Goal: Task Accomplishment & Management: Use online tool/utility

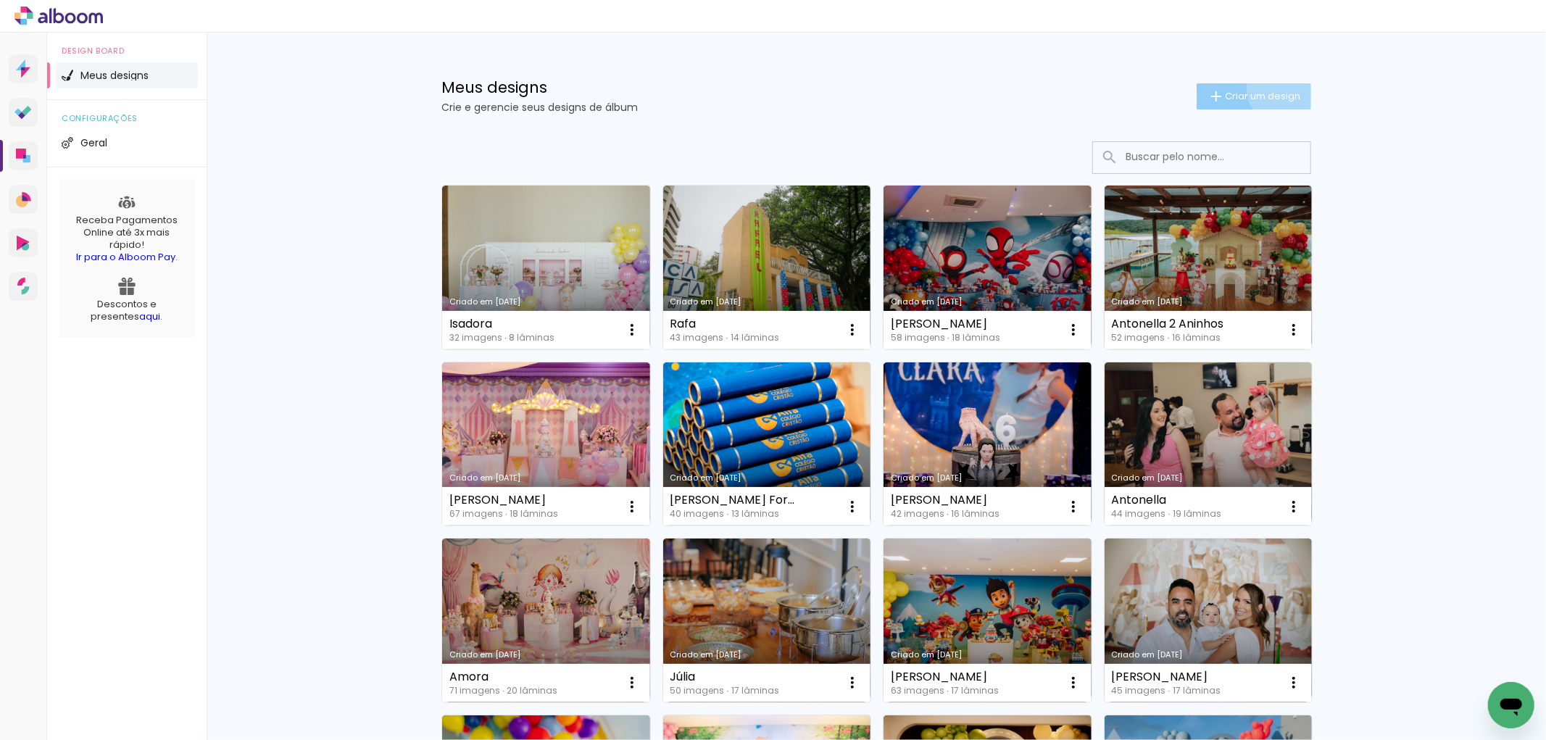
click at [1273, 91] on span "Criar um design" at bounding box center [1262, 95] width 75 height 9
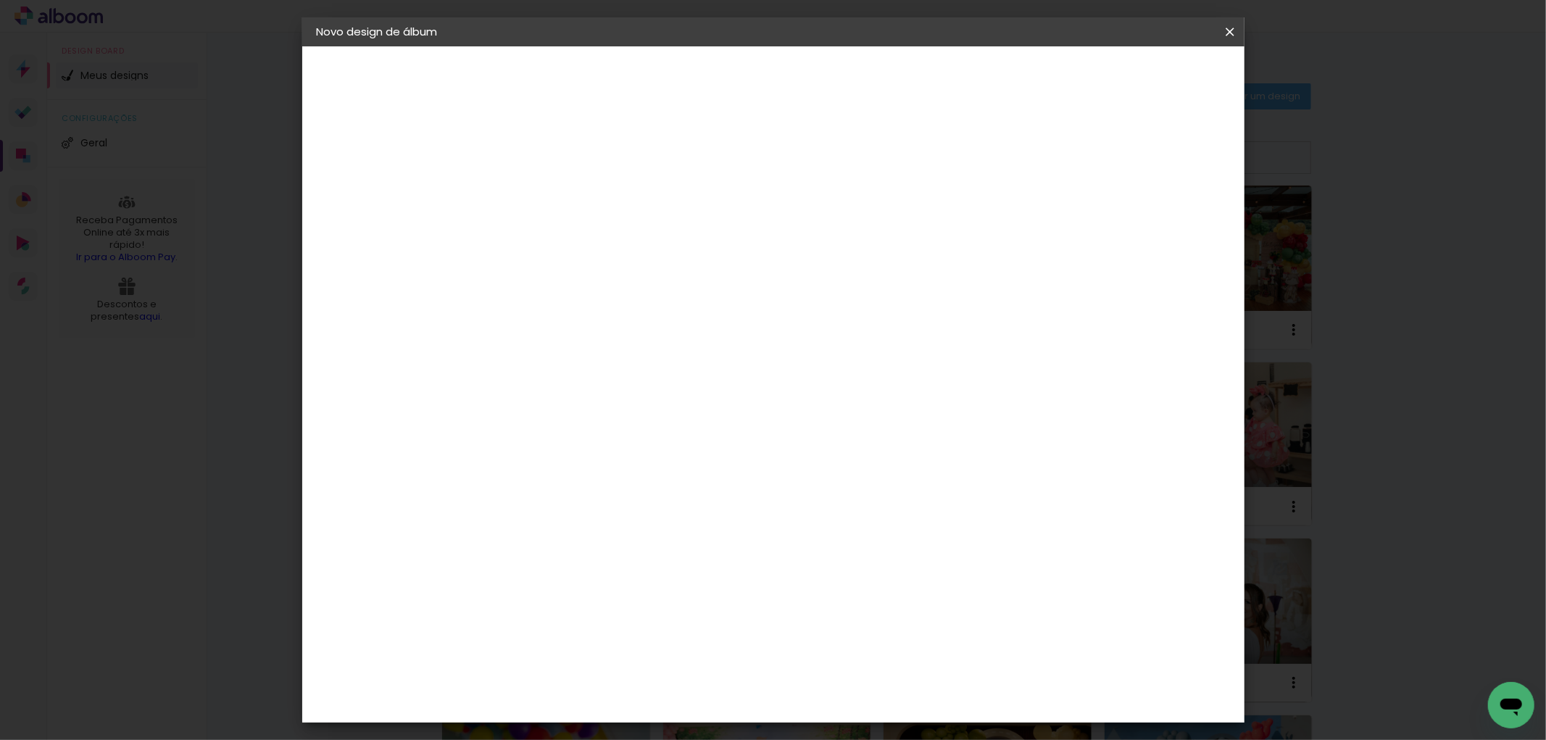
click at [554, 204] on input at bounding box center [554, 194] width 0 height 22
type input "[PERSON_NAME]"
type paper-input "[PERSON_NAME]"
click at [0, 0] on slot "Avançar" at bounding box center [0, 0] width 0 height 0
click at [575, 278] on input at bounding box center [590, 276] width 146 height 18
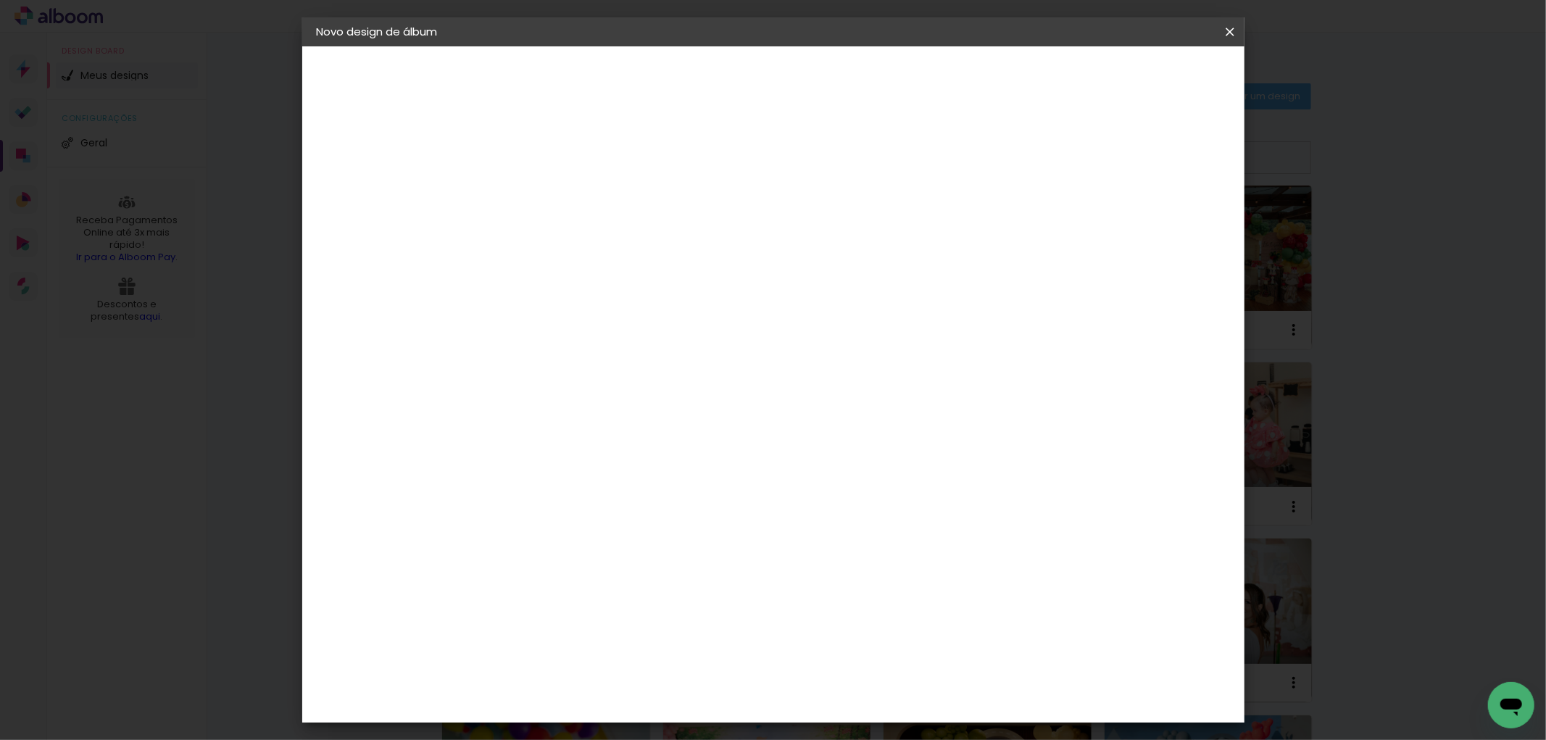
type input "[PERSON_NAME]"
type paper-input "[PERSON_NAME]"
click at [621, 324] on div "[PERSON_NAME]" at bounding box center [592, 328] width 96 height 12
click at [0, 0] on slot "Avançar" at bounding box center [0, 0] width 0 height 0
click at [610, 241] on input "text" at bounding box center [582, 252] width 57 height 22
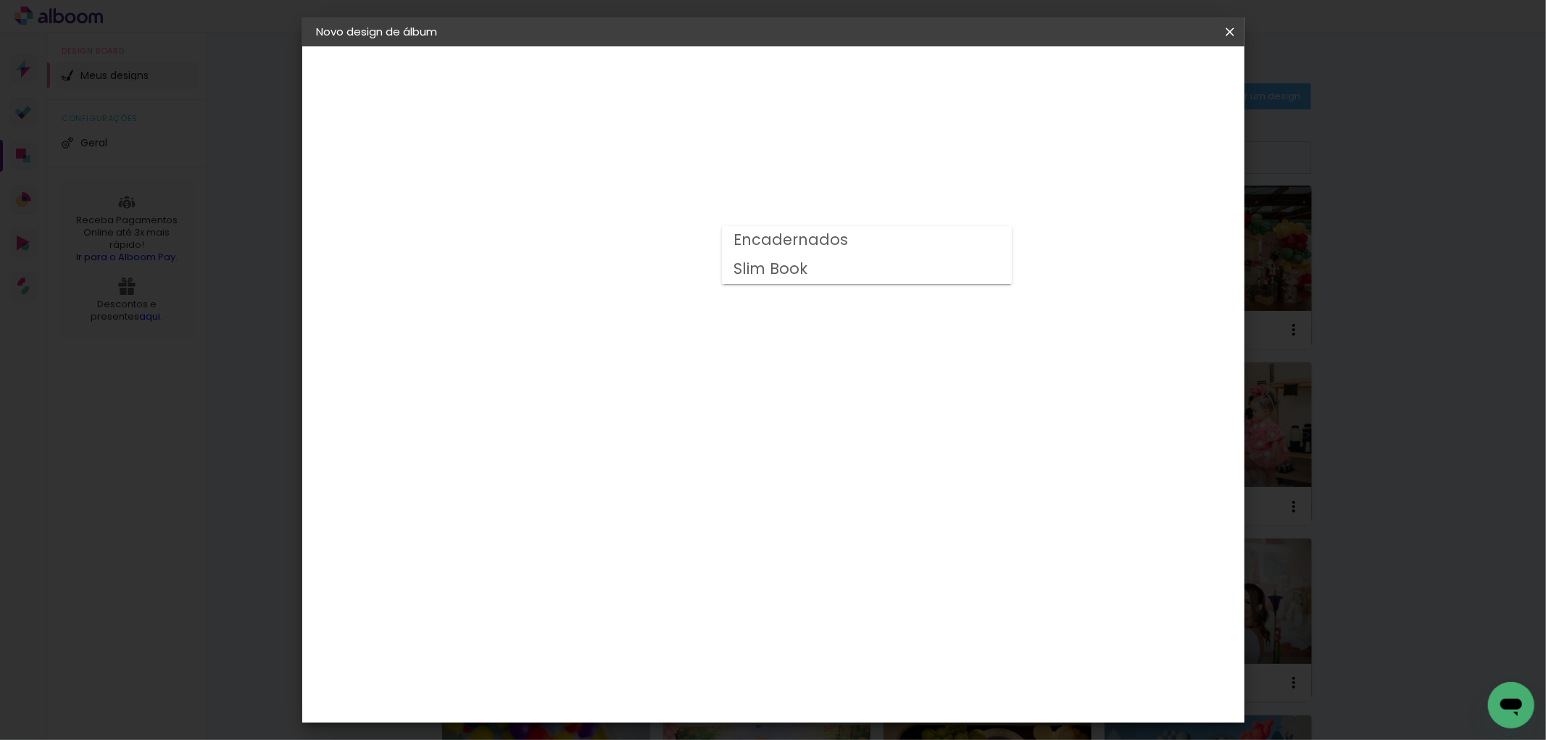
click at [0, 0] on slot "Encadernados" at bounding box center [0, 0] width 0 height 0
type input "Encadernados"
click at [652, 365] on span "20 x 60" at bounding box center [617, 380] width 67 height 30
click at [0, 0] on slot "Avançar" at bounding box center [0, 0] width 0 height 0
click at [1152, 65] on paper-button "Iniciar design" at bounding box center [1104, 77] width 95 height 25
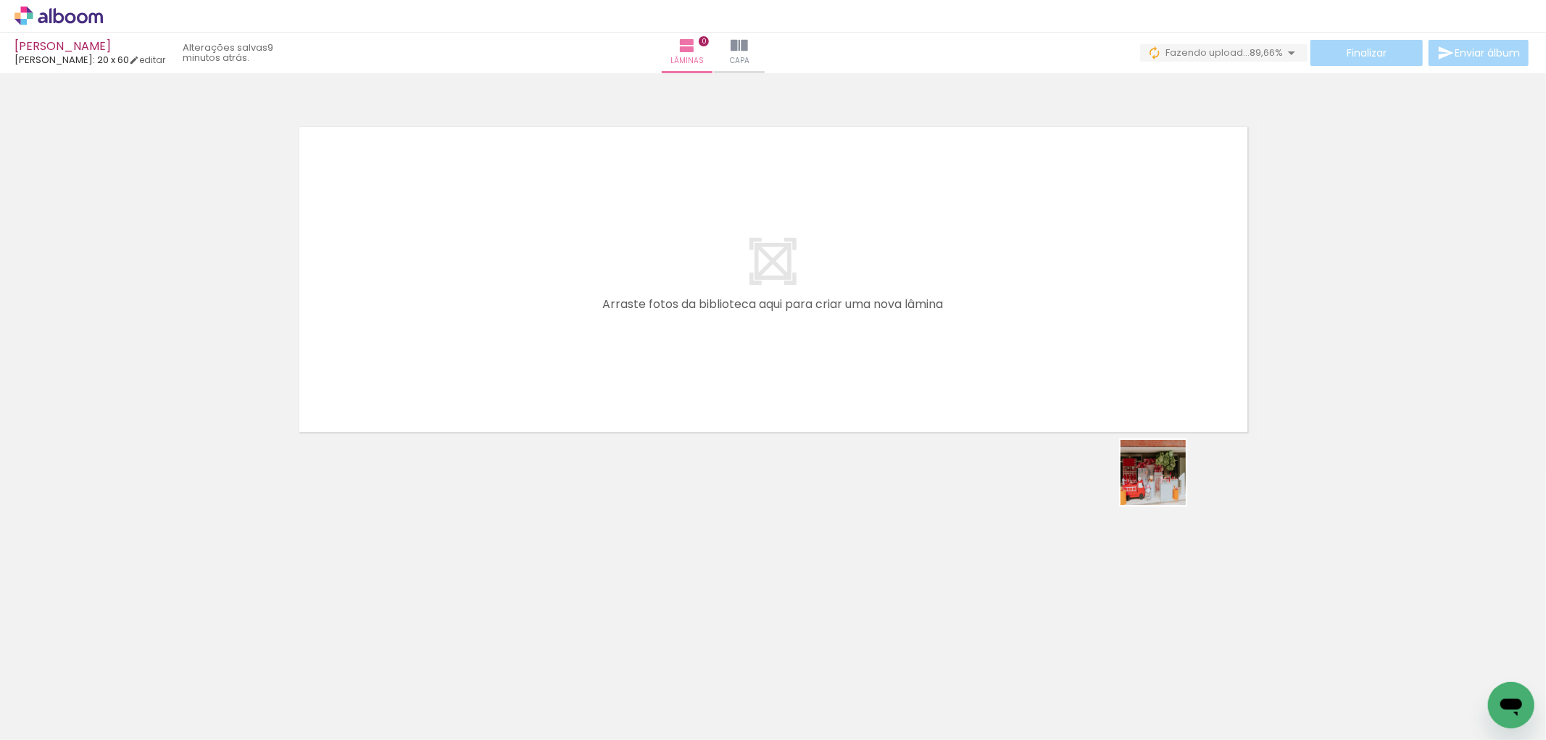
drag, startPoint x: 1265, startPoint y: 652, endPoint x: 1263, endPoint y: 607, distance: 45.7
click at [1044, 312] on quentale-workspace at bounding box center [773, 370] width 1546 height 740
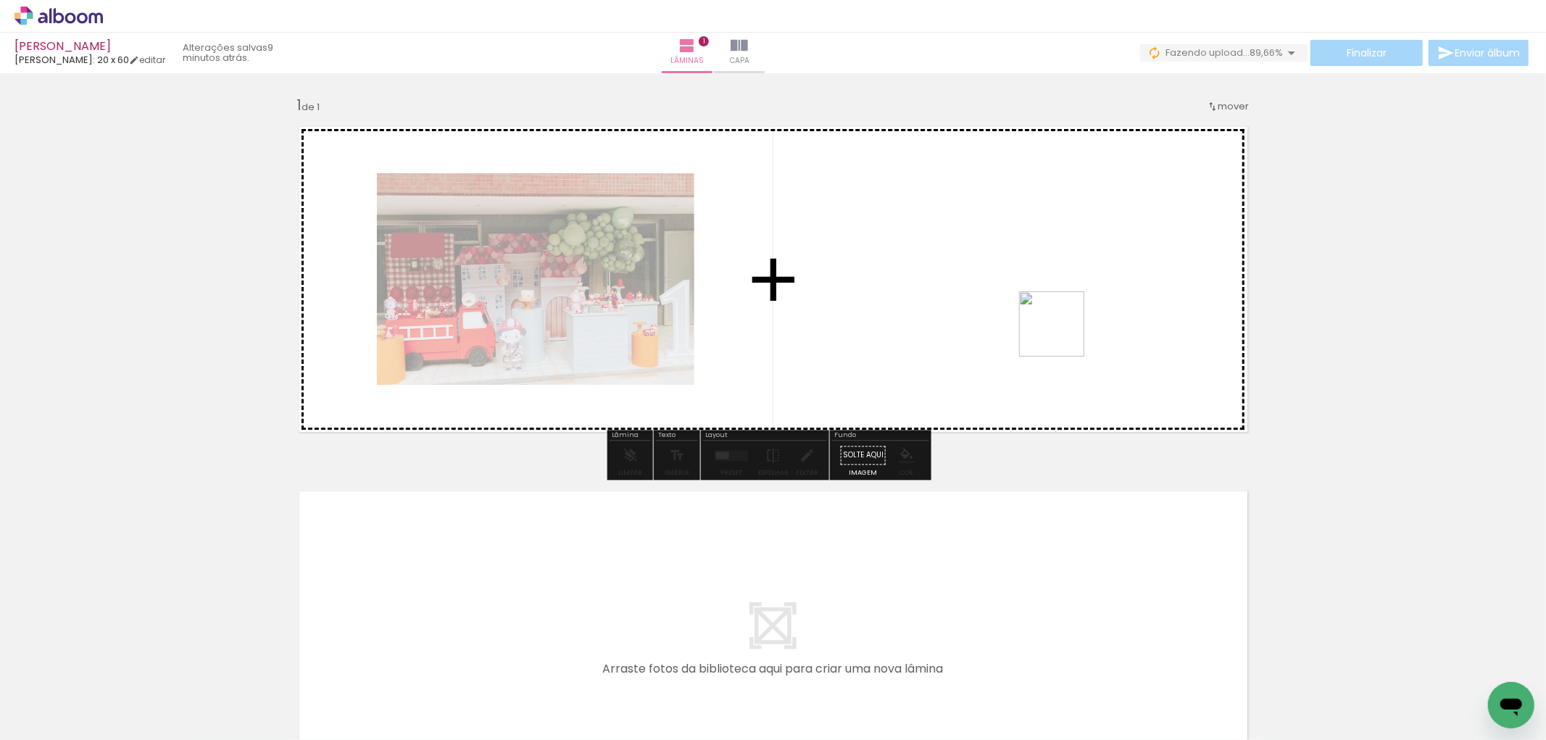
drag, startPoint x: 1469, startPoint y: 691, endPoint x: 1152, endPoint y: 455, distance: 394.7
click at [1016, 313] on quentale-workspace at bounding box center [773, 370] width 1546 height 740
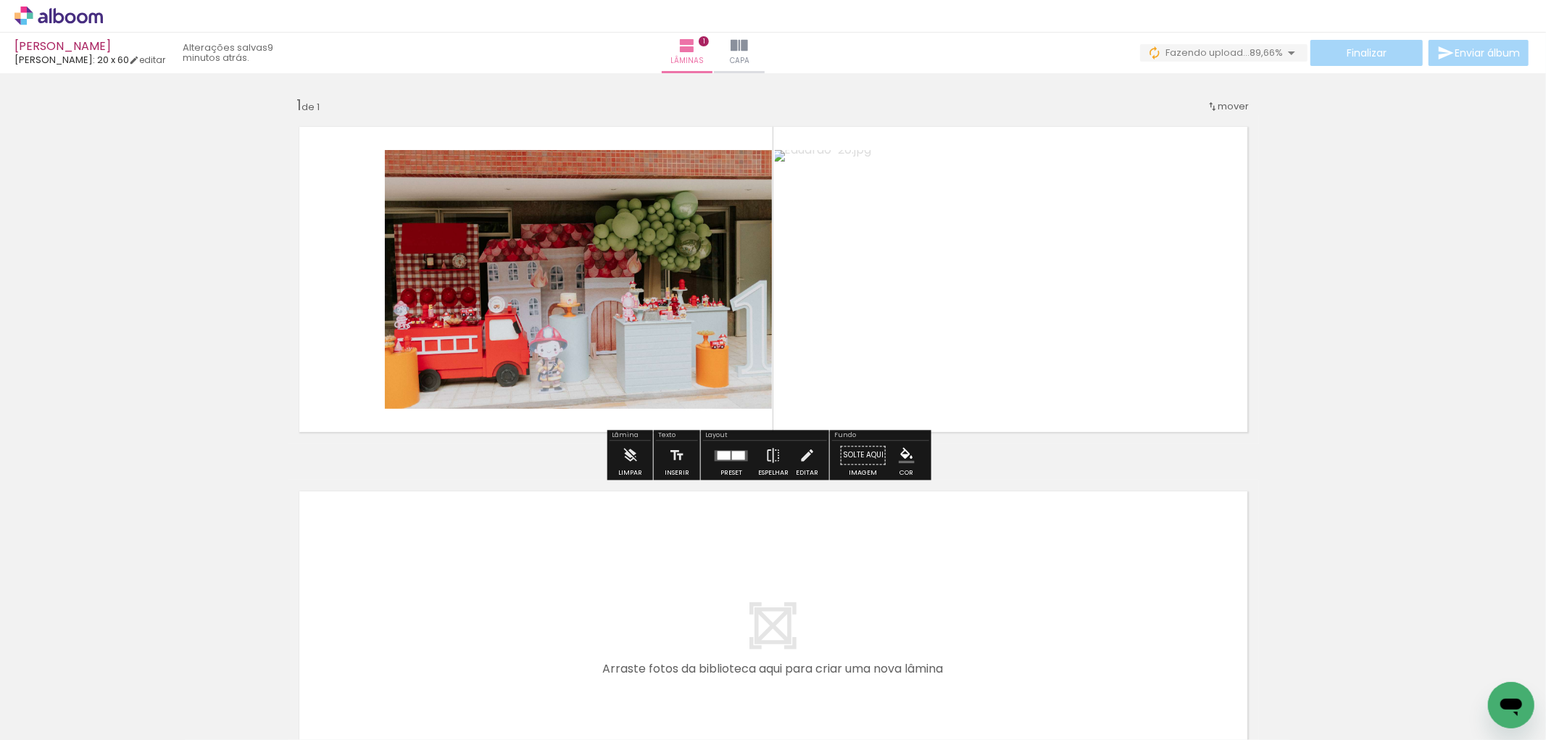
scroll to position [0, 3285]
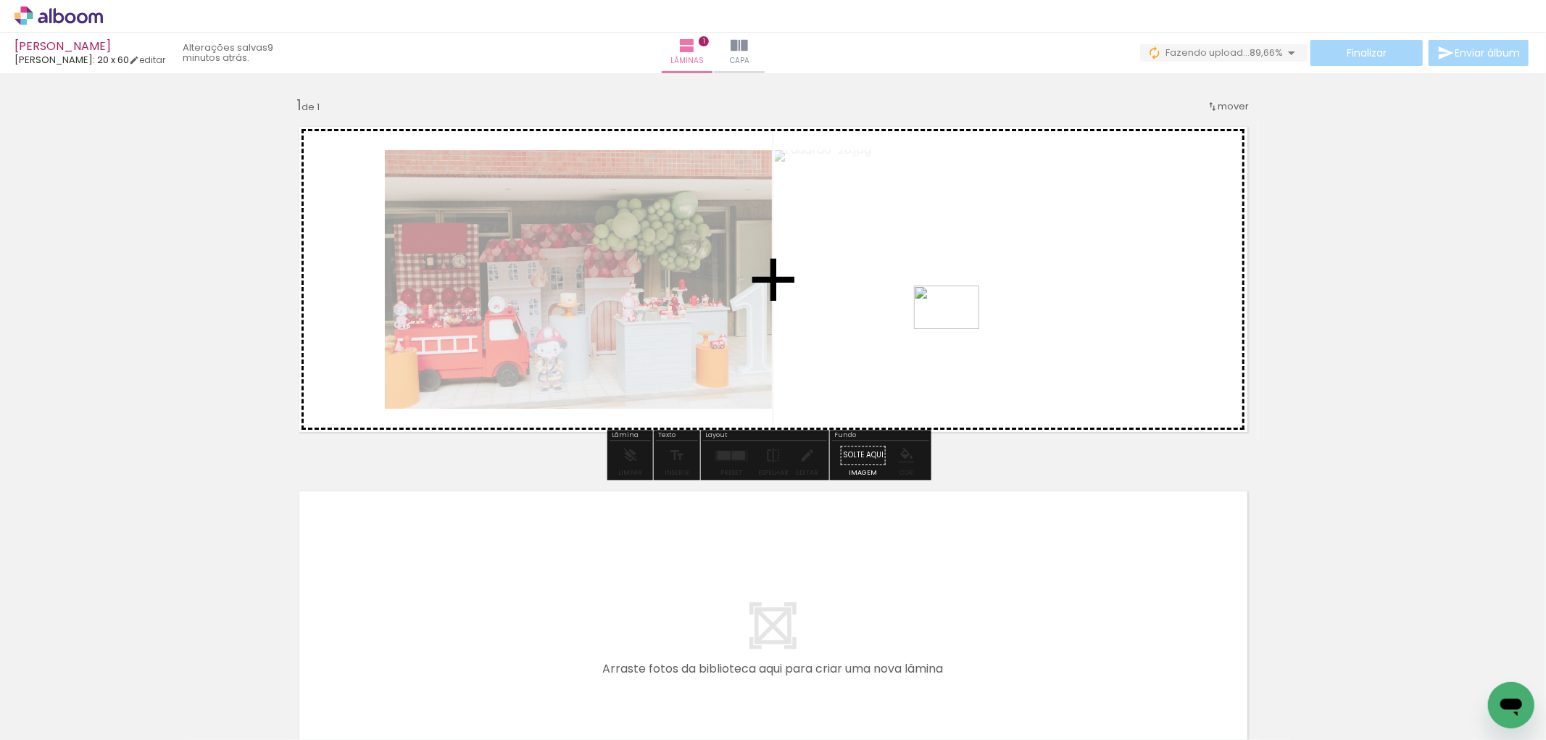
drag, startPoint x: 1441, startPoint y: 641, endPoint x: 1155, endPoint y: 504, distance: 317.7
click at [957, 328] on quentale-workspace at bounding box center [773, 370] width 1546 height 740
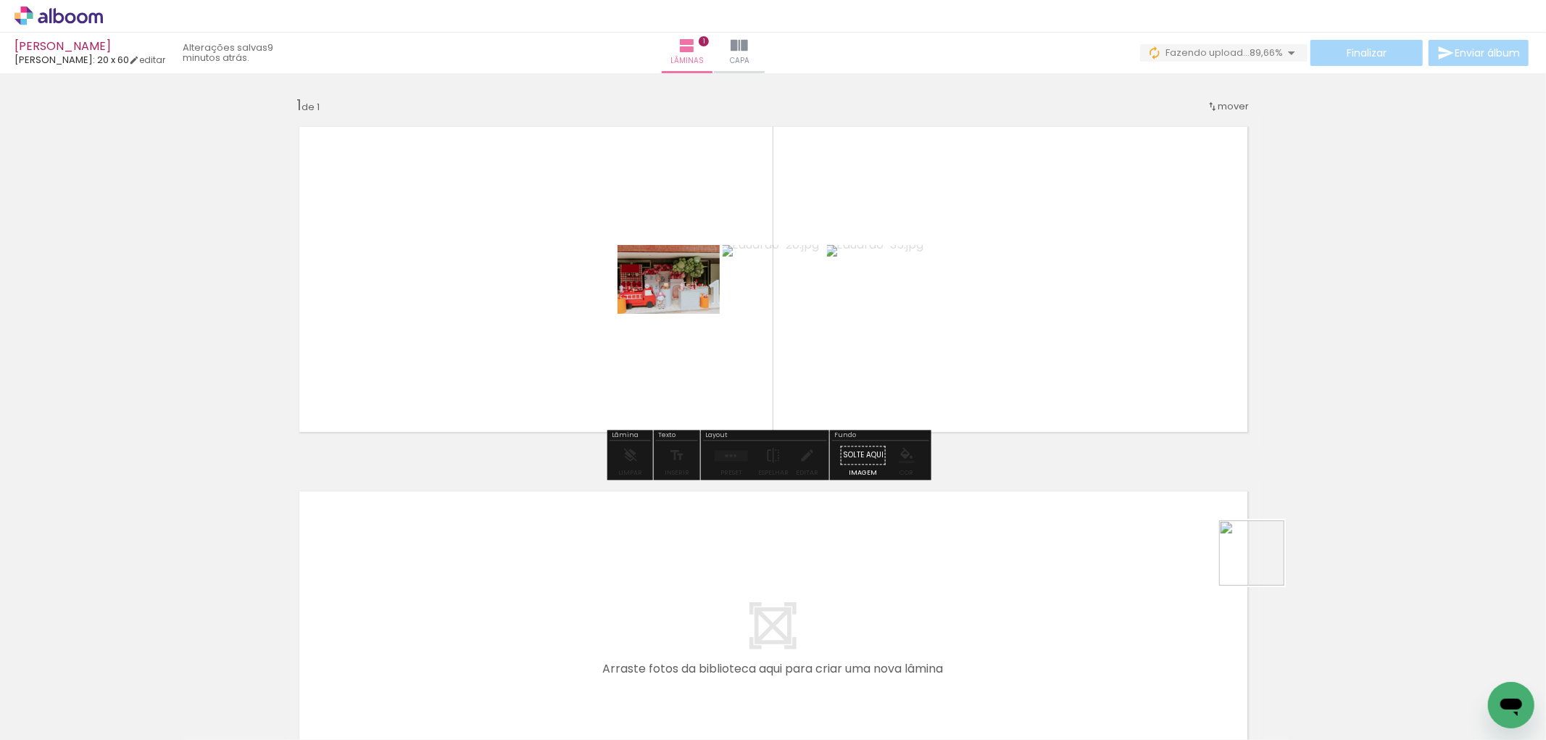
drag, startPoint x: 1417, startPoint y: 696, endPoint x: 1073, endPoint y: 480, distance: 406.8
click at [910, 308] on quentale-workspace at bounding box center [773, 370] width 1546 height 740
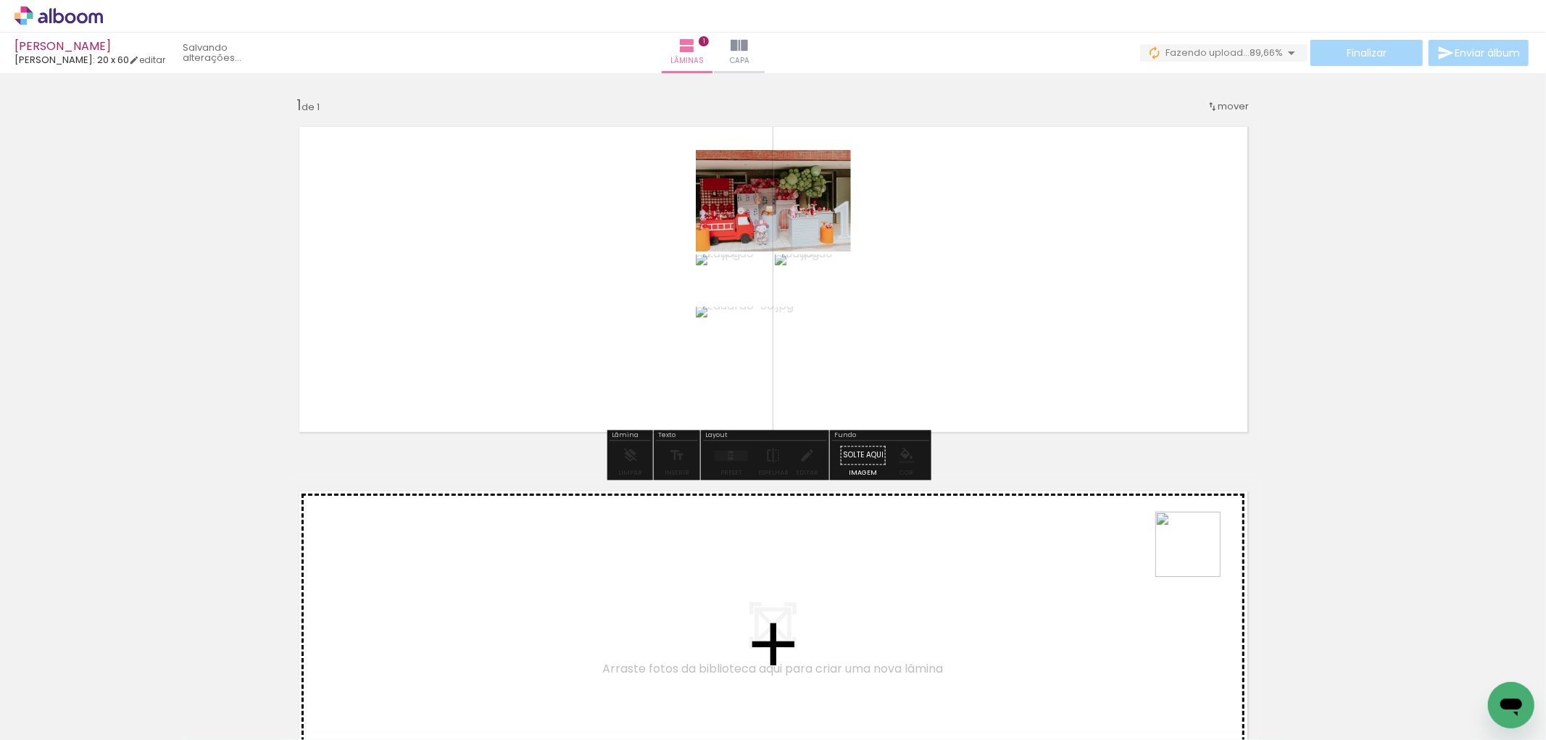
drag, startPoint x: 1337, startPoint y: 704, endPoint x: 1146, endPoint y: 602, distance: 216.6
click at [989, 378] on quentale-workspace at bounding box center [773, 370] width 1546 height 740
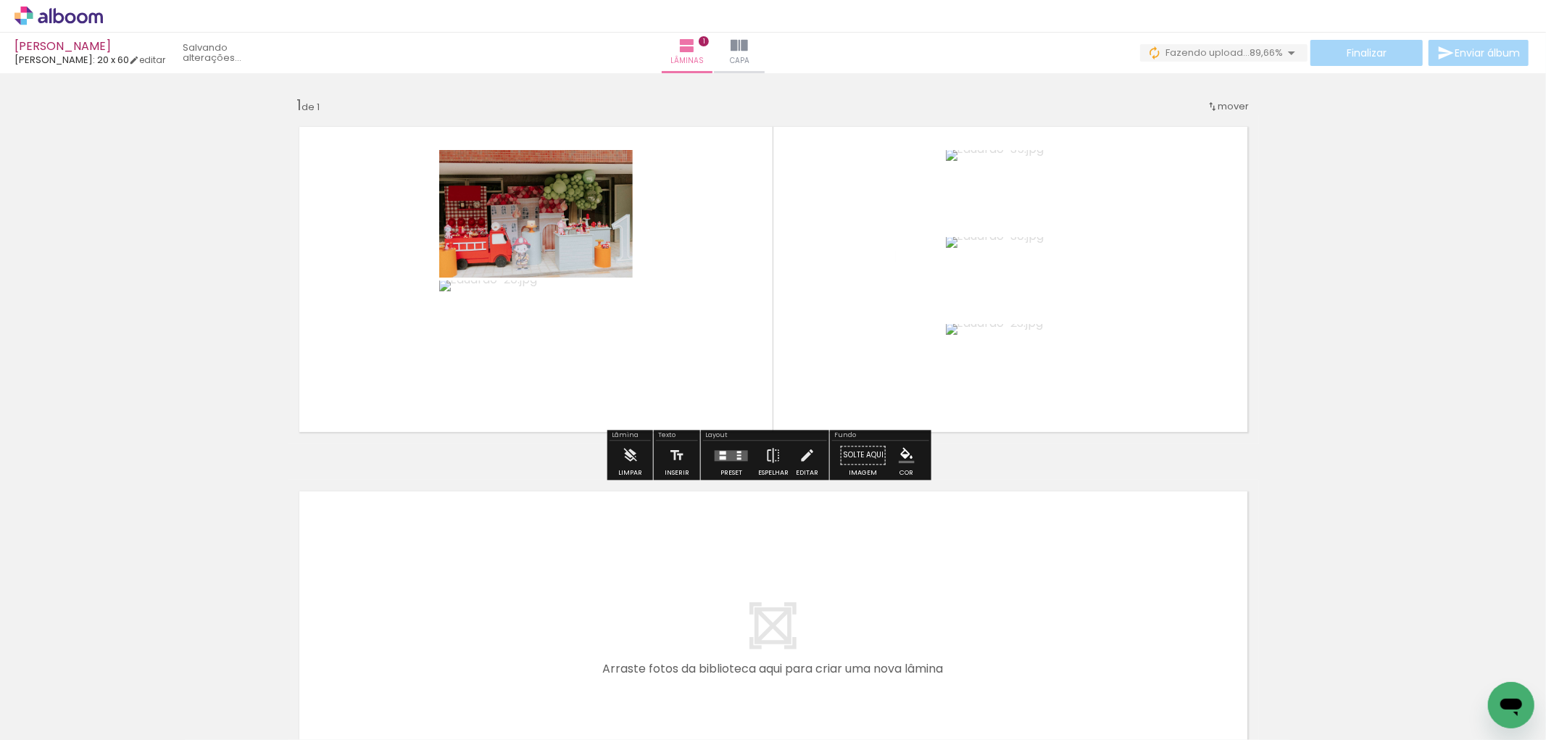
drag, startPoint x: 1173, startPoint y: 699, endPoint x: 786, endPoint y: 491, distance: 439.0
click at [919, 230] on quentale-workspace at bounding box center [773, 370] width 1546 height 740
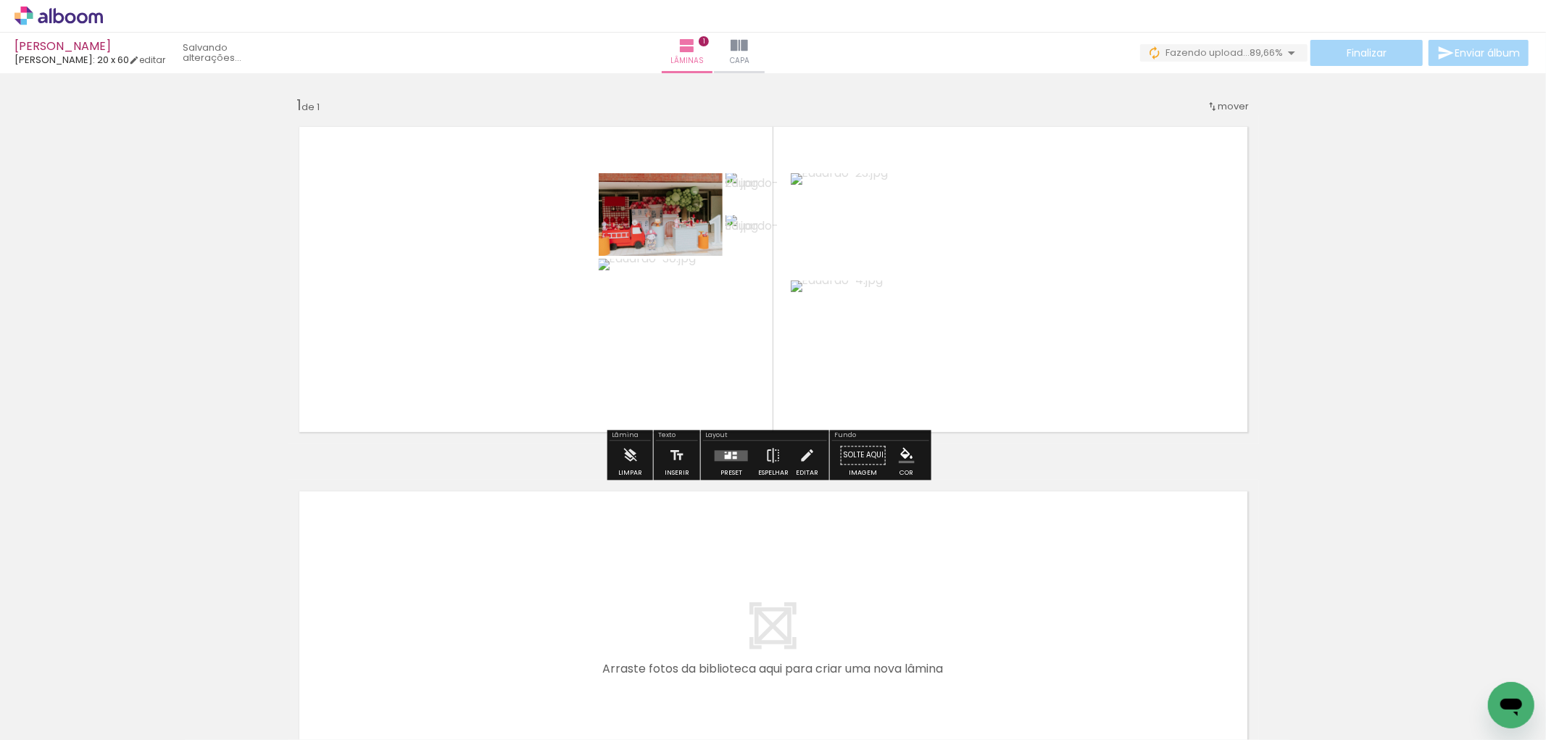
drag, startPoint x: 720, startPoint y: 472, endPoint x: 908, endPoint y: 475, distance: 187.7
click at [720, 471] on div "Preset" at bounding box center [731, 473] width 22 height 7
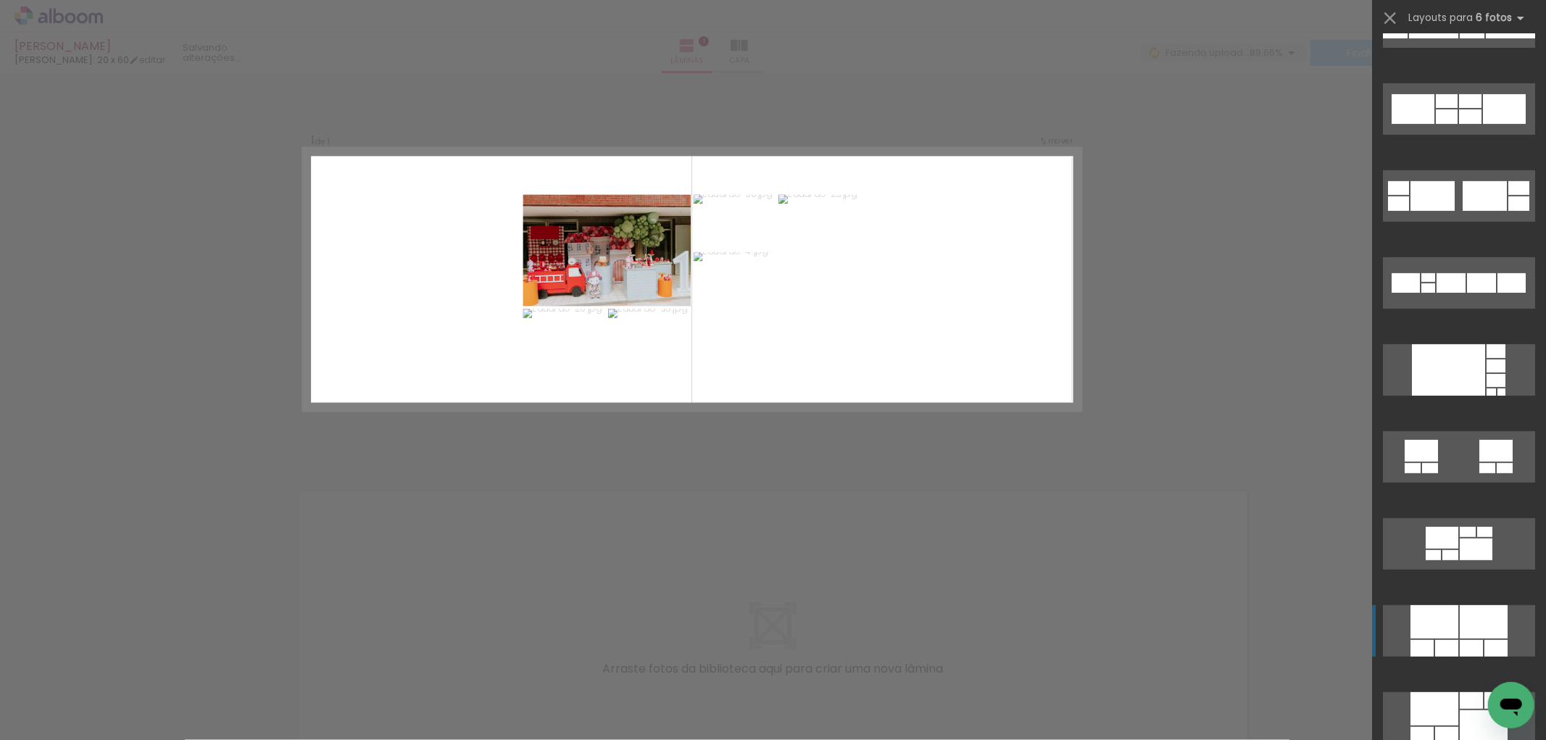
scroll to position [805, 0]
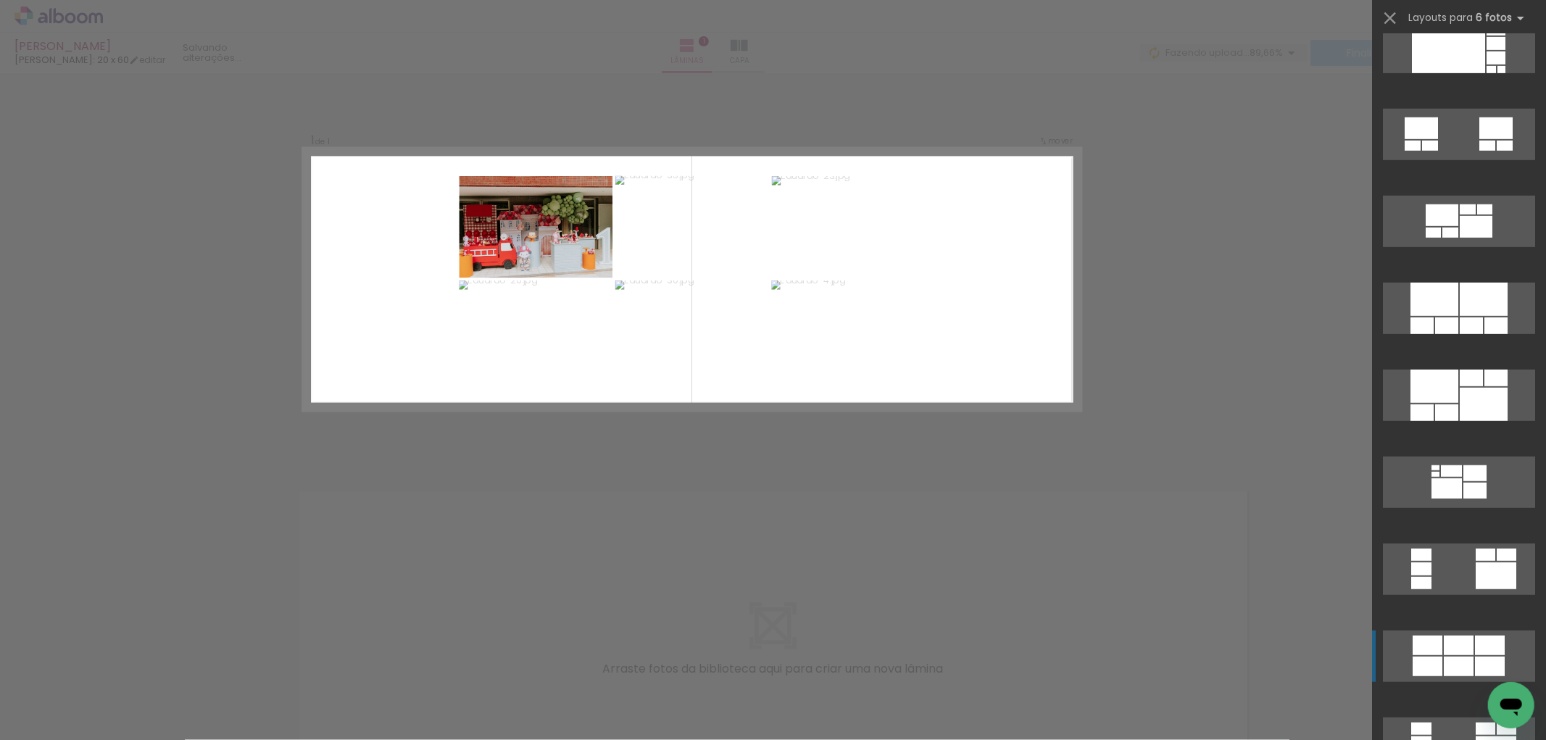
click at [1452, 645] on div at bounding box center [1459, 646] width 30 height 20
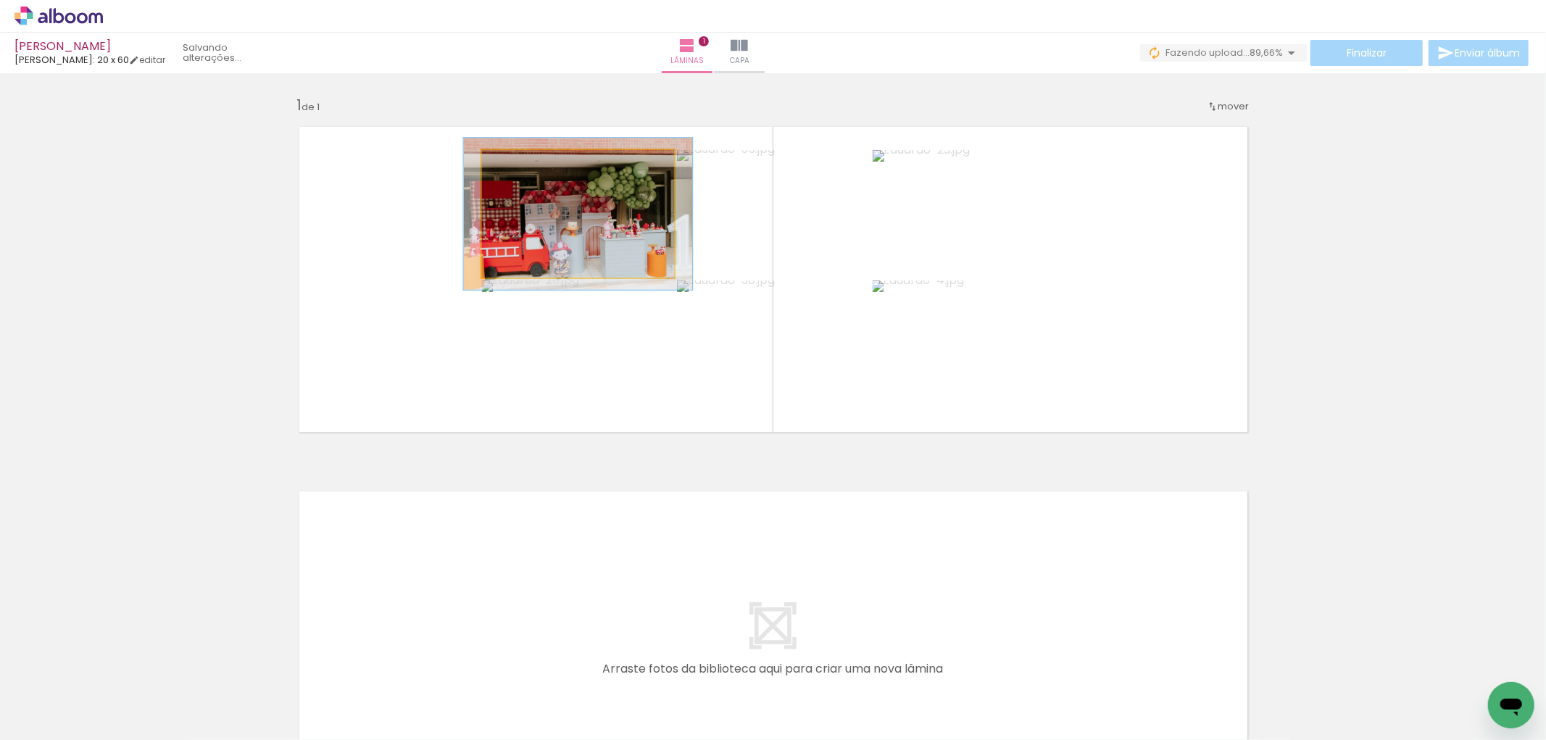
drag, startPoint x: 507, startPoint y: 165, endPoint x: 517, endPoint y: 168, distance: 9.9
type paper-slider "119"
click at [519, 168] on div at bounding box center [525, 165] width 13 height 13
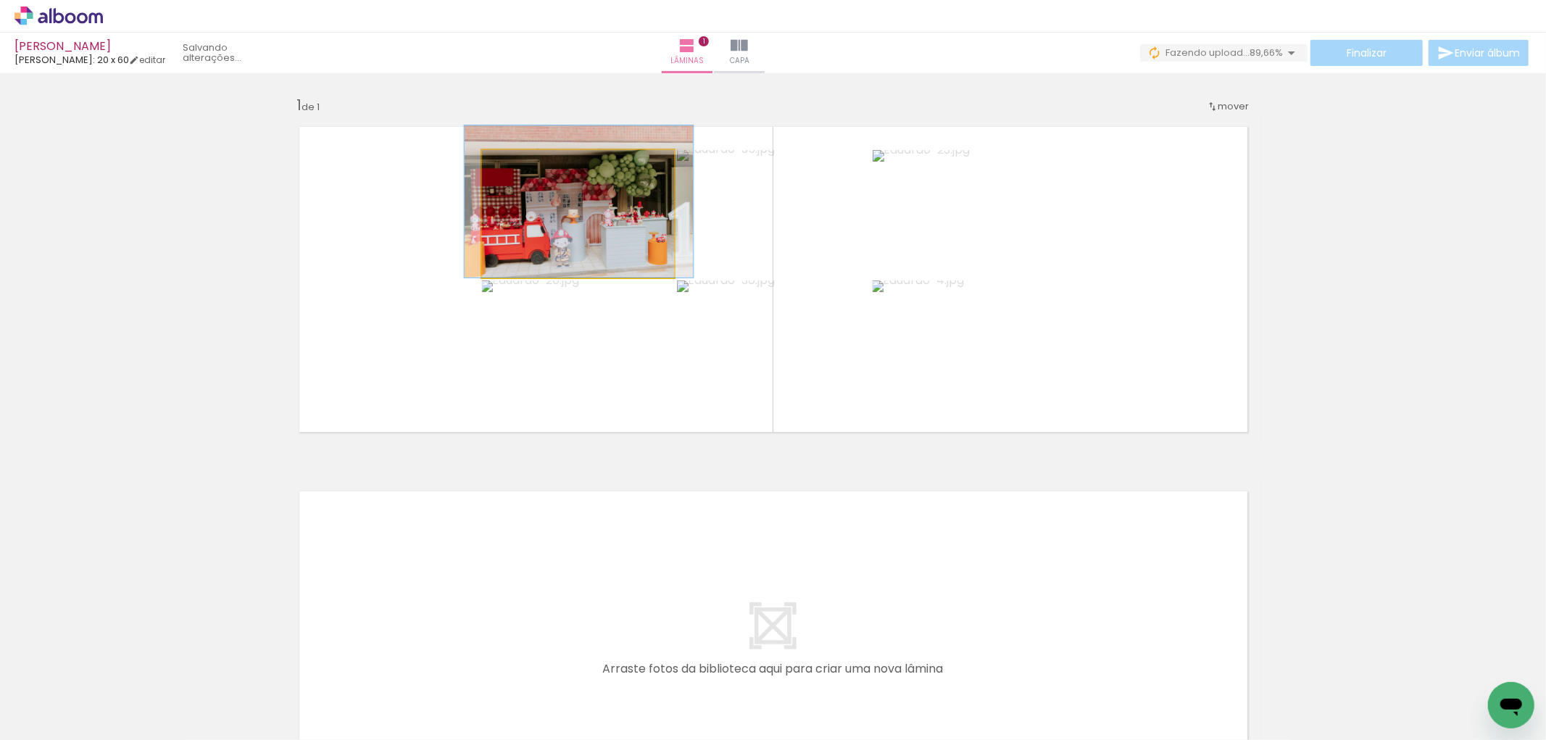
drag, startPoint x: 535, startPoint y: 246, endPoint x: 535, endPoint y: 226, distance: 20.3
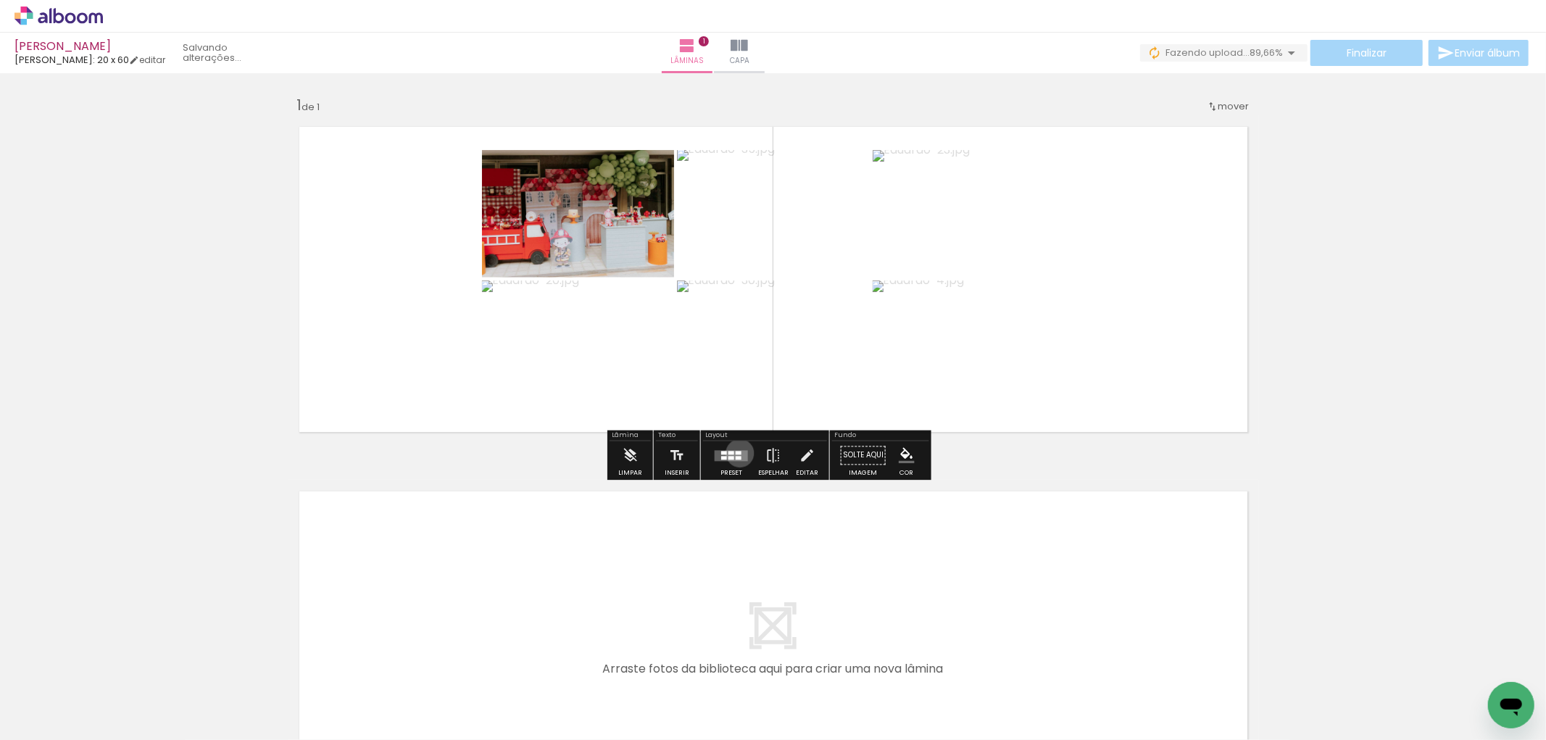
click at [736, 453] on div at bounding box center [739, 453] width 6 height 4
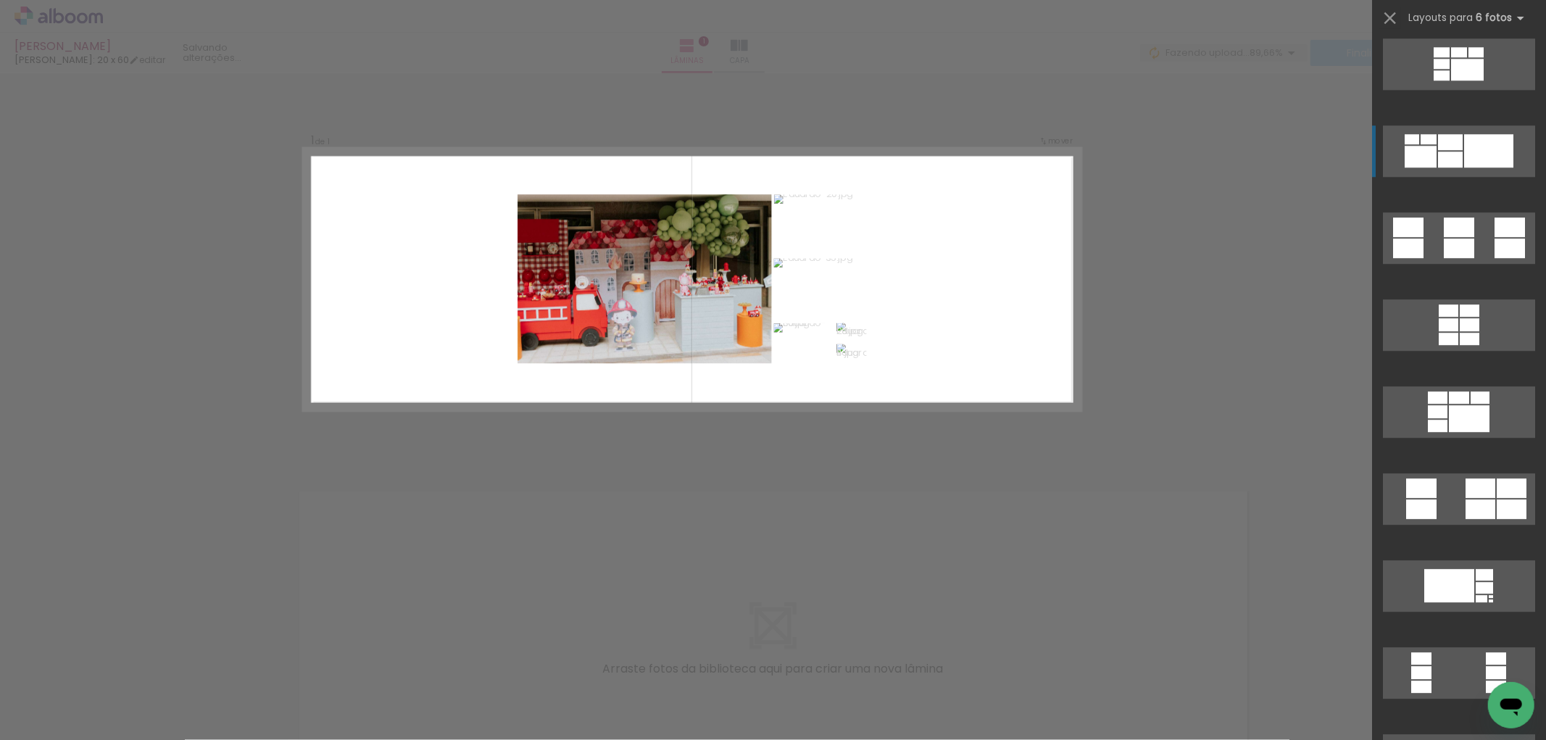
scroll to position [3714, 0]
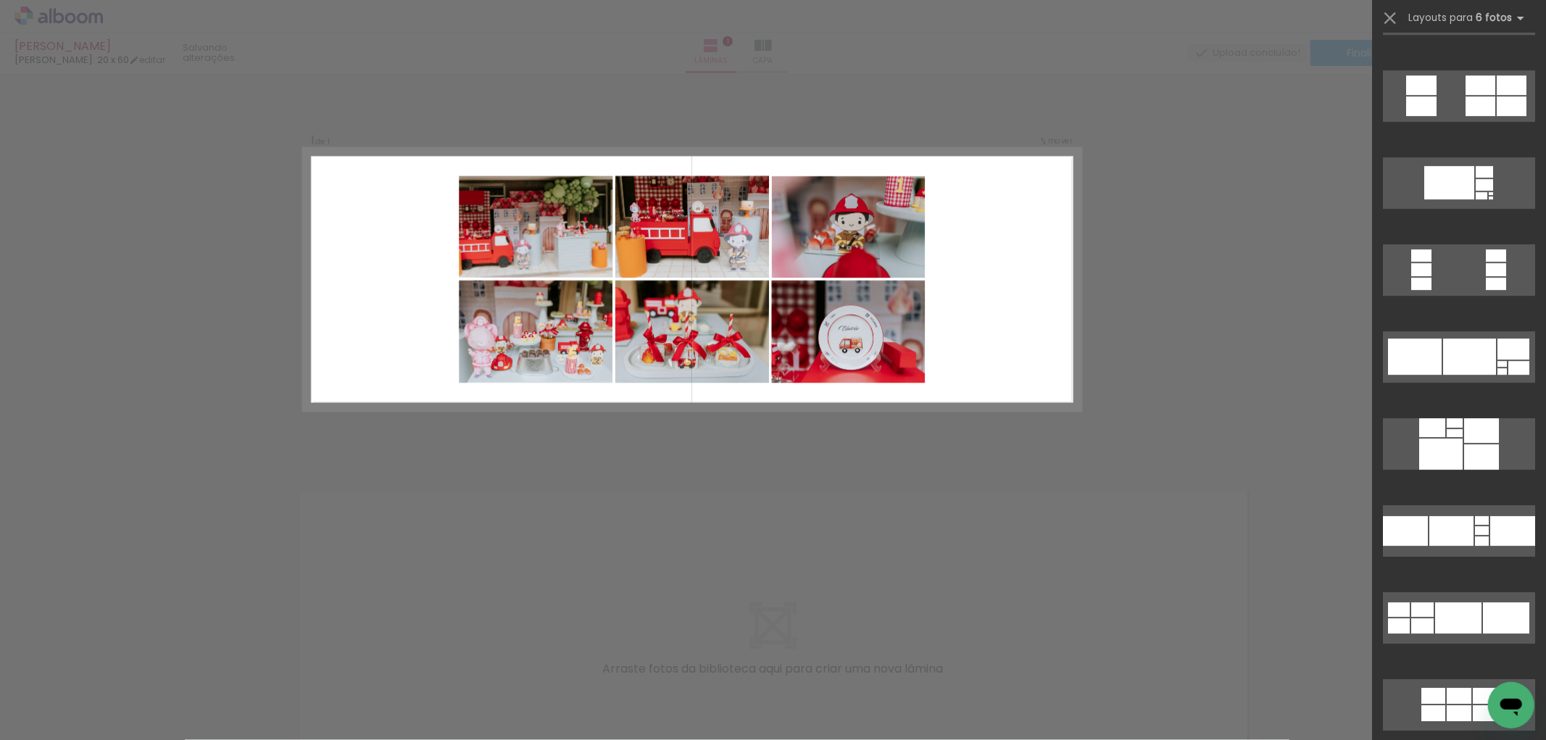
click at [824, 306] on quentale-photo at bounding box center [848, 331] width 154 height 103
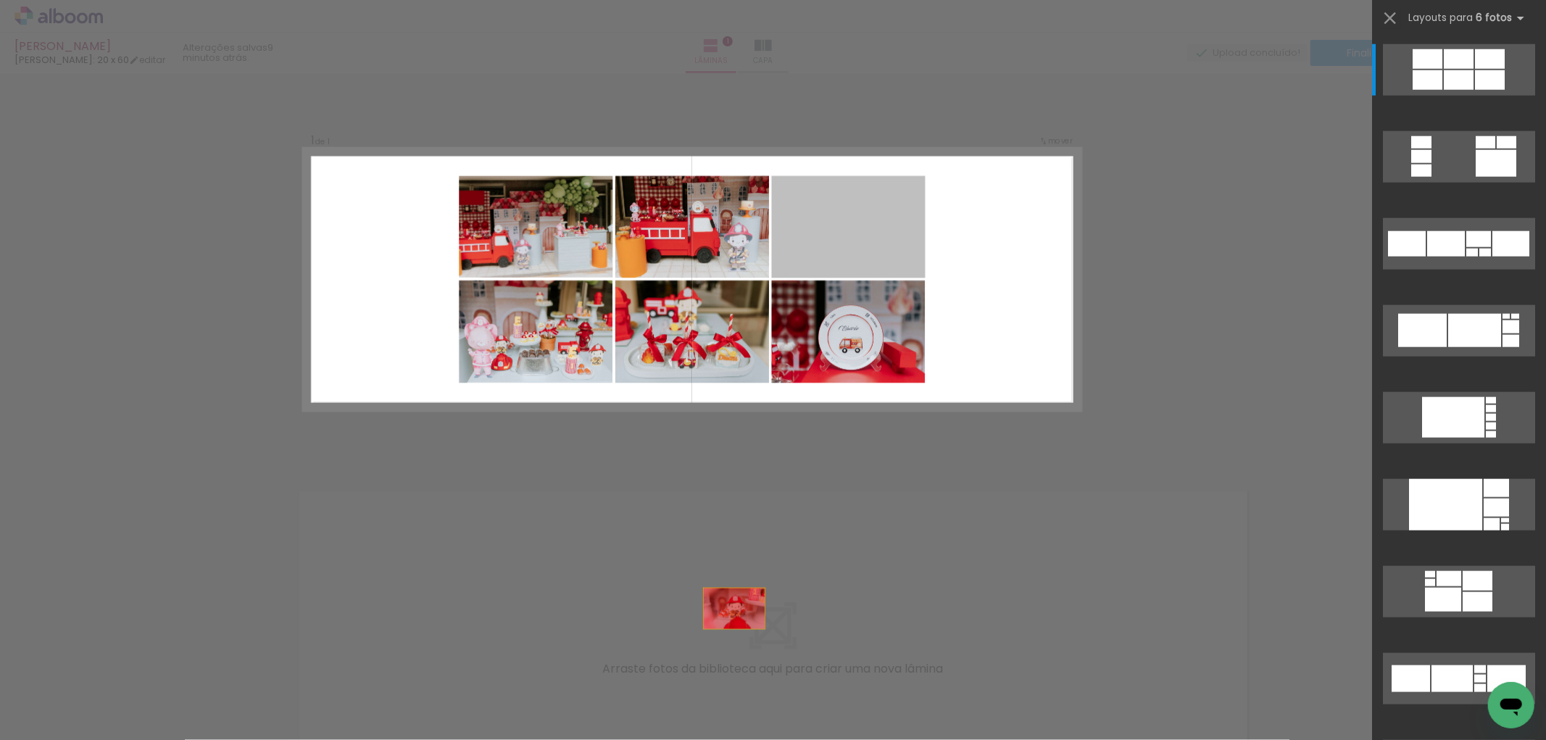
drag, startPoint x: 855, startPoint y: 221, endPoint x: 802, endPoint y: 494, distance: 277.7
click at [705, 731] on quentale-workspace at bounding box center [773, 370] width 1546 height 740
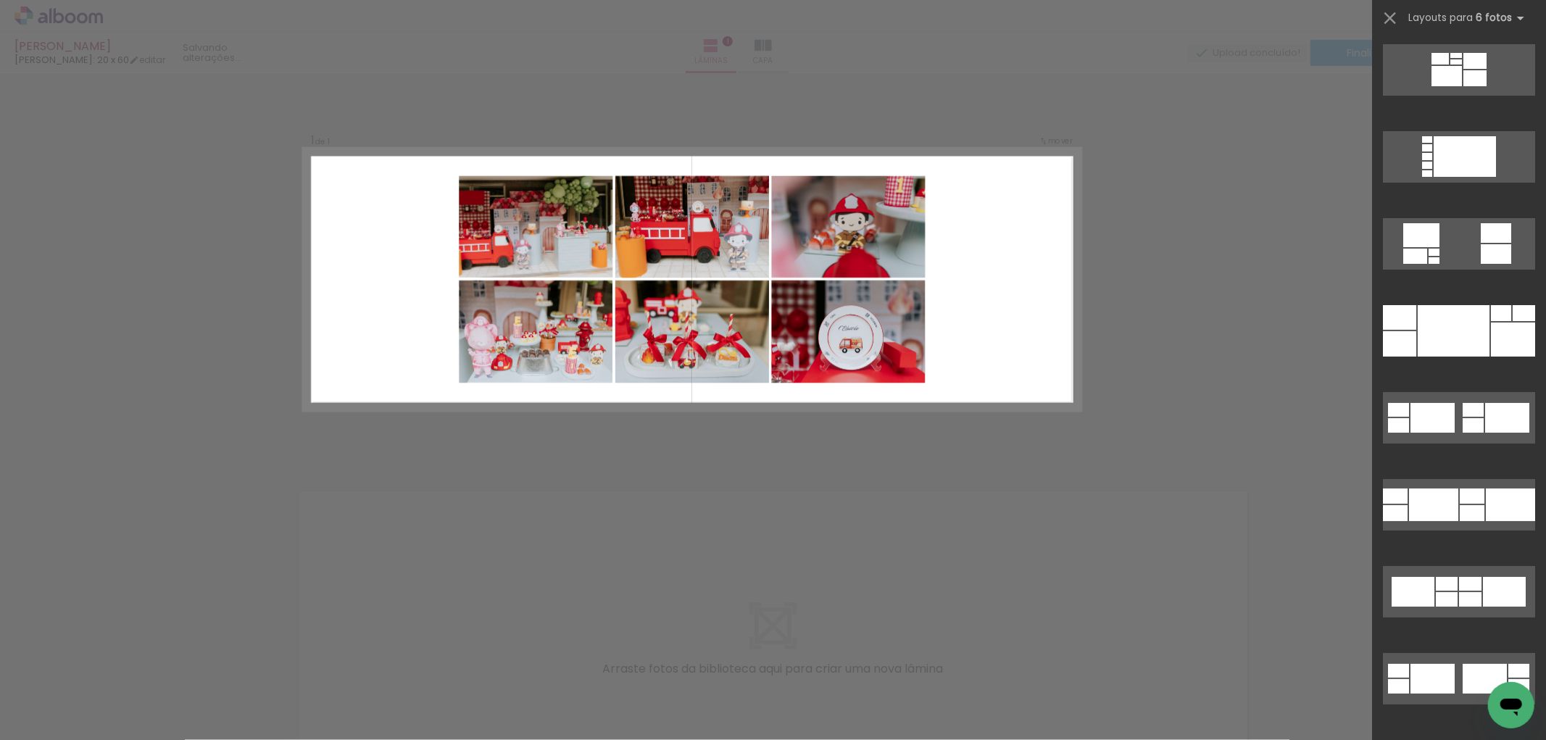
scroll to position [93, 0]
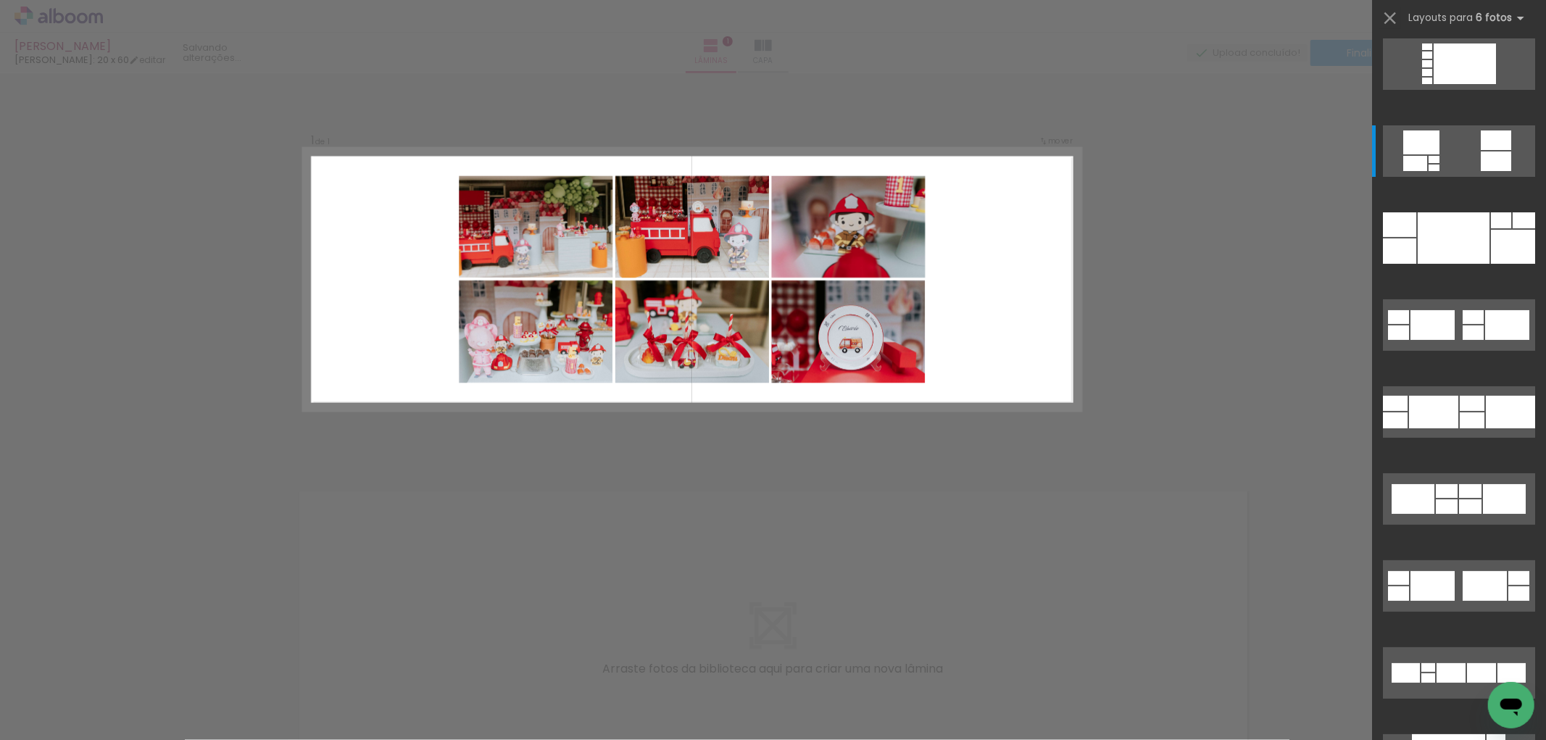
click at [1168, 327] on div "Confirmar Cancelar" at bounding box center [773, 455] width 1546 height 764
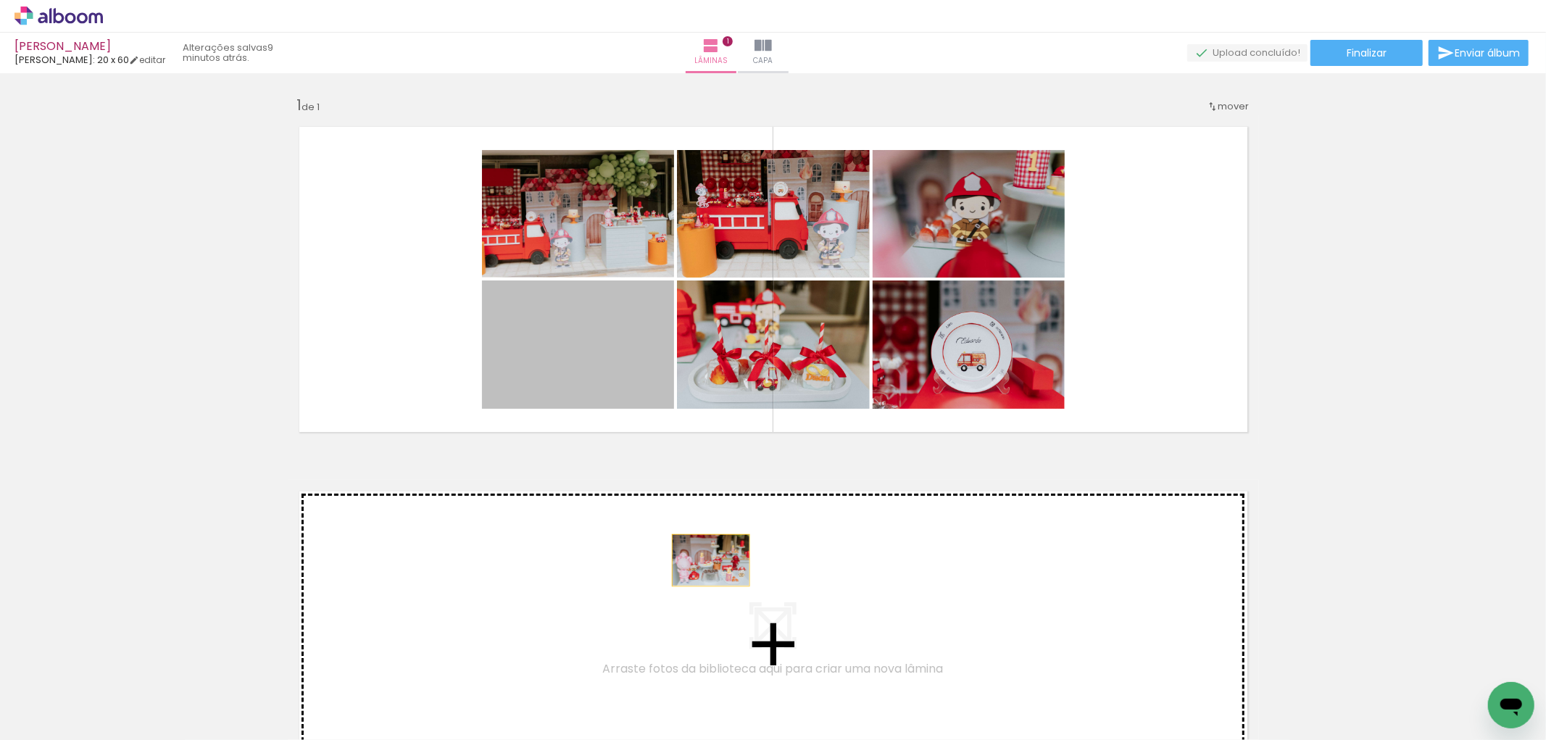
drag, startPoint x: 562, startPoint y: 357, endPoint x: 741, endPoint y: 650, distance: 343.2
click at [741, 650] on quentale-workspace at bounding box center [773, 370] width 1546 height 740
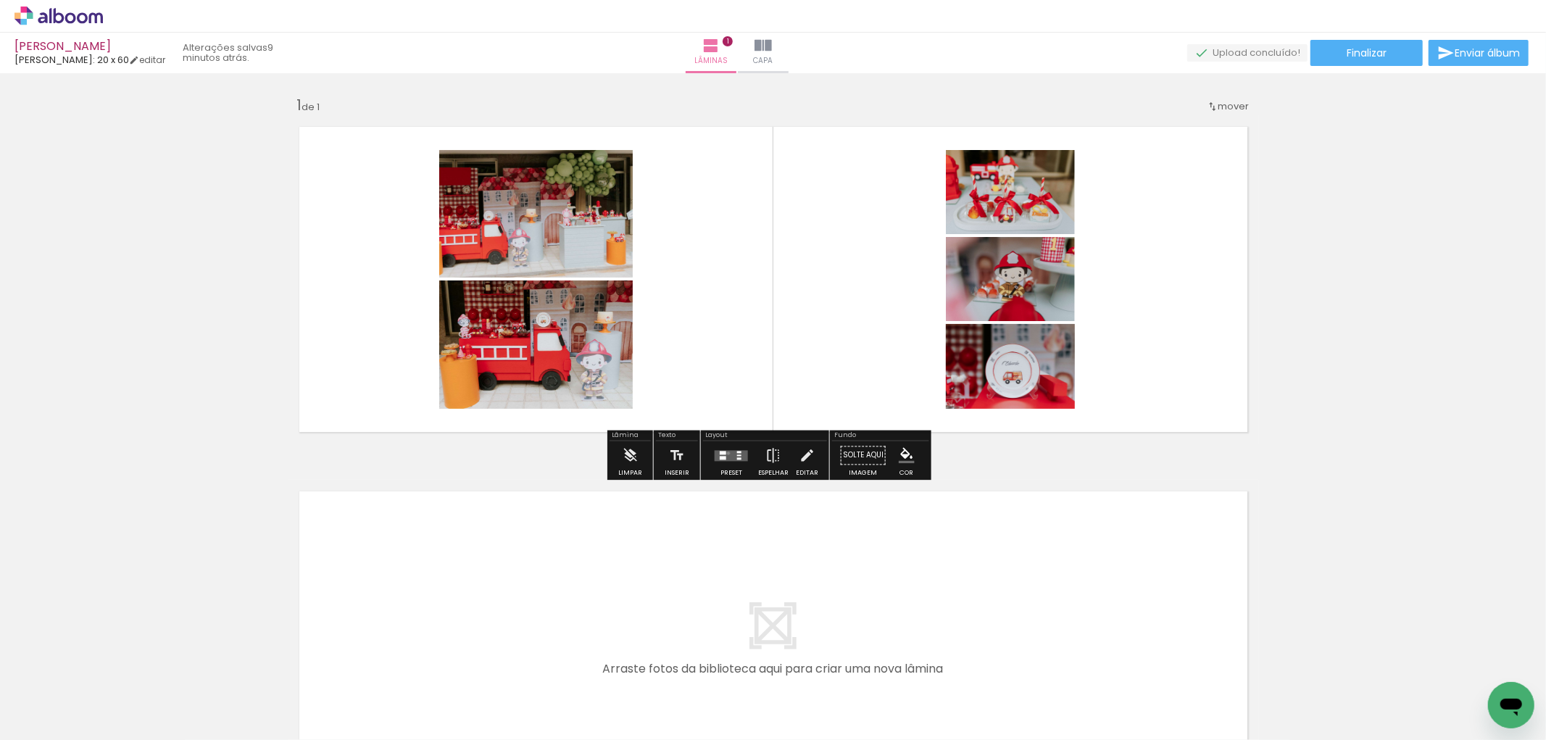
click at [726, 452] on quentale-layouter at bounding box center [731, 455] width 33 height 11
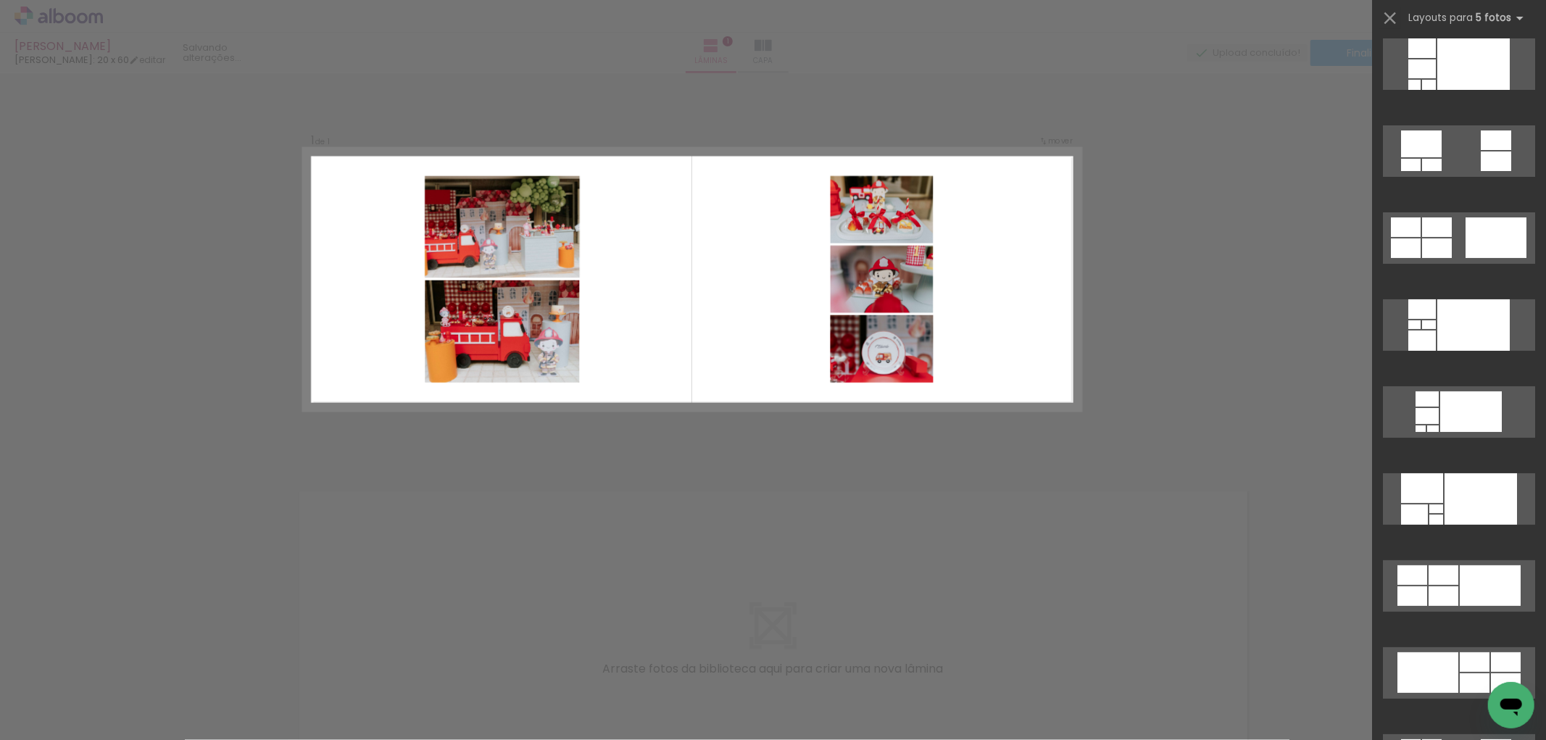
scroll to position [0, 0]
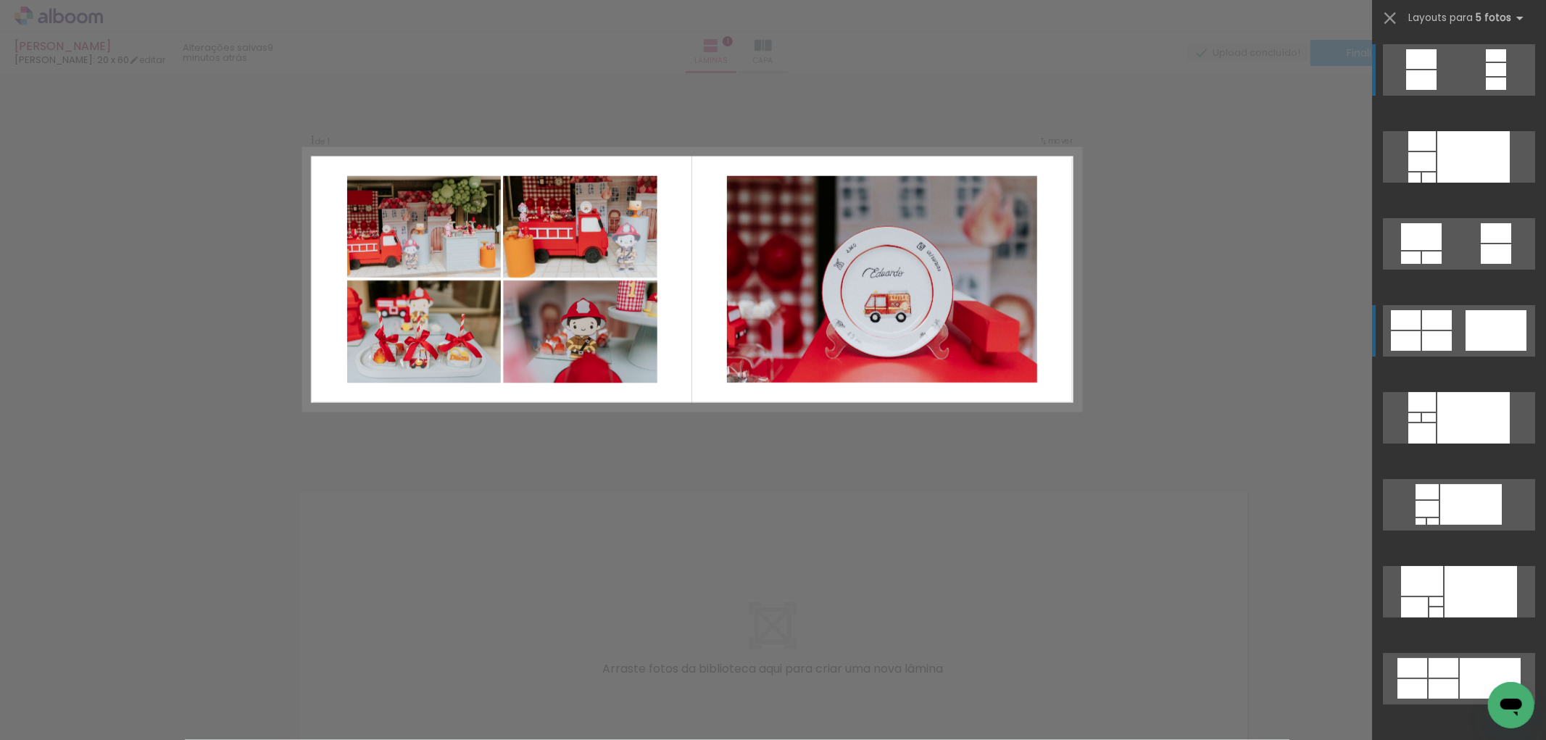
click at [1475, 325] on div at bounding box center [1495, 330] width 61 height 41
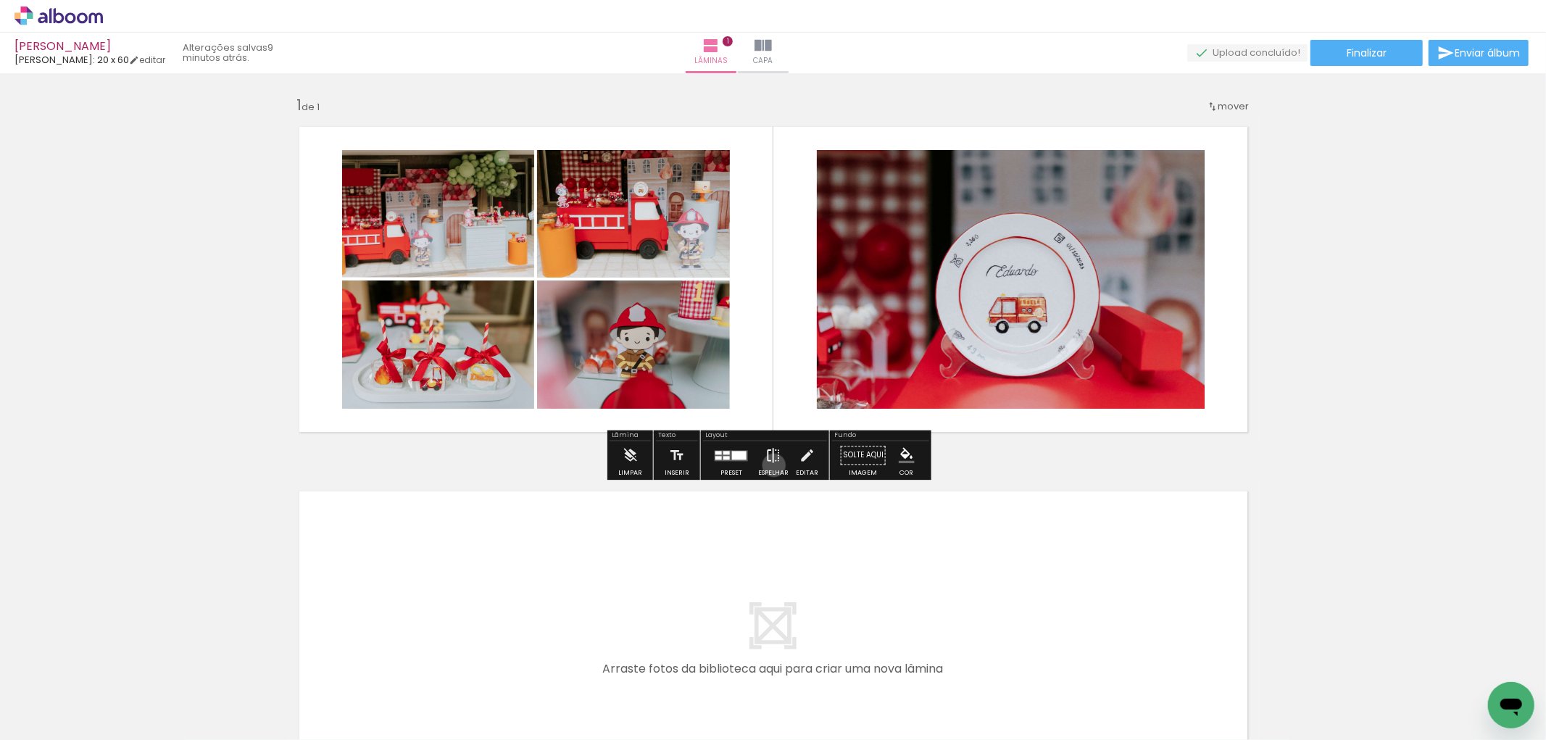
click at [770, 465] on iron-icon at bounding box center [773, 455] width 16 height 29
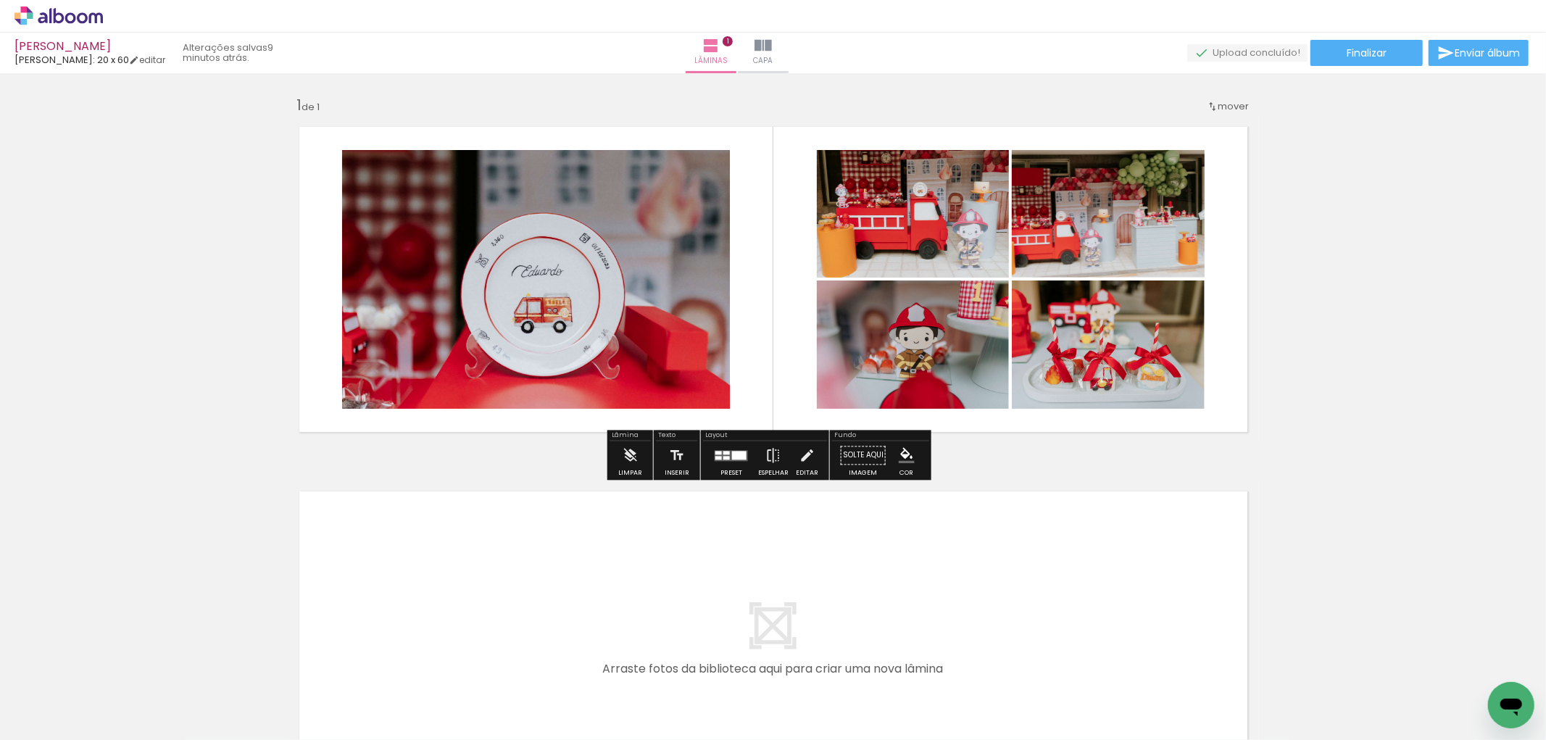
drag, startPoint x: 707, startPoint y: 284, endPoint x: 606, endPoint y: 294, distance: 102.0
click at [0, 0] on slot at bounding box center [0, 0] width 0 height 0
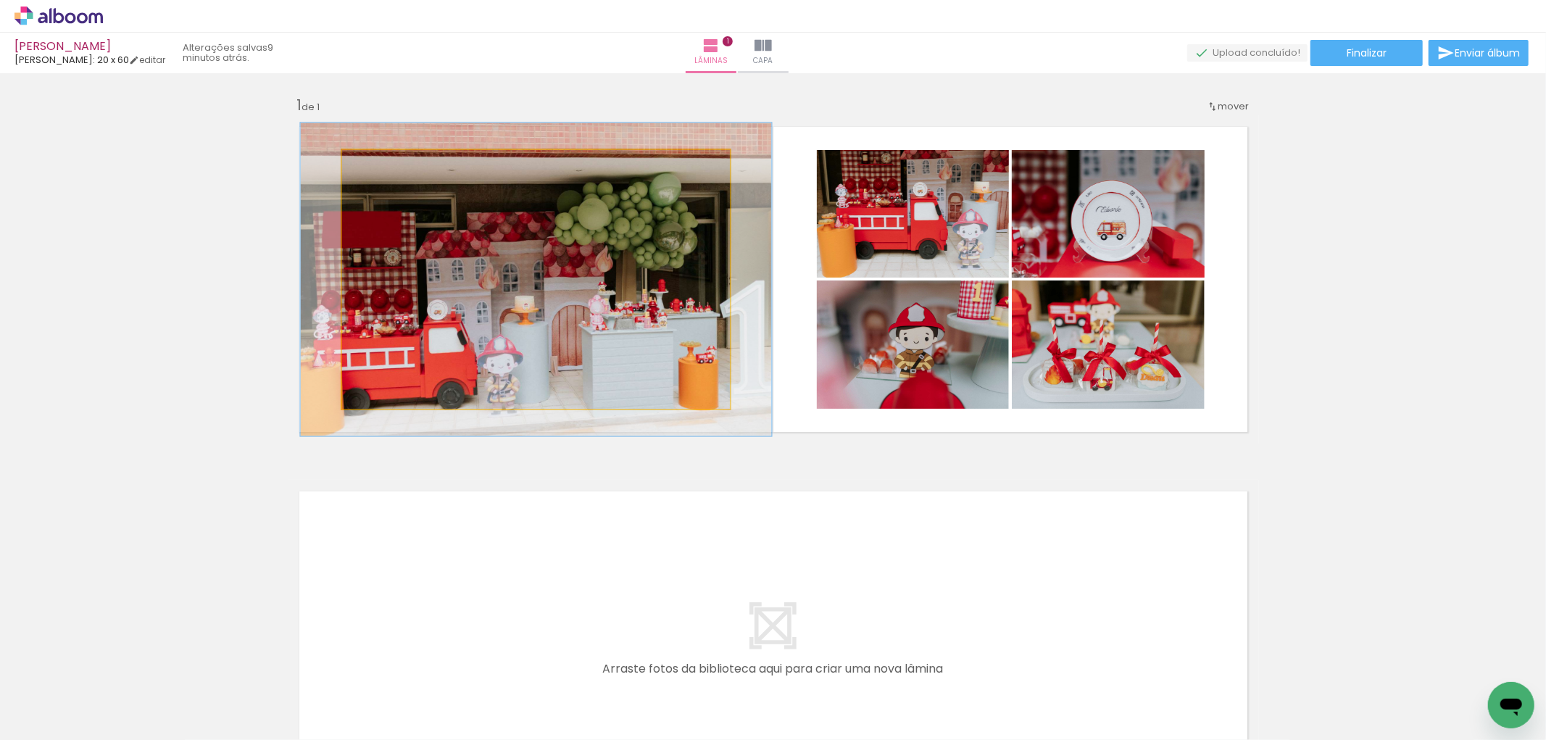
drag, startPoint x: 375, startPoint y: 168, endPoint x: 387, endPoint y: 168, distance: 11.6
click at [387, 168] on div at bounding box center [386, 165] width 23 height 23
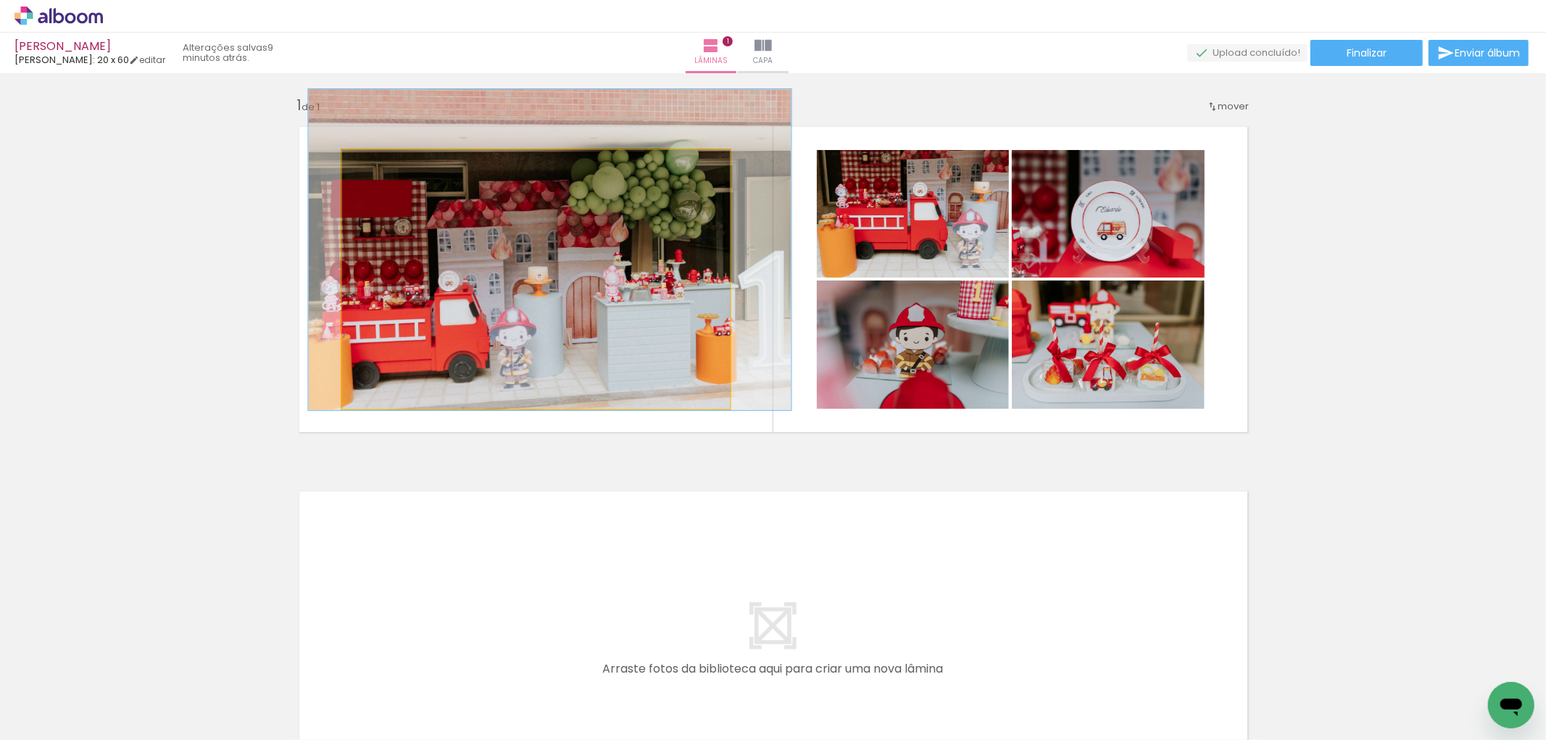
drag, startPoint x: 472, startPoint y: 317, endPoint x: 483, endPoint y: 292, distance: 26.9
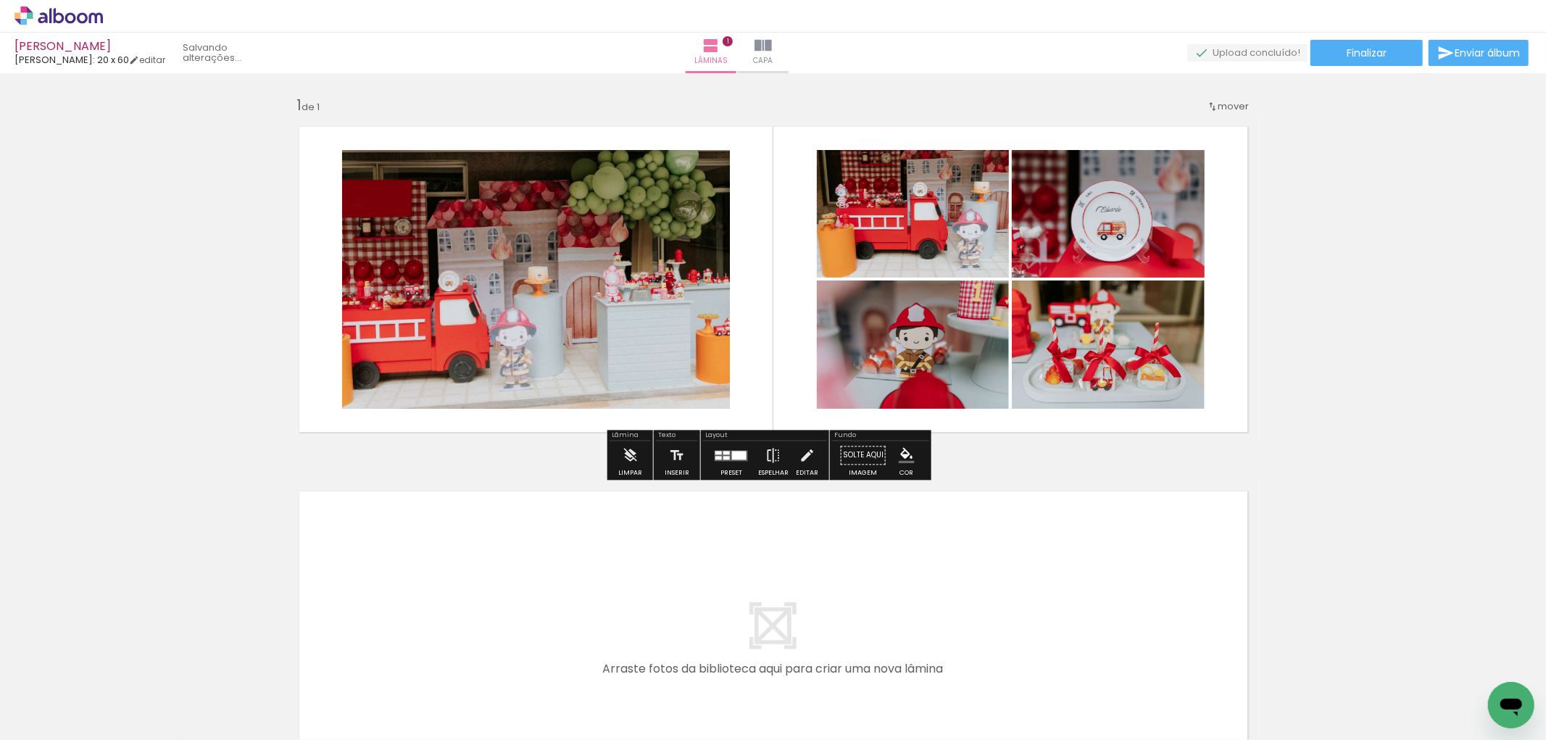
drag, startPoint x: 309, startPoint y: 178, endPoint x: 288, endPoint y: 179, distance: 20.3
type paper-slider "100"
click at [290, 179] on quentale-layouter at bounding box center [773, 279] width 971 height 328
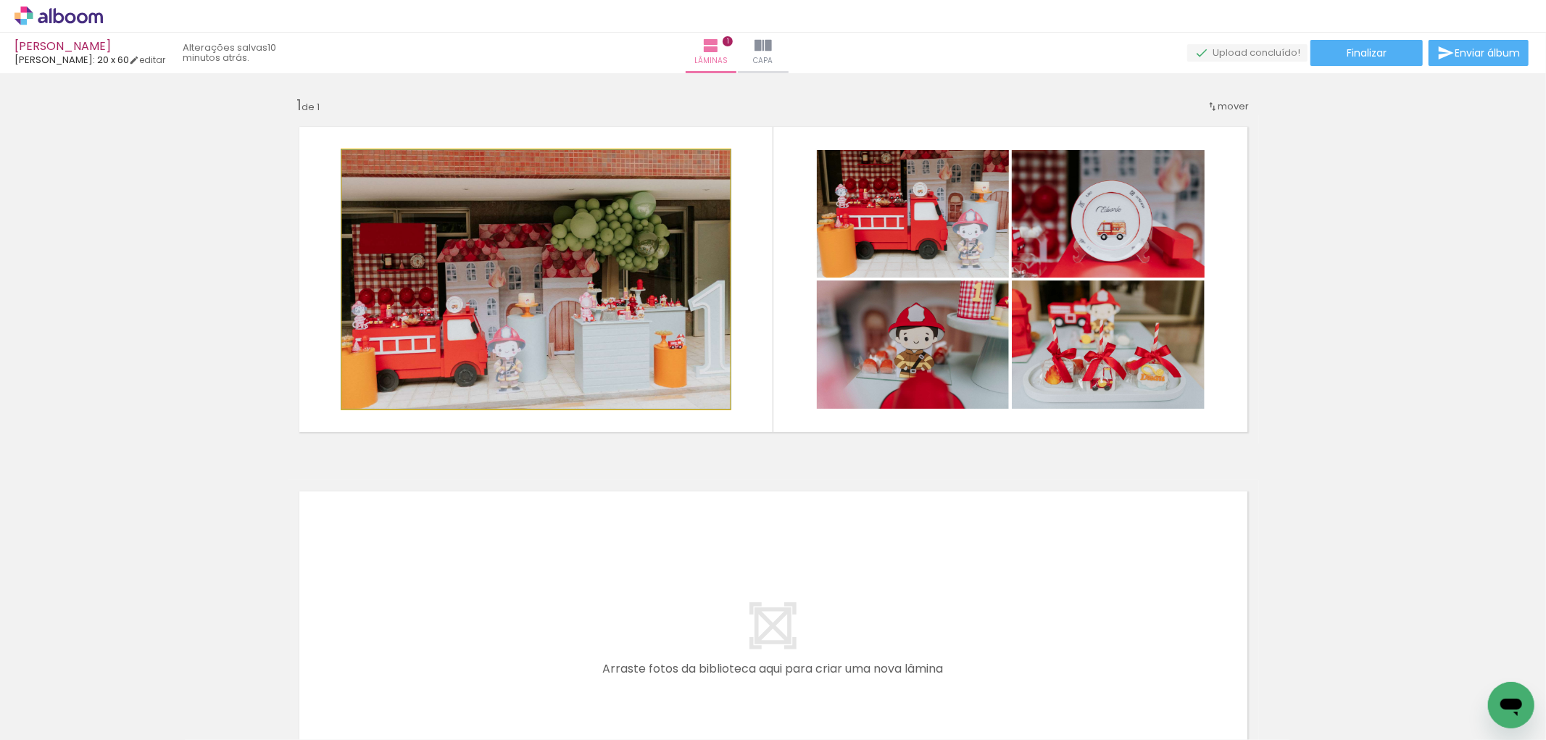
drag, startPoint x: 483, startPoint y: 246, endPoint x: 481, endPoint y: 199, distance: 47.9
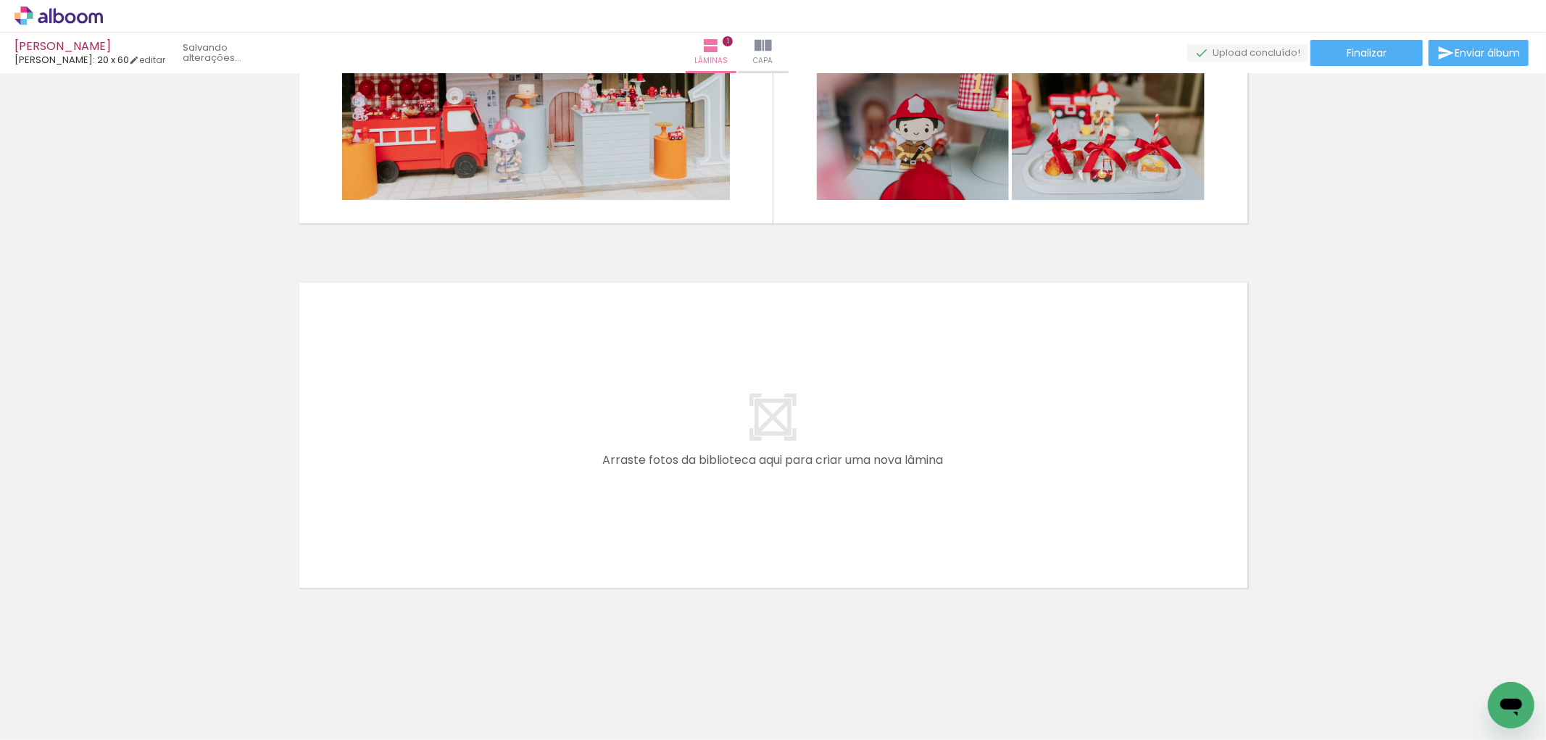
drag, startPoint x: 1260, startPoint y: 711, endPoint x: 1278, endPoint y: 646, distance: 67.2
click at [1083, 511] on quentale-workspace at bounding box center [773, 370] width 1546 height 740
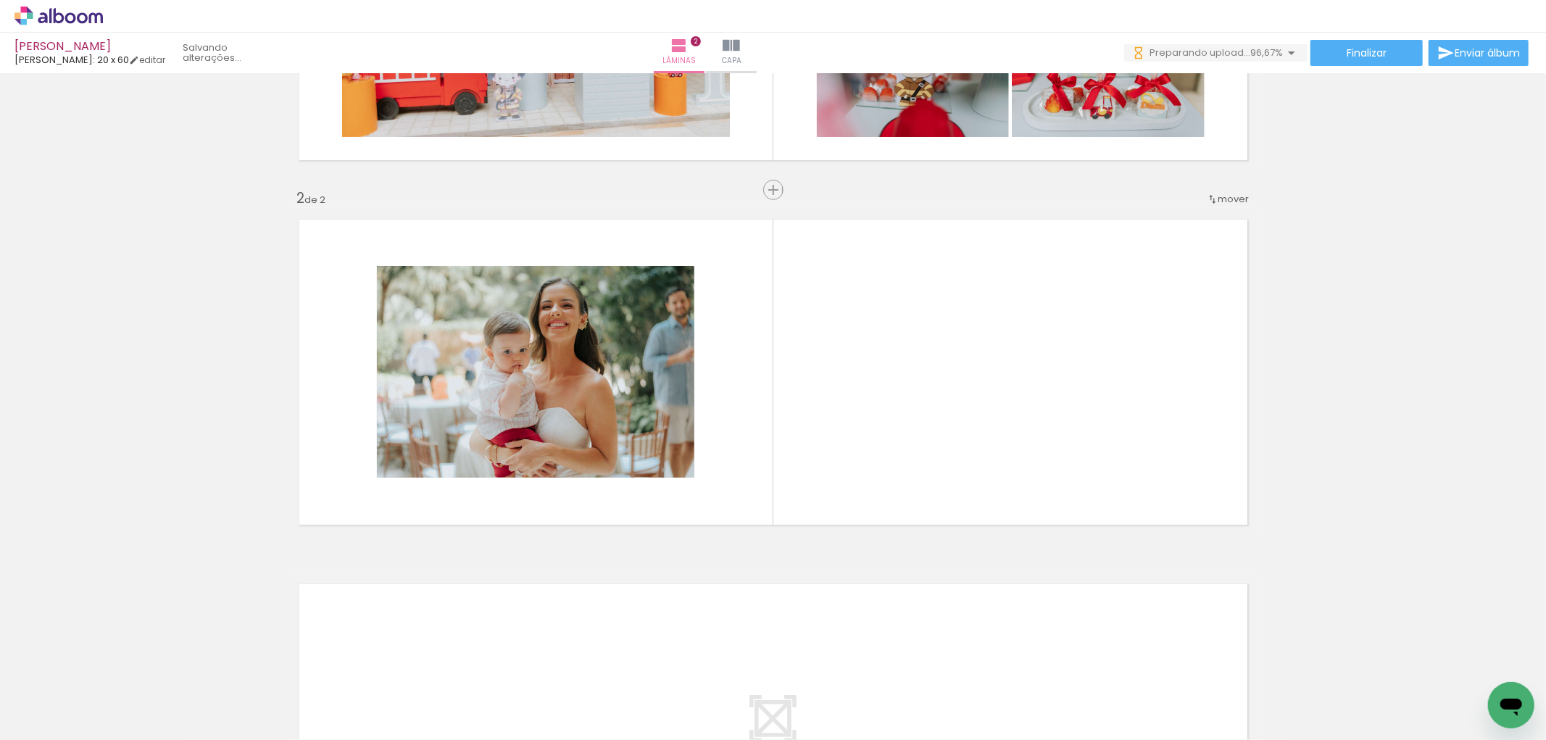
scroll to position [283, 0]
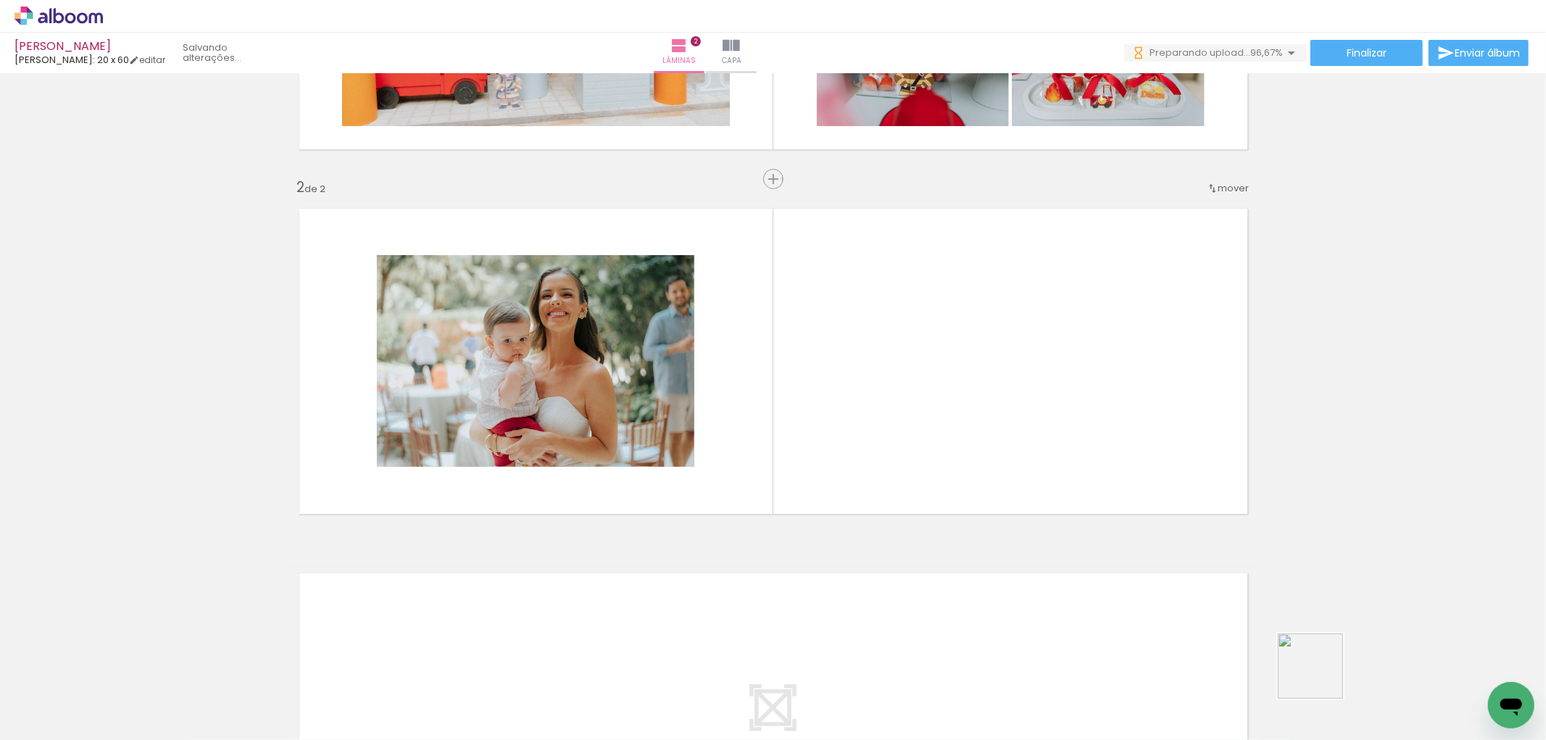
drag, startPoint x: 1321, startPoint y: 677, endPoint x: 1244, endPoint y: 588, distance: 117.1
click at [995, 349] on quentale-workspace at bounding box center [773, 370] width 1546 height 740
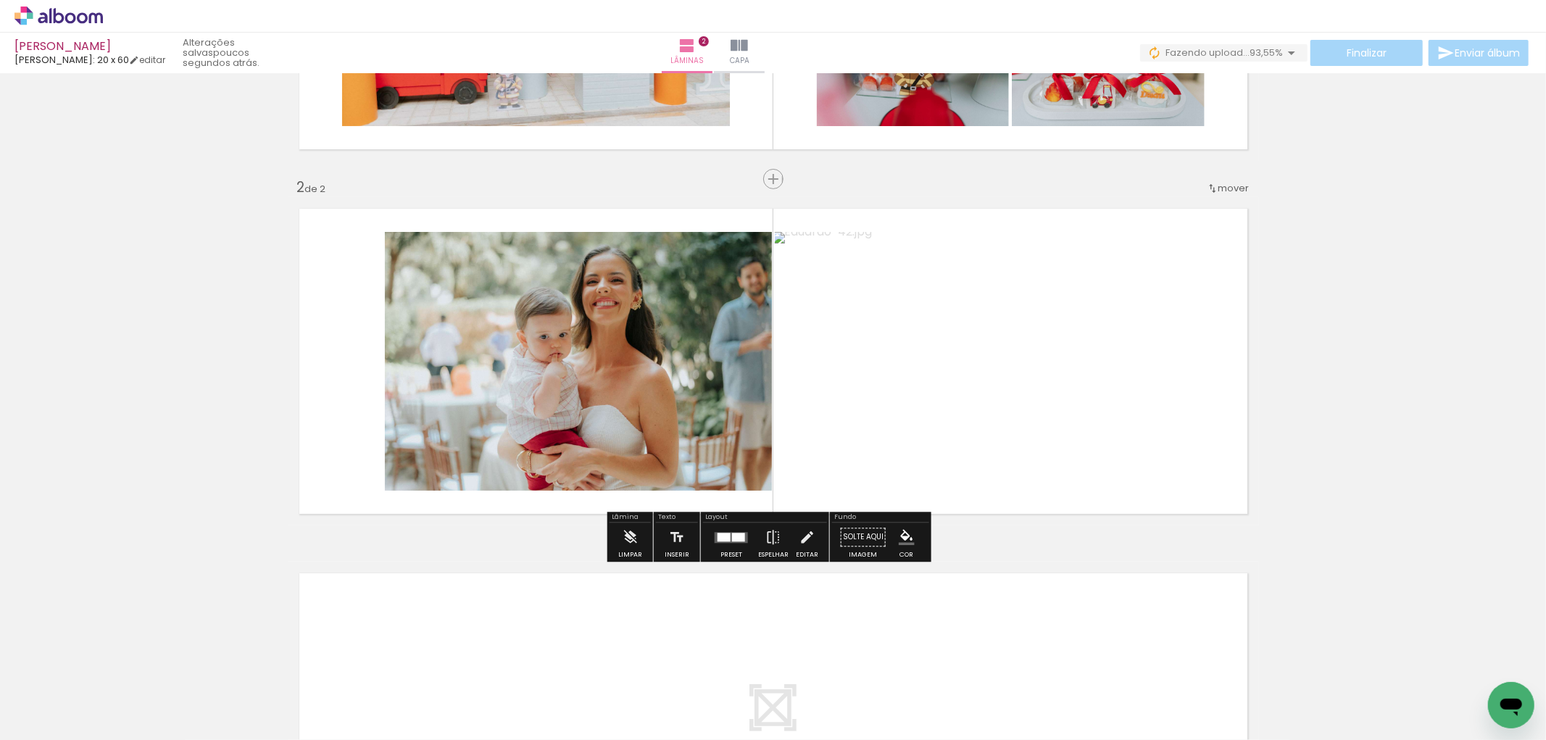
scroll to position [363, 0]
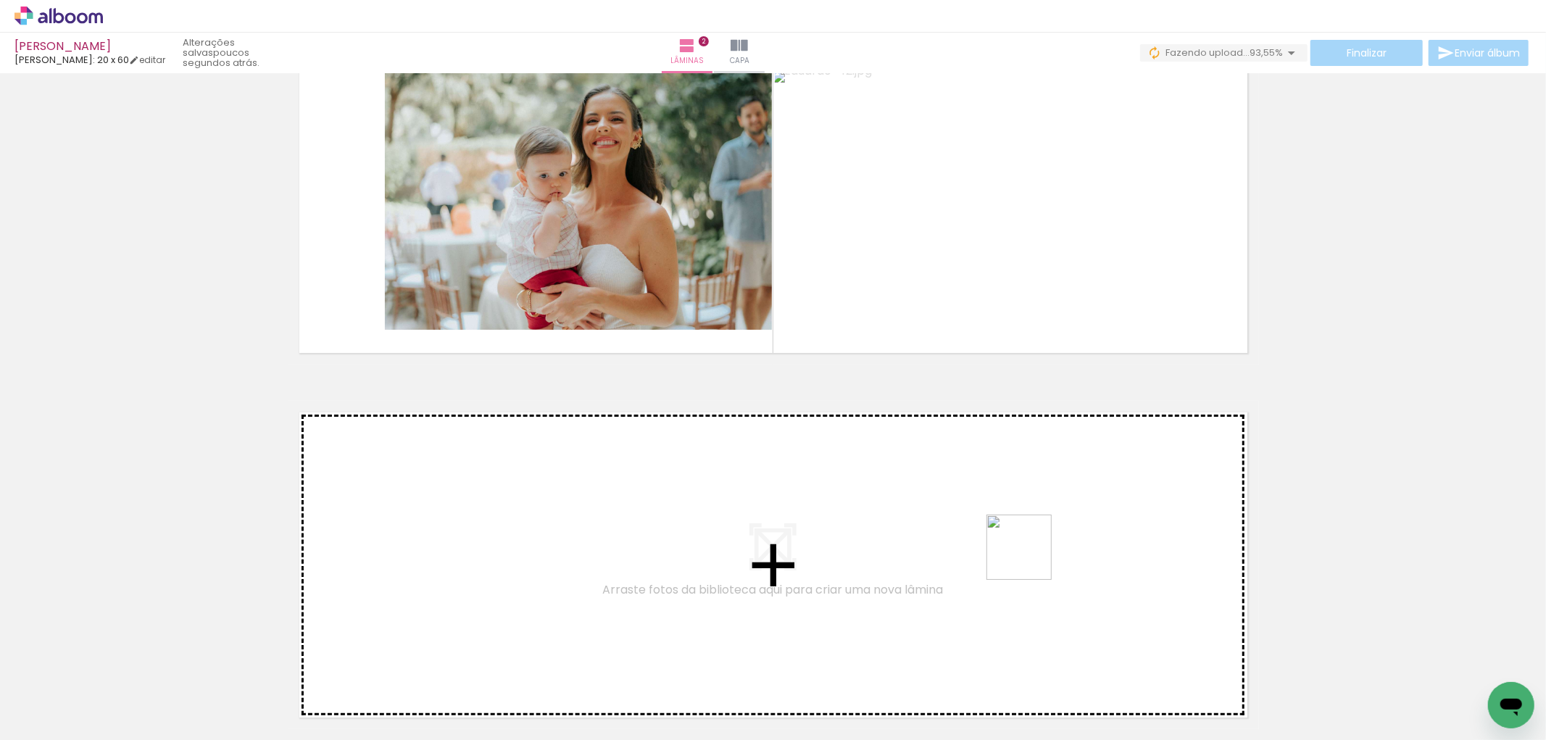
drag, startPoint x: 1426, startPoint y: 684, endPoint x: 1023, endPoint y: 546, distance: 426.8
click at [1023, 546] on quentale-workspace at bounding box center [773, 370] width 1546 height 740
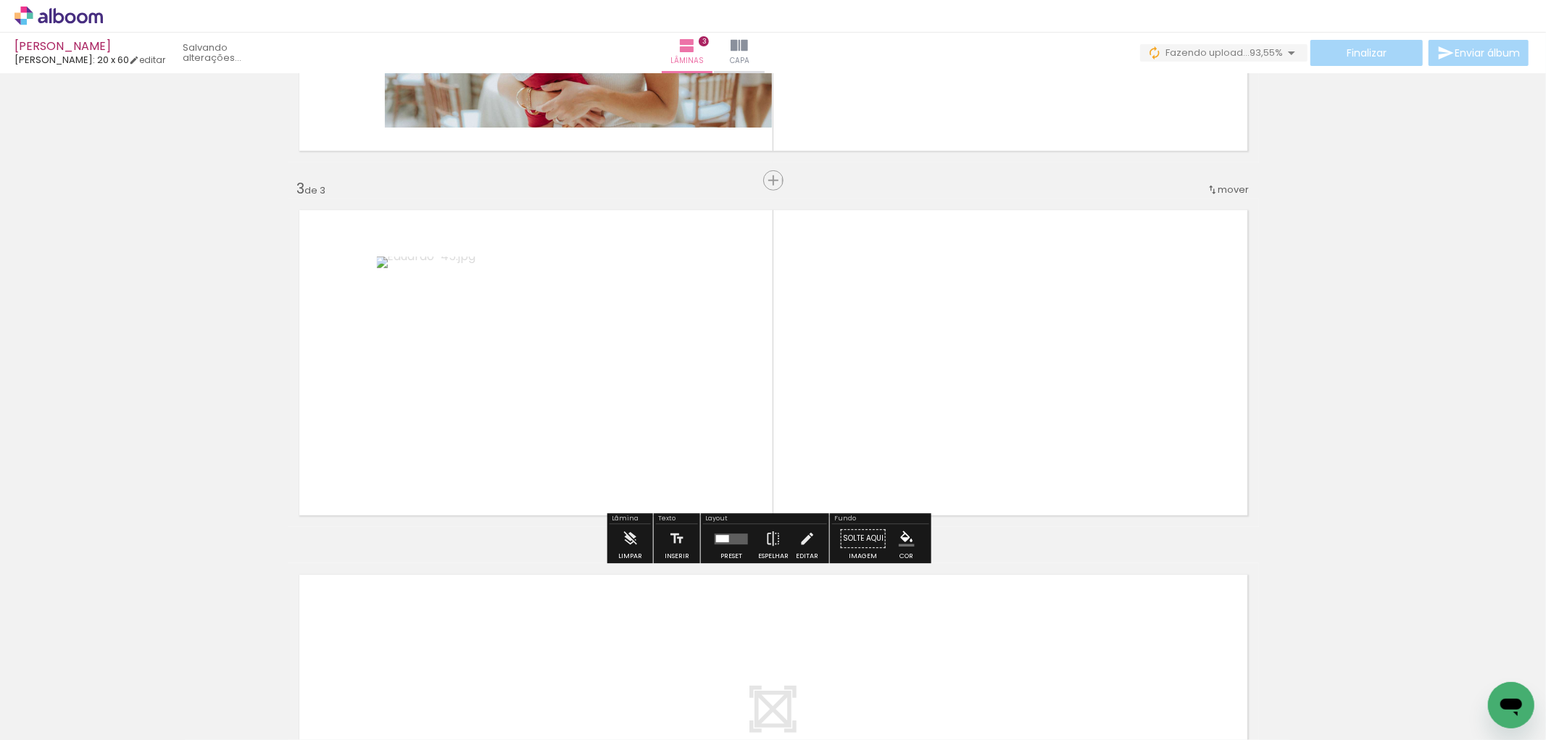
scroll to position [647, 0]
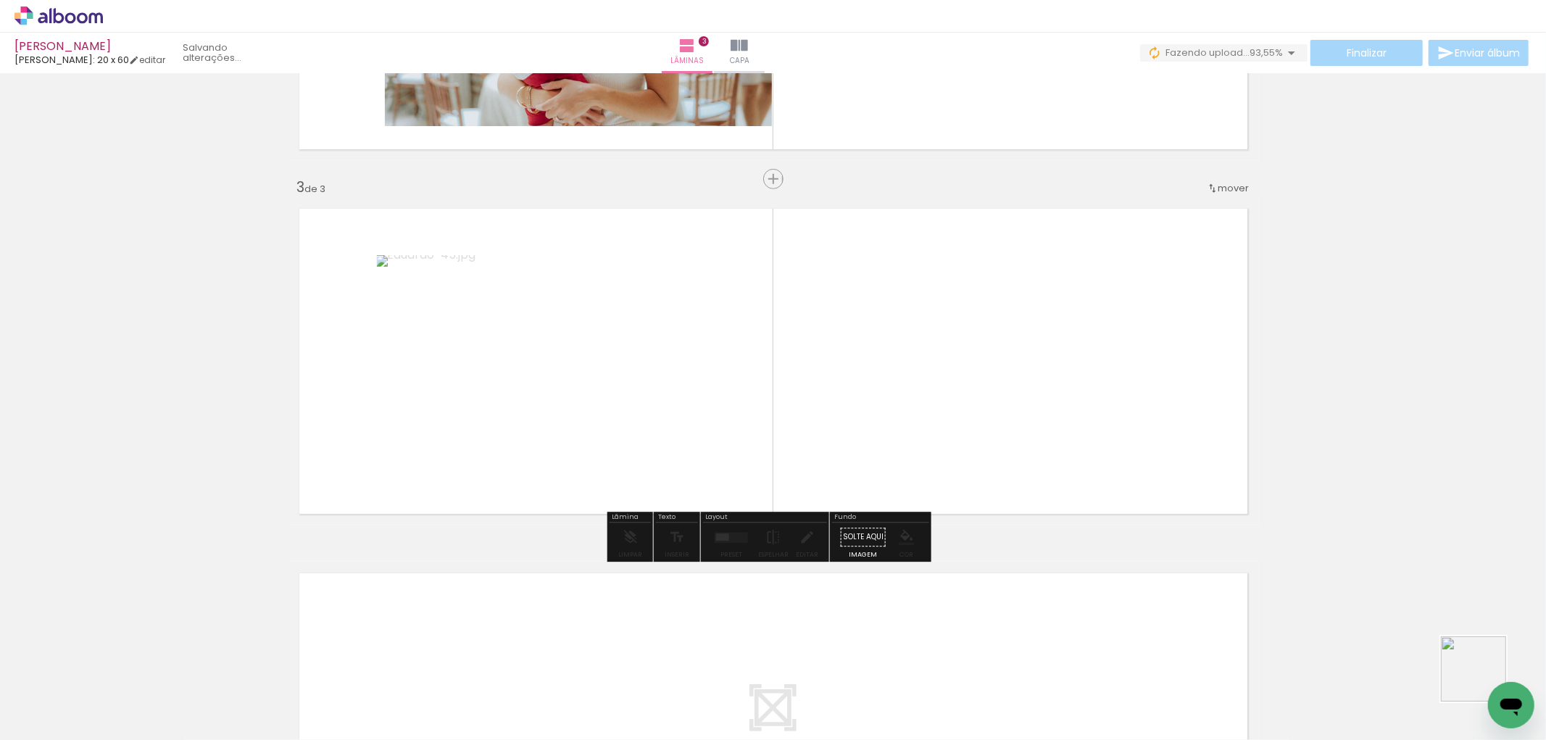
drag, startPoint x: 1484, startPoint y: 680, endPoint x: 940, endPoint y: 370, distance: 626.1
click at [940, 370] on quentale-workspace at bounding box center [773, 370] width 1546 height 740
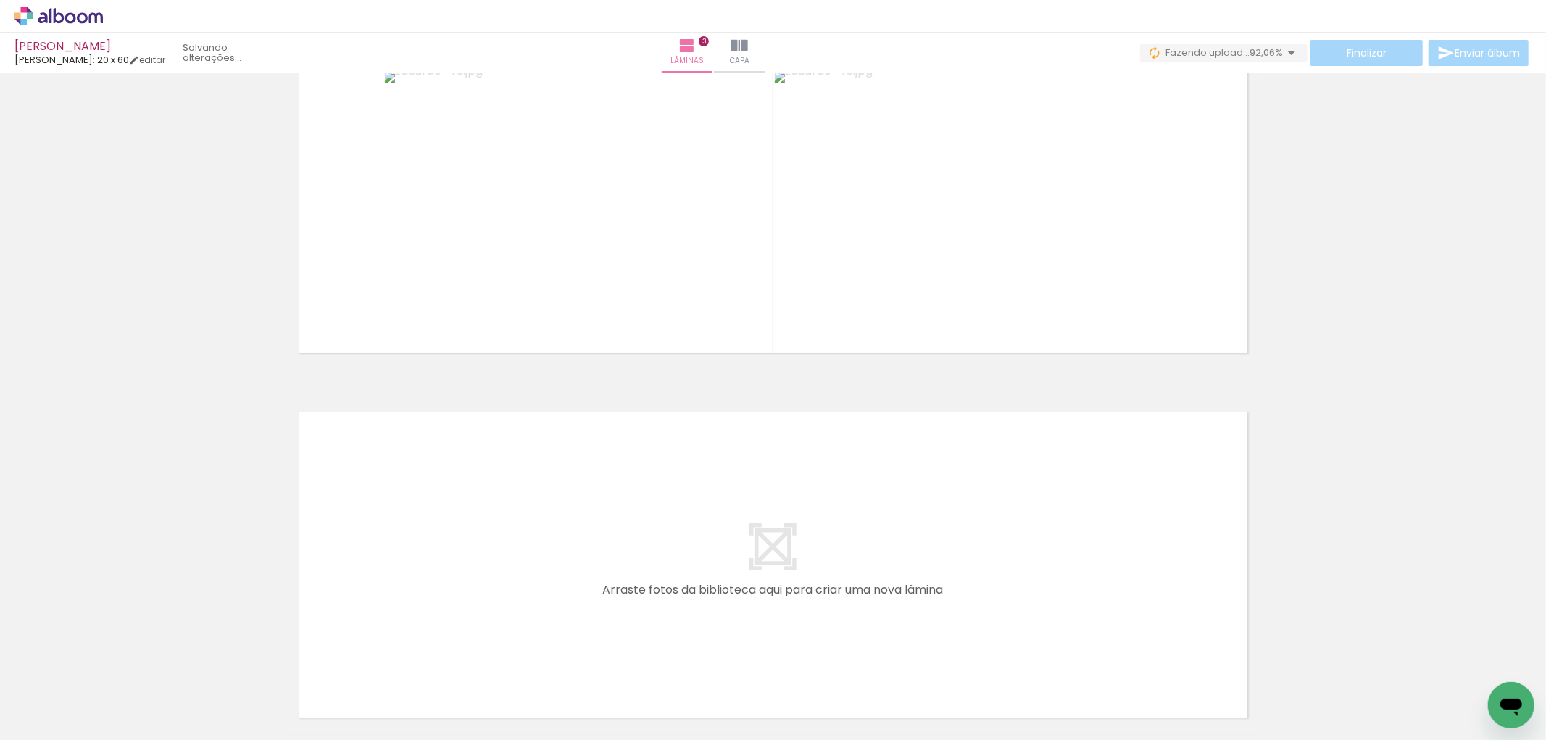
scroll to position [0, 3690]
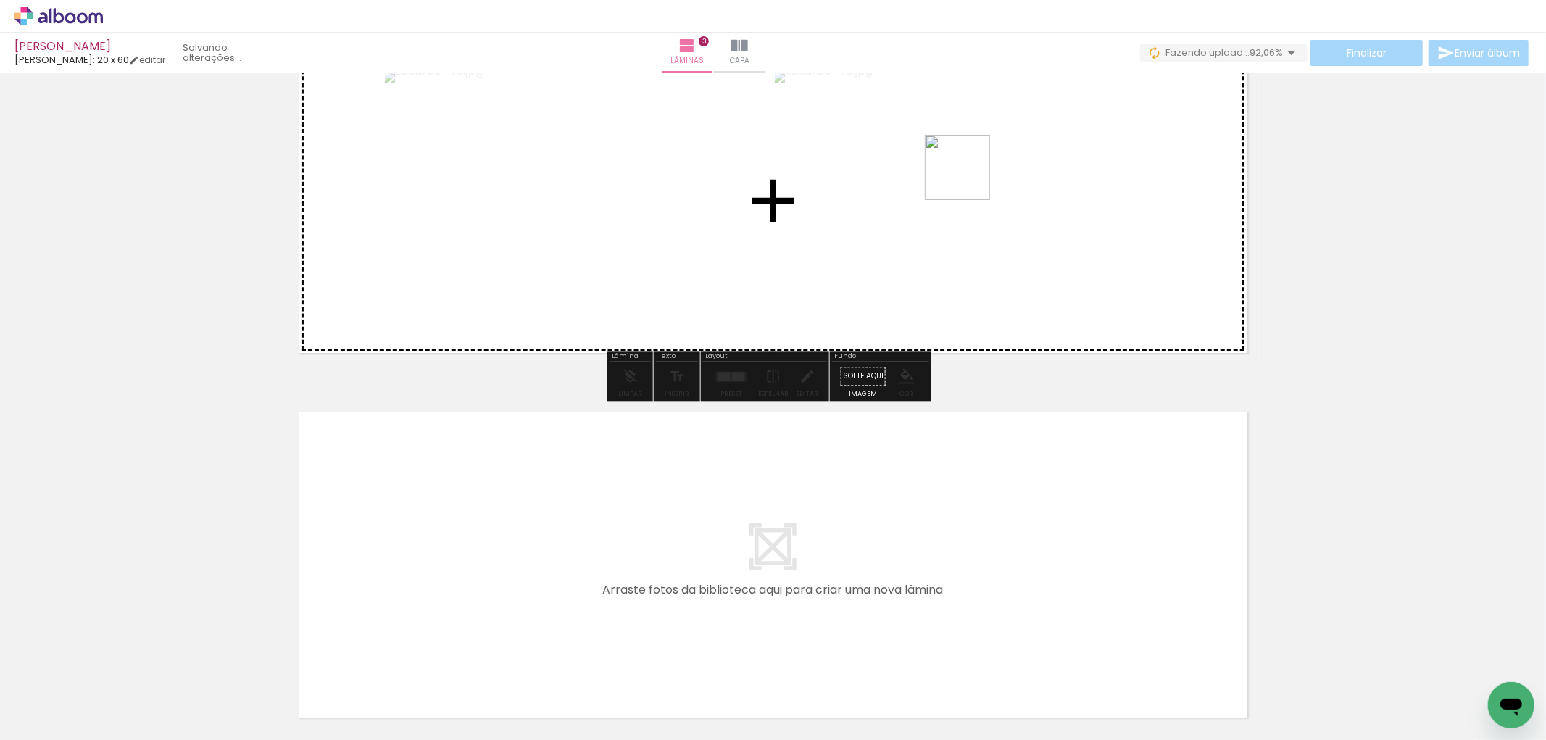
drag, startPoint x: 1484, startPoint y: 662, endPoint x: 935, endPoint y: 165, distance: 739.9
click at [949, 146] on quentale-workspace at bounding box center [773, 370] width 1546 height 740
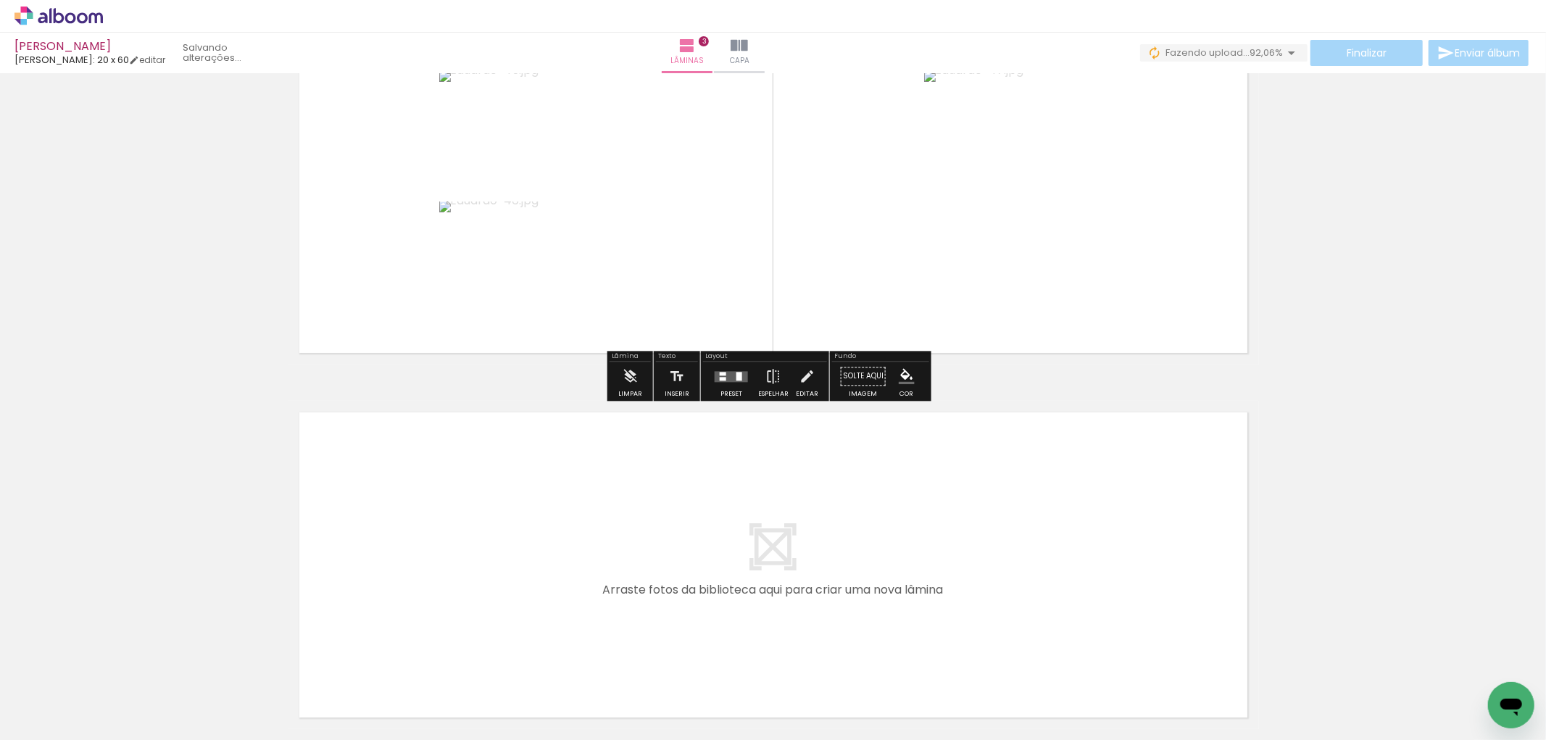
drag, startPoint x: 738, startPoint y: 380, endPoint x: 1002, endPoint y: 346, distance: 266.7
click at [740, 379] on quentale-layouter at bounding box center [731, 376] width 33 height 11
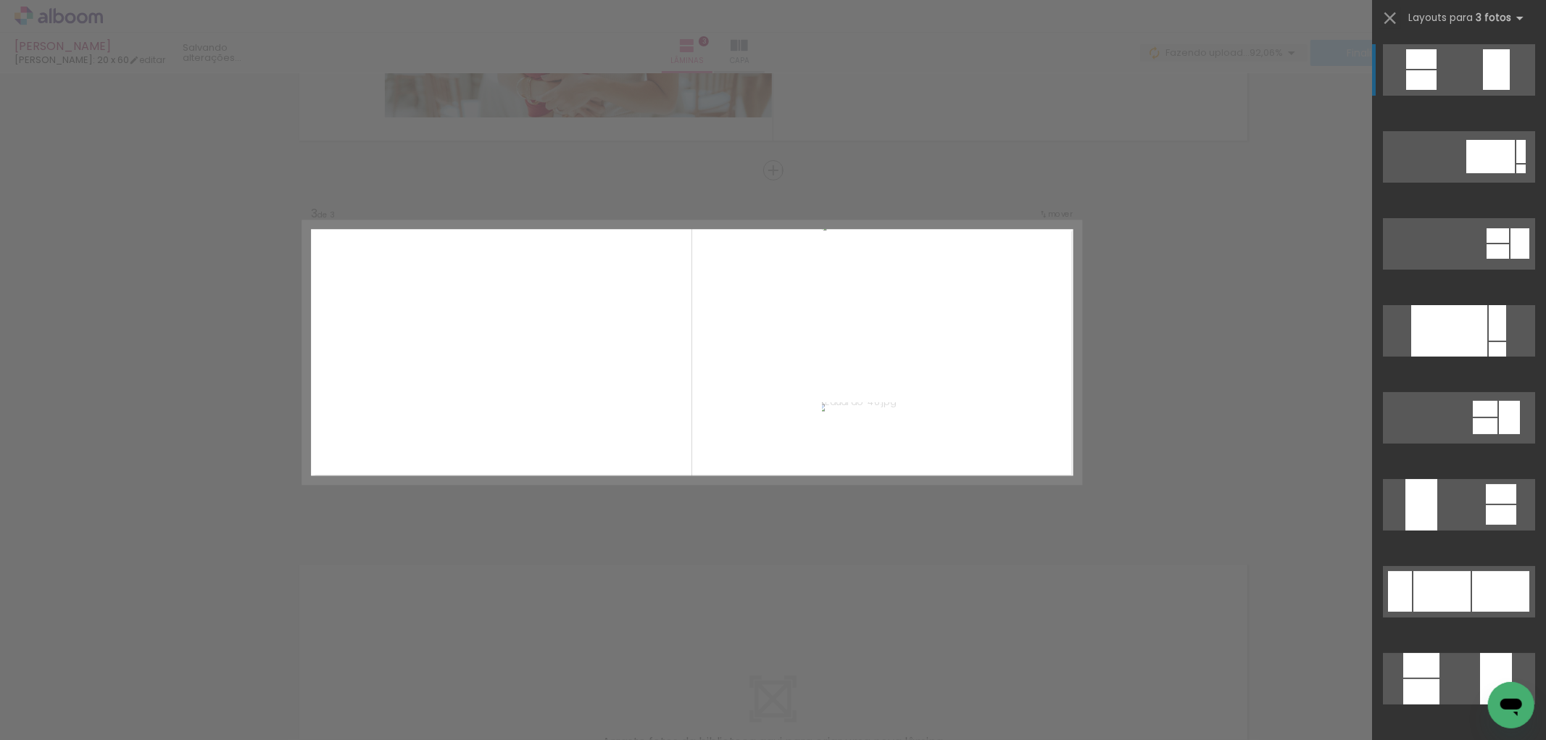
scroll to position [647, 0]
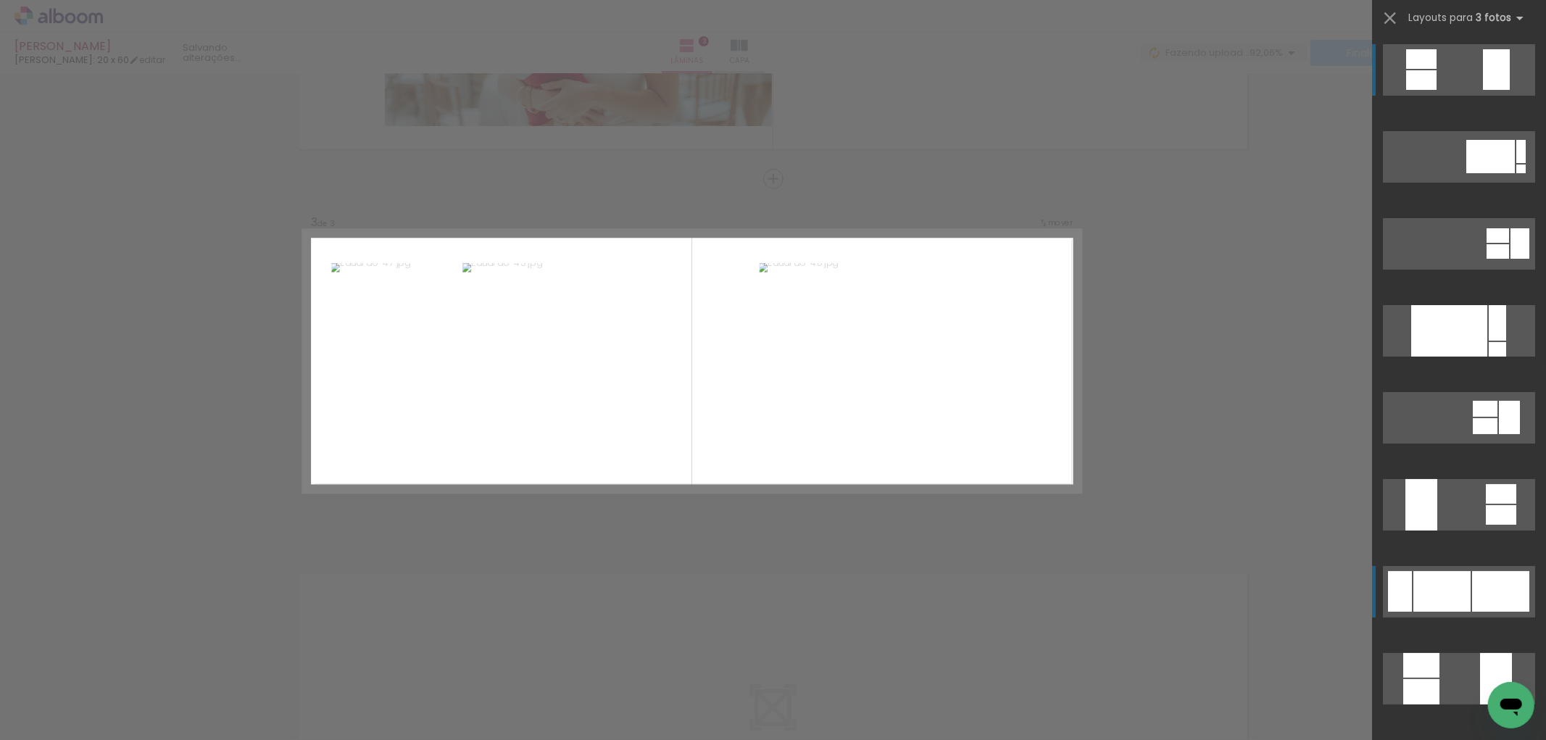
click at [1422, 599] on div at bounding box center [1441, 591] width 57 height 41
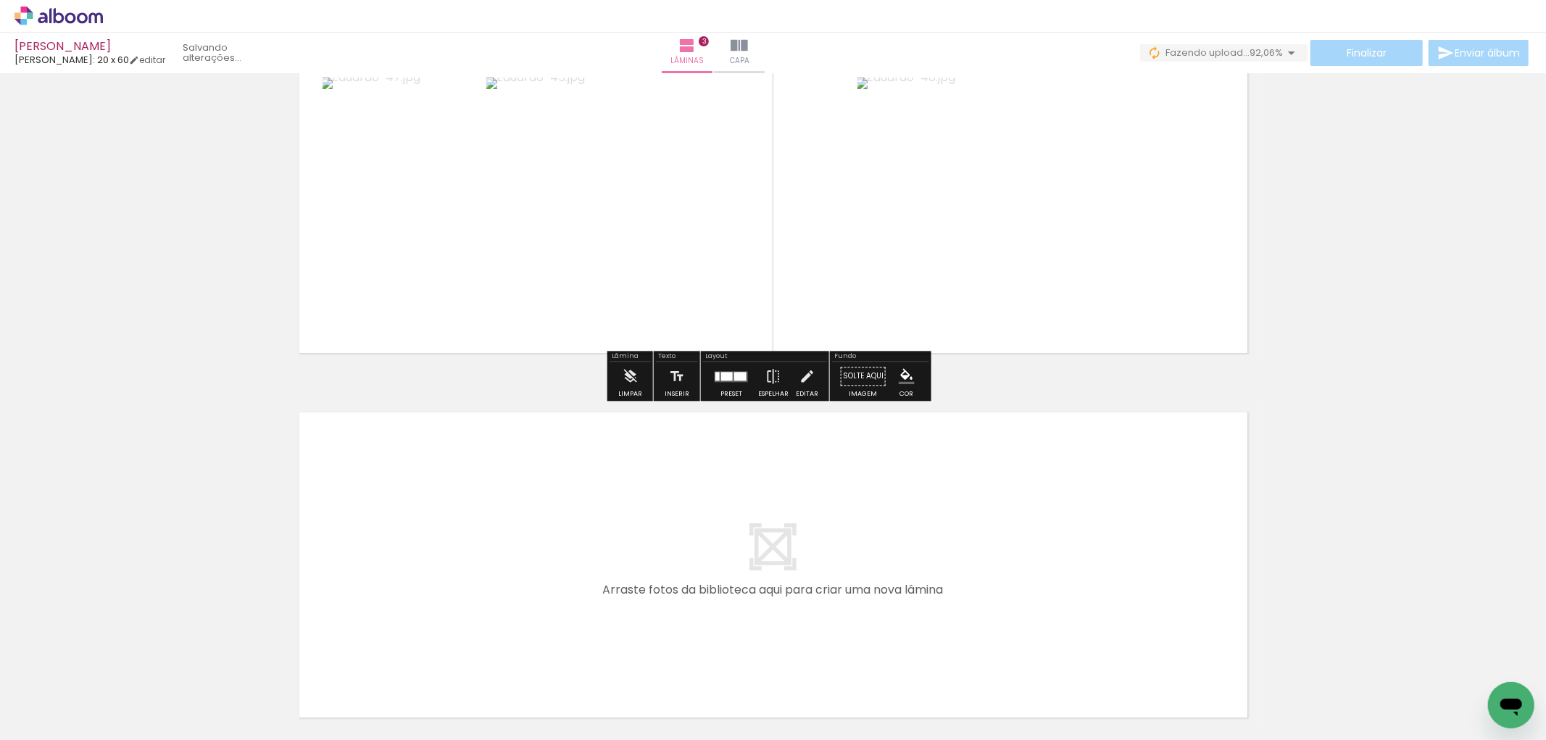
scroll to position [938, 0]
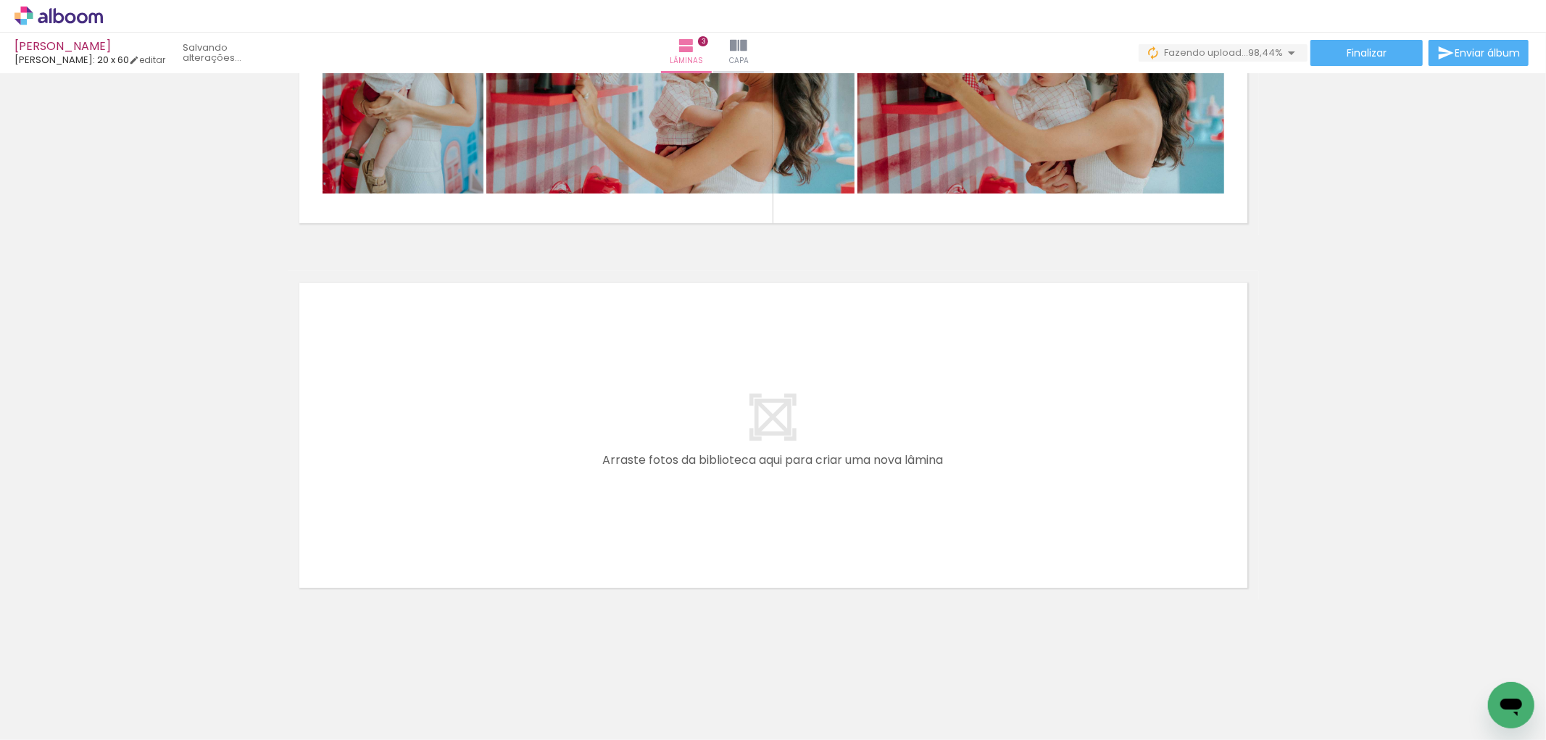
scroll to position [0, 4016]
drag, startPoint x: 1244, startPoint y: 690, endPoint x: 1049, endPoint y: 496, distance: 274.2
click at [1049, 496] on quentale-workspace at bounding box center [773, 370] width 1546 height 740
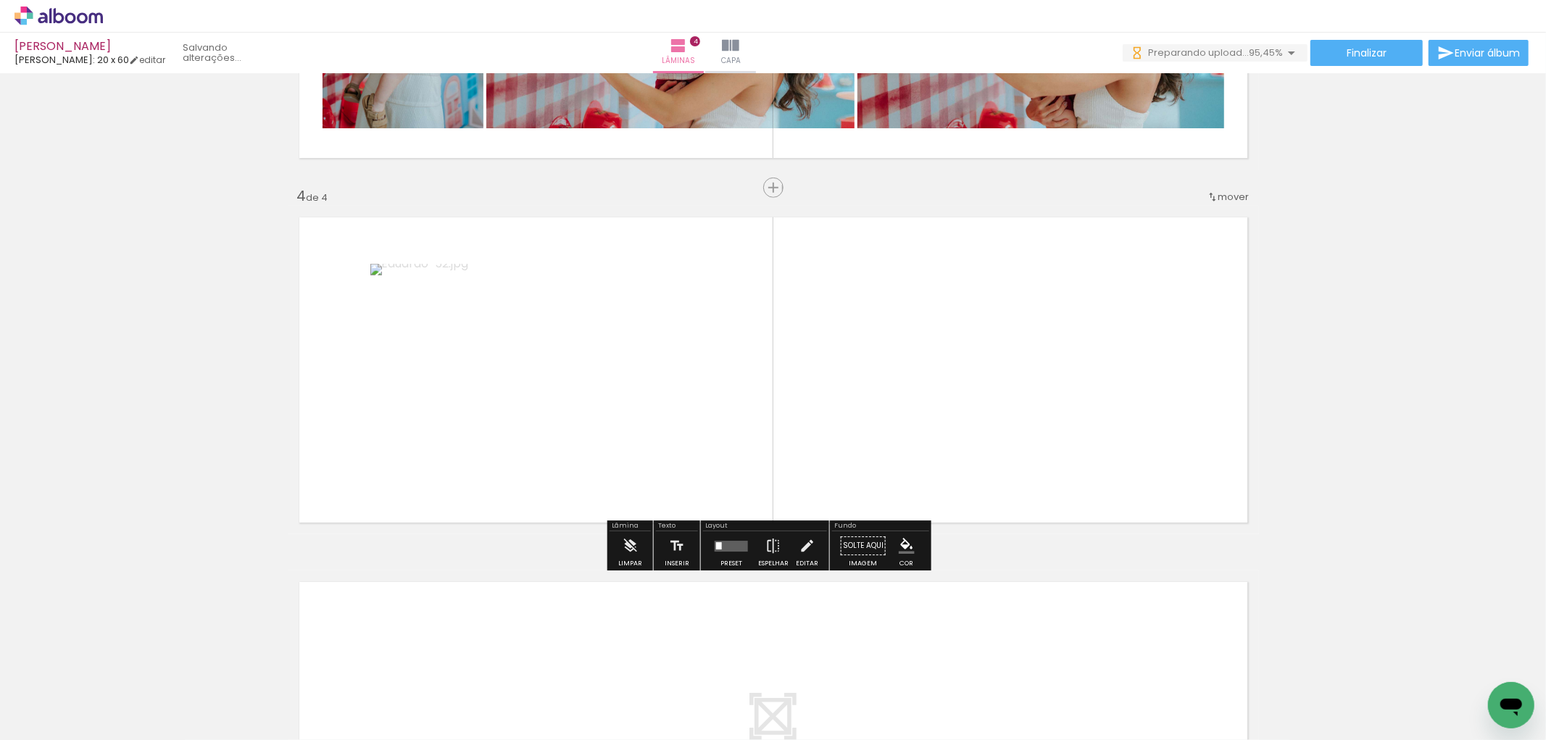
scroll to position [1011, 0]
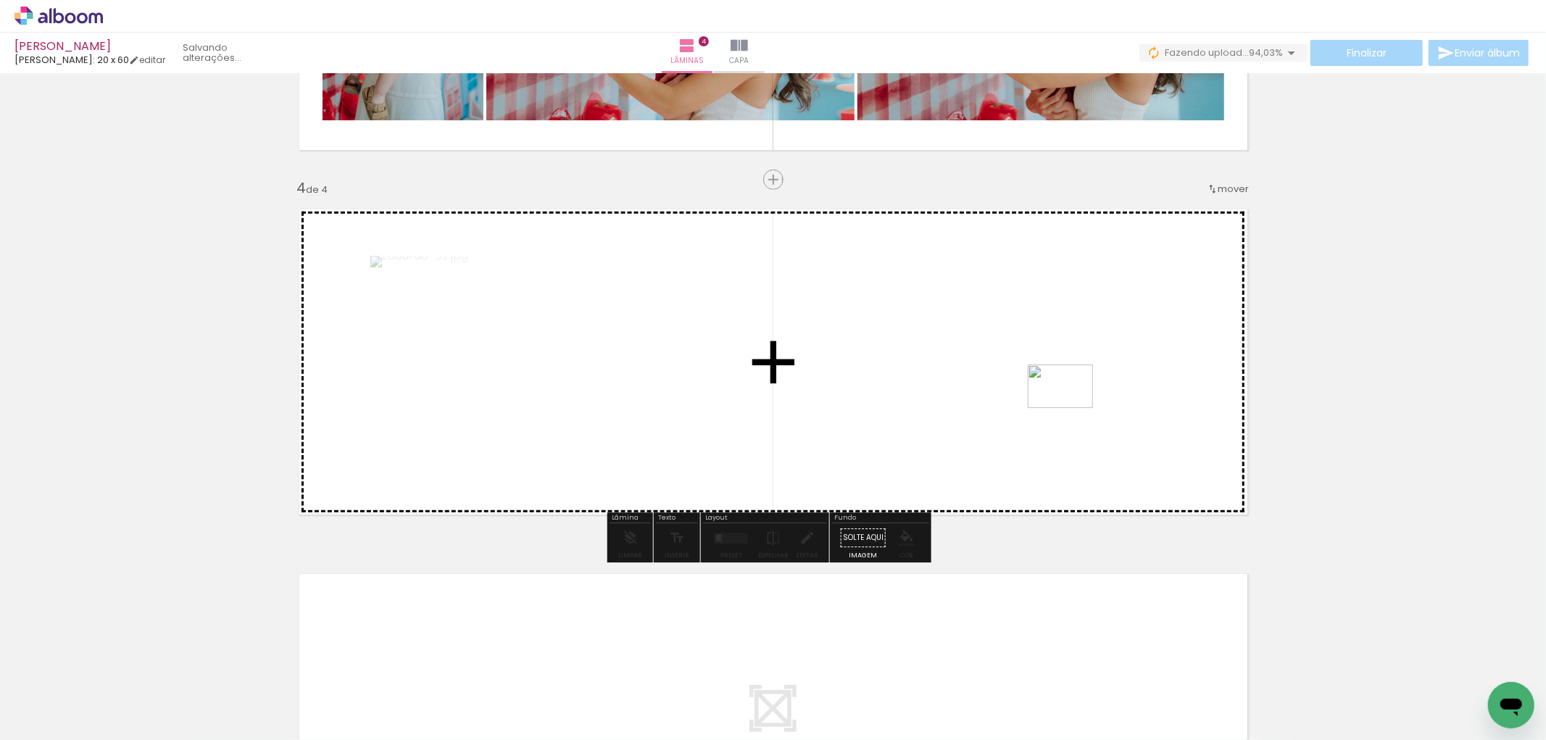
drag, startPoint x: 1465, startPoint y: 689, endPoint x: 1071, endPoint y: 408, distance: 484.3
click at [1071, 408] on quentale-workspace at bounding box center [773, 370] width 1546 height 740
drag, startPoint x: 1301, startPoint y: 581, endPoint x: 1062, endPoint y: 457, distance: 269.0
click at [1009, 394] on quentale-workspace at bounding box center [773, 370] width 1546 height 740
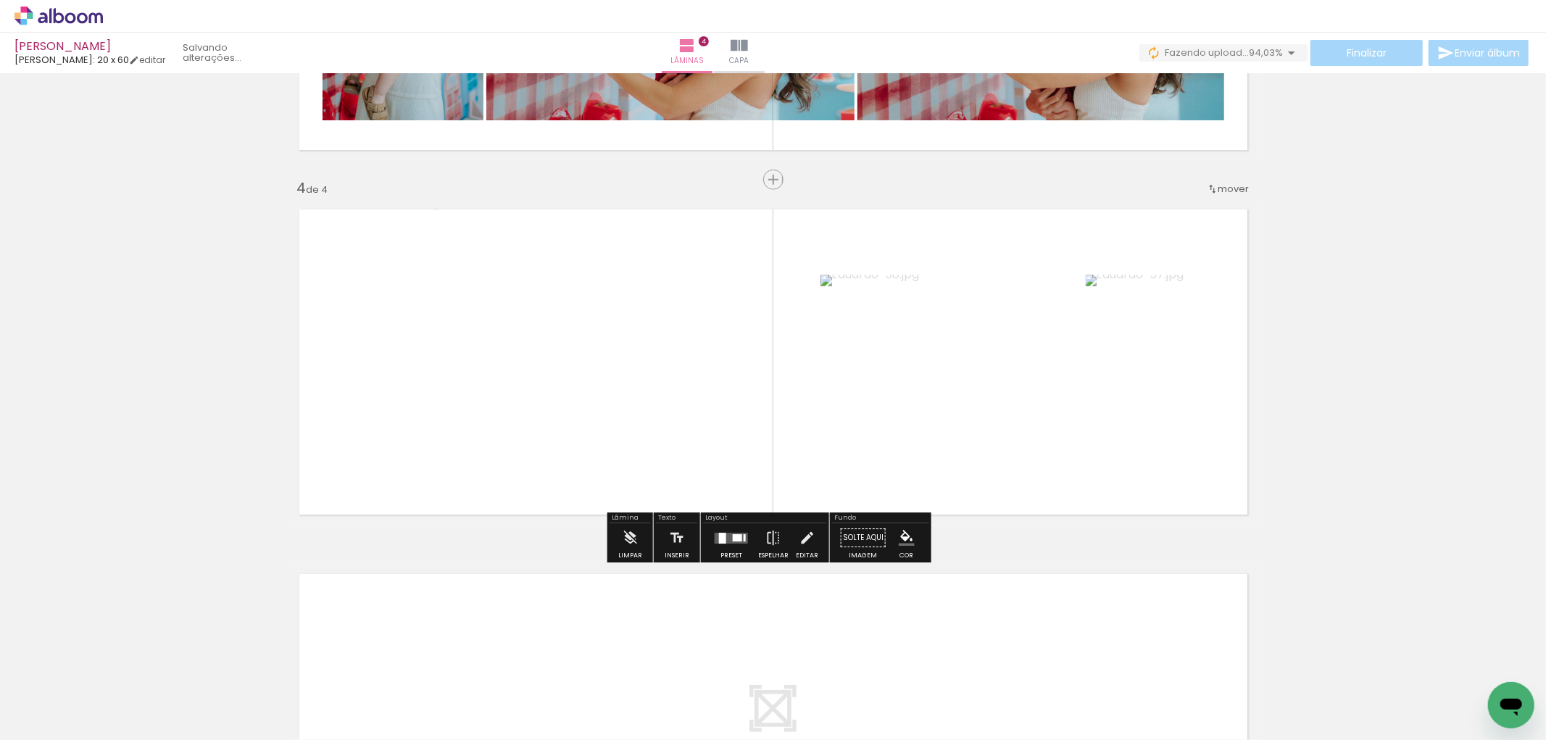
drag, startPoint x: 1346, startPoint y: 700, endPoint x: 1098, endPoint y: 438, distance: 360.9
click at [1057, 367] on quentale-workspace at bounding box center [773, 370] width 1546 height 740
click at [733, 533] on div at bounding box center [732, 537] width 12 height 9
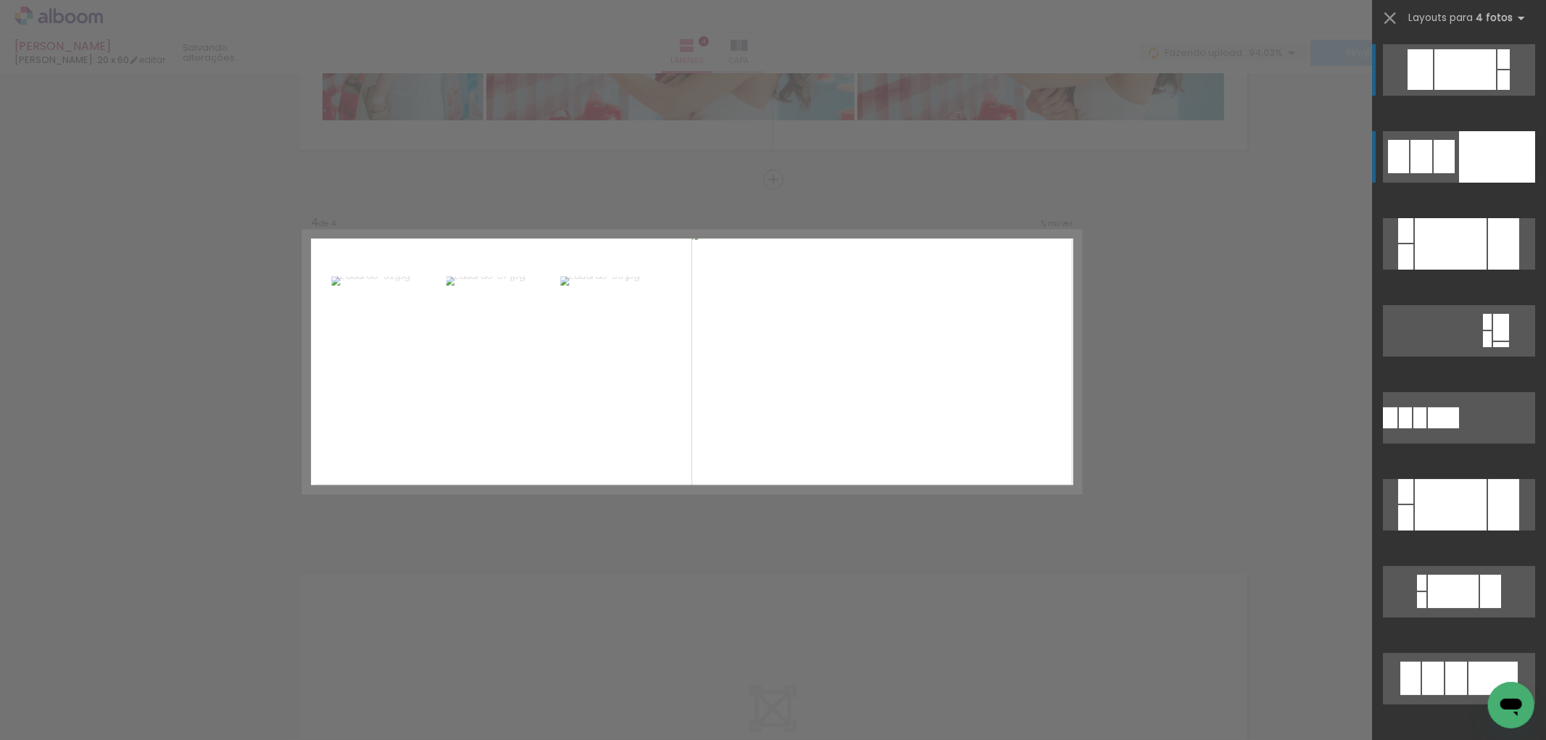
click at [1445, 165] on div at bounding box center [1444, 156] width 21 height 33
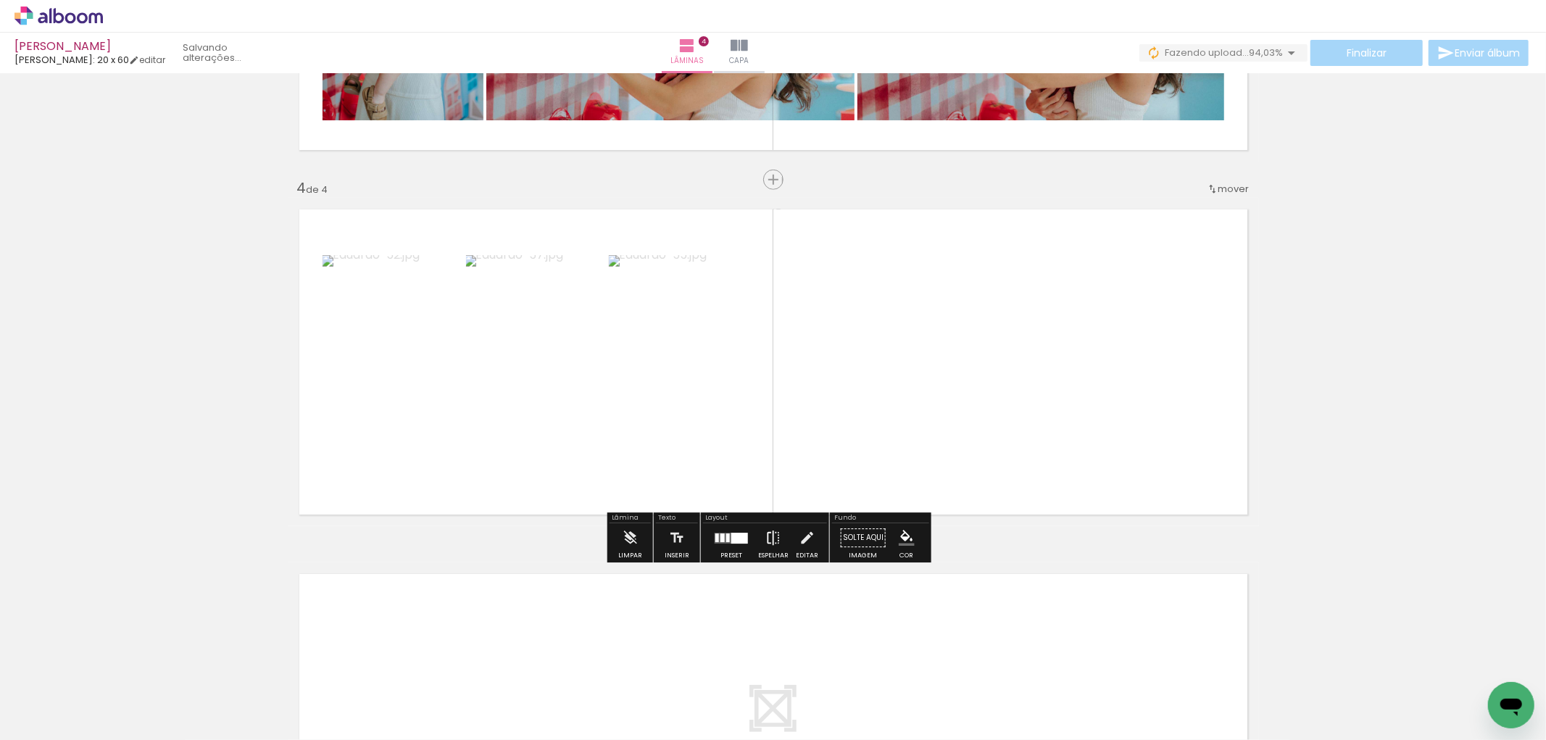
click at [770, 538] on iron-icon at bounding box center [773, 537] width 16 height 29
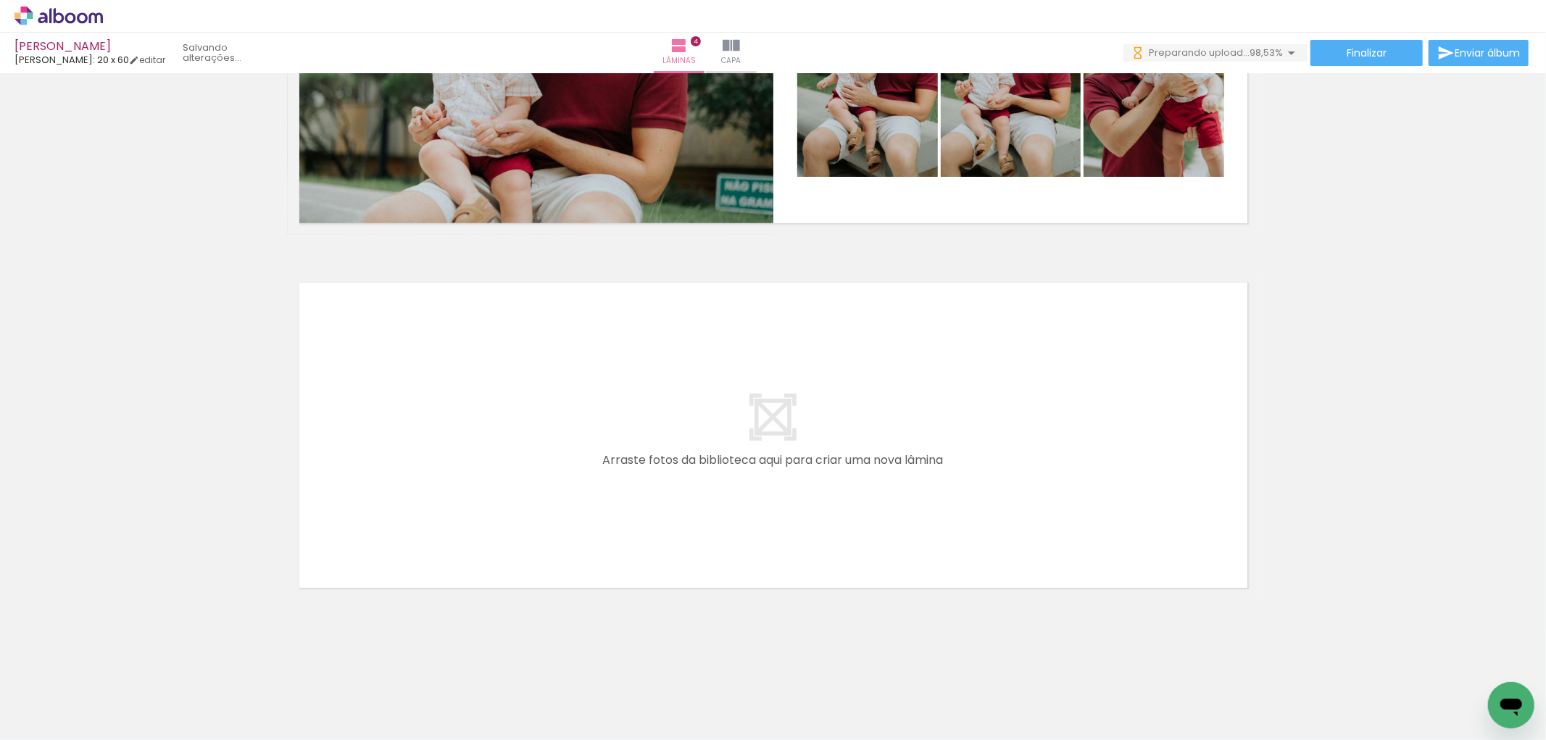
scroll to position [0, 4177]
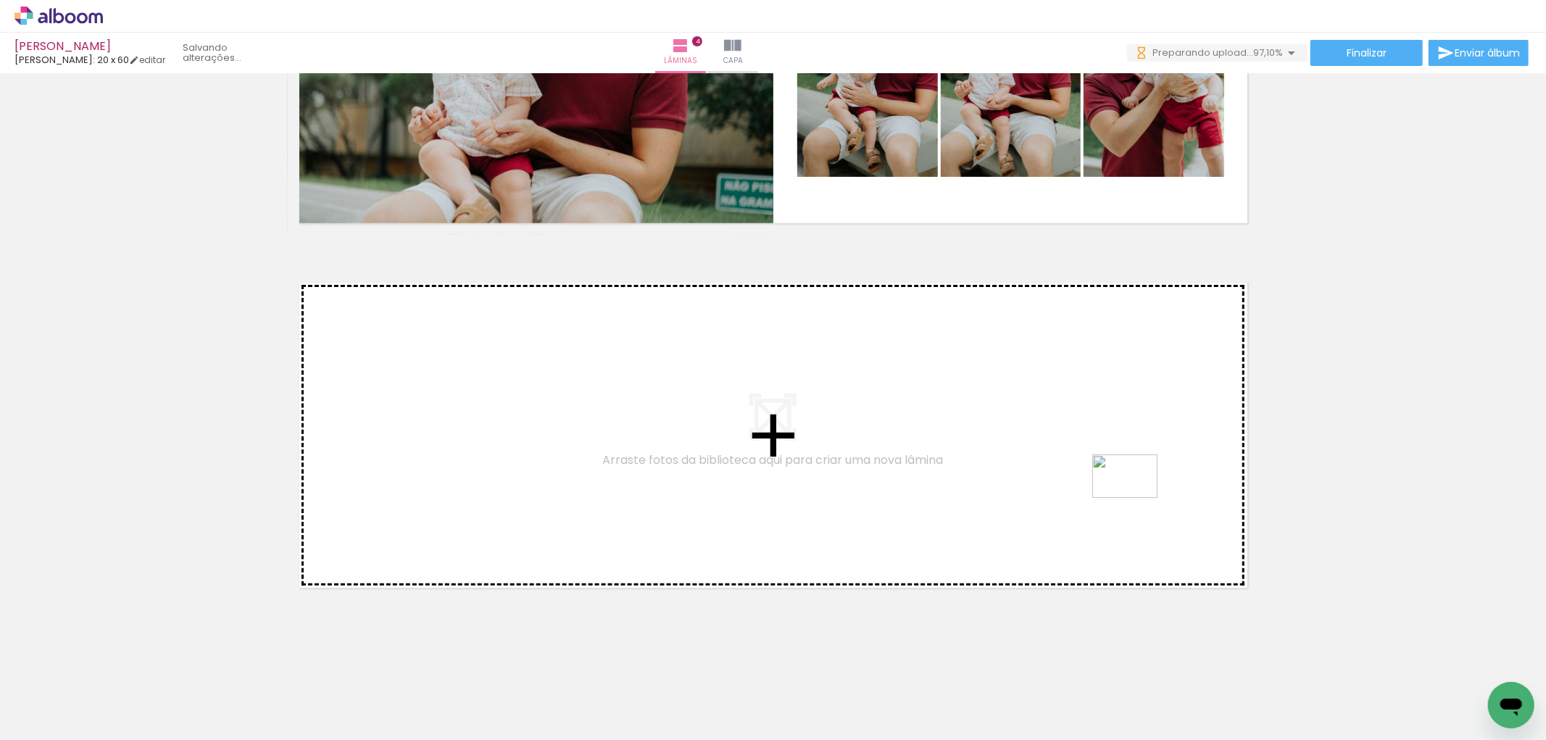
drag, startPoint x: 1314, startPoint y: 595, endPoint x: 1110, endPoint y: 497, distance: 226.6
click at [1110, 497] on quentale-workspace at bounding box center [773, 370] width 1546 height 740
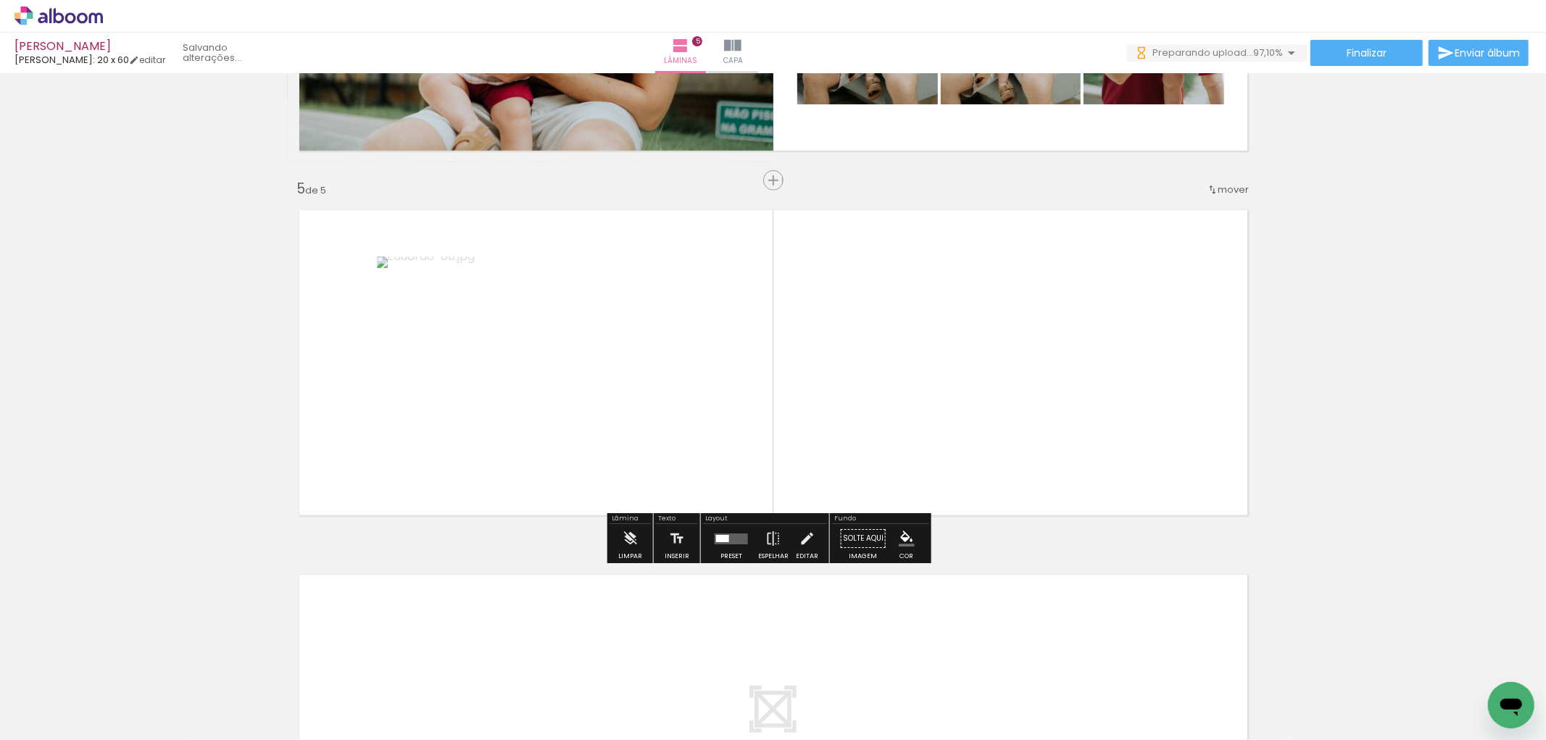
scroll to position [1376, 0]
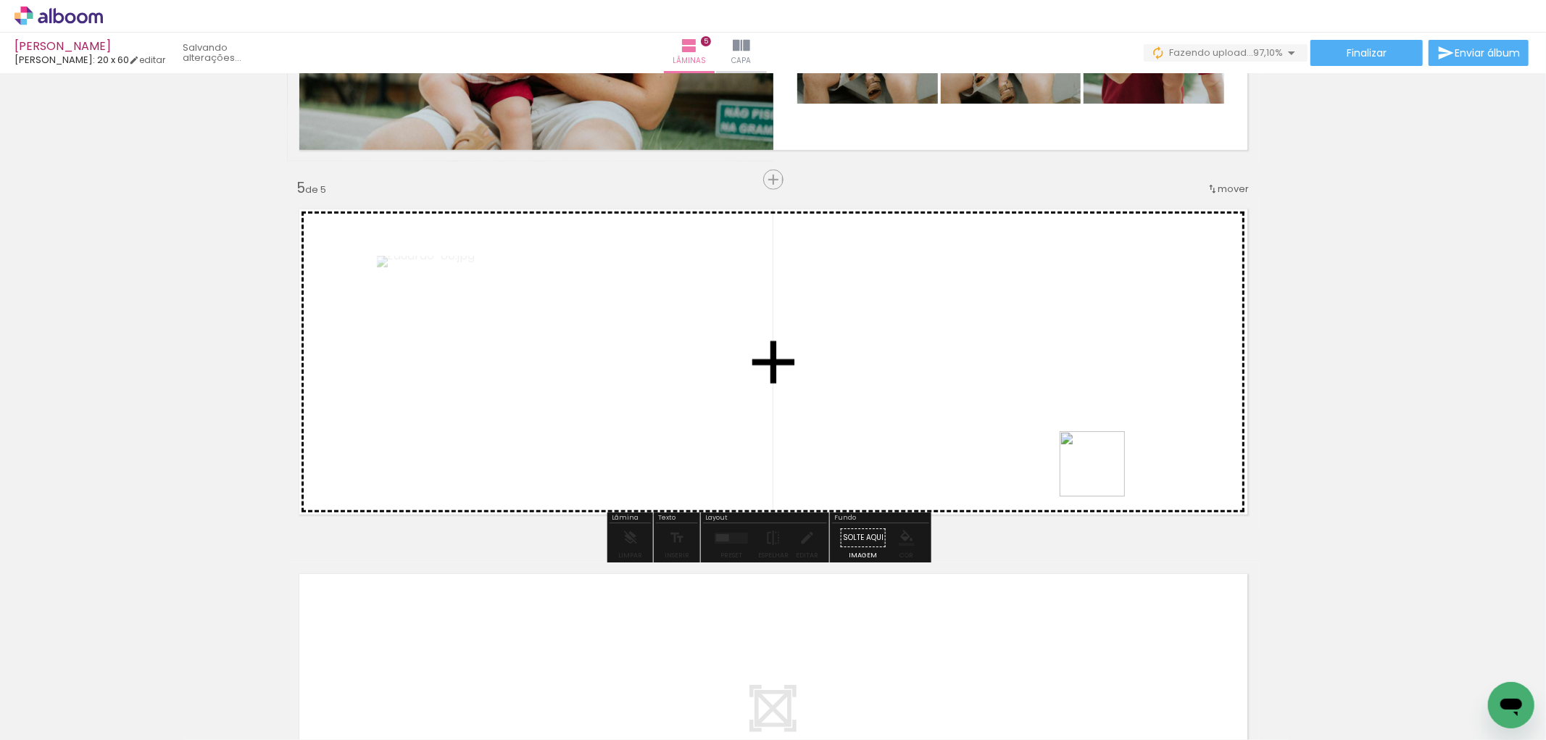
drag, startPoint x: 1428, startPoint y: 642, endPoint x: 907, endPoint y: 344, distance: 600.2
click at [907, 344] on quentale-workspace at bounding box center [773, 370] width 1546 height 740
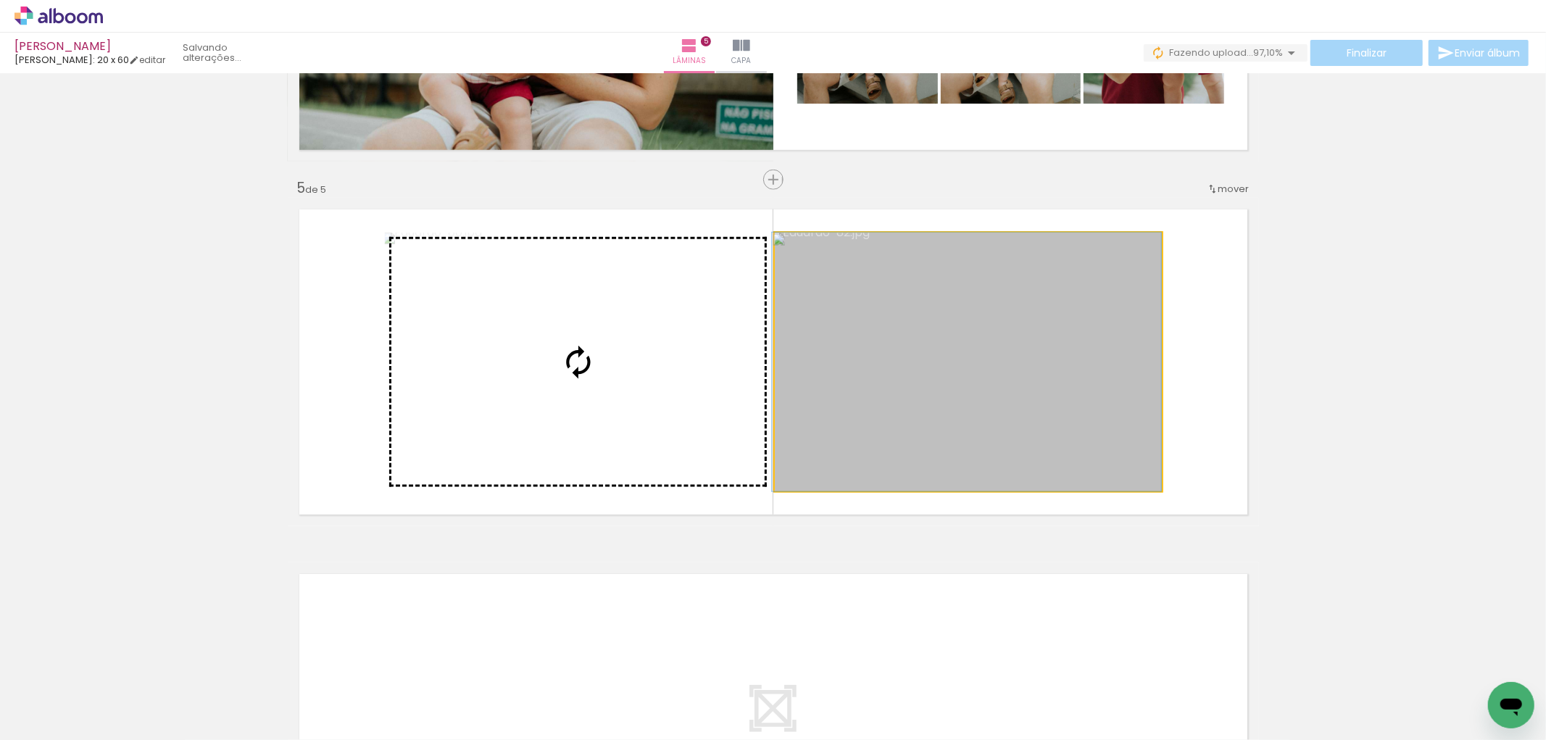
drag, startPoint x: 1020, startPoint y: 357, endPoint x: 703, endPoint y: 339, distance: 318.0
click at [0, 0] on slot at bounding box center [0, 0] width 0 height 0
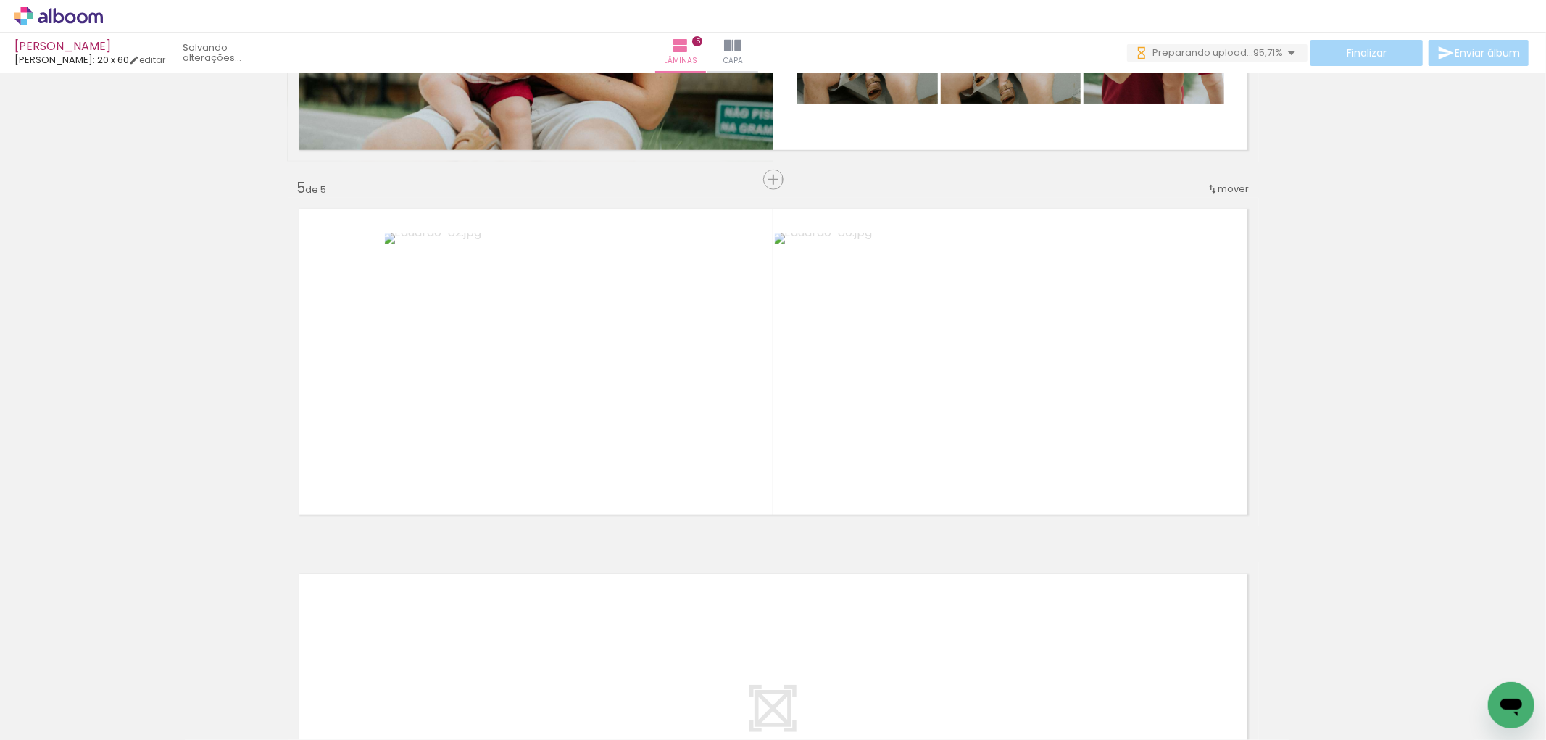
scroll to position [0, 4422]
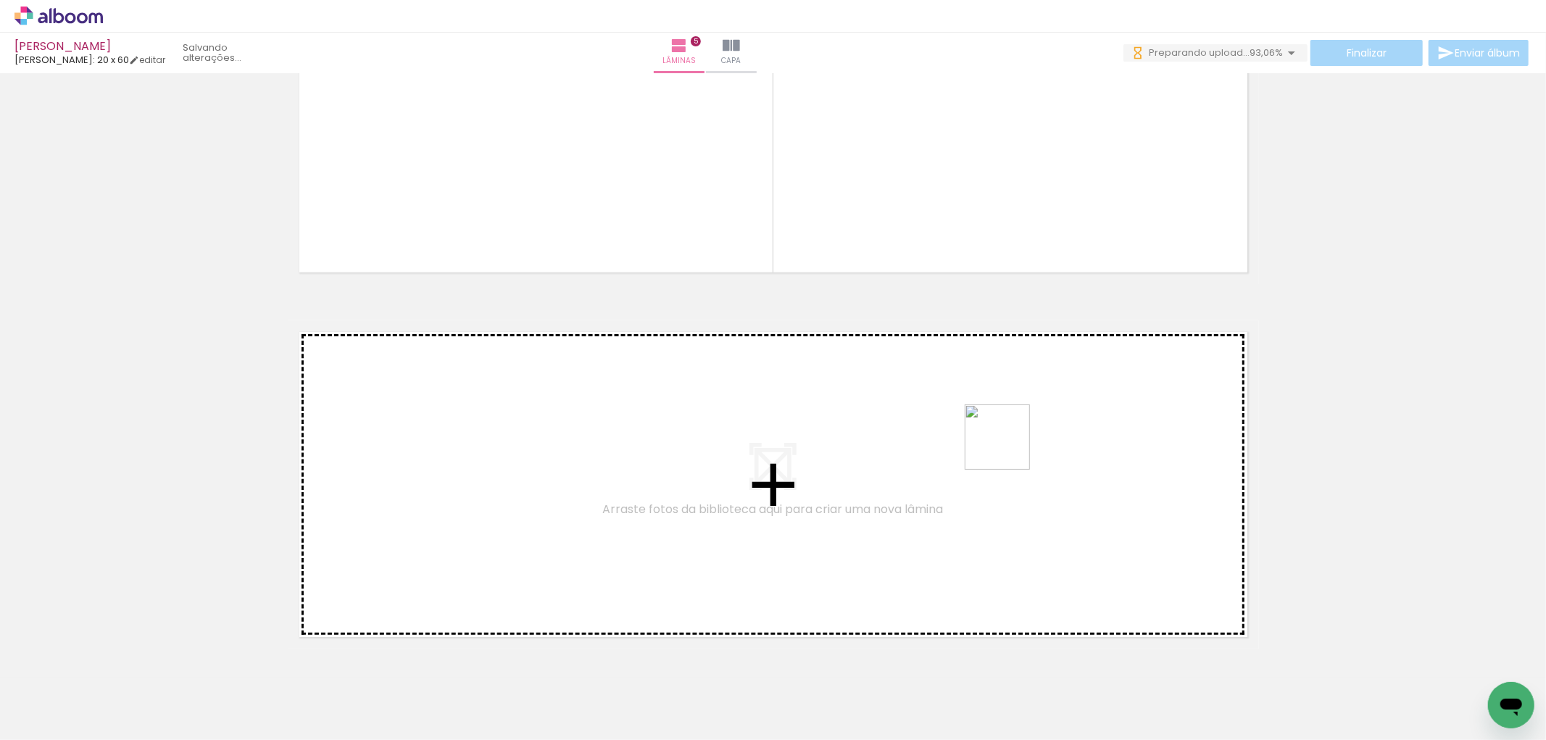
drag, startPoint x: 1320, startPoint y: 690, endPoint x: 1490, endPoint y: 679, distance: 169.9
click at [1015, 447] on quentale-workspace at bounding box center [773, 370] width 1546 height 740
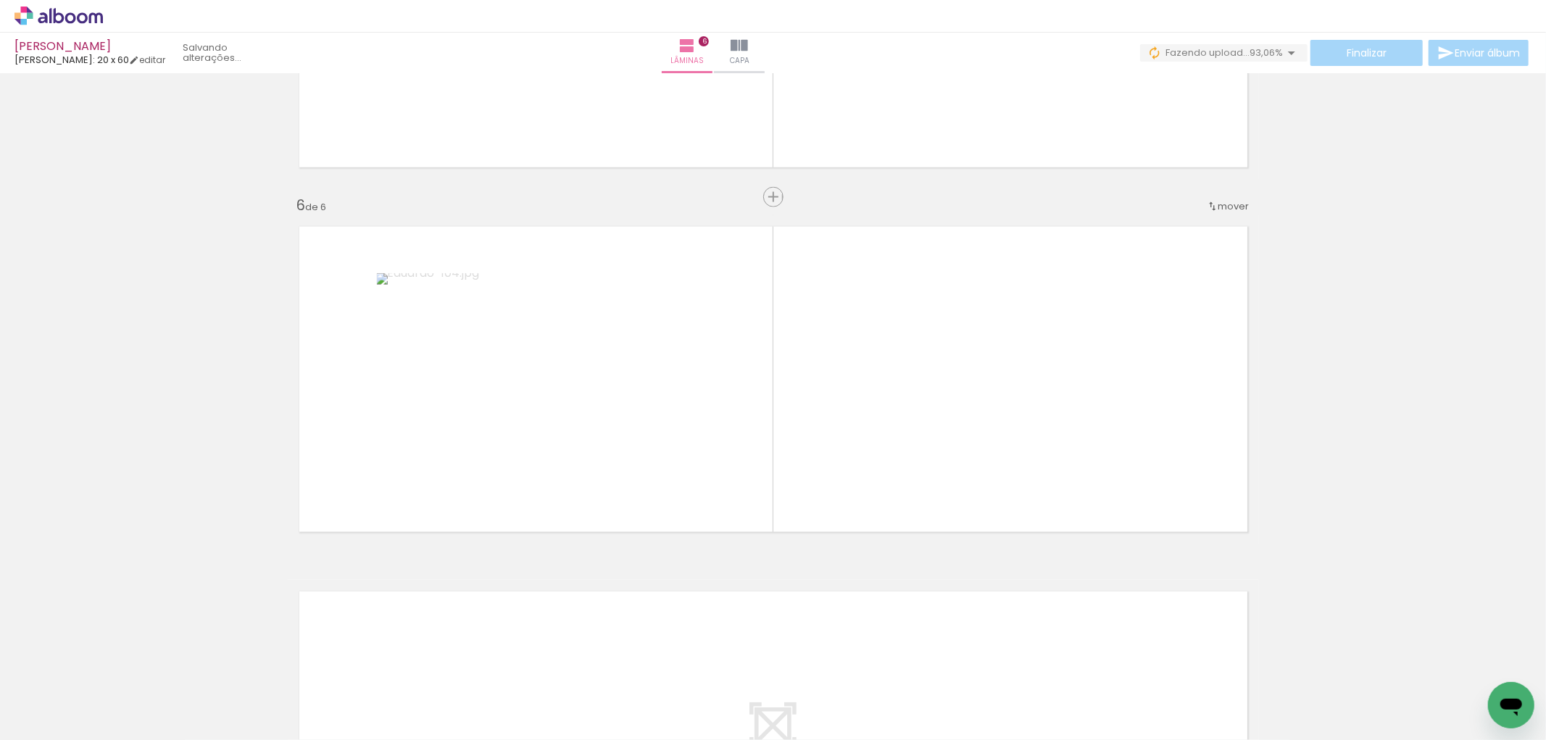
scroll to position [1741, 0]
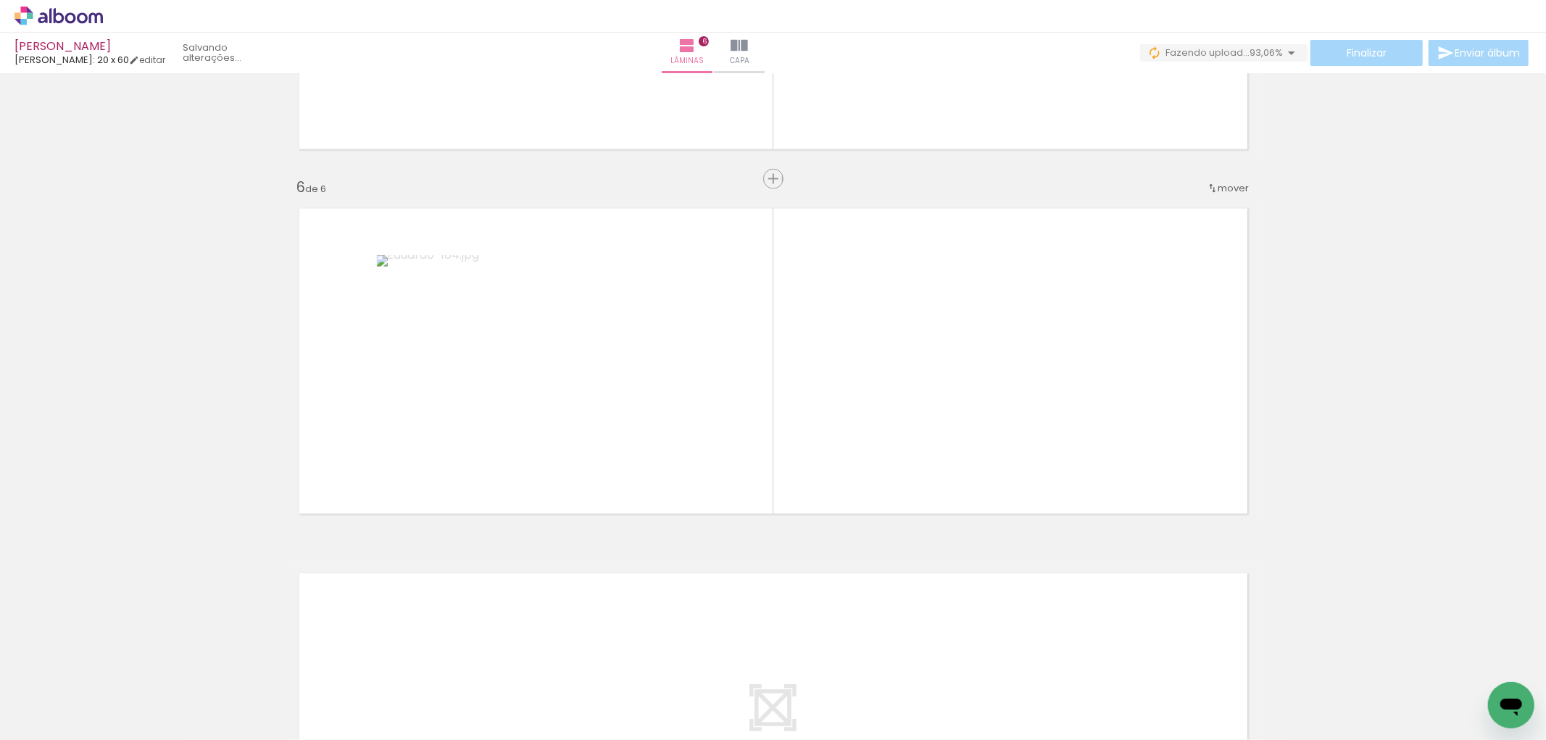
drag, startPoint x: 1473, startPoint y: 686, endPoint x: 1112, endPoint y: 421, distance: 447.5
click at [1112, 421] on quentale-workspace at bounding box center [773, 370] width 1546 height 740
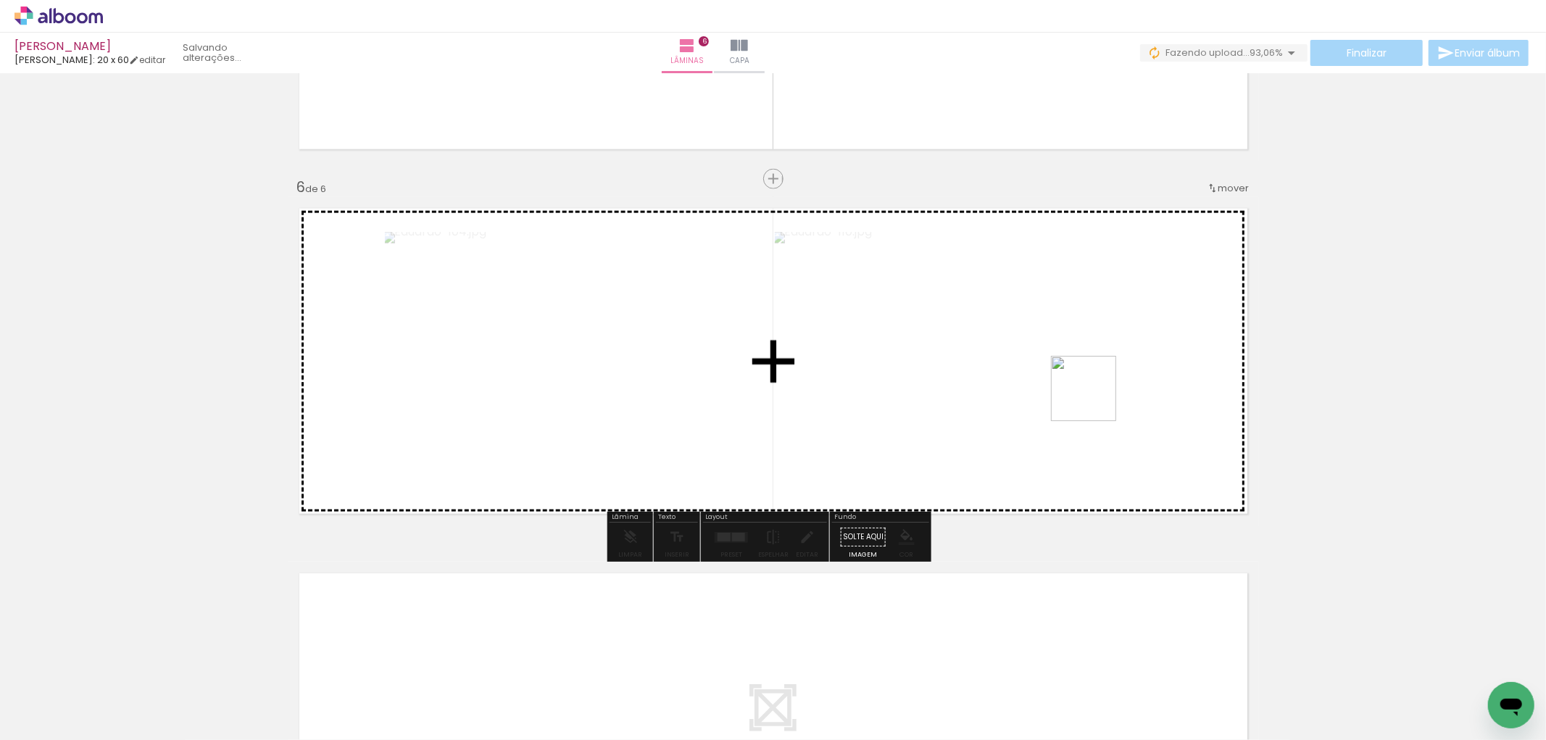
drag, startPoint x: 1428, startPoint y: 699, endPoint x: 1041, endPoint y: 341, distance: 527.2
click at [1041, 341] on quentale-workspace at bounding box center [773, 370] width 1546 height 740
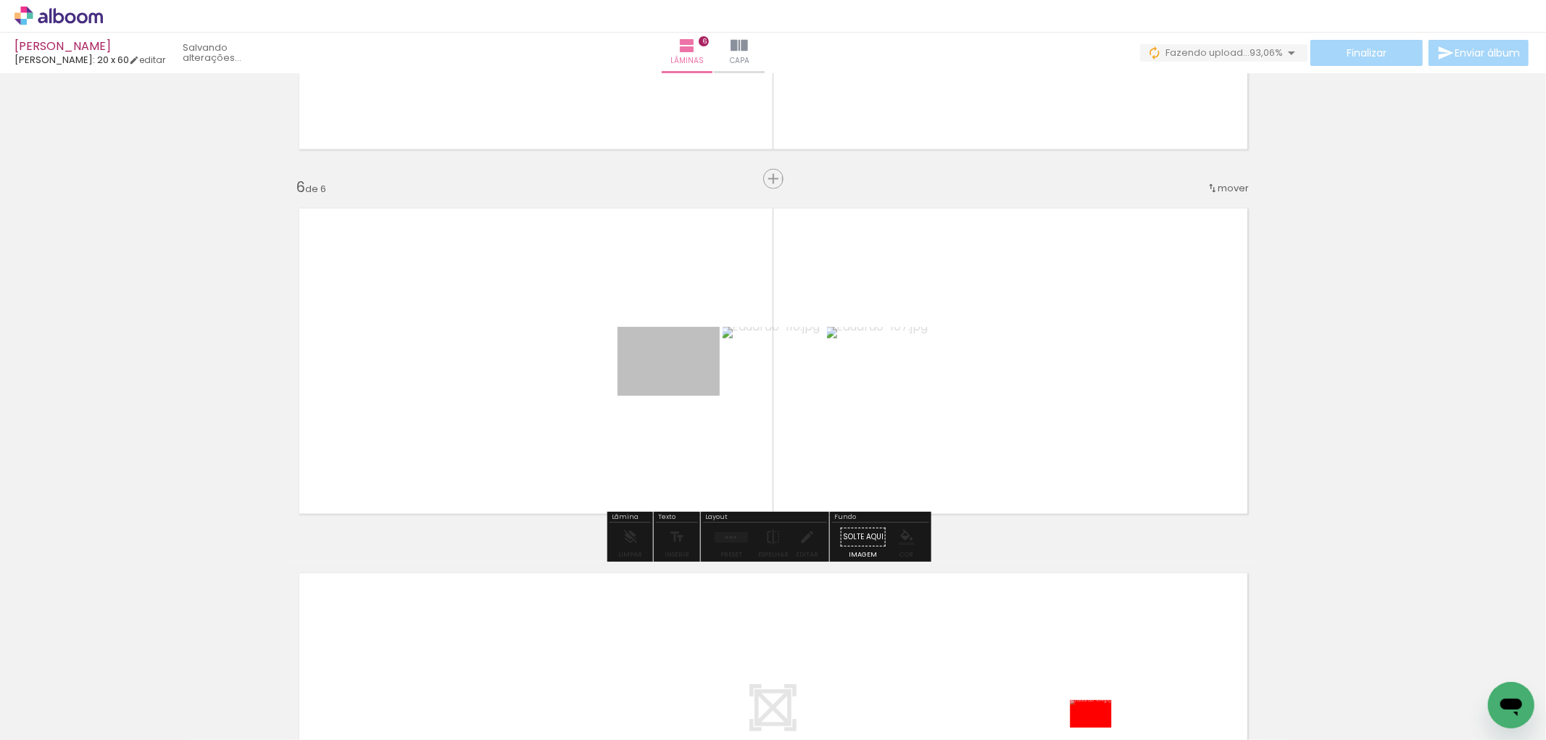
drag, startPoint x: 694, startPoint y: 505, endPoint x: 1086, endPoint y: 704, distance: 439.2
click at [1086, 704] on quentale-workspace at bounding box center [773, 370] width 1546 height 740
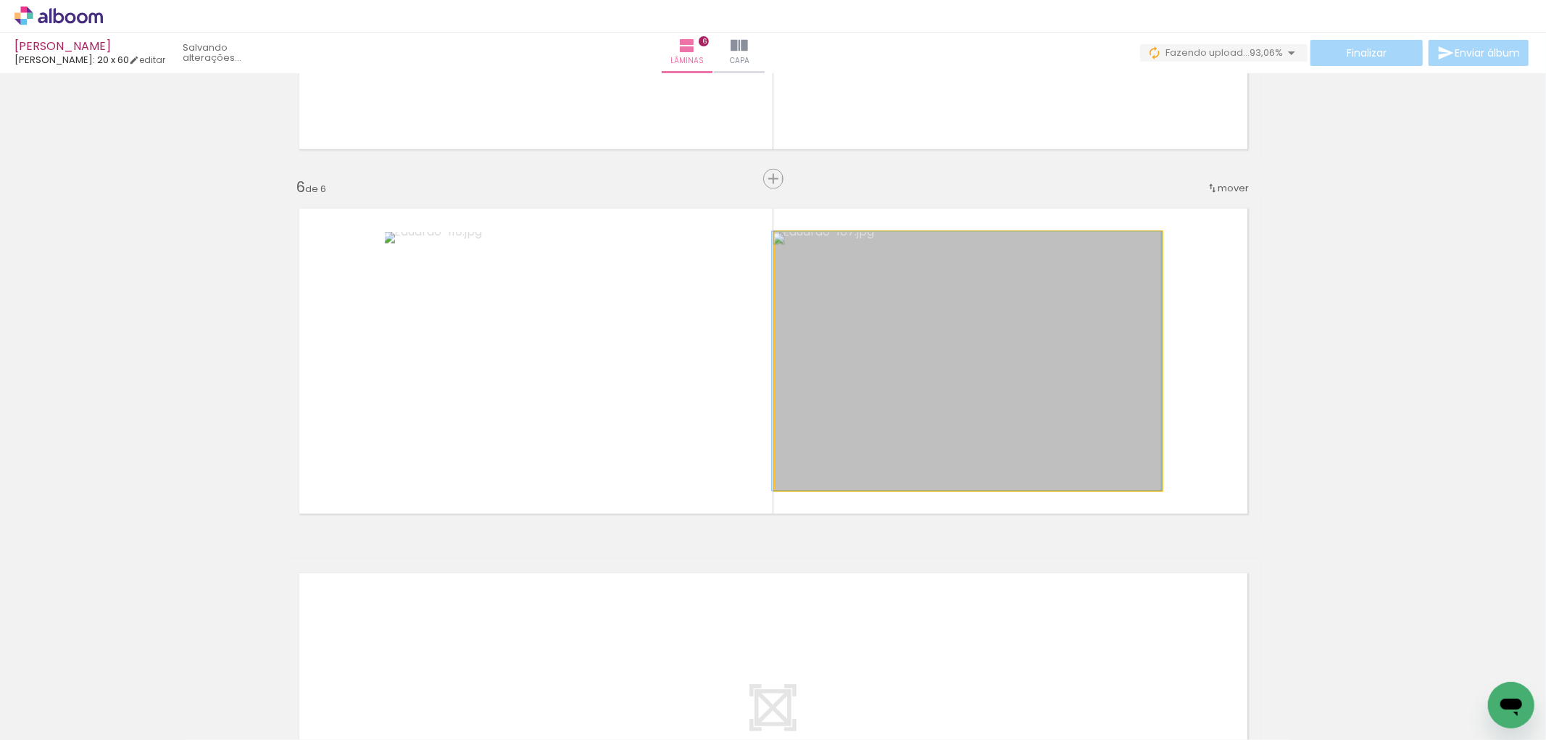
drag, startPoint x: 994, startPoint y: 402, endPoint x: 705, endPoint y: 390, distance: 288.7
click at [0, 0] on slot at bounding box center [0, 0] width 0 height 0
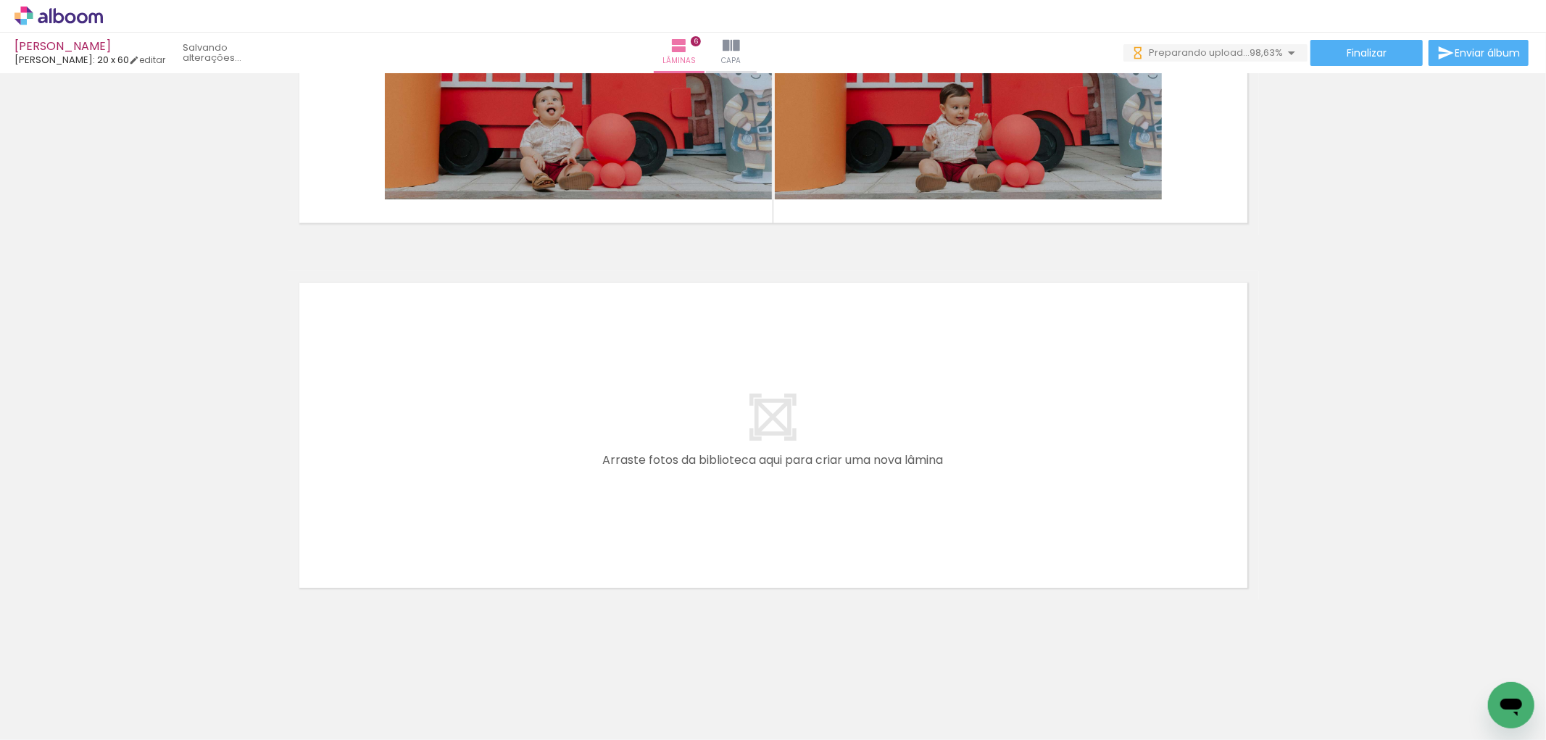
scroll to position [0, 4583]
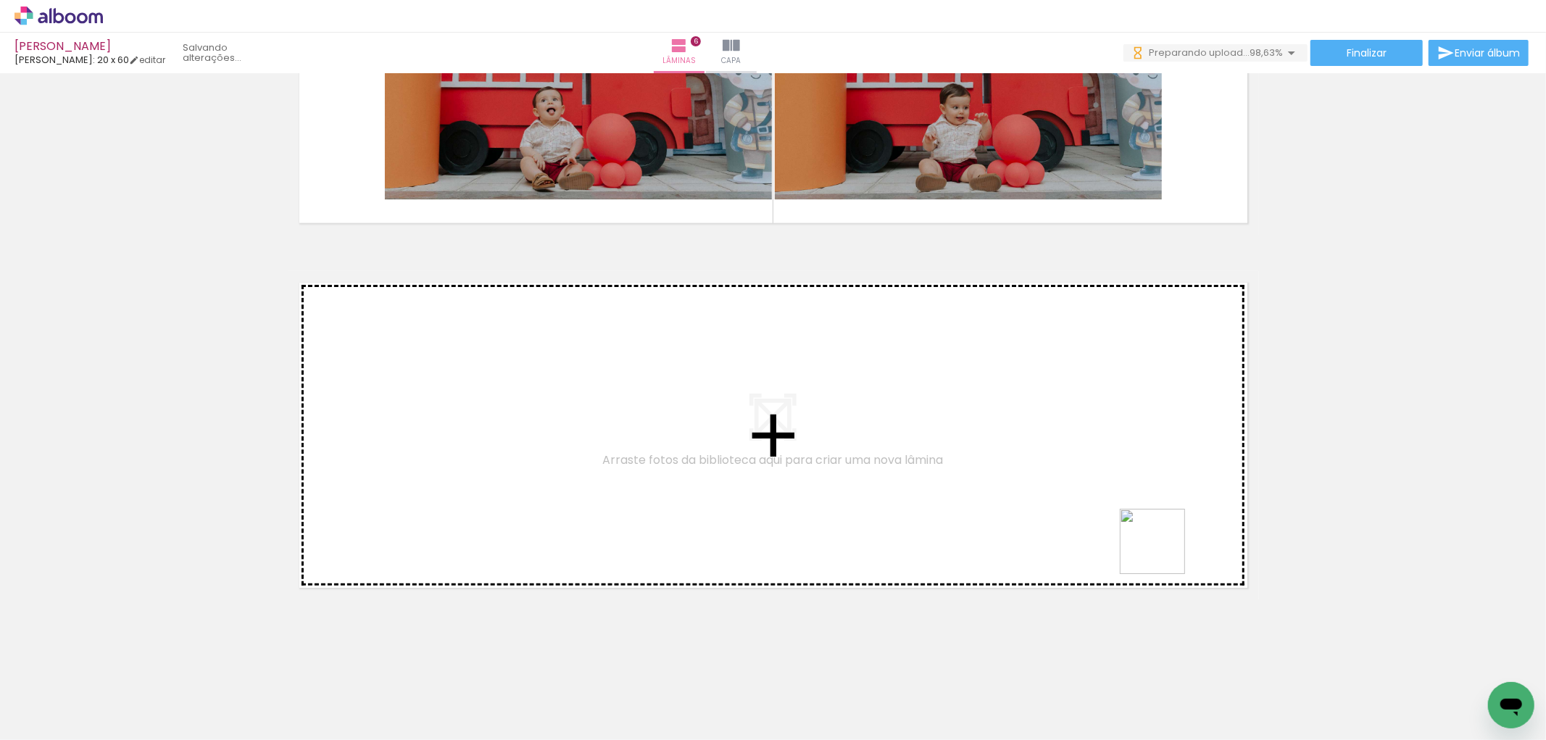
drag, startPoint x: 1416, startPoint y: 696, endPoint x: 1313, endPoint y: 646, distance: 115.4
click at [1005, 491] on quentale-workspace at bounding box center [773, 370] width 1546 height 740
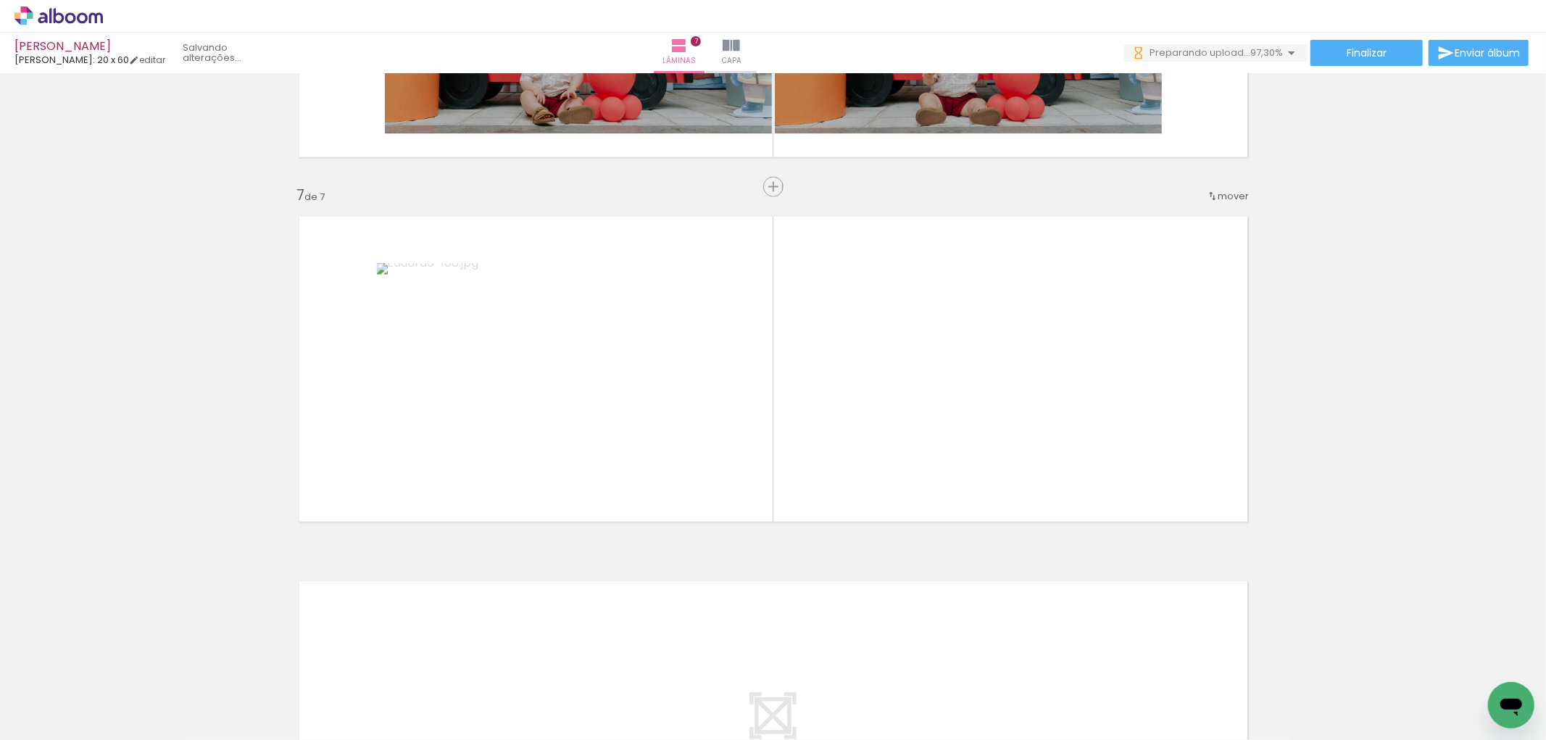
scroll to position [2105, 0]
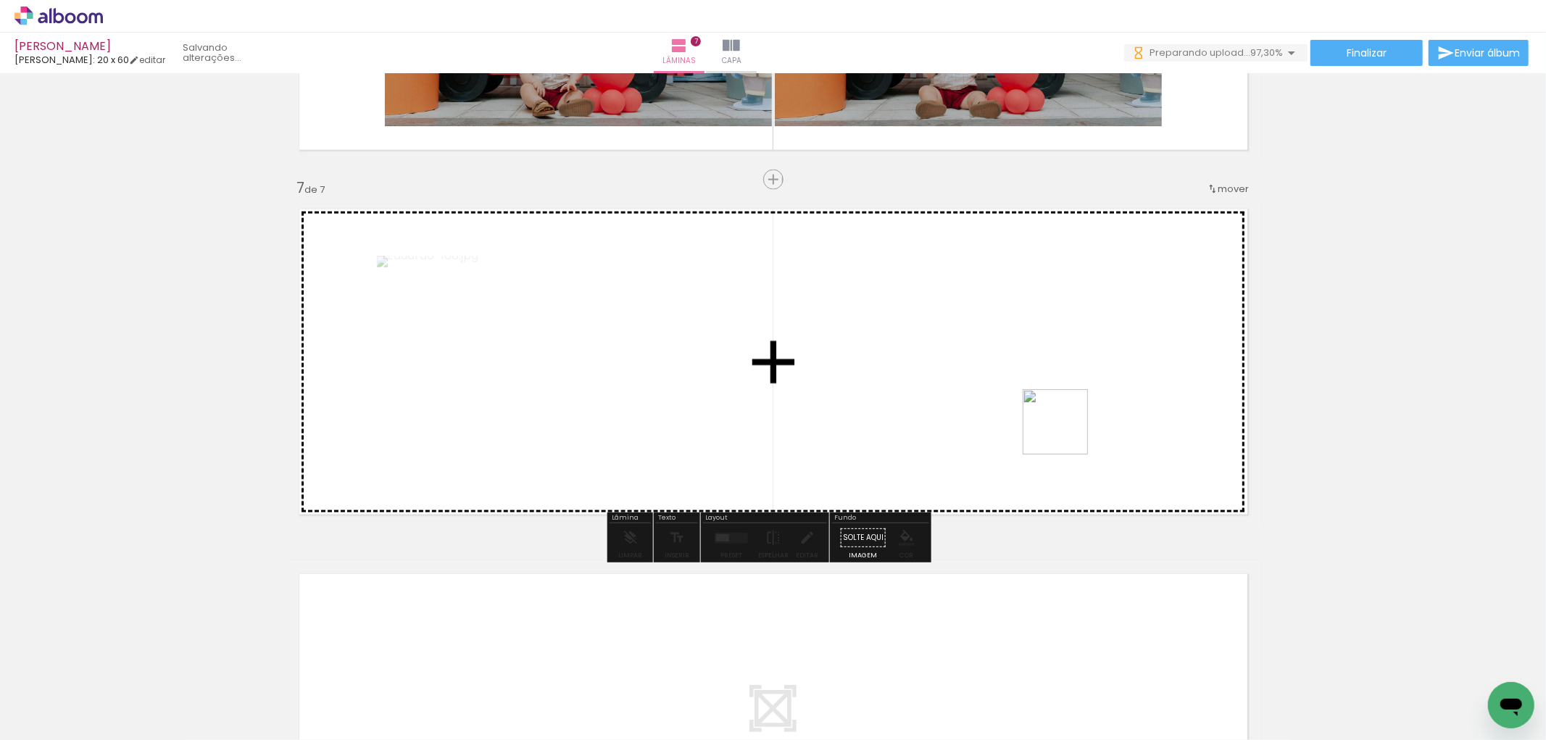
drag, startPoint x: 1482, startPoint y: 689, endPoint x: 981, endPoint y: 393, distance: 582.0
click at [981, 393] on quentale-workspace at bounding box center [773, 370] width 1546 height 740
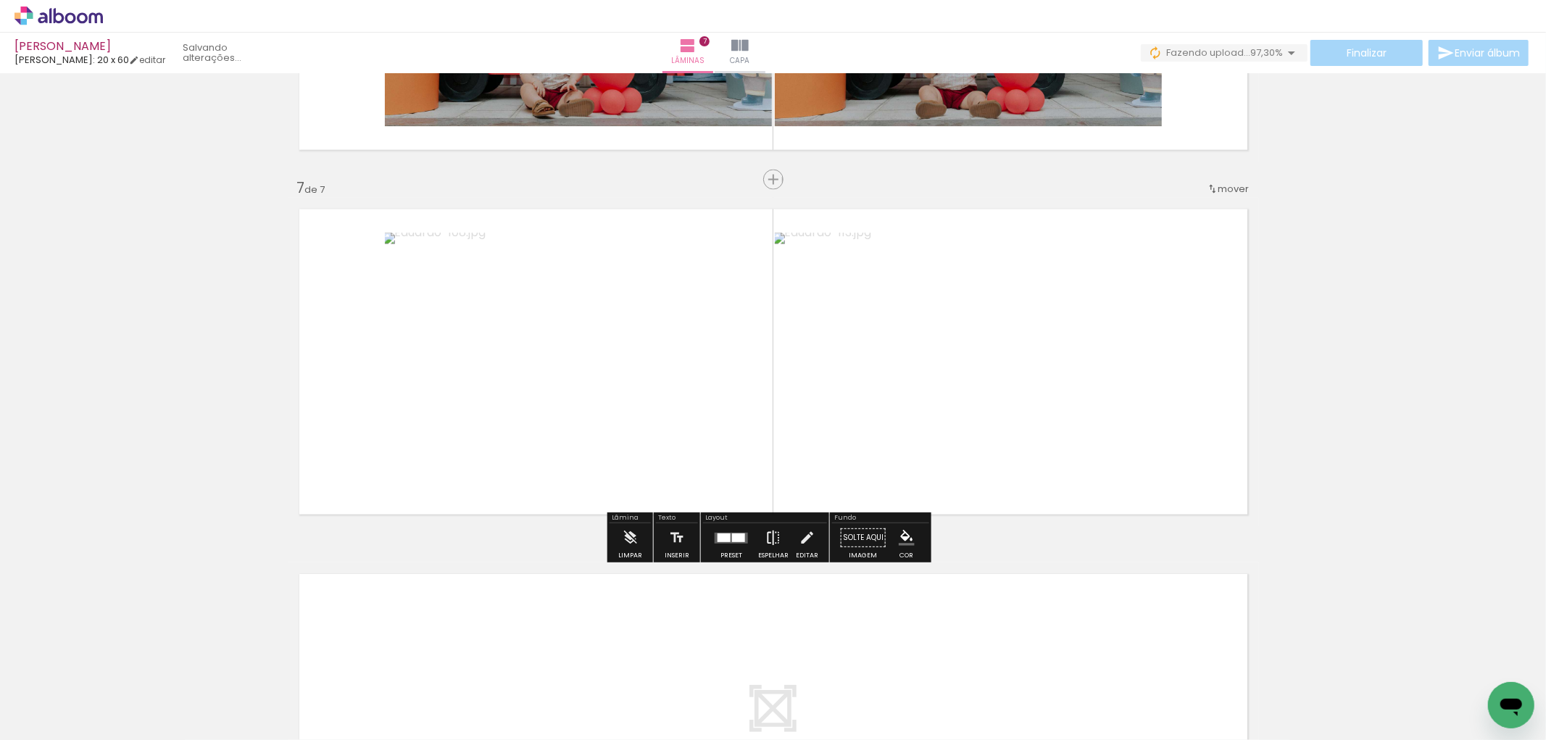
click at [767, 538] on iron-icon at bounding box center [773, 537] width 16 height 29
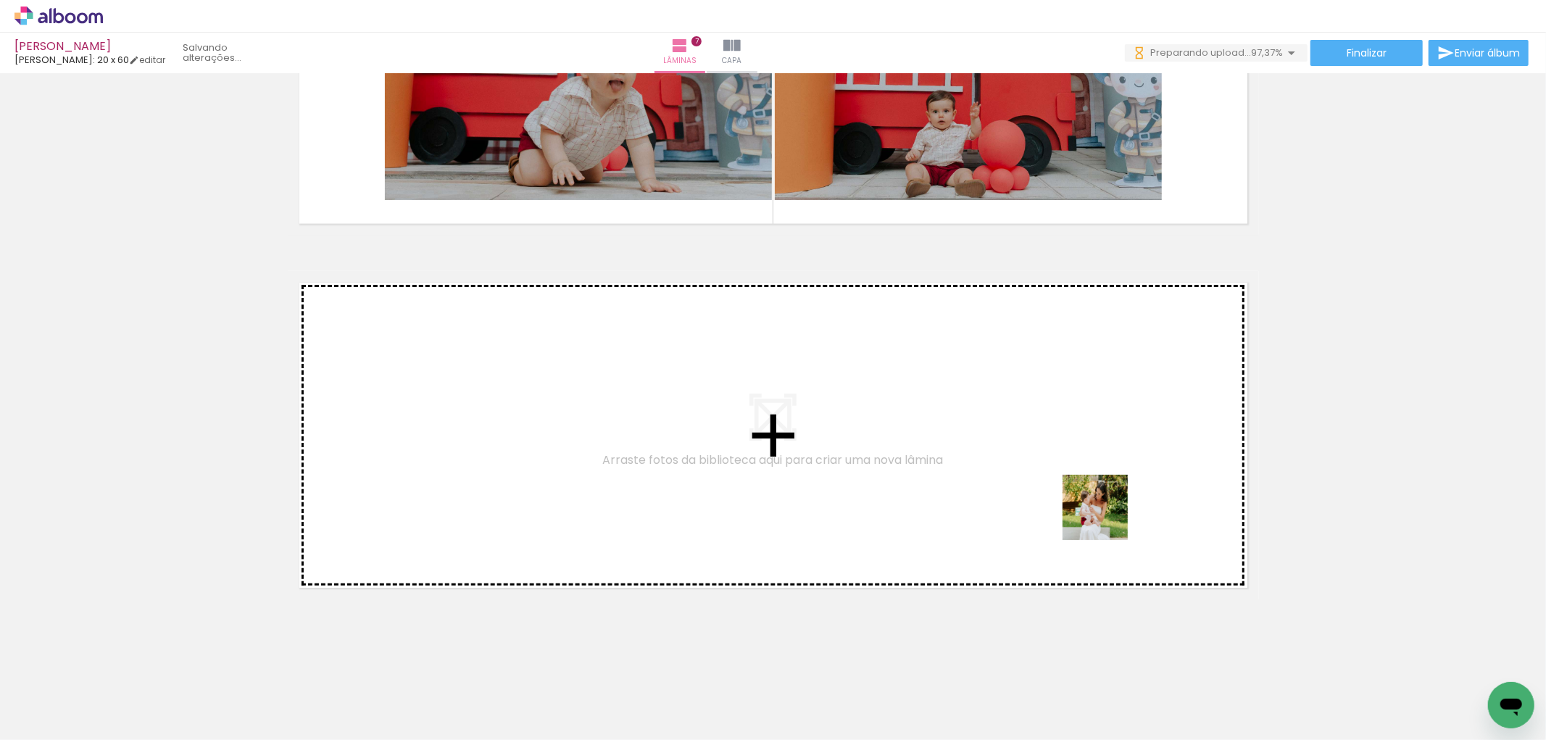
drag, startPoint x: 1157, startPoint y: 670, endPoint x: 1194, endPoint y: 602, distance: 78.1
click at [1094, 490] on quentale-workspace at bounding box center [773, 370] width 1546 height 740
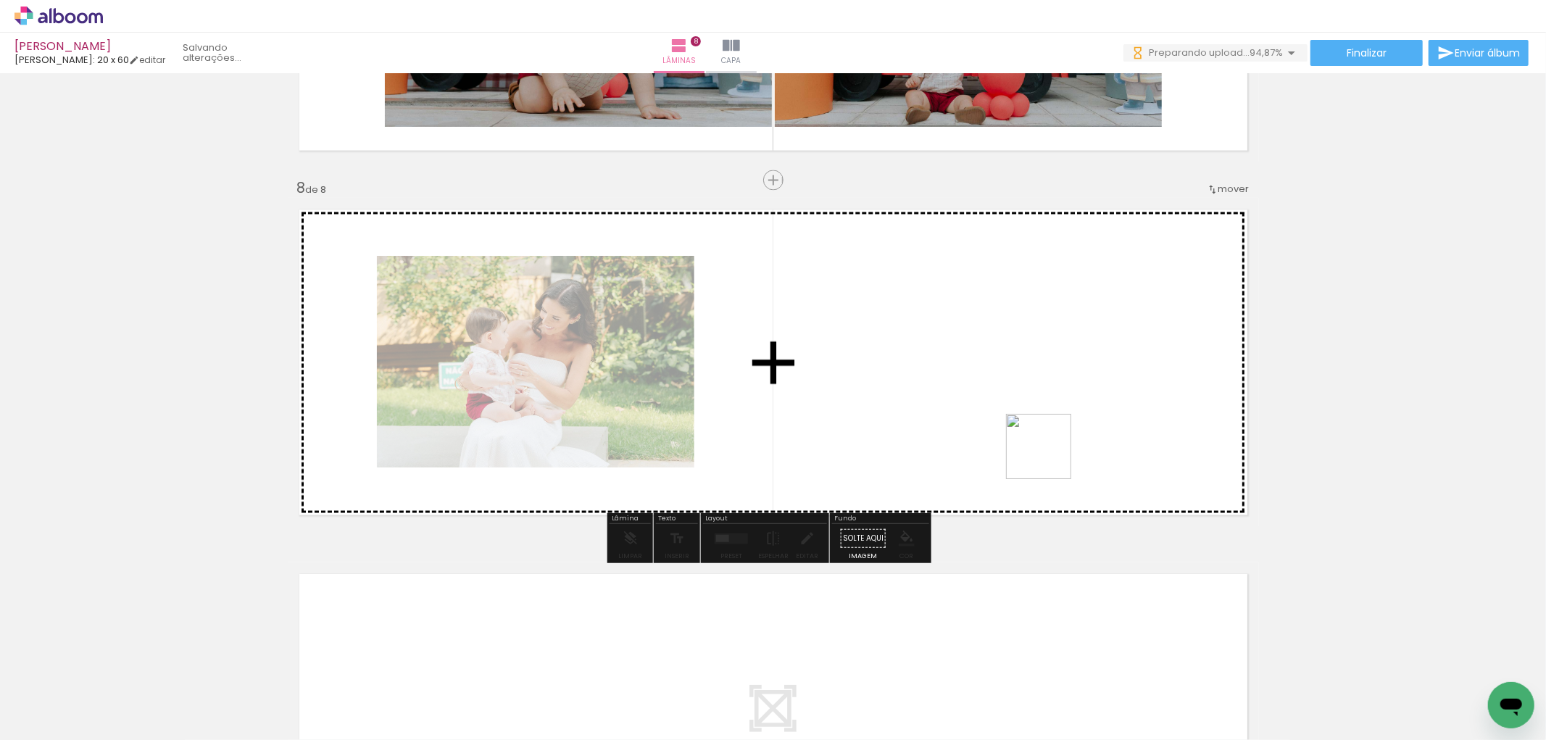
drag, startPoint x: 1213, startPoint y: 651, endPoint x: 1132, endPoint y: 503, distance: 168.7
click at [1049, 452] on quentale-workspace at bounding box center [773, 370] width 1546 height 740
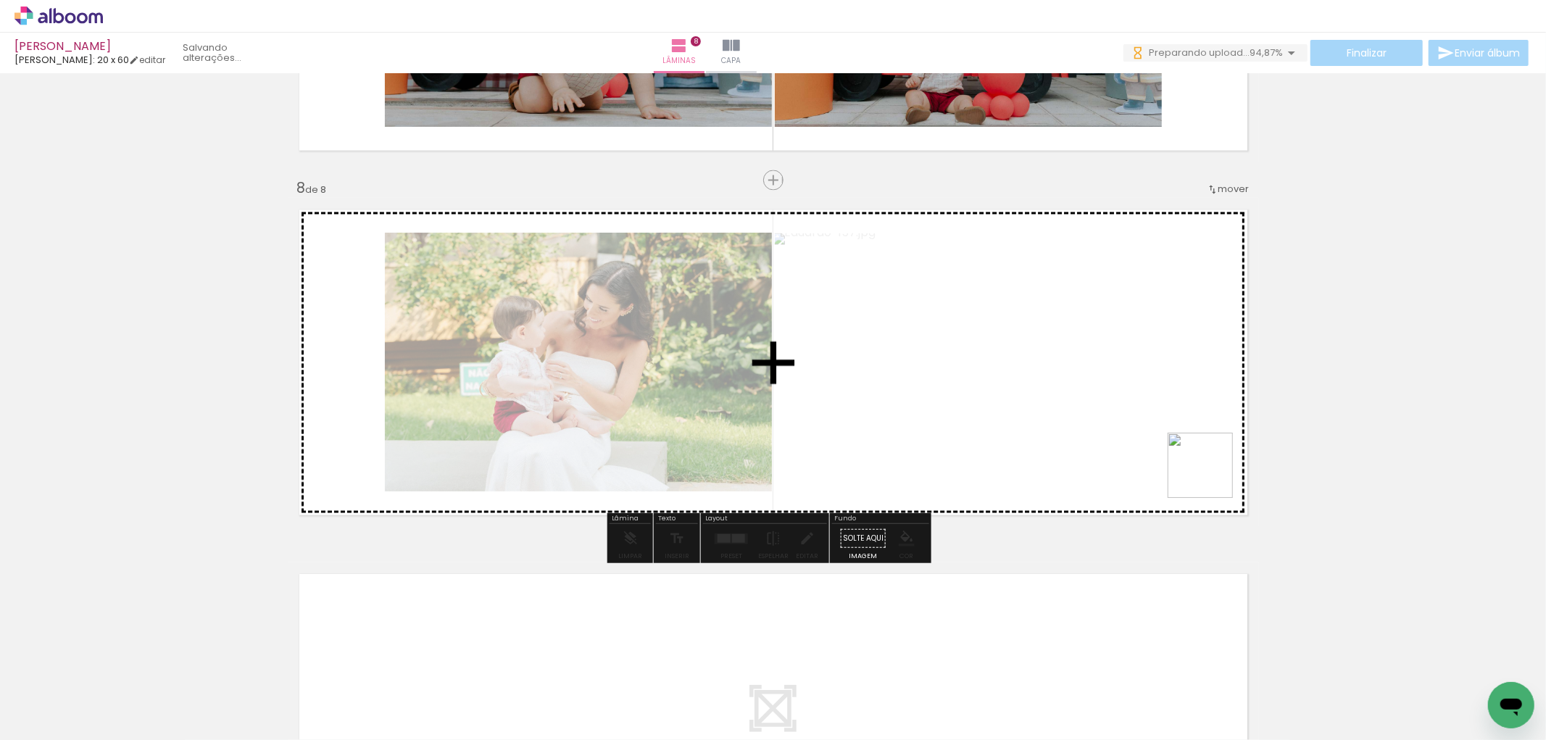
drag, startPoint x: 1342, startPoint y: 682, endPoint x: 1234, endPoint y: 455, distance: 251.2
click at [1118, 359] on quentale-workspace at bounding box center [773, 370] width 1546 height 740
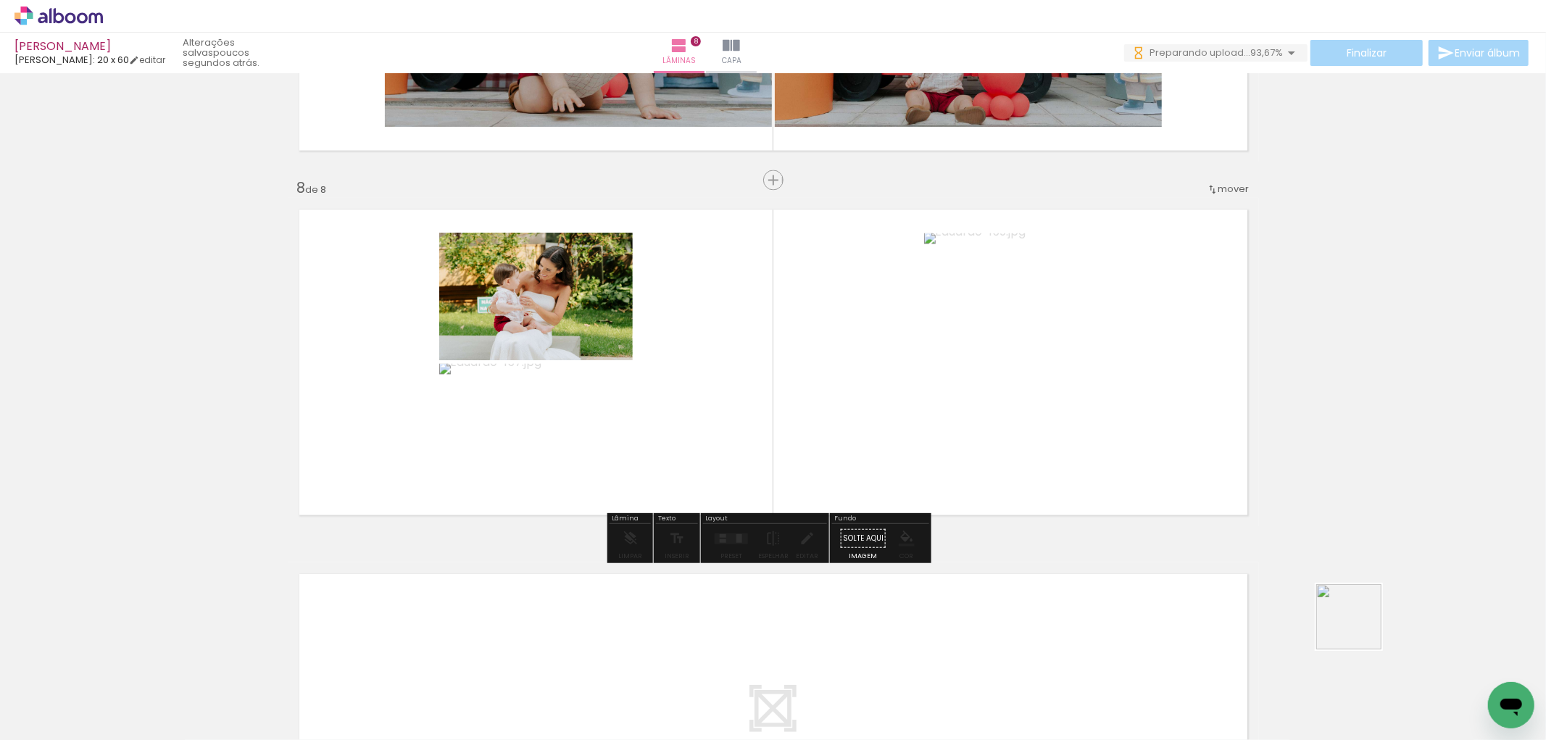
drag, startPoint x: 1403, startPoint y: 684, endPoint x: 1201, endPoint y: 465, distance: 298.0
click at [1010, 315] on quentale-workspace at bounding box center [773, 370] width 1546 height 740
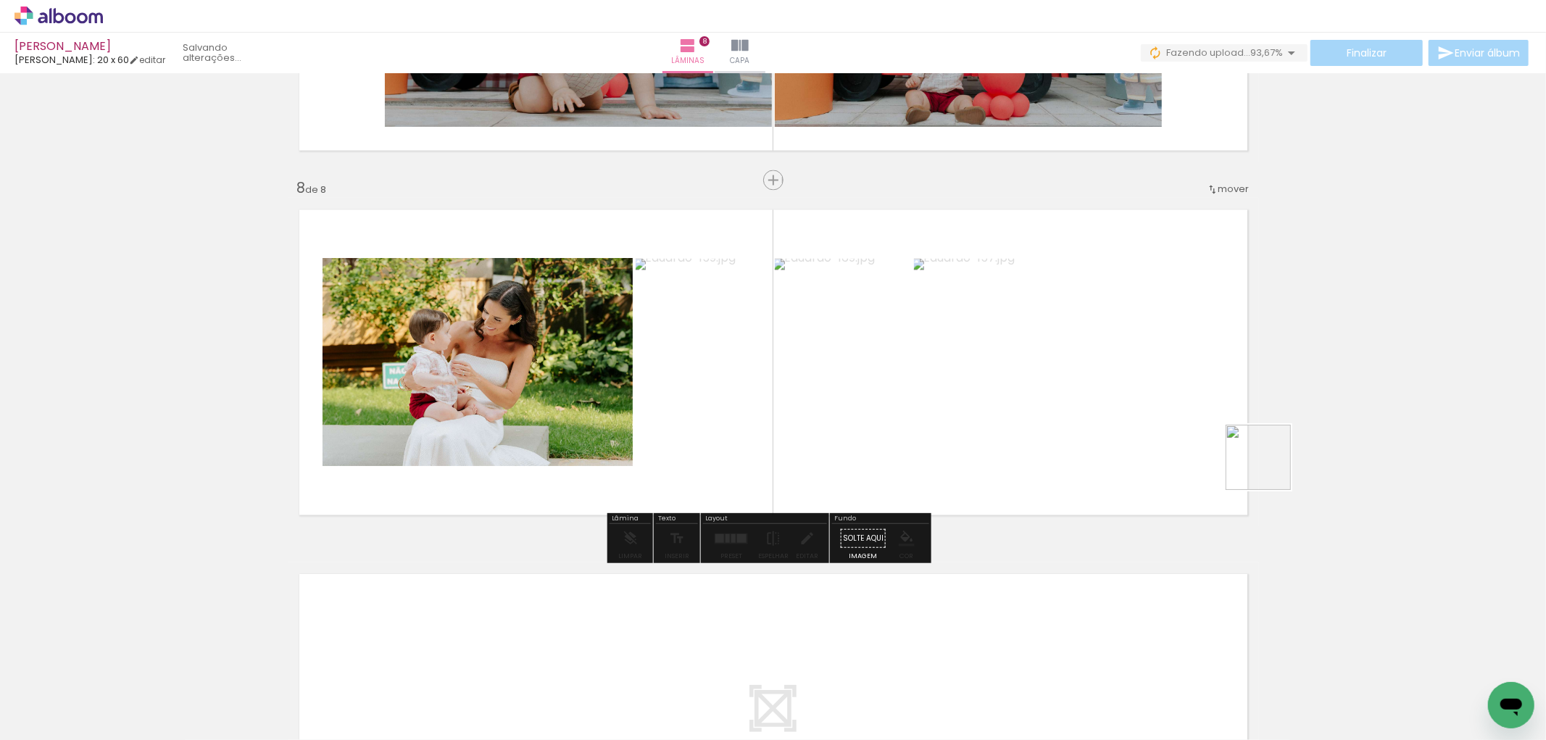
drag, startPoint x: 1269, startPoint y: 468, endPoint x: 1053, endPoint y: 352, distance: 245.5
click at [1052, 343] on quentale-workspace at bounding box center [773, 370] width 1546 height 740
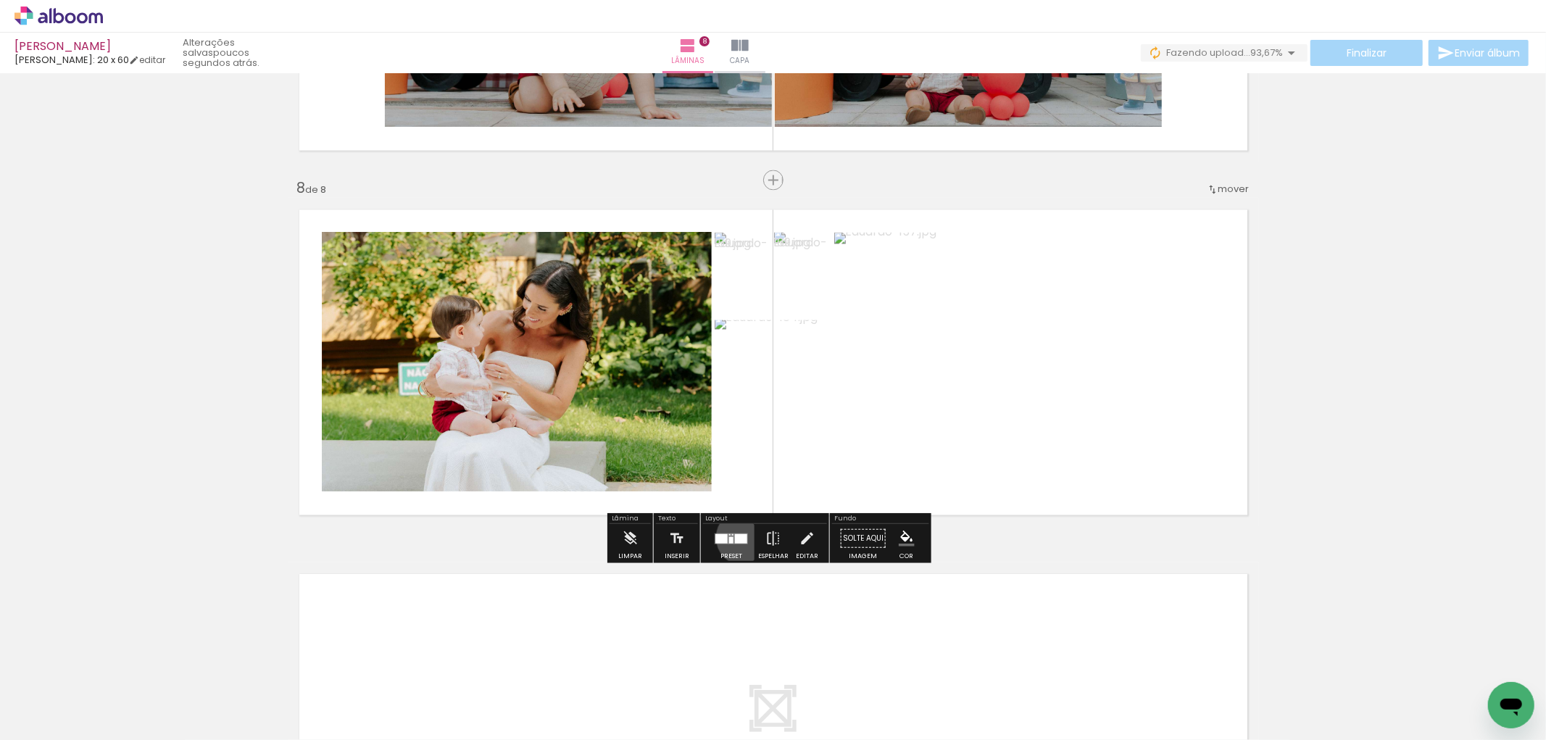
click at [741, 536] on div at bounding box center [741, 537] width 12 height 9
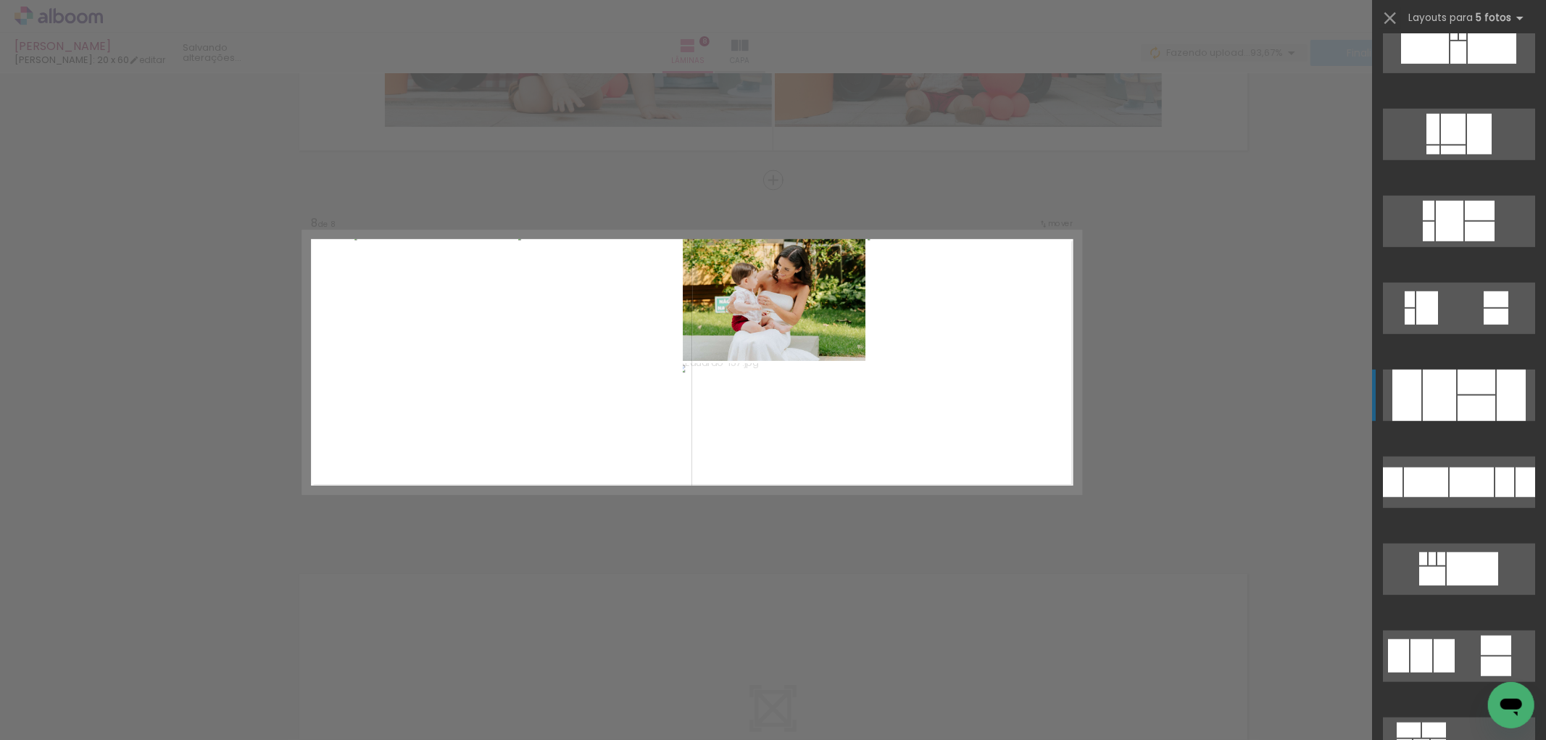
scroll to position [1127, 0]
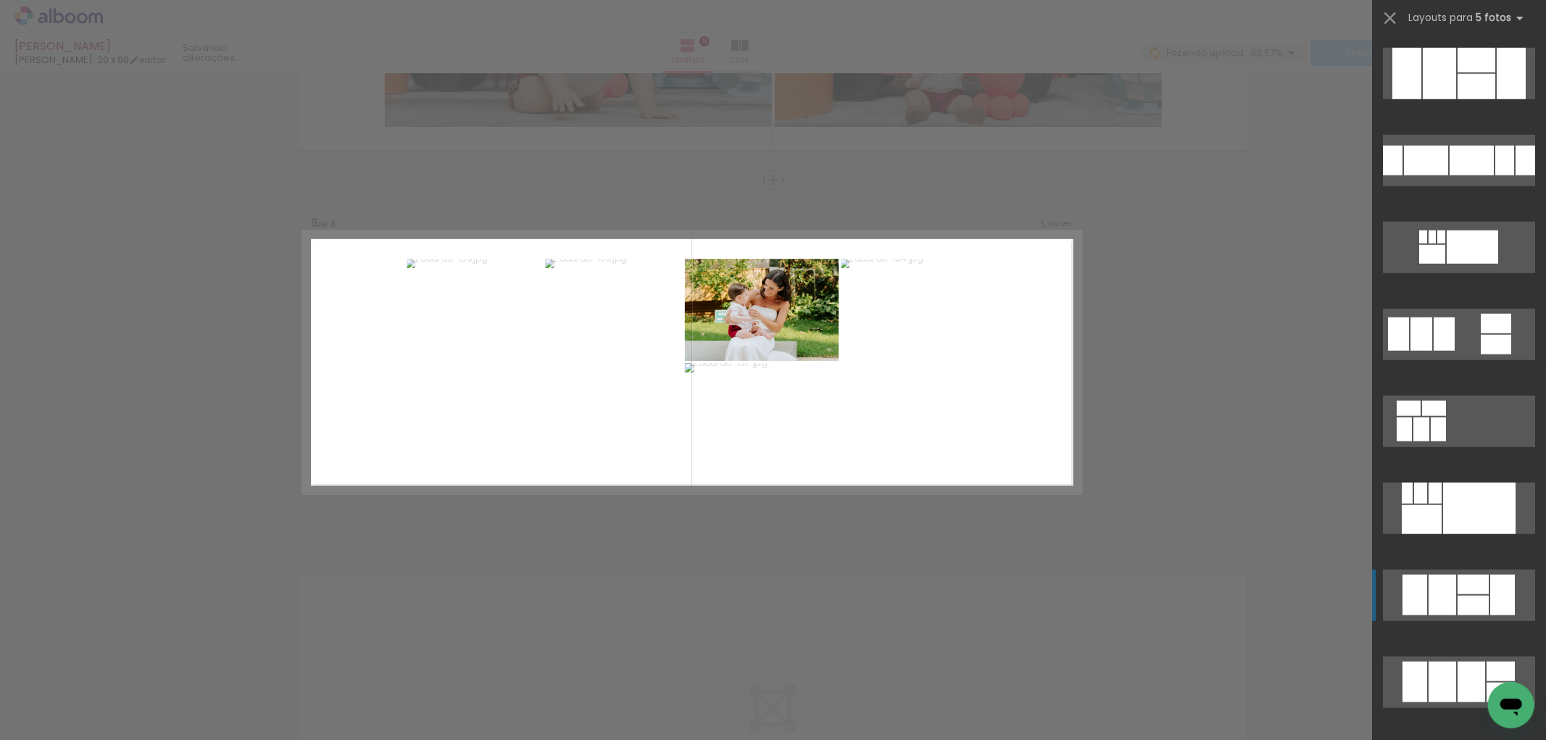
click at [1457, 603] on div at bounding box center [1472, 606] width 31 height 20
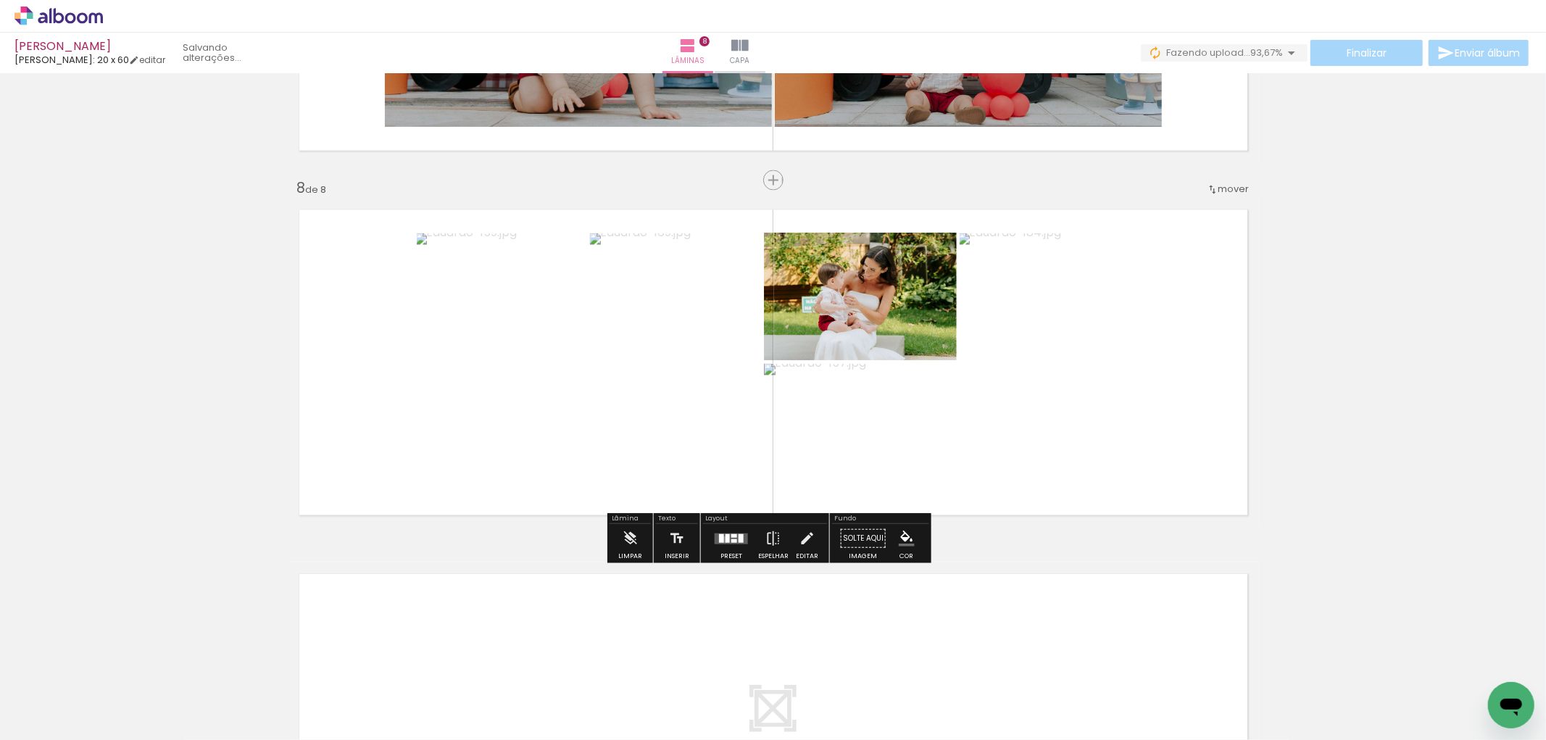
click at [725, 538] on div at bounding box center [727, 537] width 4 height 9
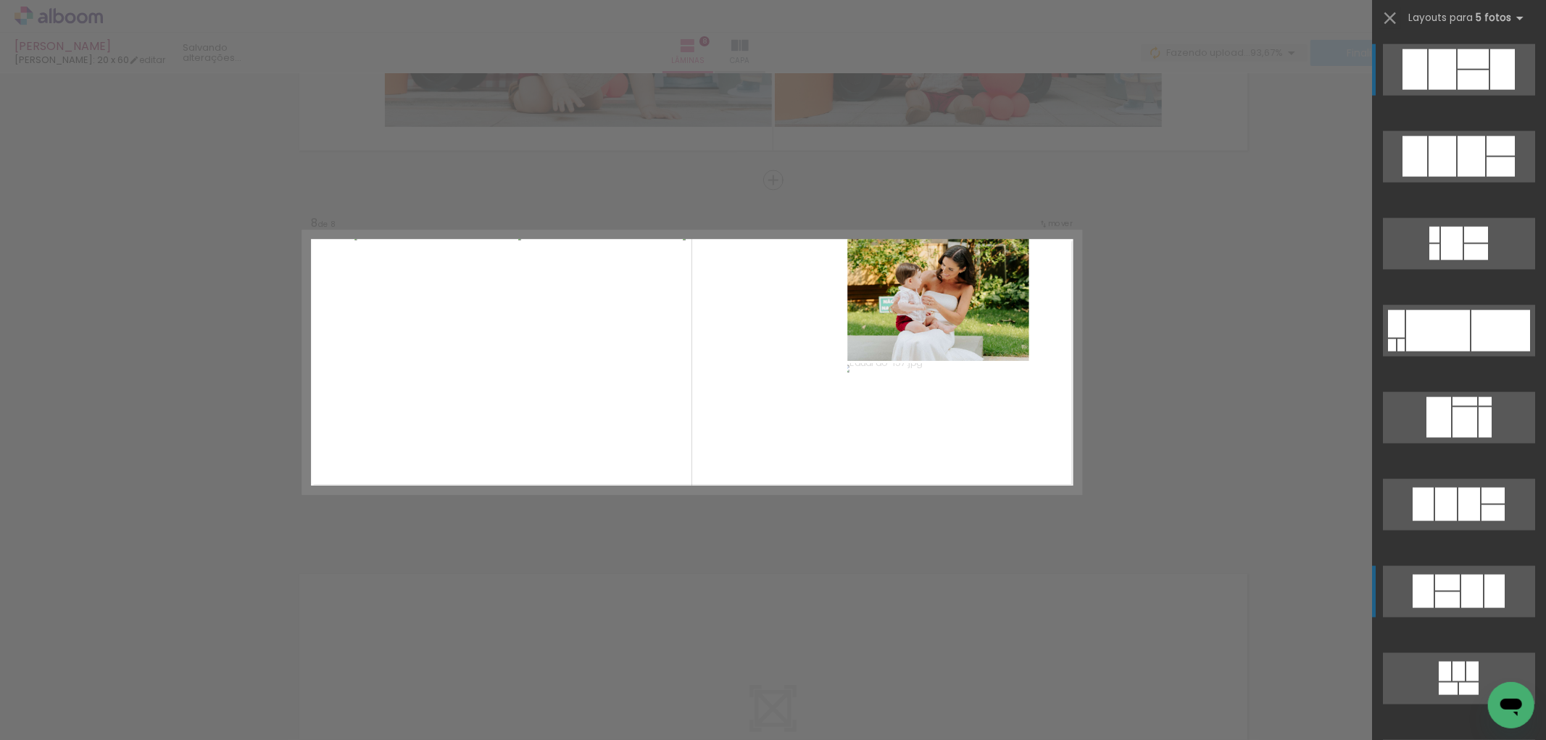
scroll to position [1894, 0]
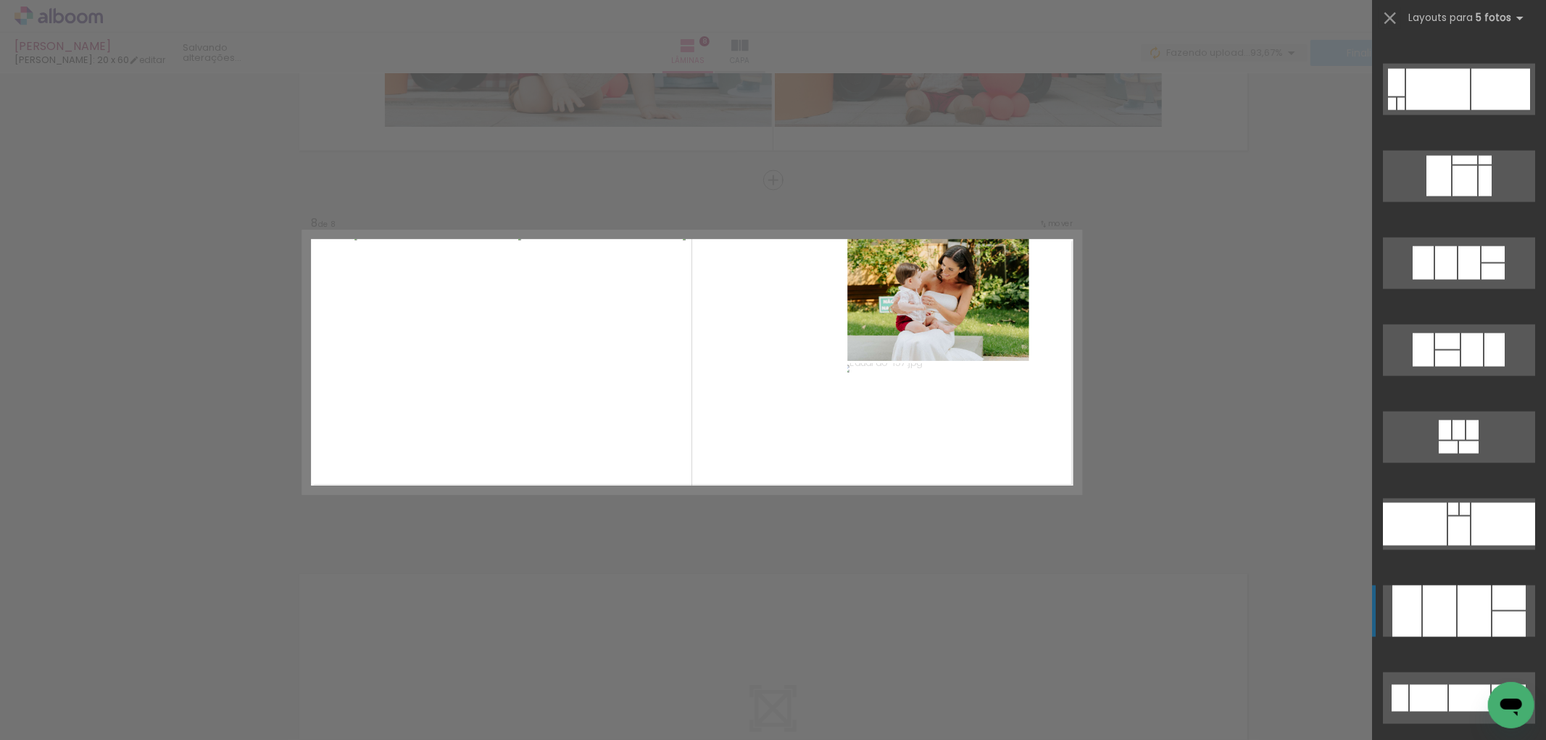
click at [1470, 621] on div at bounding box center [1473, 611] width 33 height 51
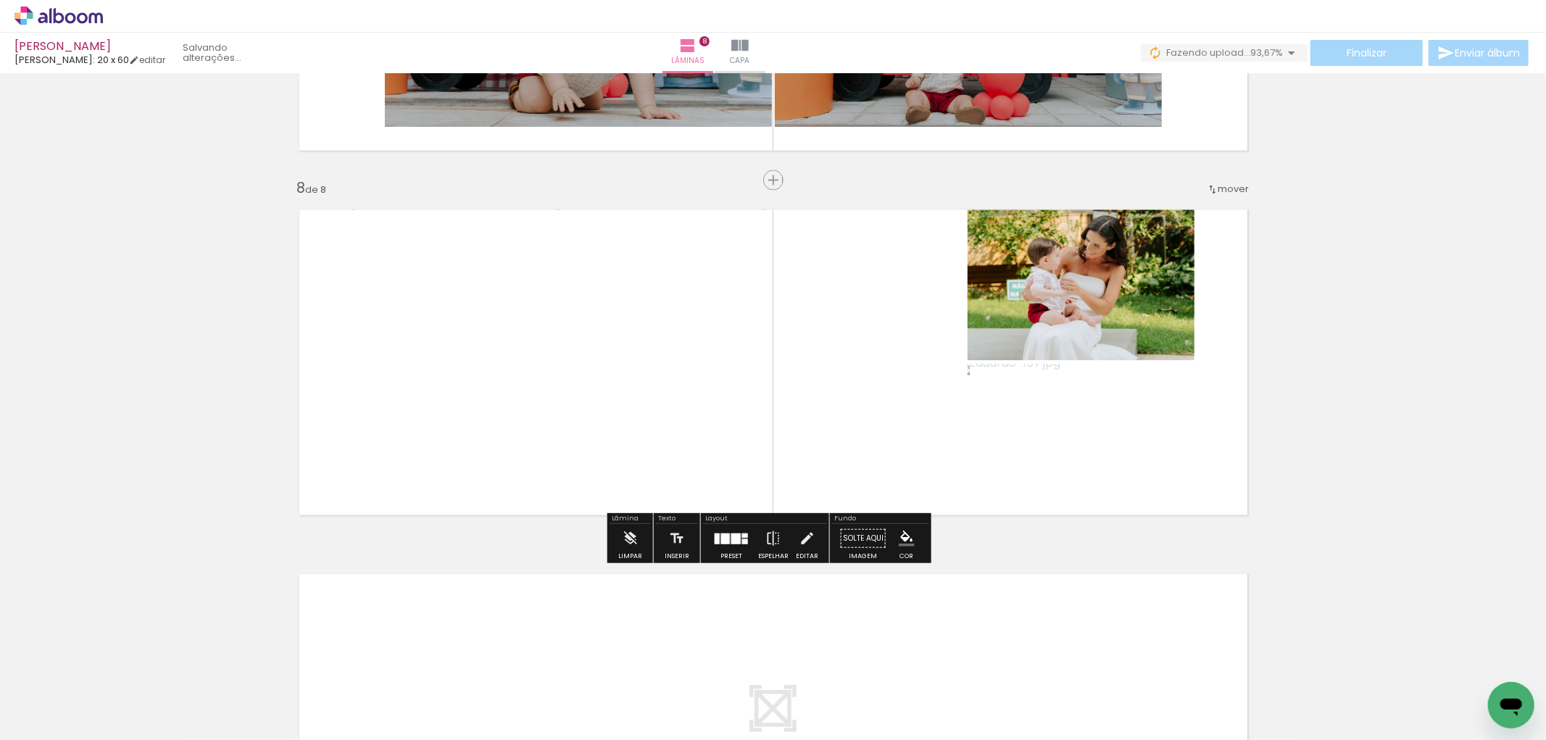
drag, startPoint x: 676, startPoint y: 394, endPoint x: 473, endPoint y: 359, distance: 206.5
click at [0, 0] on slot at bounding box center [0, 0] width 0 height 0
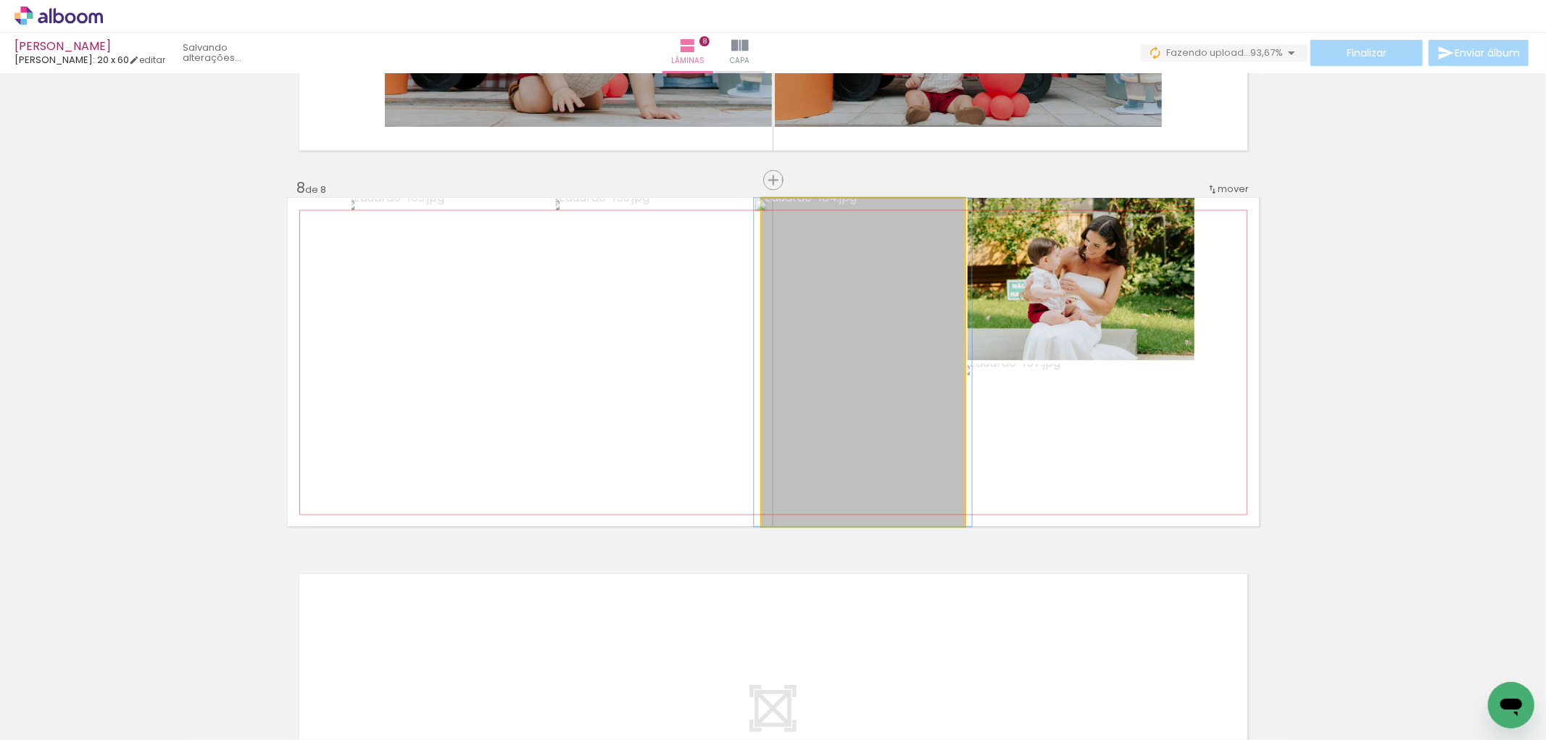
drag, startPoint x: 897, startPoint y: 392, endPoint x: 709, endPoint y: 380, distance: 188.1
click at [0, 0] on slot at bounding box center [0, 0] width 0 height 0
drag, startPoint x: 902, startPoint y: 404, endPoint x: 881, endPoint y: 397, distance: 22.9
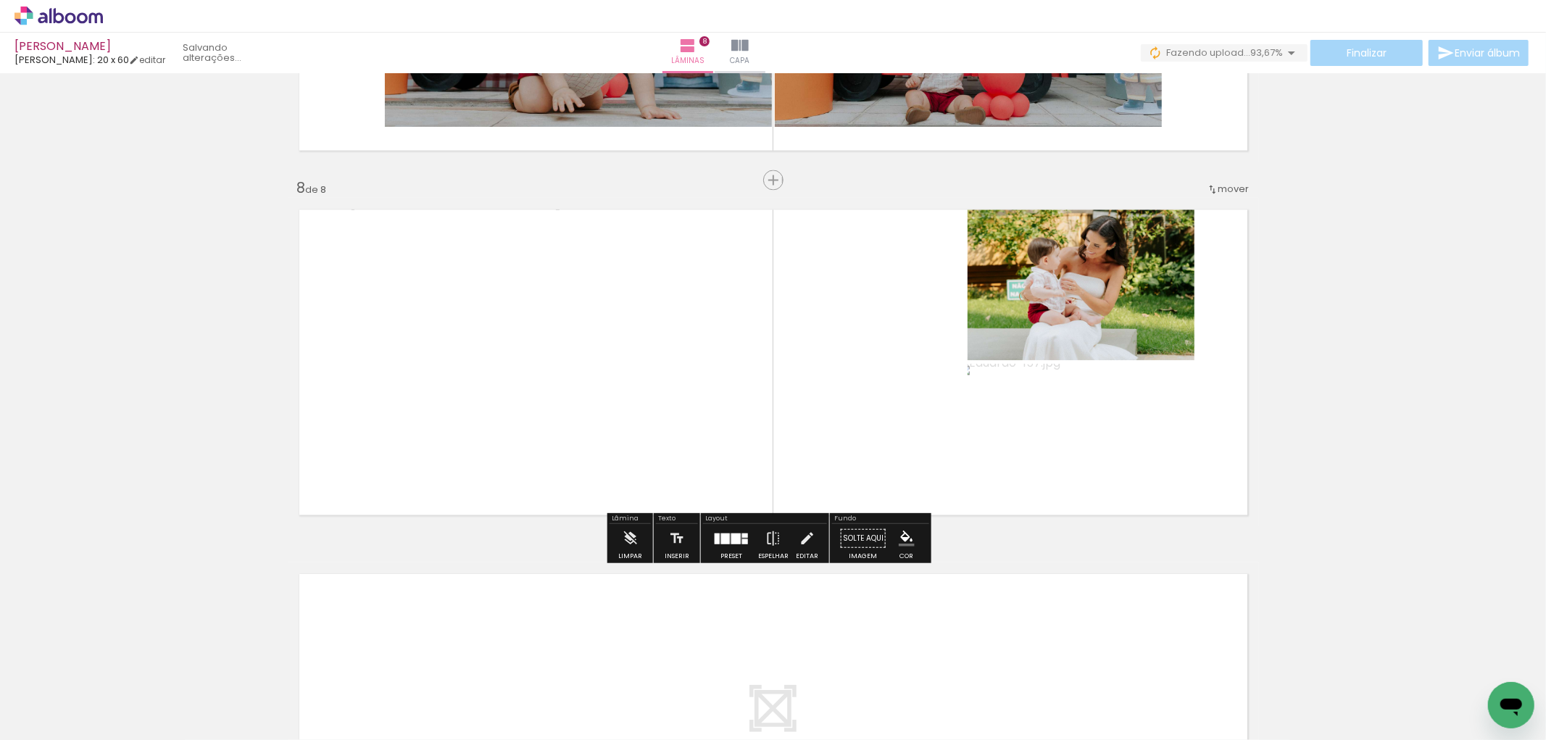
scroll to position [2761, 0]
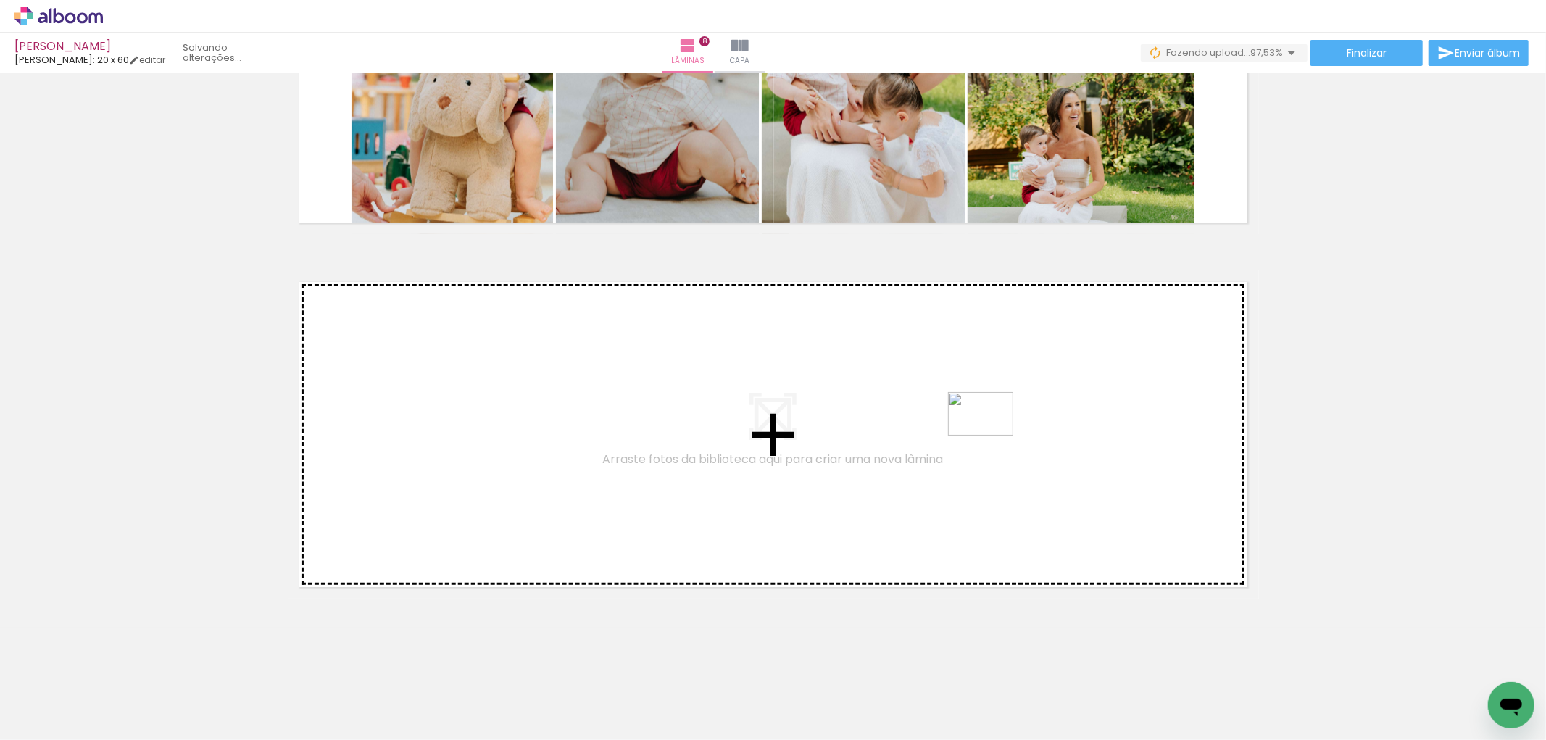
drag, startPoint x: 1403, startPoint y: 701, endPoint x: 991, endPoint y: 436, distance: 489.7
click at [991, 436] on quentale-workspace at bounding box center [773, 370] width 1546 height 740
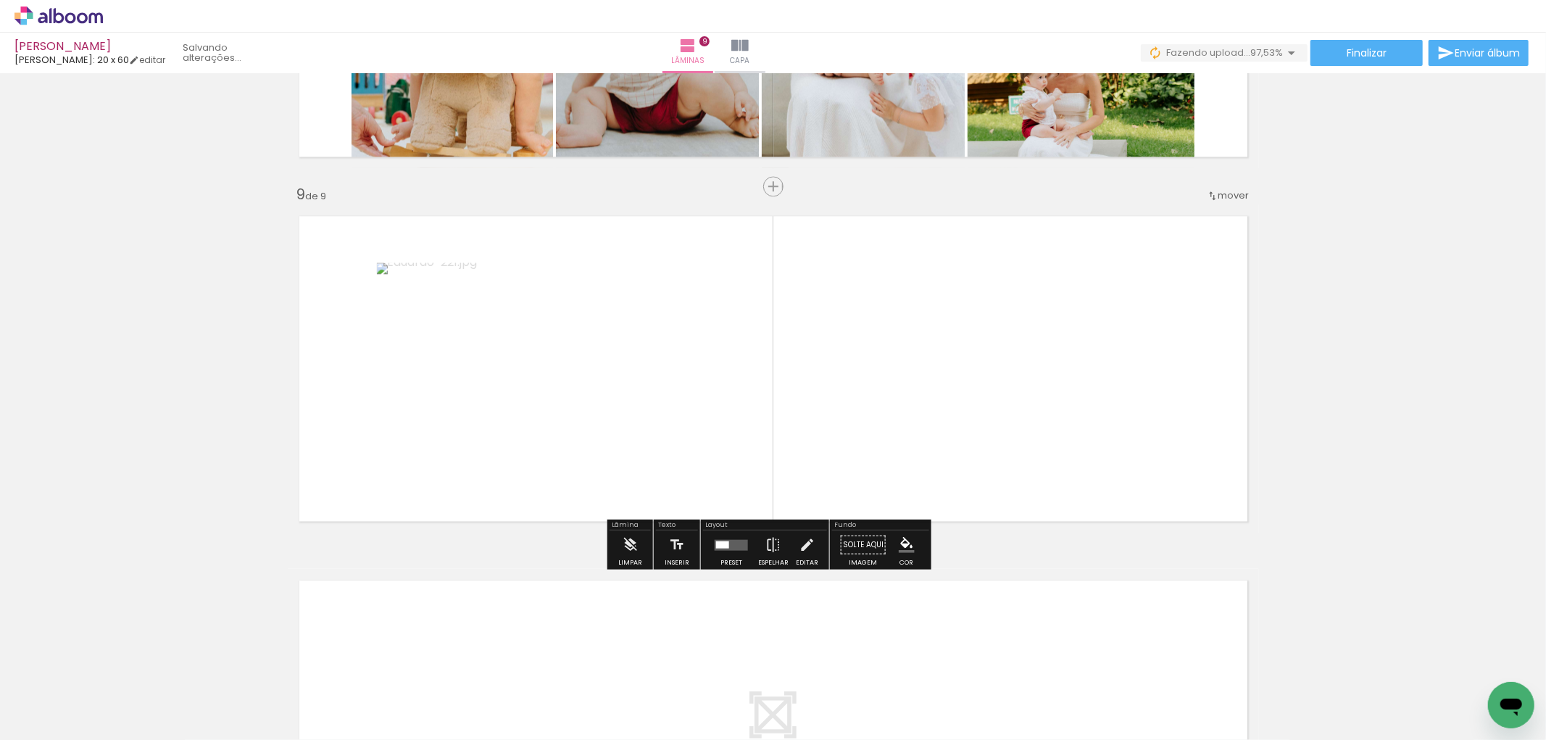
scroll to position [2834, 0]
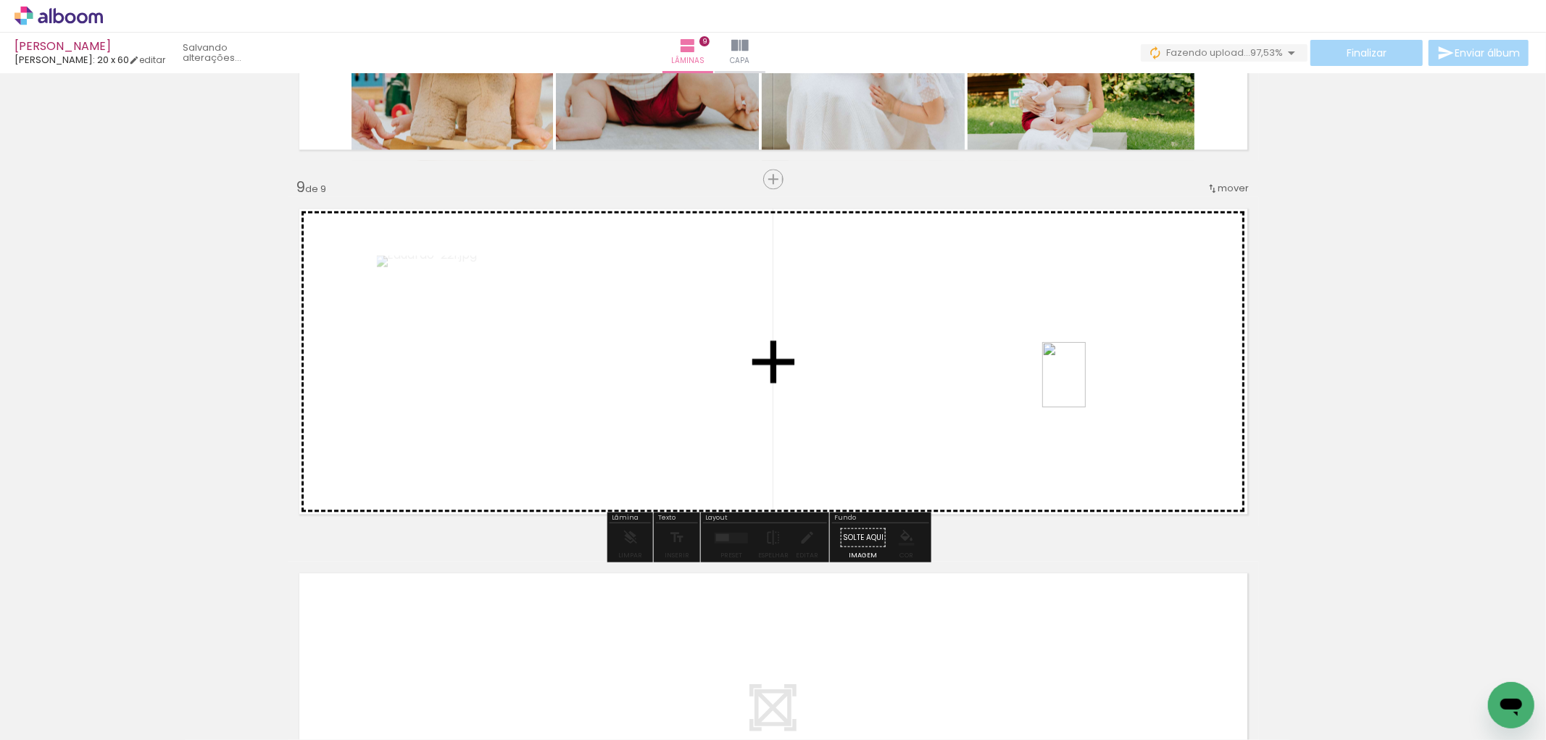
drag, startPoint x: 1481, startPoint y: 671, endPoint x: 1059, endPoint y: 378, distance: 514.5
click at [1059, 378] on quentale-workspace at bounding box center [773, 370] width 1546 height 740
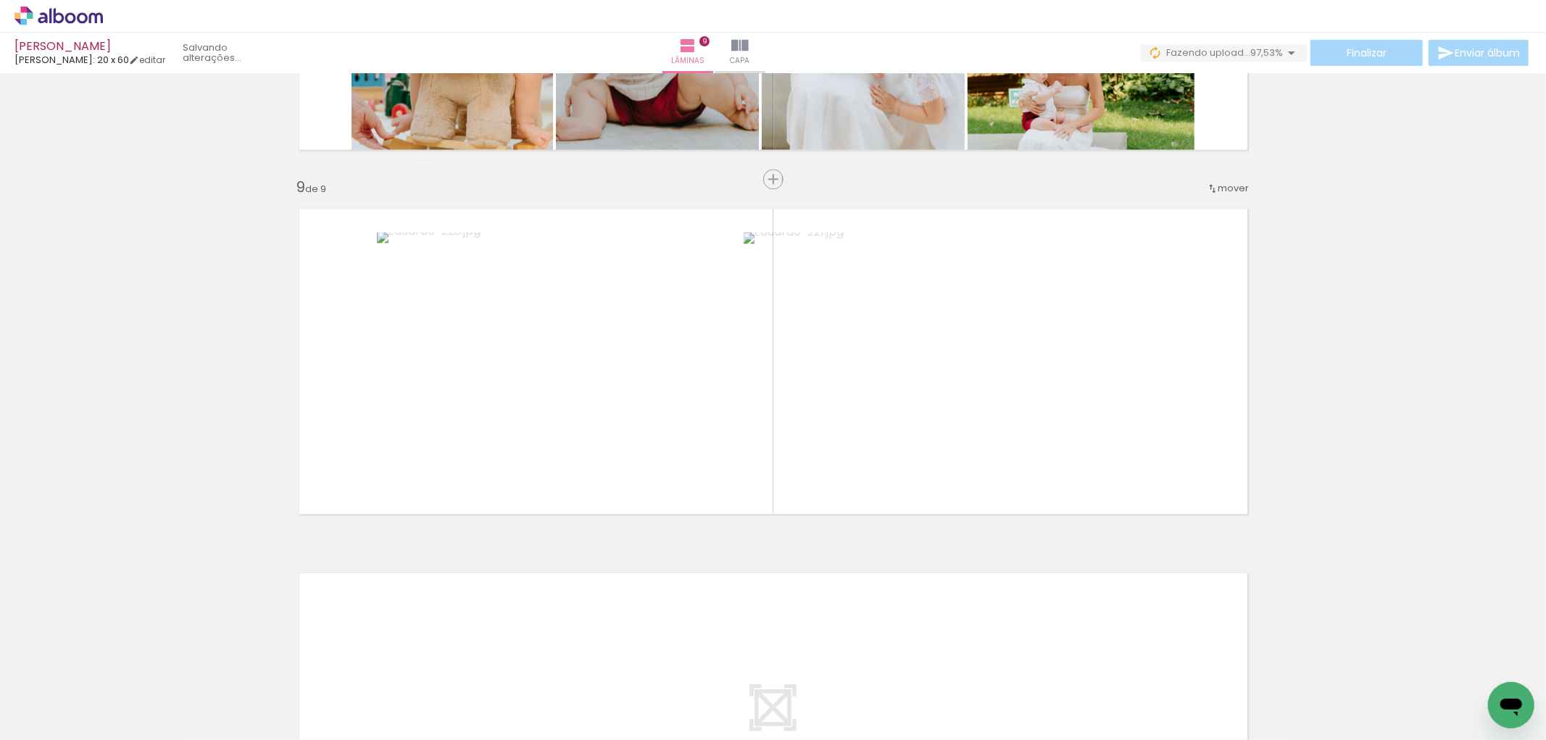
scroll to position [3125, 0]
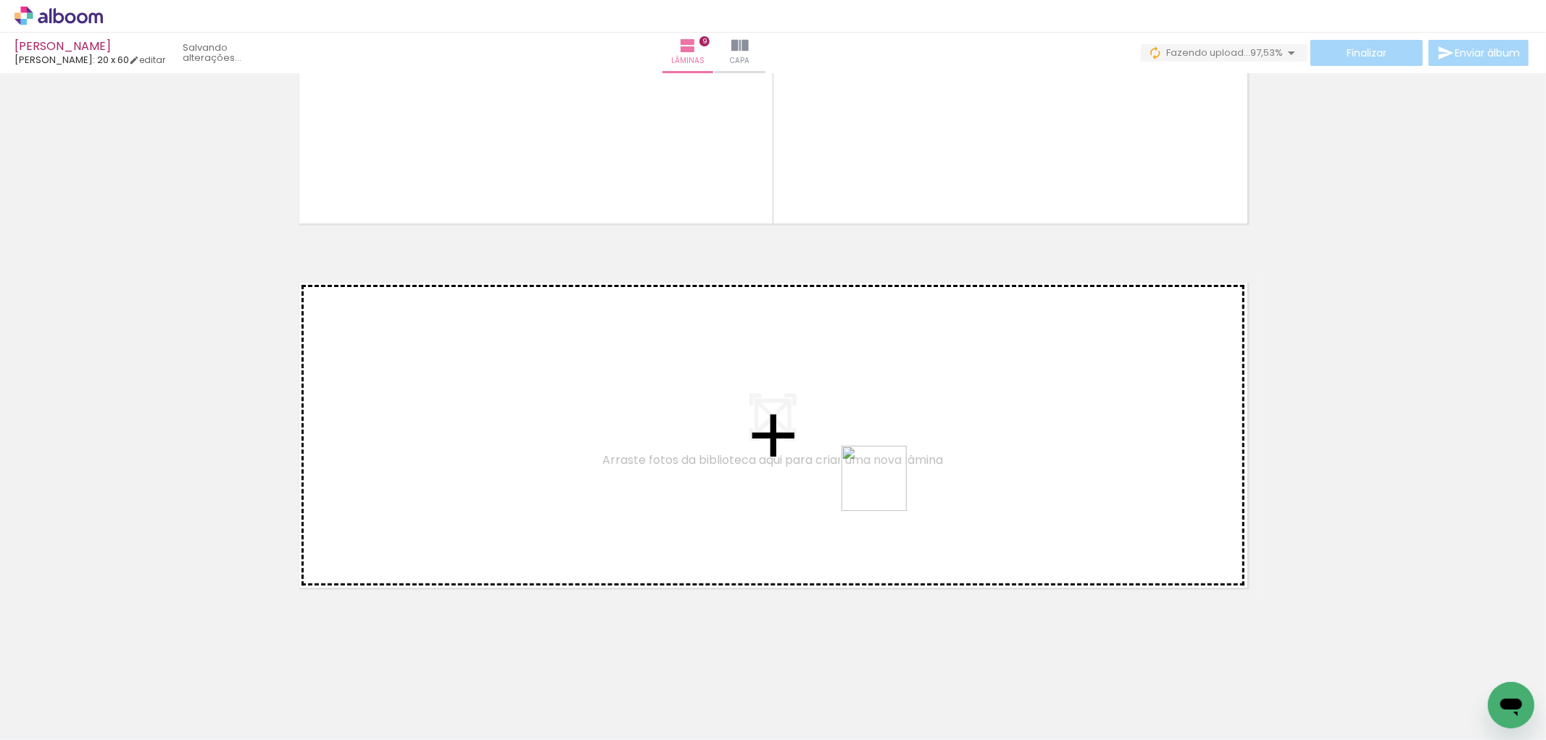
drag, startPoint x: 1407, startPoint y: 712, endPoint x: 885, endPoint y: 489, distance: 567.9
click at [885, 489] on quentale-workspace at bounding box center [773, 370] width 1546 height 740
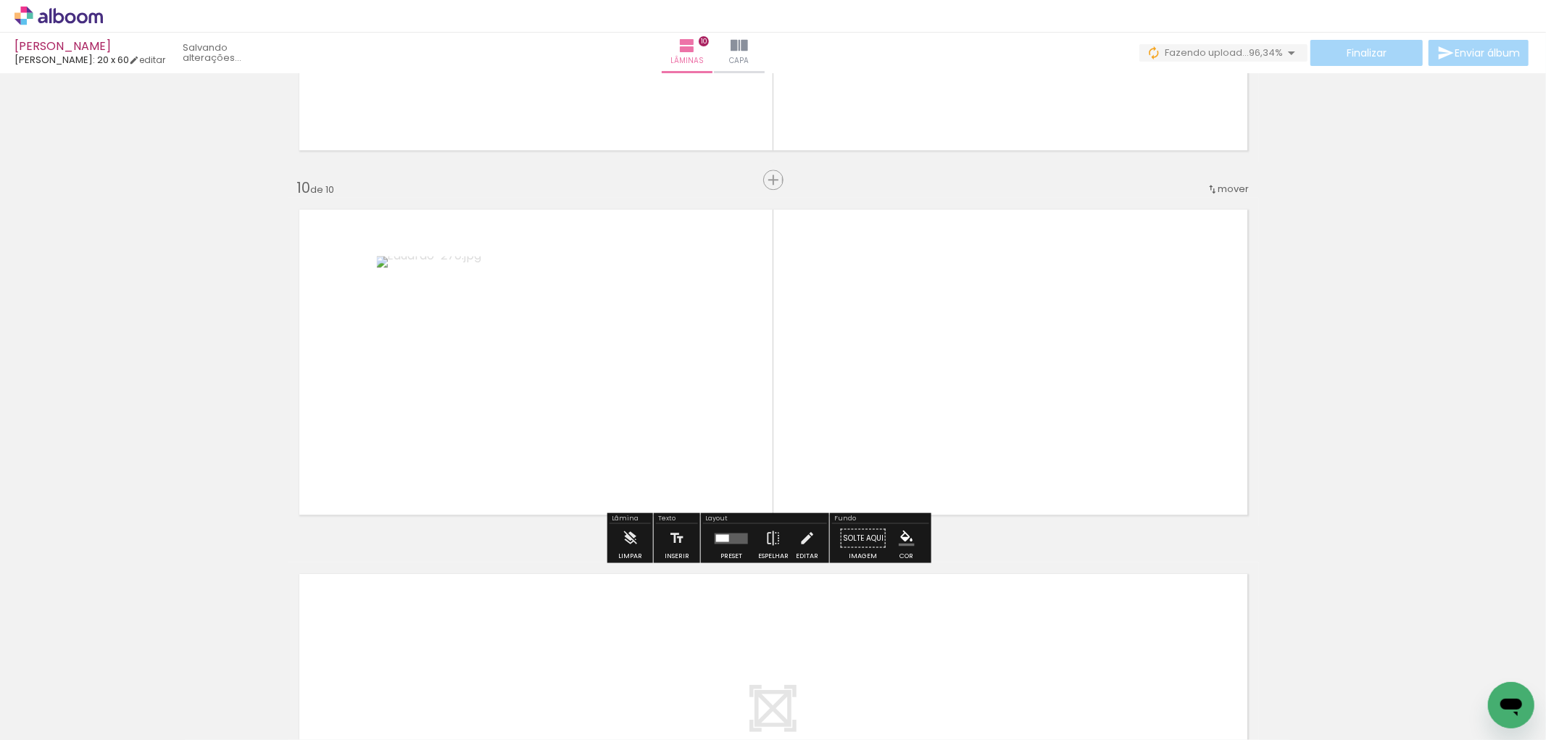
scroll to position [0, 0]
drag, startPoint x: 1477, startPoint y: 686, endPoint x: 899, endPoint y: 402, distance: 644.0
click at [899, 402] on quentale-workspace at bounding box center [773, 370] width 1546 height 740
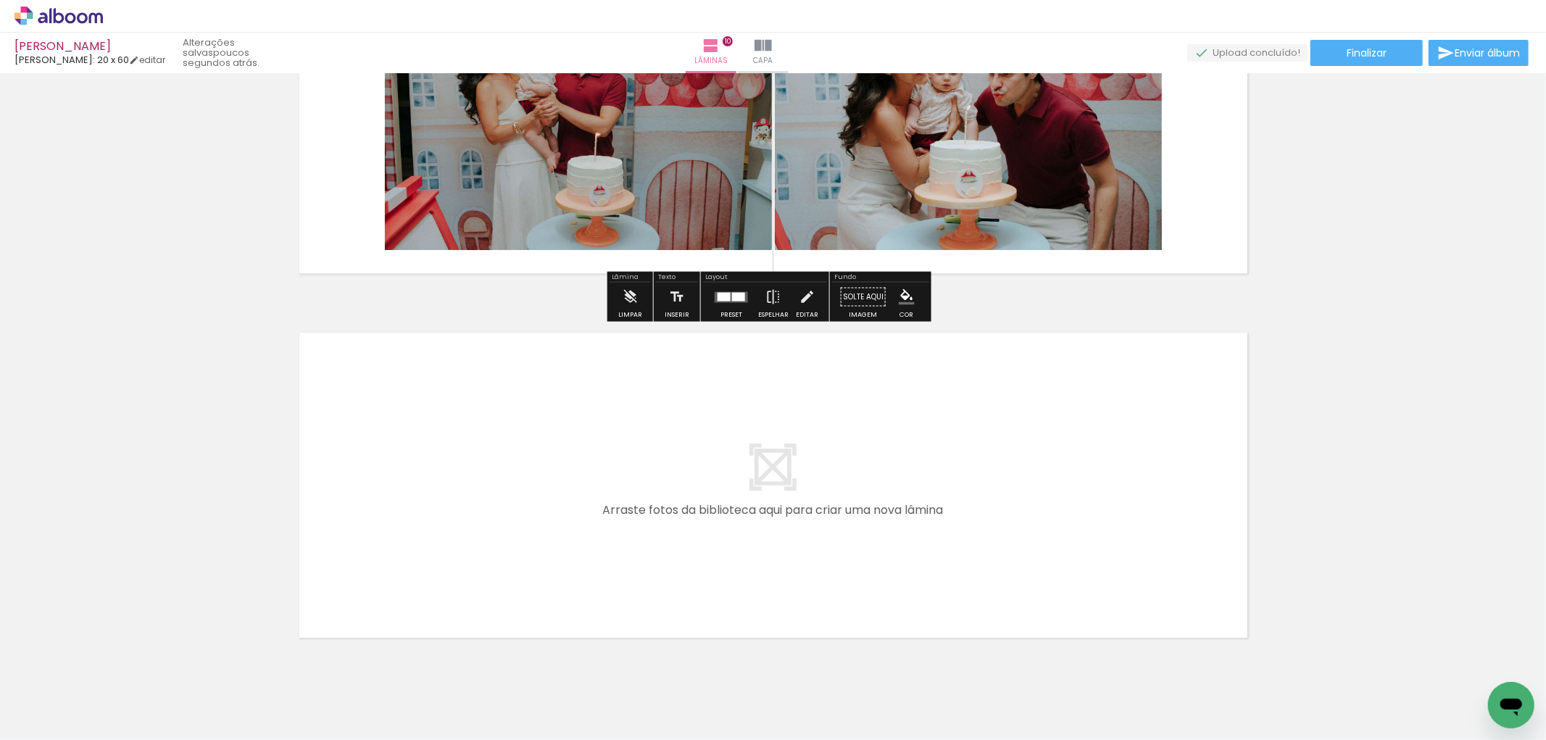
scroll to position [3118, 0]
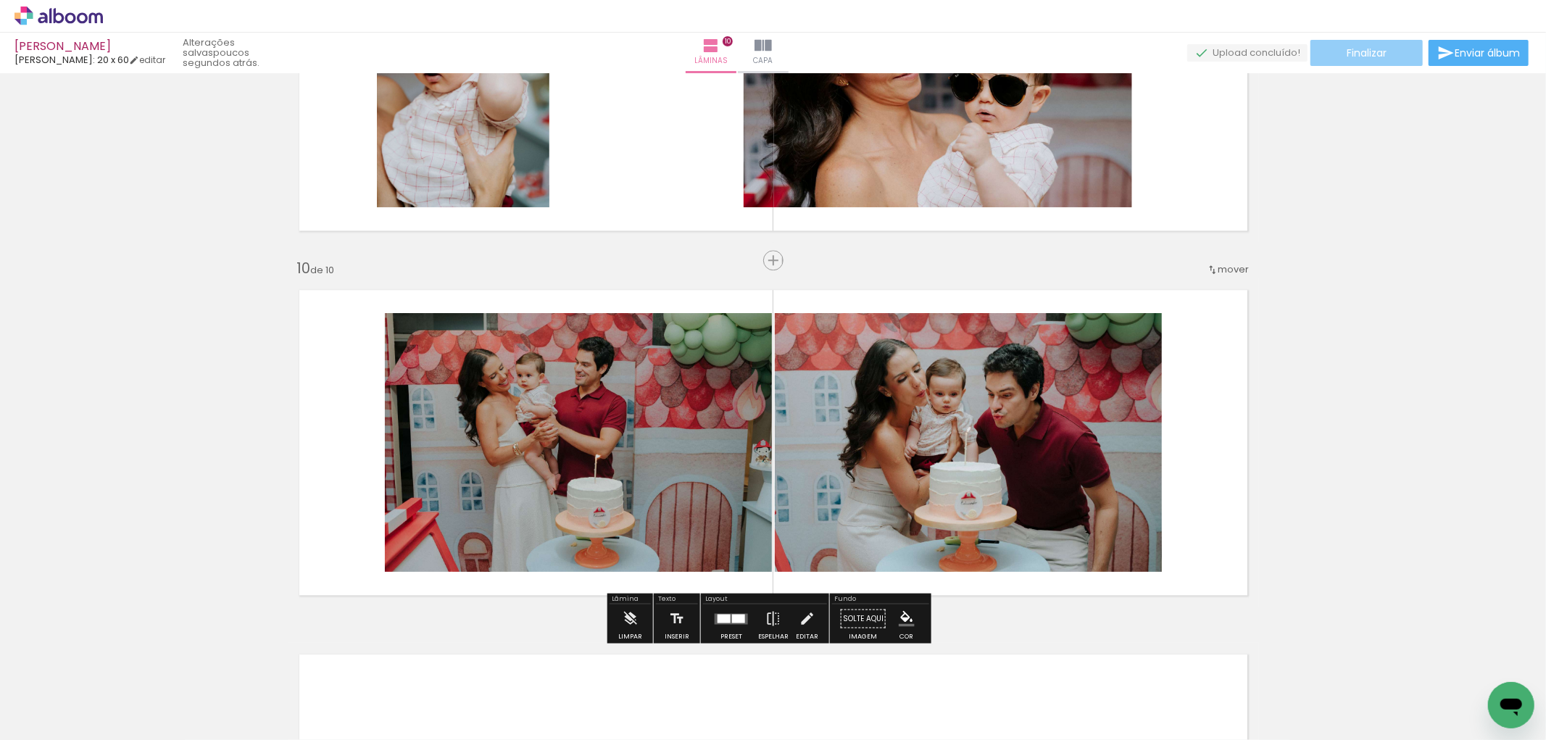
click at [1373, 54] on span "Finalizar" at bounding box center [1367, 53] width 40 height 10
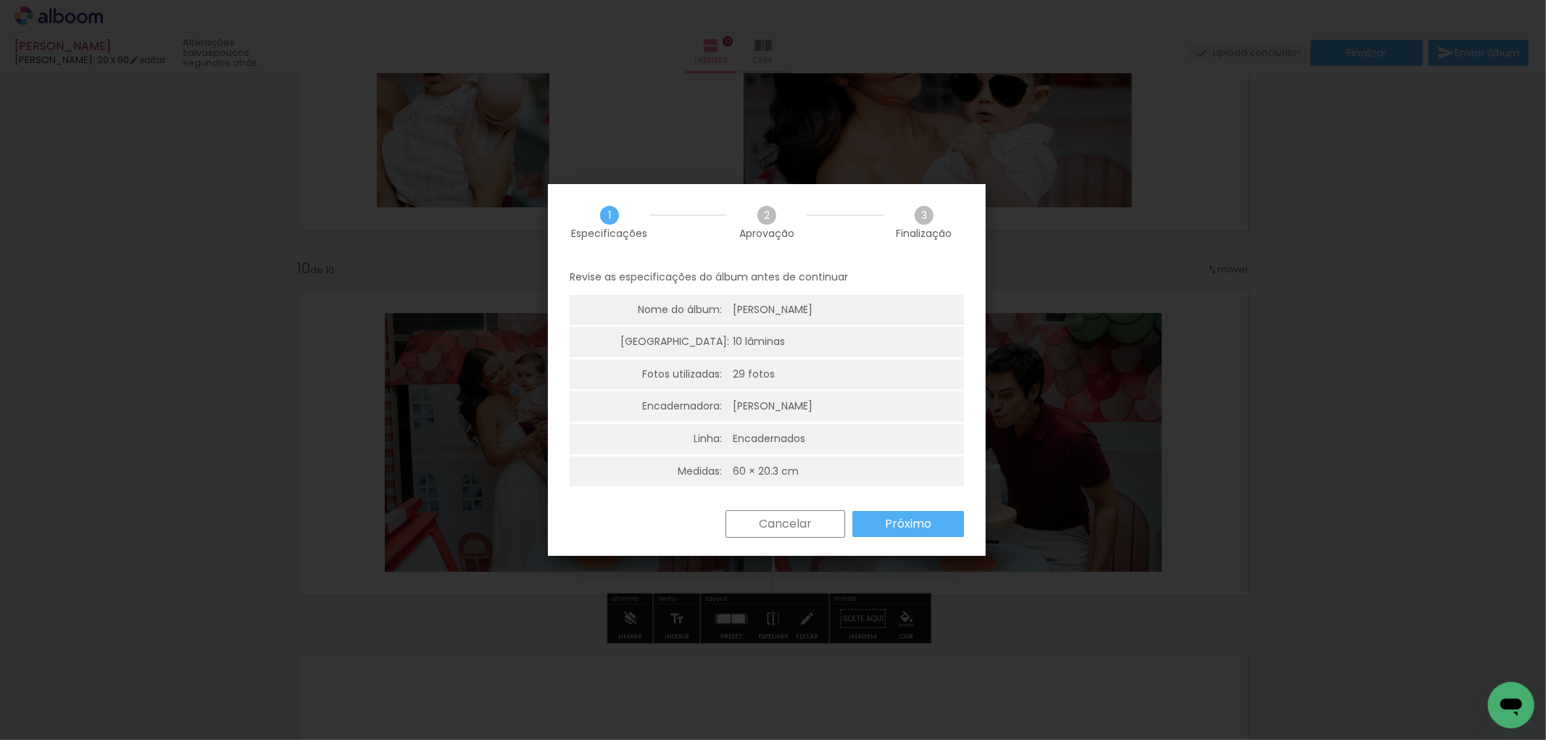
drag, startPoint x: 937, startPoint y: 509, endPoint x: 929, endPoint y: 513, distance: 9.1
click at [936, 509] on div "1 Especificações 2 Aprovação 3 Finalização Revise as especificações do álbum an…" at bounding box center [767, 370] width 438 height 372
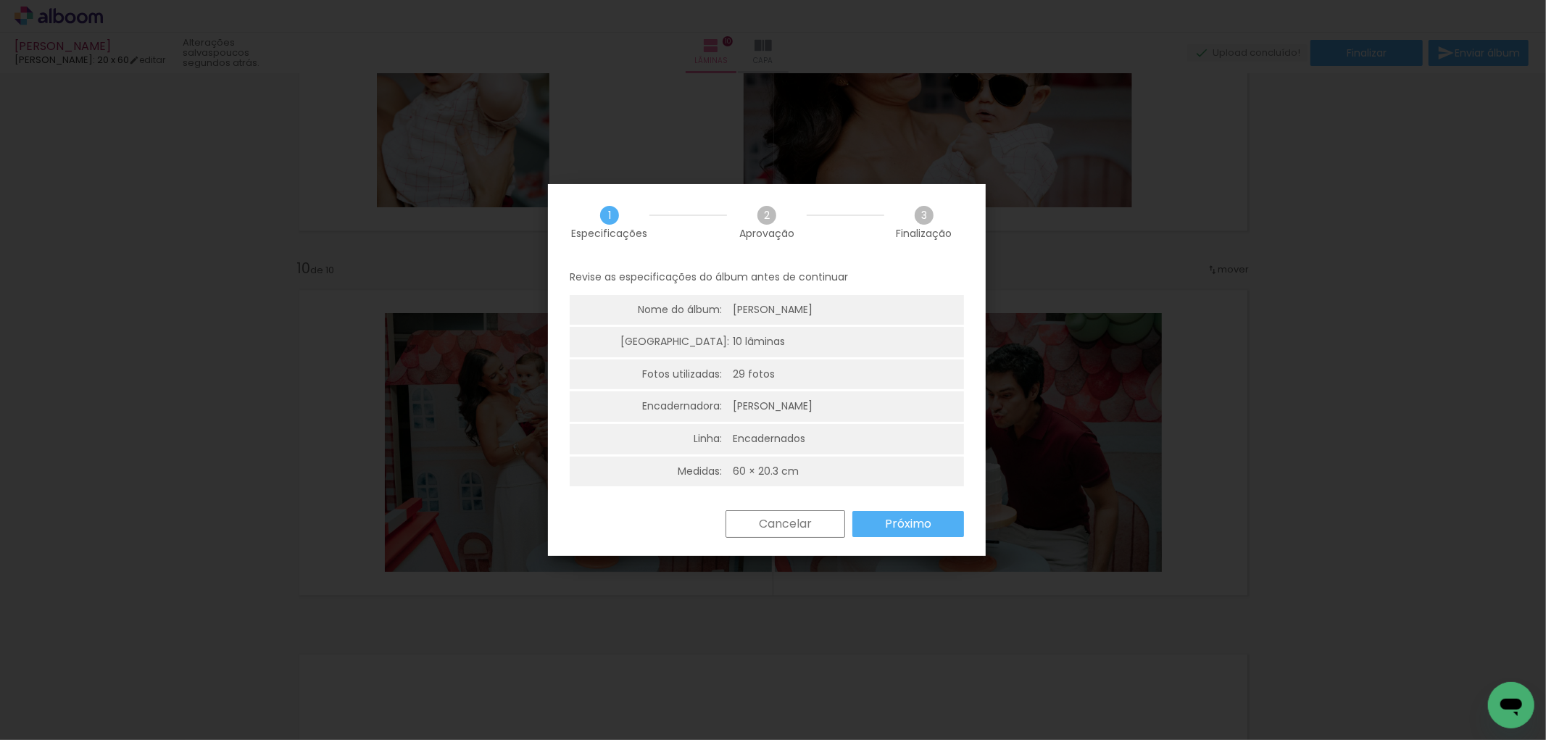
click at [929, 513] on paper-button "Próximo" at bounding box center [908, 524] width 112 height 26
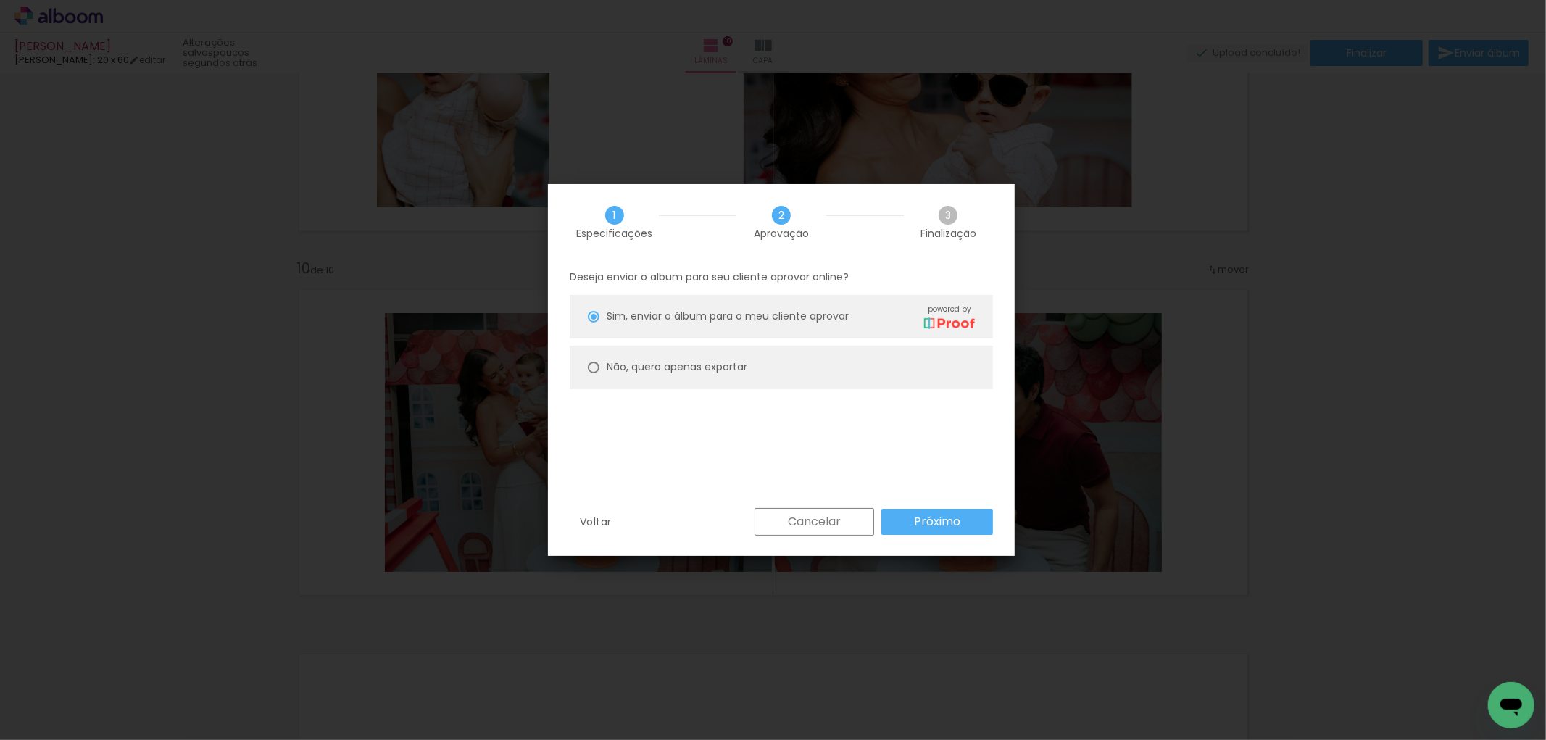
click at [654, 359] on div "Não, quero apenas exportar" at bounding box center [677, 366] width 141 height 15
type paper-radio-button "on"
click at [960, 531] on paper-button "Próximo" at bounding box center [937, 522] width 112 height 26
type input "Alta, 300 DPI"
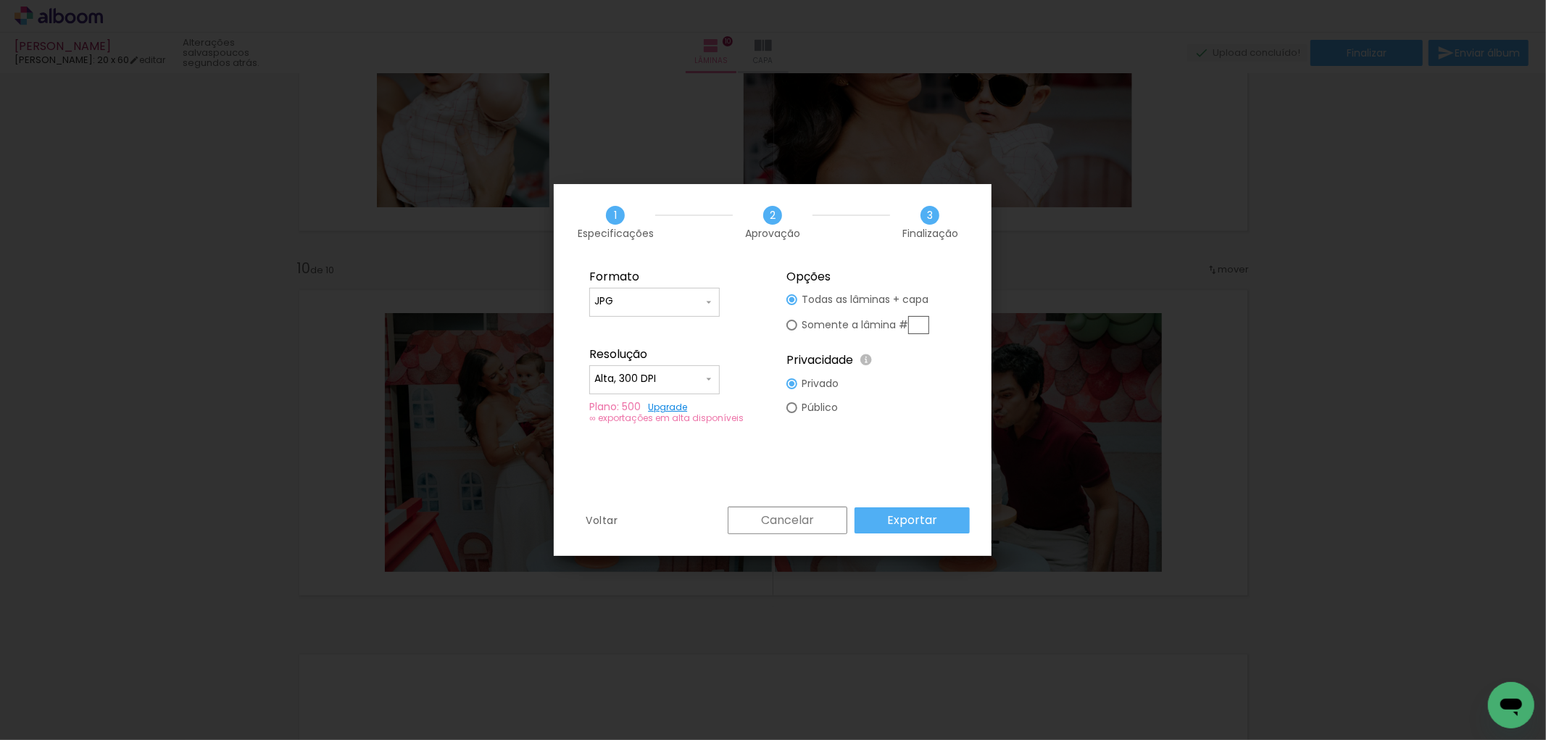
click at [917, 509] on paper-button "Exportar" at bounding box center [911, 520] width 115 height 26
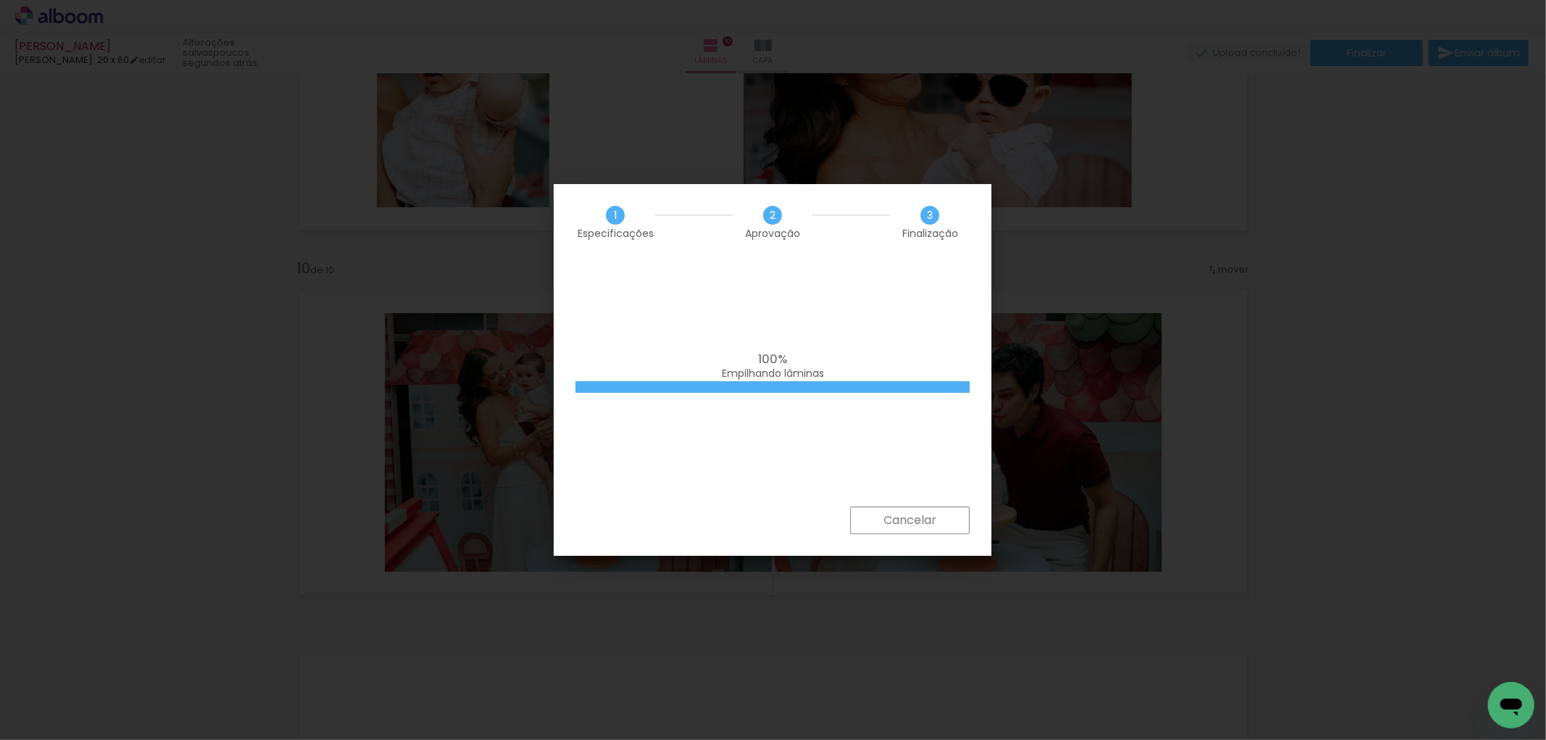
scroll to position [0, 5314]
click at [889, 373] on div "100% Empilhando lâminas" at bounding box center [772, 366] width 394 height 29
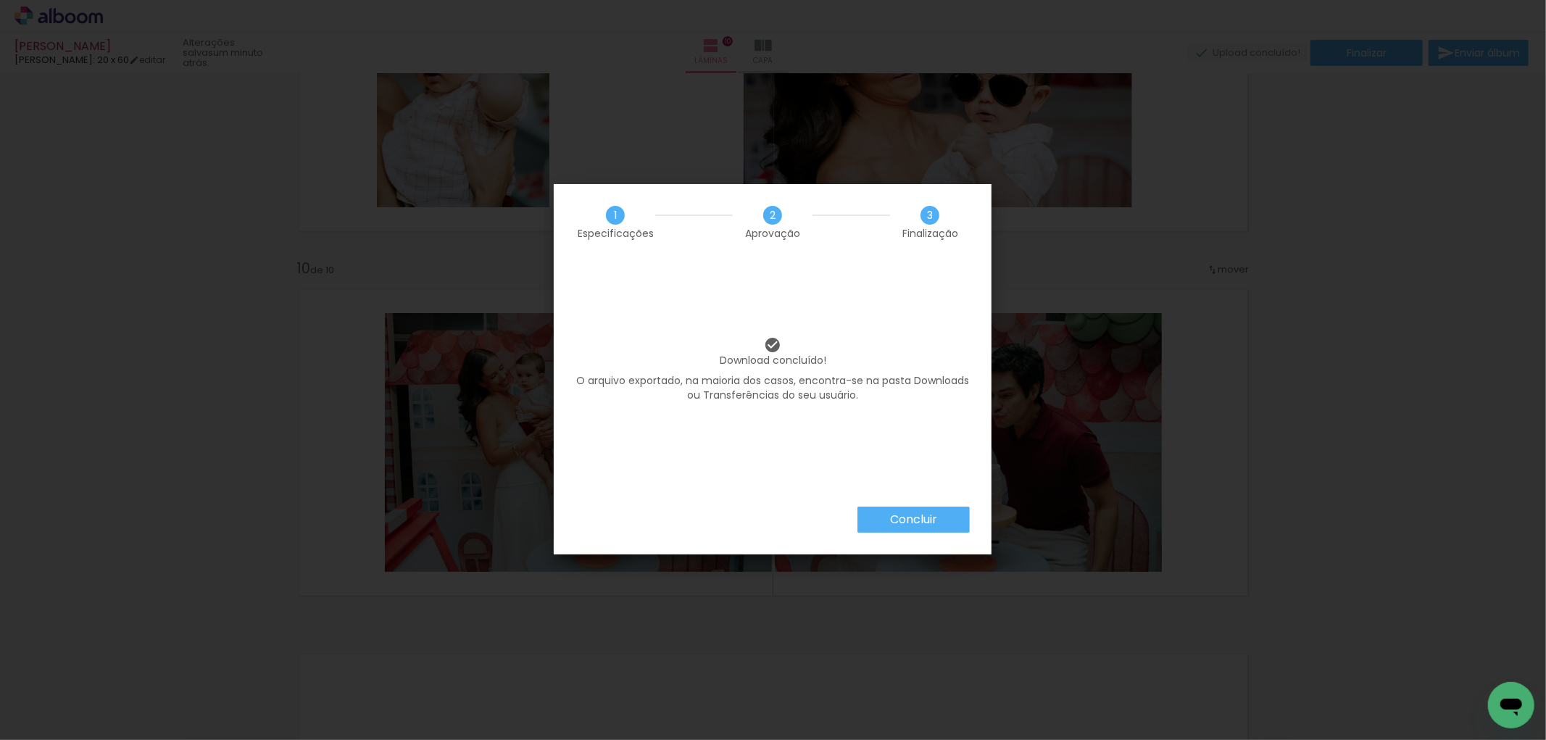
click at [903, 531] on paper-button "Concluir" at bounding box center [913, 520] width 112 height 26
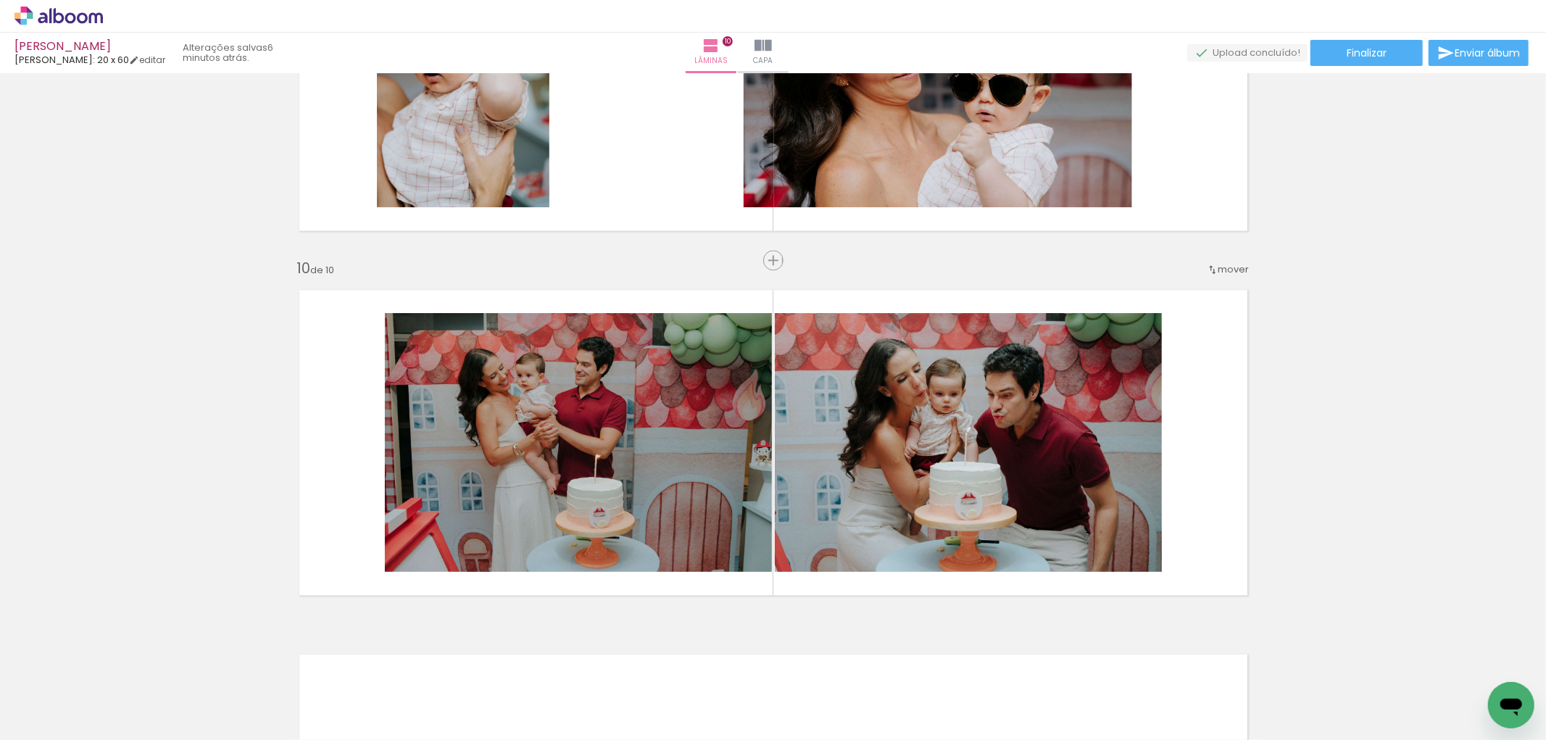
scroll to position [0, 5314]
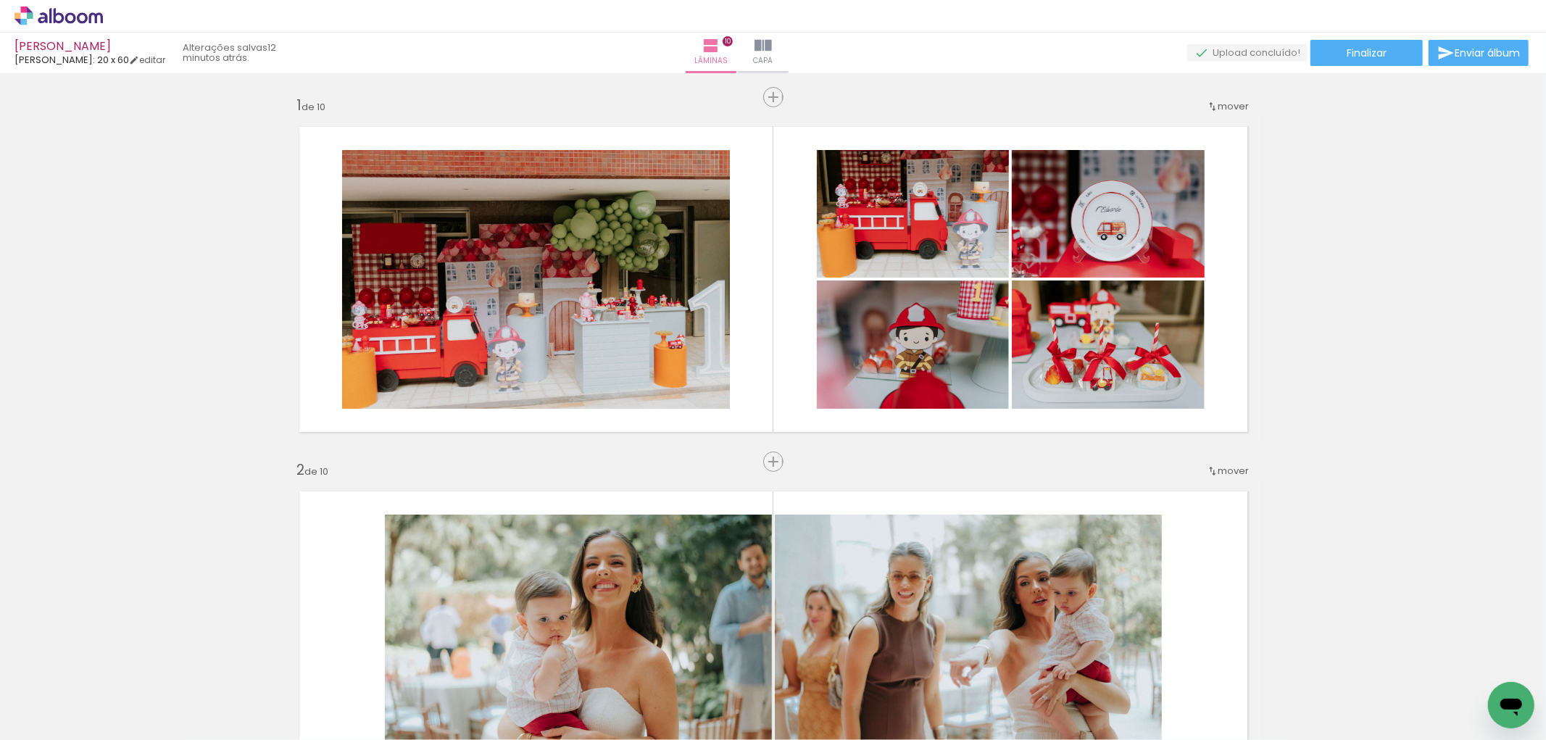
scroll to position [0, 5314]
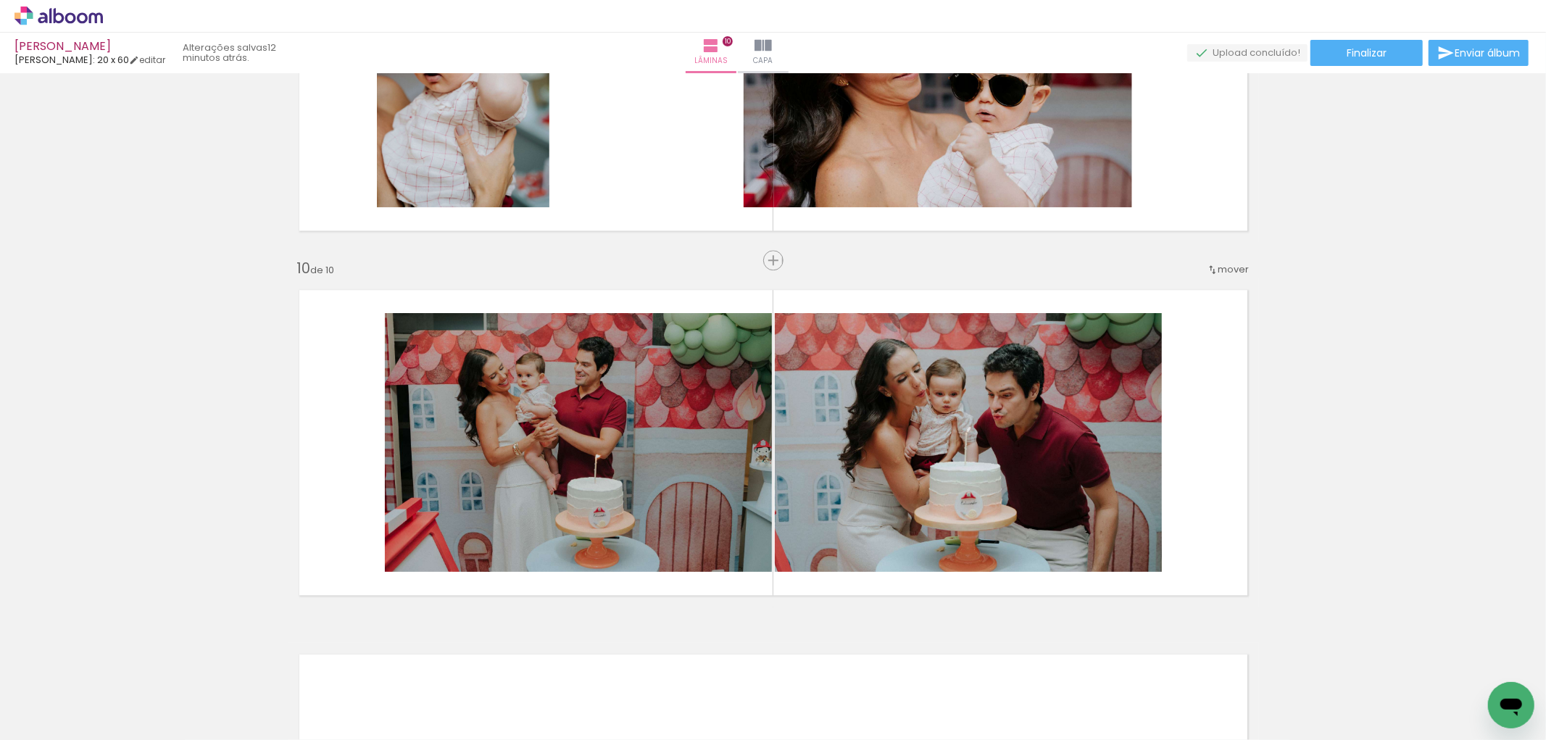
click at [404, 665] on iron-icon at bounding box center [400, 661] width 15 height 15
drag, startPoint x: 399, startPoint y: 662, endPoint x: 915, endPoint y: 70, distance: 785.4
click at [399, 661] on iron-icon at bounding box center [399, 661] width 15 height 15
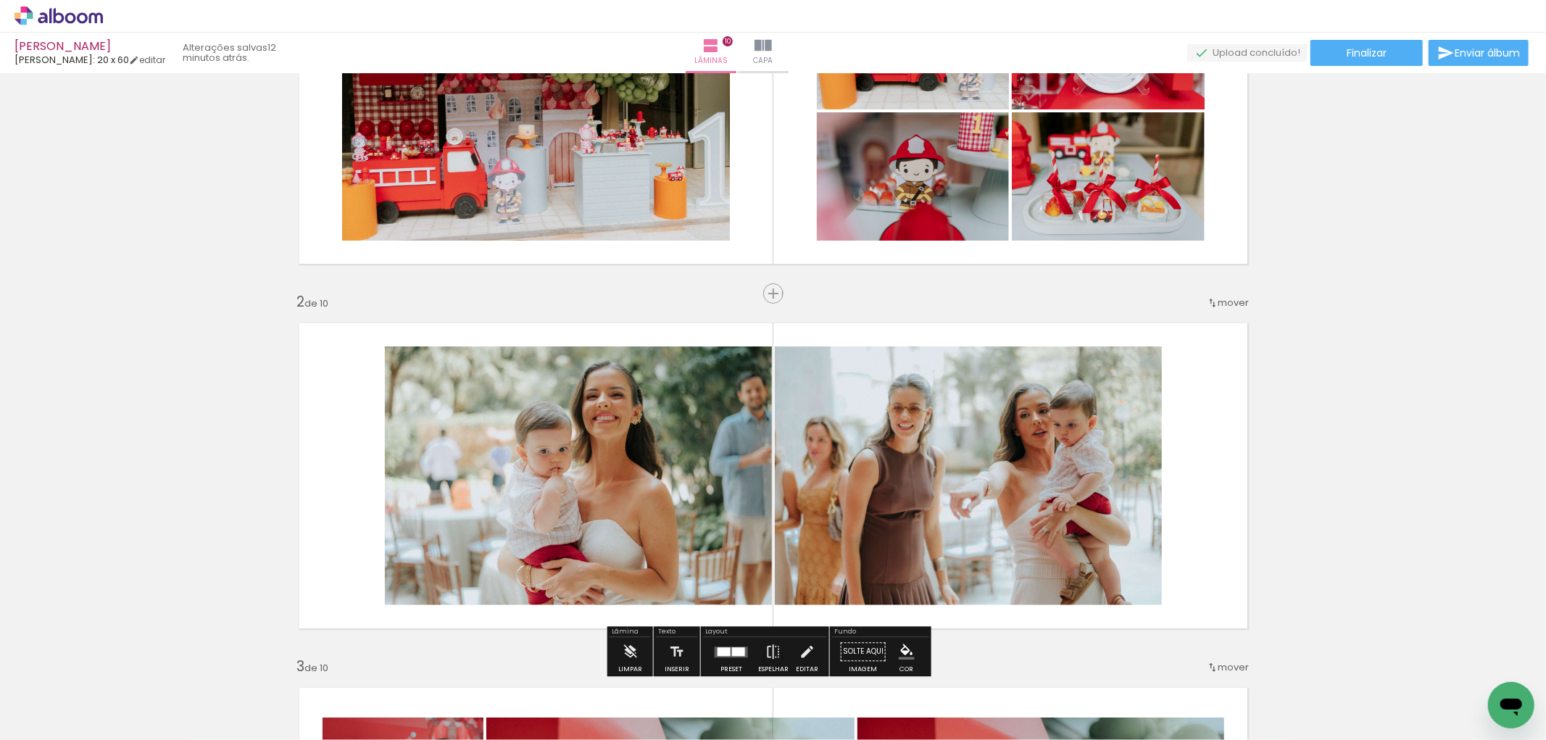
scroll to position [0, 0]
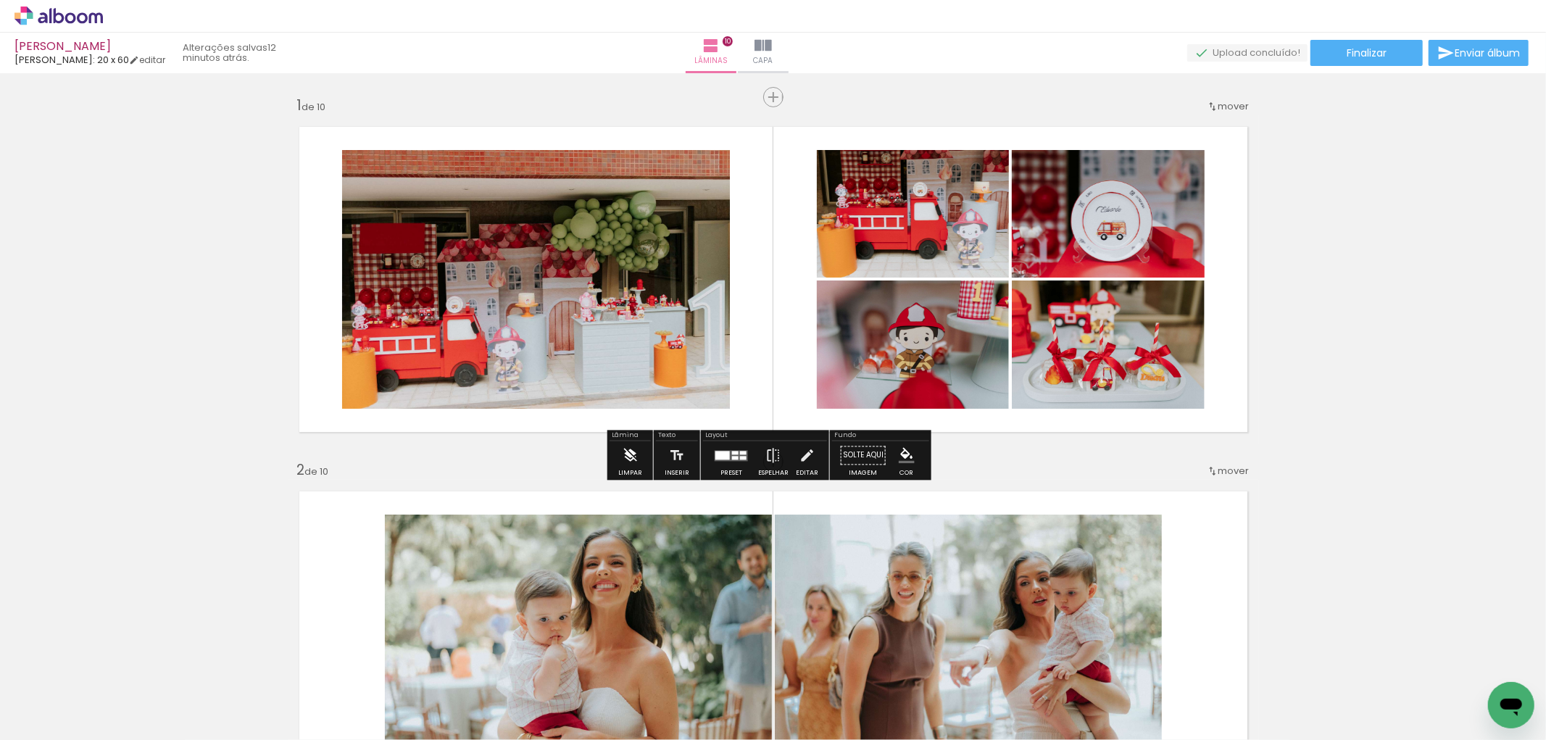
click at [620, 462] on paper-button "Limpar" at bounding box center [630, 459] width 31 height 37
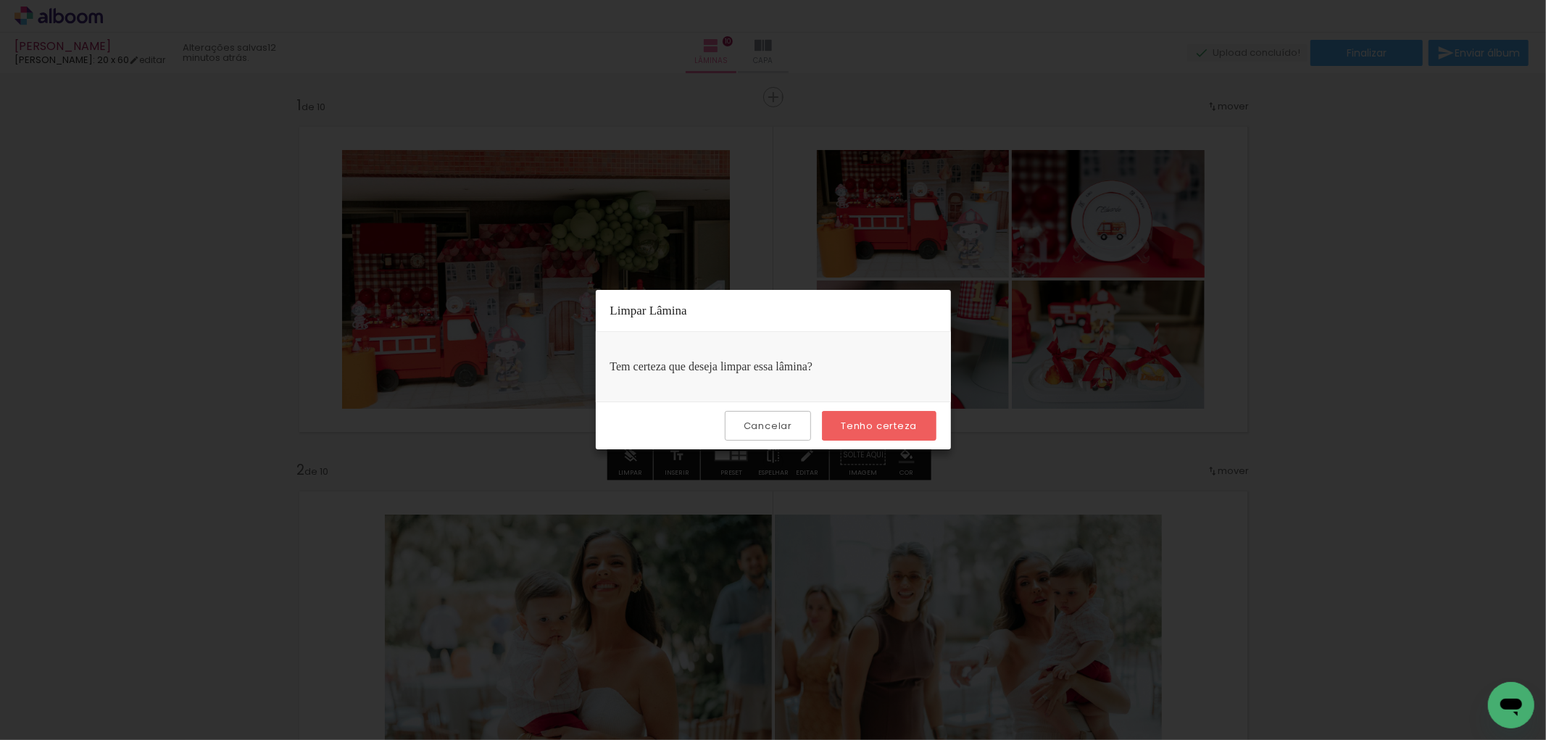
click at [0, 0] on slot "Tenho certeza" at bounding box center [0, 0] width 0 height 0
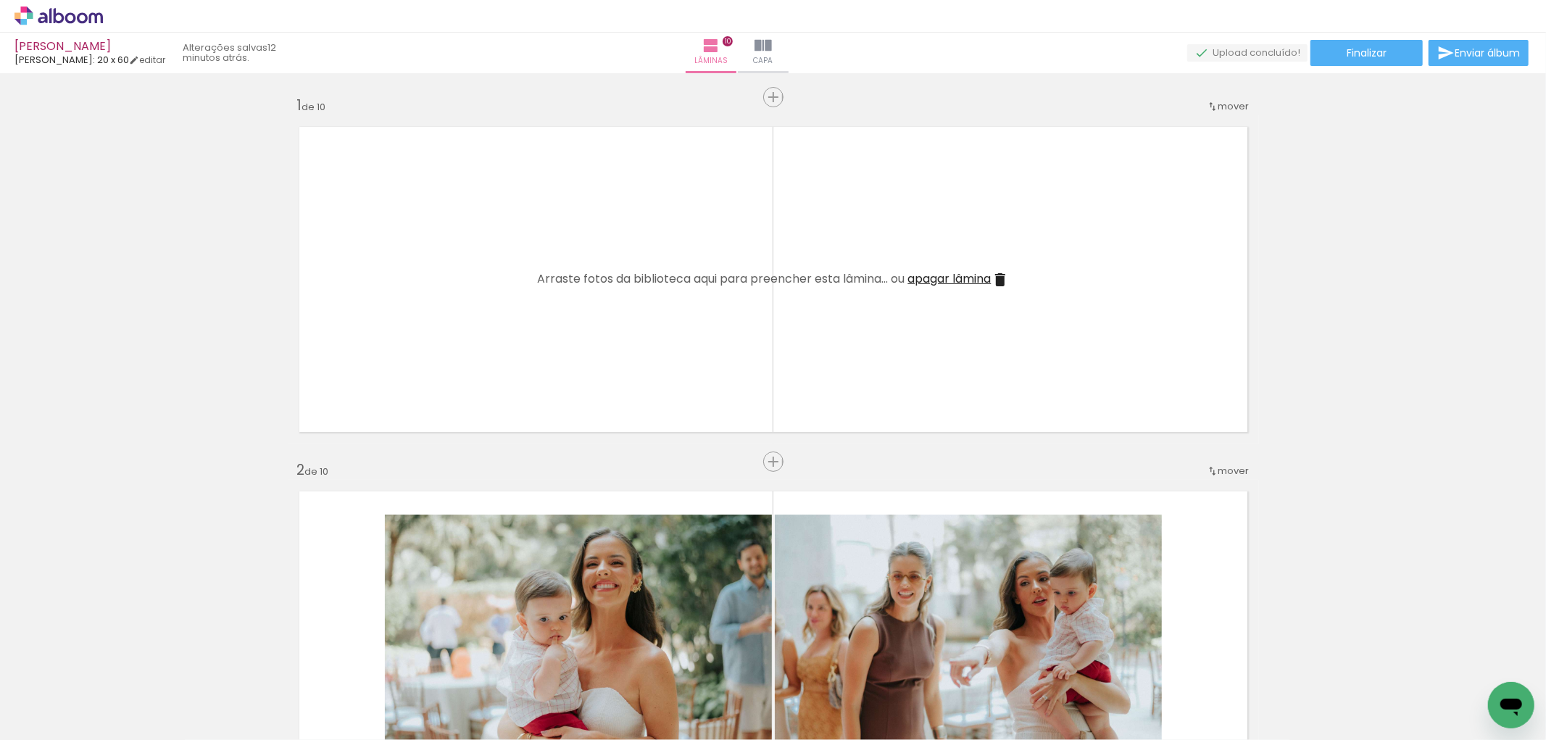
click at [957, 279] on span "apagar lâmina" at bounding box center [949, 278] width 83 height 17
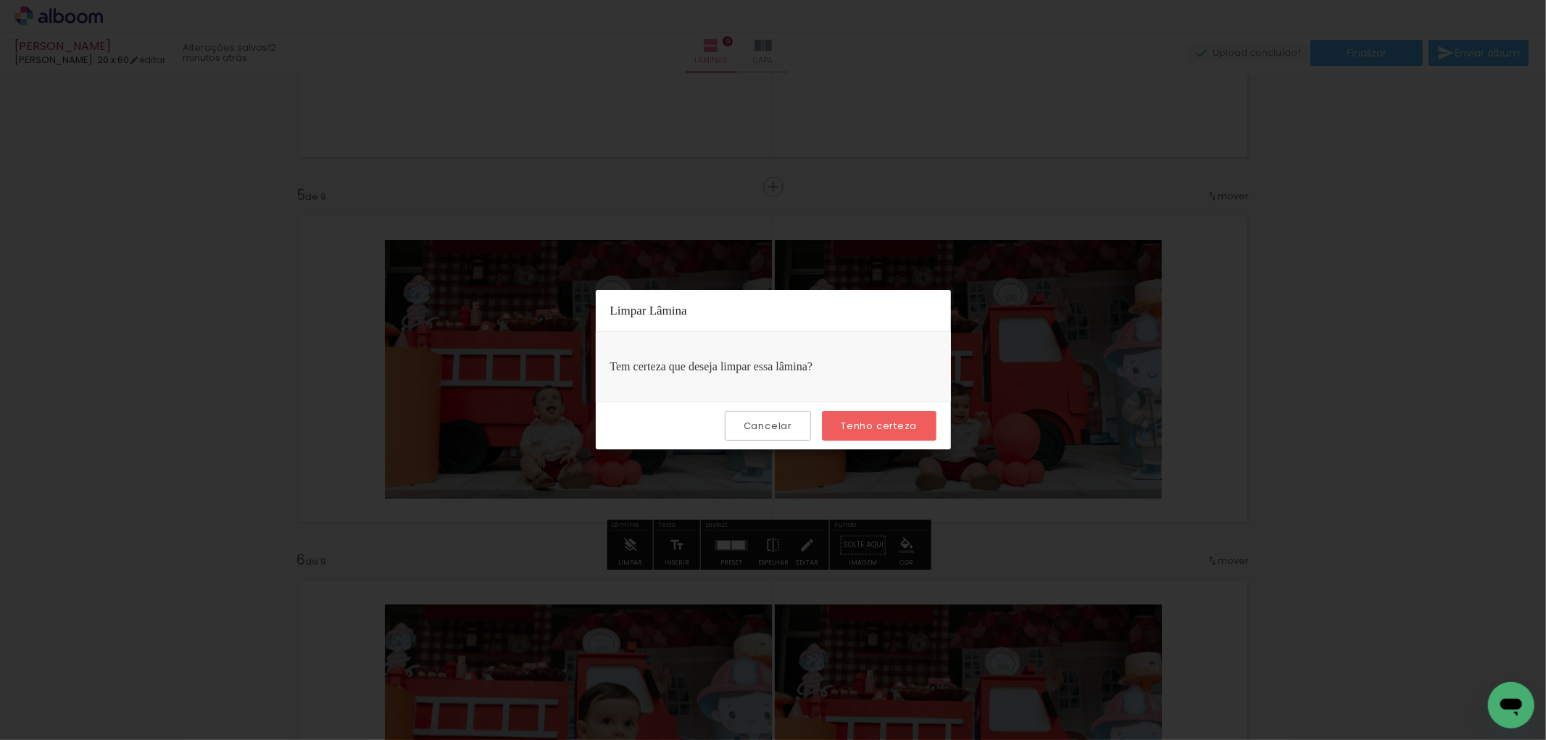
click at [0, 0] on slot "Tenho certeza" at bounding box center [0, 0] width 0 height 0
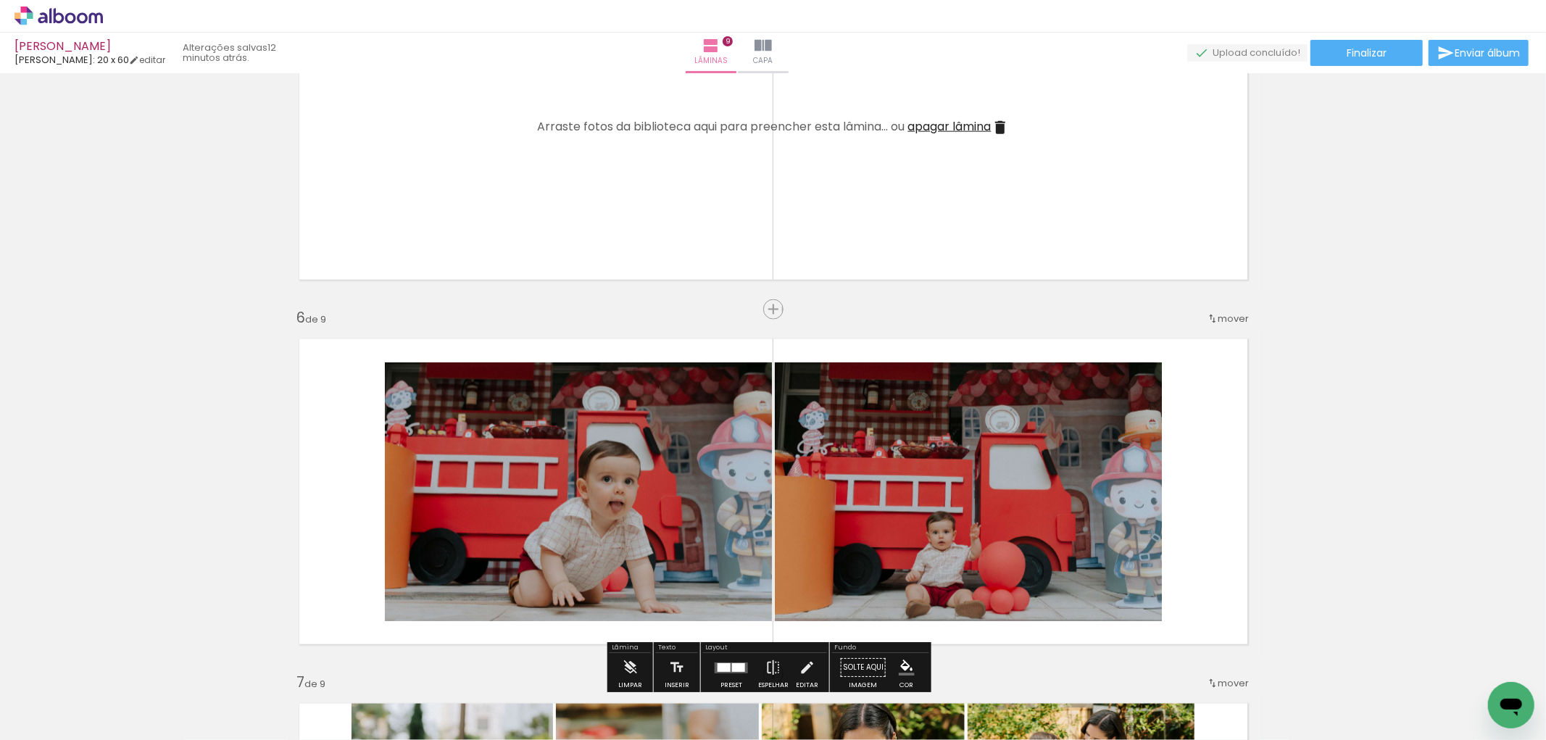
scroll to position [1691, 0]
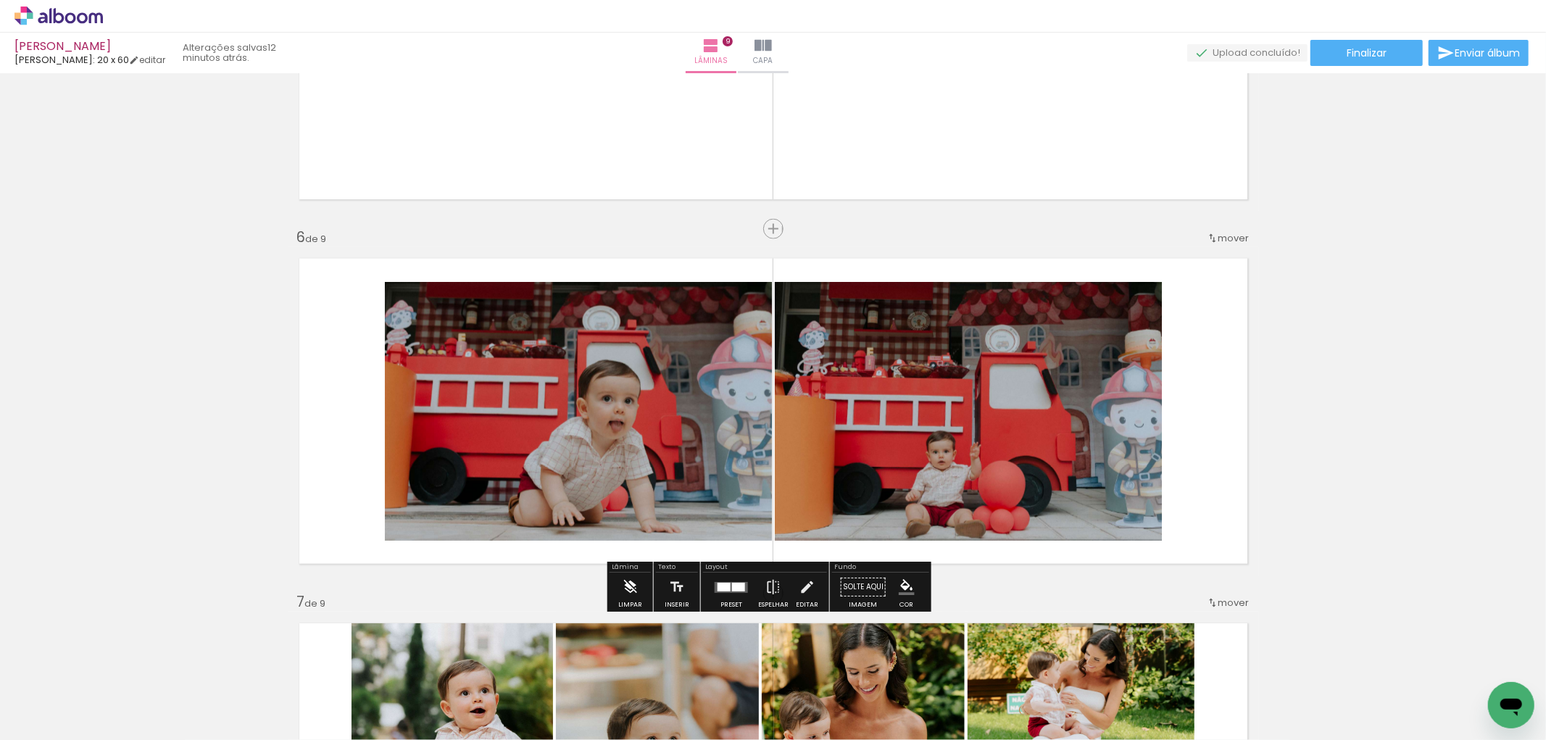
click at [639, 594] on paper-button "Limpar" at bounding box center [630, 591] width 31 height 37
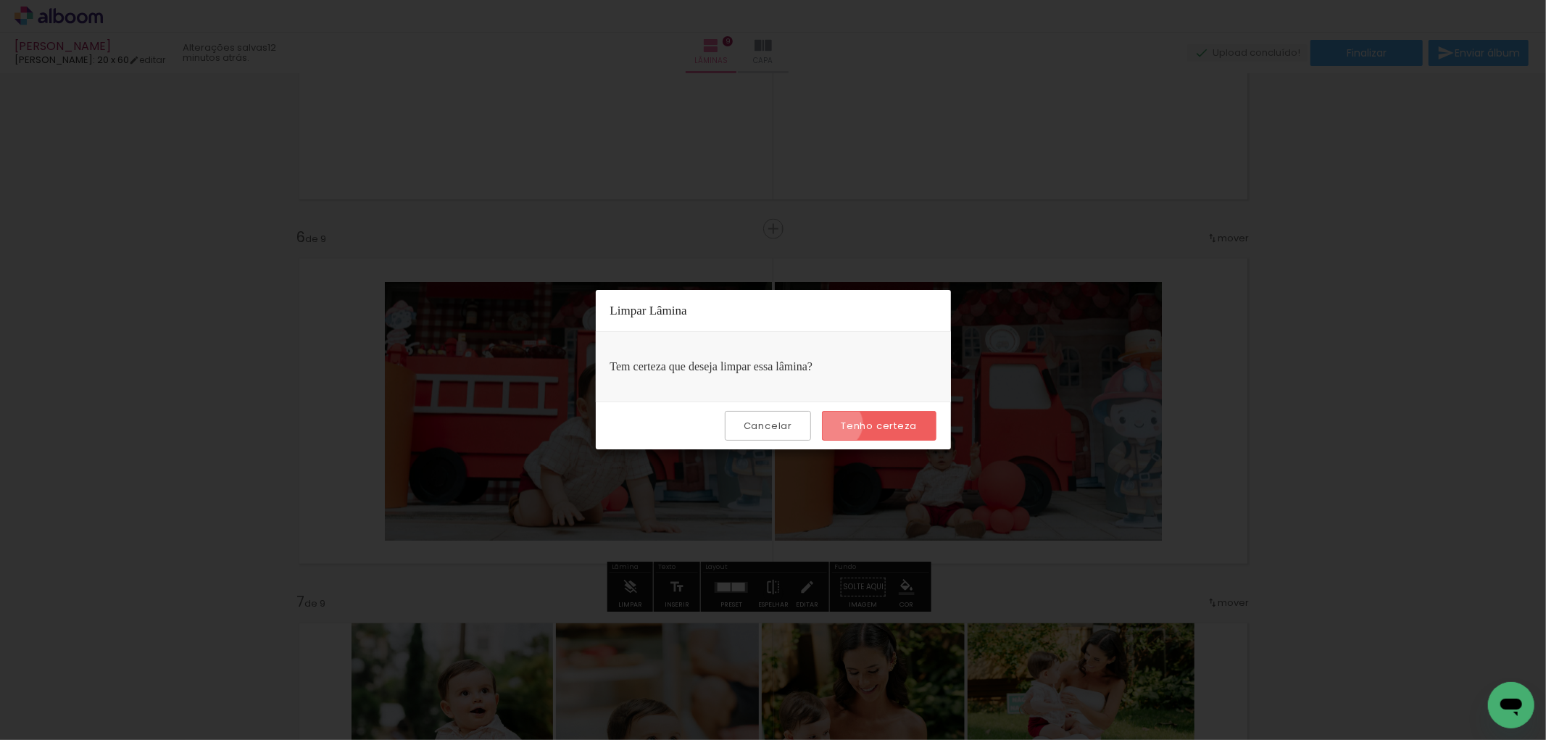
click at [841, 424] on paper-button "Tenho certeza" at bounding box center [879, 426] width 114 height 30
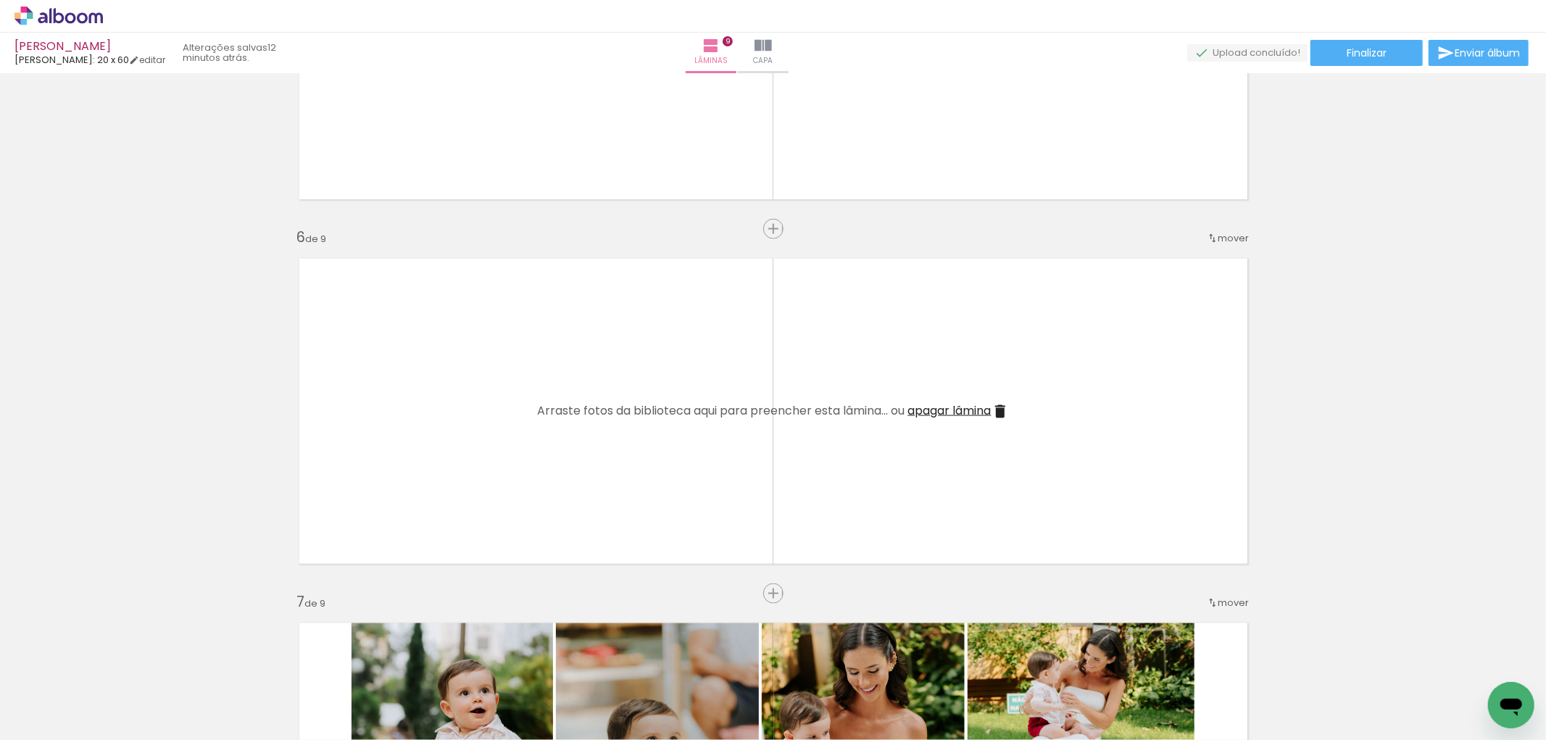
scroll to position [2093, 0]
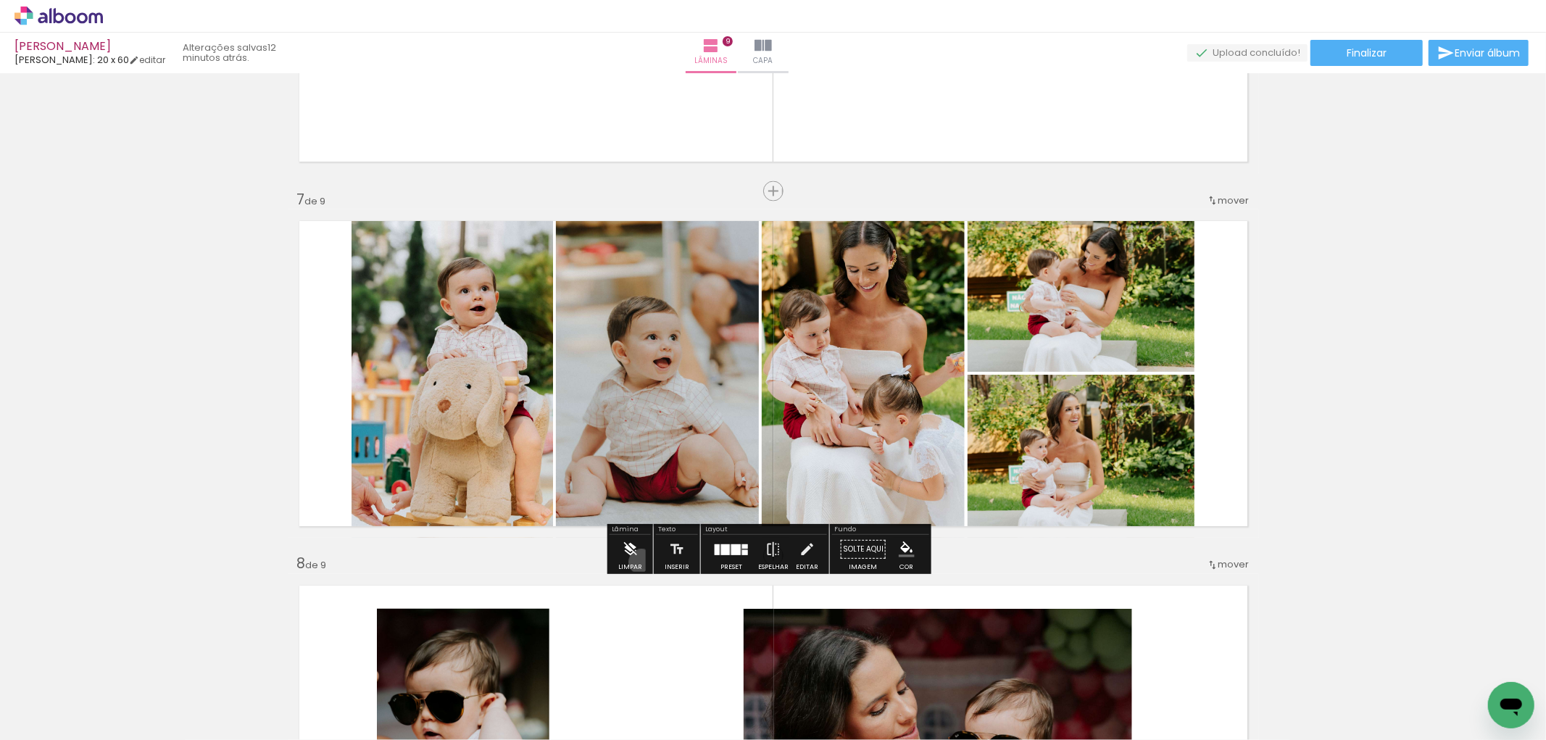
click at [641, 562] on paper-button "Limpar" at bounding box center [630, 553] width 31 height 37
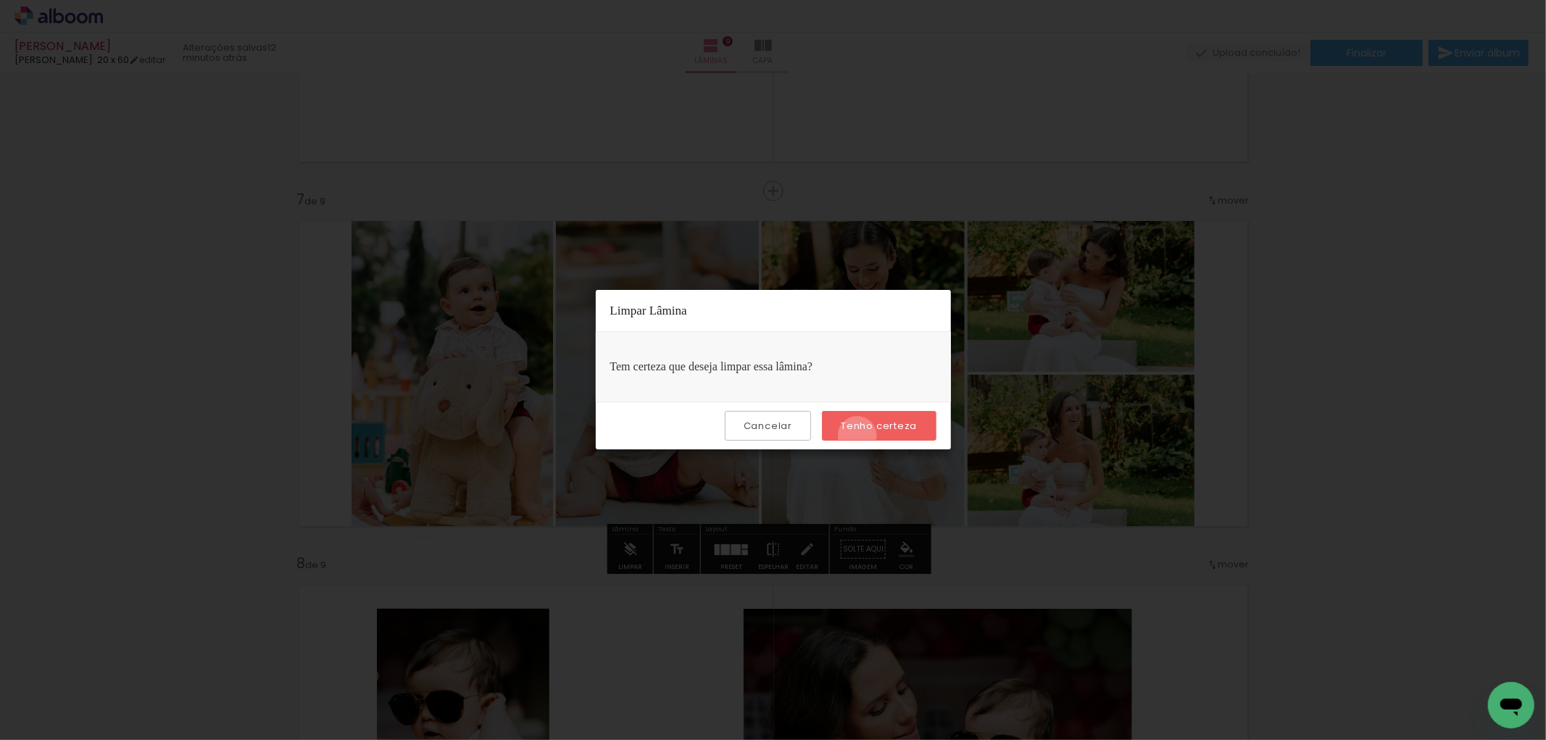
click at [860, 436] on paper-button "Tenho certeza" at bounding box center [879, 426] width 114 height 30
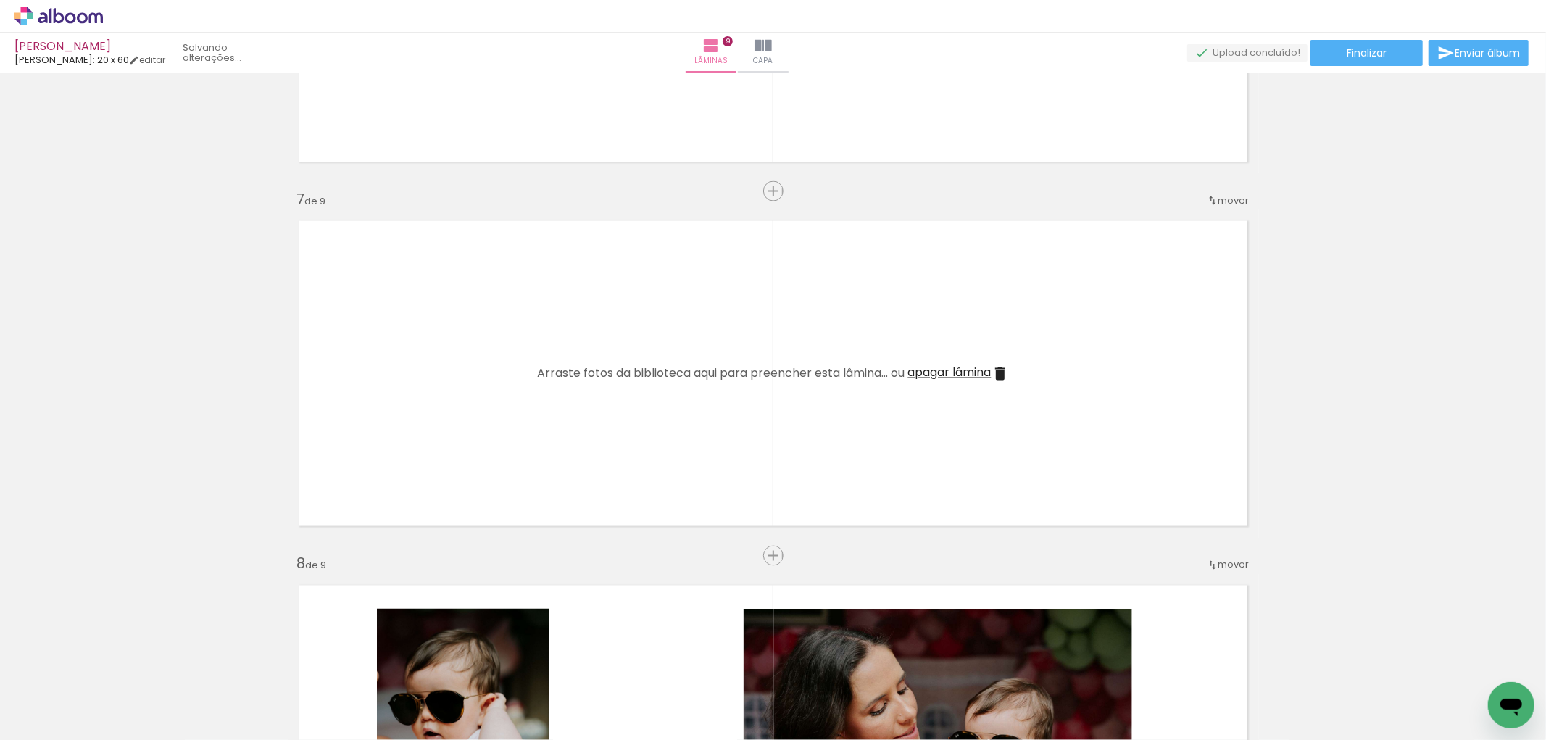
scroll to position [2576, 0]
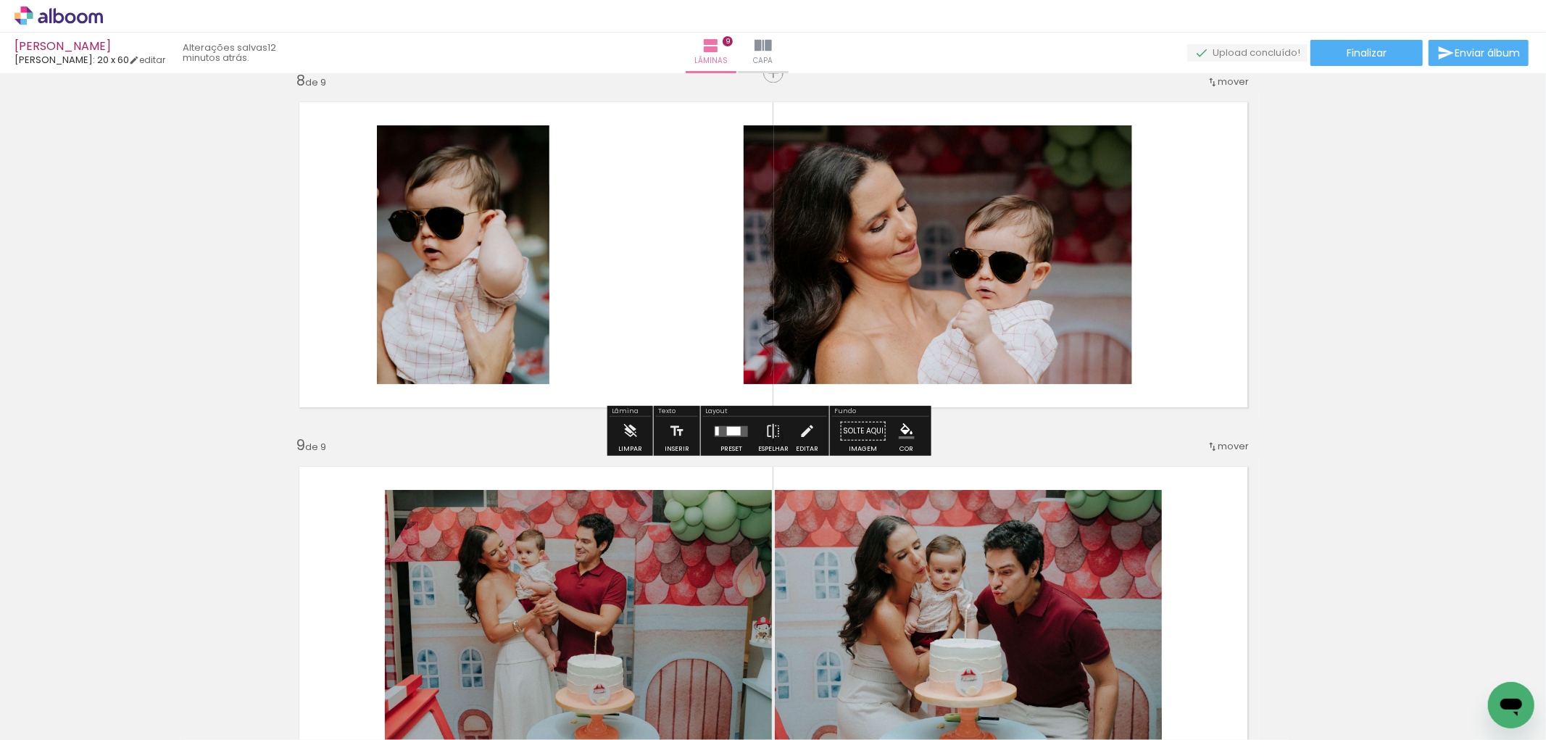
drag, startPoint x: 618, startPoint y: 431, endPoint x: 634, endPoint y: 426, distance: 16.5
click at [625, 429] on div "[PERSON_NAME]" at bounding box center [630, 430] width 46 height 50
click at [636, 423] on iron-icon at bounding box center [630, 430] width 16 height 29
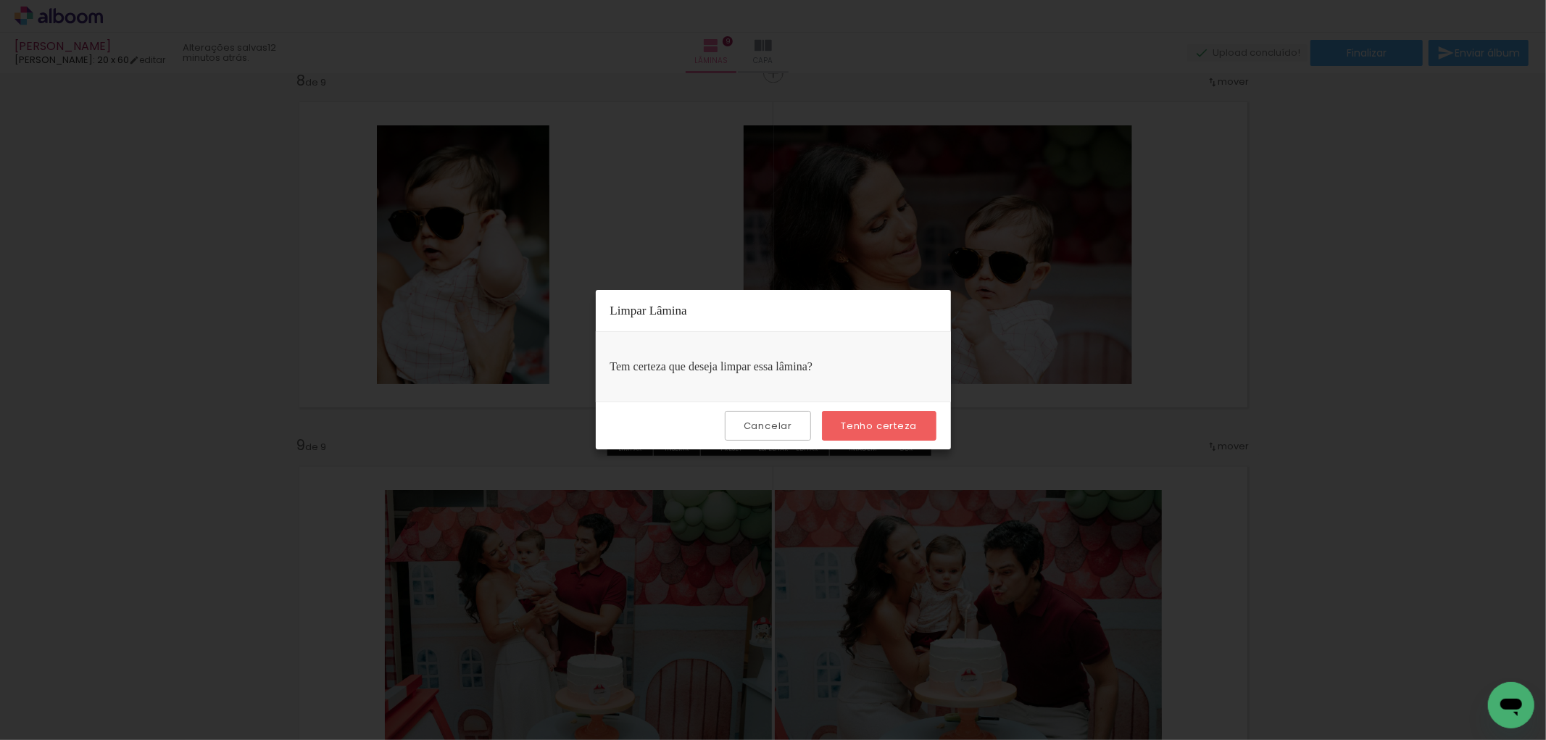
click at [0, 0] on slot "Tenho certeza" at bounding box center [0, 0] width 0 height 0
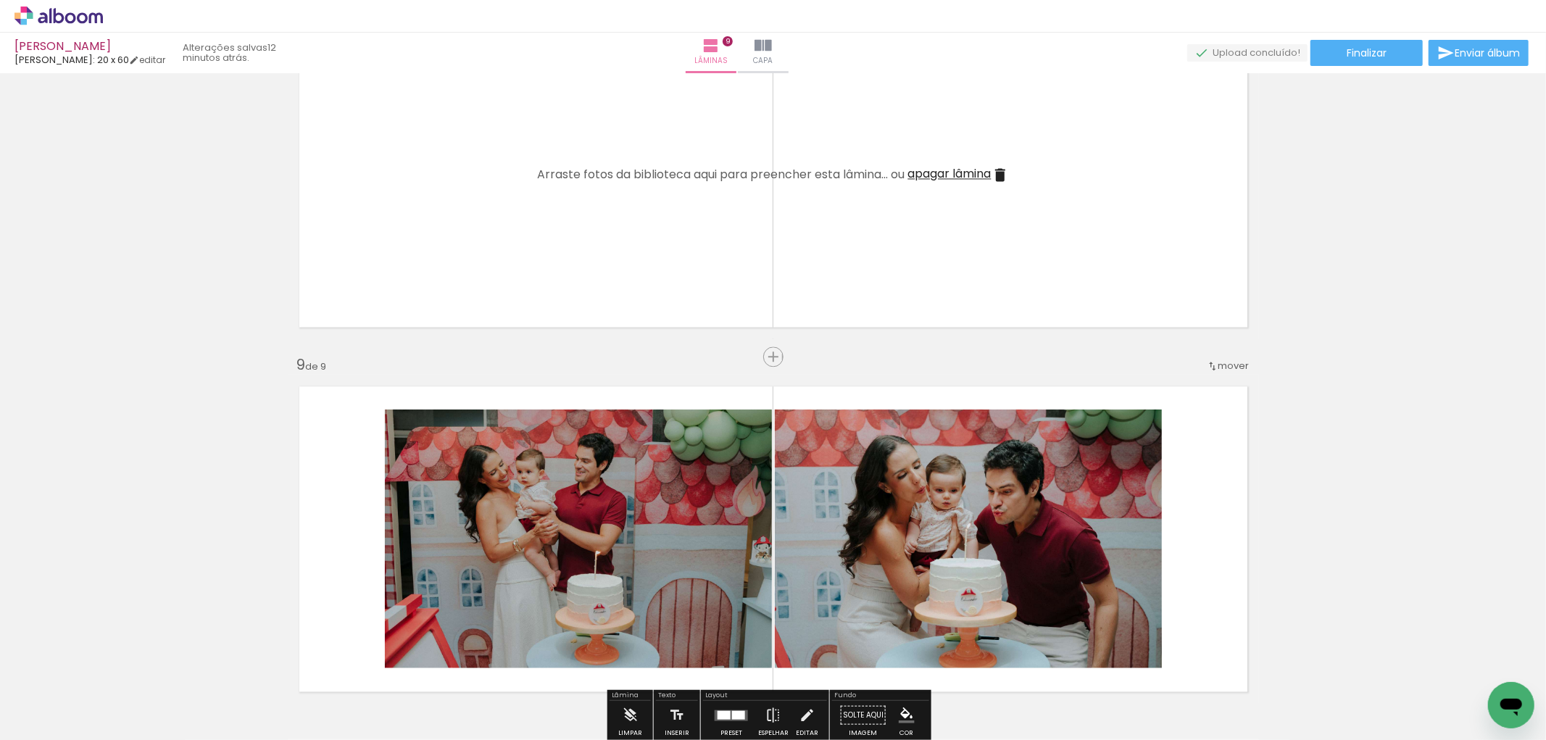
scroll to position [2899, 0]
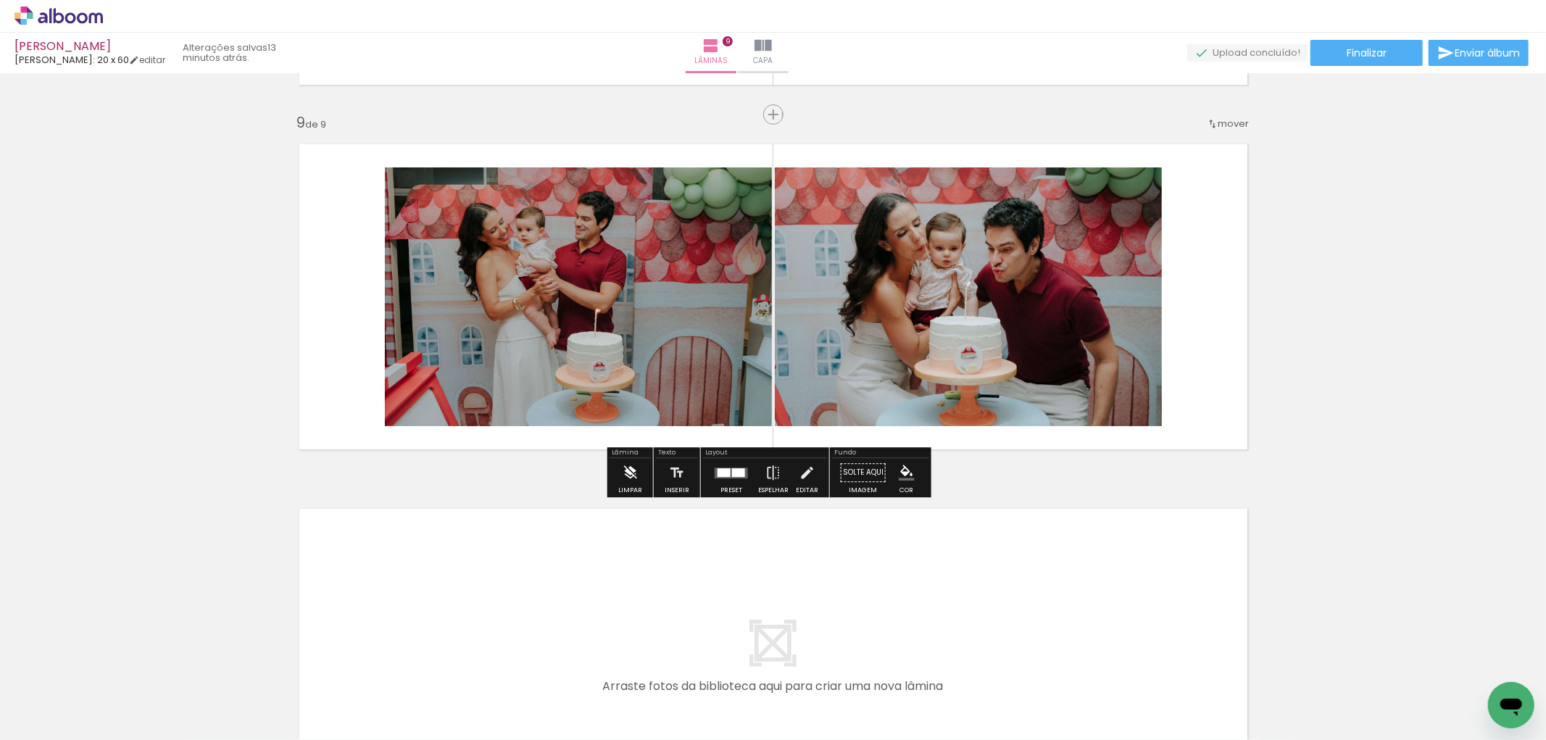
click at [617, 474] on paper-button "Limpar" at bounding box center [630, 476] width 31 height 37
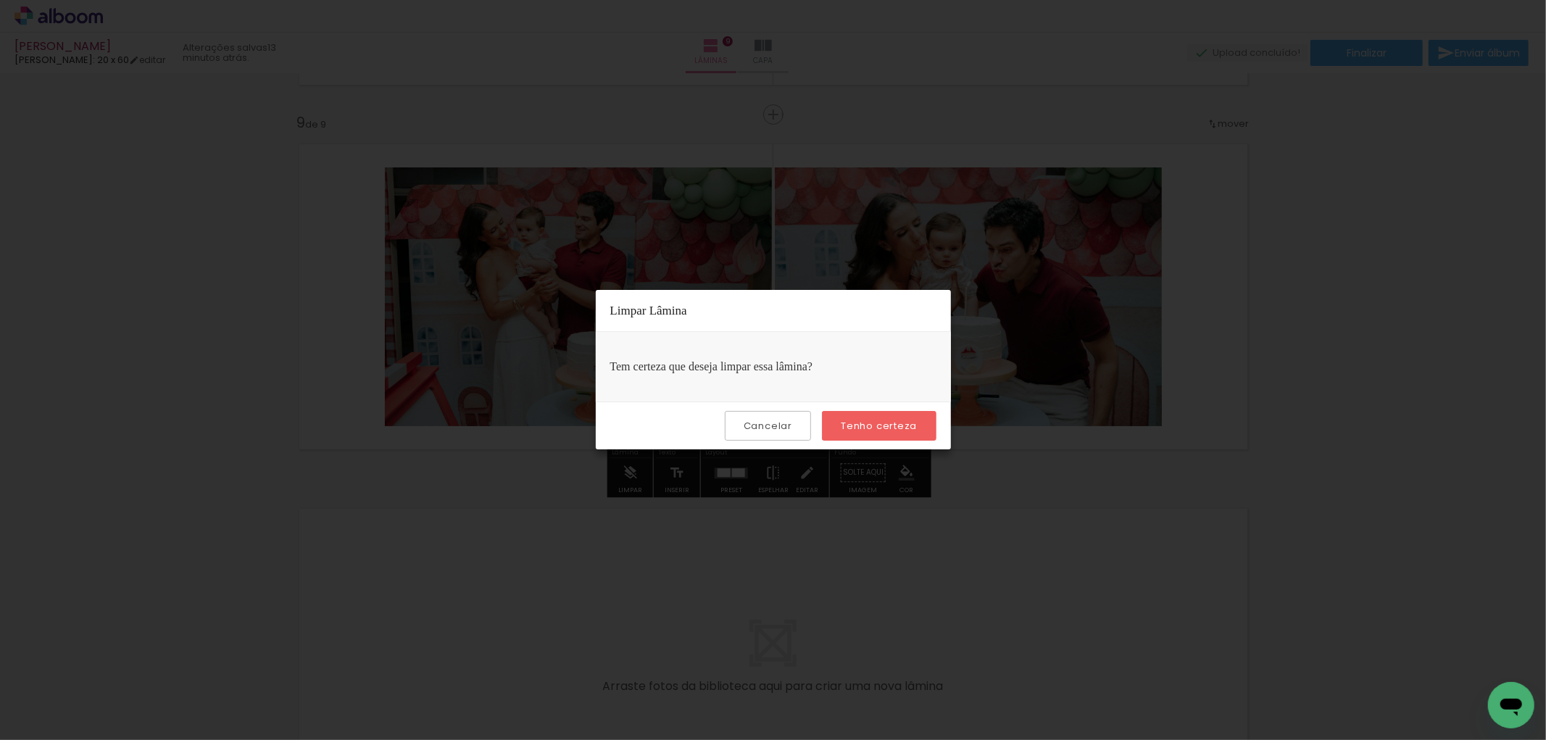
click at [0, 0] on slot "Tenho certeza" at bounding box center [0, 0] width 0 height 0
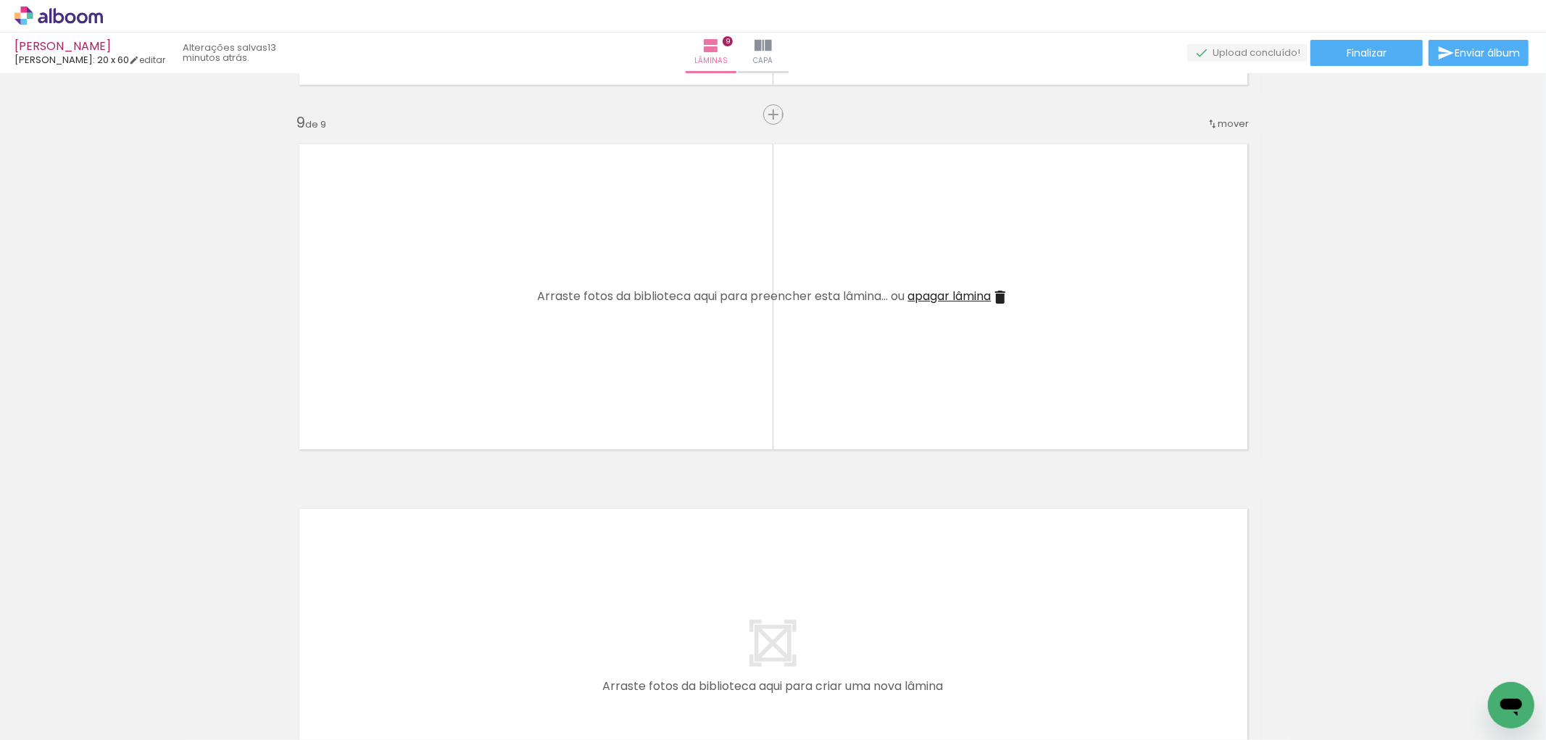
scroll to position [3125, 0]
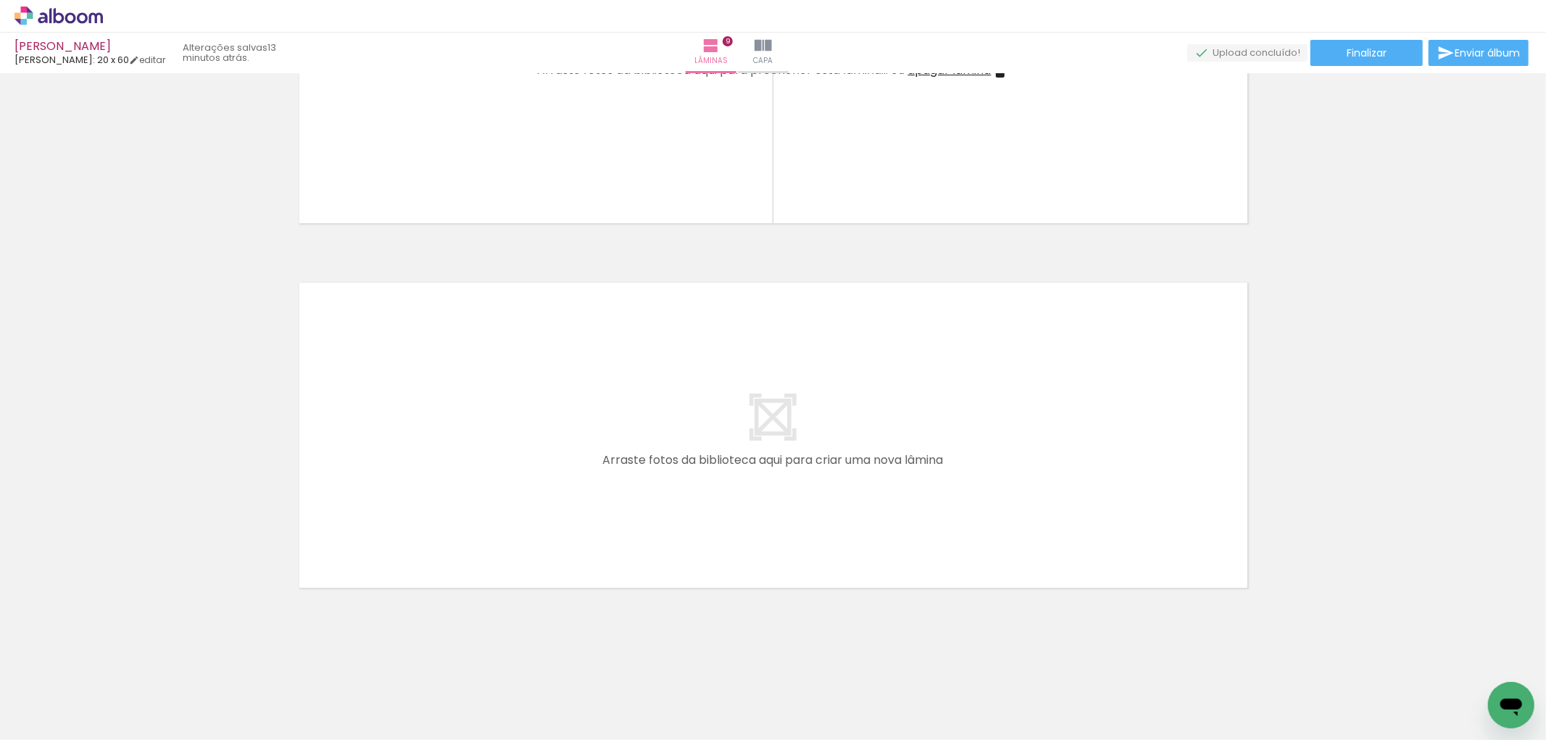
click at [1378, 657] on iron-icon at bounding box center [1373, 661] width 15 height 15
click at [1378, 657] on iron-icon at bounding box center [1374, 661] width 15 height 15
click at [1378, 657] on iron-icon at bounding box center [1377, 661] width 15 height 15
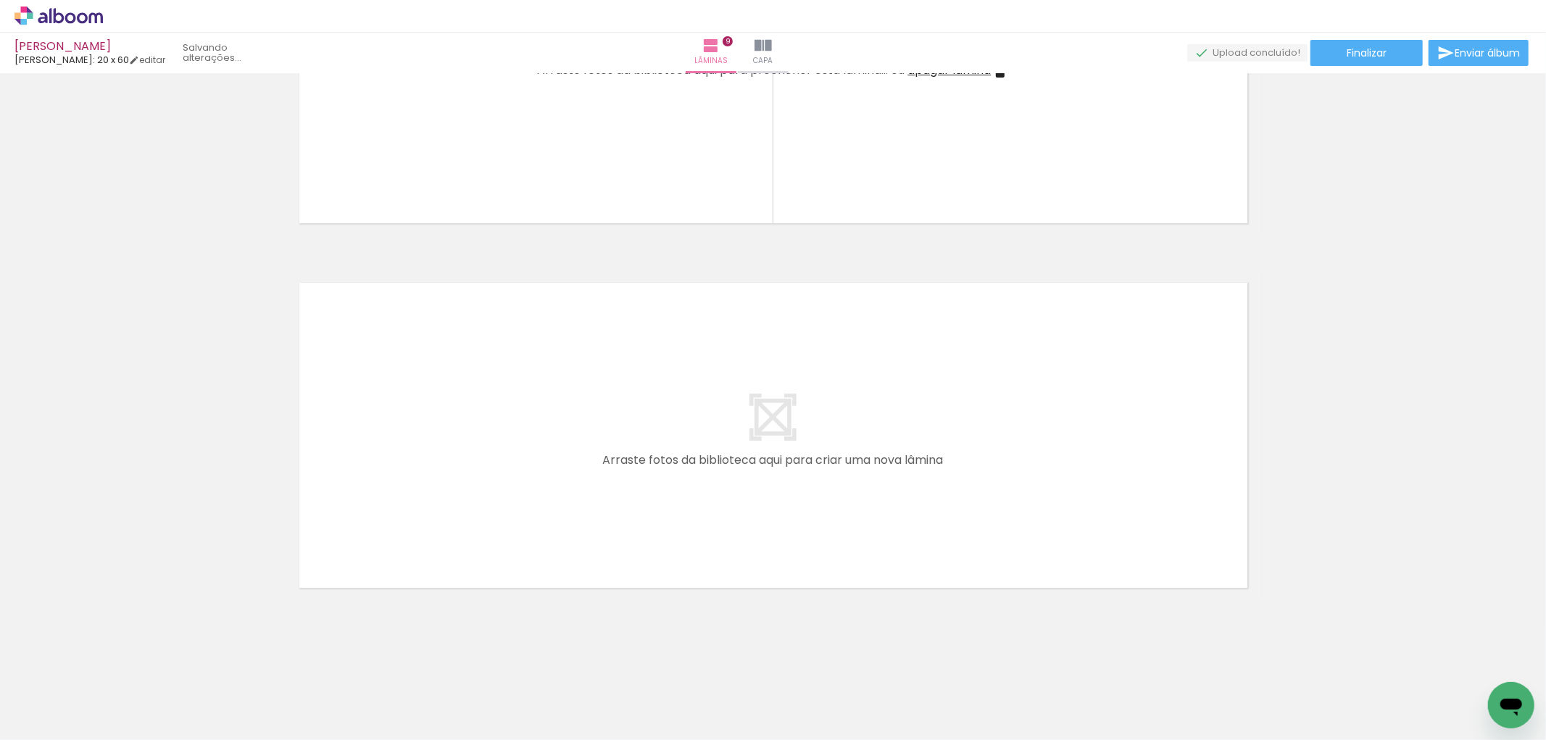
click at [1378, 657] on iron-icon at bounding box center [1373, 661] width 15 height 15
click at [1378, 657] on iron-icon at bounding box center [1374, 661] width 15 height 15
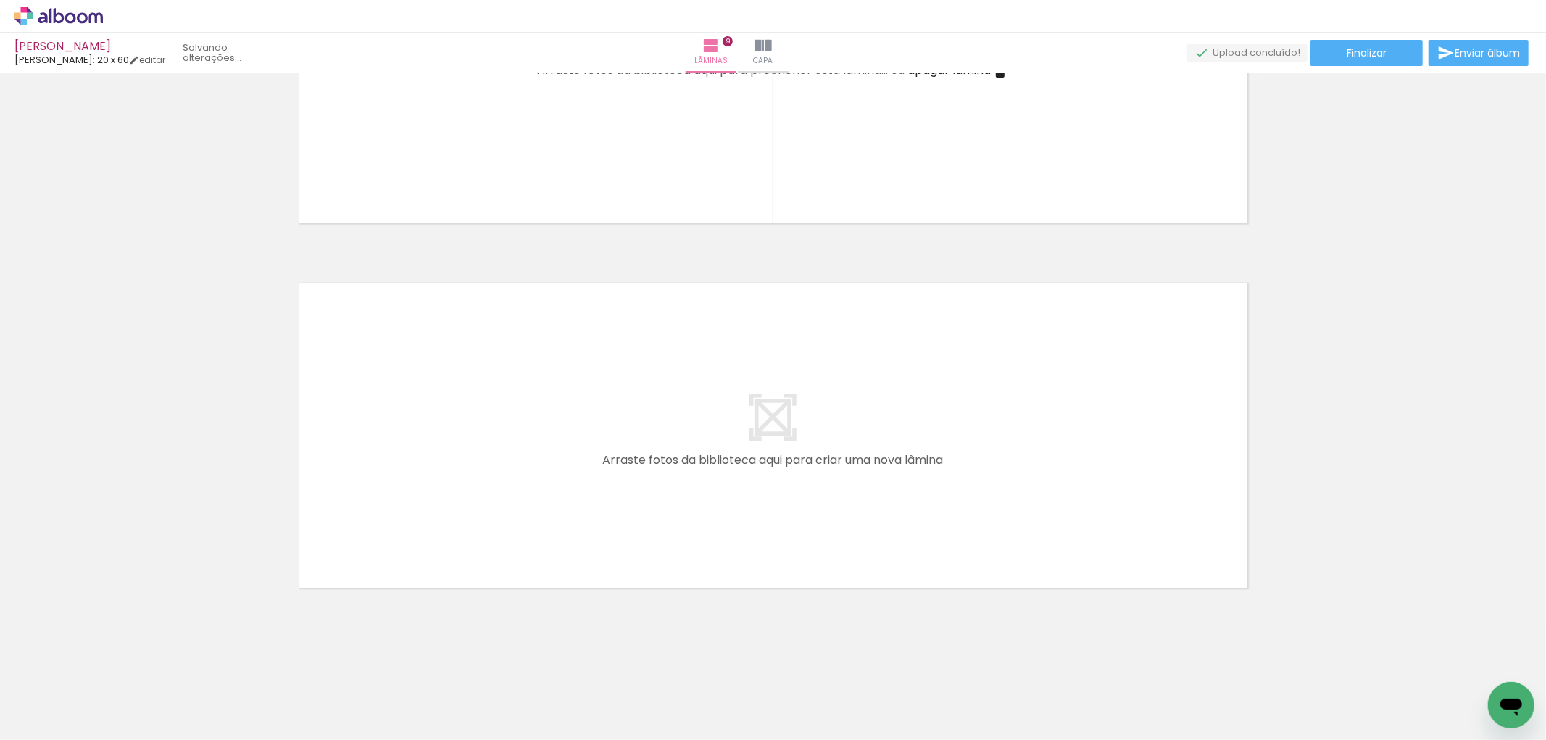
click at [1378, 657] on iron-icon at bounding box center [1373, 661] width 15 height 15
click at [1378, 657] on iron-icon at bounding box center [1374, 661] width 15 height 15
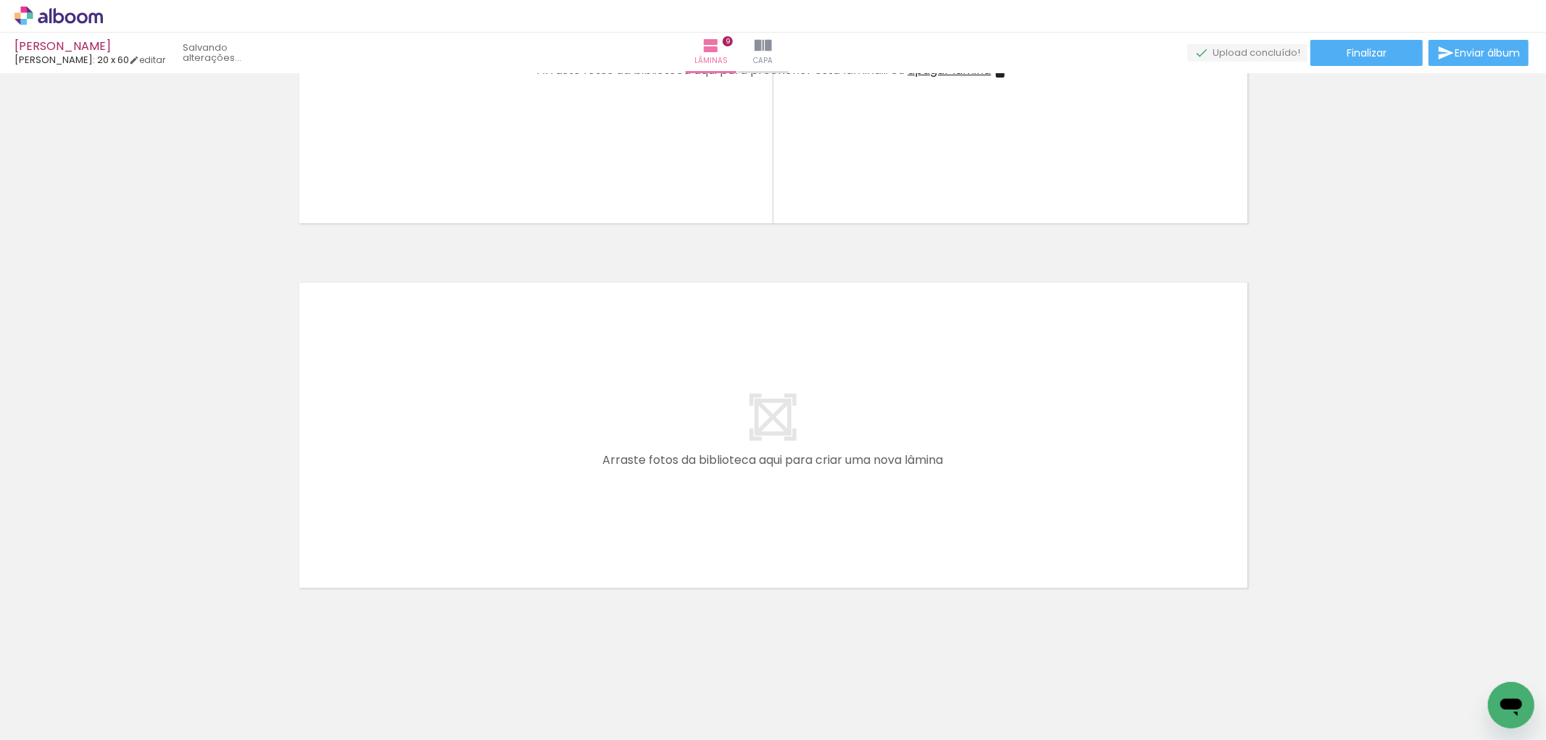
click at [1378, 657] on iron-icon at bounding box center [1373, 661] width 15 height 15
click at [1378, 657] on iron-icon at bounding box center [1374, 661] width 15 height 15
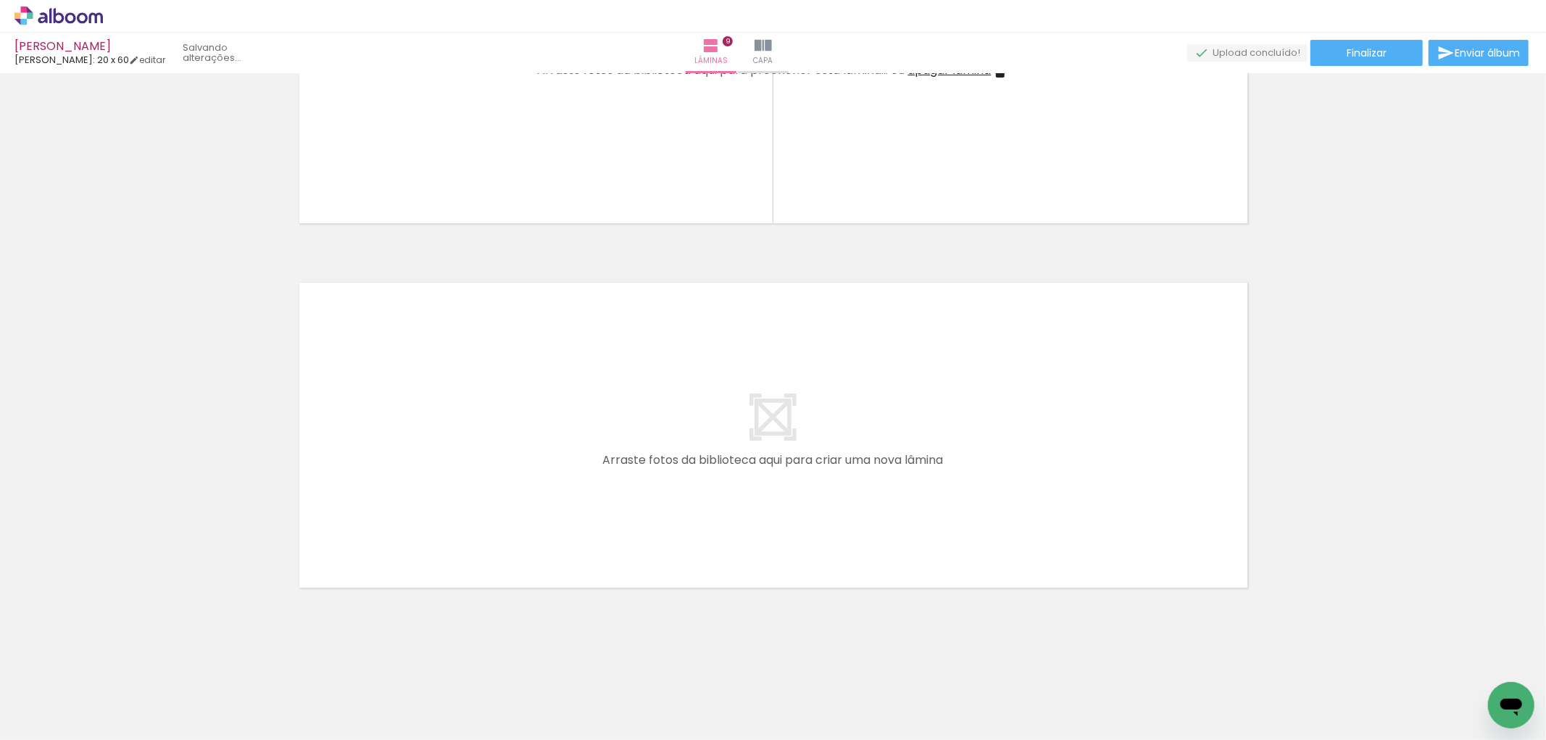
click at [1378, 657] on iron-icon at bounding box center [1373, 661] width 15 height 15
click at [1378, 657] on iron-icon at bounding box center [1374, 661] width 15 height 15
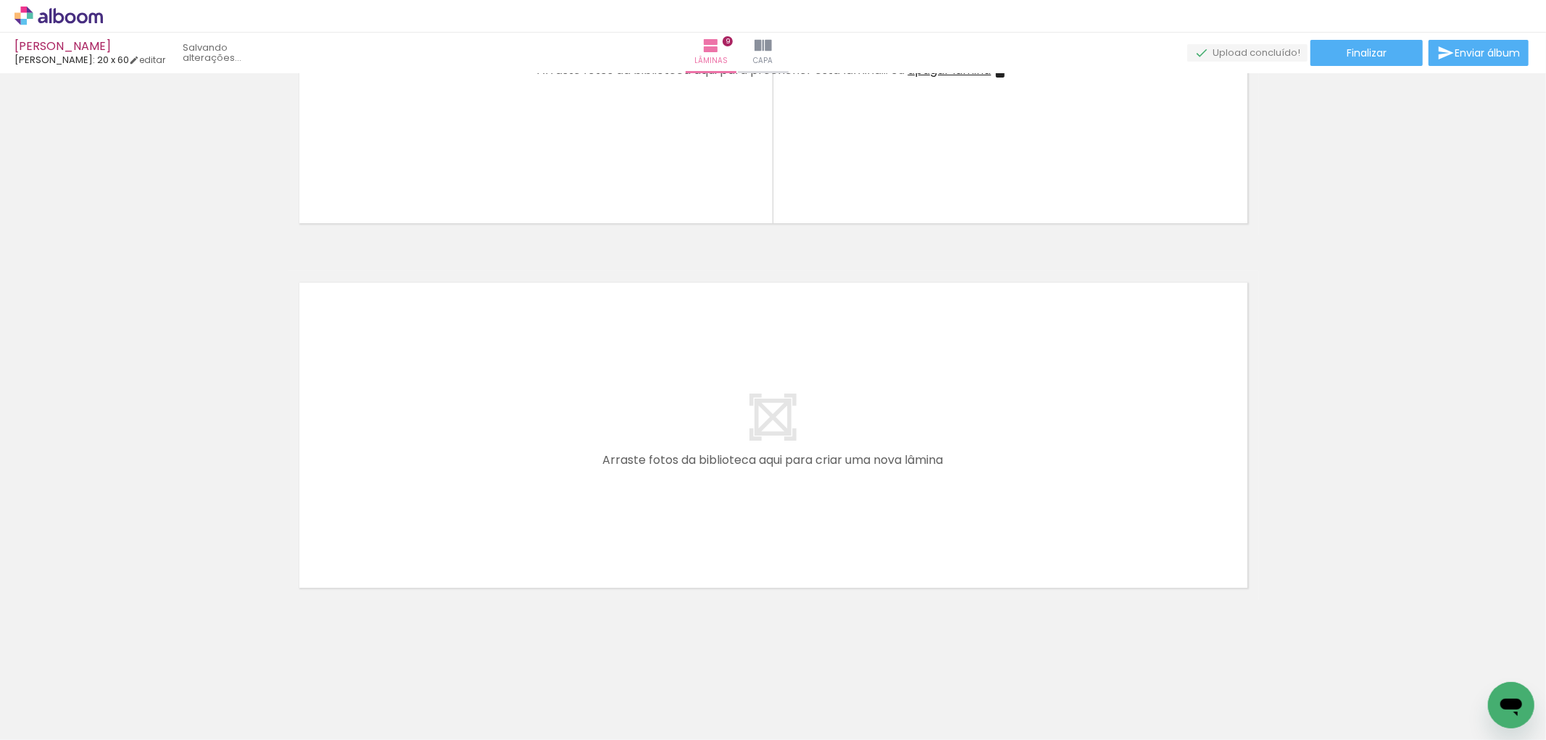
scroll to position [0, 3204]
click at [1378, 660] on iron-icon at bounding box center [1373, 661] width 15 height 15
click at [1378, 660] on iron-icon at bounding box center [1374, 661] width 15 height 15
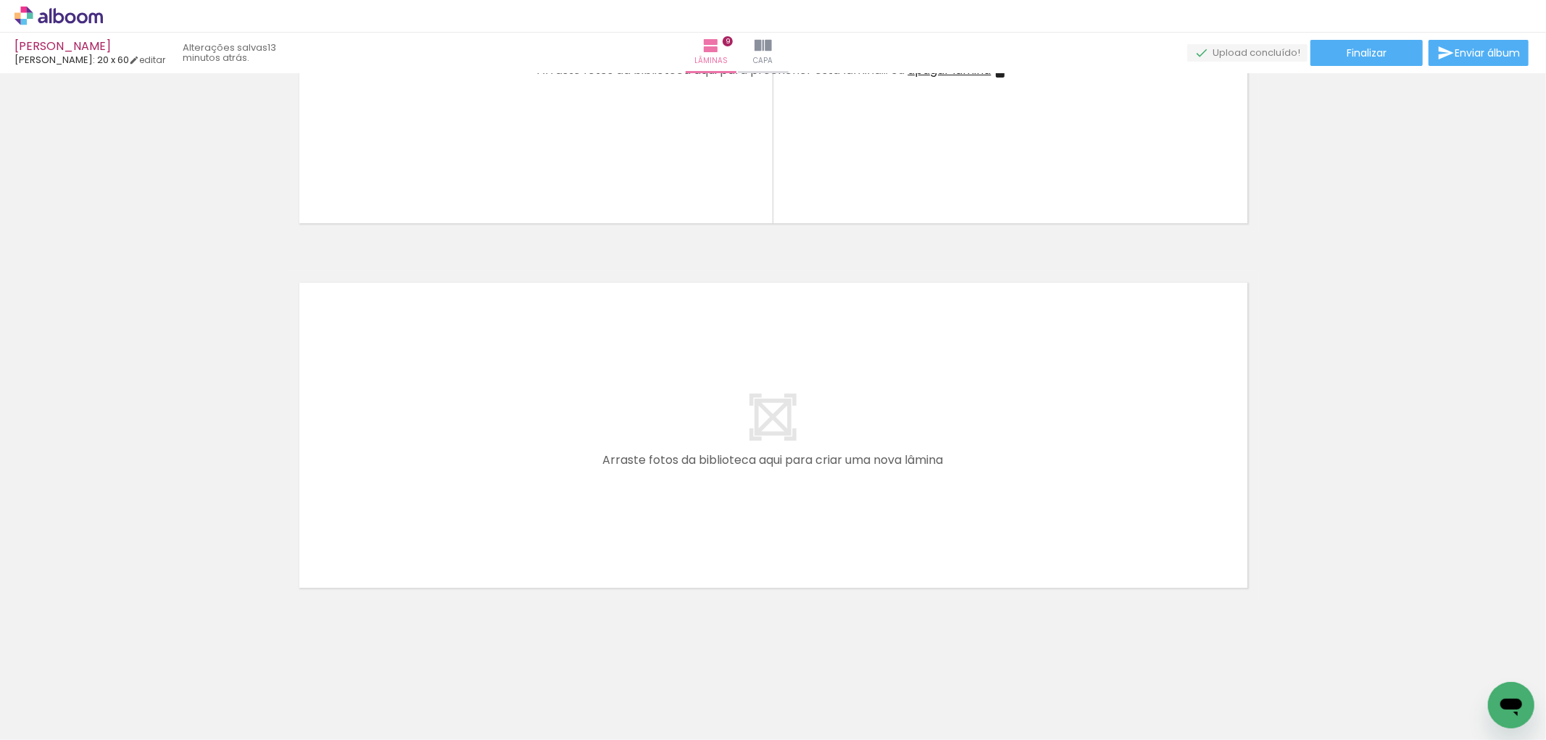
click at [1378, 660] on iron-icon at bounding box center [1374, 661] width 15 height 15
click at [1458, 665] on iron-icon at bounding box center [1454, 661] width 15 height 15
drag, startPoint x: 196, startPoint y: 654, endPoint x: 247, endPoint y: 654, distance: 51.5
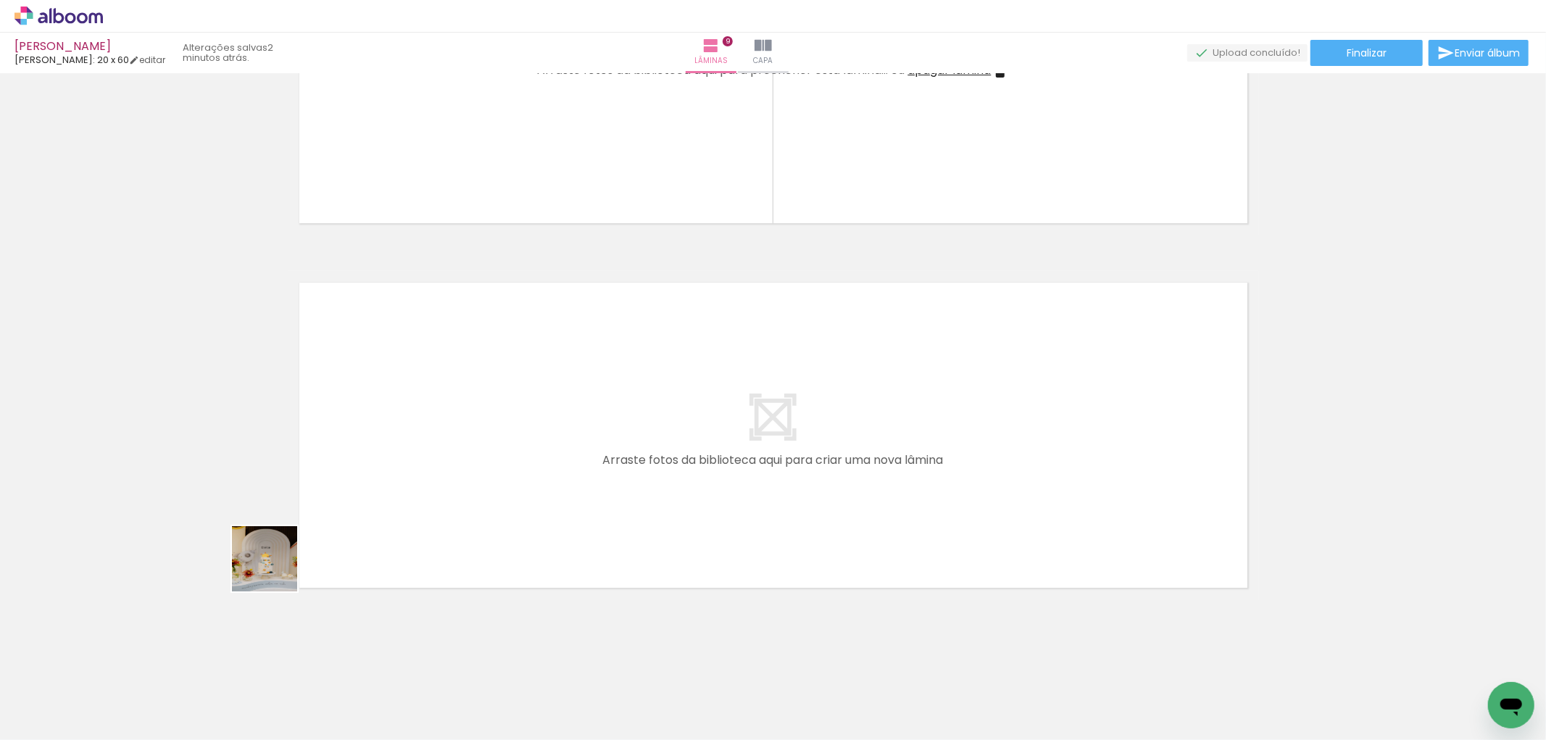
click at [425, 453] on quentale-workspace at bounding box center [773, 370] width 1546 height 740
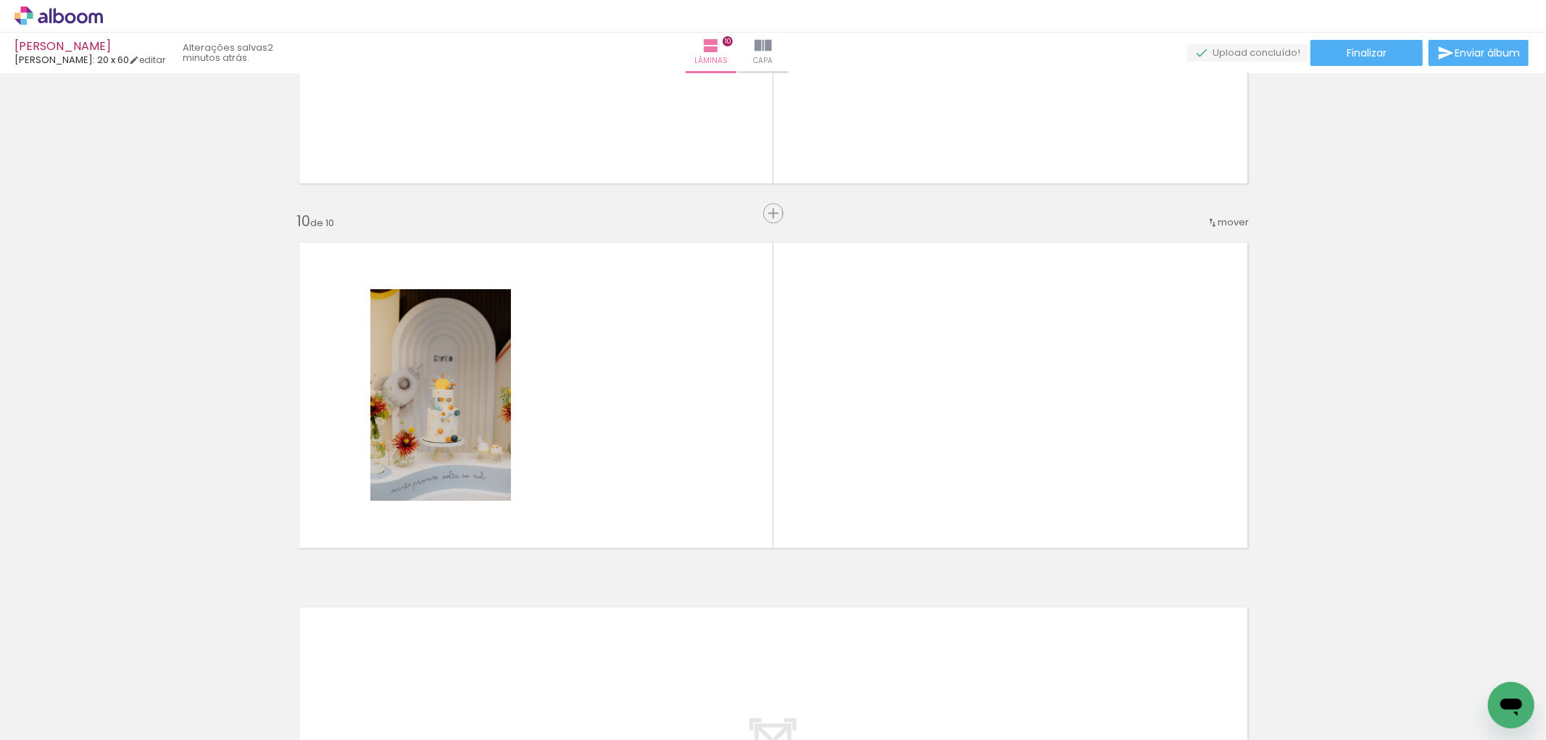
scroll to position [3198, 0]
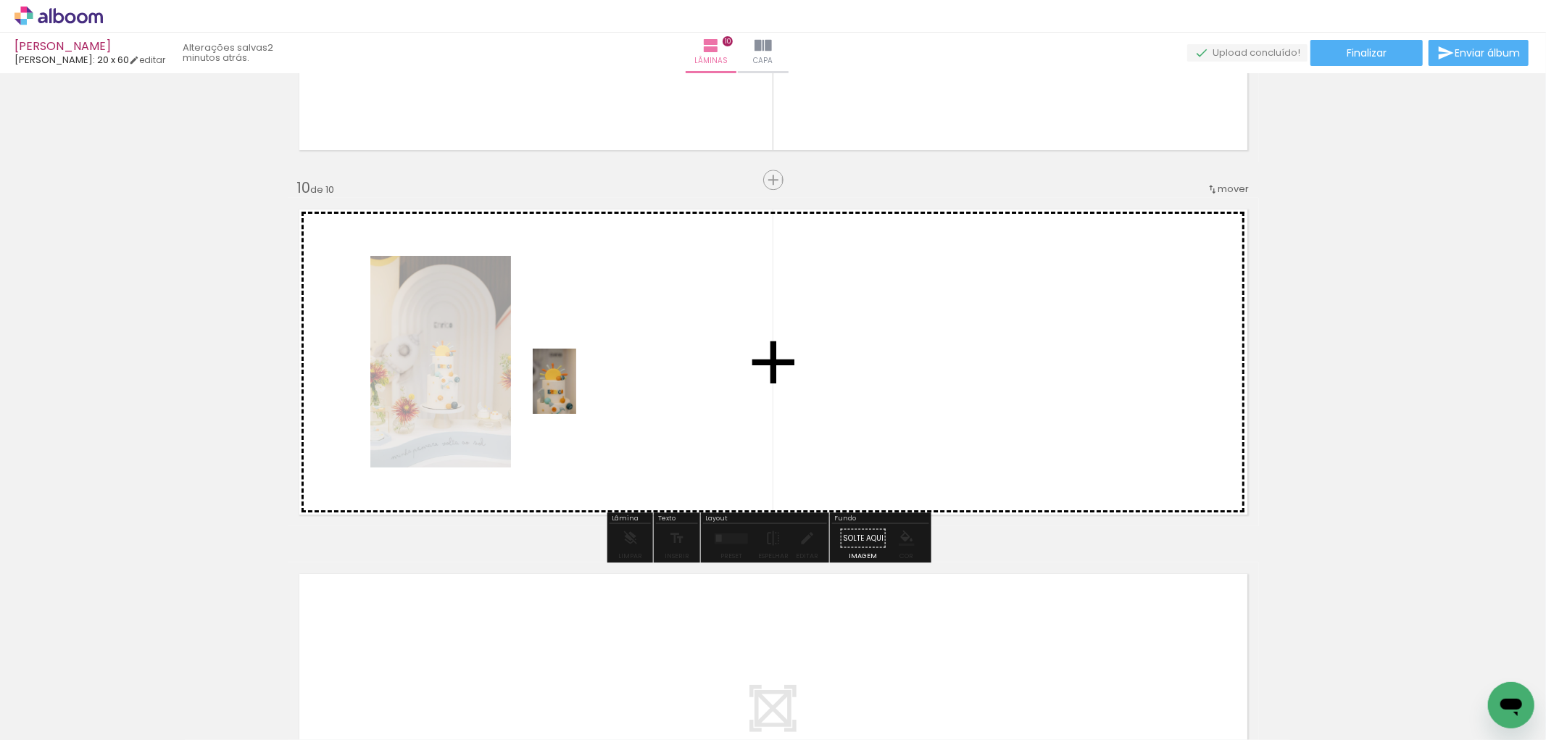
drag, startPoint x: 234, startPoint y: 696, endPoint x: 580, endPoint y: 388, distance: 463.5
click at [580, 388] on quentale-workspace at bounding box center [773, 370] width 1546 height 740
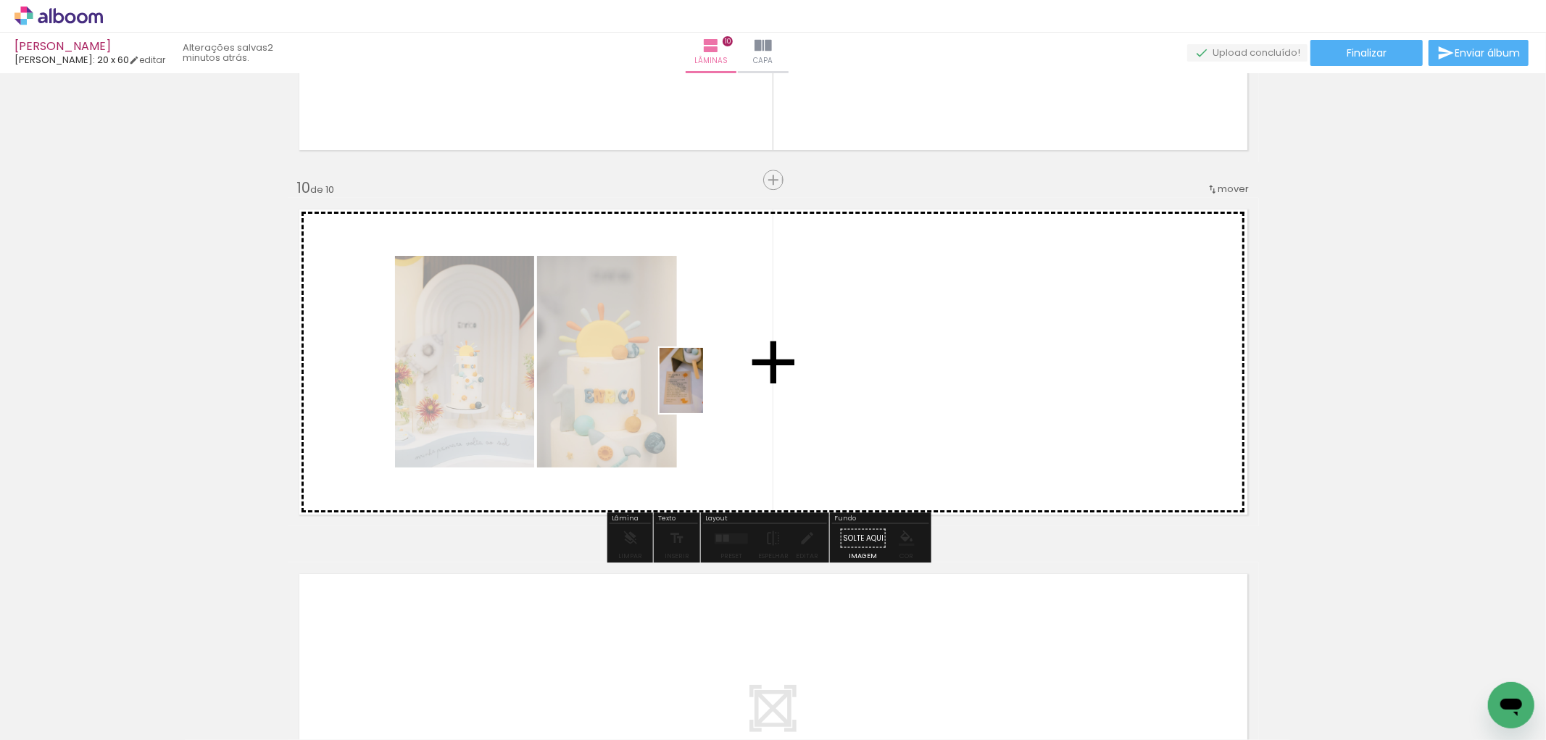
drag, startPoint x: 312, startPoint y: 693, endPoint x: 703, endPoint y: 391, distance: 493.5
click at [703, 391] on quentale-workspace at bounding box center [773, 370] width 1546 height 740
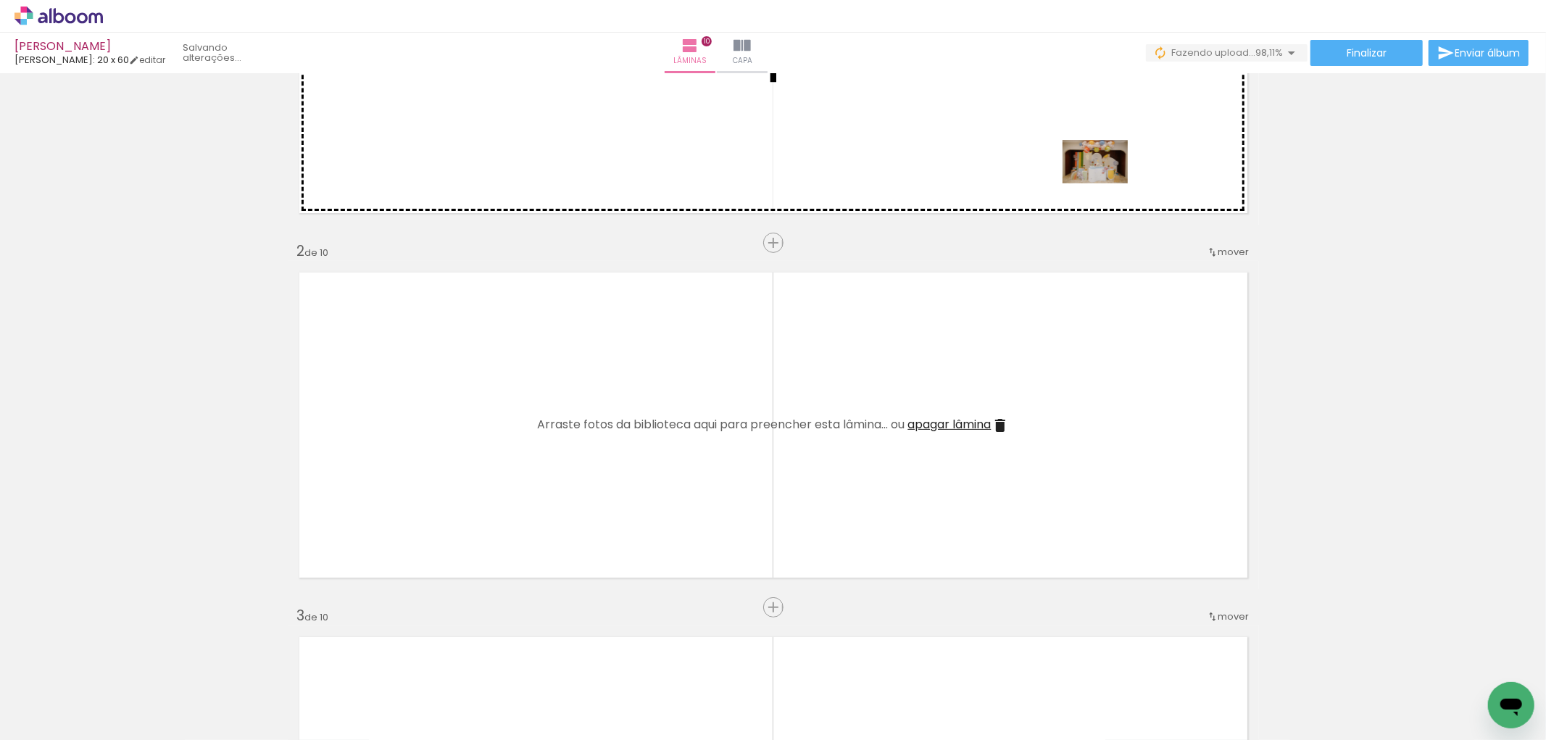
scroll to position [0, 0]
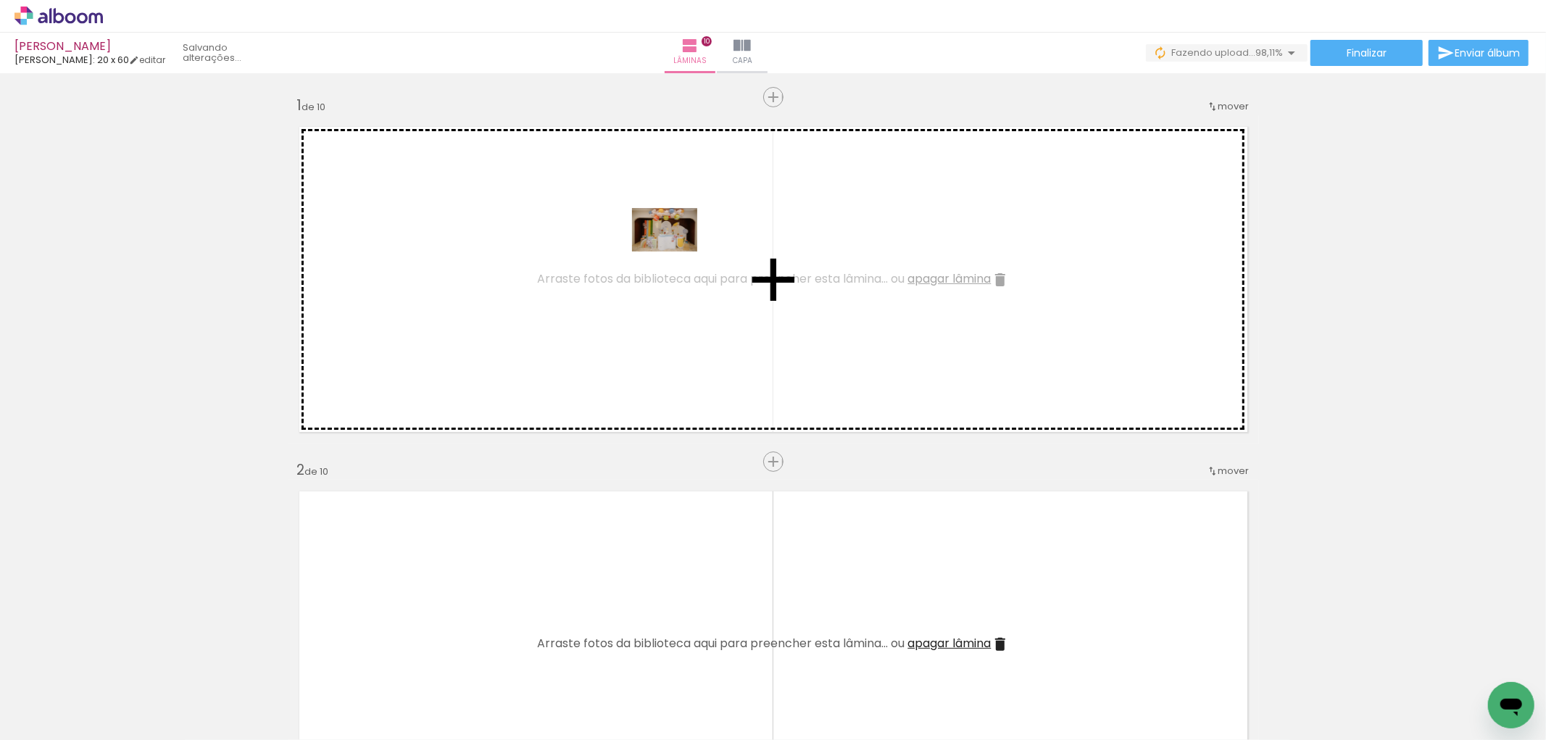
drag, startPoint x: 1497, startPoint y: 678, endPoint x: 675, endPoint y: 251, distance: 925.1
click at [675, 251] on quentale-workspace at bounding box center [773, 370] width 1546 height 740
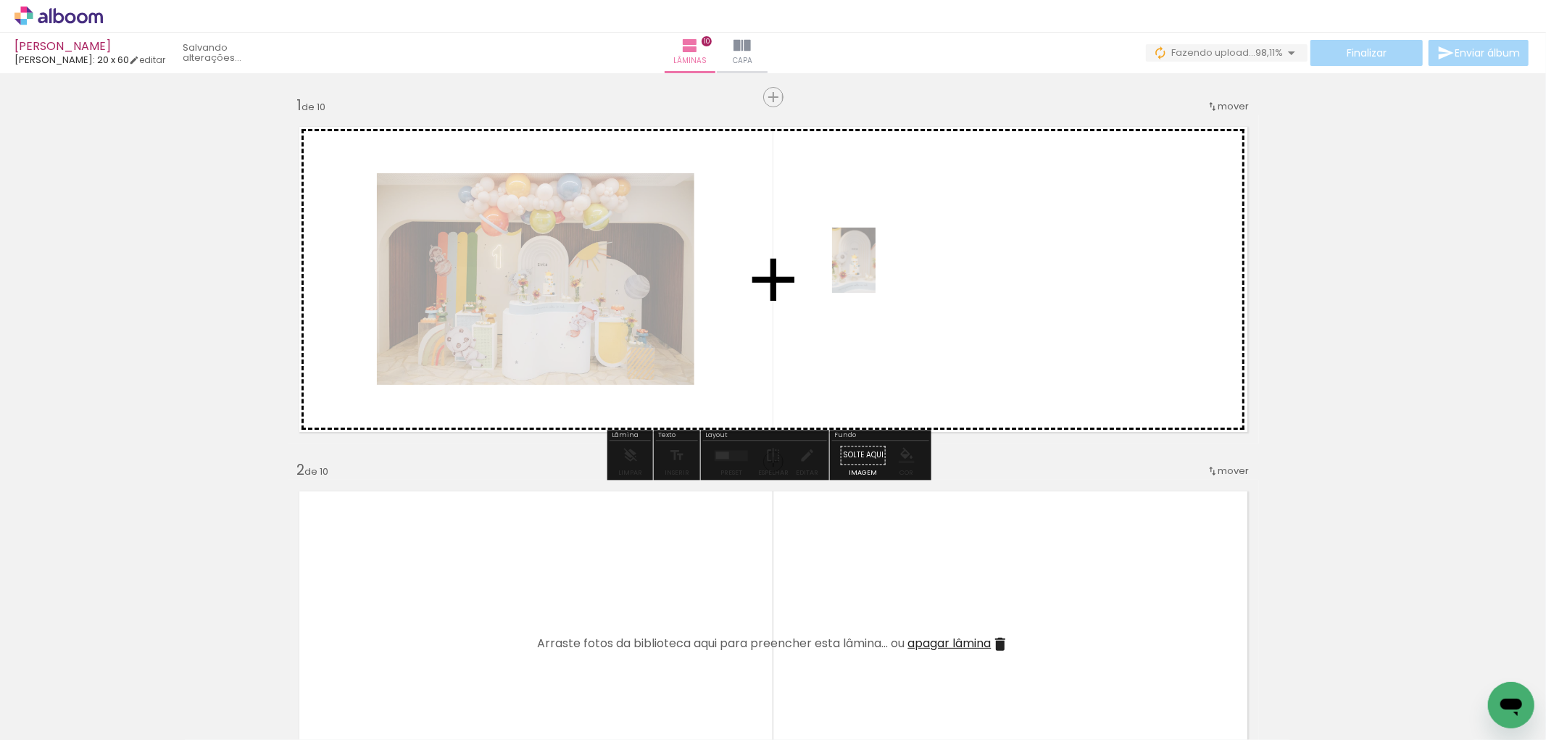
drag, startPoint x: 164, startPoint y: 712, endPoint x: 478, endPoint y: 552, distance: 353.3
click at [878, 270] on quentale-workspace at bounding box center [773, 370] width 1546 height 740
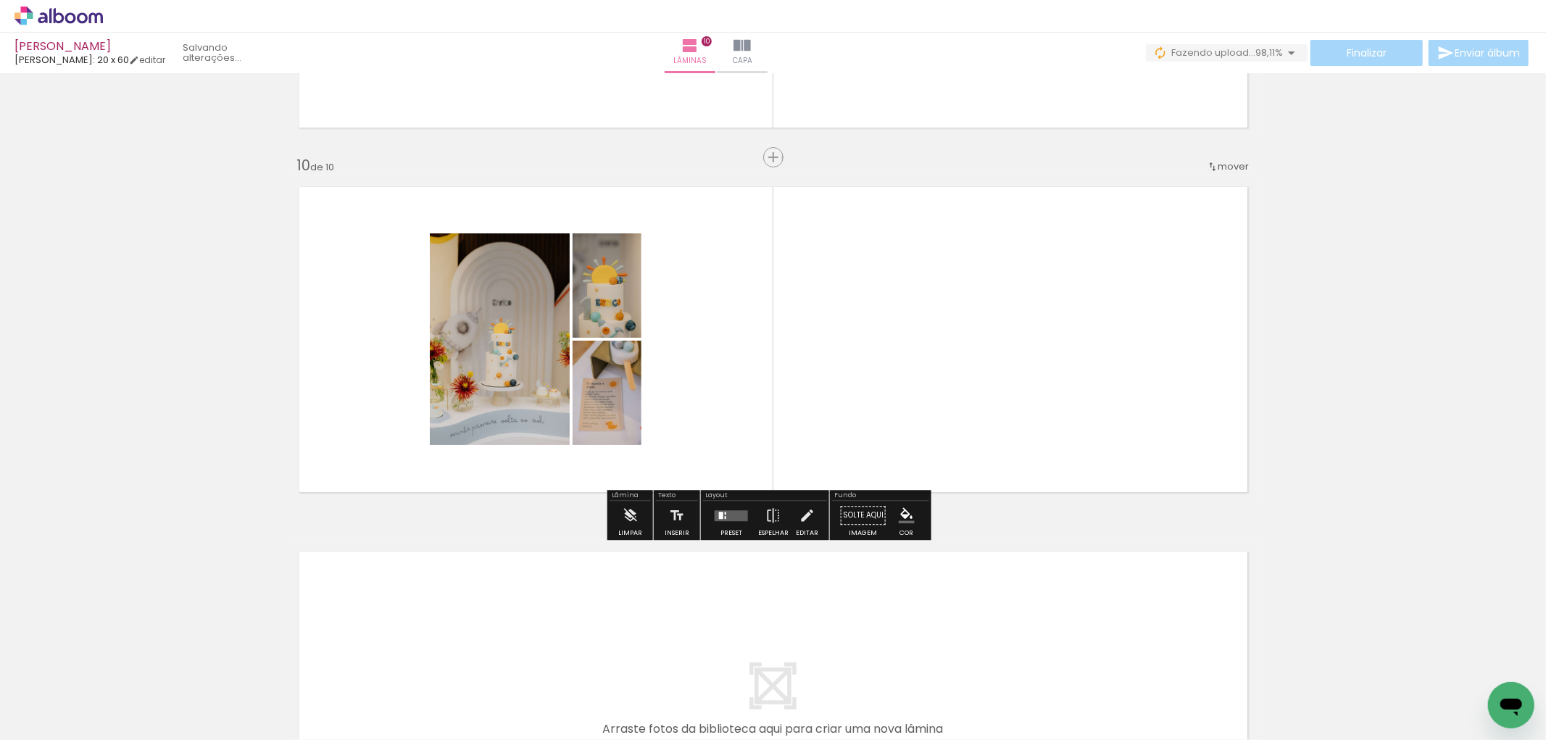
scroll to position [3140, 0]
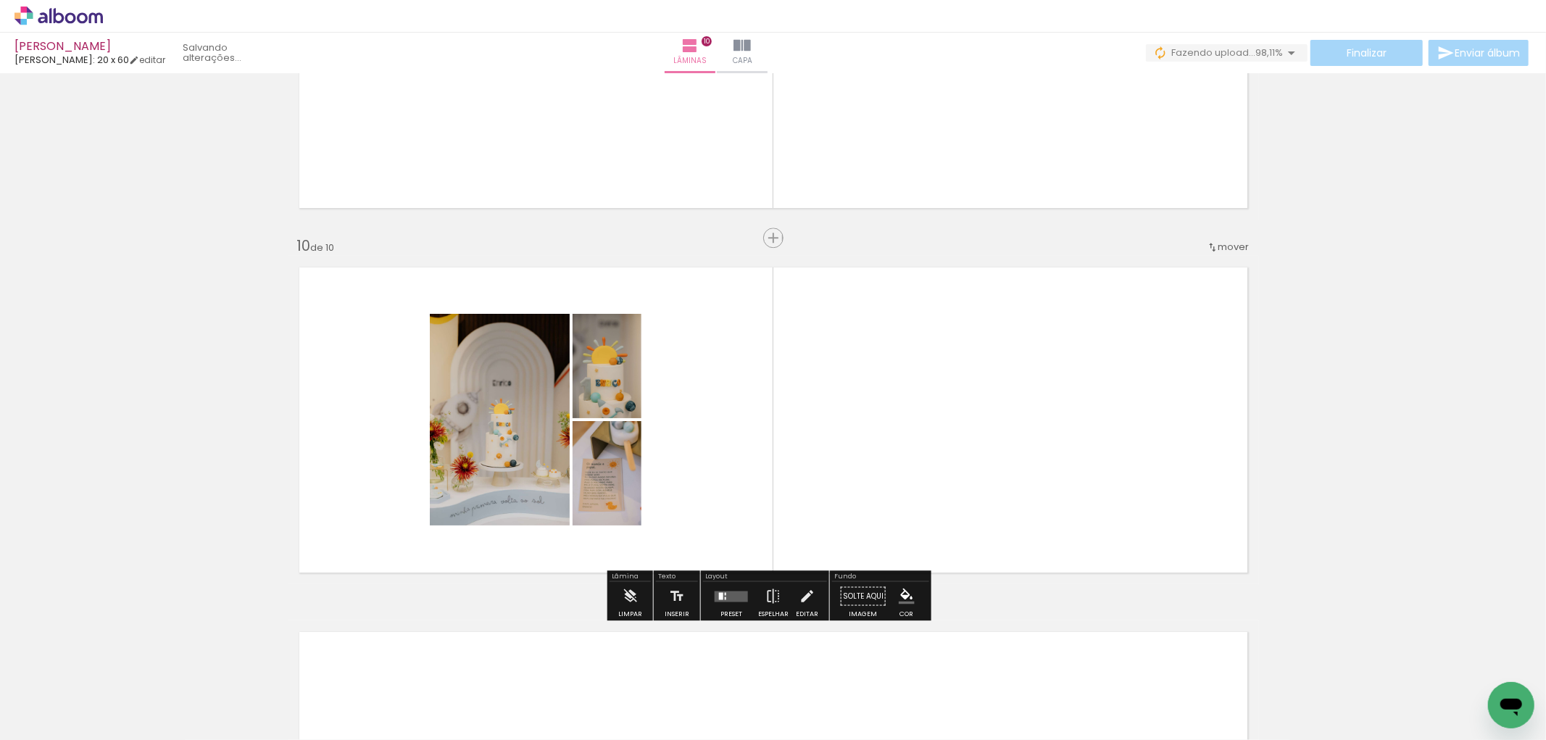
click at [481, 401] on quentale-photo at bounding box center [500, 420] width 140 height 212
click at [626, 585] on iron-icon at bounding box center [630, 595] width 16 height 29
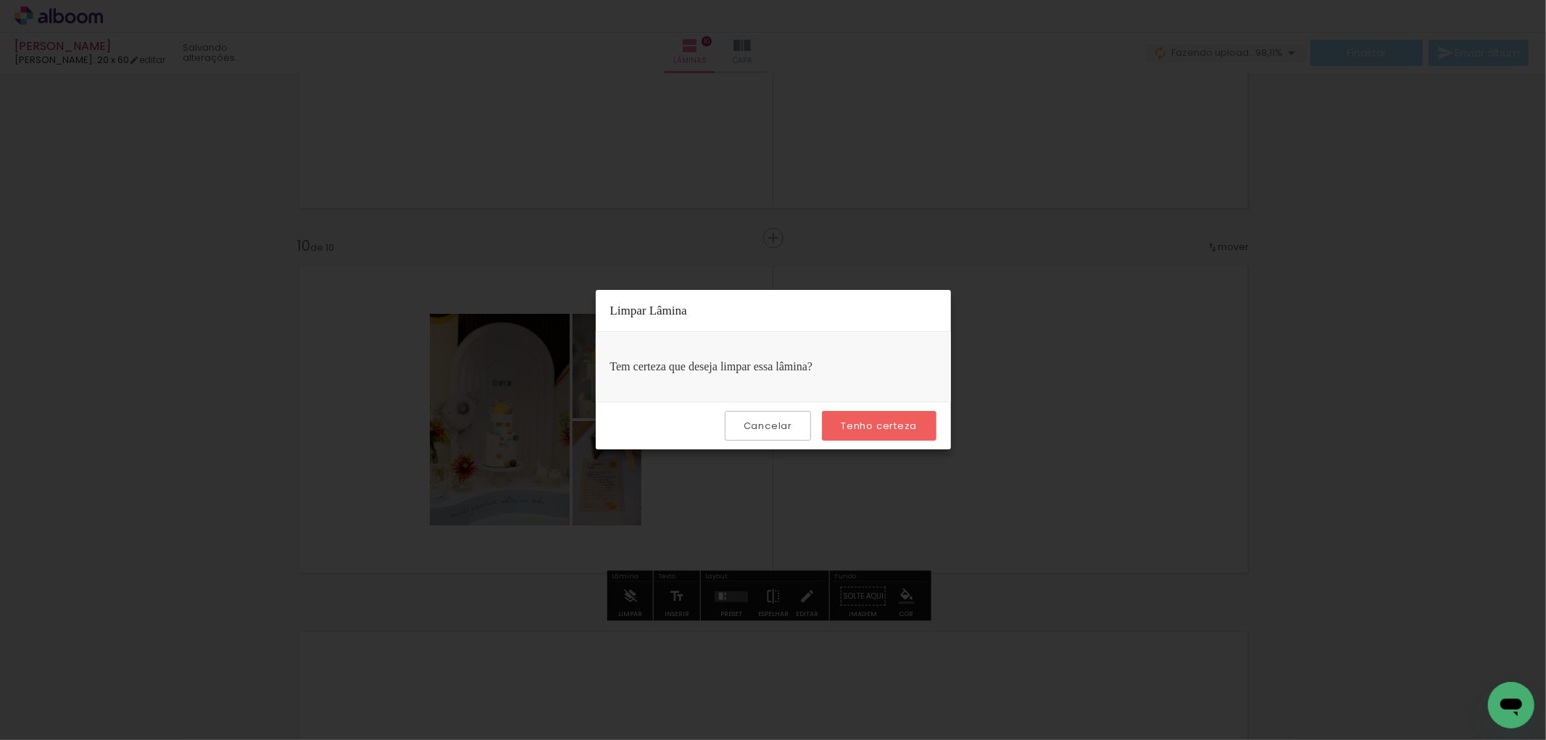
click at [892, 408] on div "Cancelar Tenho certeza" at bounding box center [773, 426] width 355 height 48
click at [0, 0] on slot "Tenho certeza" at bounding box center [0, 0] width 0 height 0
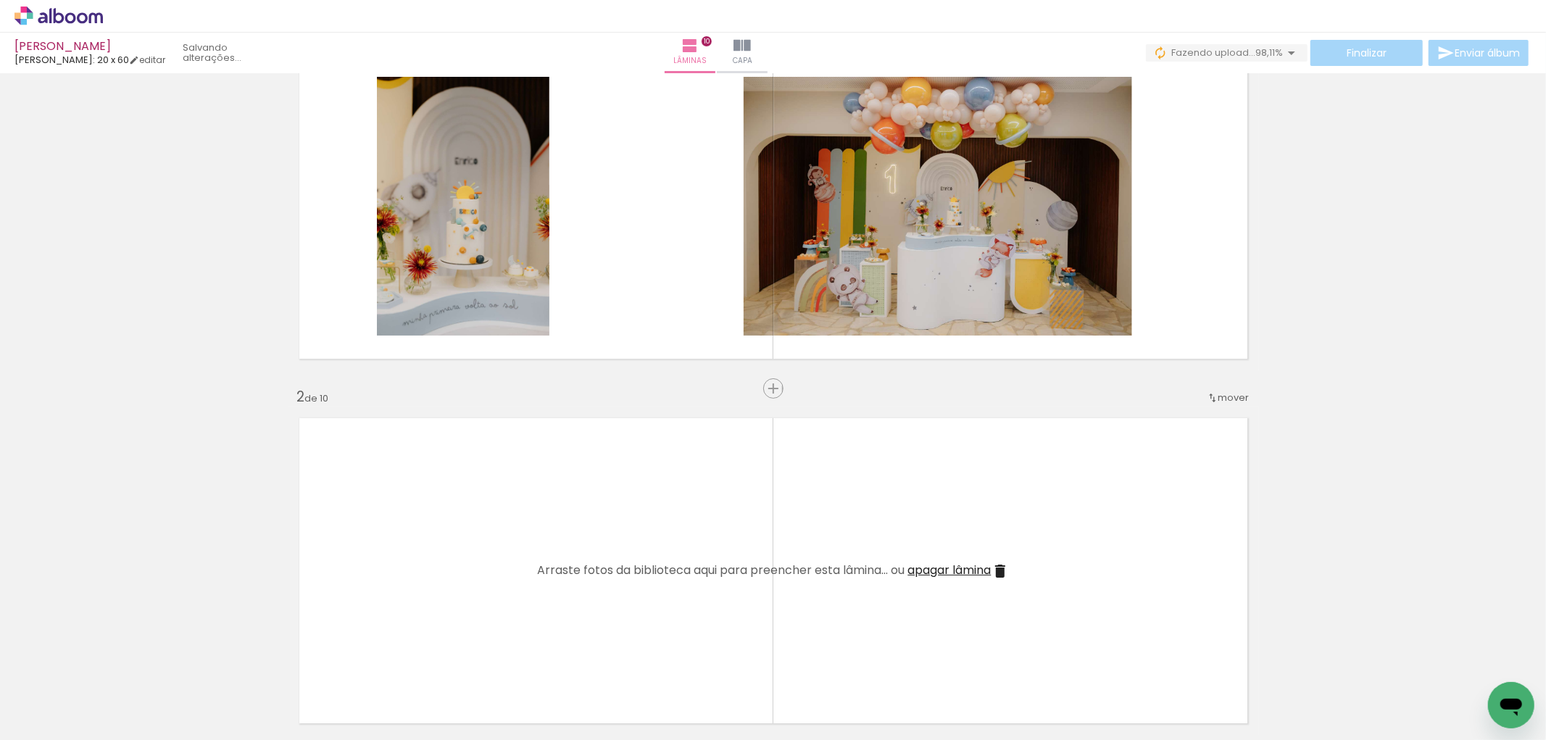
scroll to position [0, 0]
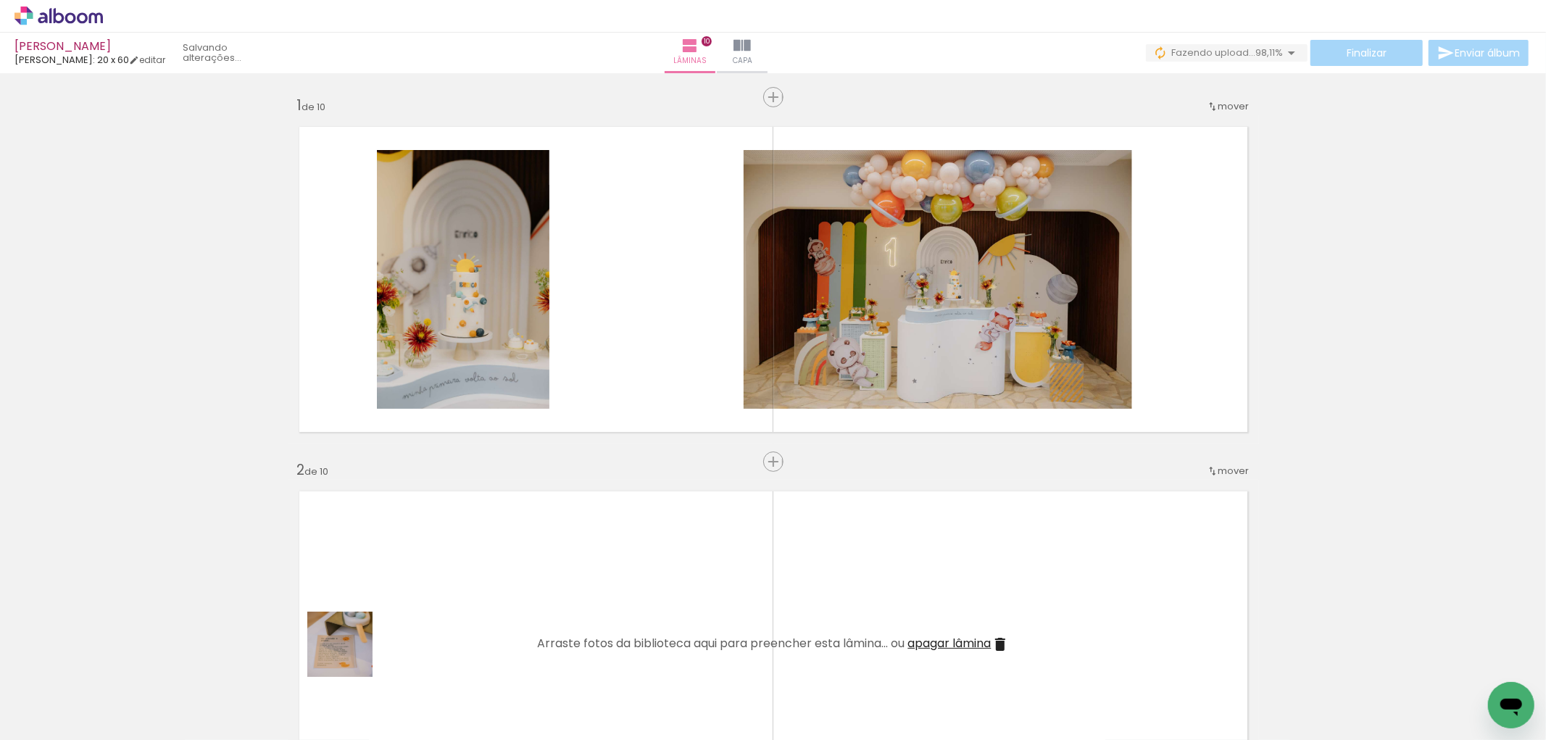
drag, startPoint x: 351, startPoint y: 655, endPoint x: 307, endPoint y: 465, distance: 194.8
click at [622, 273] on quentale-workspace at bounding box center [773, 370] width 1546 height 740
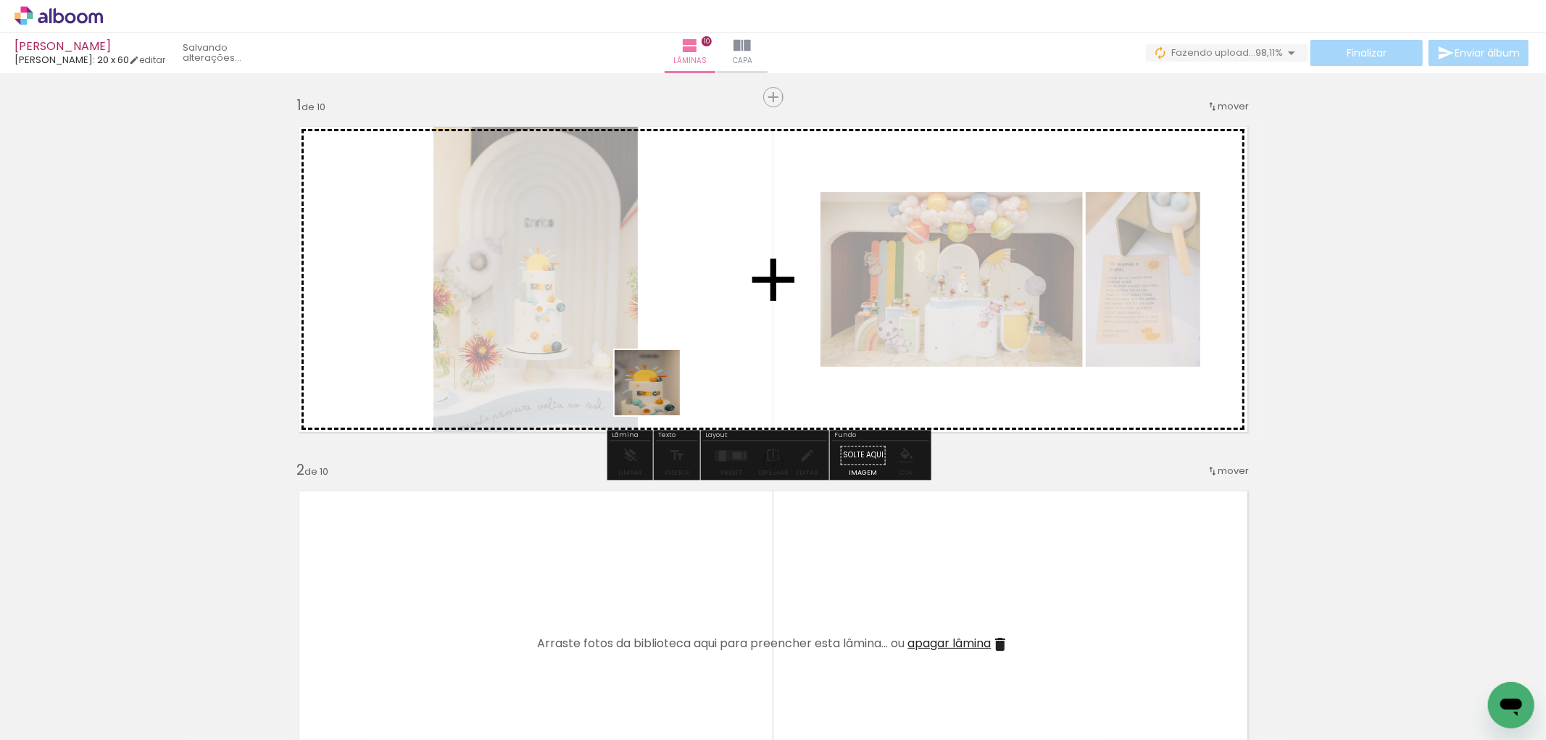
drag, startPoint x: 440, startPoint y: 544, endPoint x: 689, endPoint y: 357, distance: 311.2
click at [689, 358] on quentale-workspace at bounding box center [773, 370] width 1546 height 740
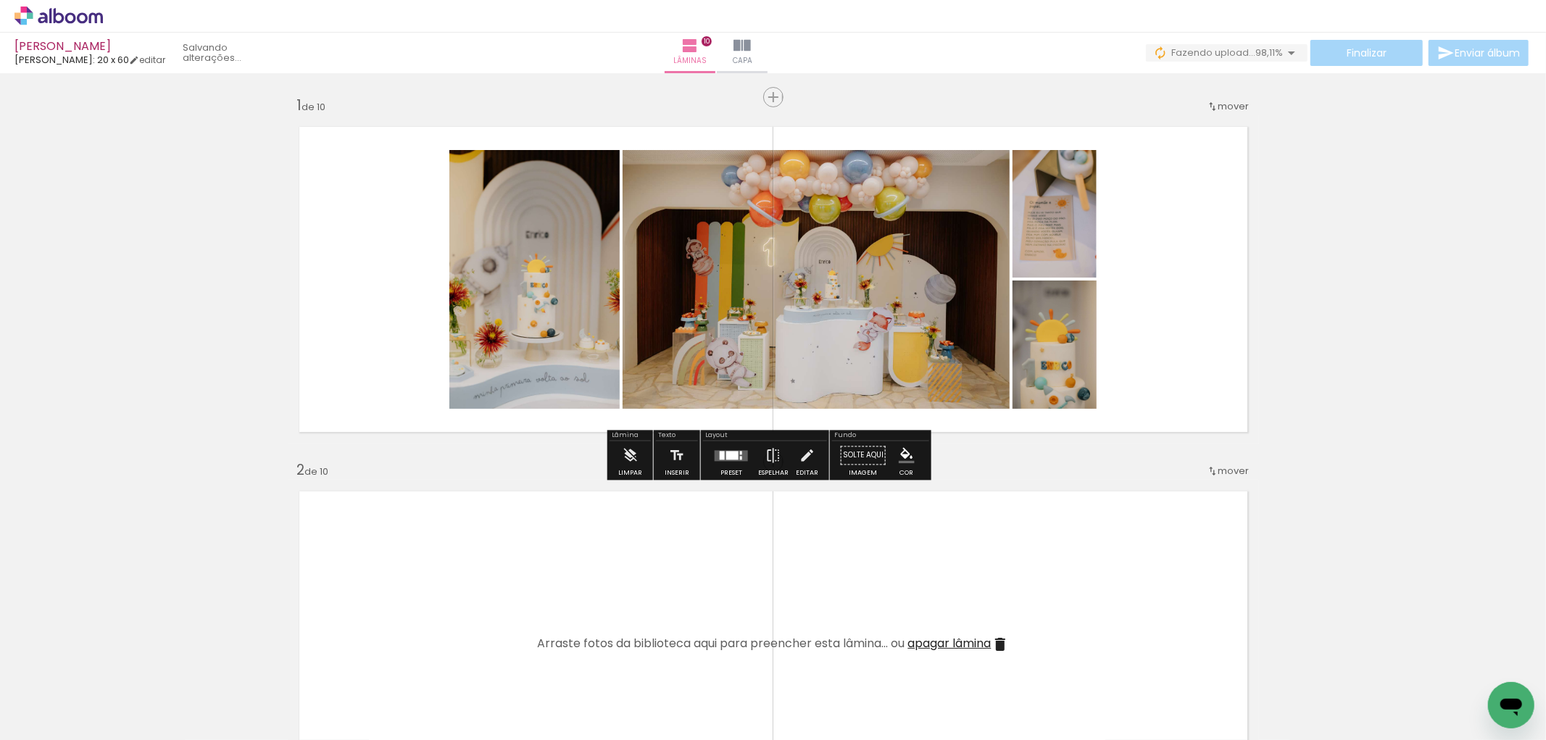
click at [734, 458] on div at bounding box center [732, 455] width 12 height 9
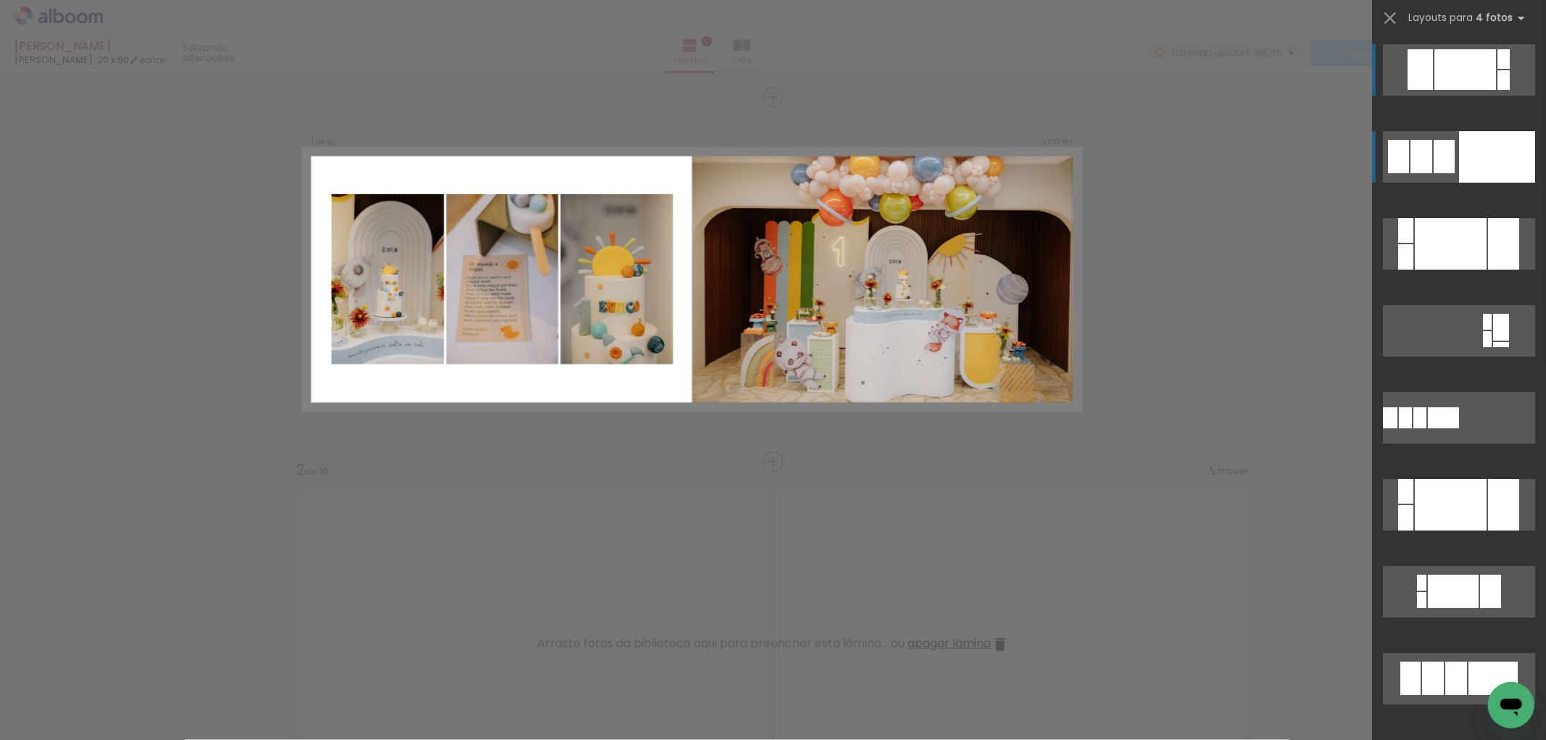
click at [1468, 149] on div at bounding box center [1497, 156] width 76 height 51
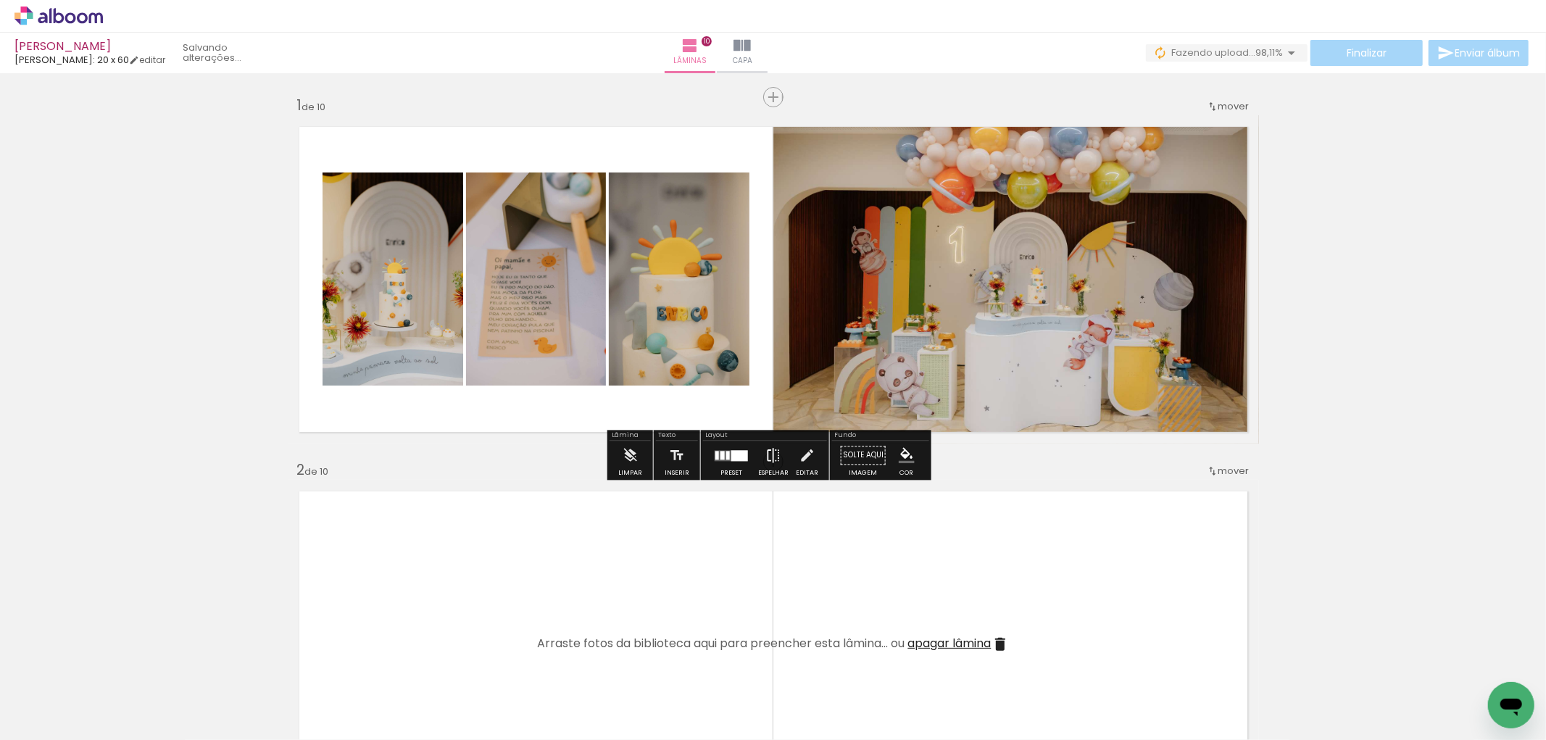
click at [766, 462] on iron-icon at bounding box center [773, 455] width 16 height 29
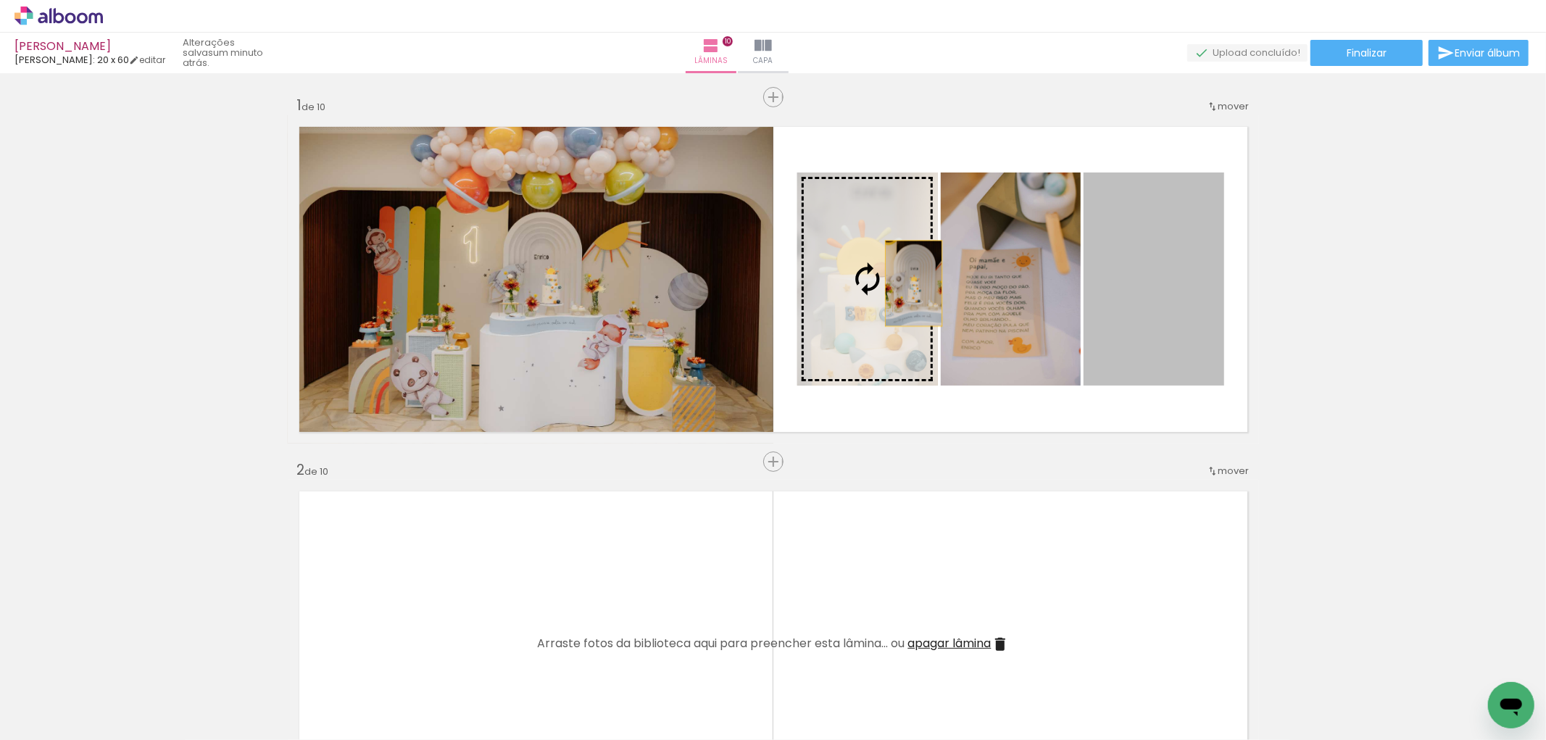
drag, startPoint x: 1180, startPoint y: 321, endPoint x: 854, endPoint y: 286, distance: 328.1
click at [0, 0] on slot at bounding box center [0, 0] width 0 height 0
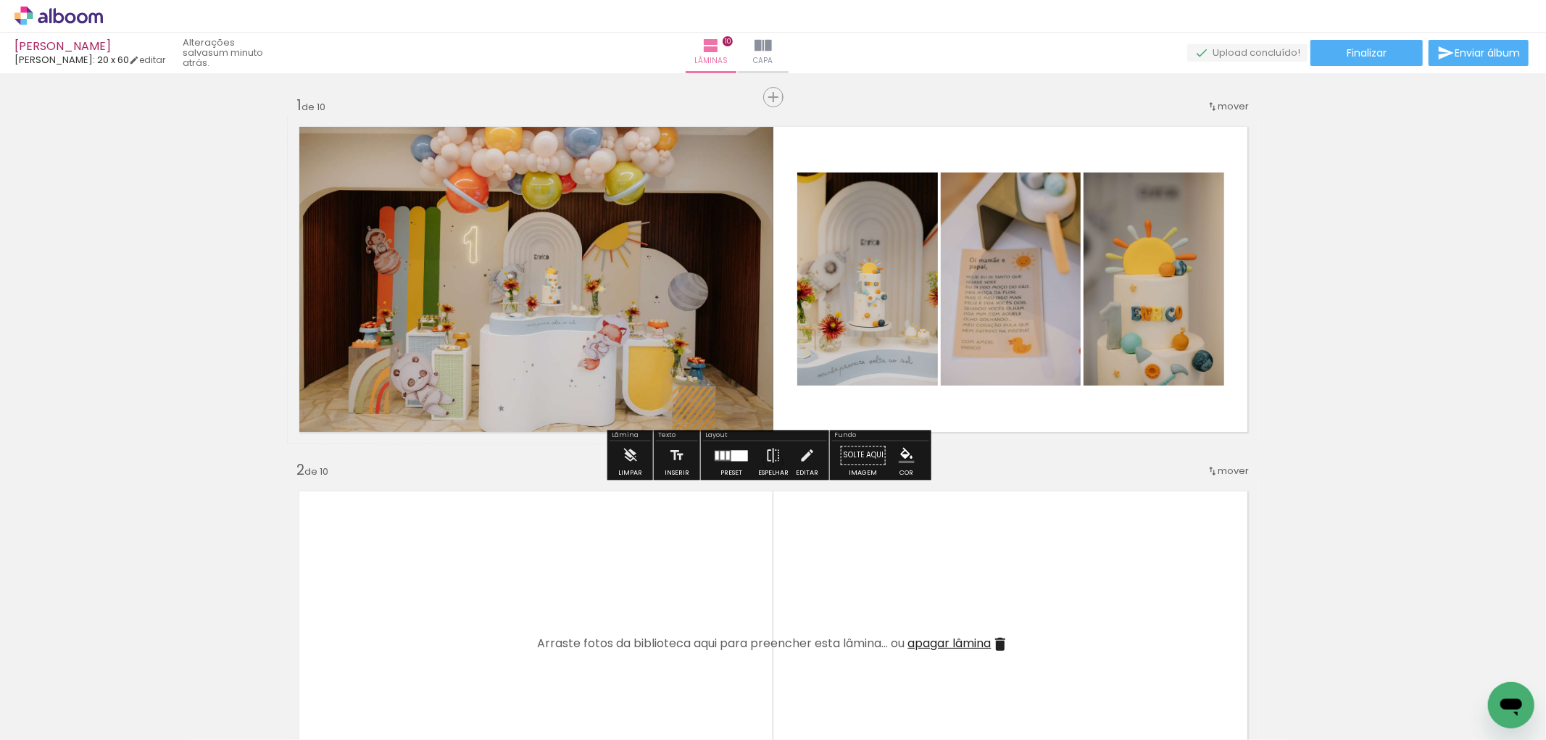
drag, startPoint x: 1156, startPoint y: 323, endPoint x: 1046, endPoint y: 292, distance: 114.5
click at [0, 0] on slot at bounding box center [0, 0] width 0 height 0
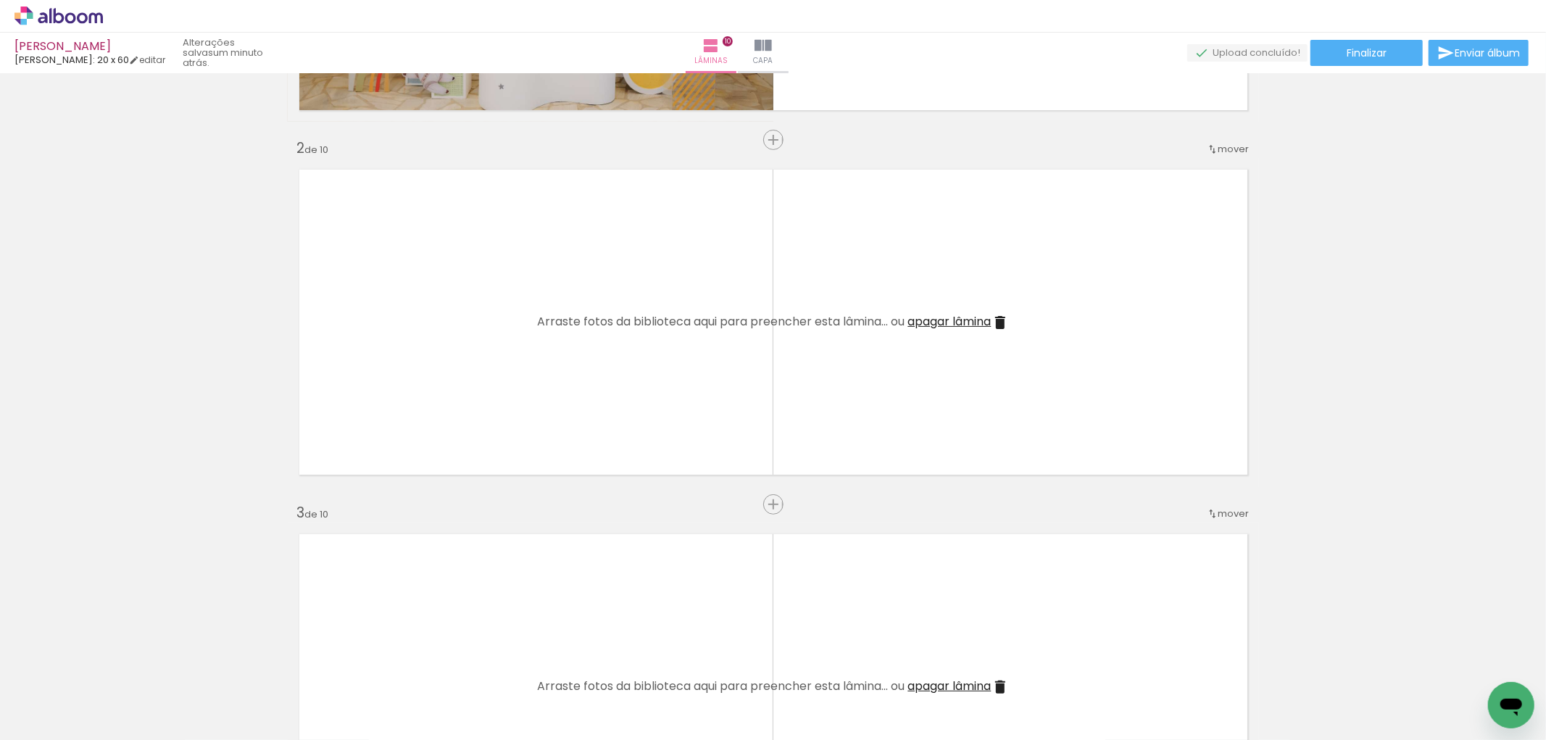
scroll to position [402, 0]
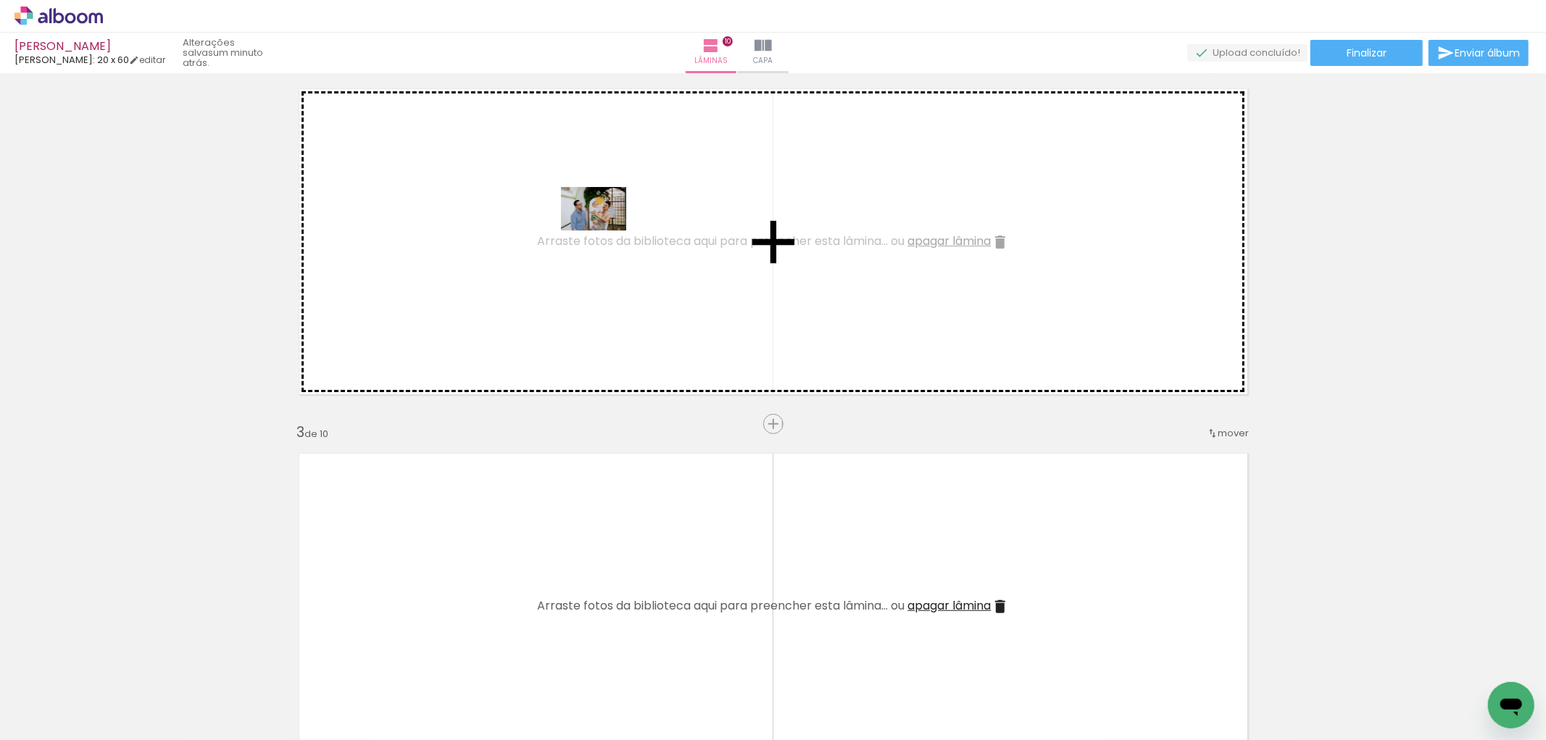
drag, startPoint x: 461, startPoint y: 687, endPoint x: 604, endPoint y: 230, distance: 478.6
click at [604, 230] on quentale-workspace at bounding box center [773, 370] width 1546 height 740
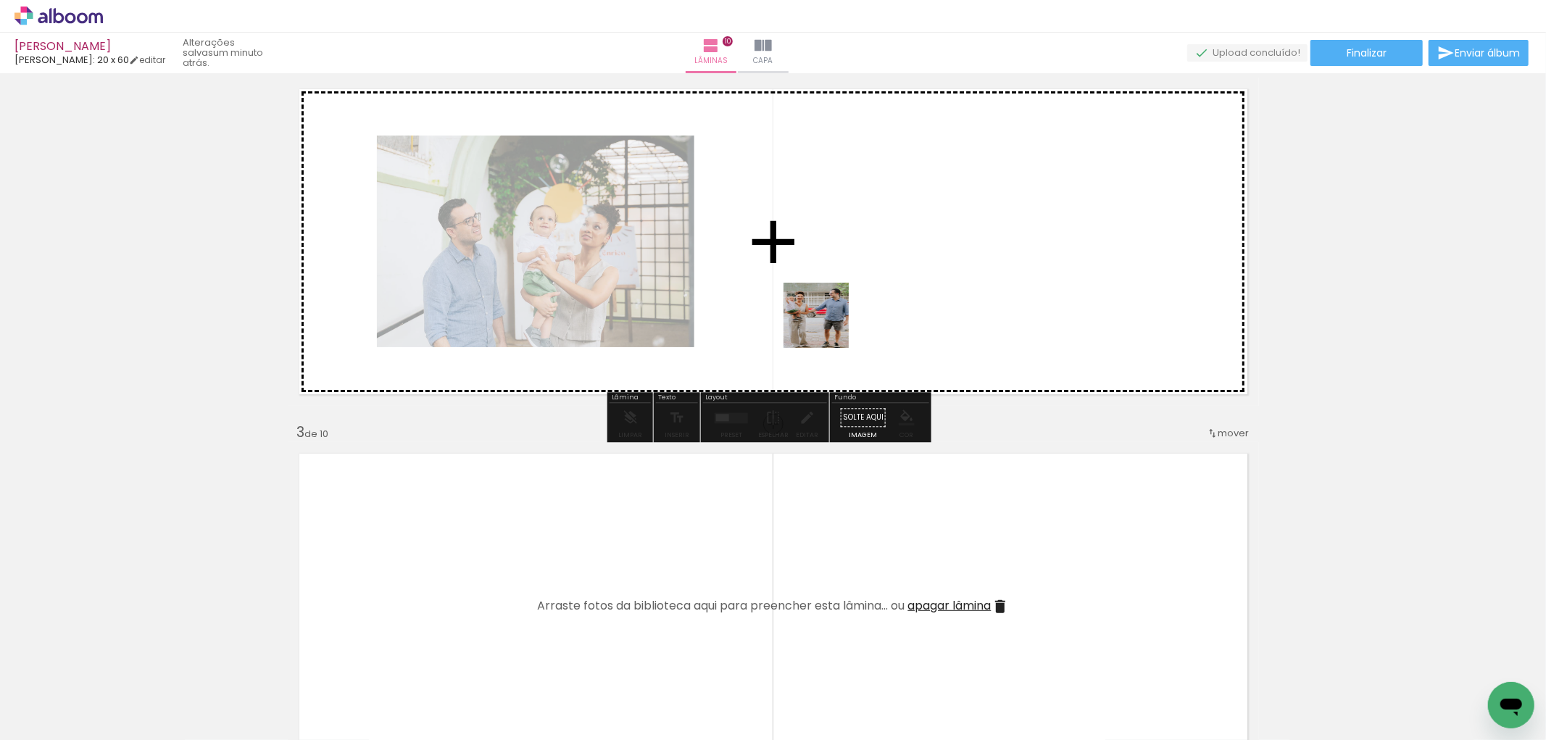
drag, startPoint x: 395, startPoint y: 691, endPoint x: 843, endPoint y: 320, distance: 581.6
click at [843, 320] on quentale-workspace at bounding box center [773, 370] width 1546 height 740
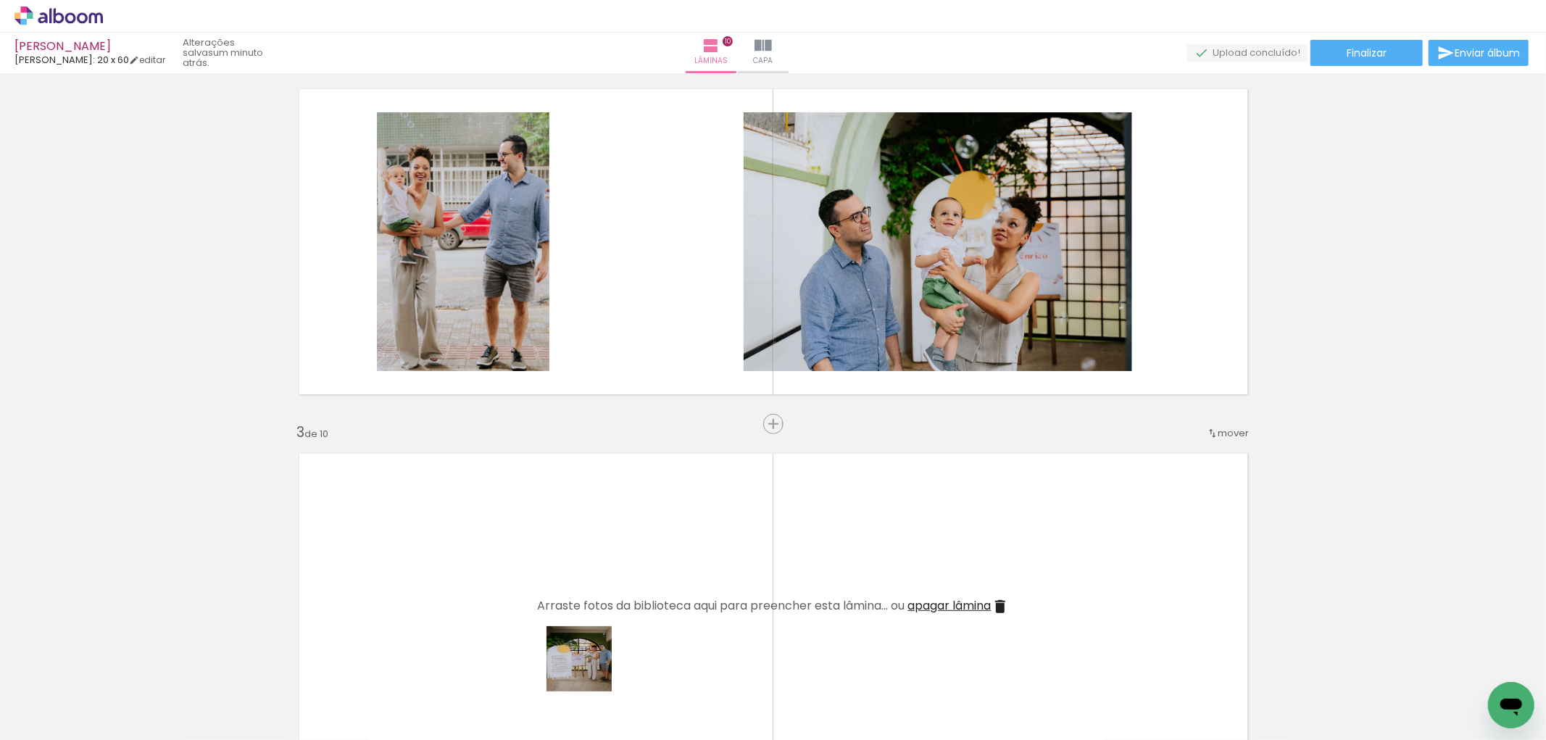
drag, startPoint x: 546, startPoint y: 708, endPoint x: 759, endPoint y: 208, distance: 543.3
click at [763, 209] on quentale-workspace at bounding box center [773, 370] width 1546 height 740
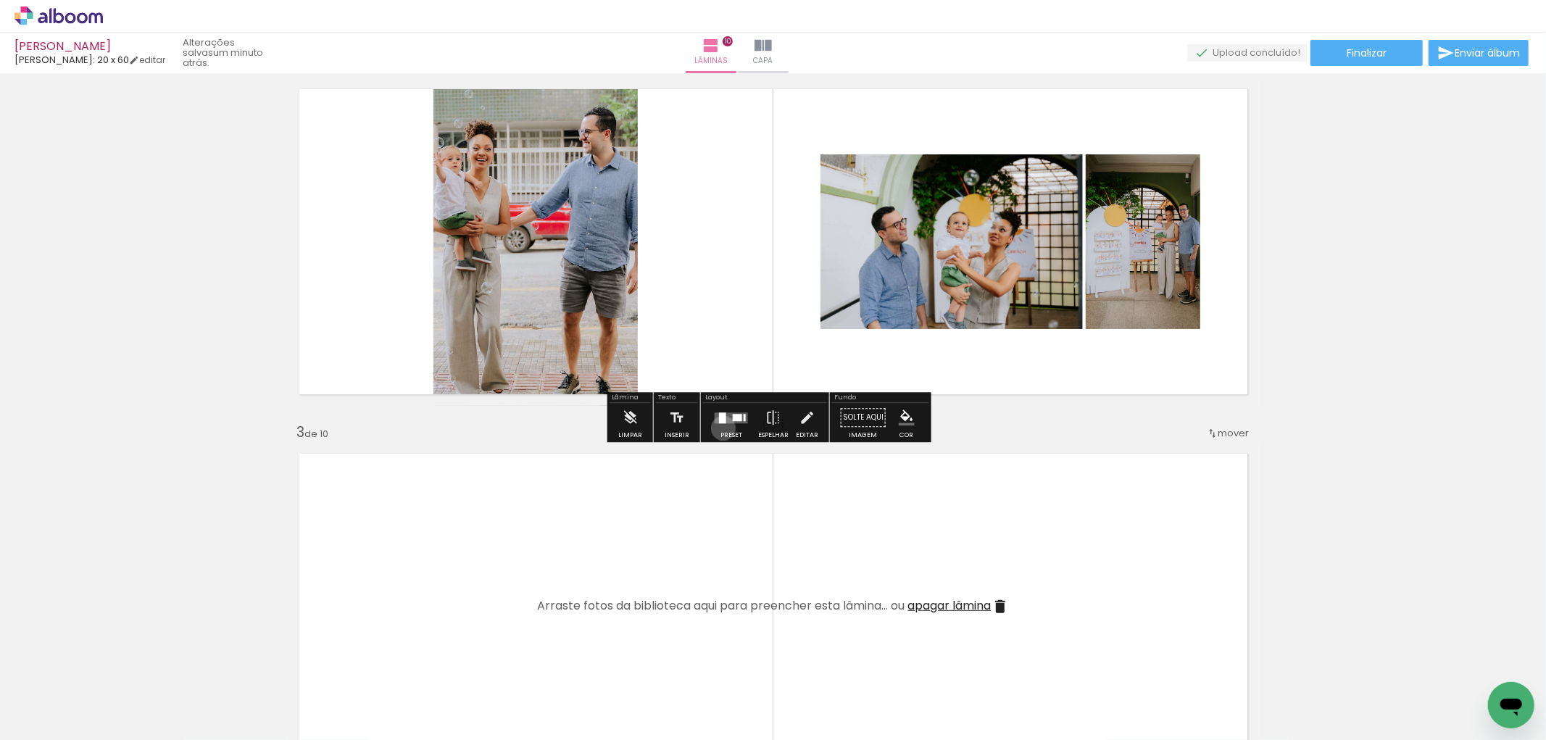
click at [720, 428] on div at bounding box center [731, 417] width 39 height 29
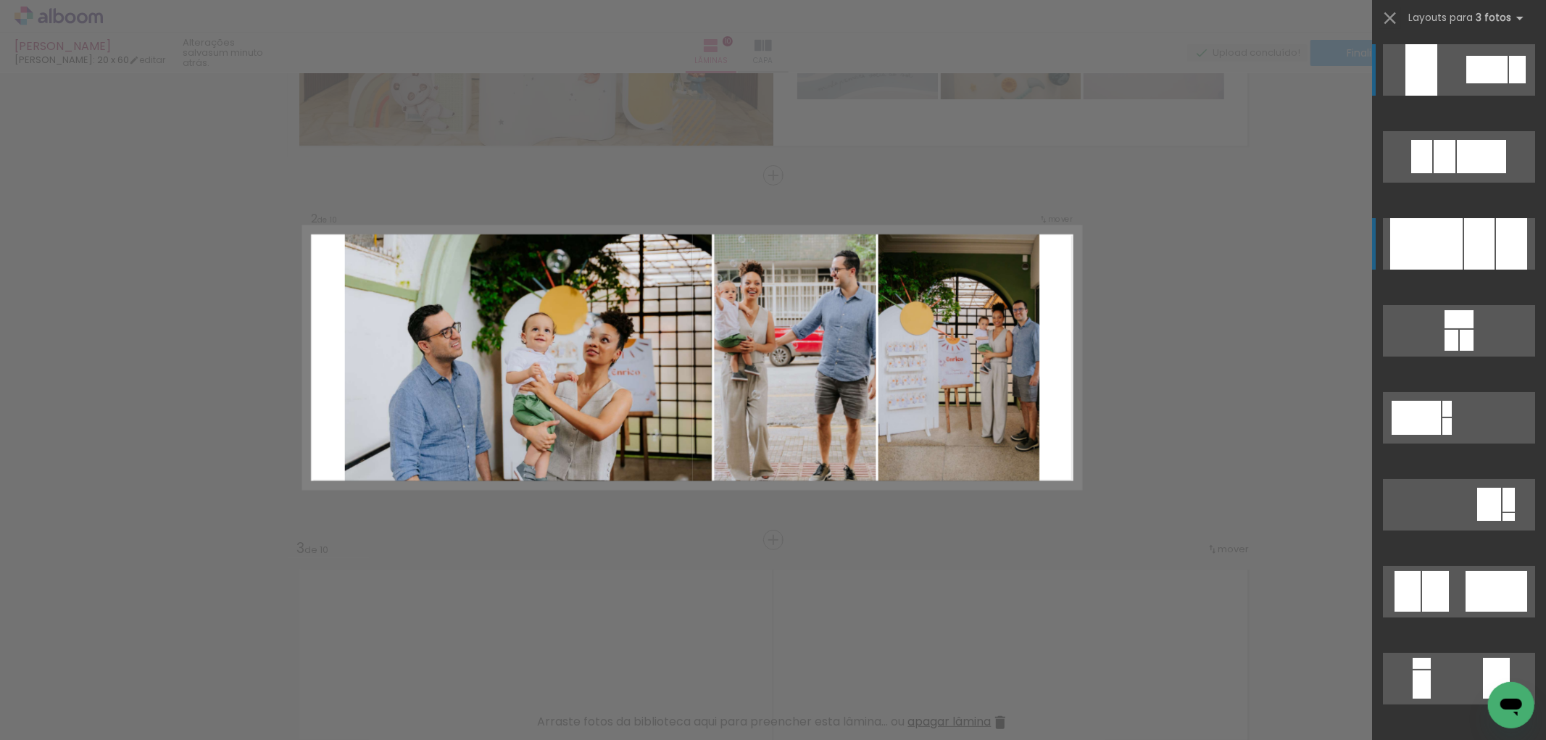
scroll to position [283, 0]
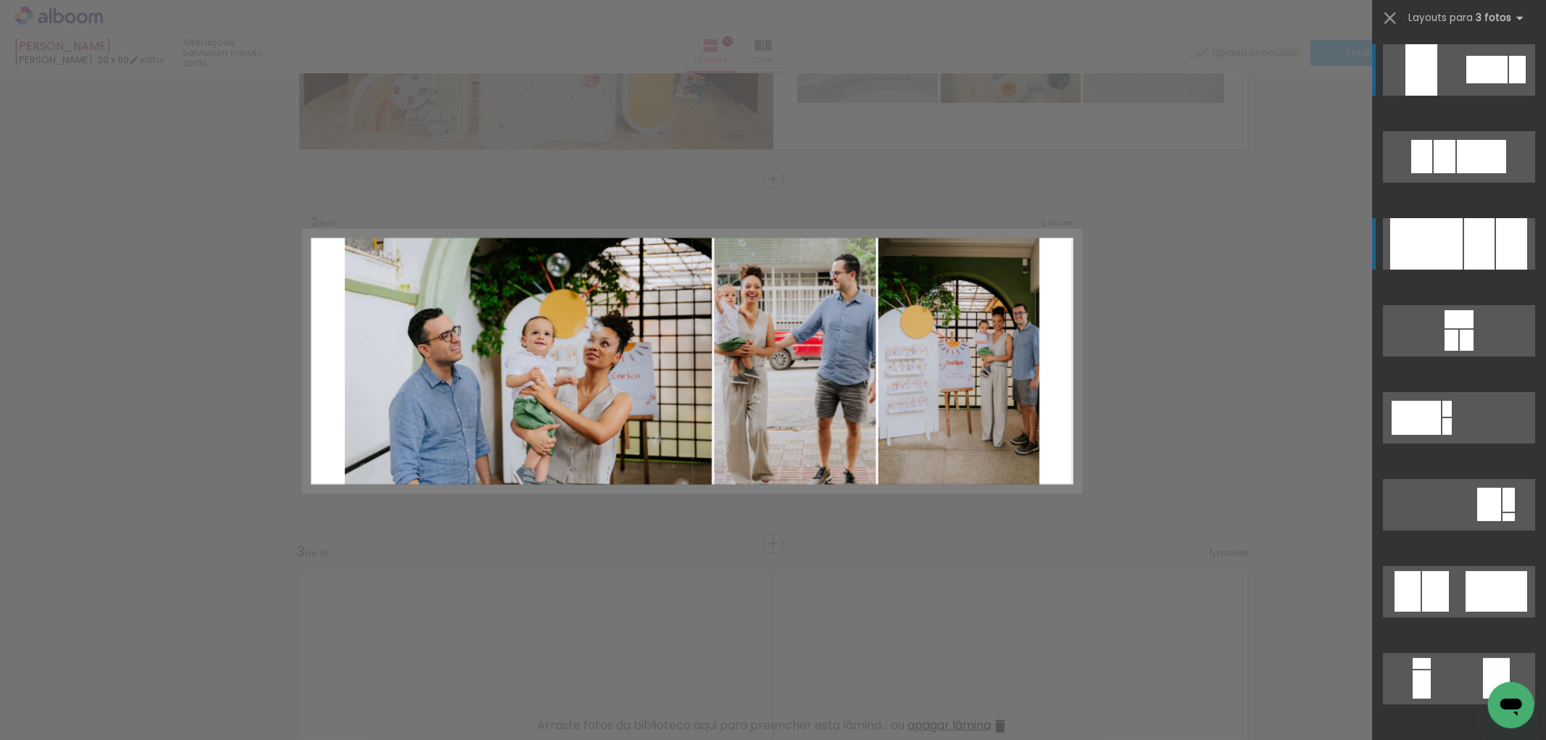
click at [1496, 246] on div at bounding box center [1511, 243] width 31 height 51
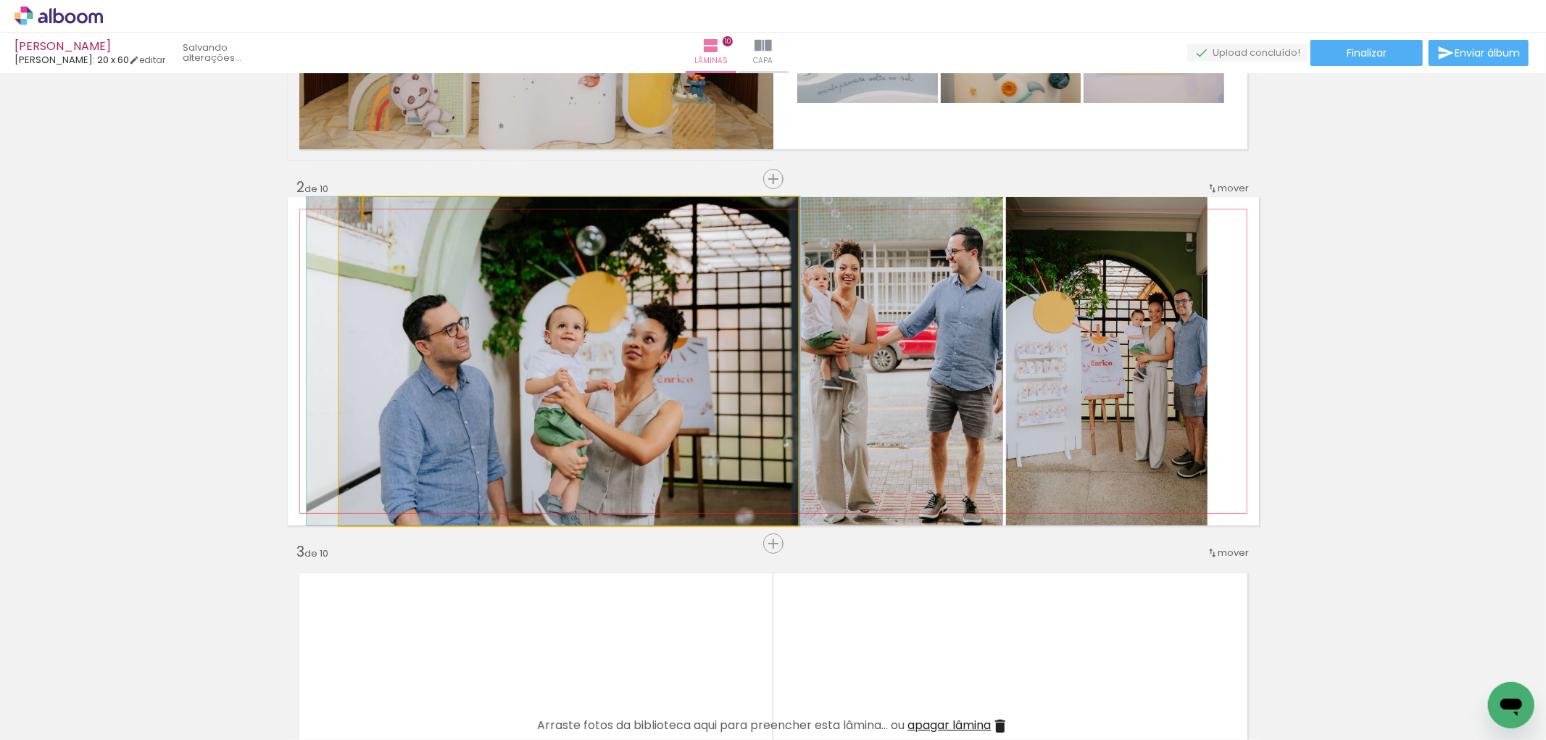
drag, startPoint x: 704, startPoint y: 357, endPoint x: 689, endPoint y: 352, distance: 16.3
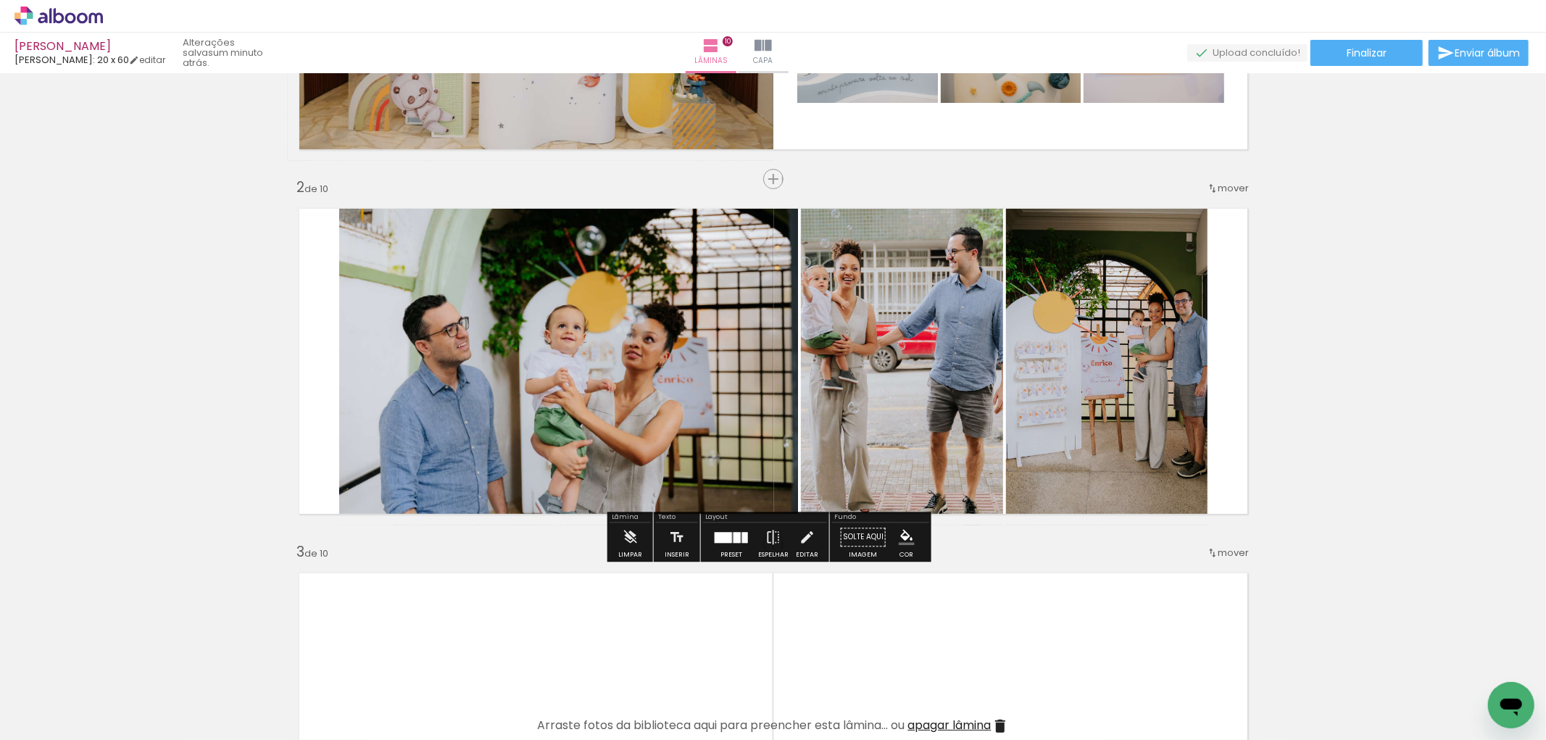
drag, startPoint x: 961, startPoint y: 408, endPoint x: 923, endPoint y: 394, distance: 40.1
click at [0, 0] on slot at bounding box center [0, 0] width 0 height 0
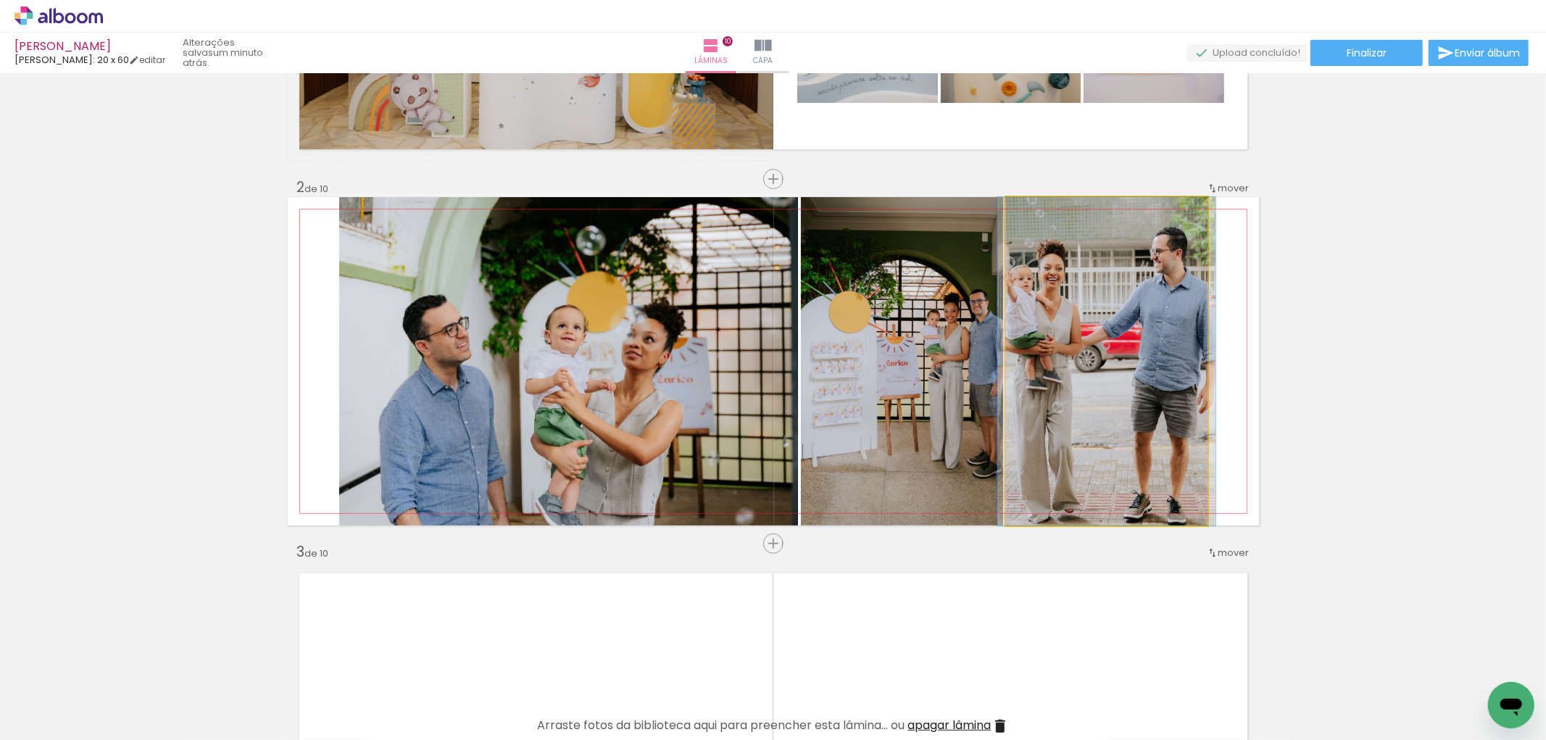
click at [1099, 378] on quentale-photo at bounding box center [1106, 361] width 201 height 328
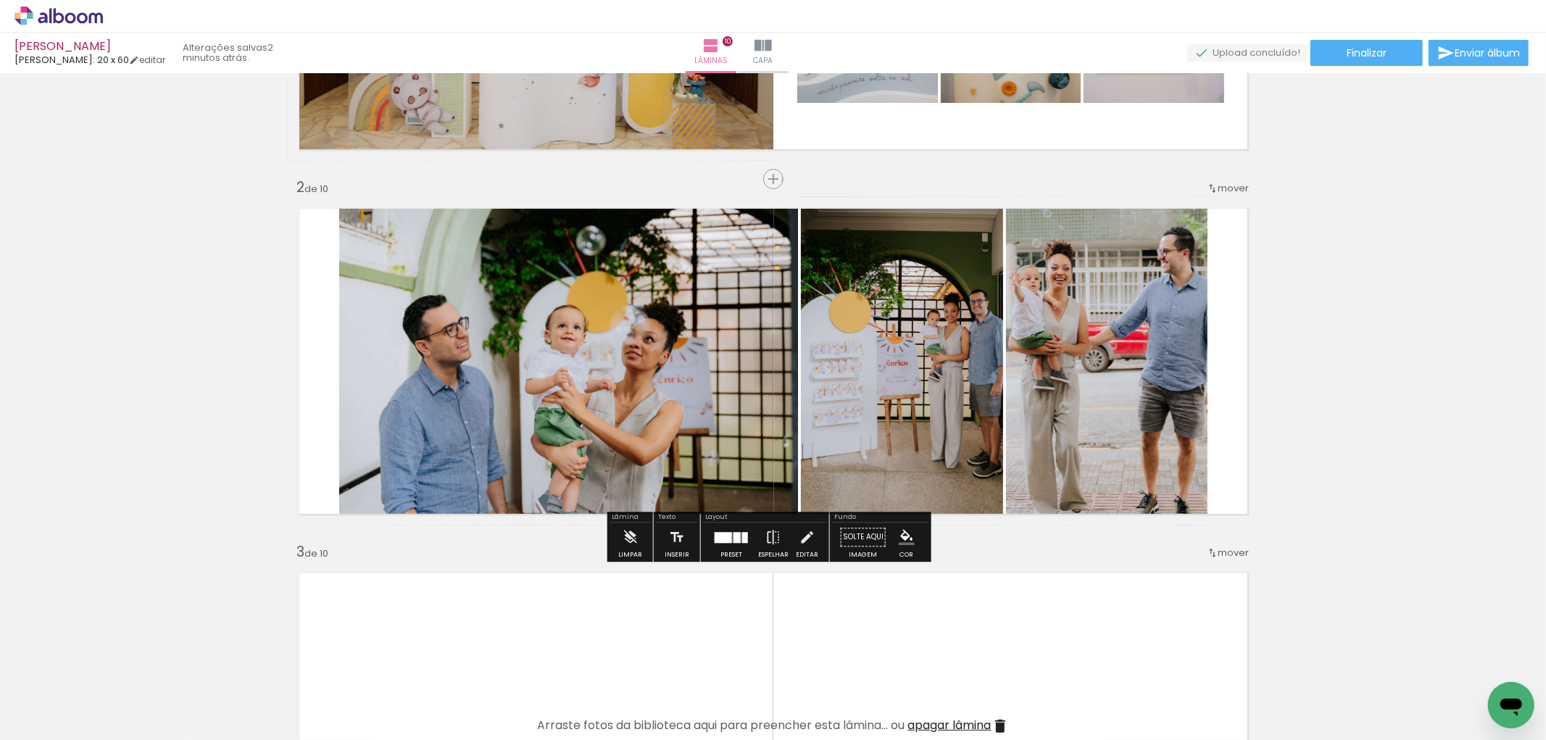
scroll to position [444, 0]
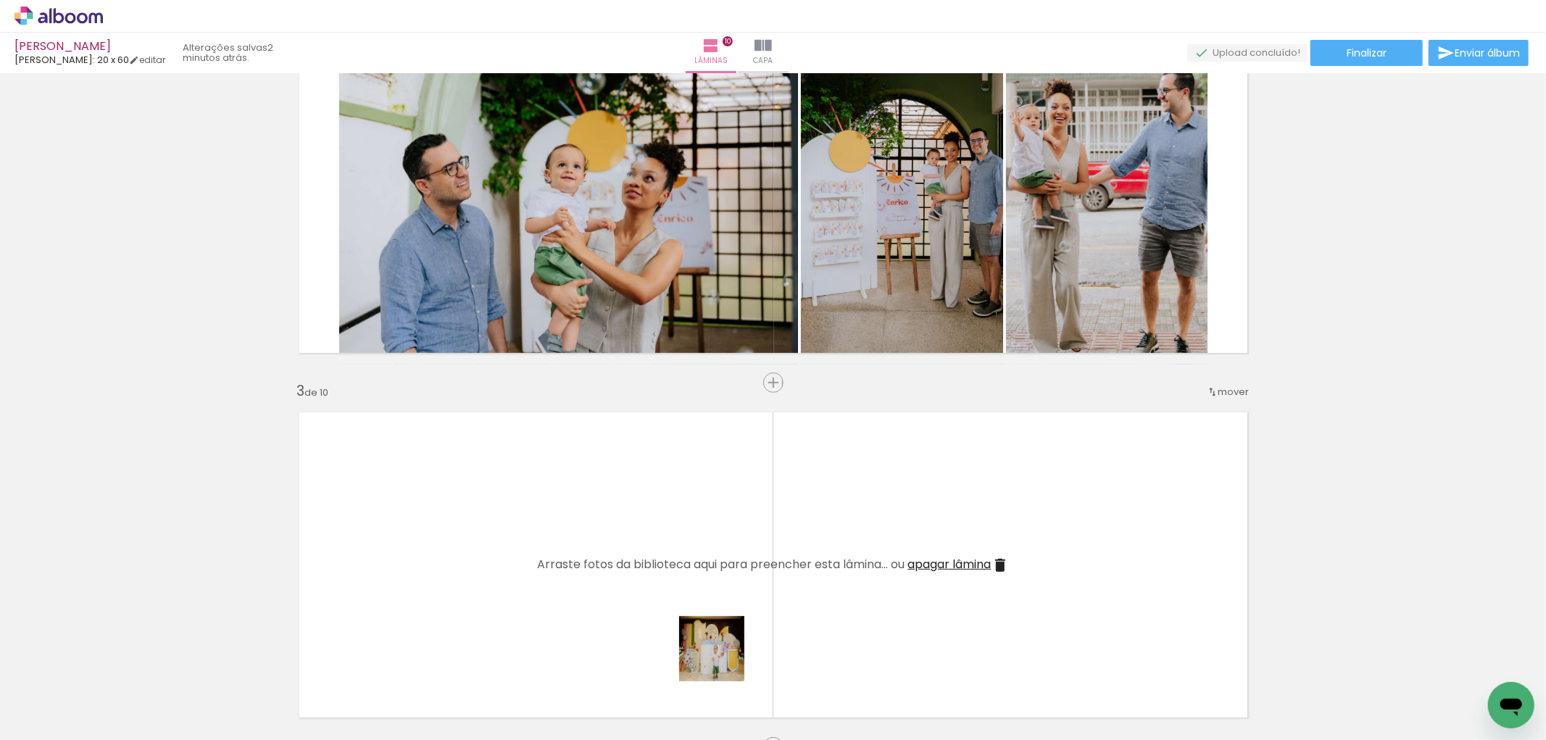
drag, startPoint x: 723, startPoint y: 660, endPoint x: 662, endPoint y: 633, distance: 65.9
click at [707, 549] on quentale-workspace at bounding box center [773, 370] width 1546 height 740
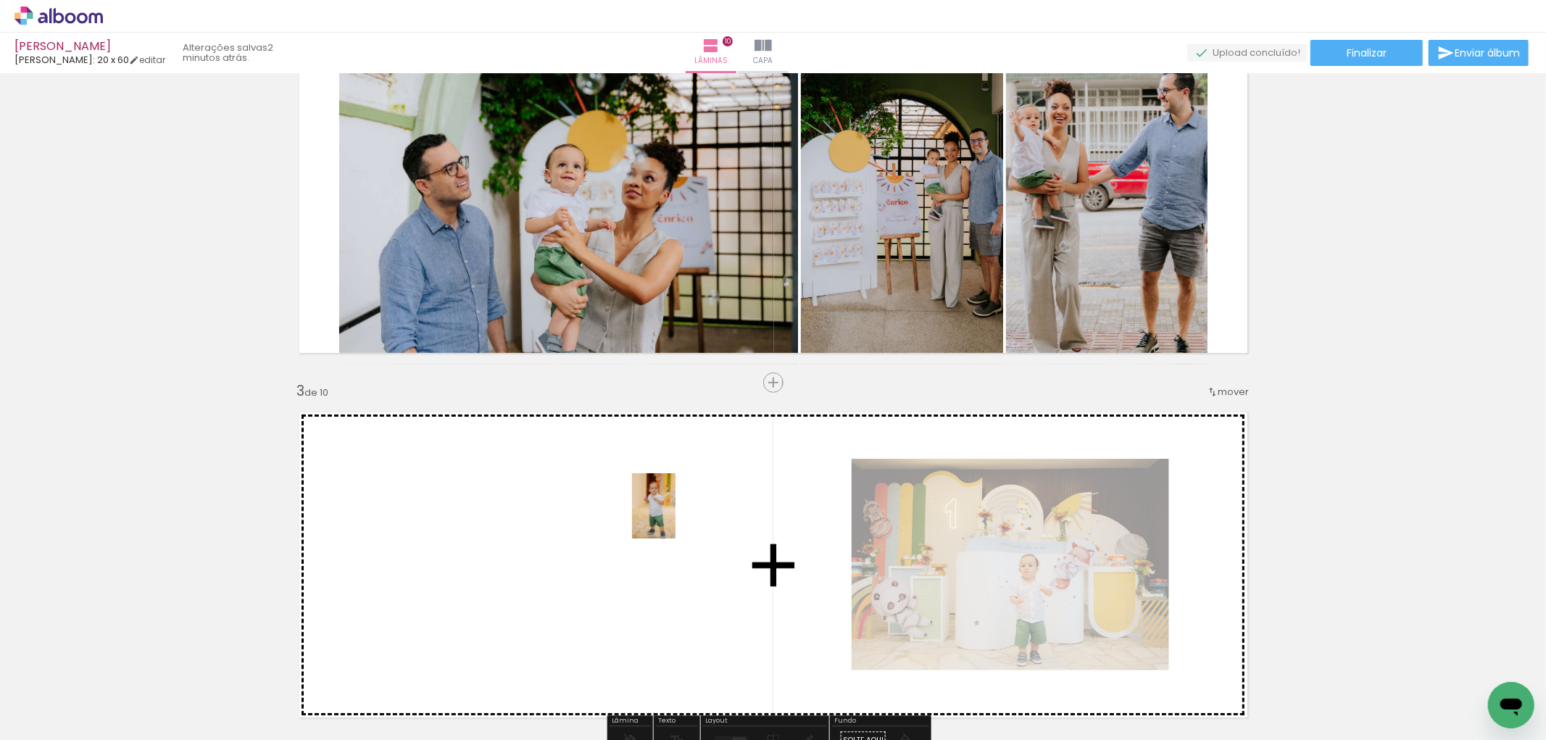
drag, startPoint x: 628, startPoint y: 683, endPoint x: 675, endPoint y: 517, distance: 172.5
click at [675, 517] on quentale-workspace at bounding box center [773, 370] width 1546 height 740
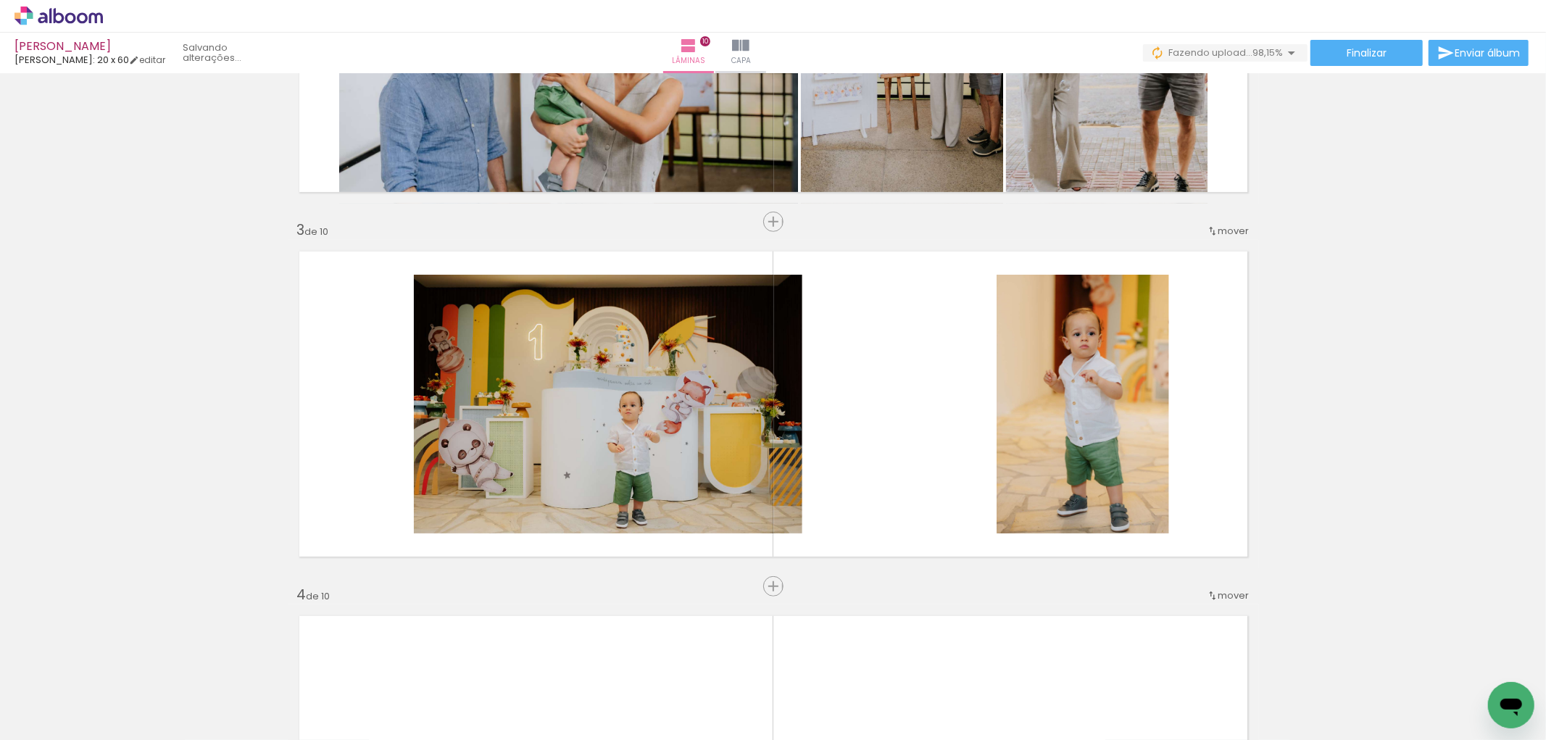
scroll to position [0, 2960]
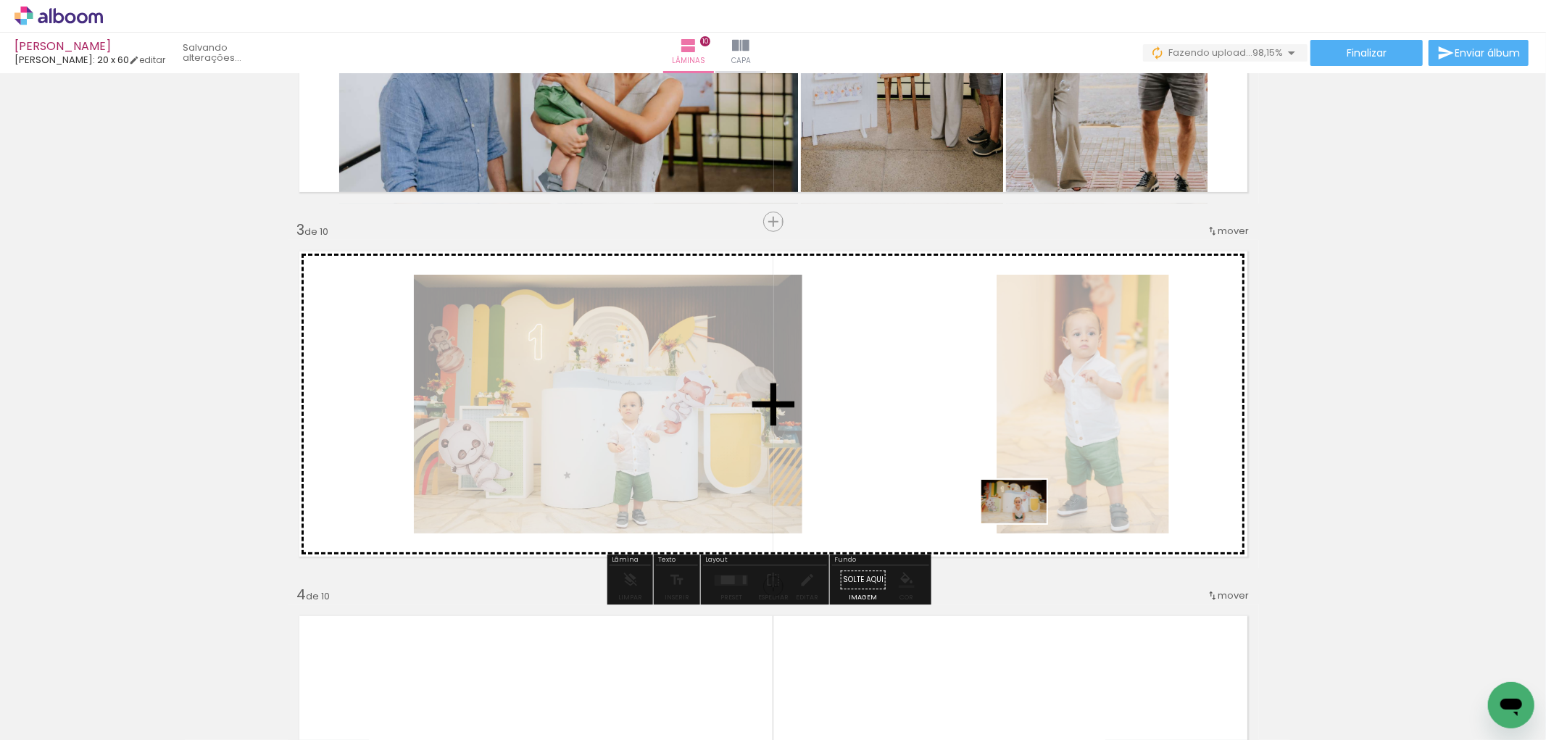
drag, startPoint x: 1481, startPoint y: 683, endPoint x: 979, endPoint y: 449, distance: 554.1
click at [979, 449] on quentale-workspace at bounding box center [773, 370] width 1546 height 740
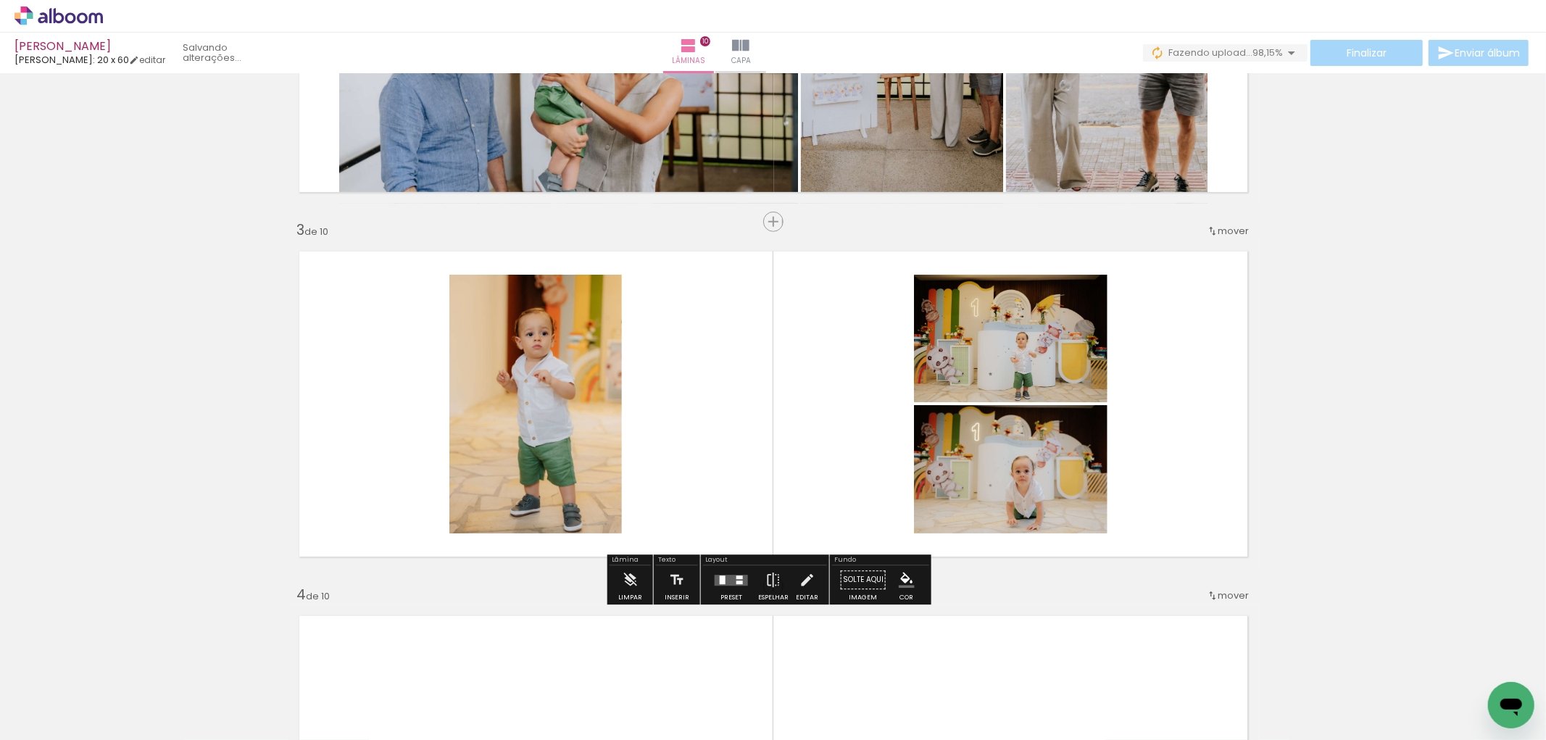
click at [737, 584] on div at bounding box center [731, 579] width 39 height 29
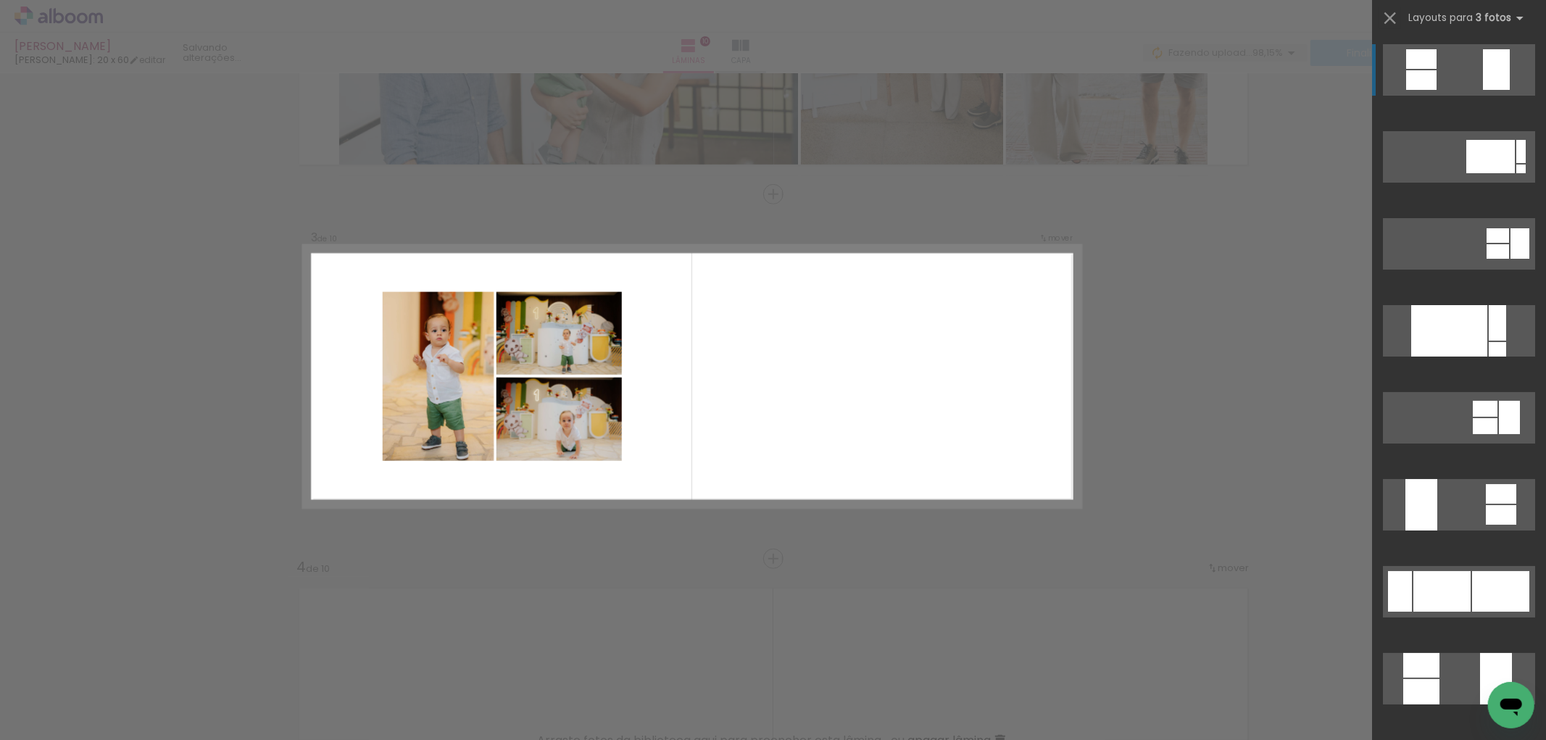
scroll to position [647, 0]
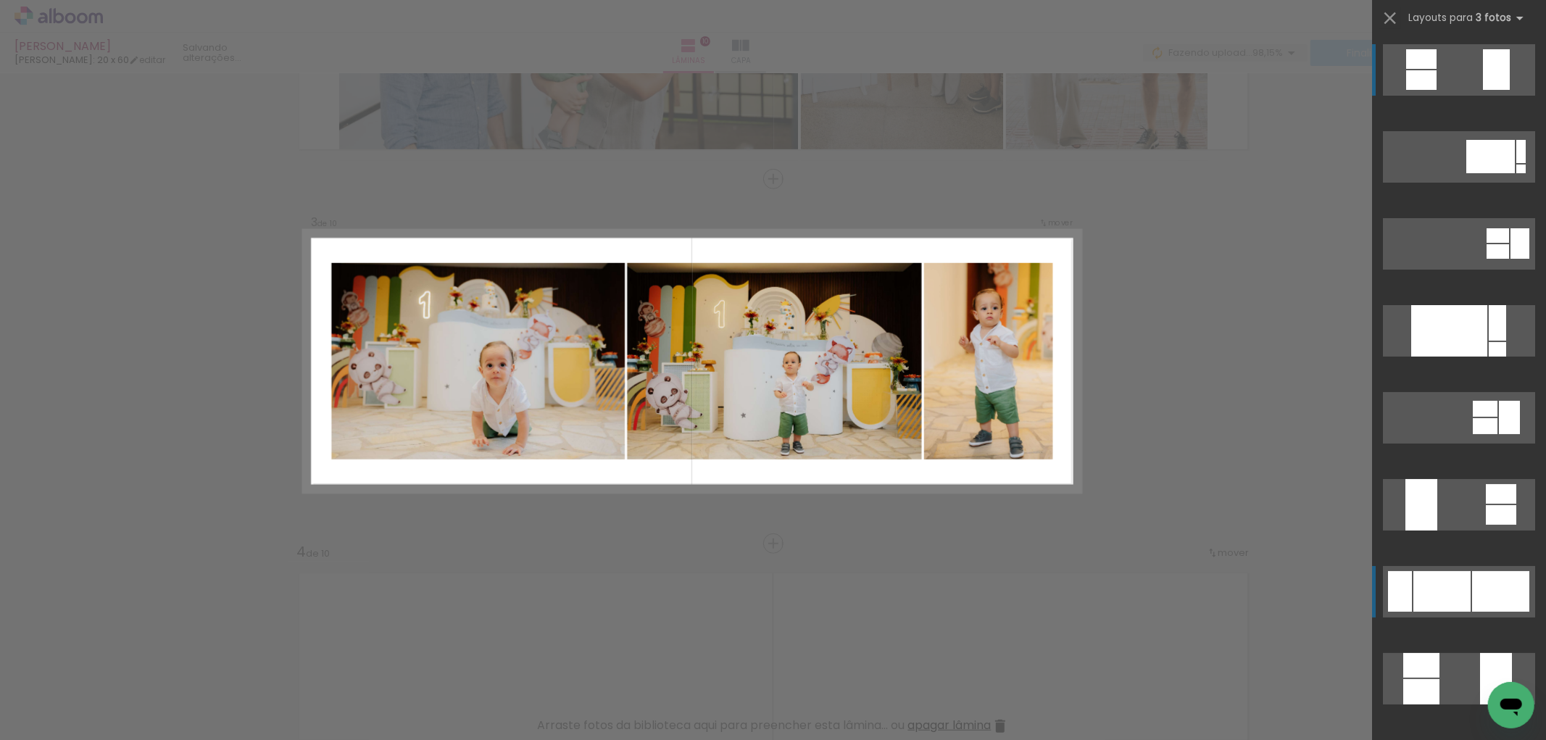
click at [1428, 585] on div at bounding box center [1441, 591] width 57 height 41
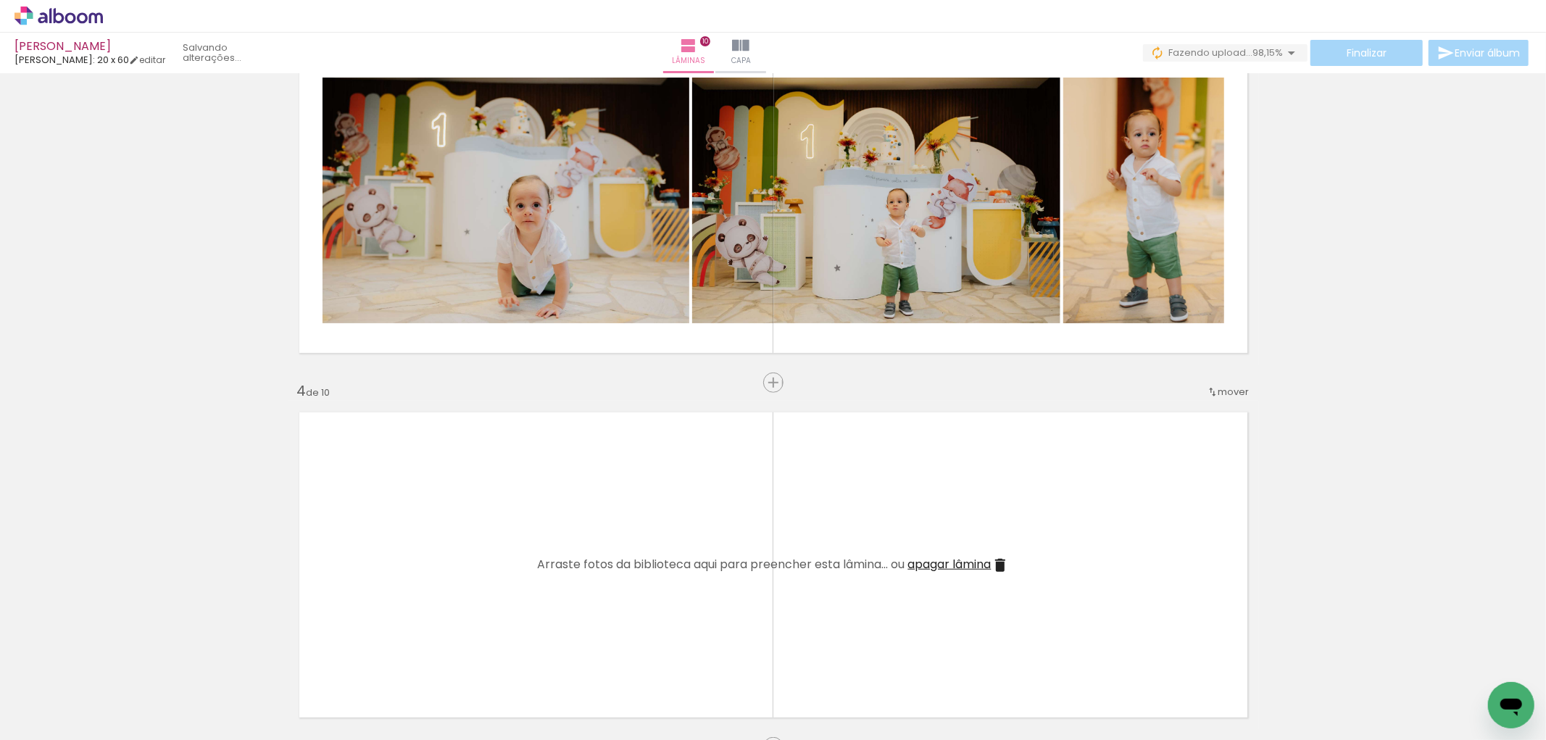
scroll to position [0, 446]
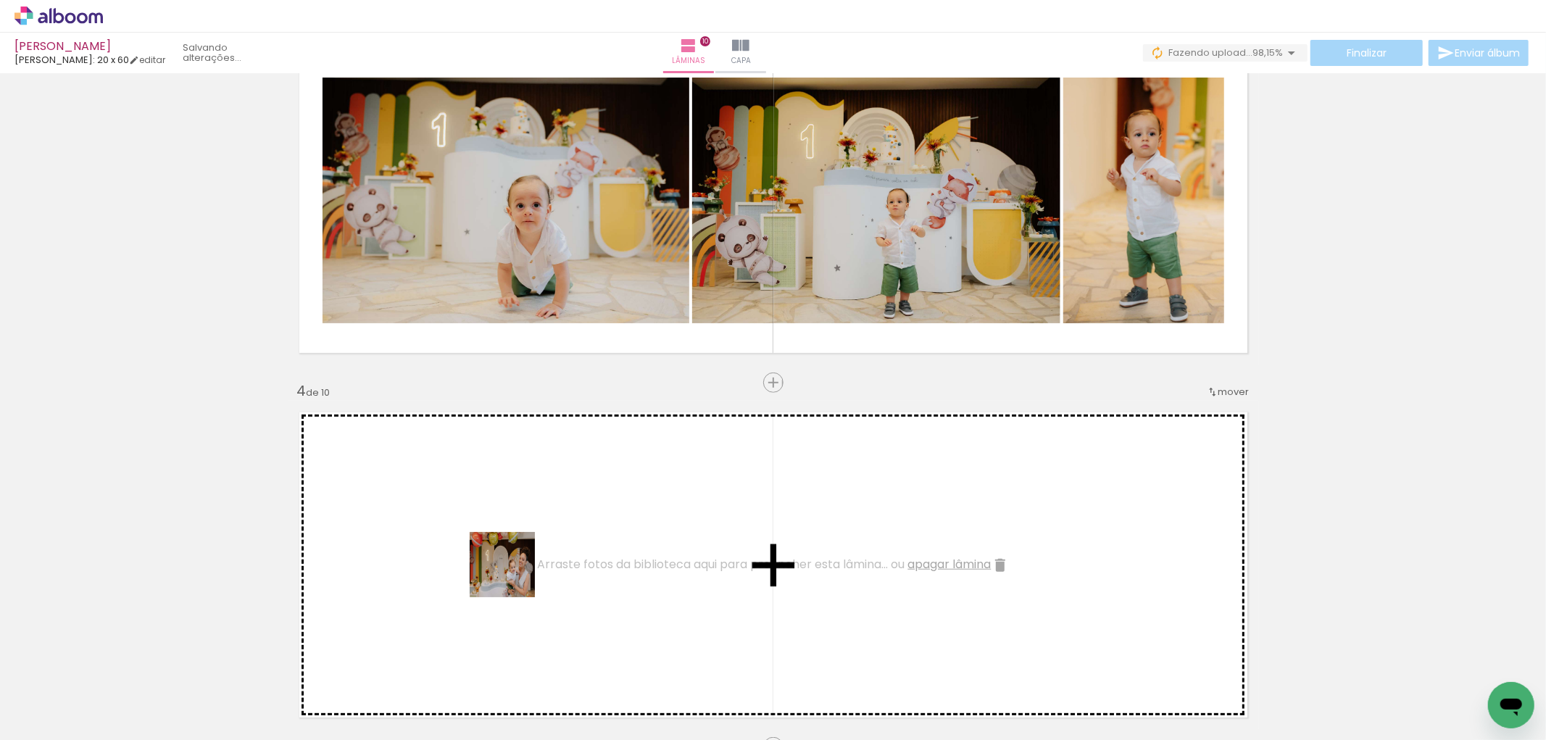
drag, startPoint x: 413, startPoint y: 661, endPoint x: 526, endPoint y: 551, distance: 157.9
click at [526, 551] on quentale-workspace at bounding box center [773, 370] width 1546 height 740
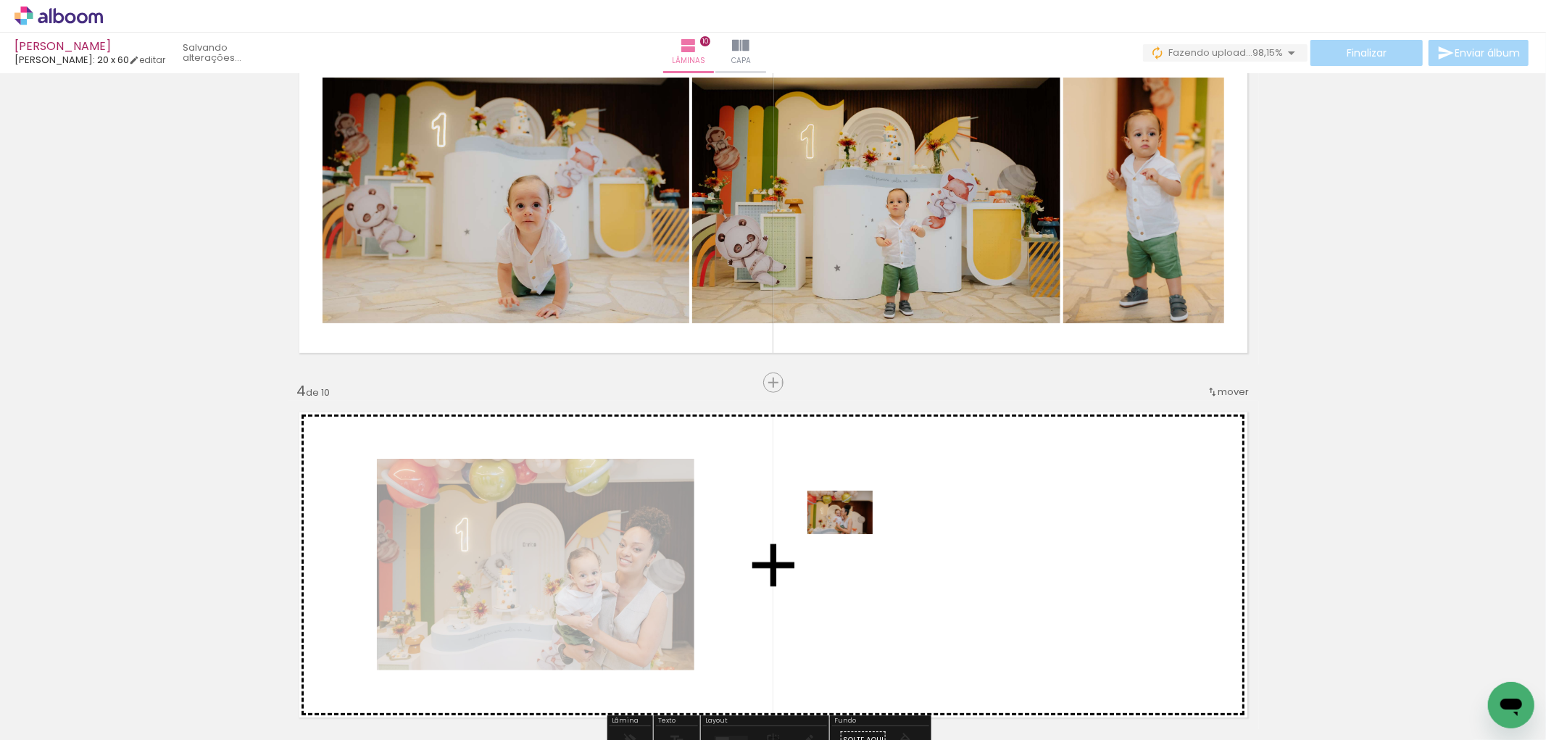
drag, startPoint x: 474, startPoint y: 679, endPoint x: 852, endPoint y: 533, distance: 404.7
click at [852, 533] on quentale-workspace at bounding box center [773, 370] width 1546 height 740
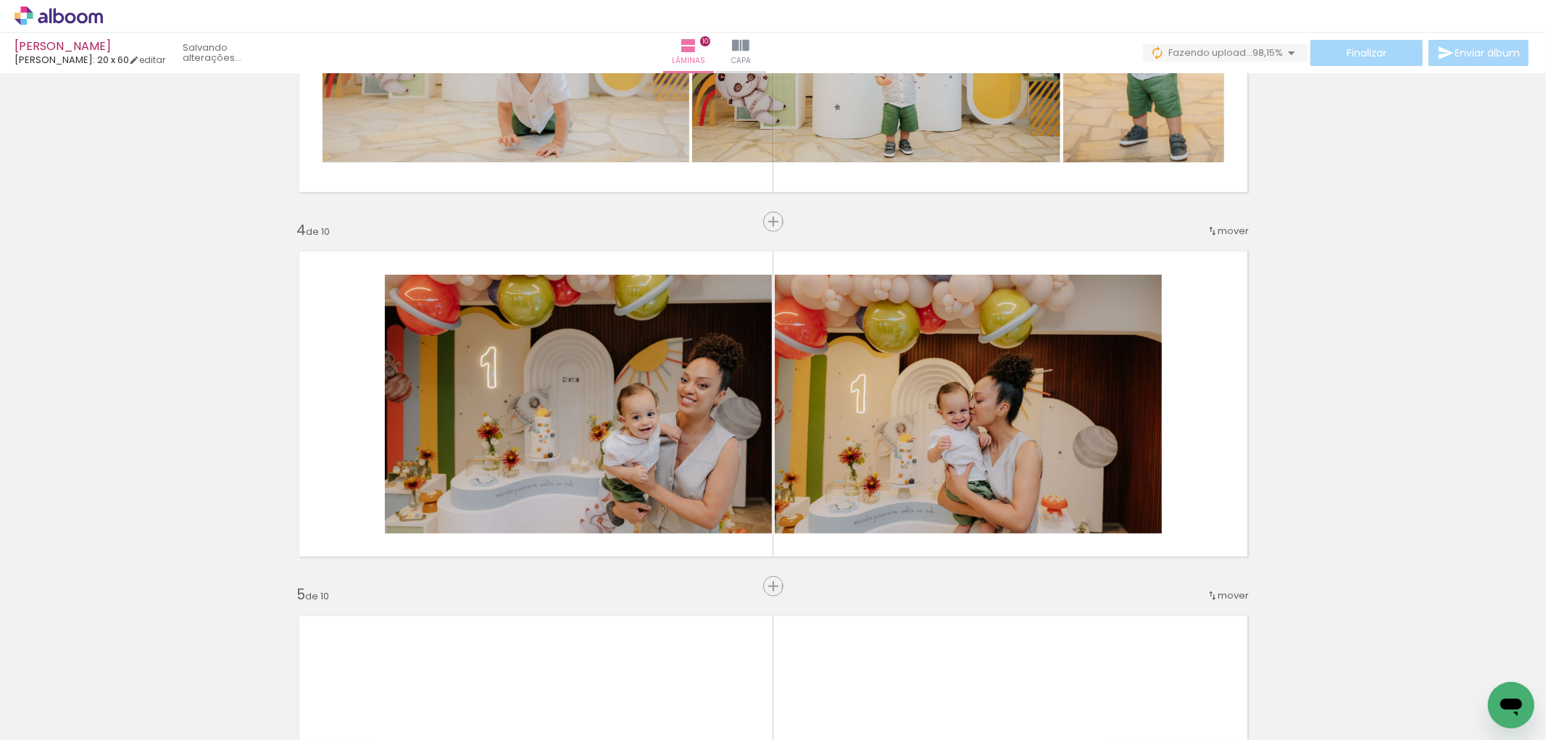
scroll to position [1131, 0]
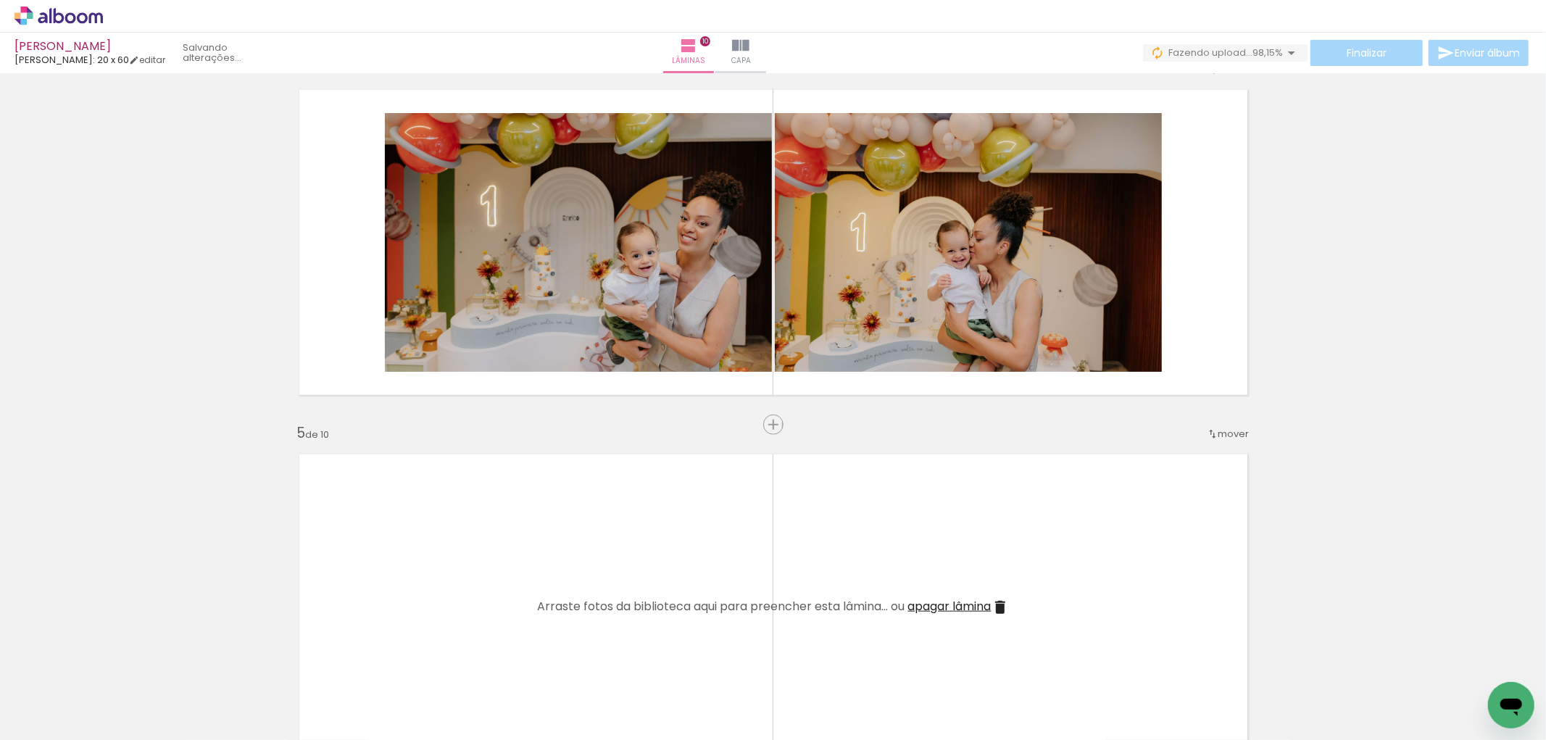
drag, startPoint x: 520, startPoint y: 705, endPoint x: 595, endPoint y: 687, distance: 77.5
click at [568, 551] on quentale-workspace at bounding box center [773, 370] width 1546 height 740
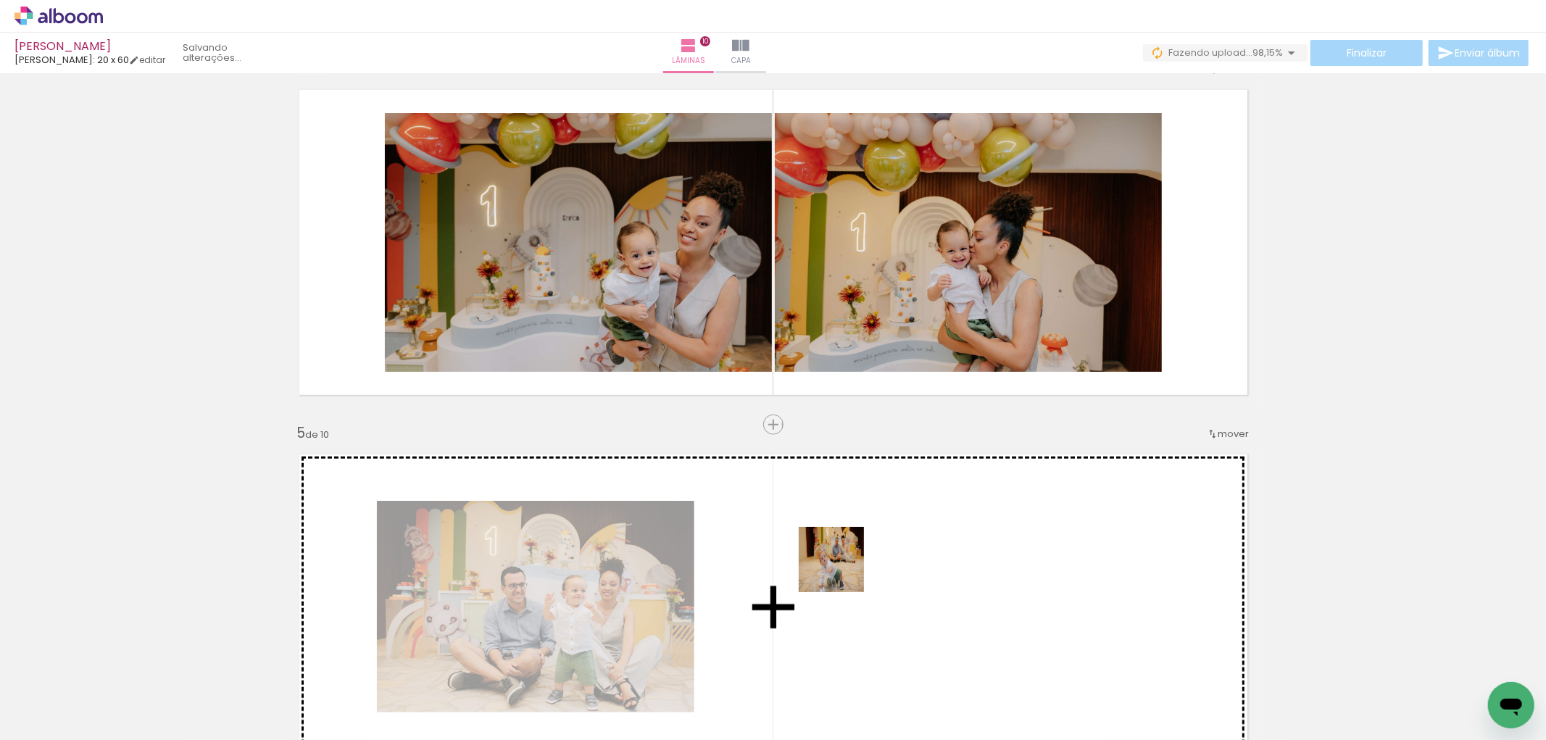
drag, startPoint x: 730, startPoint y: 610, endPoint x: 844, endPoint y: 570, distance: 120.6
click at [844, 570] on quentale-workspace at bounding box center [773, 370] width 1546 height 740
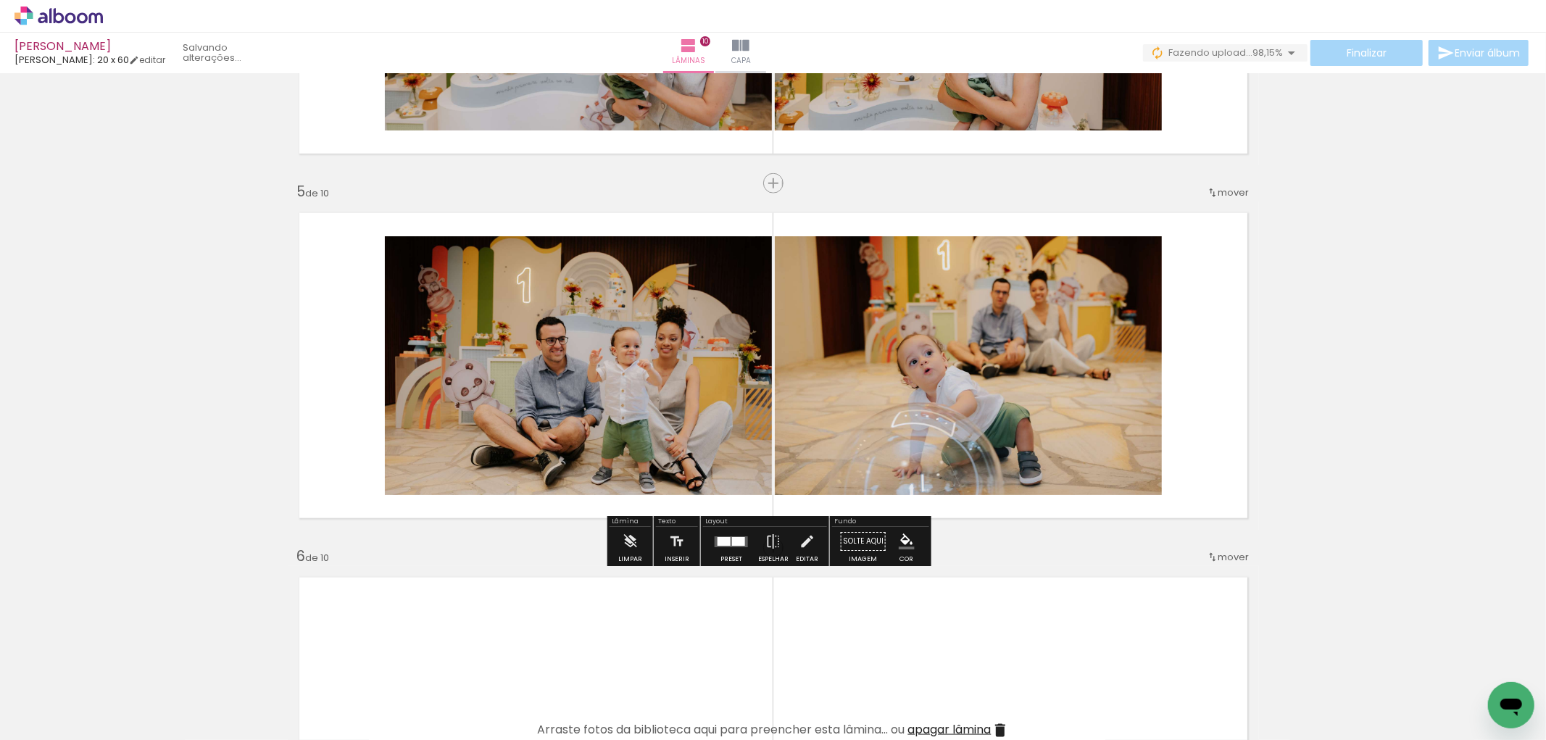
scroll to position [1452, 0]
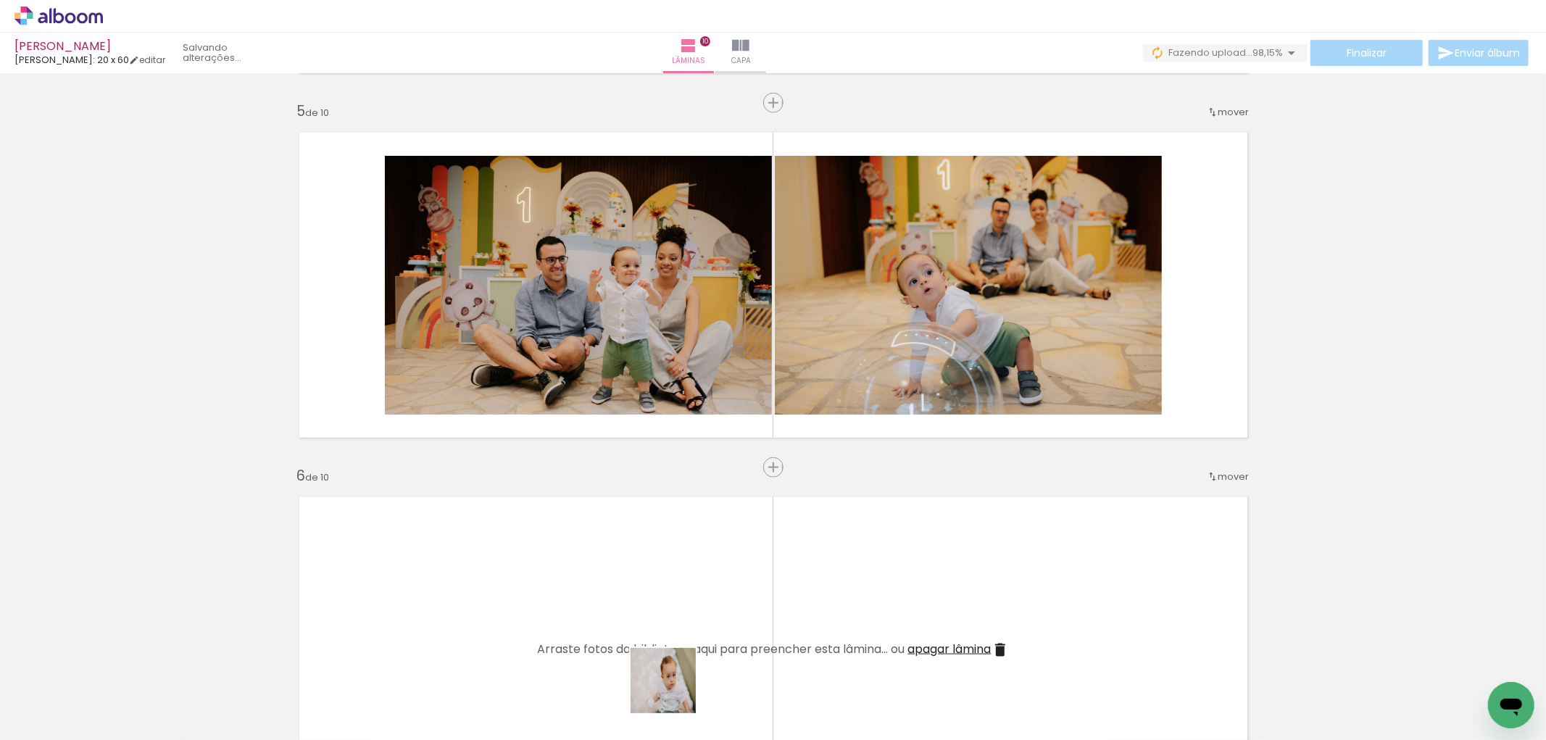
drag, startPoint x: 674, startPoint y: 691, endPoint x: 736, endPoint y: 683, distance: 62.8
click at [694, 603] on quentale-workspace at bounding box center [773, 370] width 1546 height 740
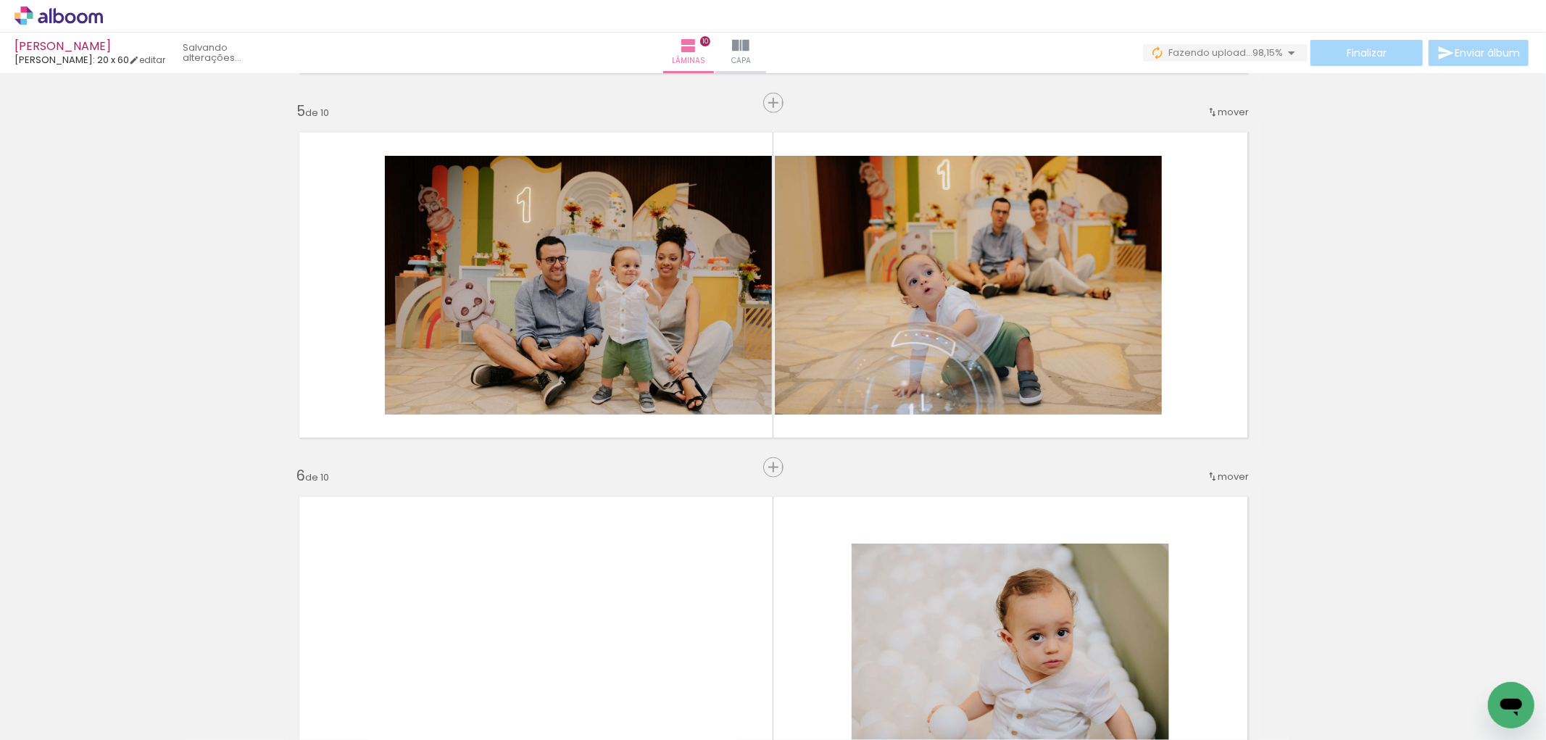
drag, startPoint x: 778, startPoint y: 653, endPoint x: 867, endPoint y: 669, distance: 89.8
click at [847, 544] on quentale-workspace at bounding box center [773, 370] width 1546 height 740
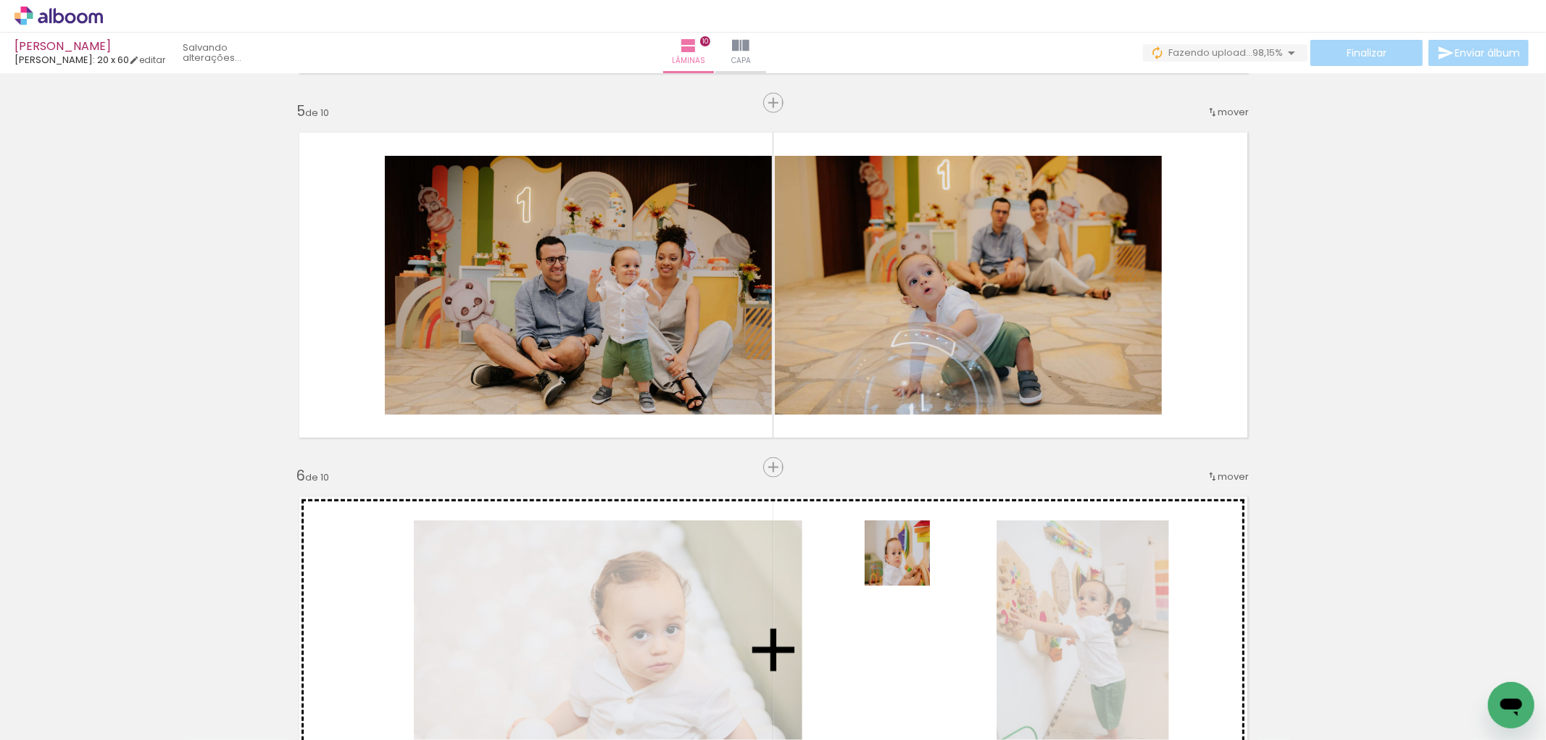
drag, startPoint x: 889, startPoint y: 583, endPoint x: 933, endPoint y: 686, distance: 112.0
click at [911, 574] on quentale-workspace at bounding box center [773, 370] width 1546 height 740
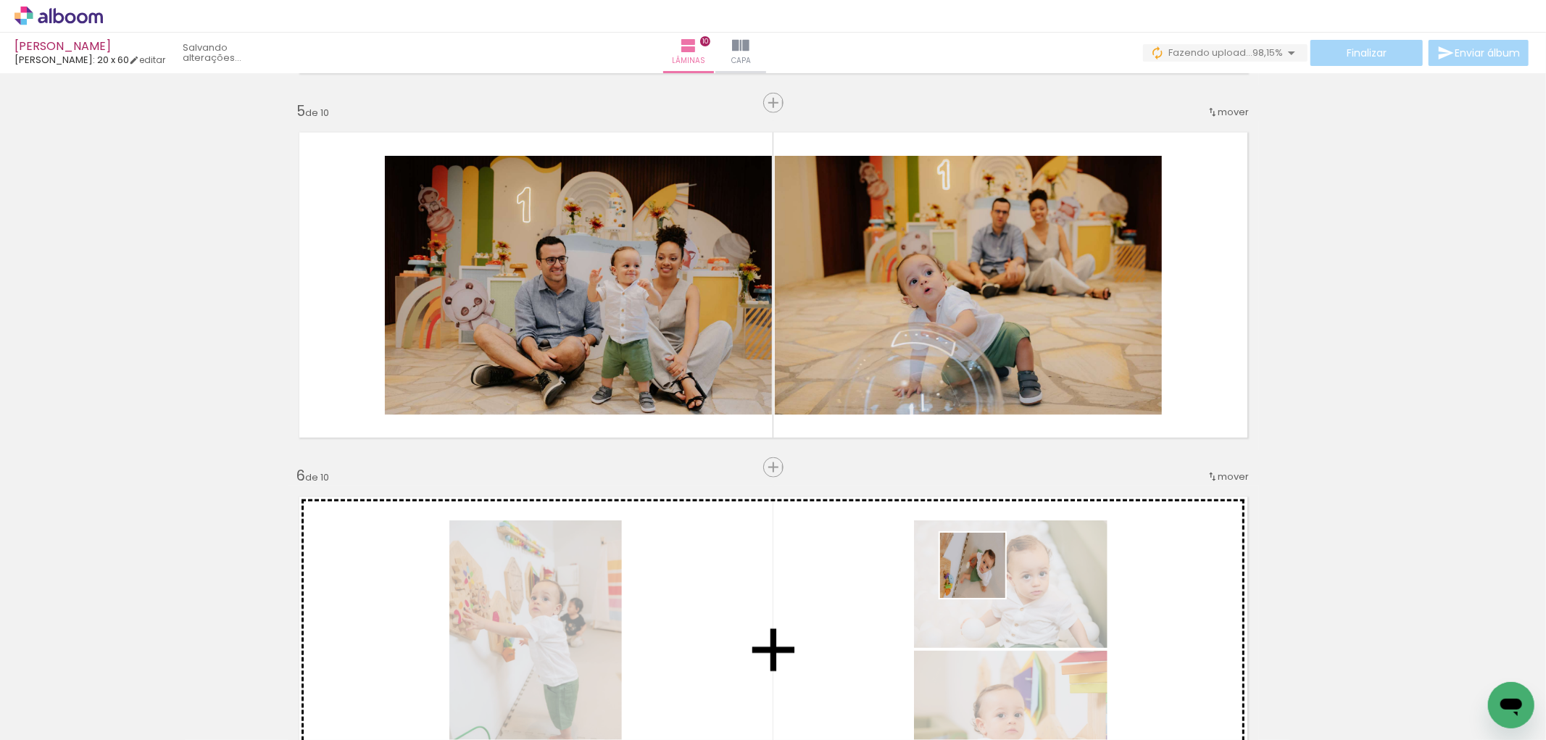
drag, startPoint x: 944, startPoint y: 660, endPoint x: 1025, endPoint y: 693, distance: 87.1
click at [986, 575] on quentale-workspace at bounding box center [773, 370] width 1546 height 740
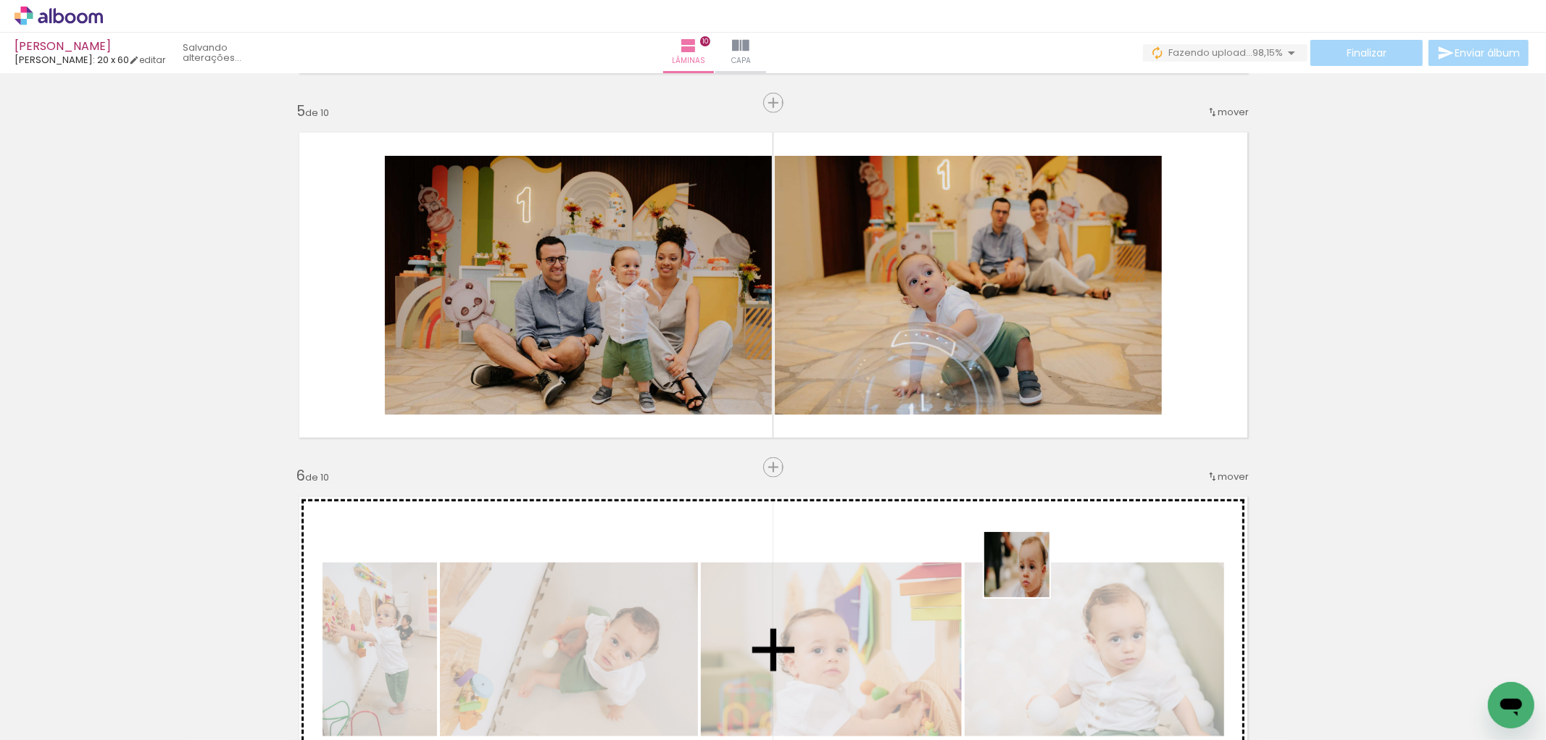
click at [1028, 575] on quentale-workspace at bounding box center [773, 370] width 1546 height 740
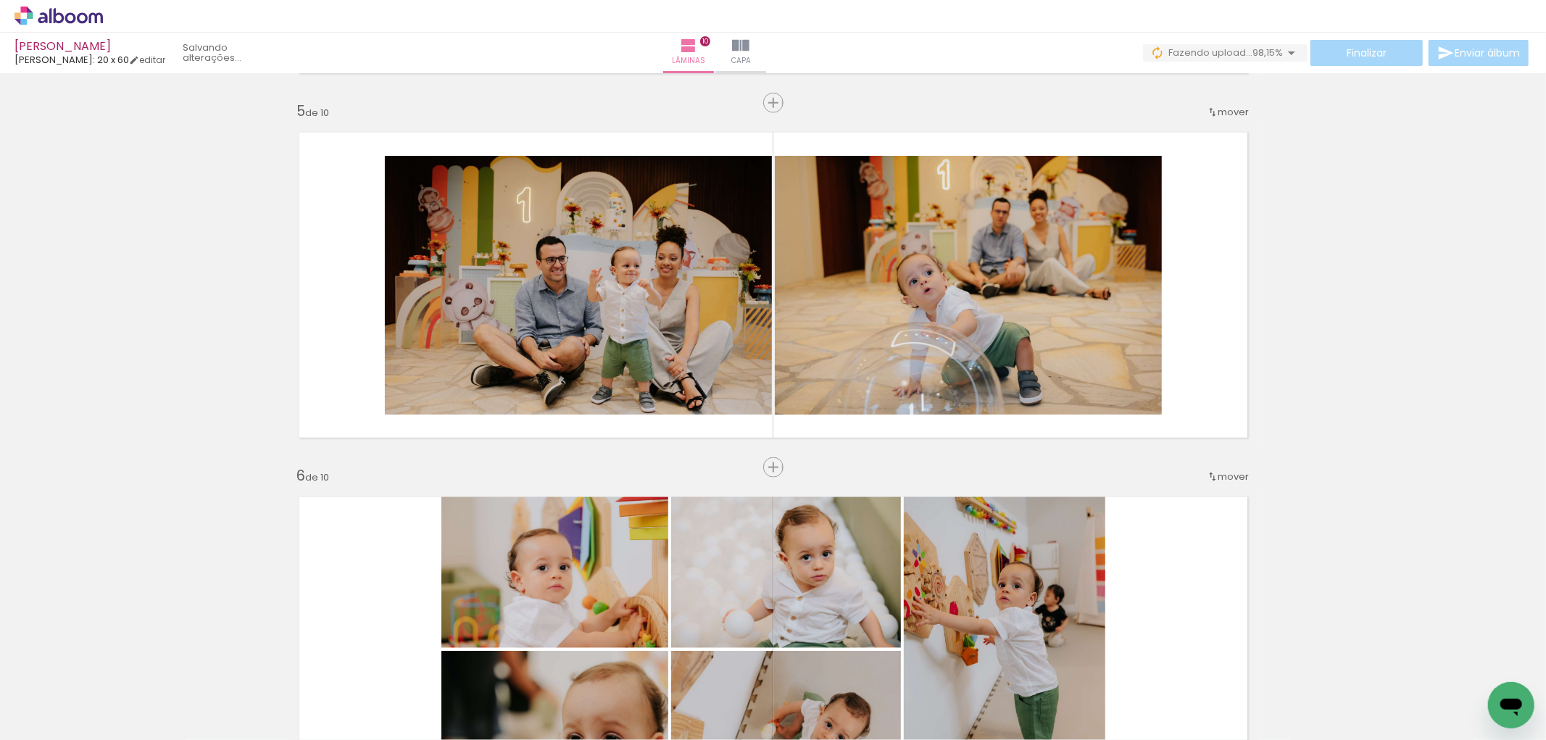
scroll to position [1694, 0]
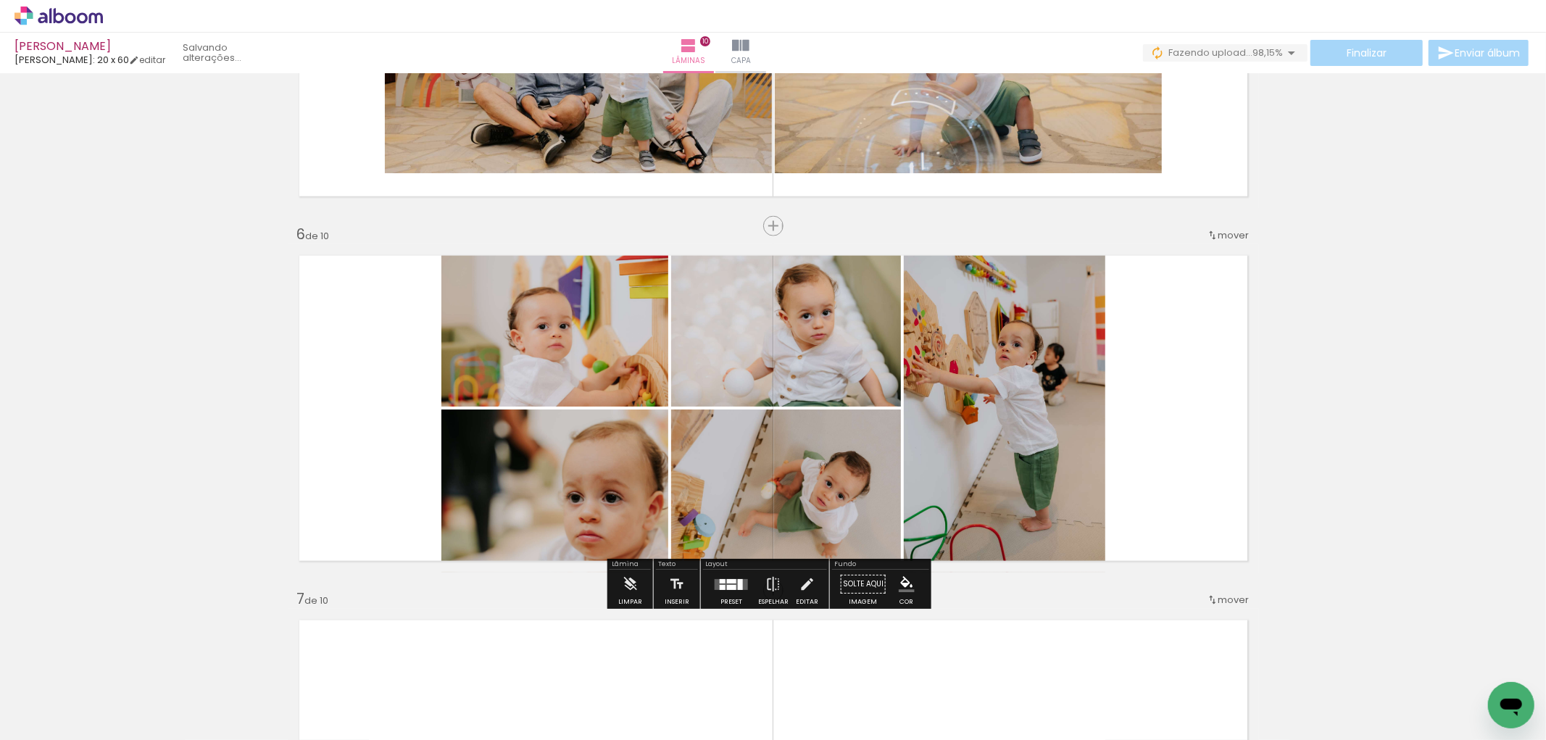
drag, startPoint x: 733, startPoint y: 590, endPoint x: 1162, endPoint y: 496, distance: 439.1
click at [738, 587] on div at bounding box center [731, 584] width 39 height 29
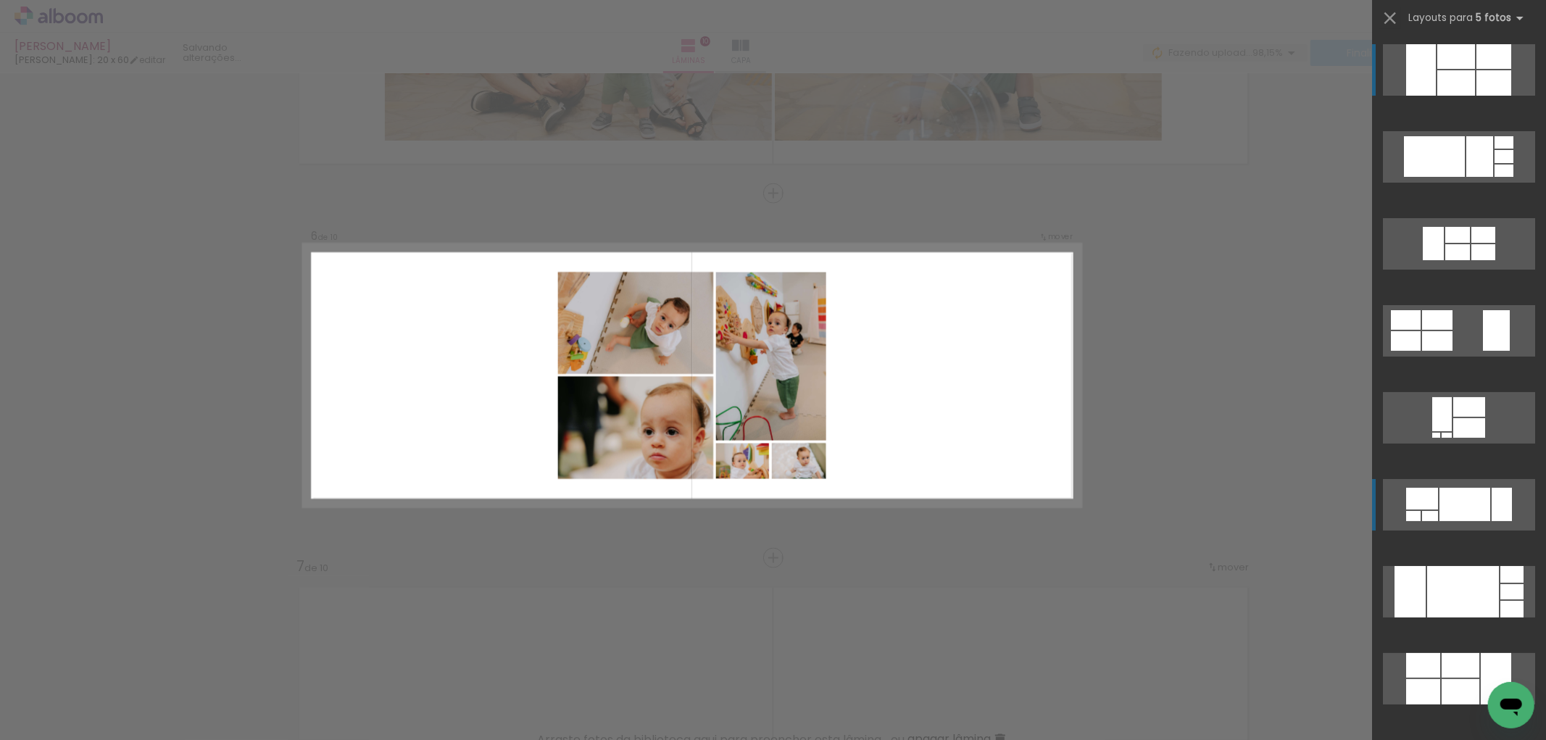
scroll to position [1741, 0]
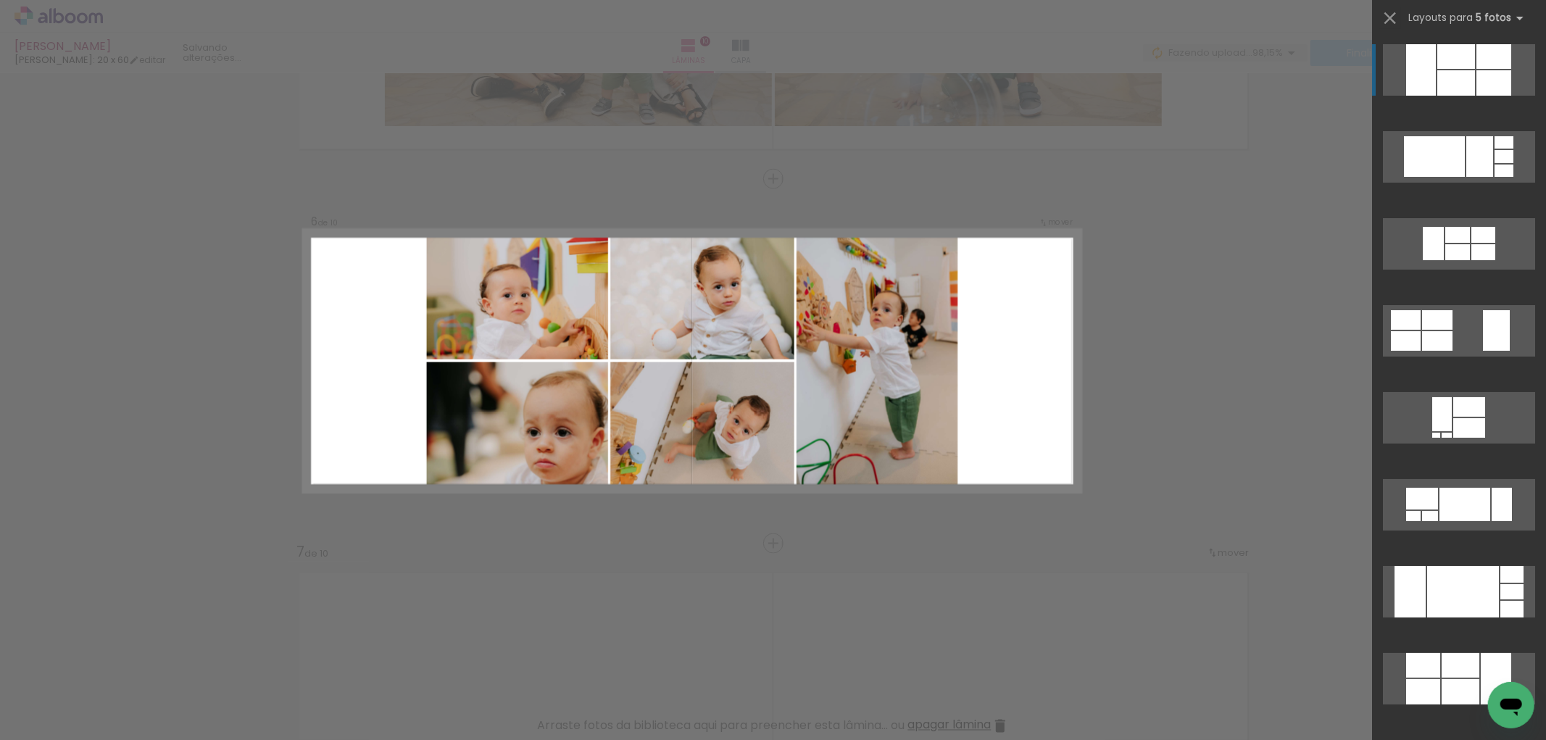
click at [1460, 78] on div at bounding box center [1456, 82] width 38 height 25
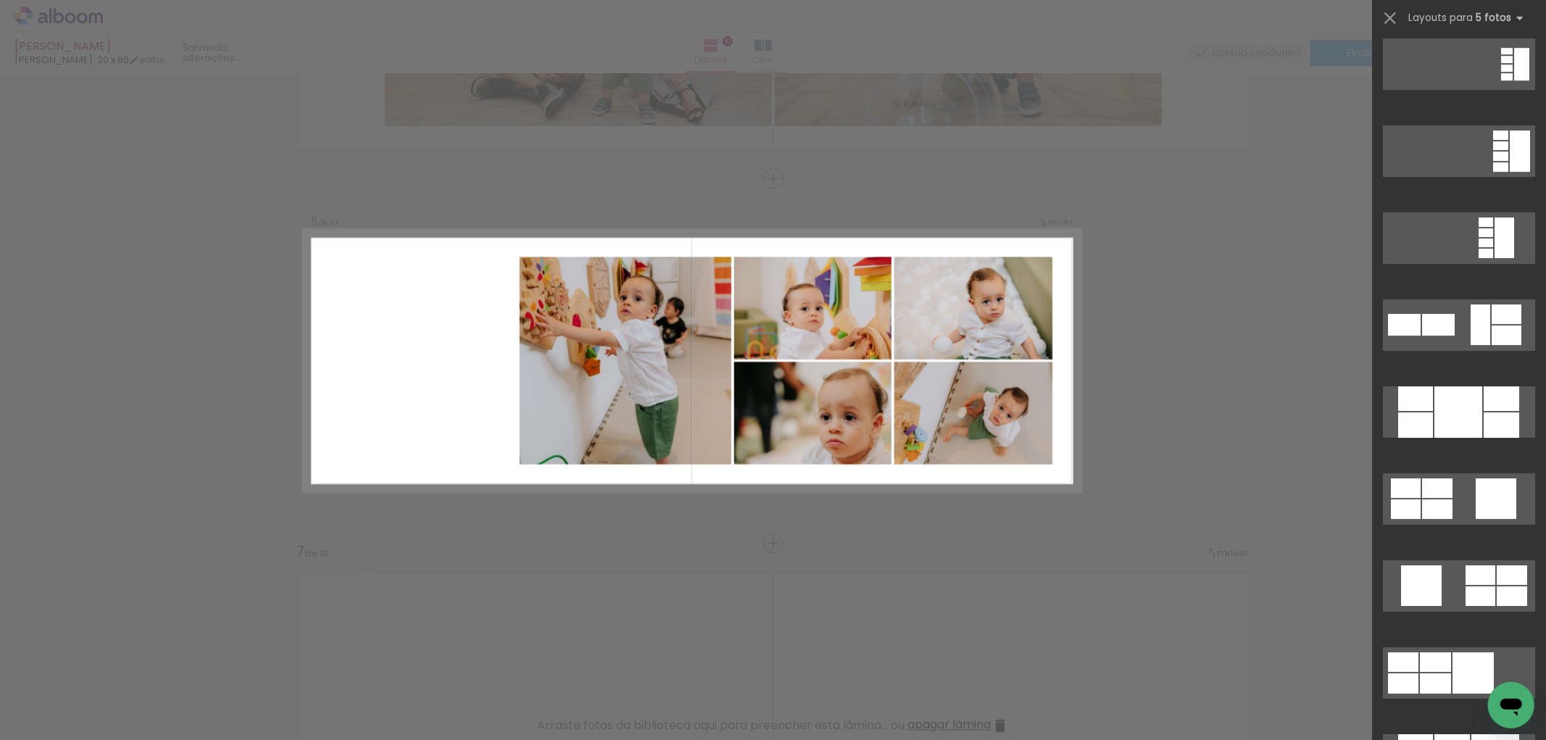
scroll to position [8697, 0]
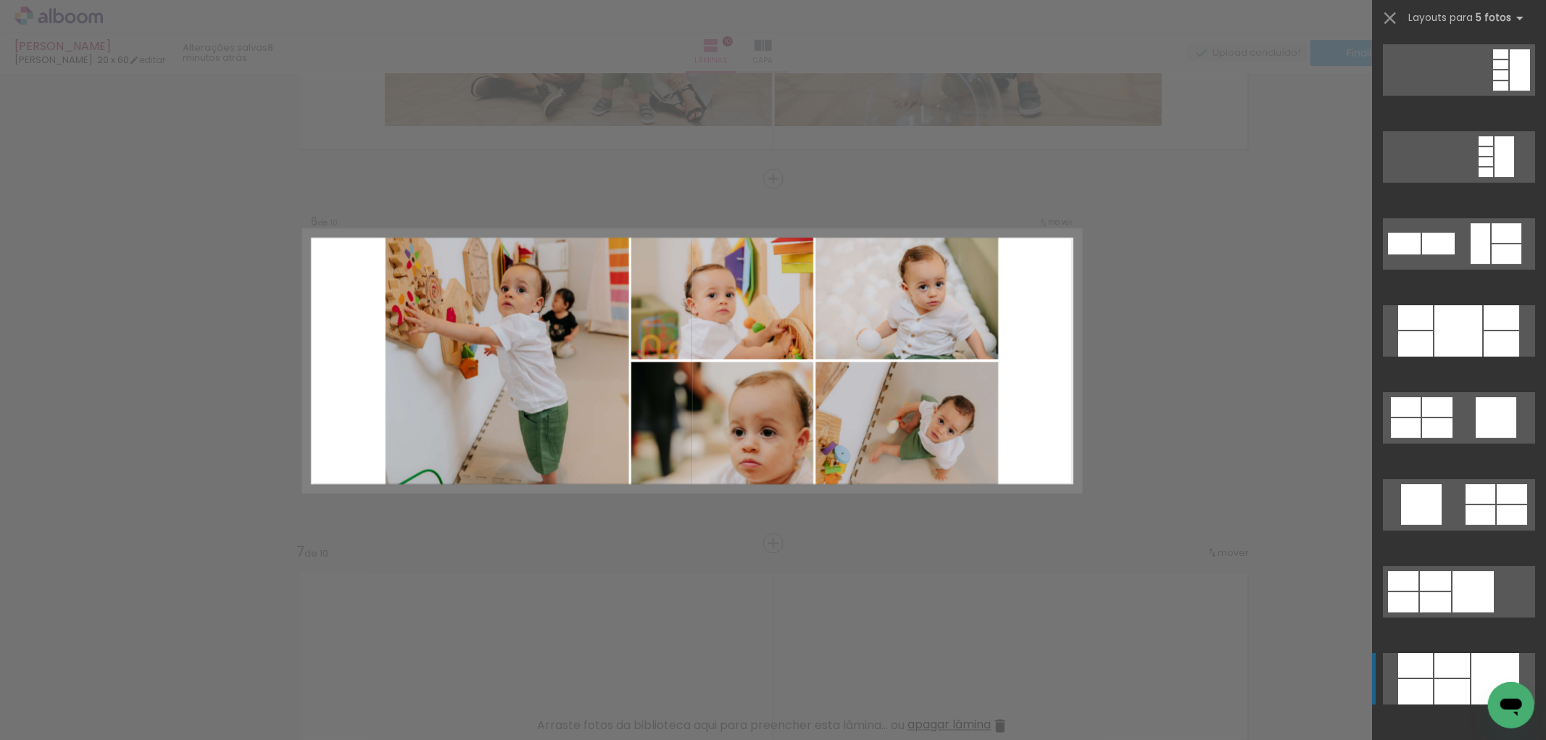
click at [1453, 677] on div at bounding box center [1452, 665] width 36 height 25
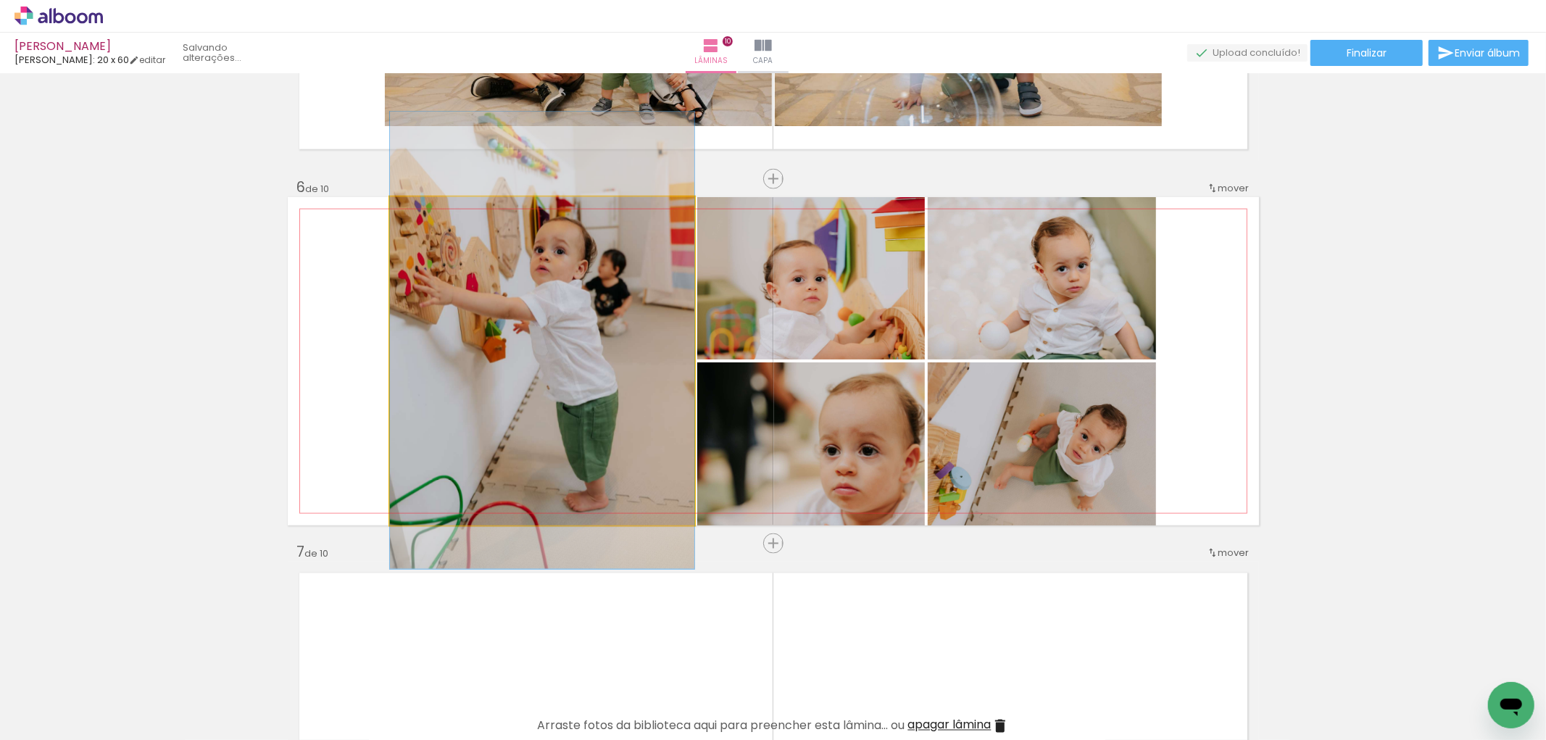
drag, startPoint x: 519, startPoint y: 352, endPoint x: 520, endPoint y: 331, distance: 21.0
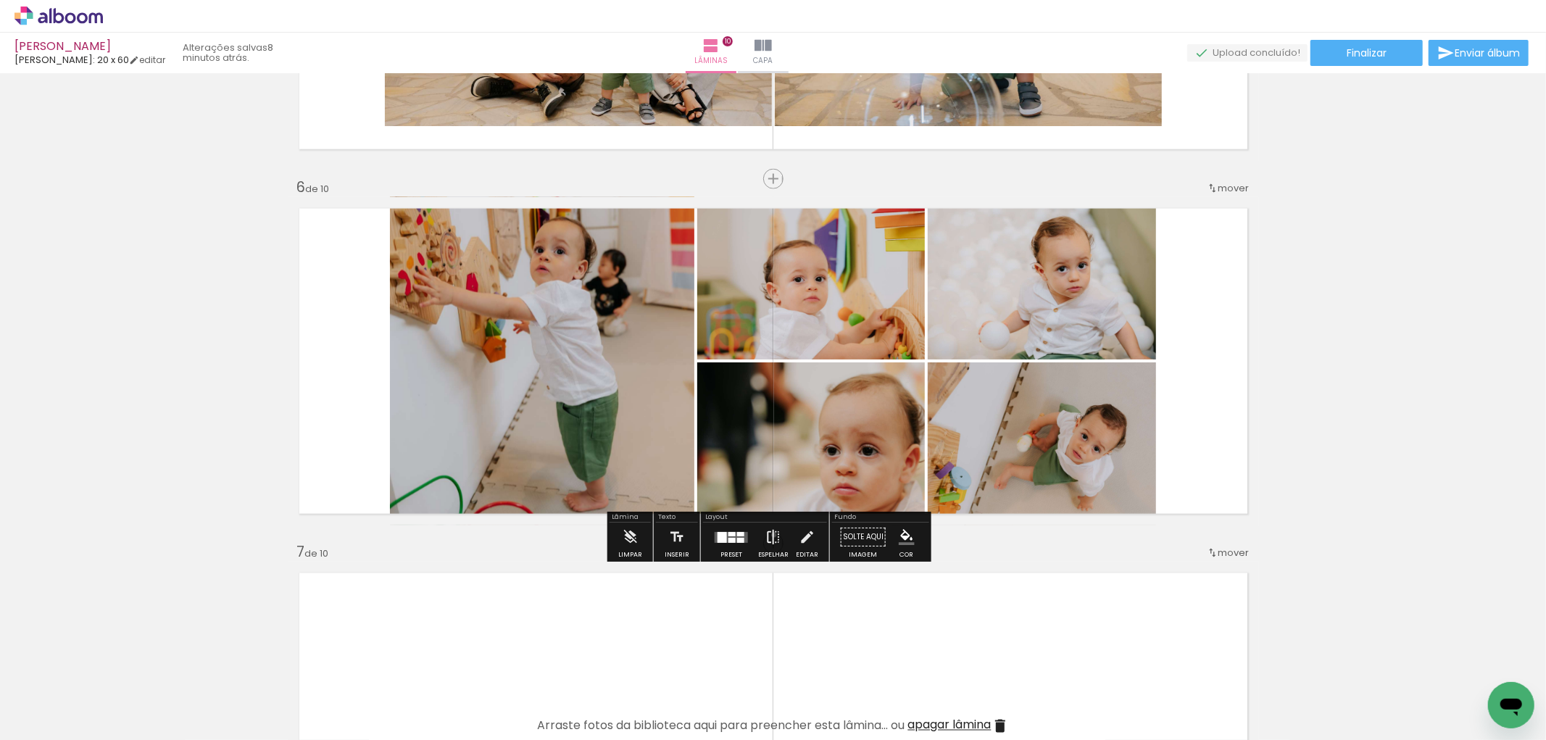
click at [770, 535] on iron-icon at bounding box center [773, 537] width 16 height 29
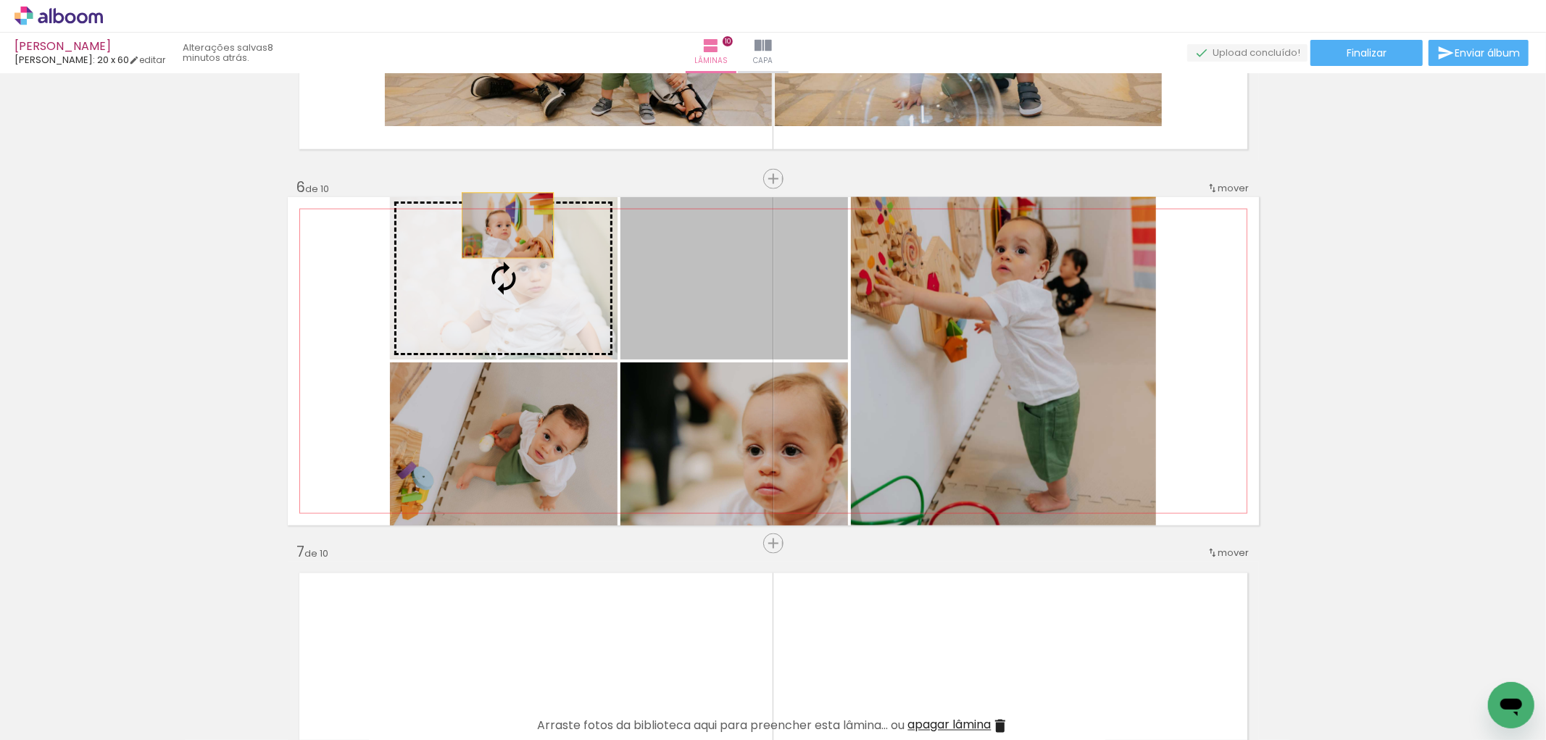
drag, startPoint x: 744, startPoint y: 306, endPoint x: 500, endPoint y: 225, distance: 256.5
click at [0, 0] on slot at bounding box center [0, 0] width 0 height 0
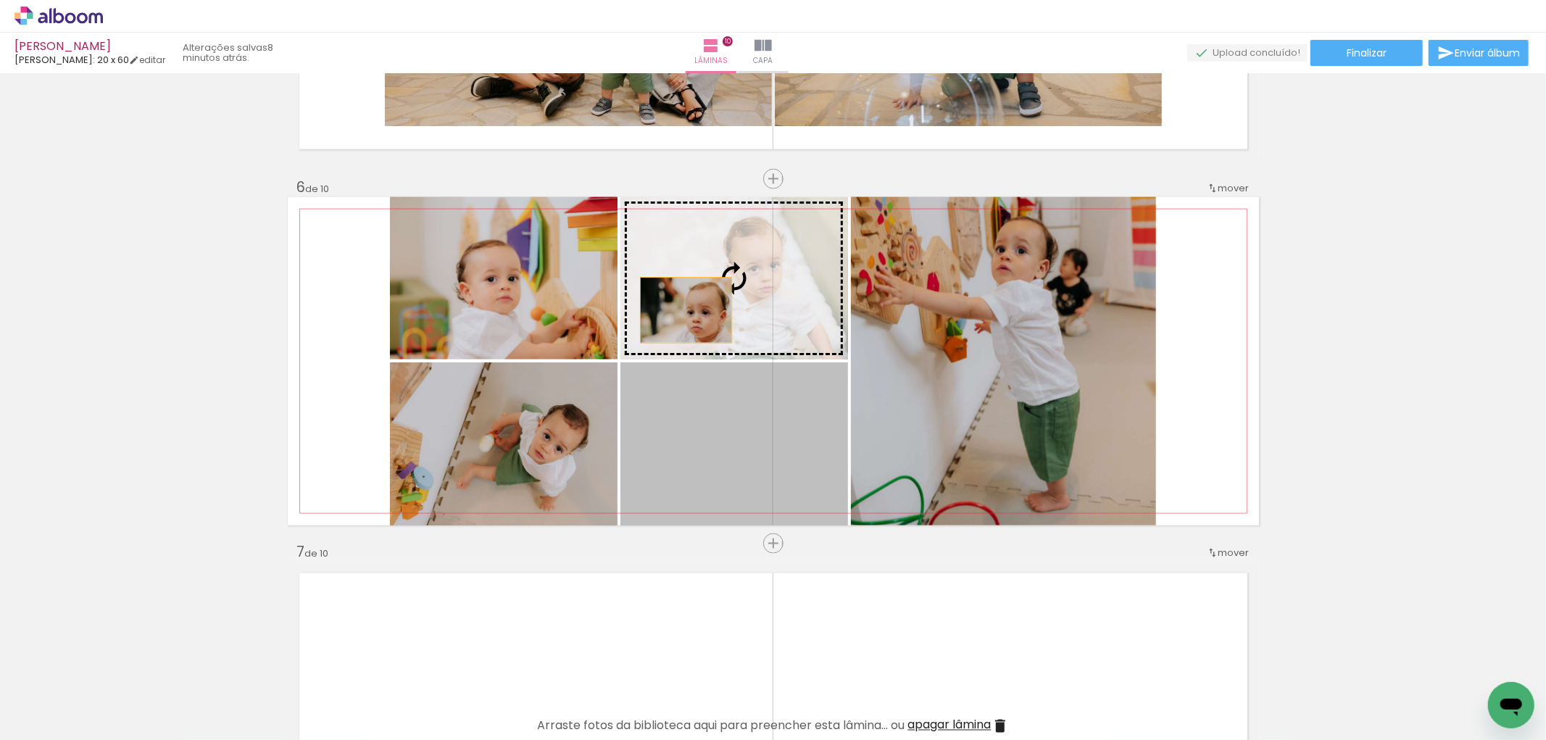
drag, startPoint x: 693, startPoint y: 460, endPoint x: 680, endPoint y: 310, distance: 150.6
click at [0, 0] on slot at bounding box center [0, 0] width 0 height 0
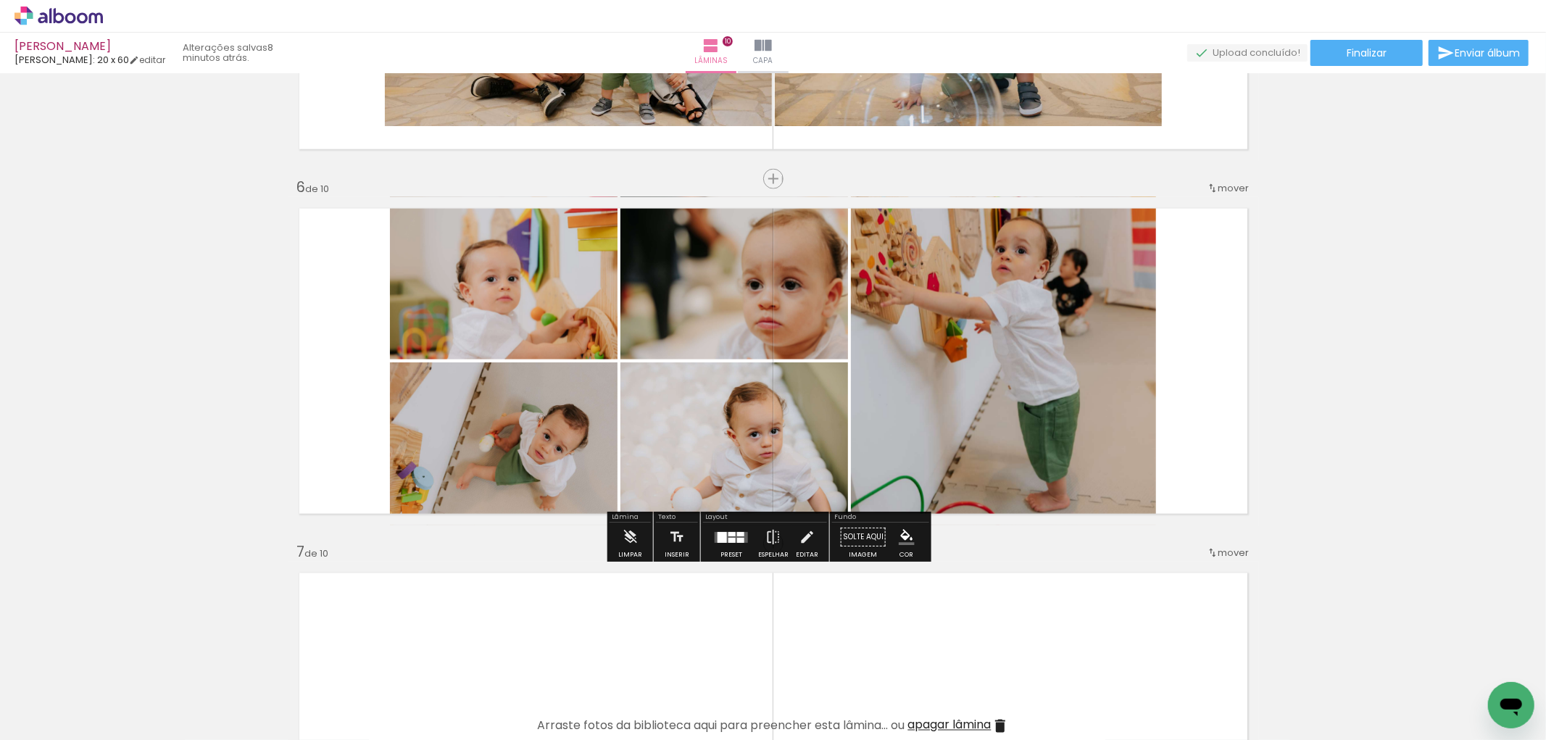
drag, startPoint x: 555, startPoint y: 475, endPoint x: 700, endPoint y: 310, distance: 219.3
click at [0, 0] on slot at bounding box center [0, 0] width 0 height 0
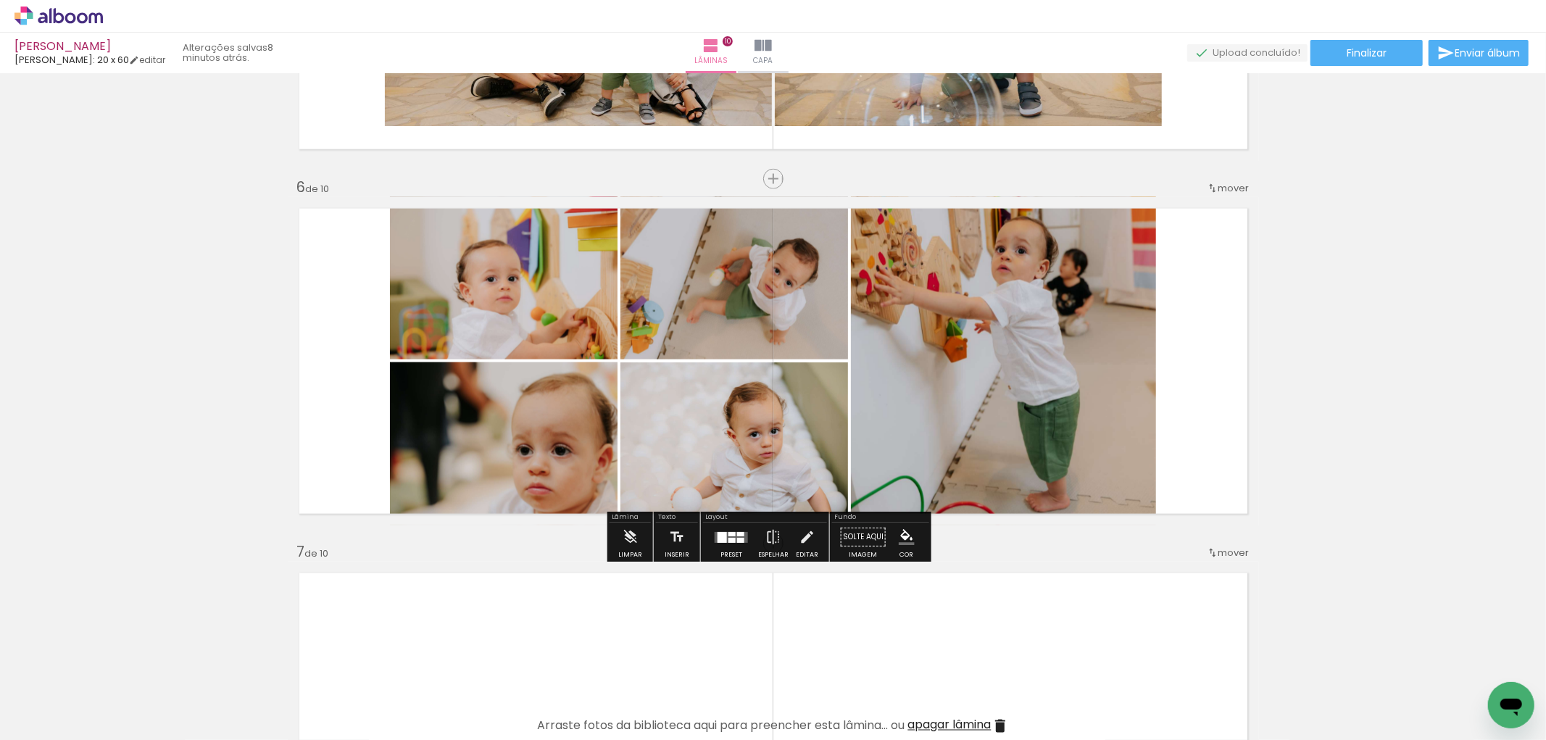
drag, startPoint x: 798, startPoint y: 404, endPoint x: 799, endPoint y: 313, distance: 91.3
click at [0, 0] on slot at bounding box center [0, 0] width 0 height 0
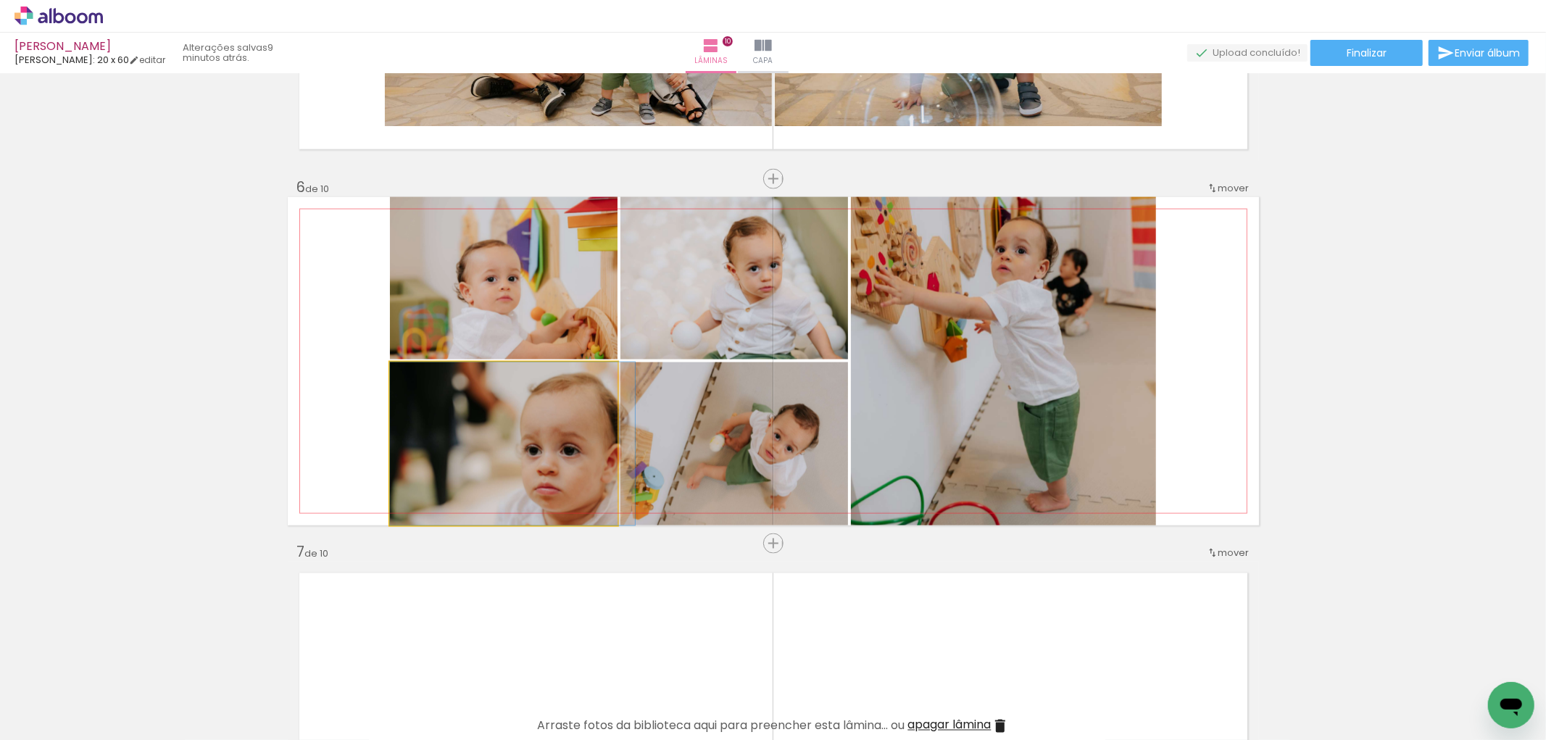
drag, startPoint x: 554, startPoint y: 428, endPoint x: 669, endPoint y: 295, distance: 176.2
click at [0, 0] on slot at bounding box center [0, 0] width 0 height 0
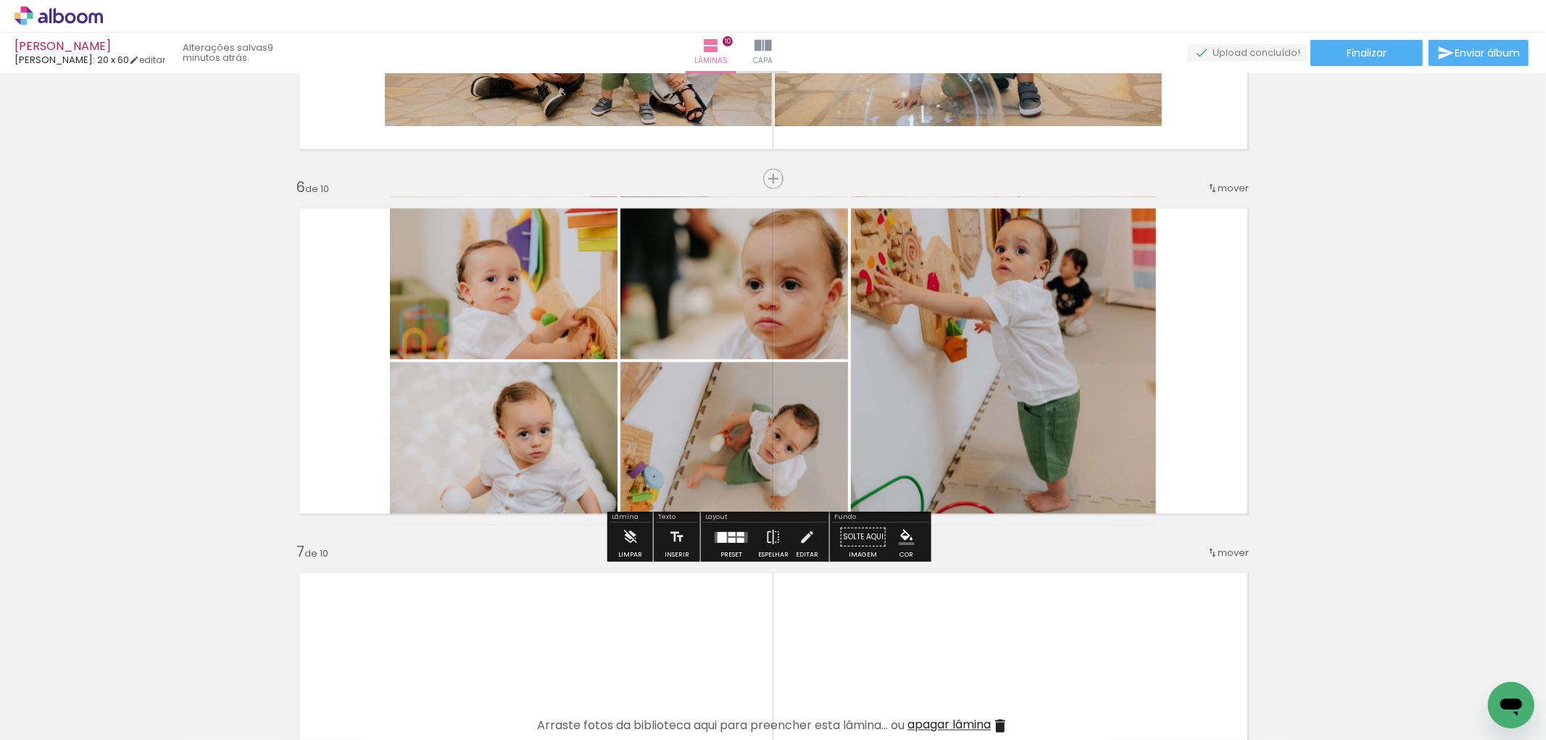
click at [730, 544] on div at bounding box center [731, 537] width 39 height 29
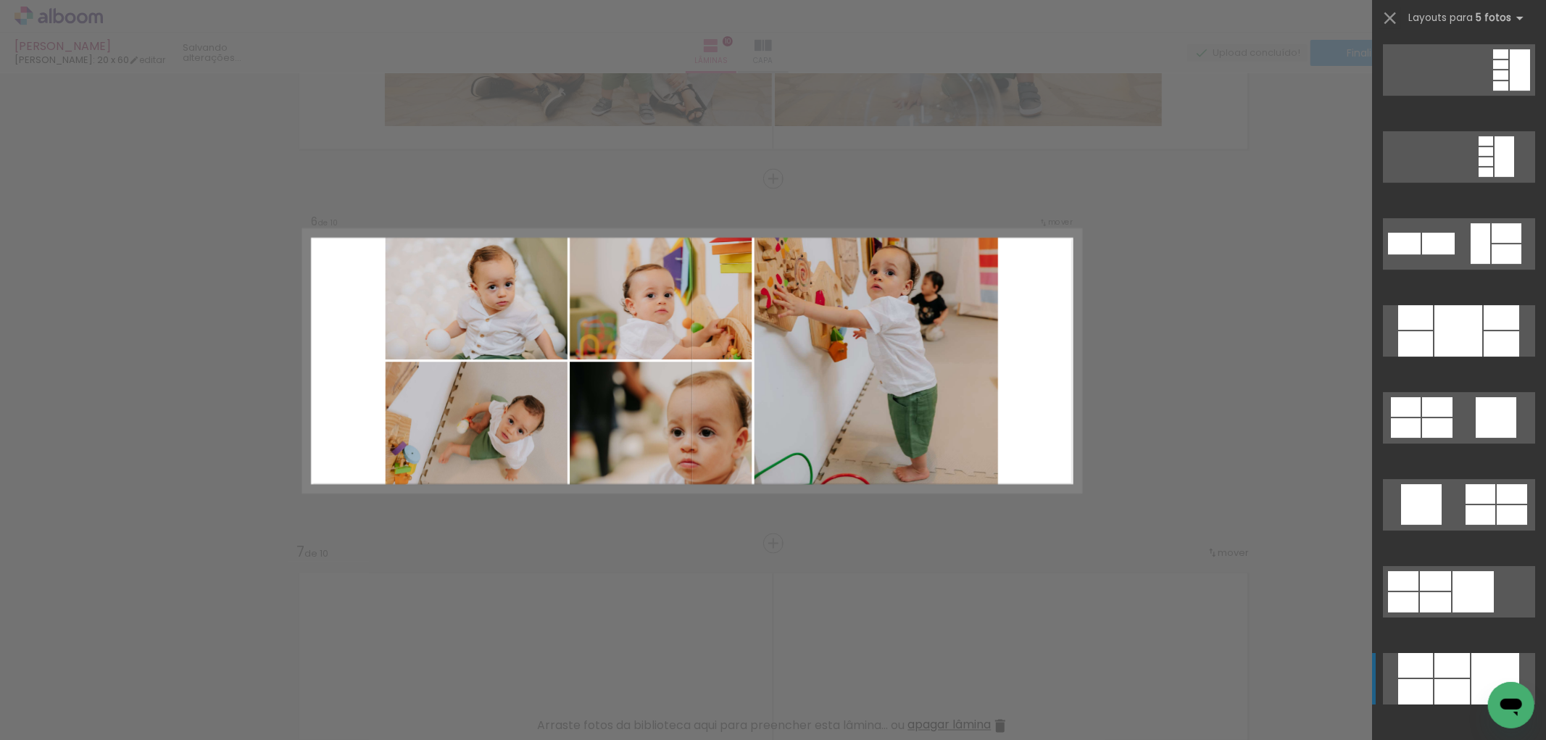
scroll to position [9306, 0]
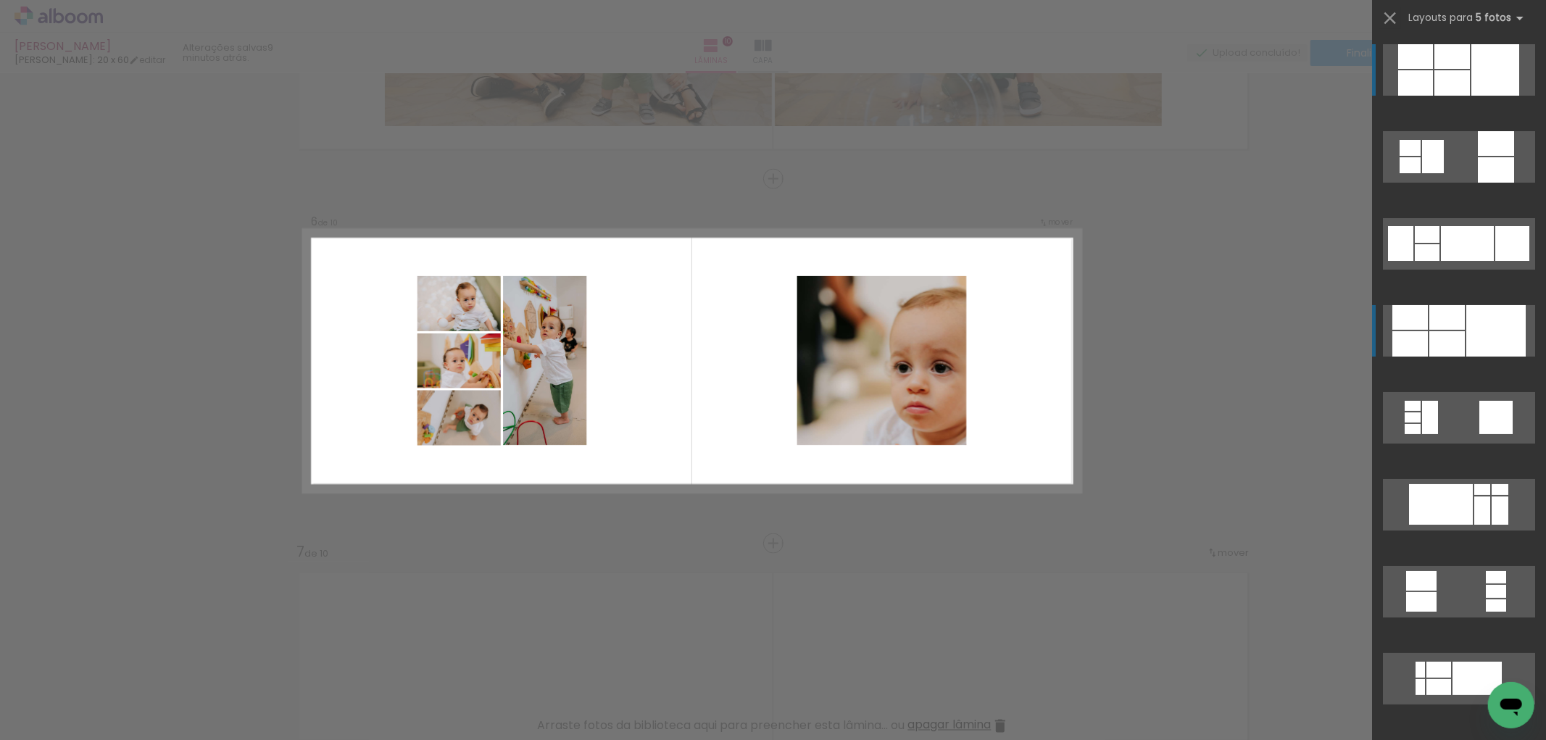
click at [1470, 348] on div at bounding box center [1495, 330] width 59 height 51
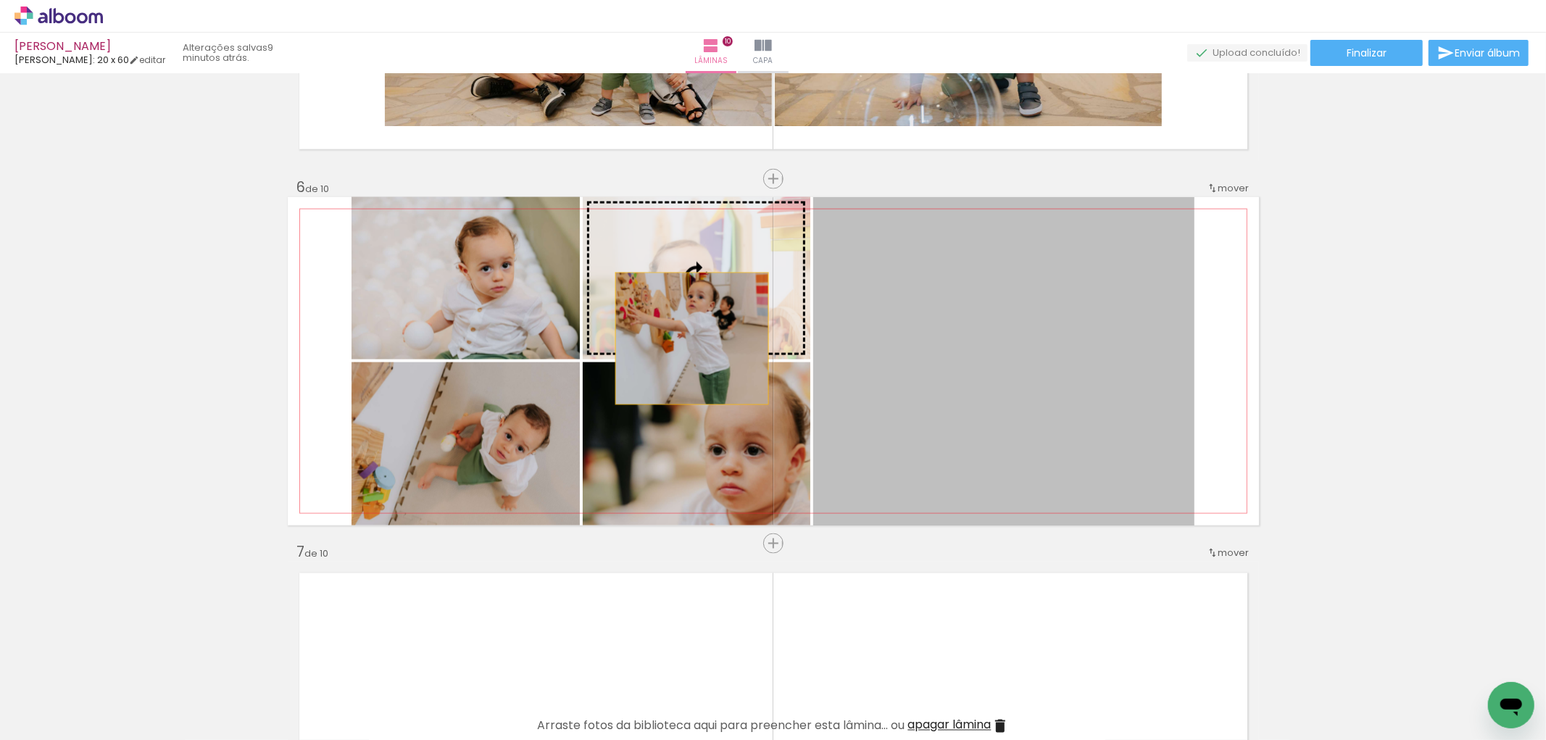
drag, startPoint x: 1054, startPoint y: 313, endPoint x: 307, endPoint y: 254, distance: 749.6
click at [0, 0] on slot at bounding box center [0, 0] width 0 height 0
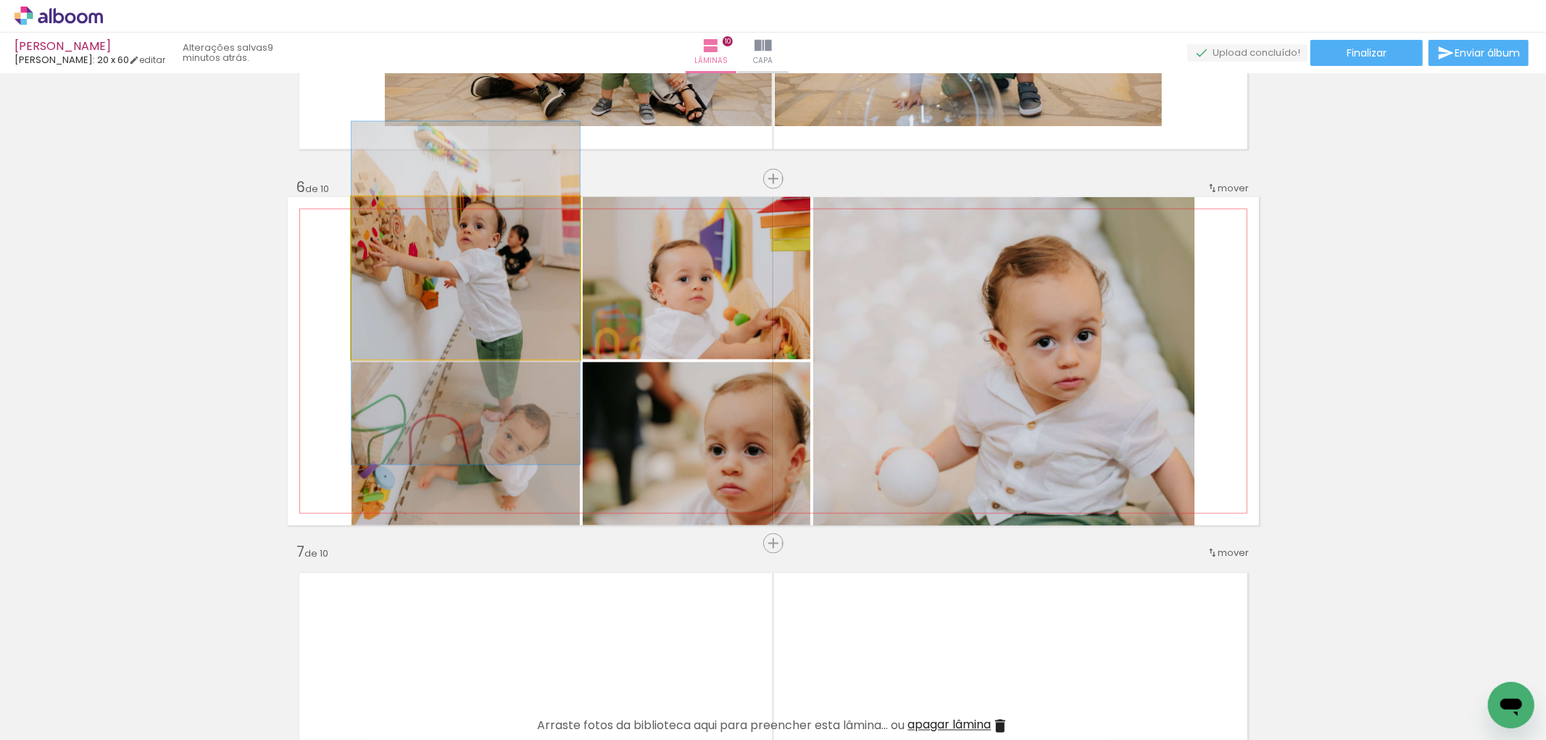
drag, startPoint x: 486, startPoint y: 291, endPoint x: 741, endPoint y: 482, distance: 317.9
click at [0, 0] on slot at bounding box center [0, 0] width 0 height 0
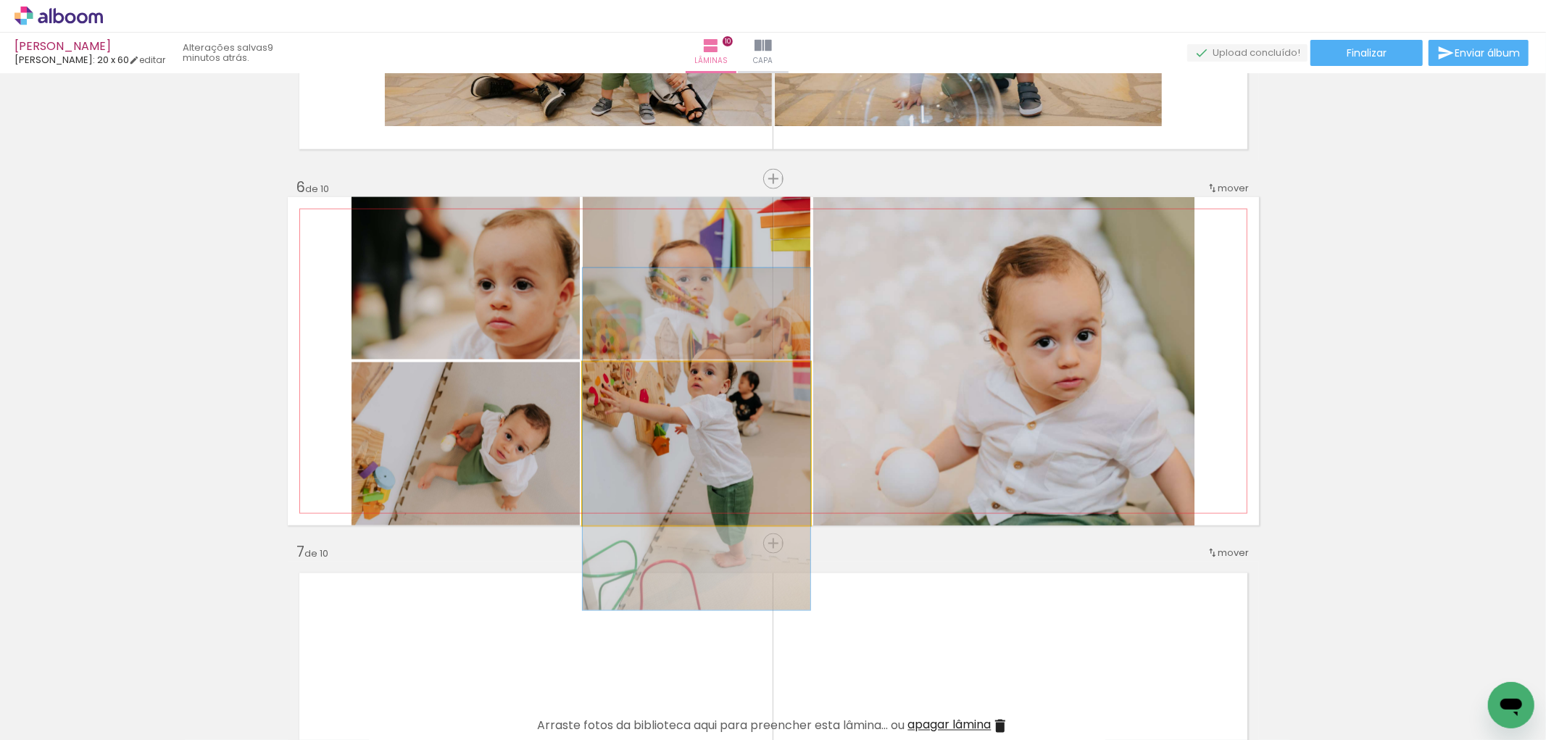
drag, startPoint x: 741, startPoint y: 483, endPoint x: 733, endPoint y: 478, distance: 9.1
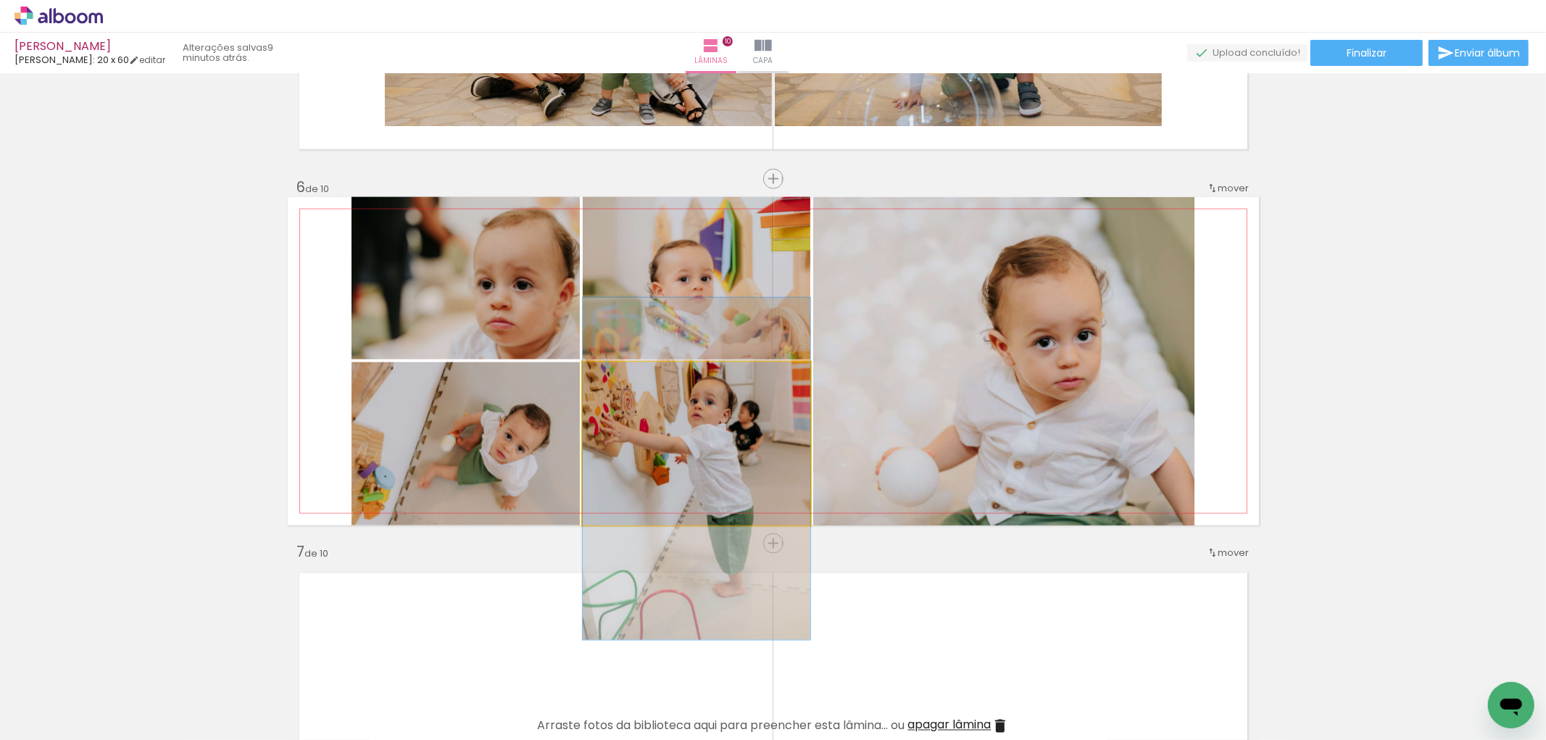
drag, startPoint x: 674, startPoint y: 415, endPoint x: 673, endPoint y: 449, distance: 34.1
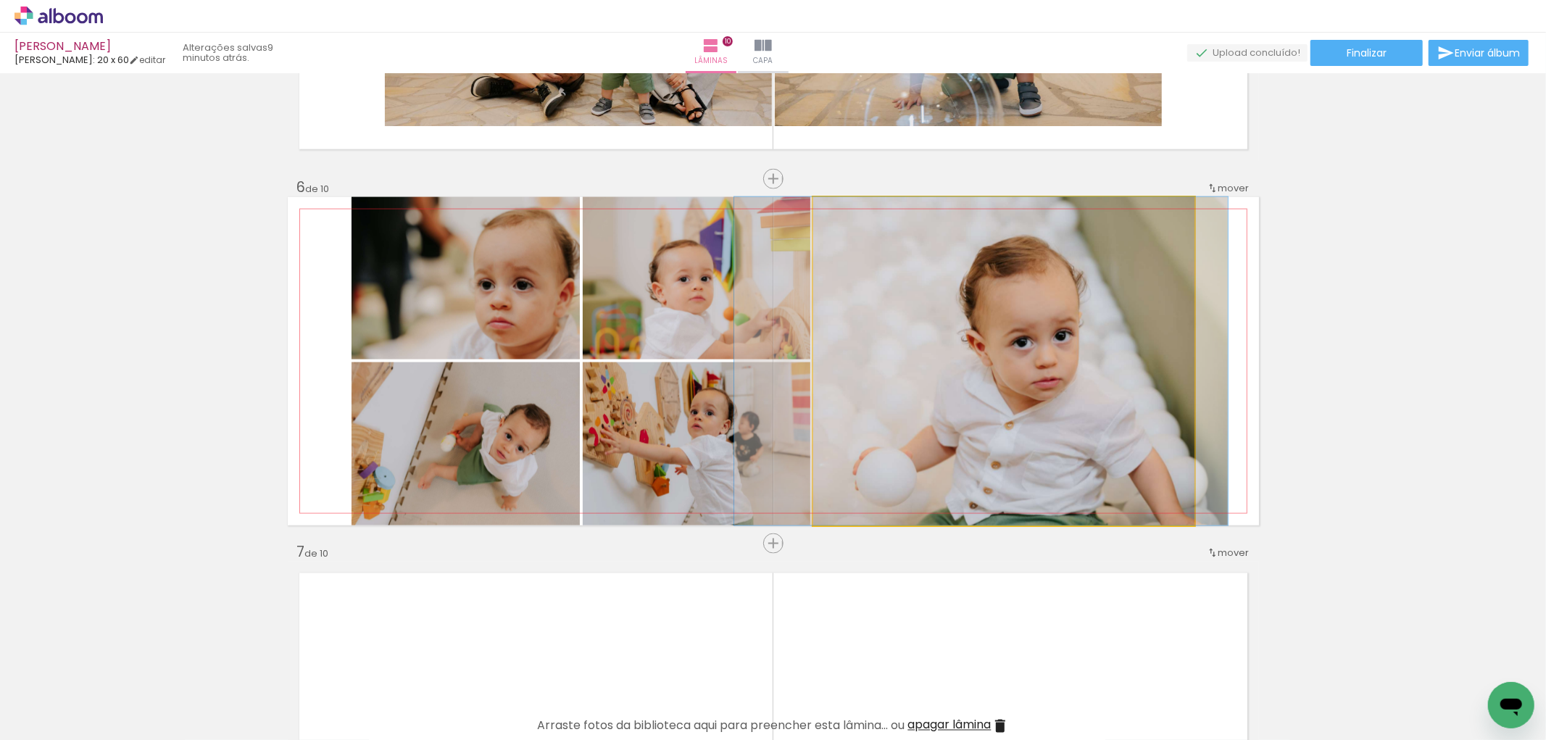
drag, startPoint x: 1041, startPoint y: 314, endPoint x: 1018, endPoint y: 245, distance: 72.4
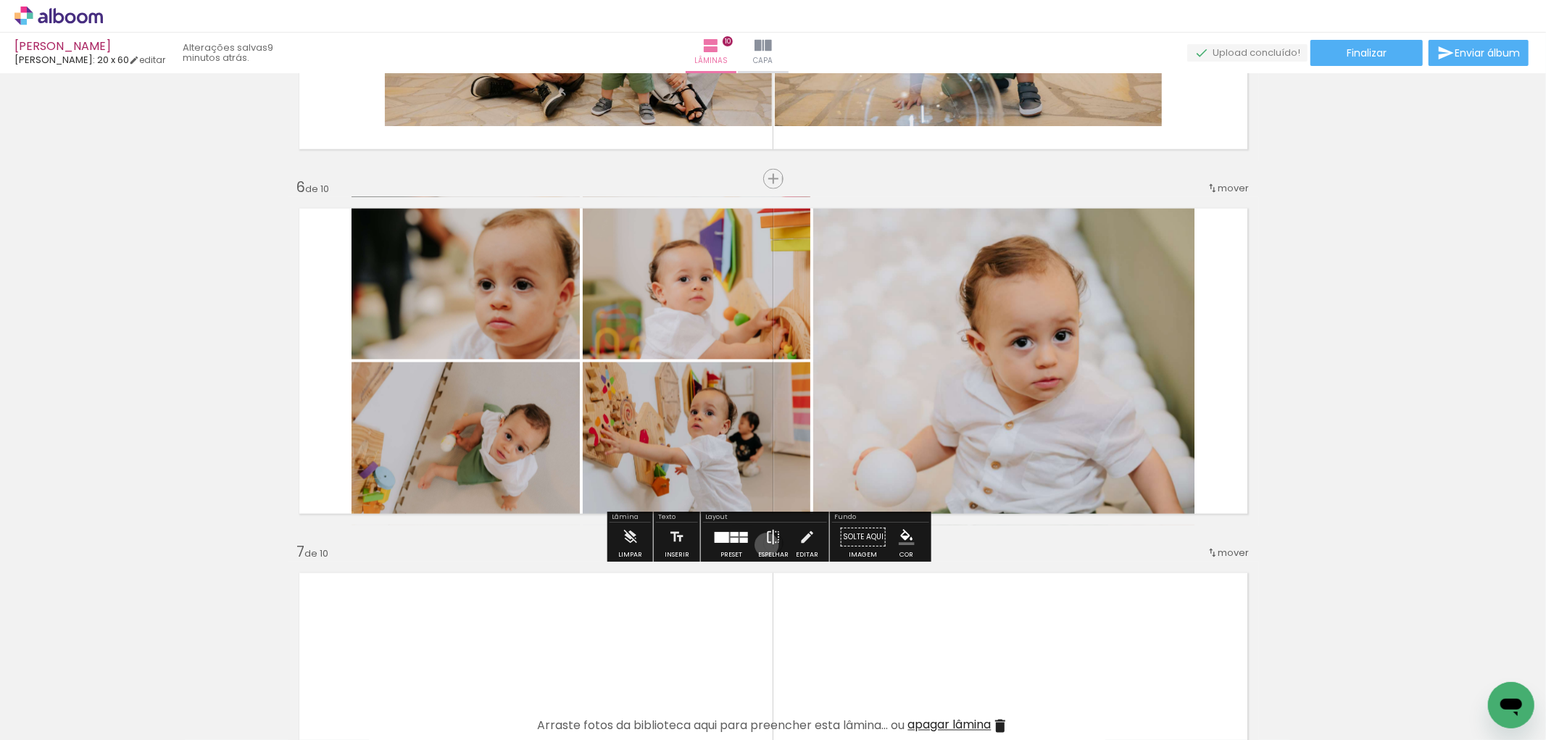
drag, startPoint x: 764, startPoint y: 545, endPoint x: 770, endPoint y: 540, distance: 8.3
click at [770, 541] on iron-icon at bounding box center [773, 537] width 16 height 29
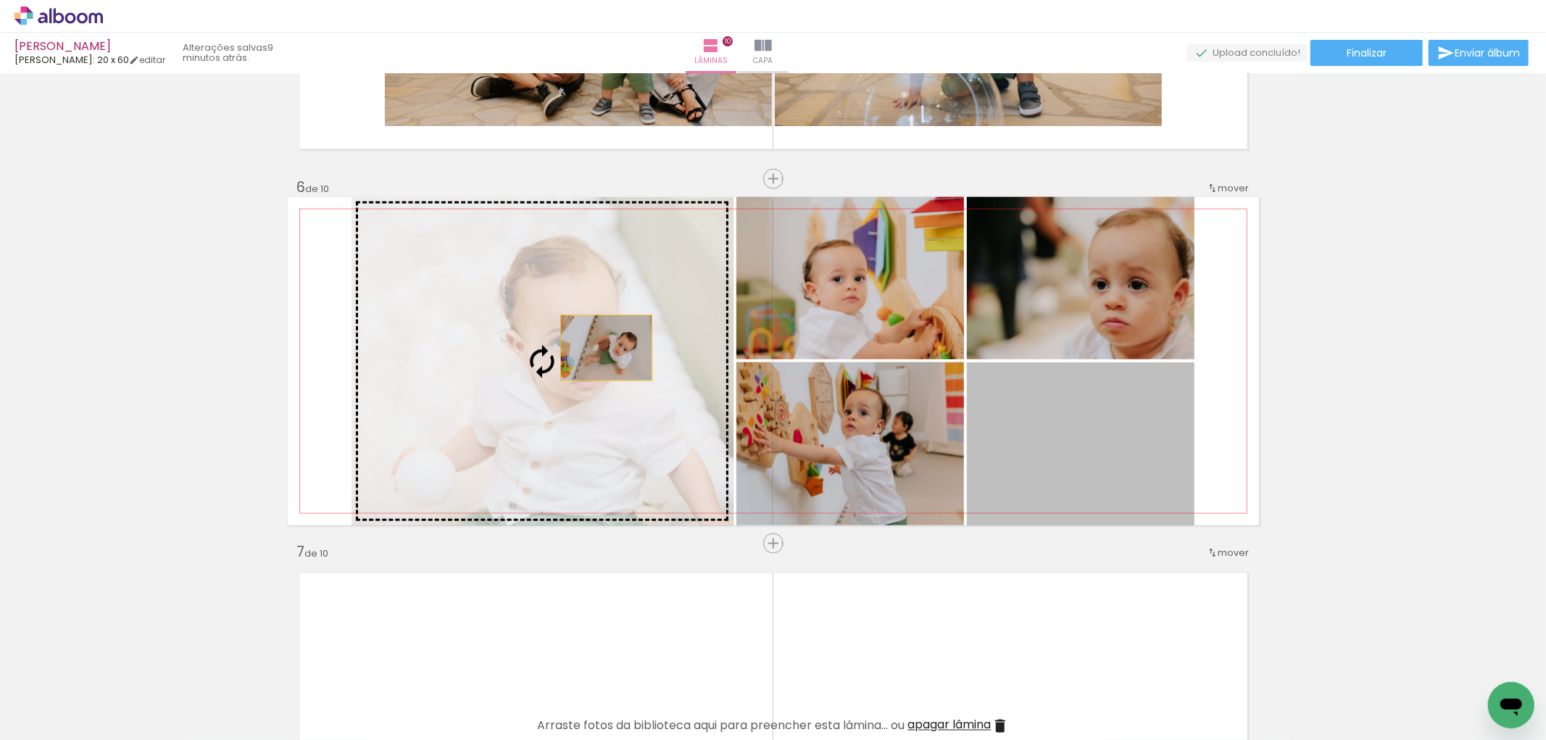
drag, startPoint x: 1107, startPoint y: 470, endPoint x: 475, endPoint y: 307, distance: 652.7
click at [0, 0] on slot at bounding box center [0, 0] width 0 height 0
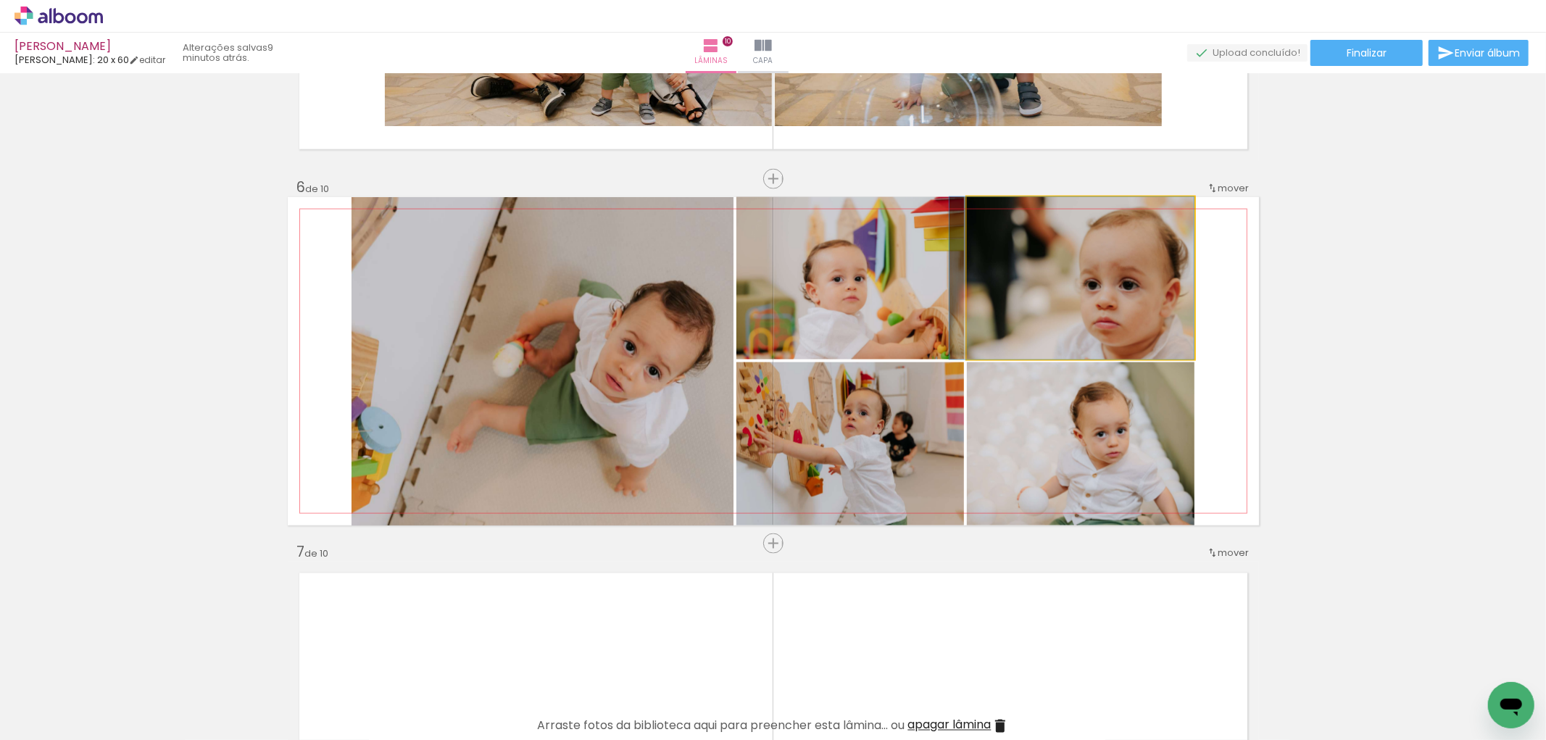
drag, startPoint x: 1086, startPoint y: 280, endPoint x: 1070, endPoint y: 280, distance: 15.2
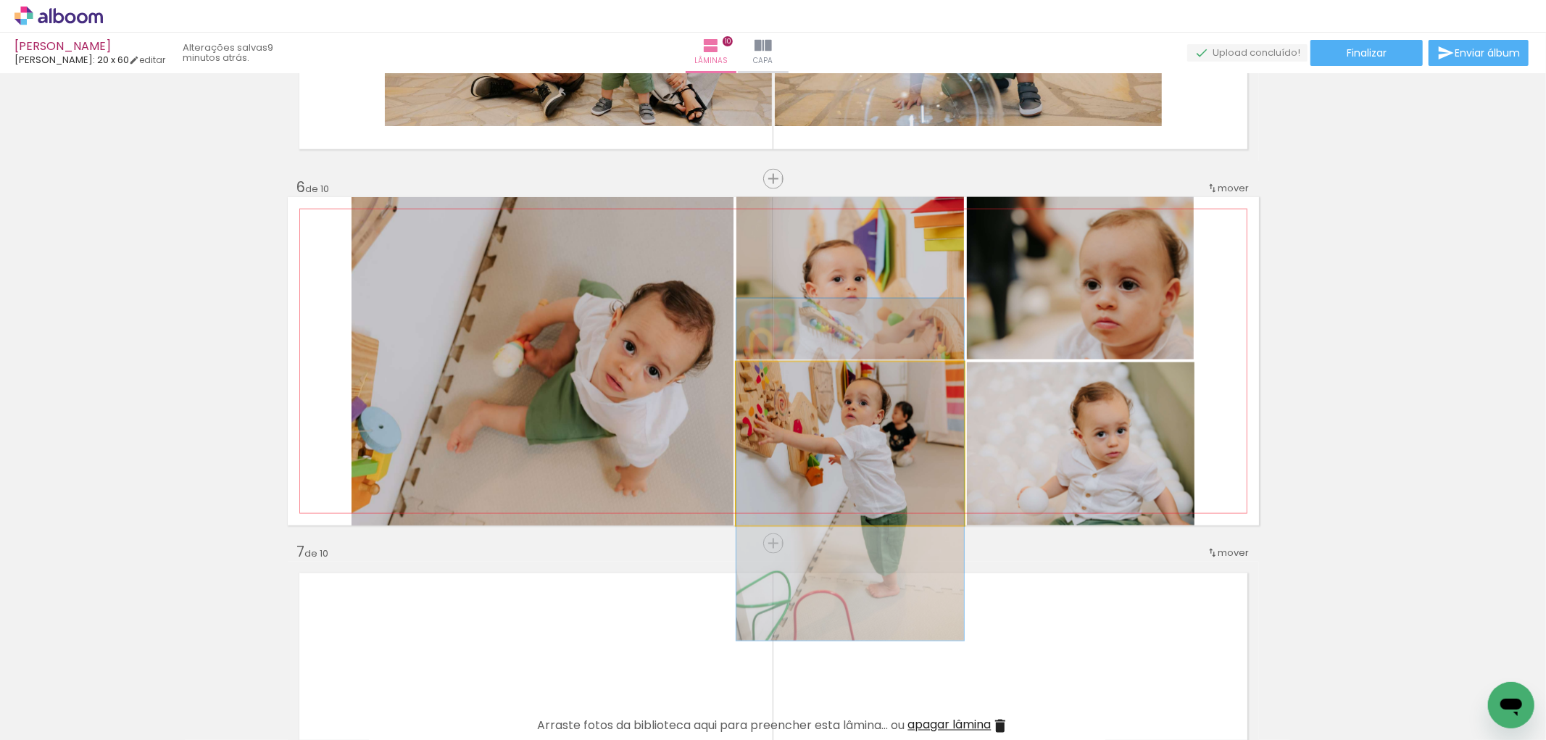
drag, startPoint x: 907, startPoint y: 449, endPoint x: 943, endPoint y: 439, distance: 36.9
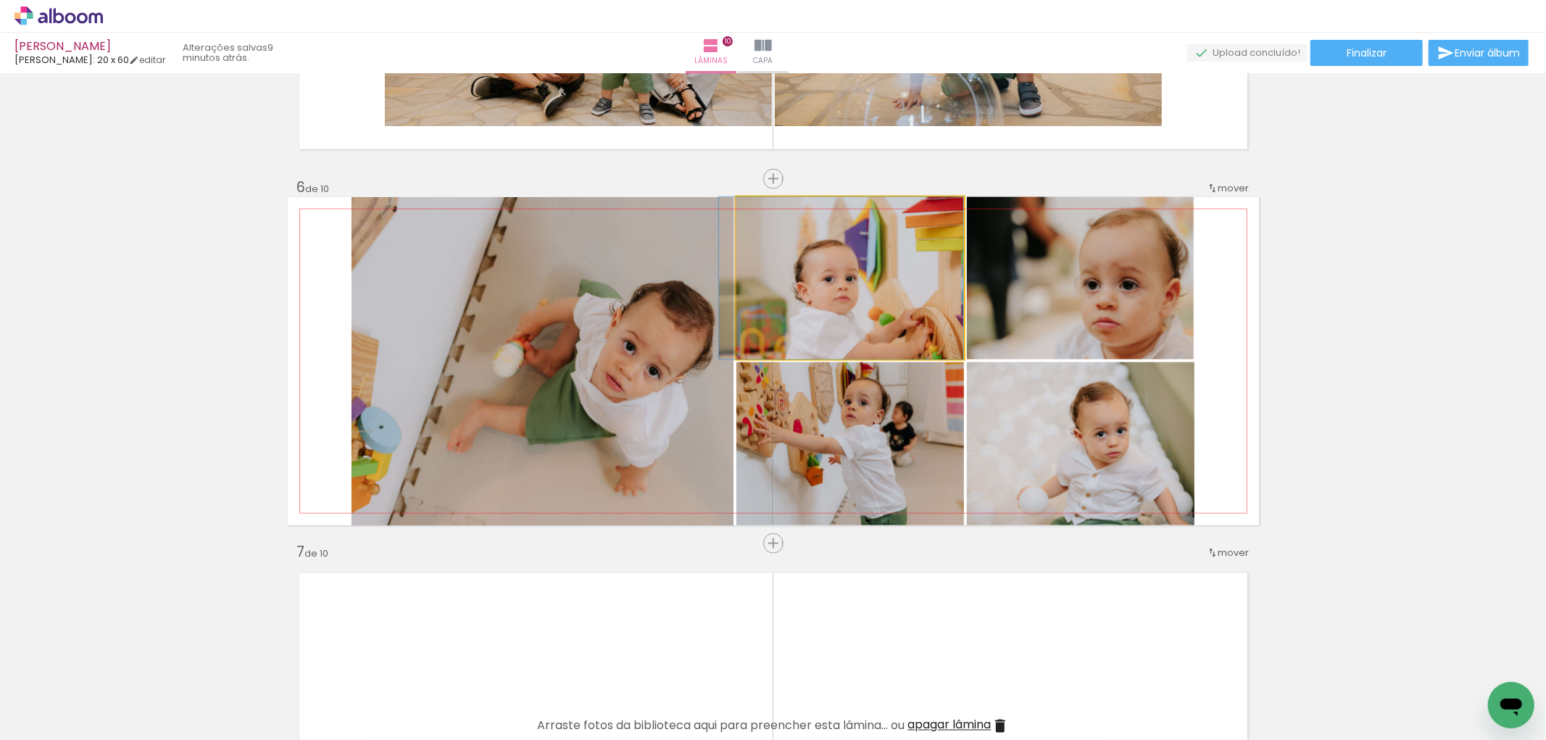
drag, startPoint x: 933, startPoint y: 299, endPoint x: 915, endPoint y: 302, distance: 17.6
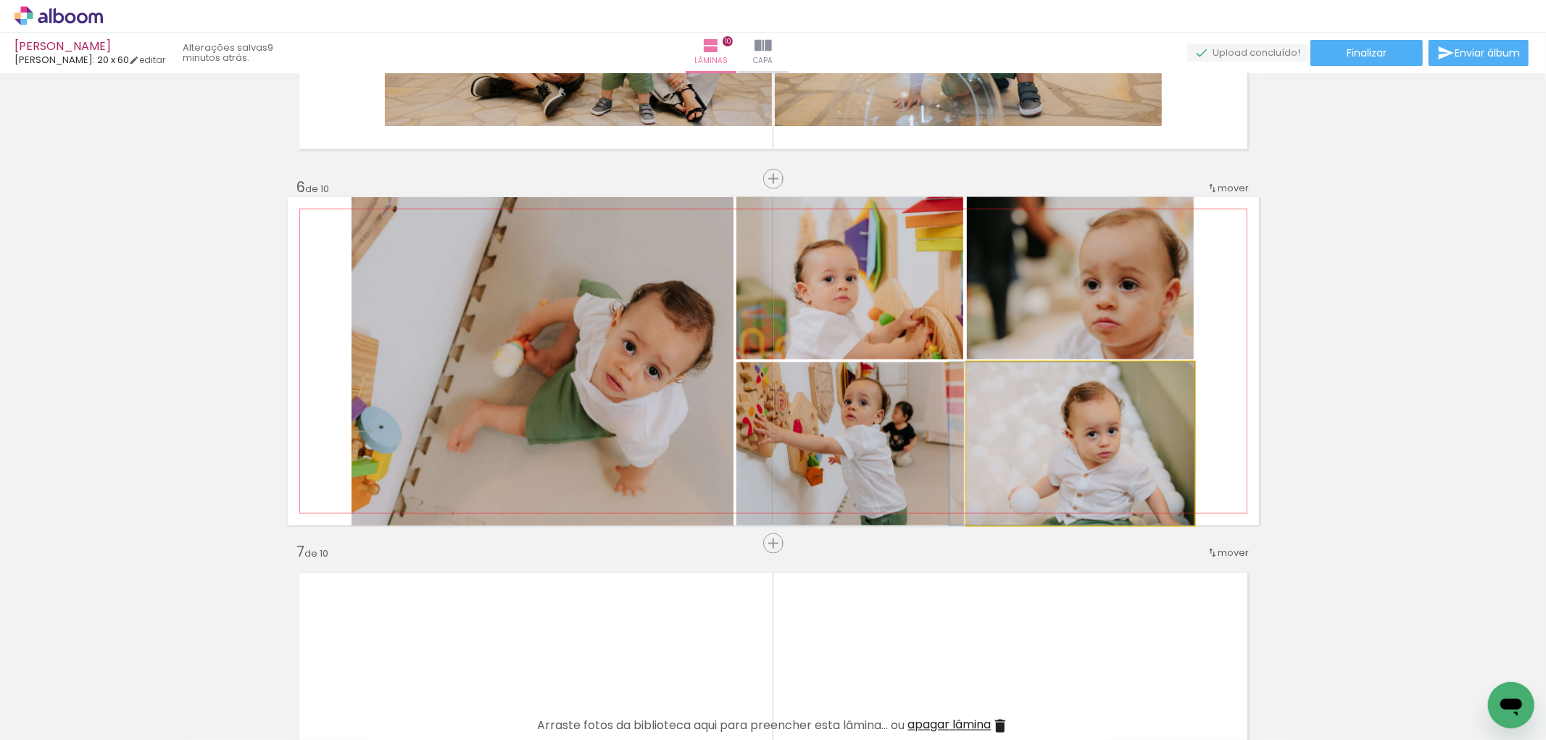
drag, startPoint x: 1054, startPoint y: 452, endPoint x: 1033, endPoint y: 425, distance: 33.6
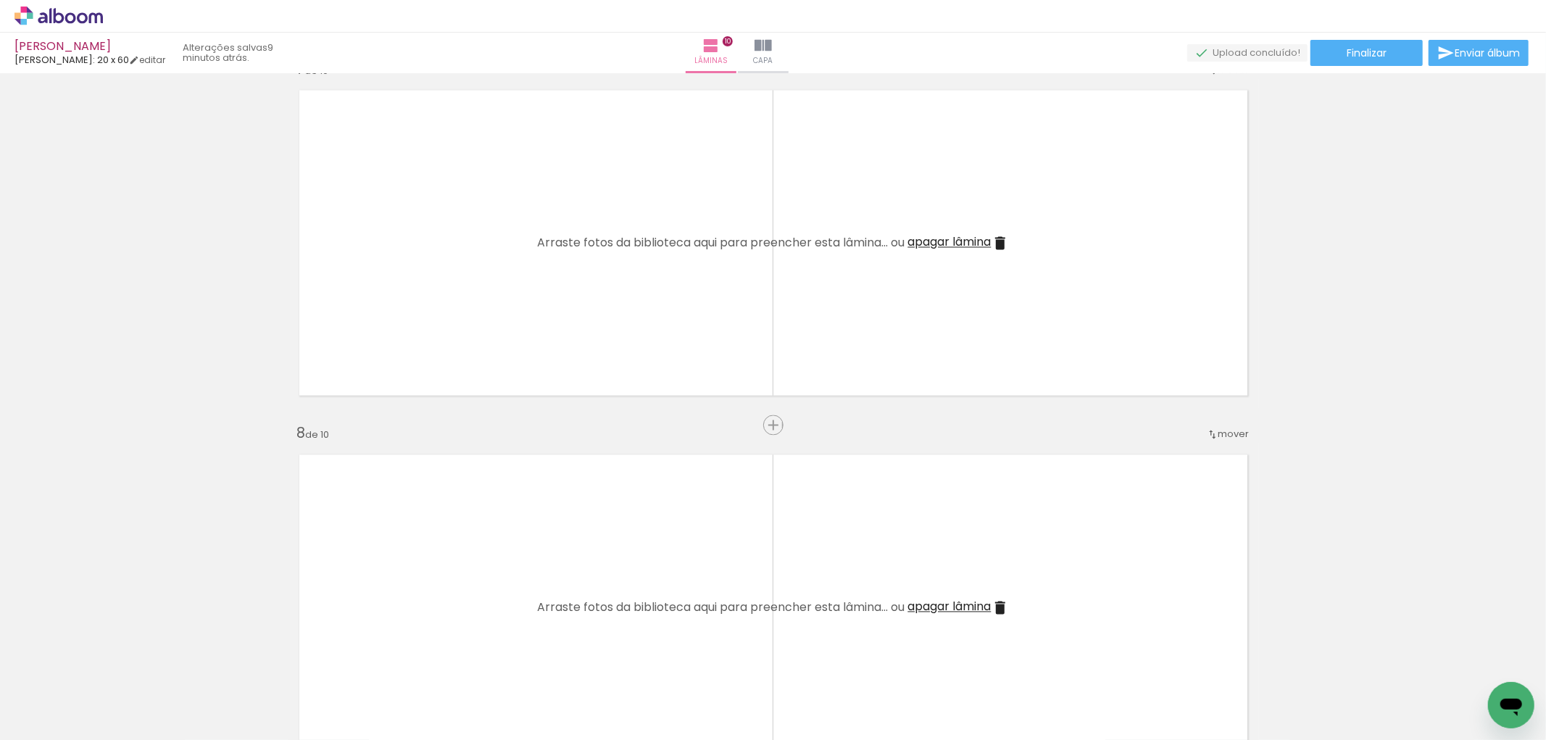
scroll to position [2143, 0]
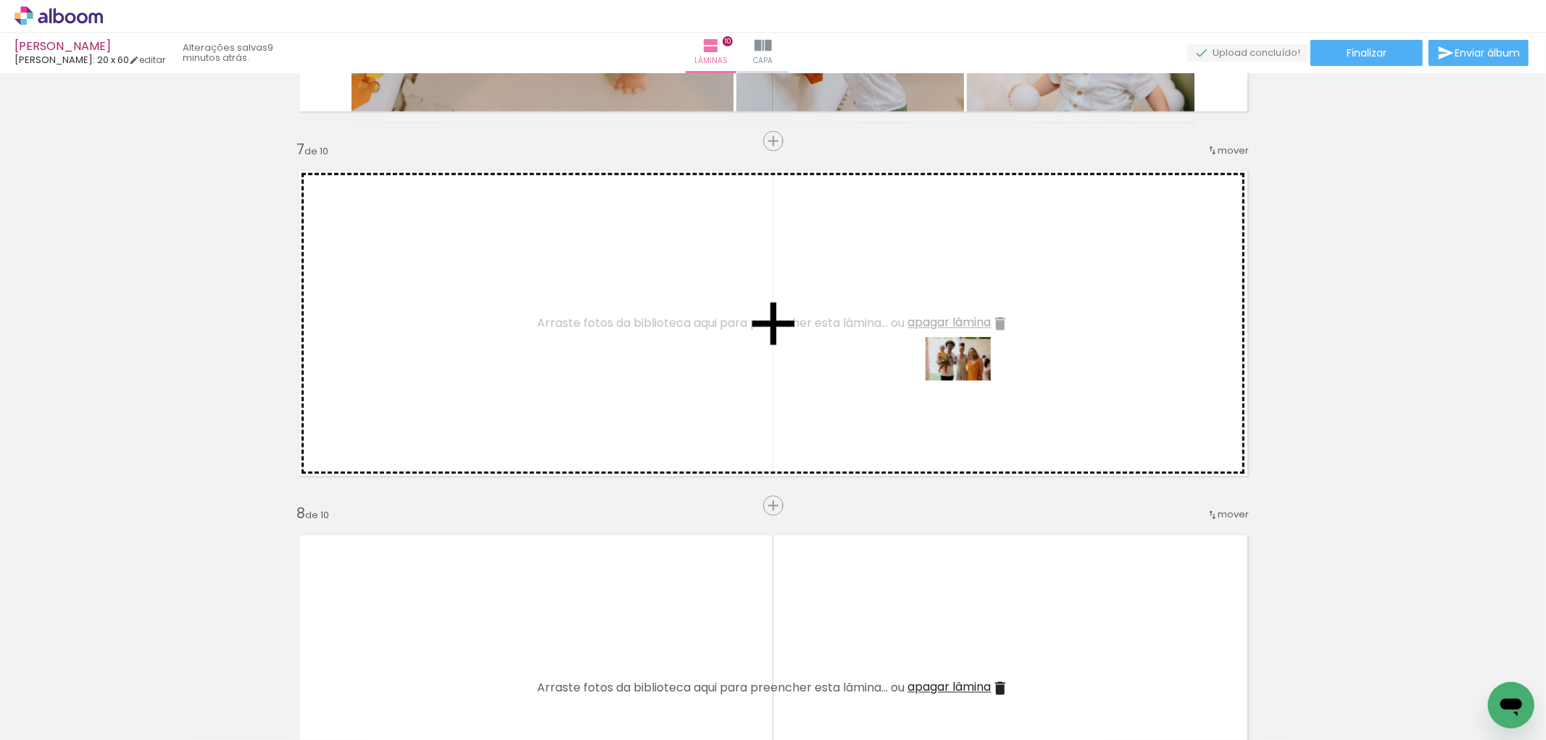
drag, startPoint x: 1085, startPoint y: 701, endPoint x: 1199, endPoint y: 603, distance: 150.1
click at [969, 381] on quentale-workspace at bounding box center [773, 370] width 1546 height 740
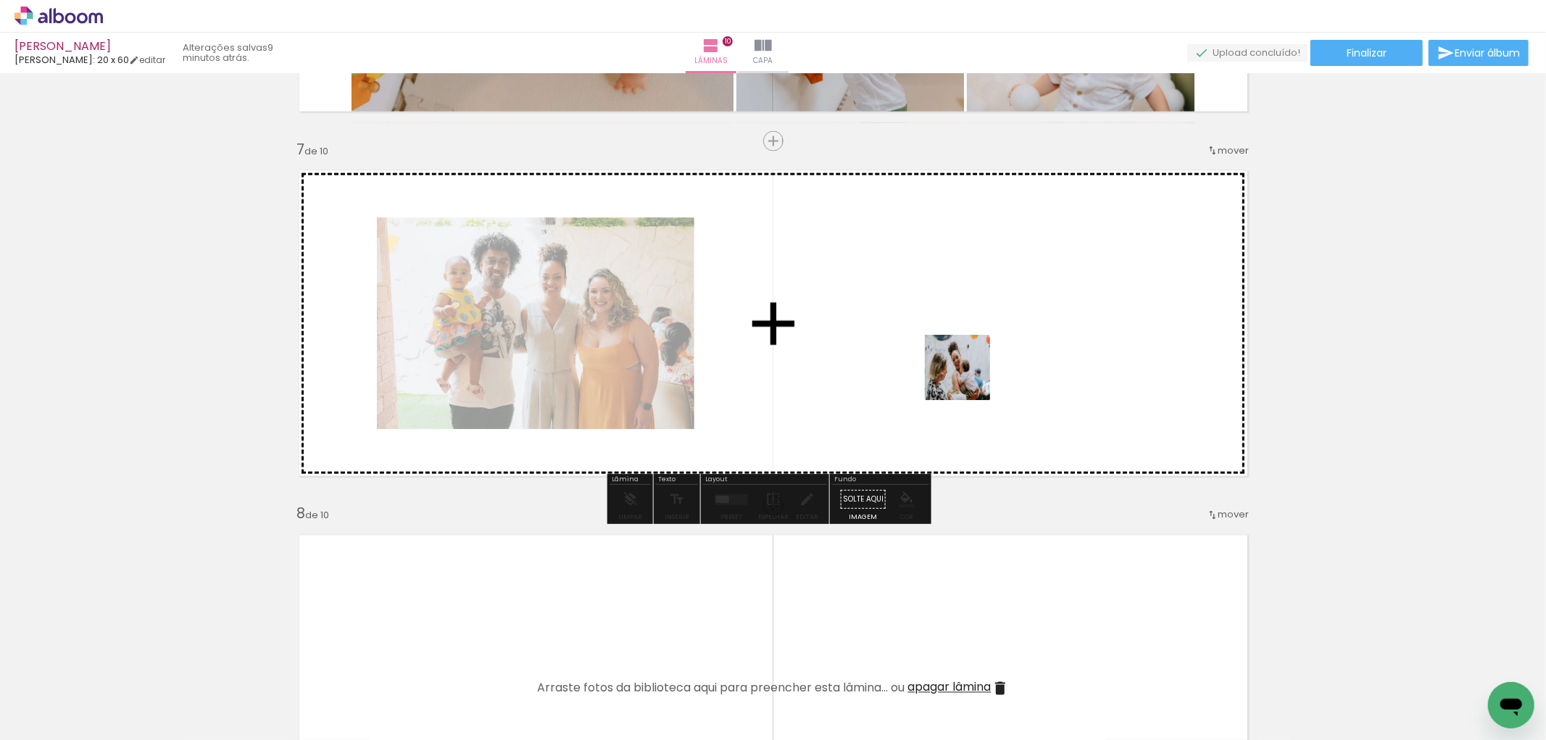
drag, startPoint x: 1176, startPoint y: 678, endPoint x: 968, endPoint y: 367, distance: 375.1
click at [968, 367] on quentale-workspace at bounding box center [773, 370] width 1546 height 740
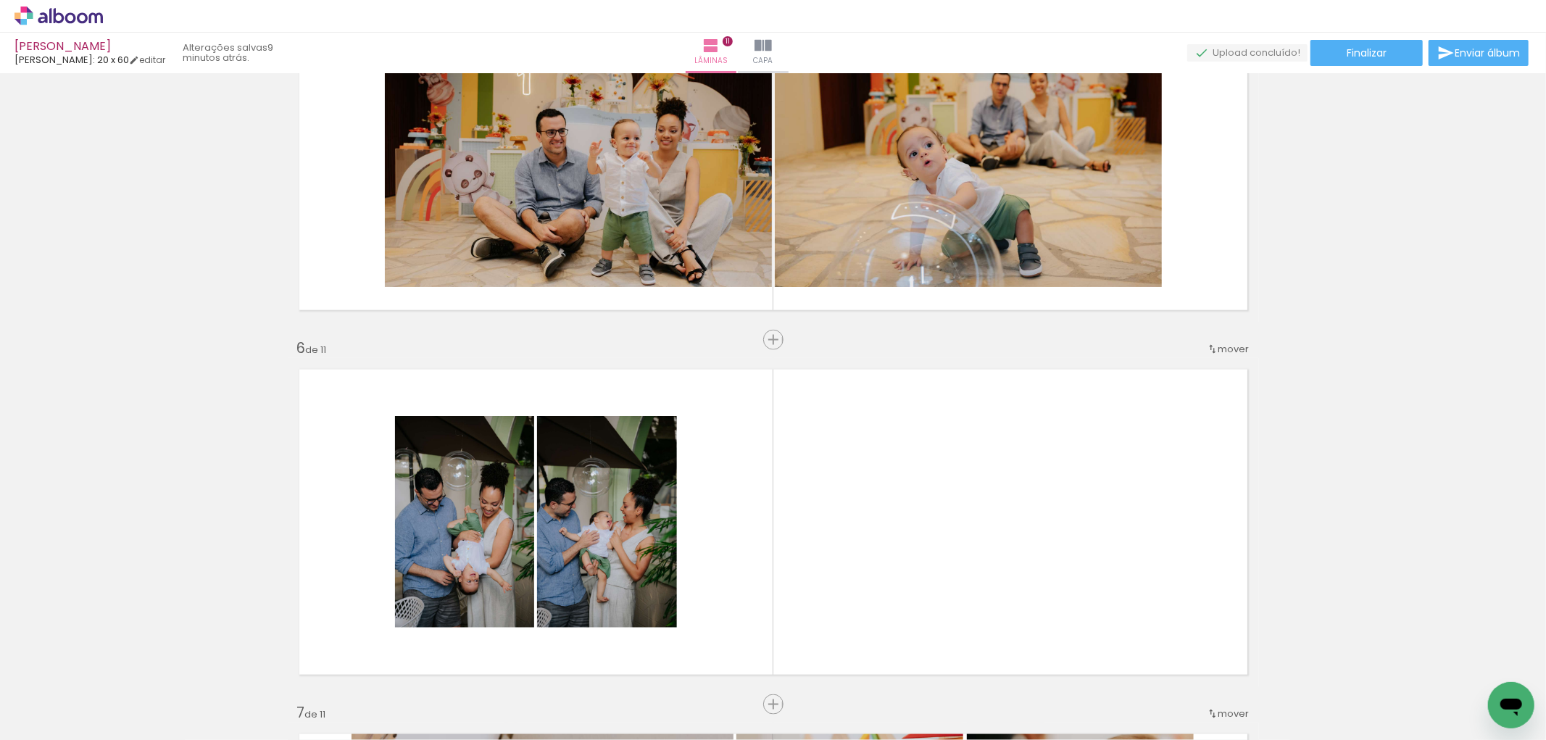
scroll to position [0, 1105]
click at [1455, 466] on div "Inserir lâmina 1 de 11 Inserir lâmina 2 de 11 Inserir lâmina 3 de 11 Inserir lâ…" at bounding box center [773, 685] width 1546 height 4375
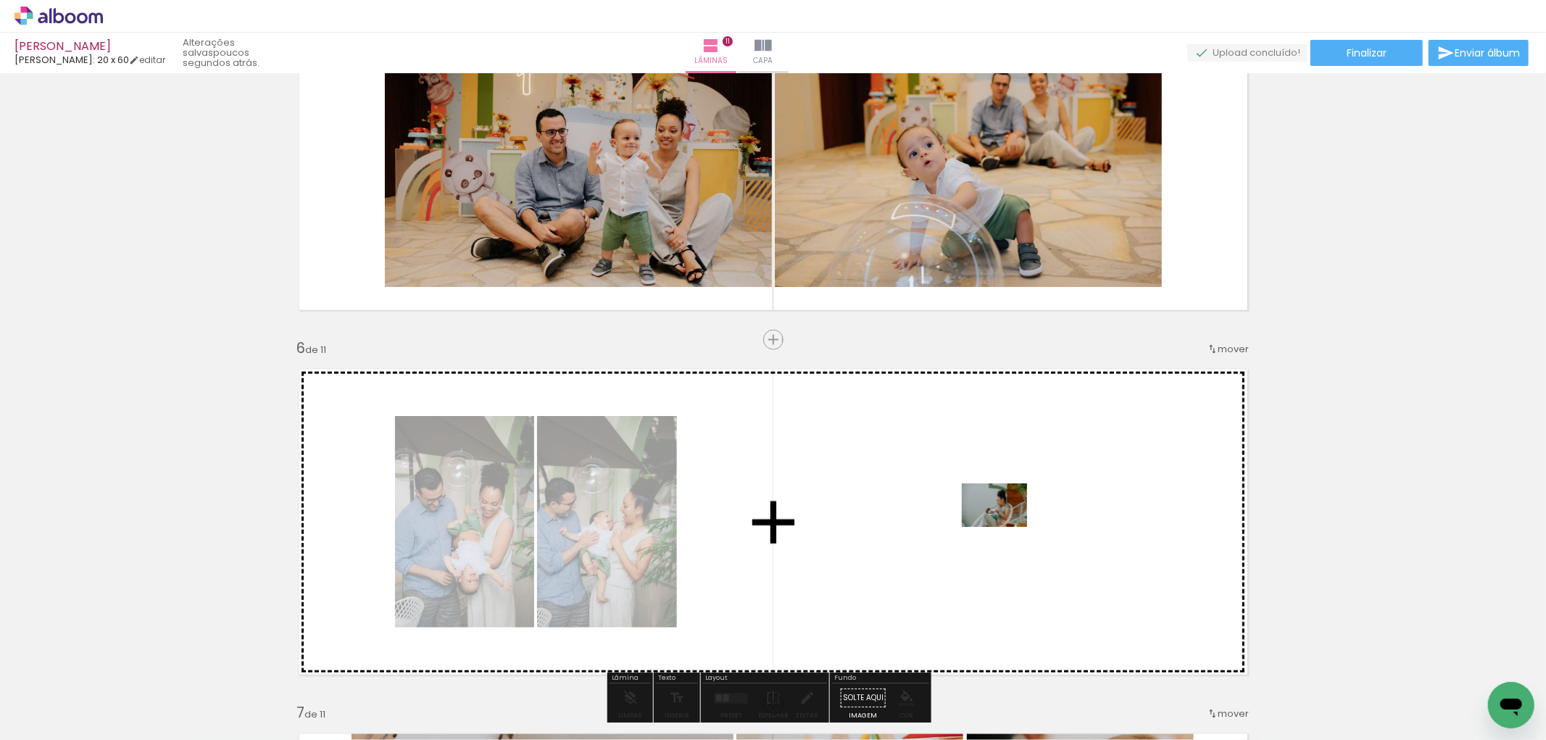
drag, startPoint x: 1320, startPoint y: 686, endPoint x: 1005, endPoint y: 527, distance: 352.6
click at [1005, 527] on quentale-workspace at bounding box center [773, 370] width 1546 height 740
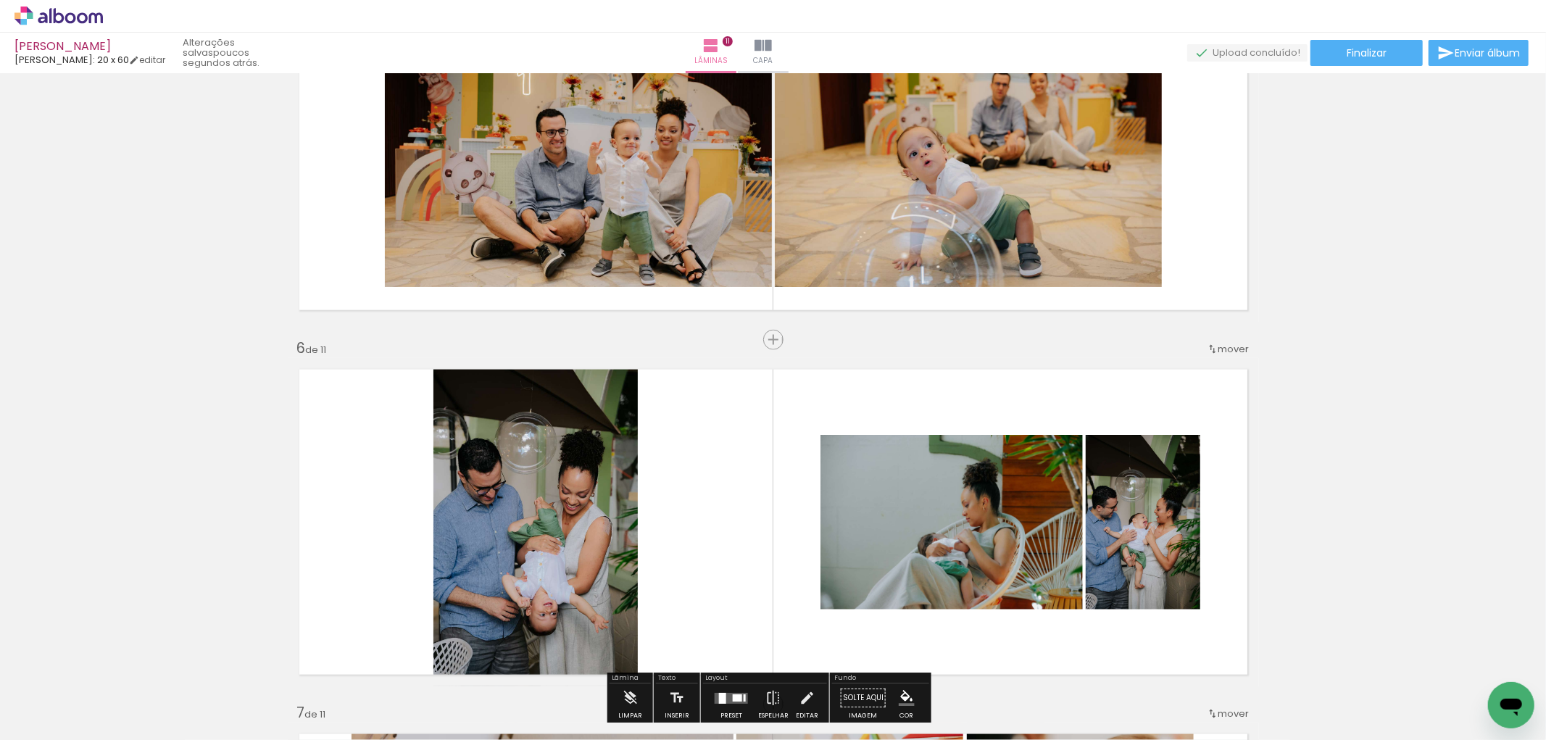
scroll to position [1660, 0]
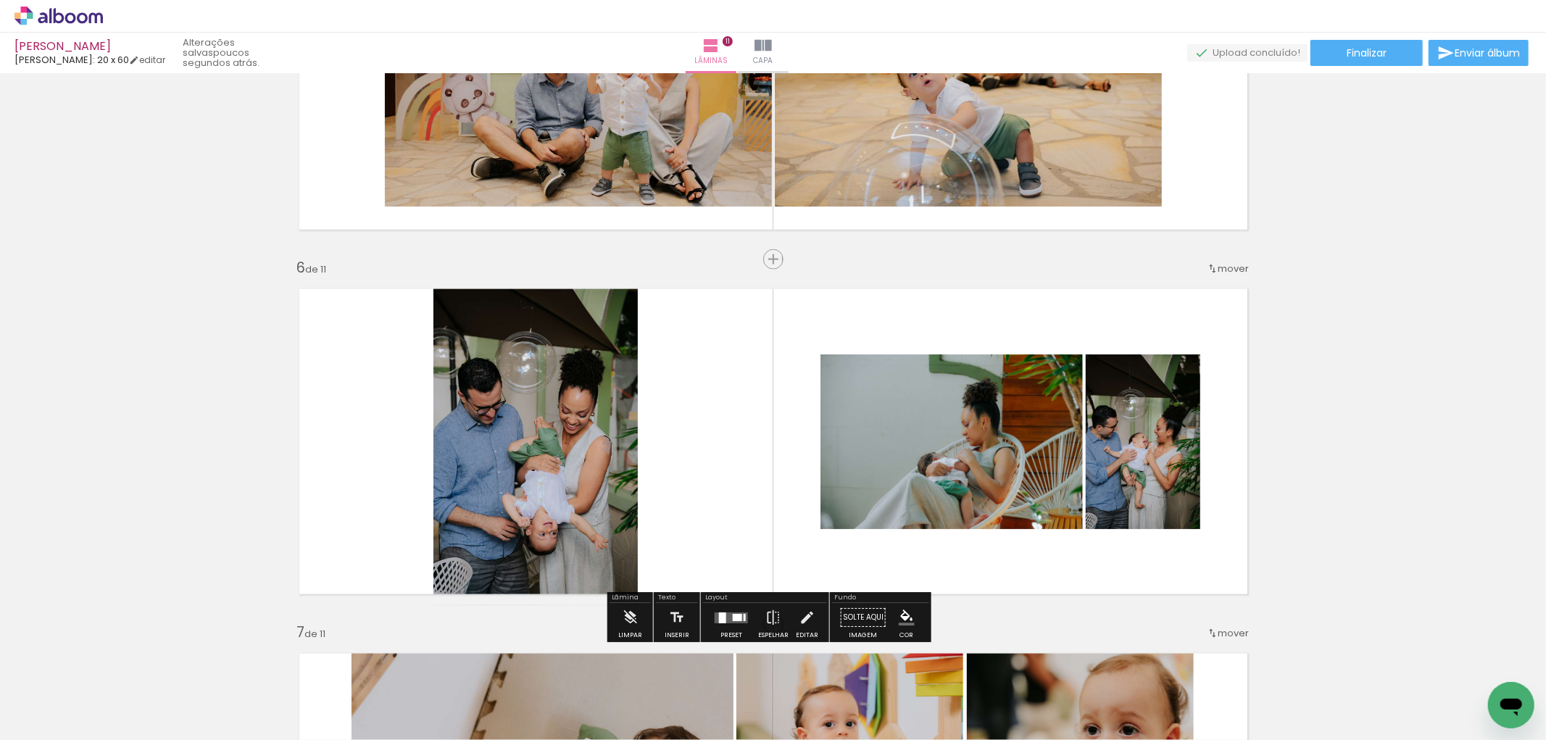
drag, startPoint x: 741, startPoint y: 621, endPoint x: 875, endPoint y: 573, distance: 143.3
click at [741, 621] on quentale-layouter at bounding box center [731, 617] width 33 height 11
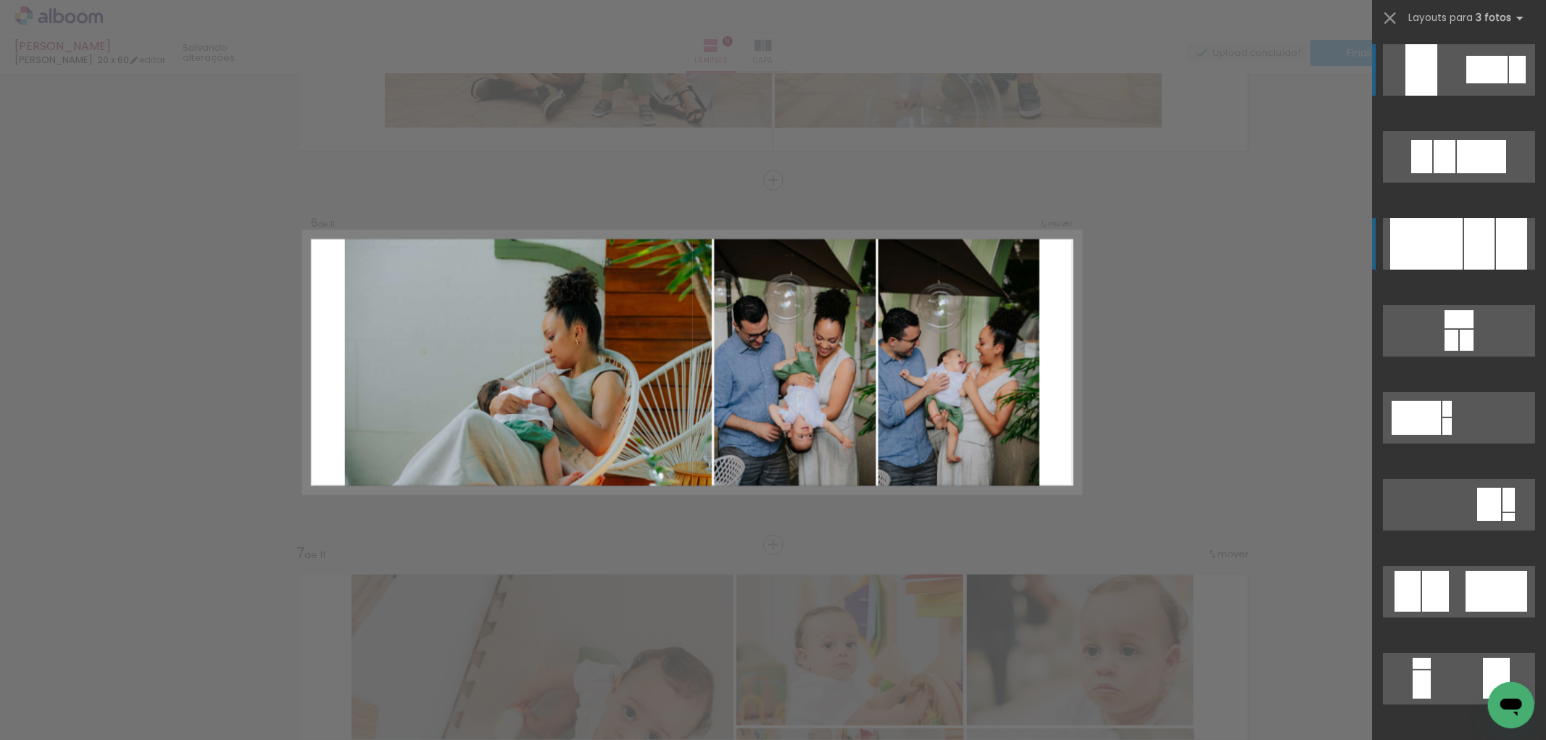
scroll to position [1741, 0]
click at [1464, 244] on div at bounding box center [1479, 243] width 30 height 51
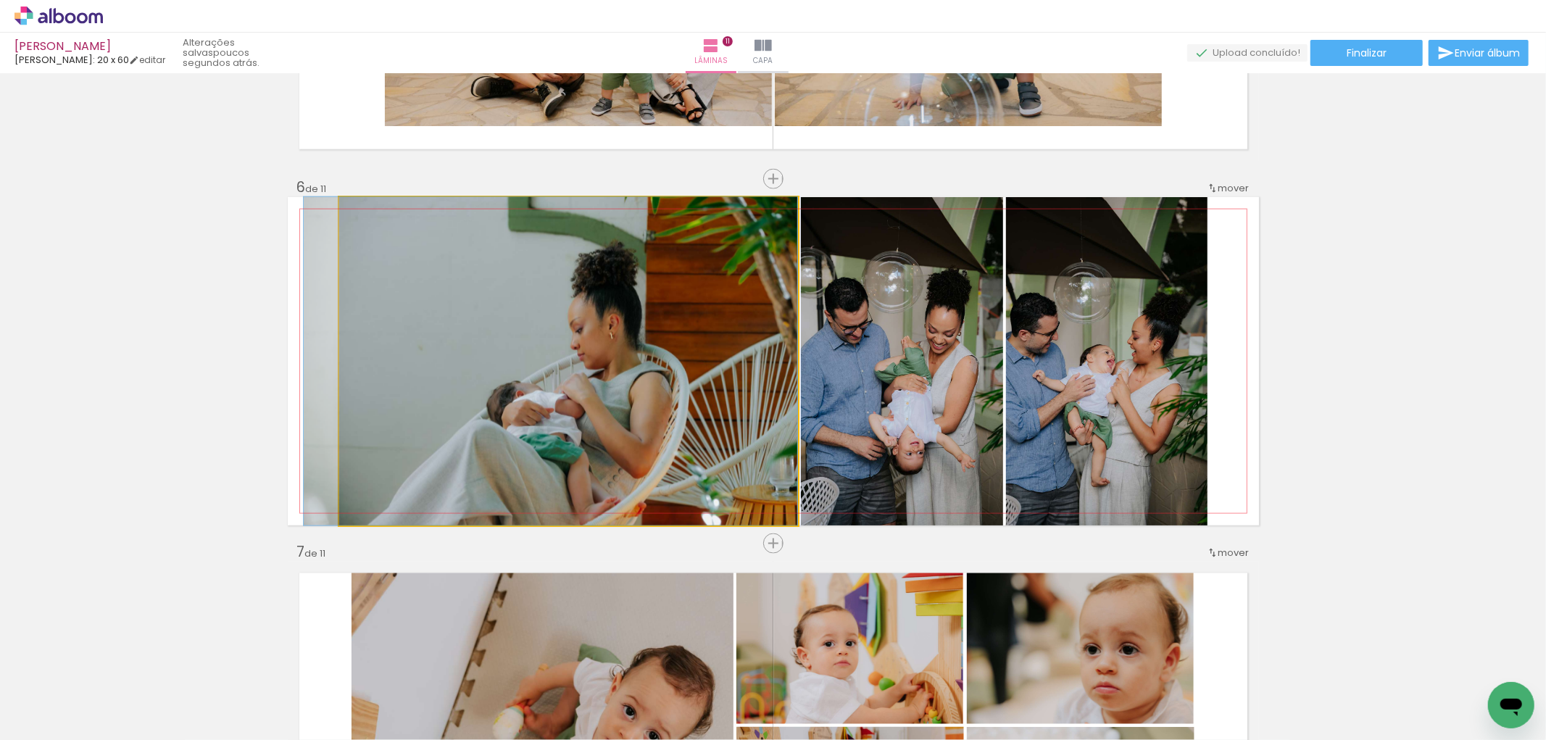
drag, startPoint x: 707, startPoint y: 396, endPoint x: 702, endPoint y: 373, distance: 23.9
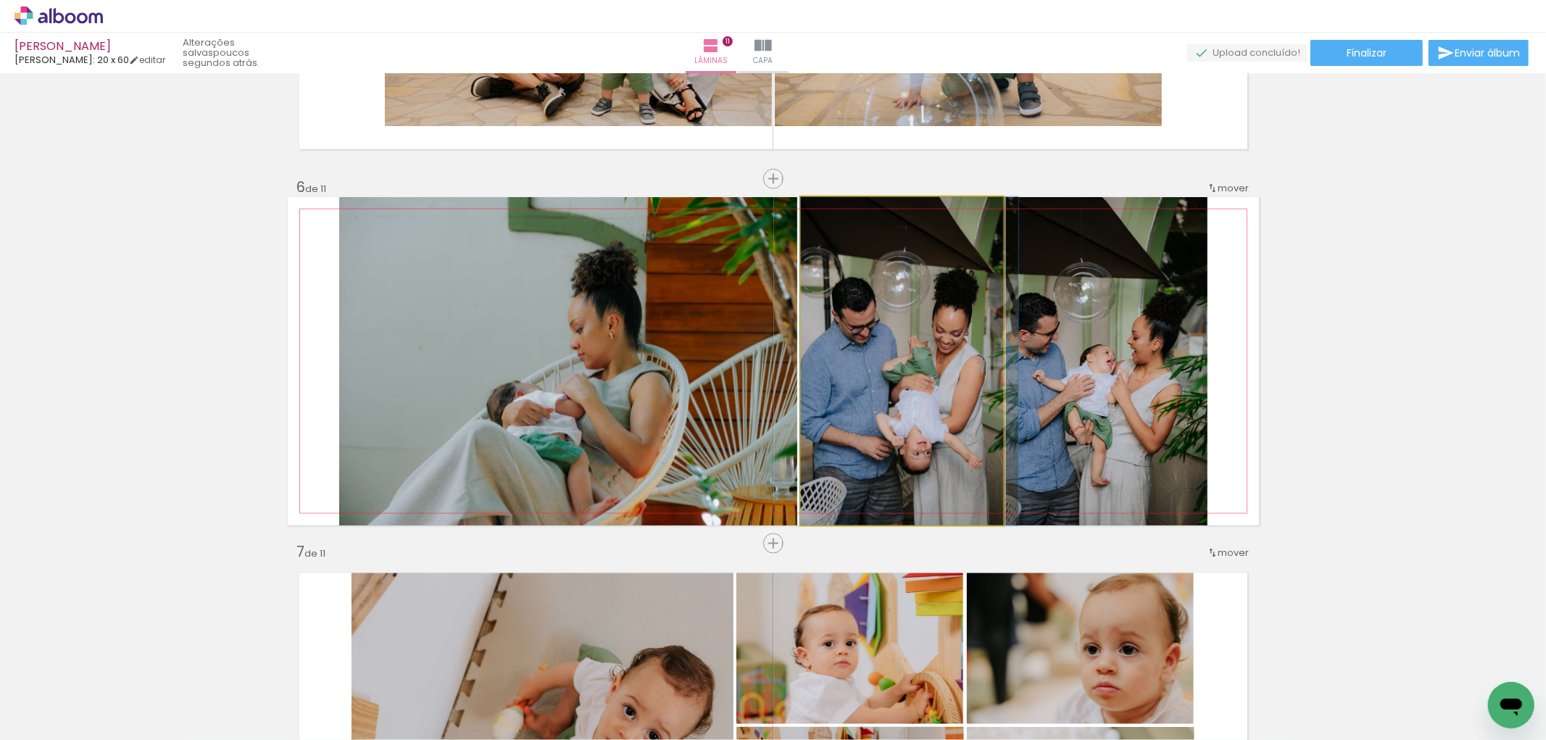
drag, startPoint x: 887, startPoint y: 483, endPoint x: 910, endPoint y: 482, distance: 22.5
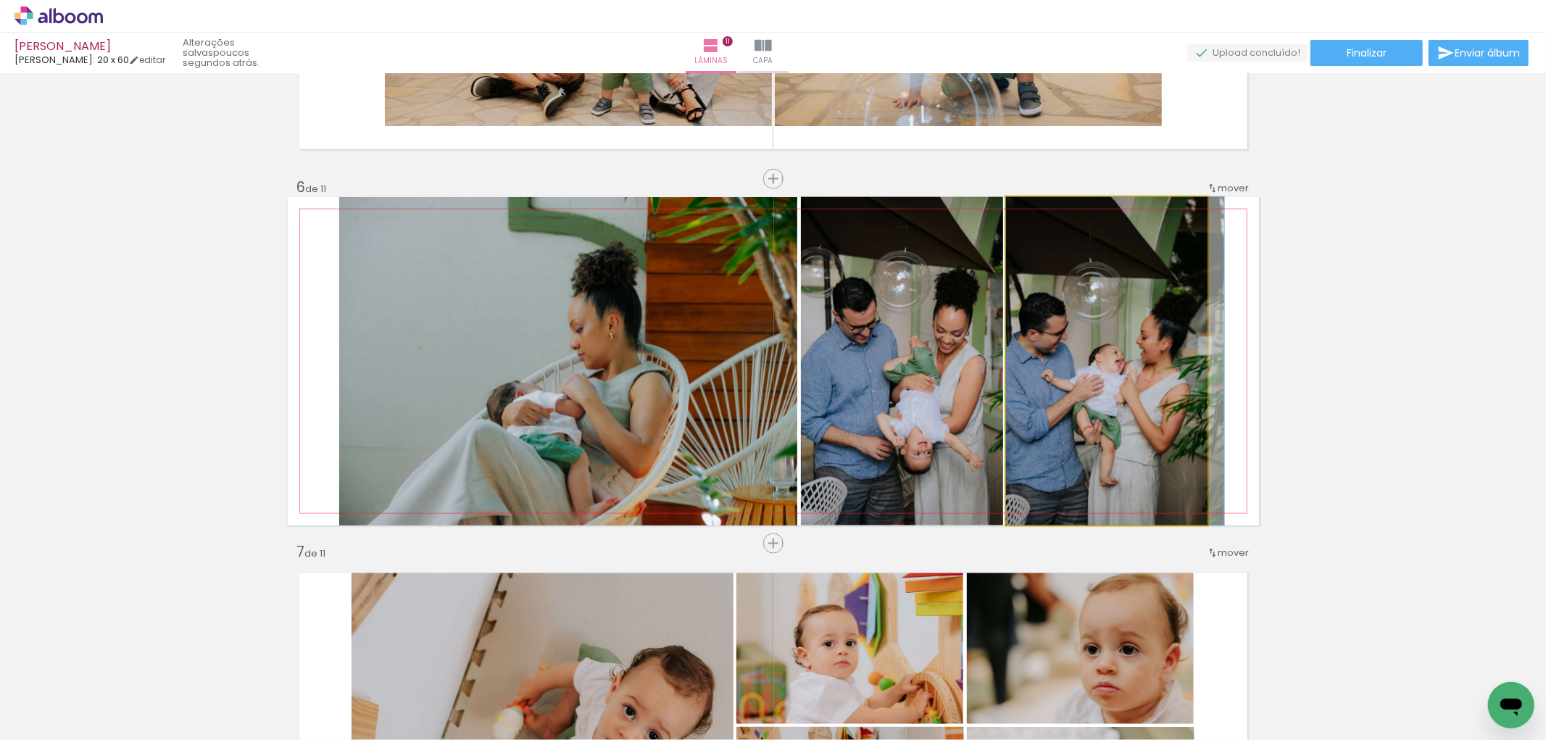
drag, startPoint x: 1073, startPoint y: 419, endPoint x: 1099, endPoint y: 431, distance: 27.9
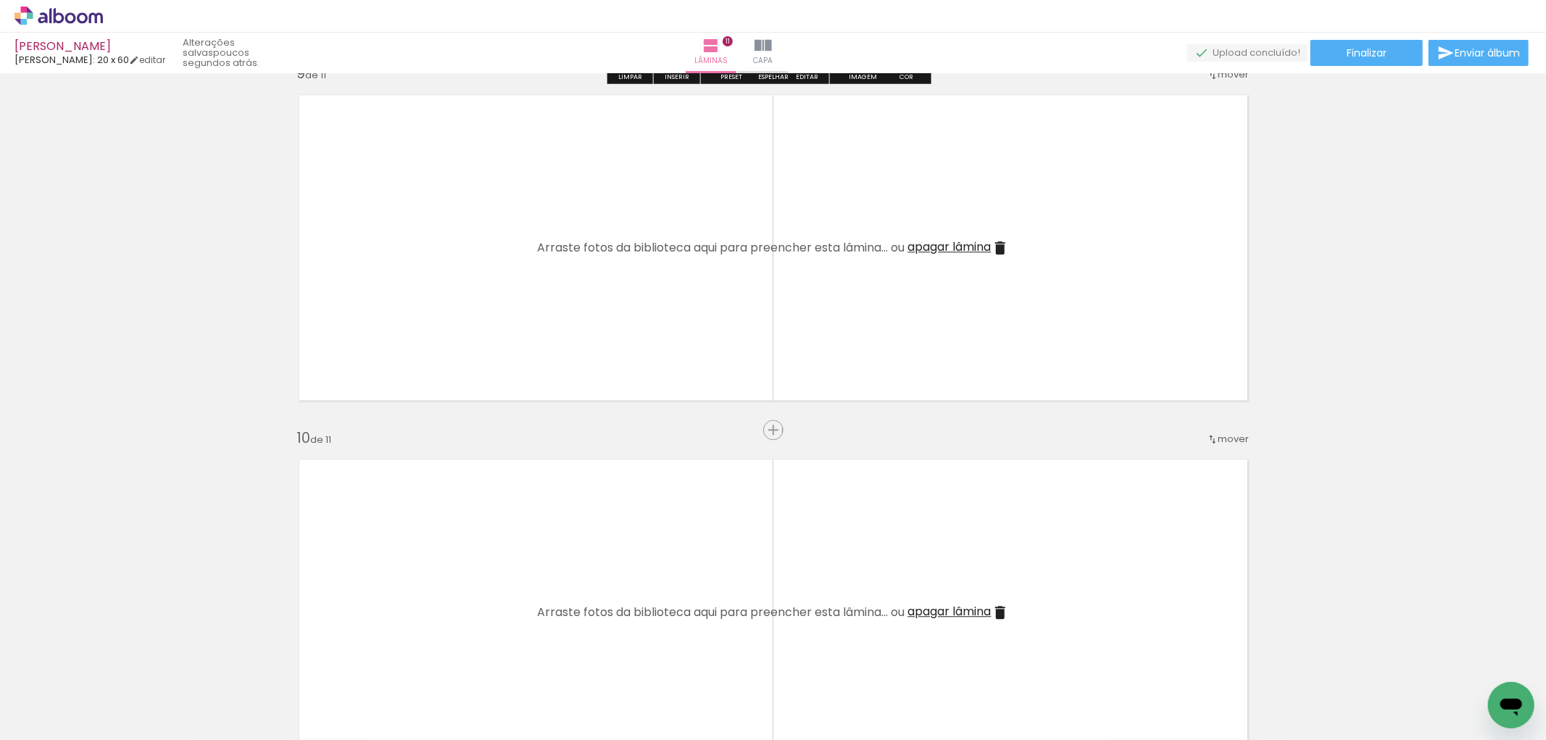
scroll to position [2787, 0]
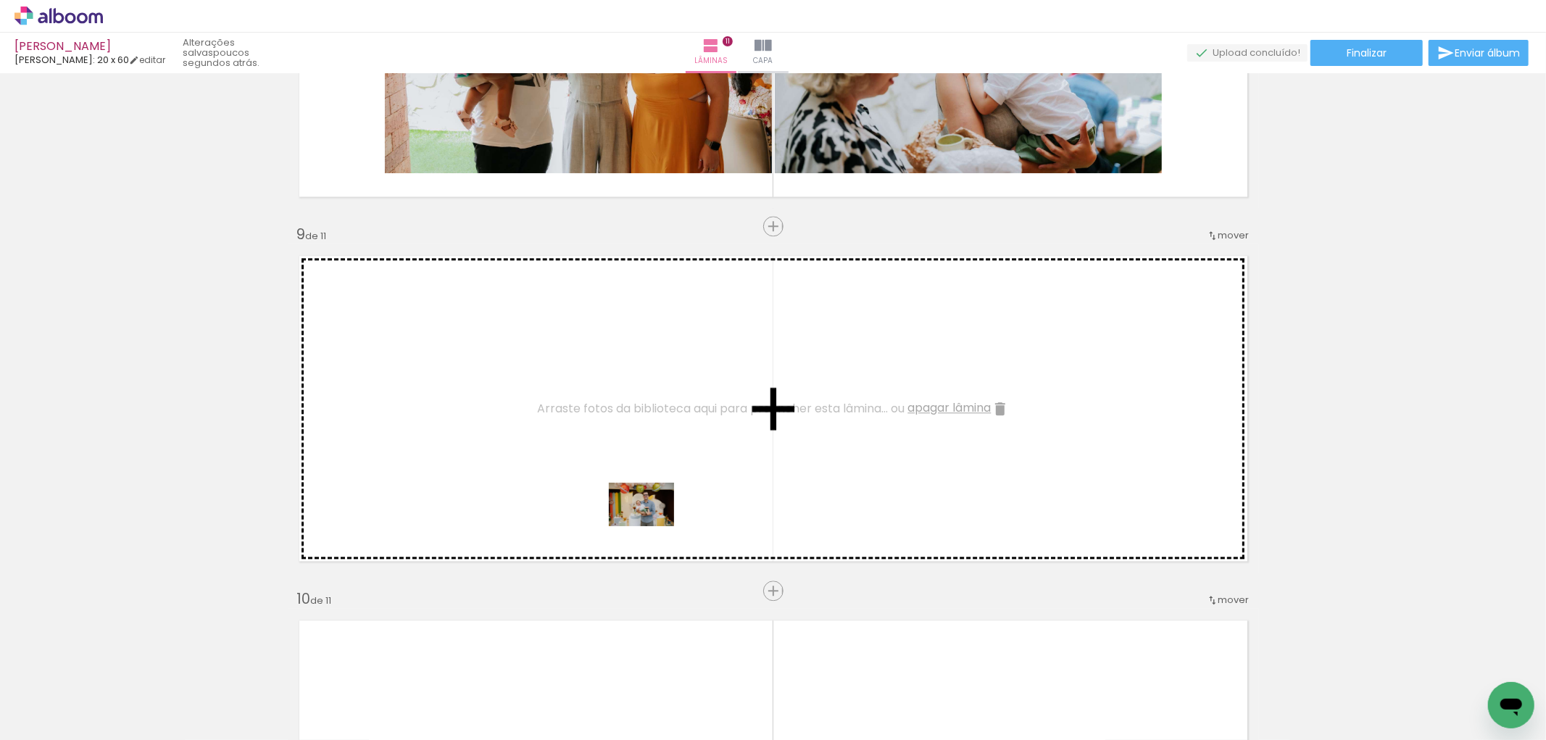
drag, startPoint x: 646, startPoint y: 581, endPoint x: 683, endPoint y: 593, distance: 38.0
click at [653, 523] on quentale-workspace at bounding box center [773, 370] width 1546 height 740
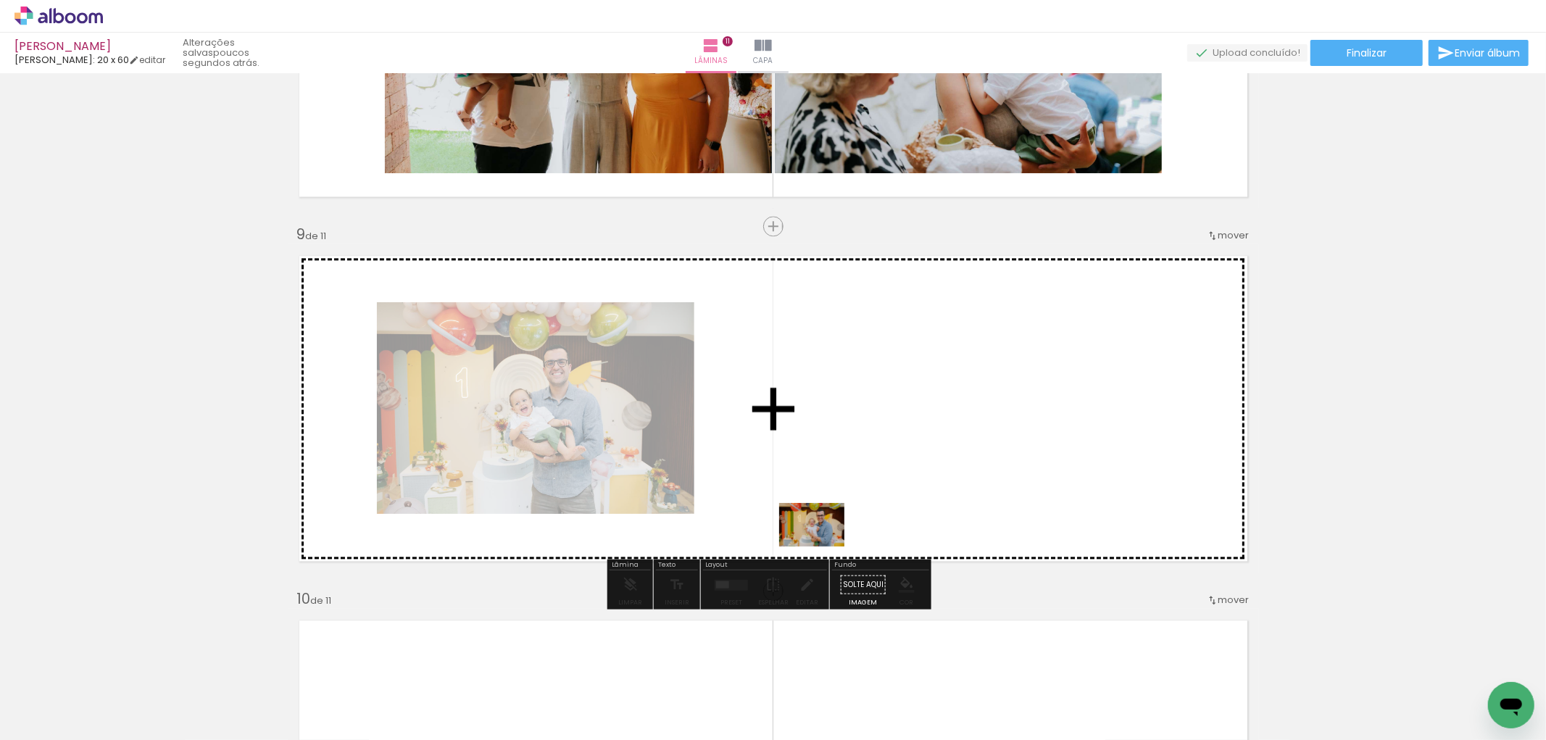
drag, startPoint x: 718, startPoint y: 704, endPoint x: 823, endPoint y: 546, distance: 189.8
click at [823, 546] on quentale-workspace at bounding box center [773, 370] width 1546 height 740
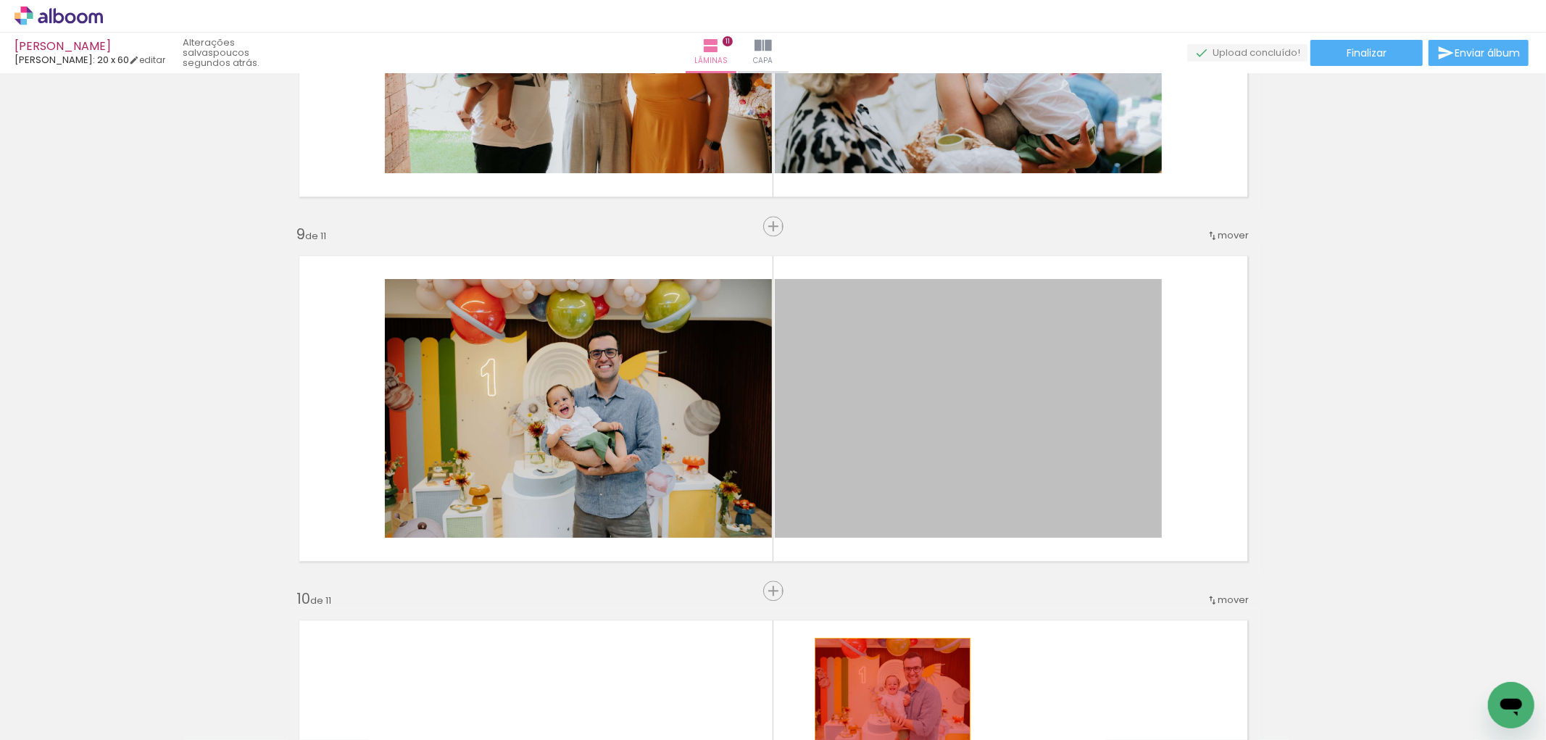
drag, startPoint x: 1005, startPoint y: 373, endPoint x: 725, endPoint y: 520, distance: 316.7
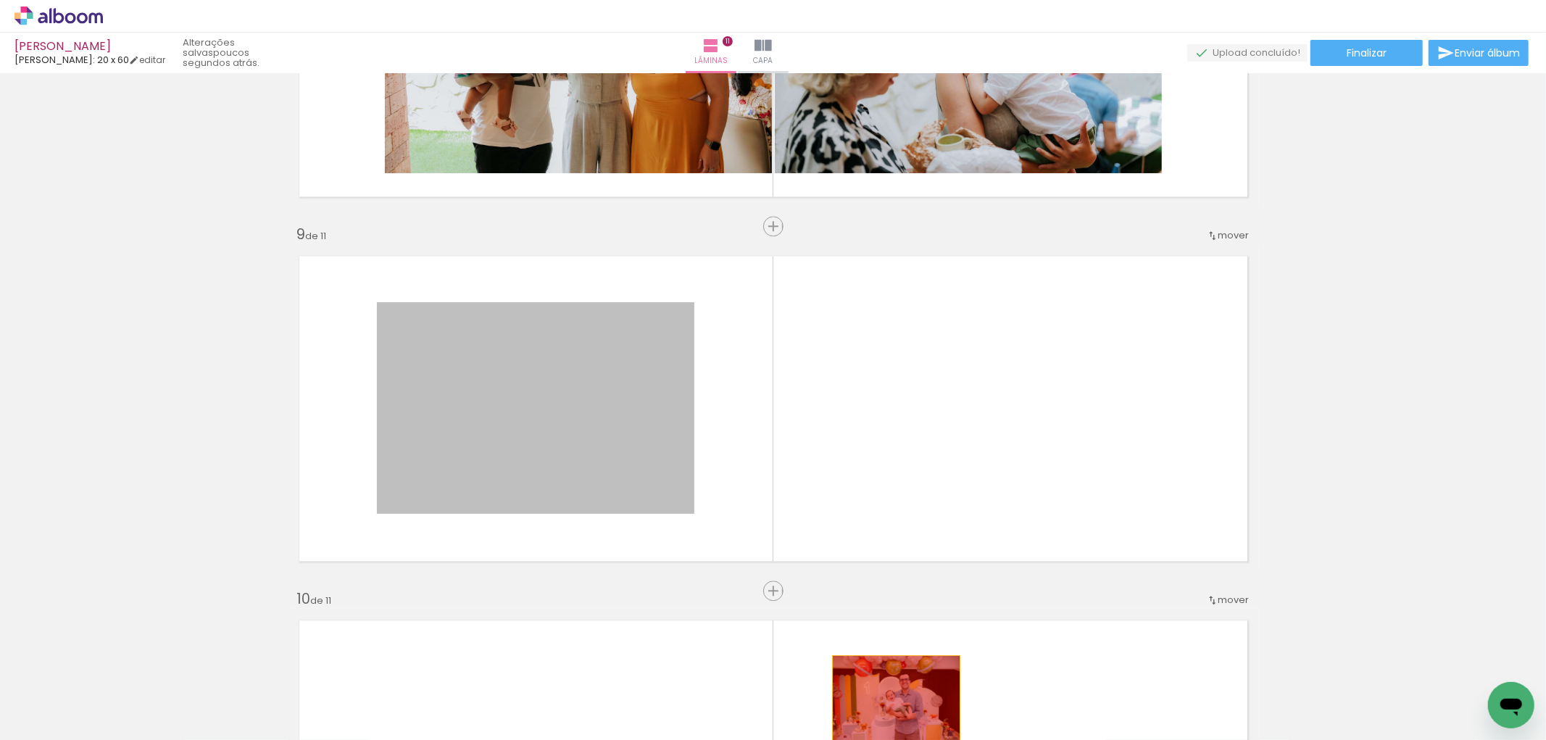
drag, startPoint x: 639, startPoint y: 352, endPoint x: 892, endPoint y: 701, distance: 431.7
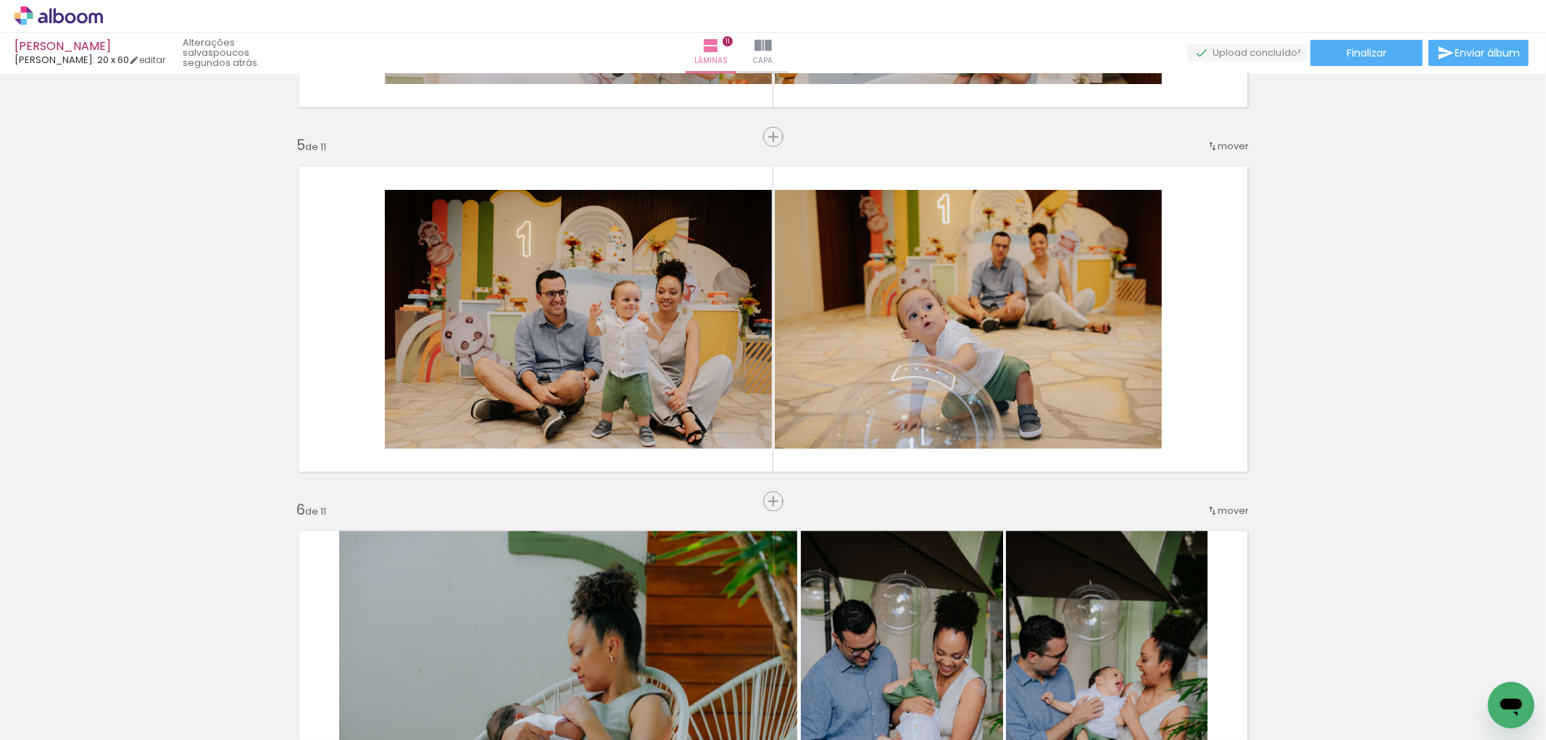
scroll to position [1097, 0]
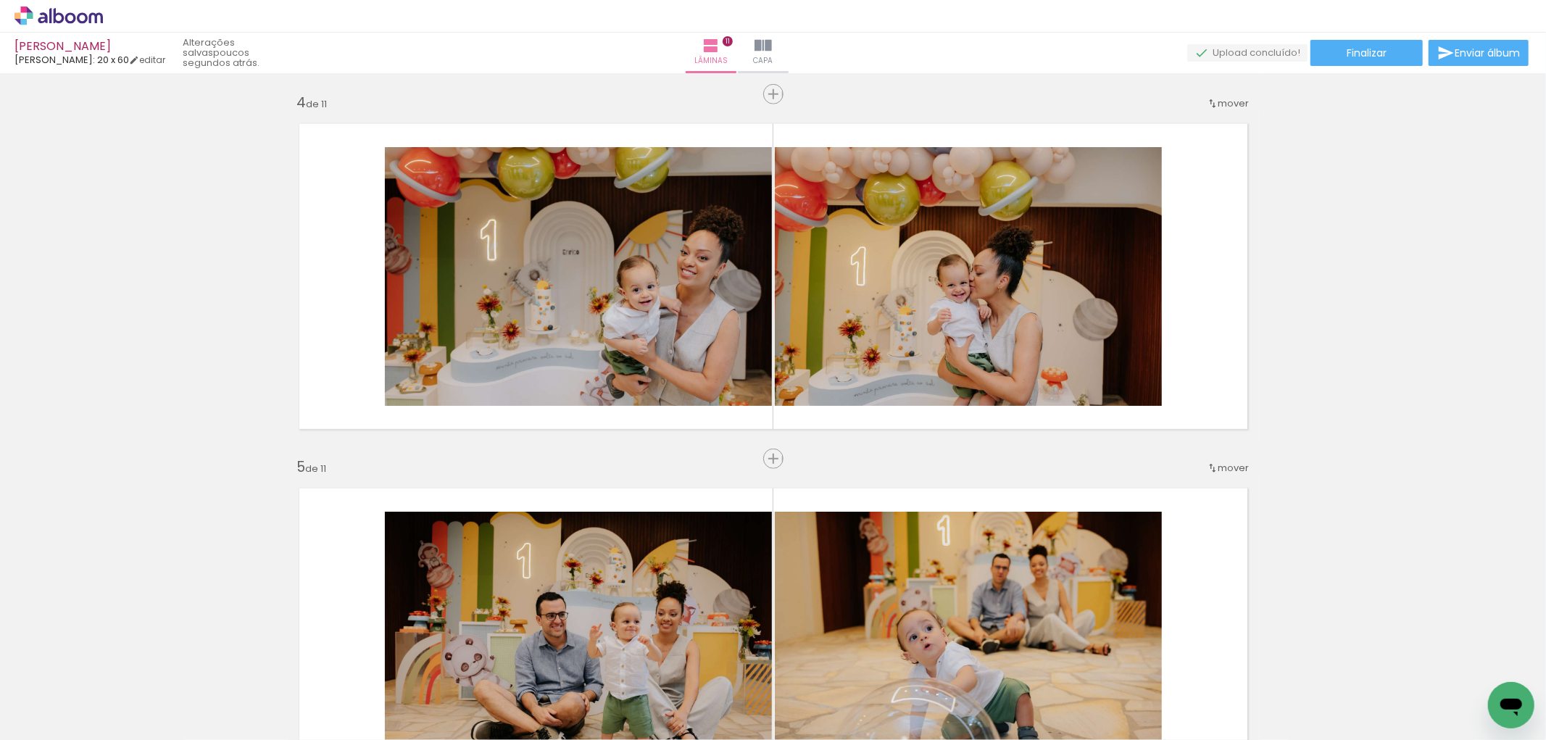
drag, startPoint x: 767, startPoint y: 452, endPoint x: 761, endPoint y: 482, distance: 30.3
click at [782, 454] on span "Inserir lâmina" at bounding box center [810, 458] width 57 height 9
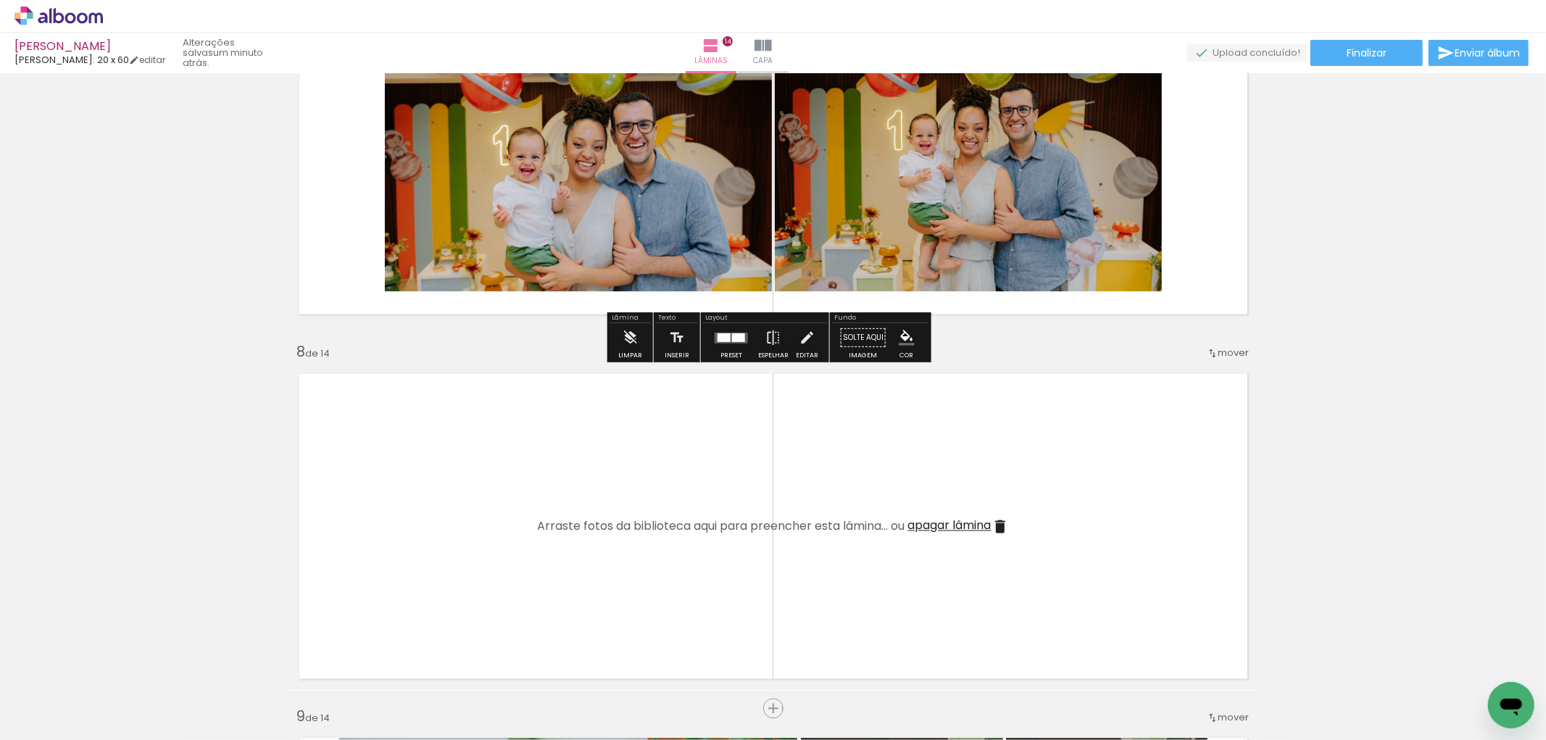
scroll to position [0, 1218]
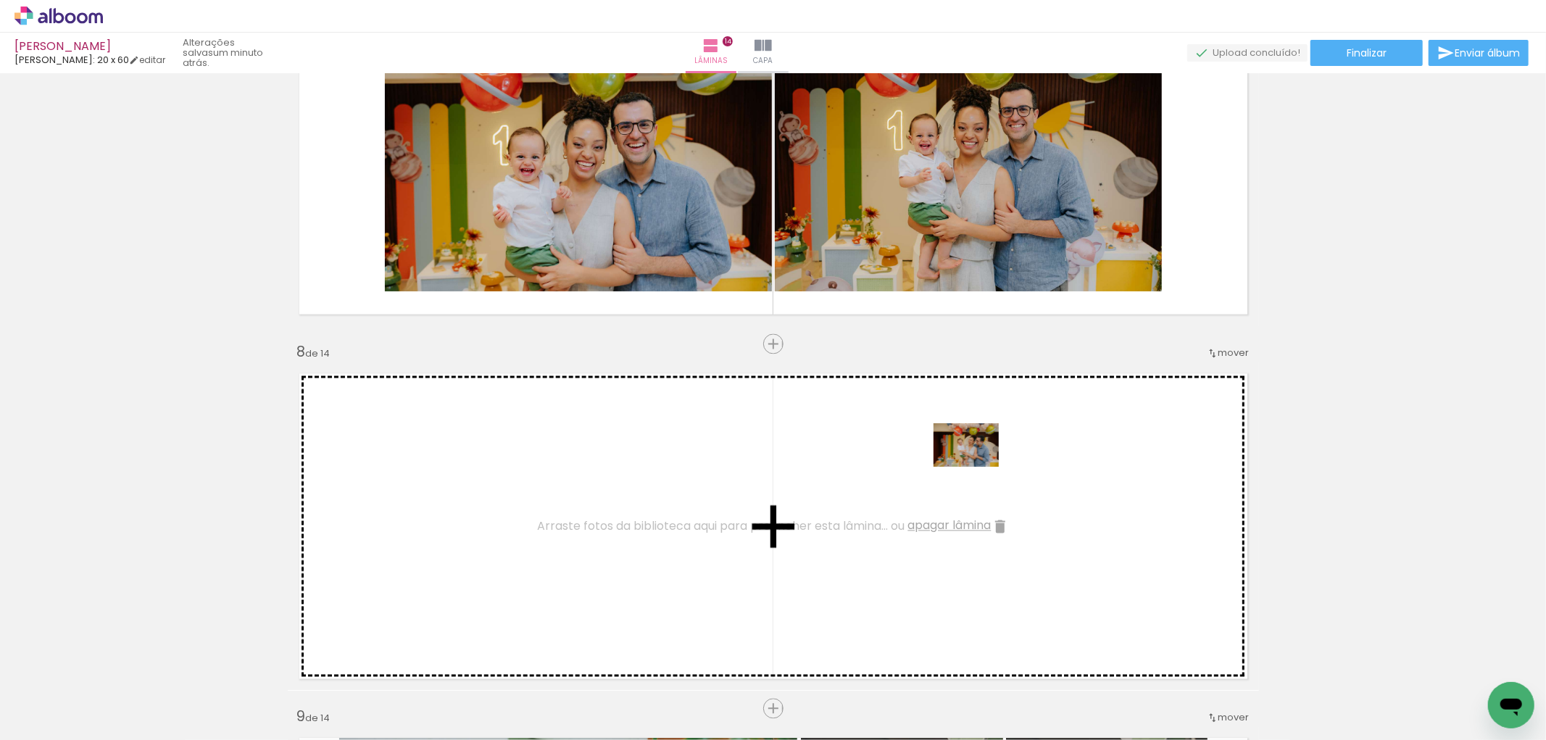
drag, startPoint x: 965, startPoint y: 692, endPoint x: 986, endPoint y: 604, distance: 90.9
click at [970, 471] on quentale-workspace at bounding box center [773, 370] width 1546 height 740
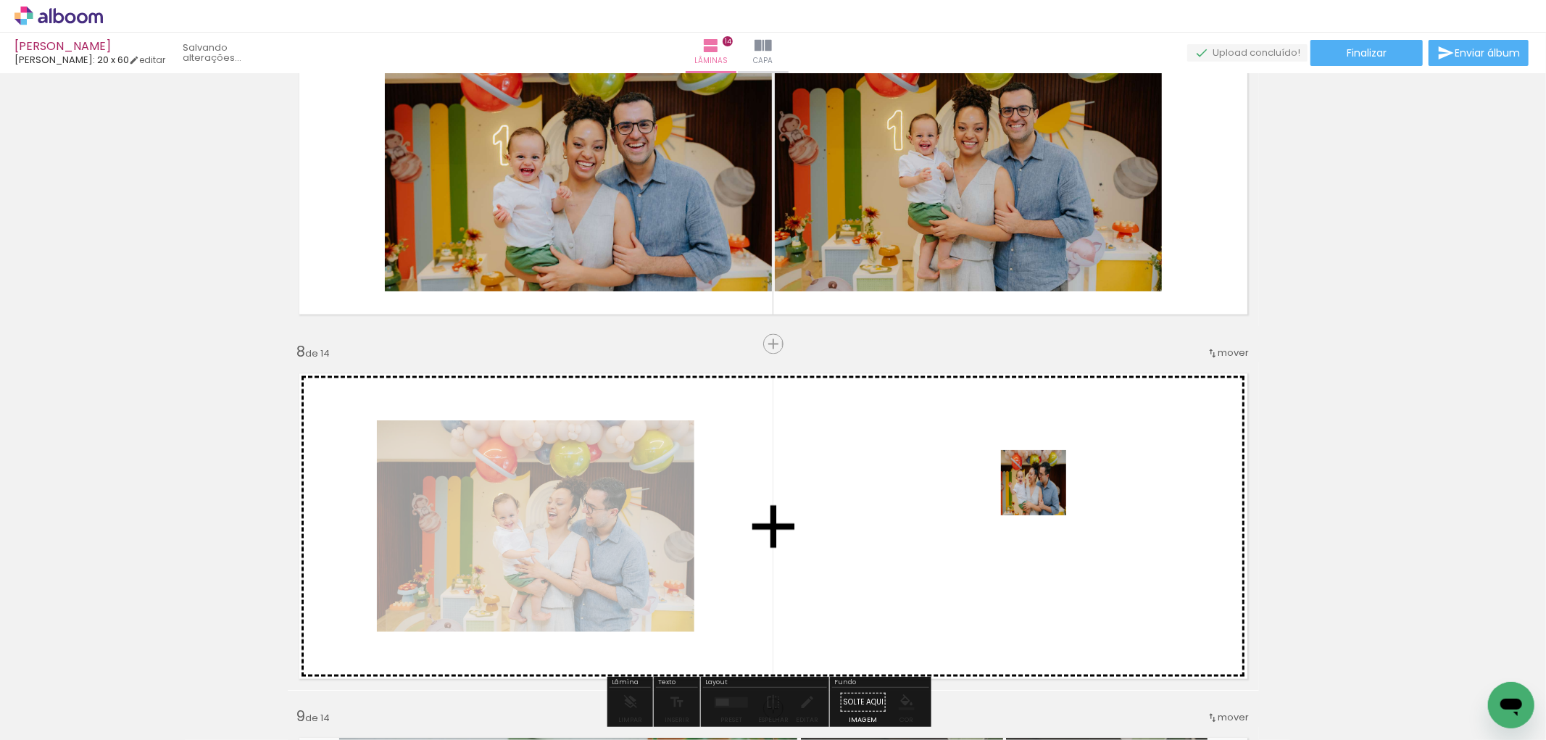
drag, startPoint x: 1047, startPoint y: 547, endPoint x: 1044, endPoint y: 493, distance: 54.4
click at [1044, 493] on quentale-workspace at bounding box center [773, 370] width 1546 height 740
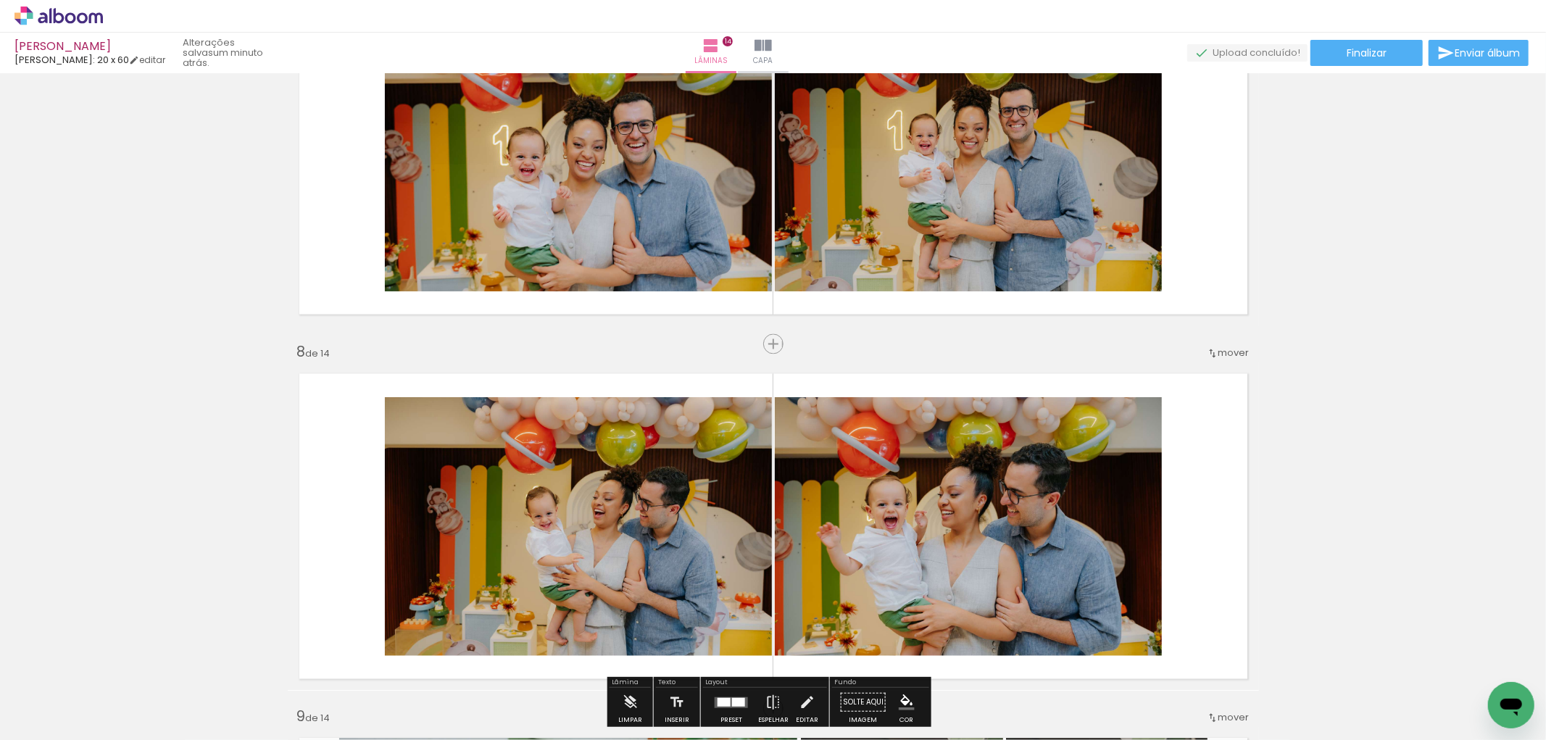
scroll to position [2466, 0]
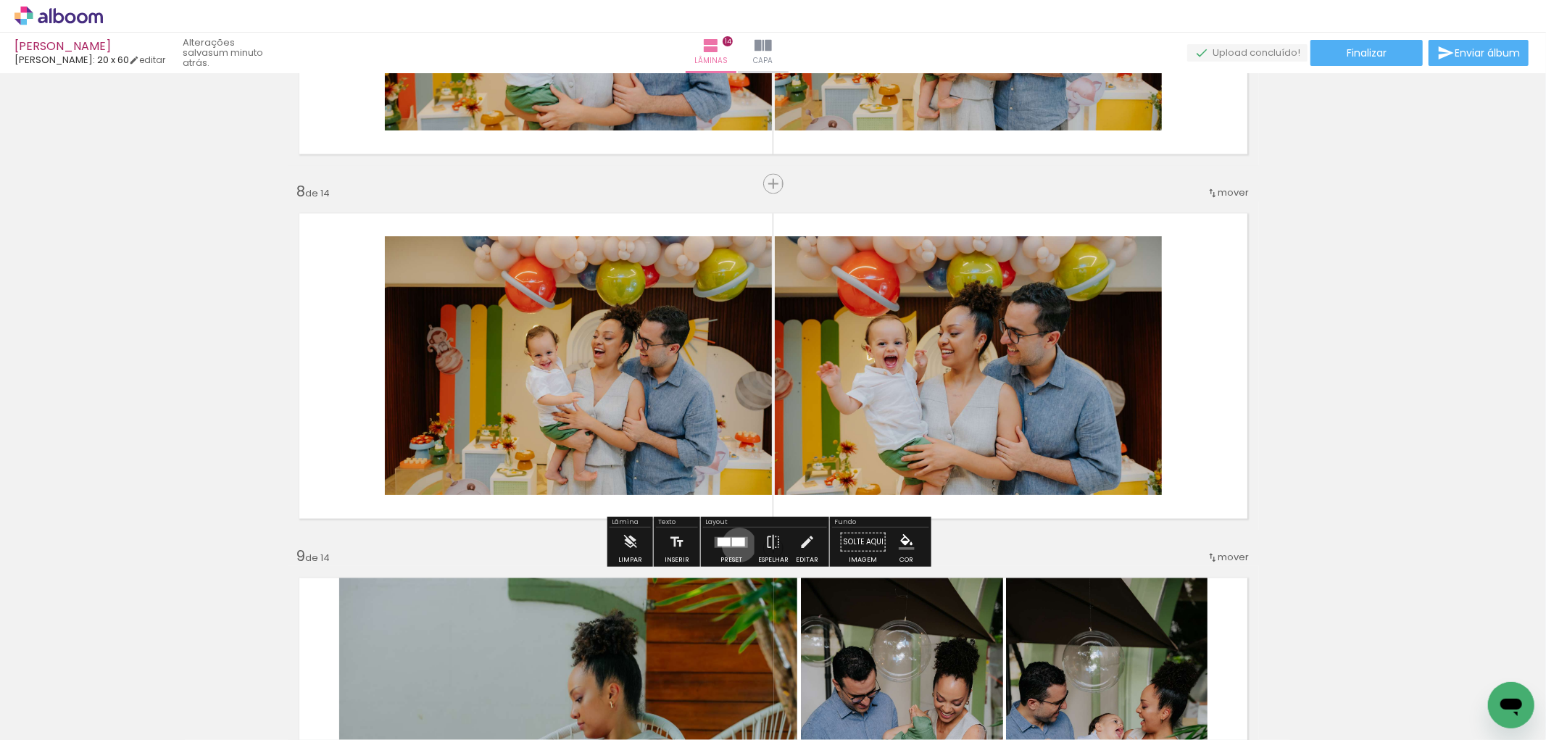
click at [736, 544] on div at bounding box center [738, 541] width 13 height 9
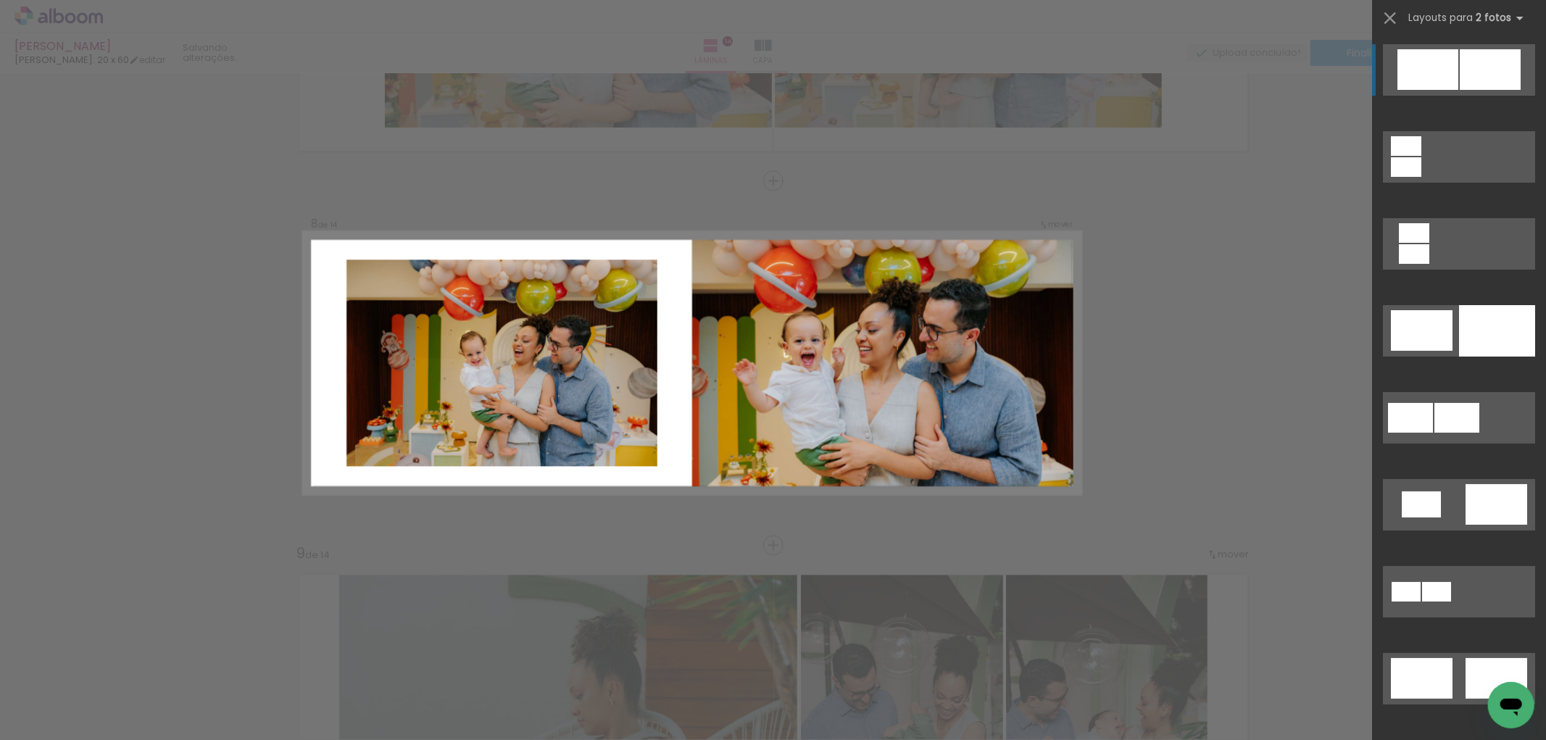
scroll to position [2469, 0]
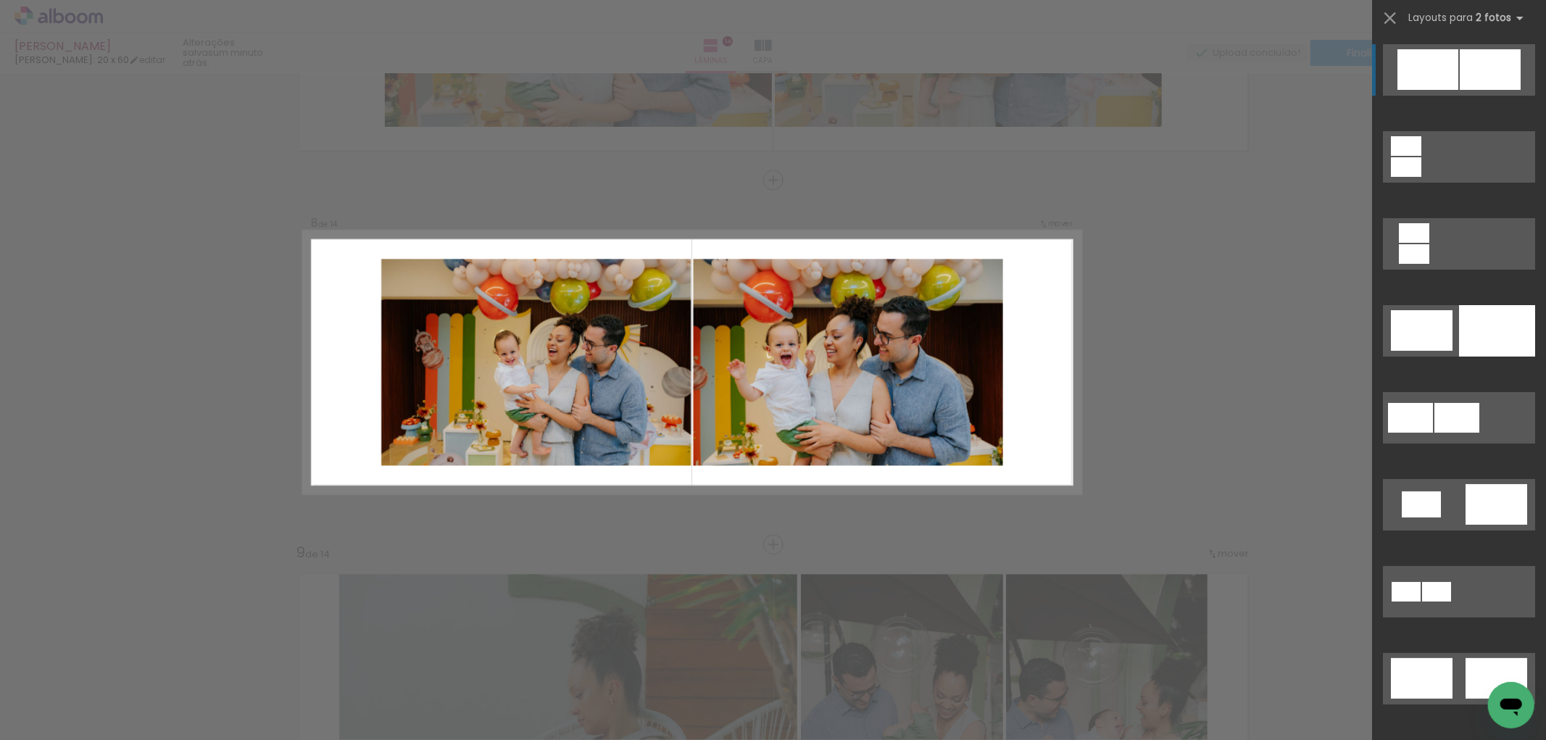
click at [1473, 77] on div at bounding box center [1490, 69] width 61 height 41
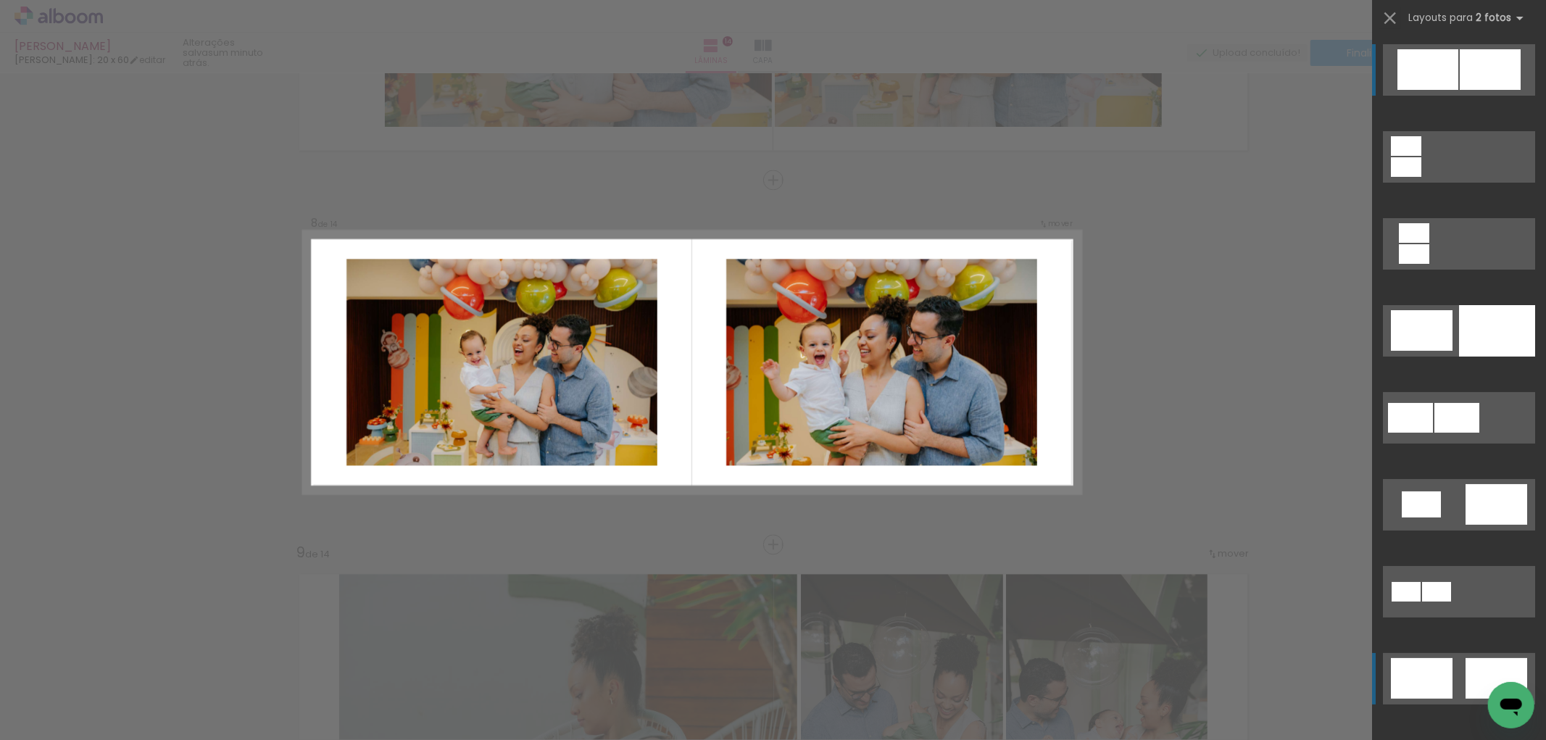
click at [1444, 662] on div at bounding box center [1422, 678] width 62 height 41
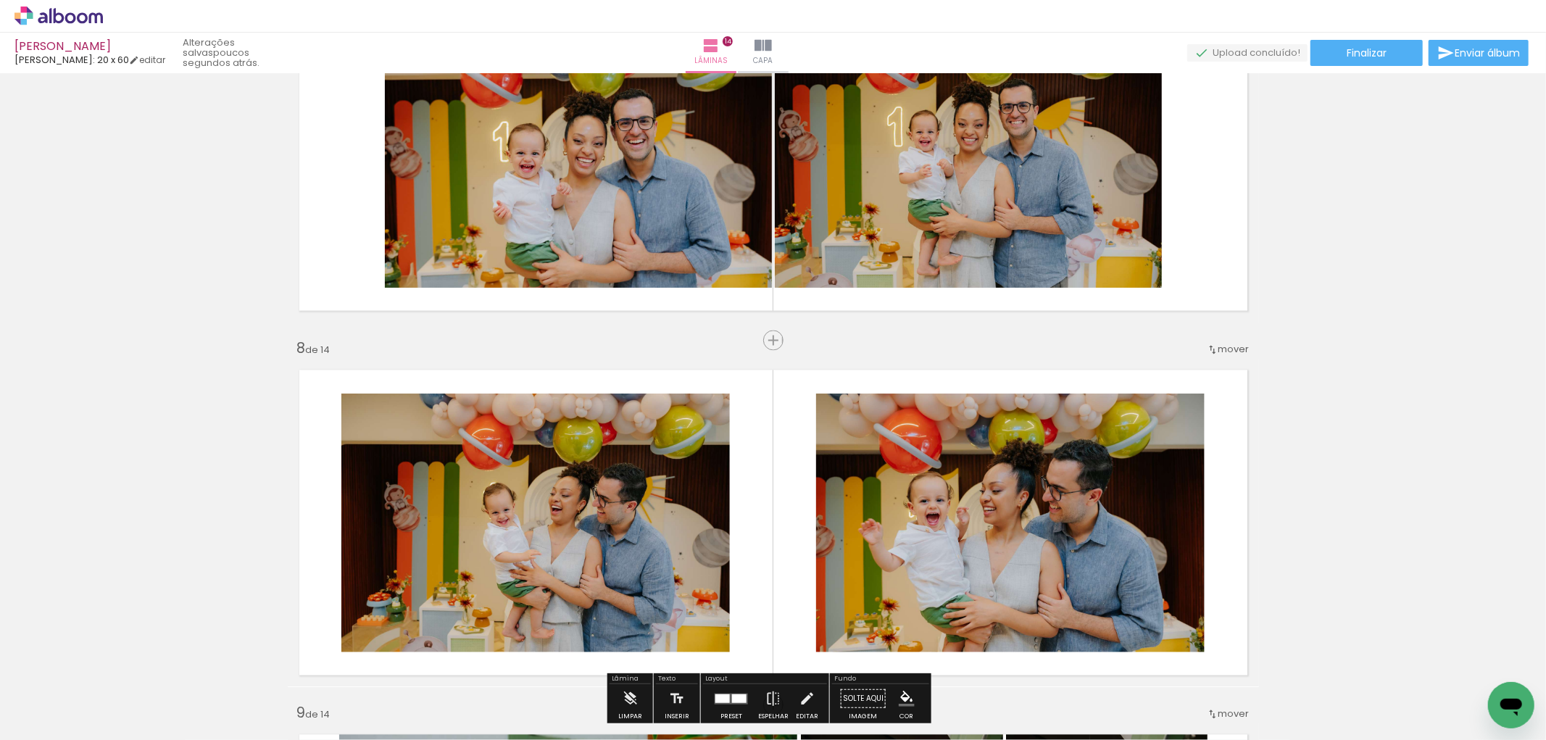
scroll to position [2147, 0]
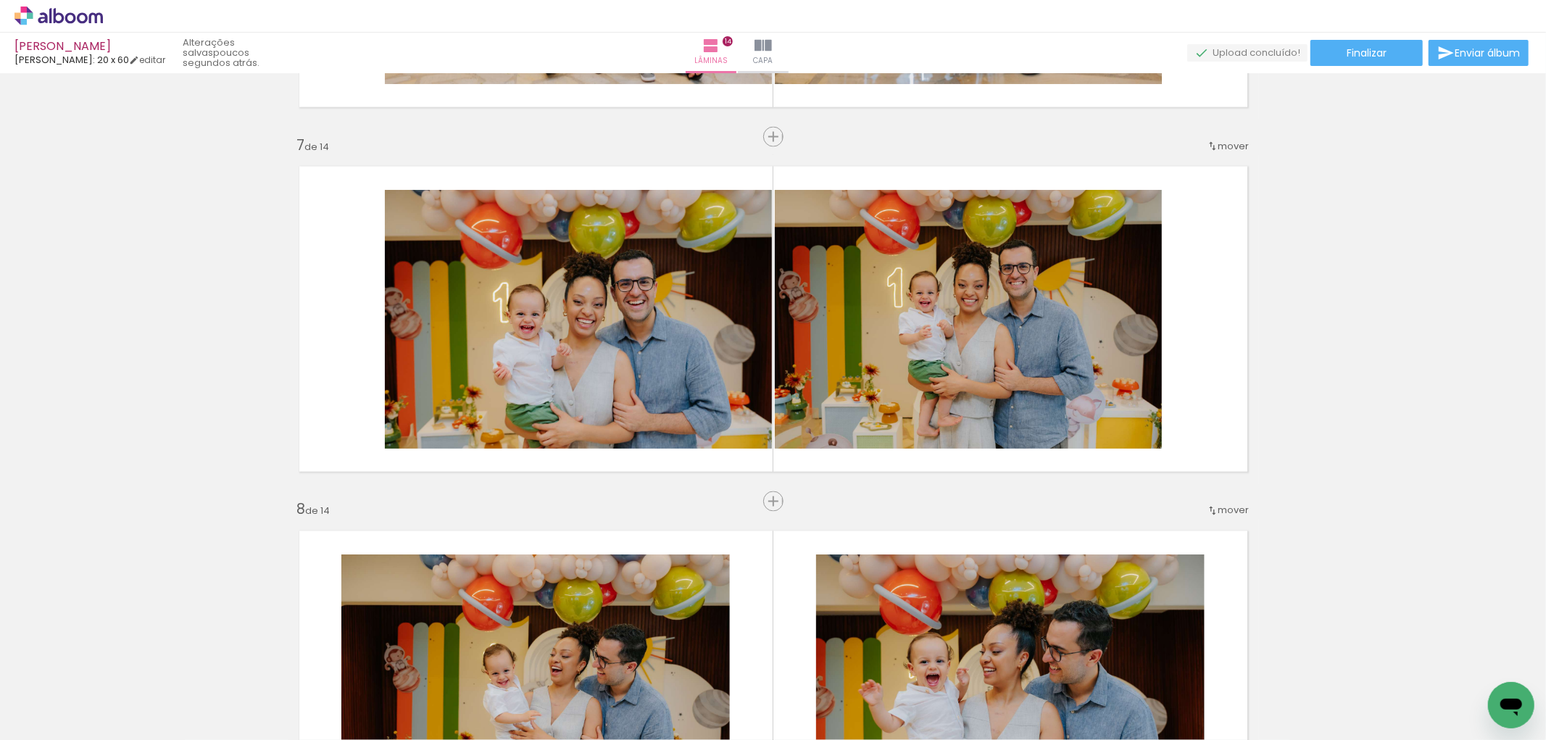
click at [723, 487] on div "Inserir lâmina 1 de 14 Inserir lâmina 2 de 14 Inserir lâmina 3 de 14 Inserir lâ…" at bounding box center [773, 665] width 1546 height 5469
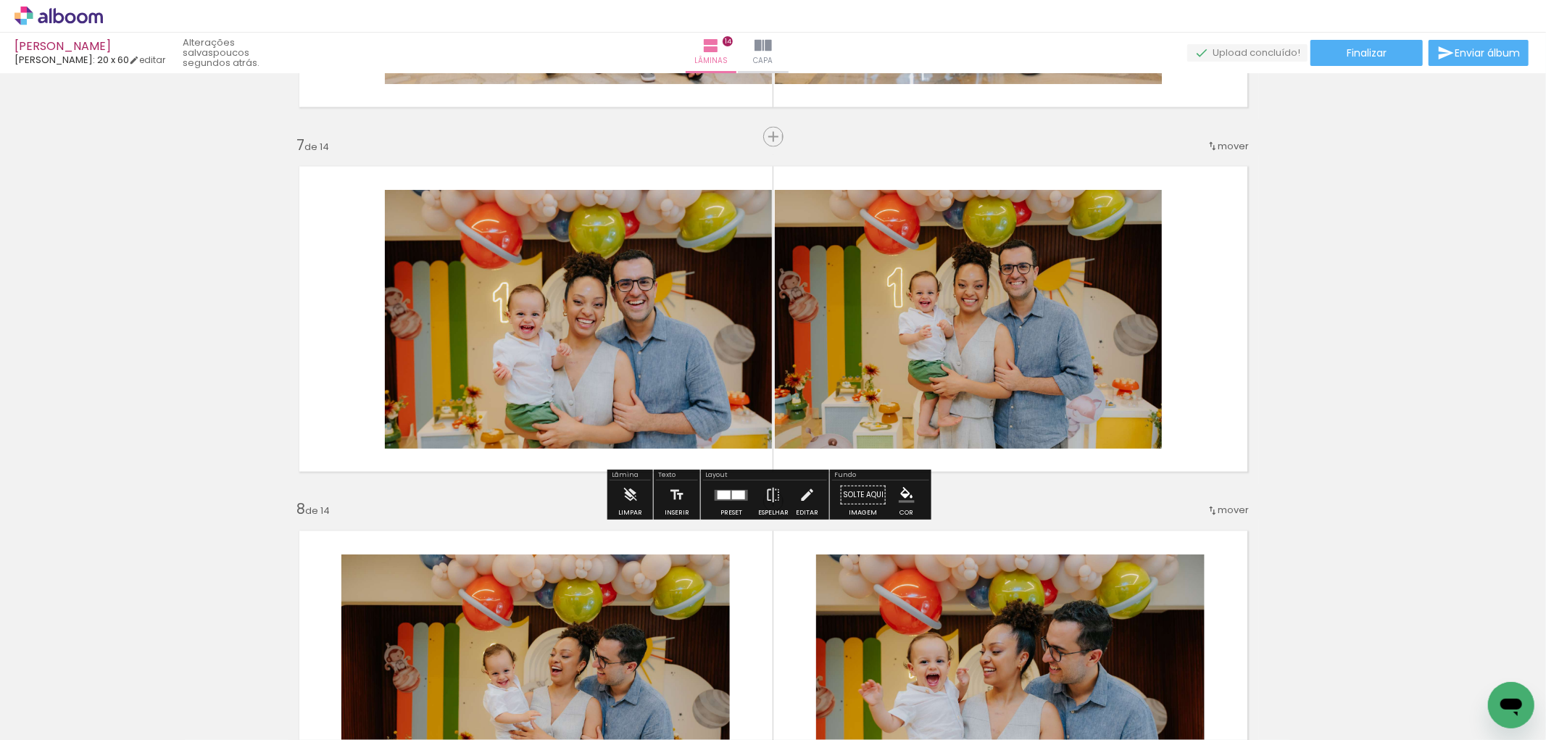
click at [728, 503] on div at bounding box center [731, 495] width 39 height 29
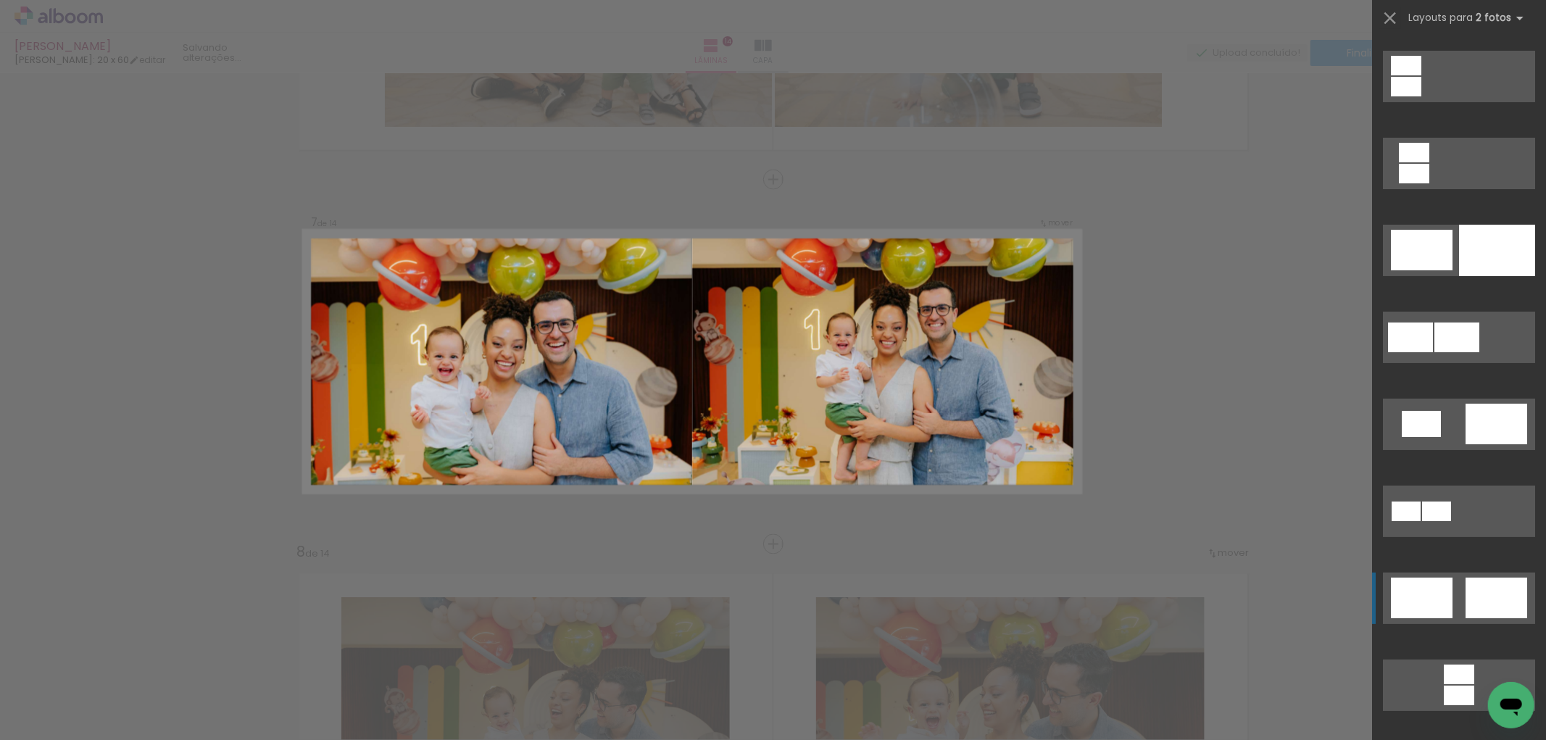
scroll to position [322, 0]
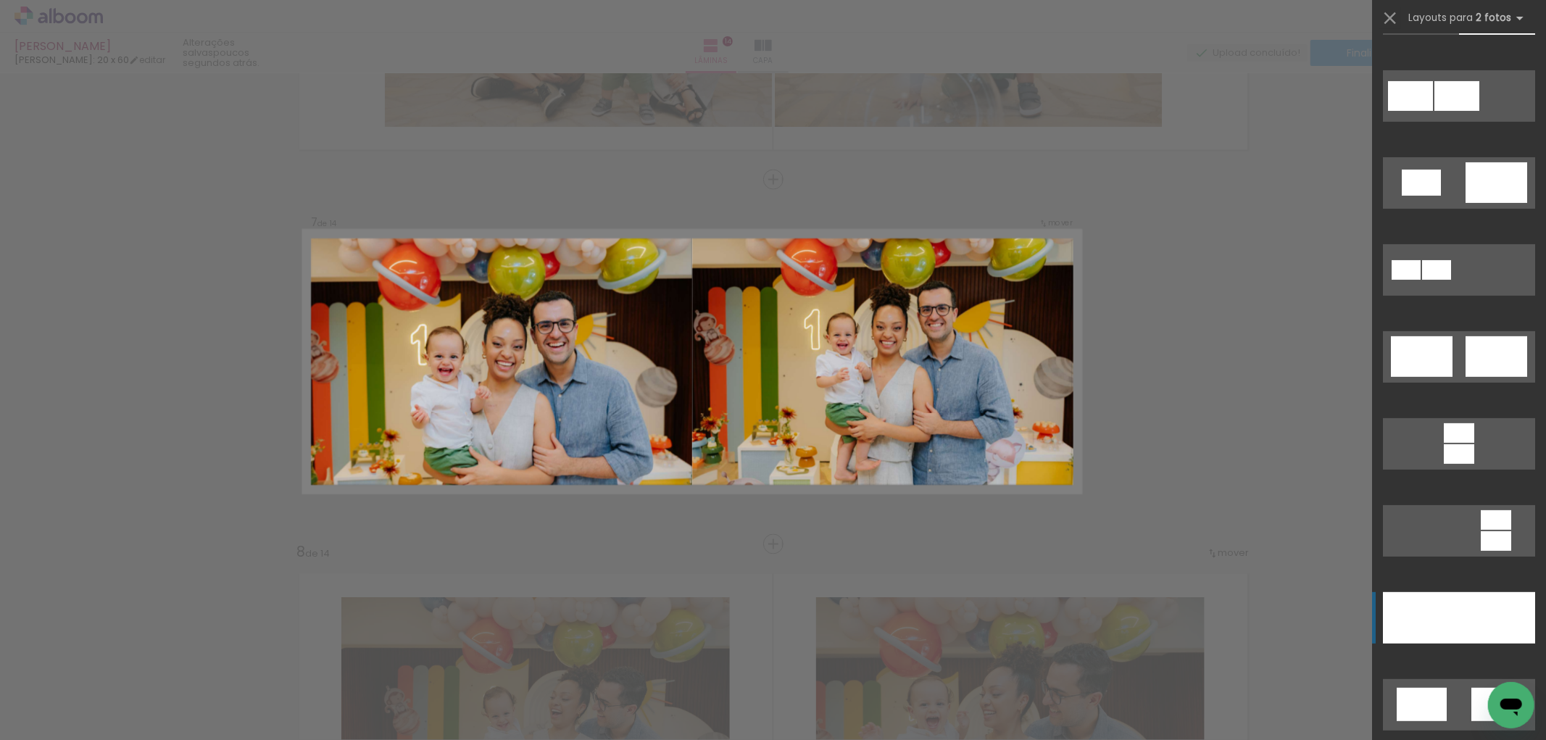
click at [1459, 599] on div at bounding box center [1497, 617] width 76 height 51
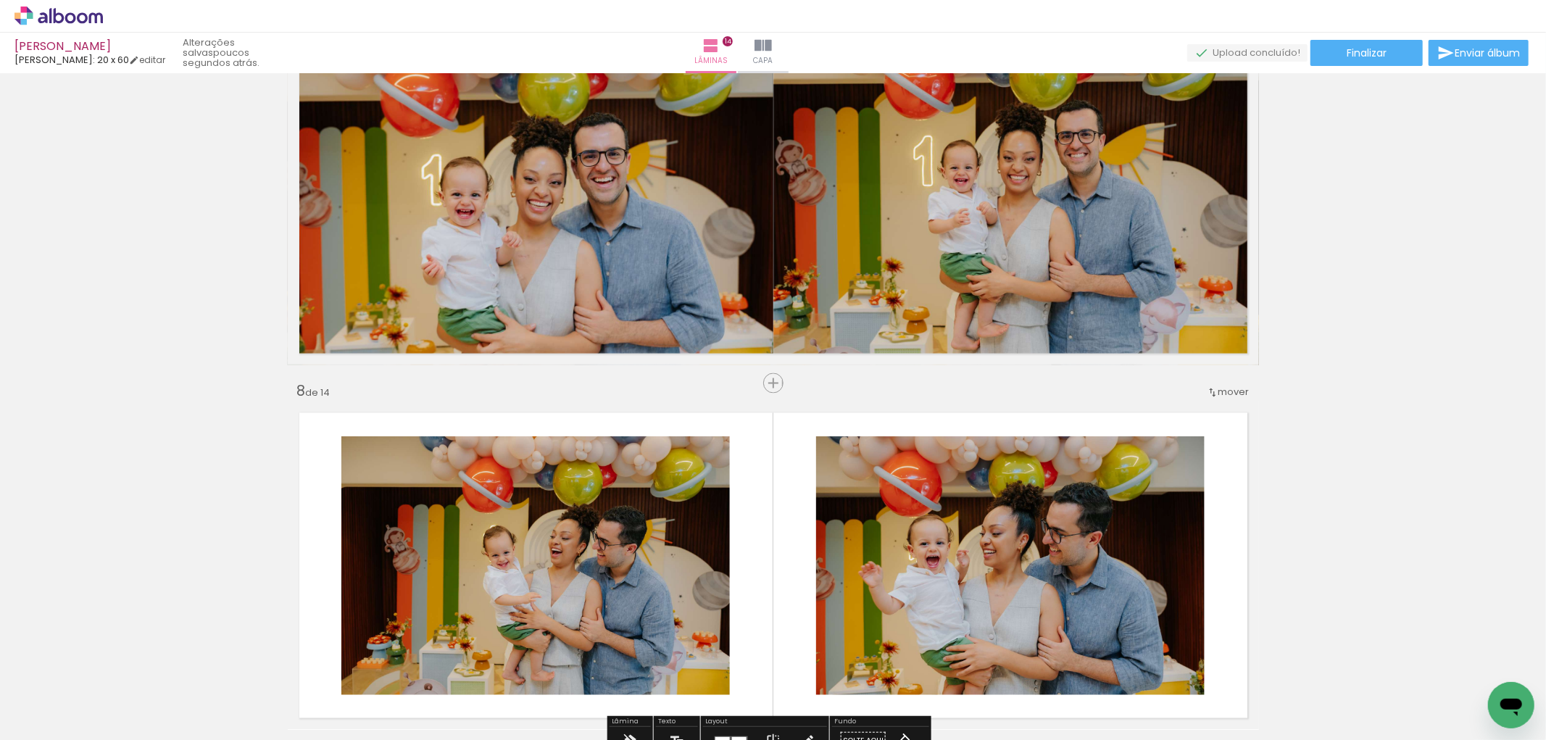
scroll to position [2426, 0]
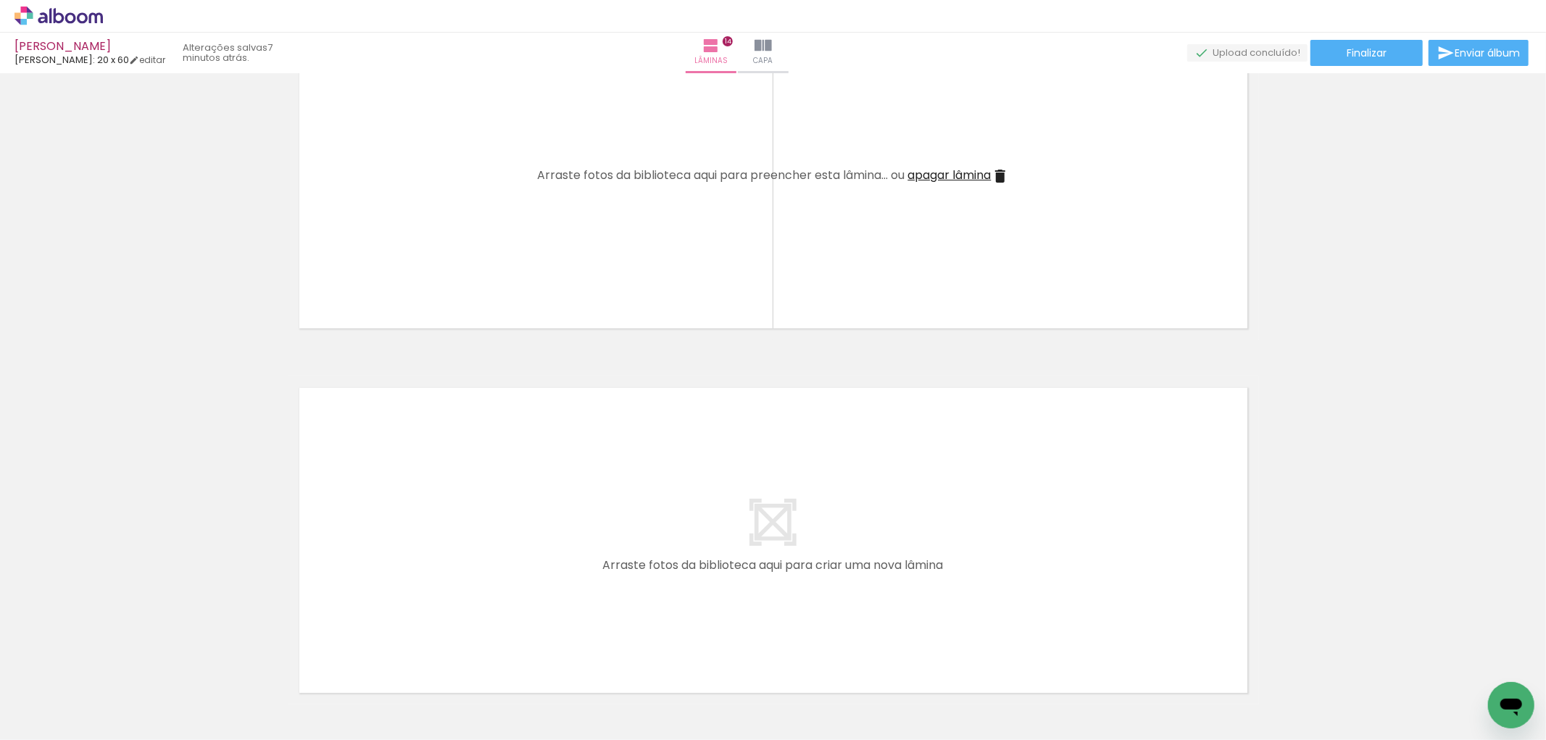
scroll to position [4948, 0]
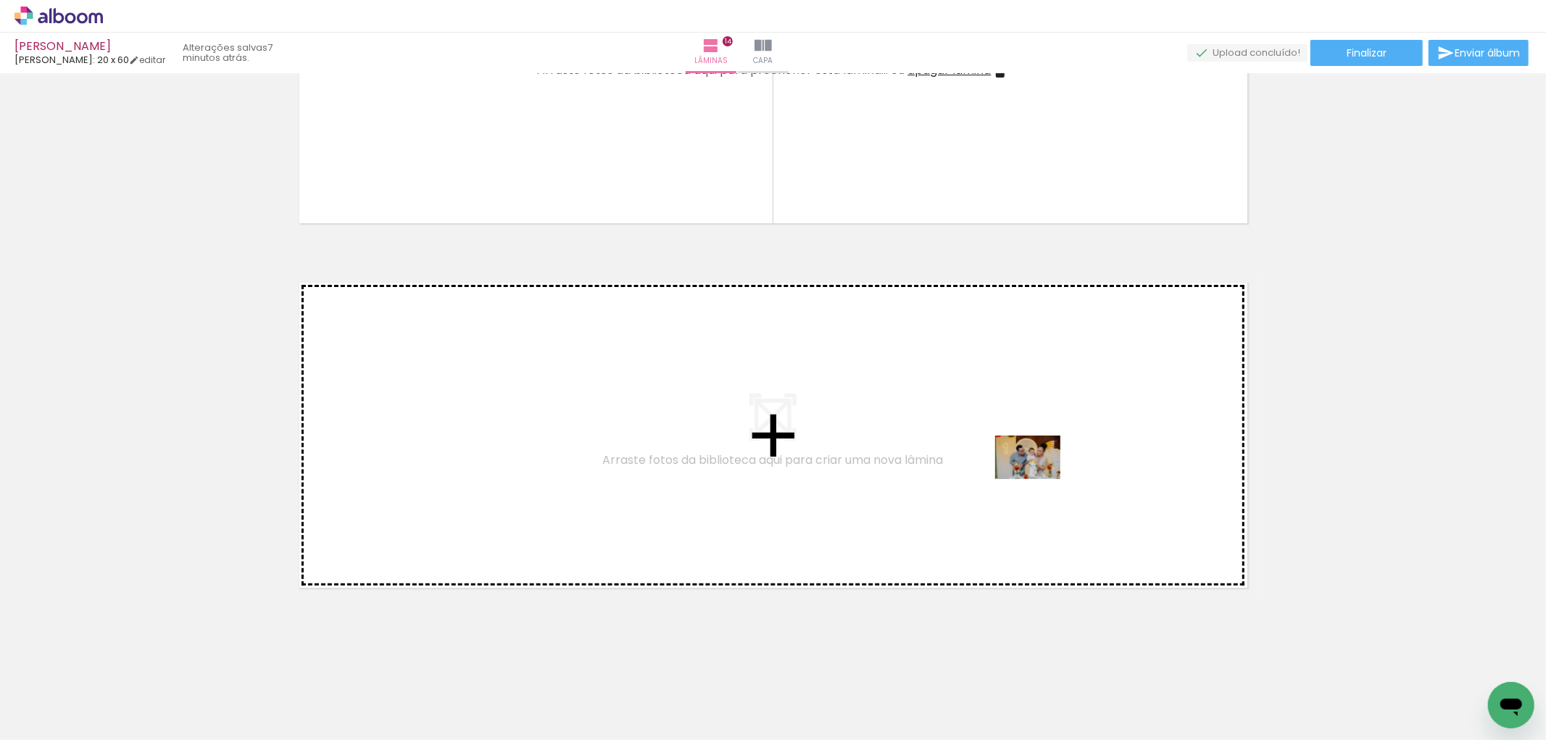
drag, startPoint x: 1002, startPoint y: 680, endPoint x: 971, endPoint y: 613, distance: 73.6
click at [1035, 491] on quentale-workspace at bounding box center [773, 370] width 1546 height 740
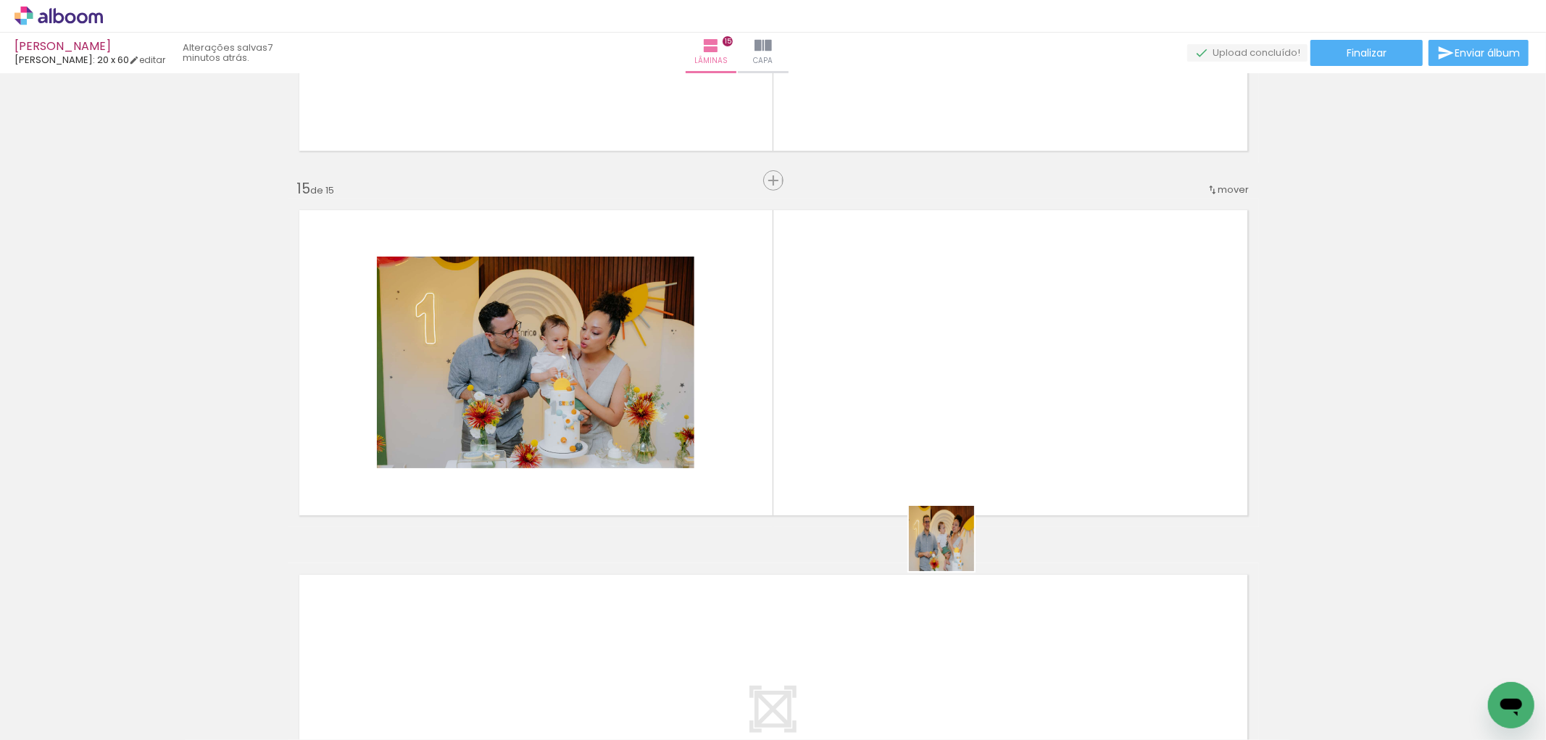
scroll to position [5021, 0]
drag, startPoint x: 939, startPoint y: 691, endPoint x: 881, endPoint y: 310, distance: 385.5
click at [881, 310] on quentale-workspace at bounding box center [773, 370] width 1546 height 740
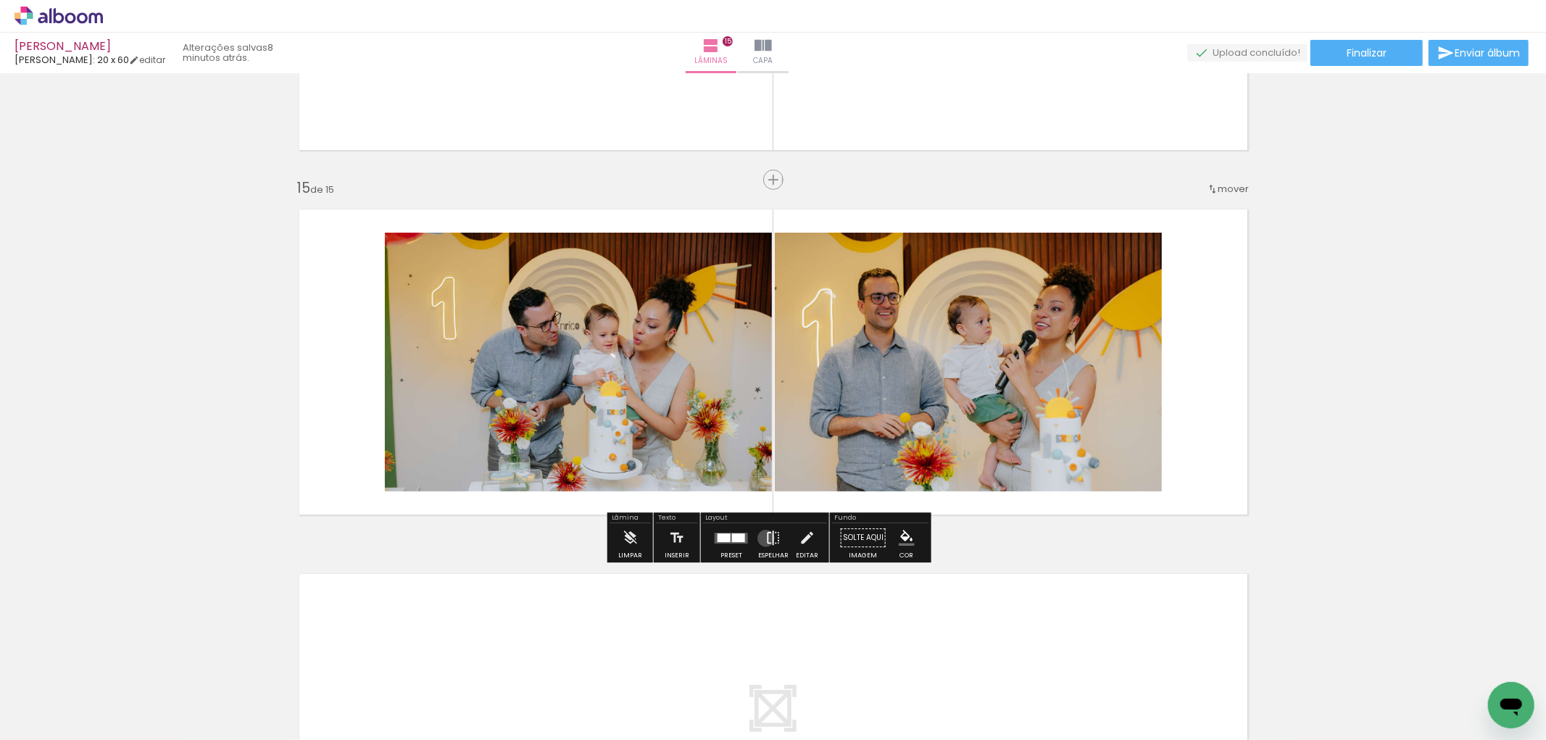
click at [765, 538] on iron-icon at bounding box center [773, 537] width 16 height 29
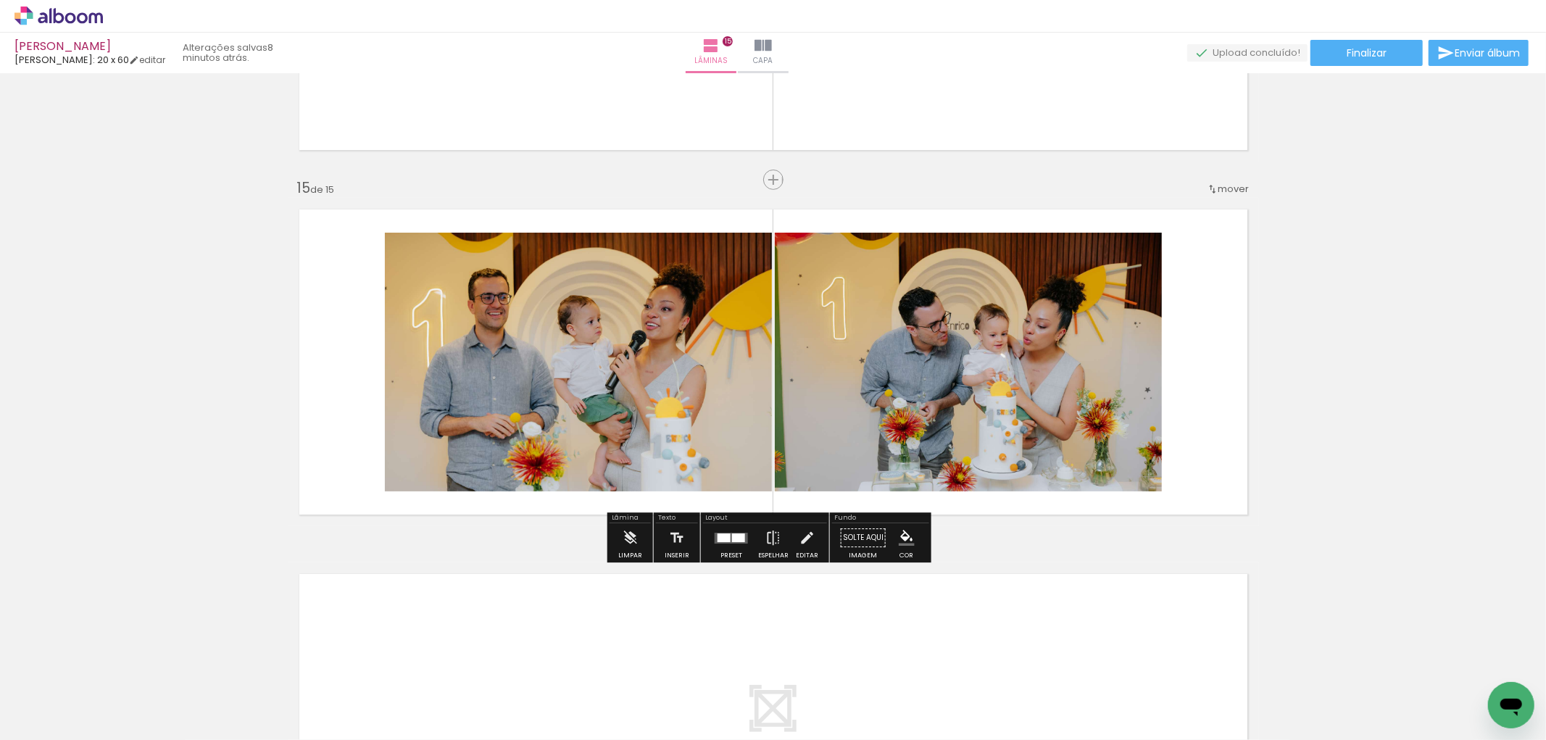
scroll to position [4780, 0]
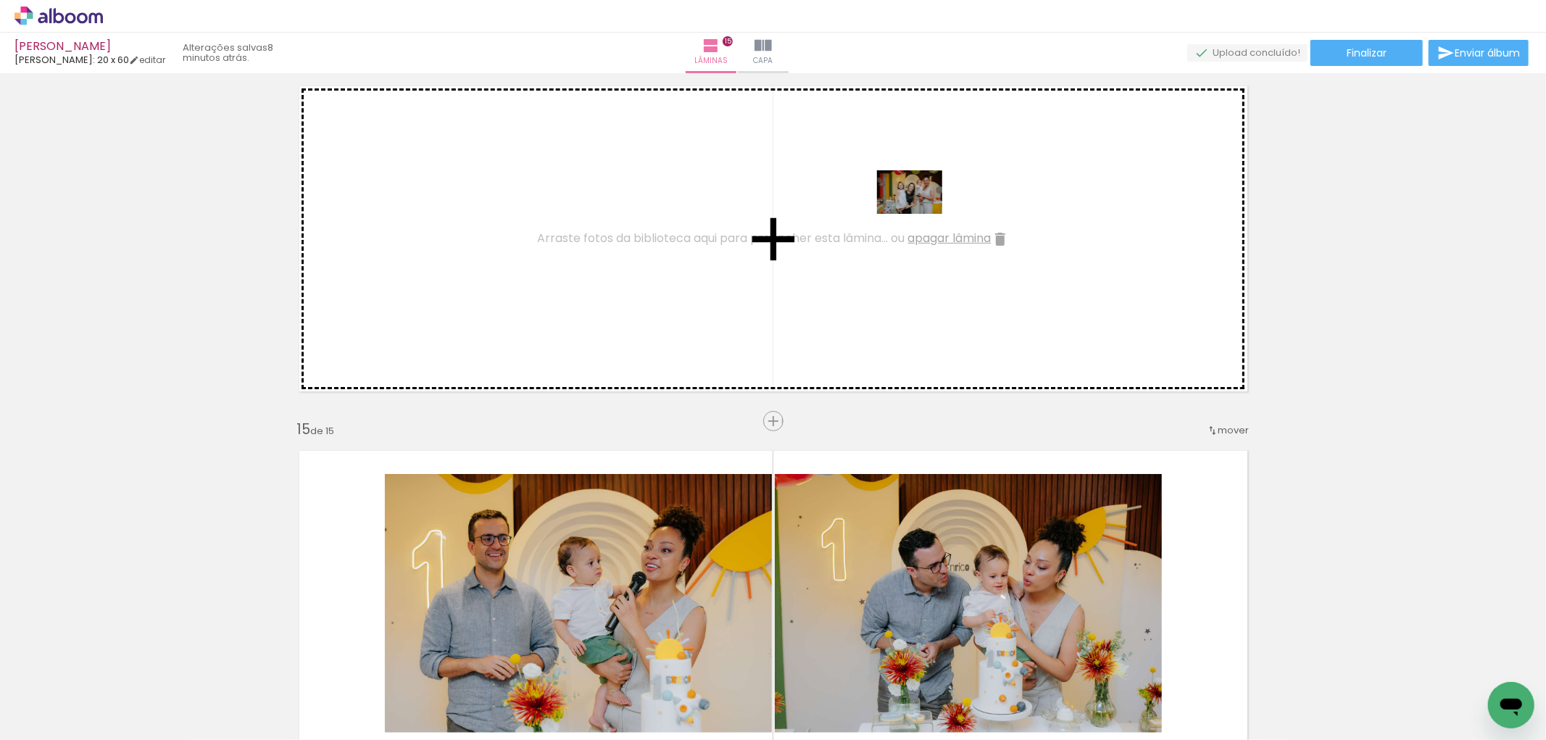
drag, startPoint x: 836, startPoint y: 694, endPoint x: 921, endPoint y: 230, distance: 470.9
click at [921, 230] on quentale-workspace at bounding box center [773, 370] width 1546 height 740
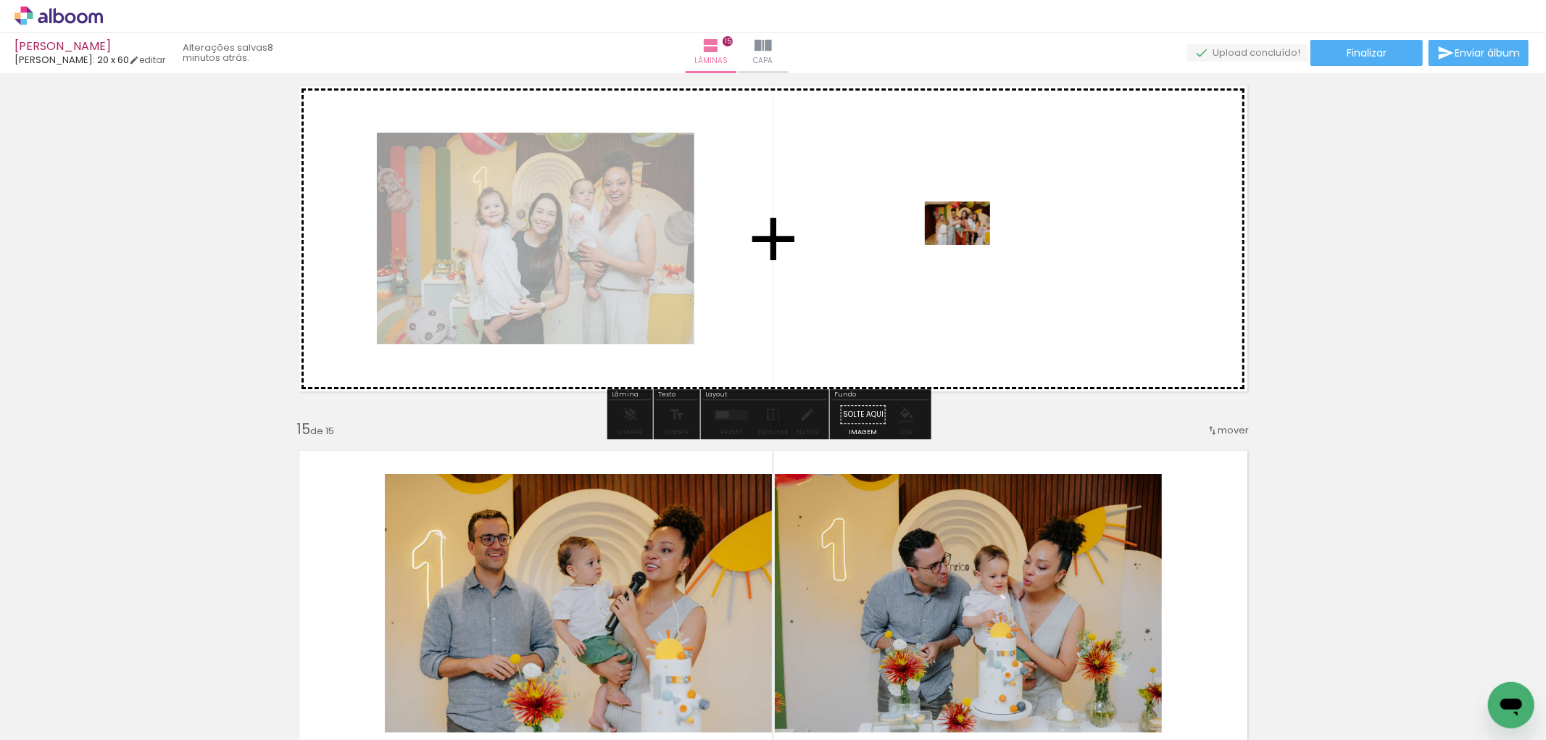
drag, startPoint x: 1240, startPoint y: 675, endPoint x: 968, endPoint y: 245, distance: 508.5
click at [968, 245] on quentale-workspace at bounding box center [773, 370] width 1546 height 740
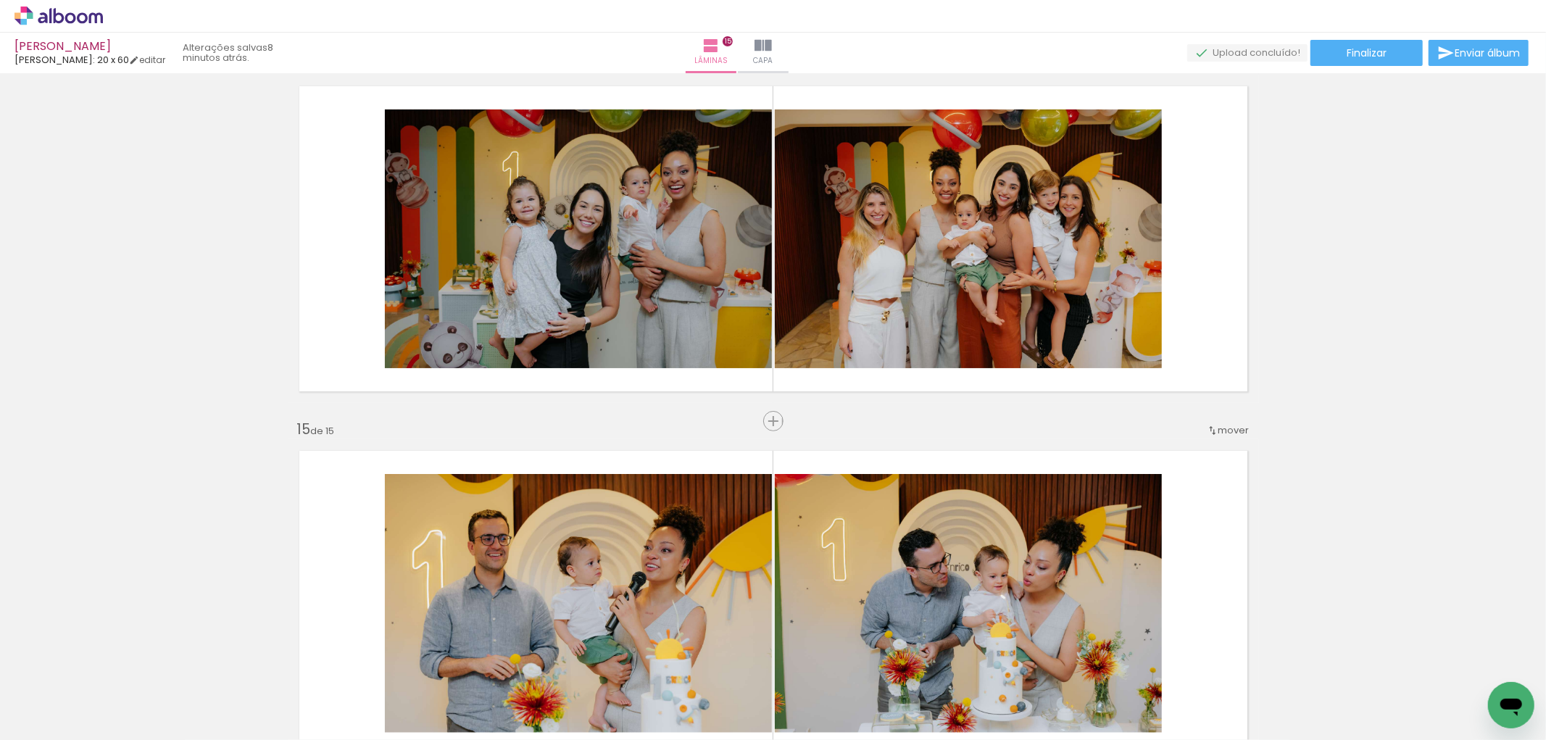
scroll to position [4458, 0]
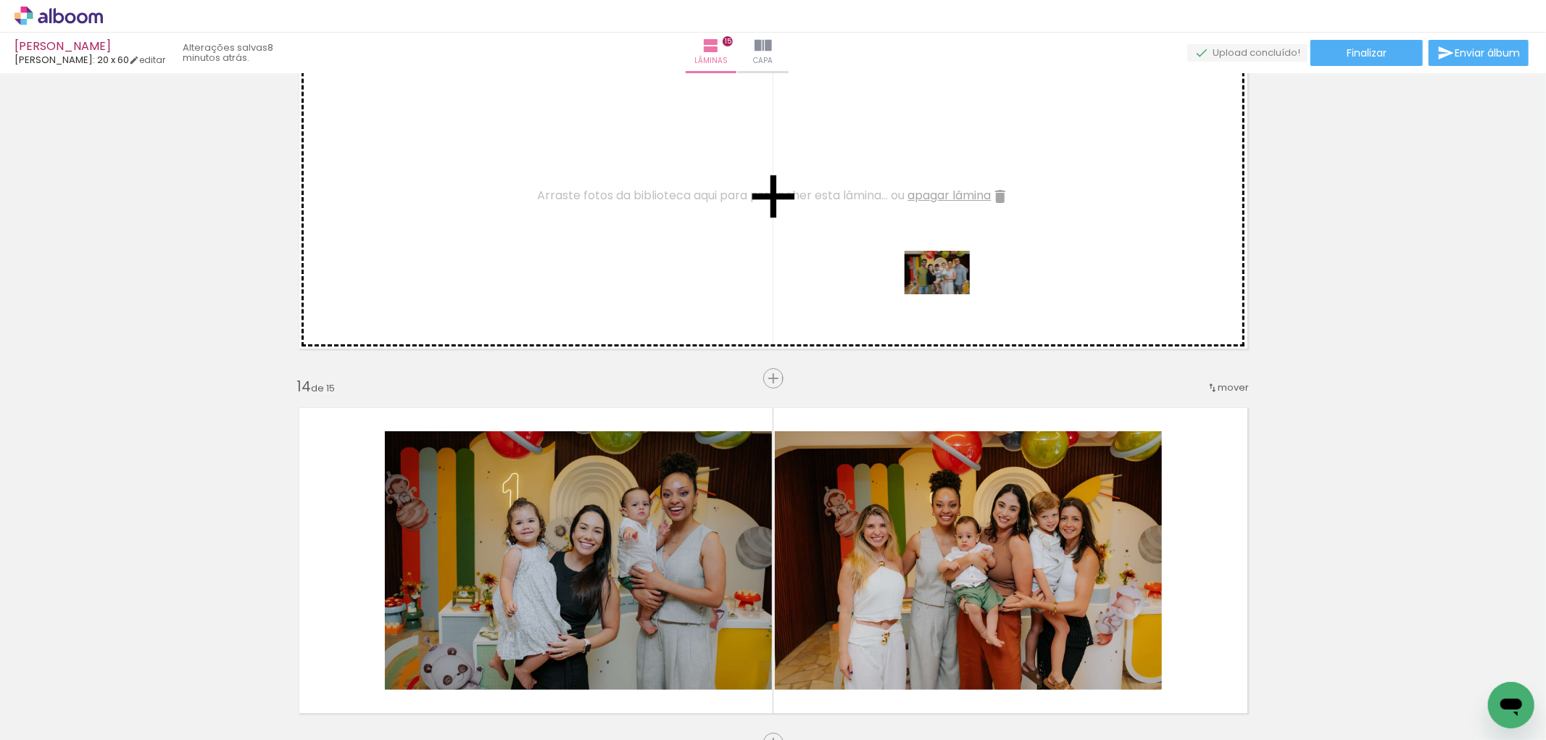
drag, startPoint x: 763, startPoint y: 704, endPoint x: 785, endPoint y: 473, distance: 232.2
click at [930, 278] on quentale-workspace at bounding box center [773, 370] width 1546 height 740
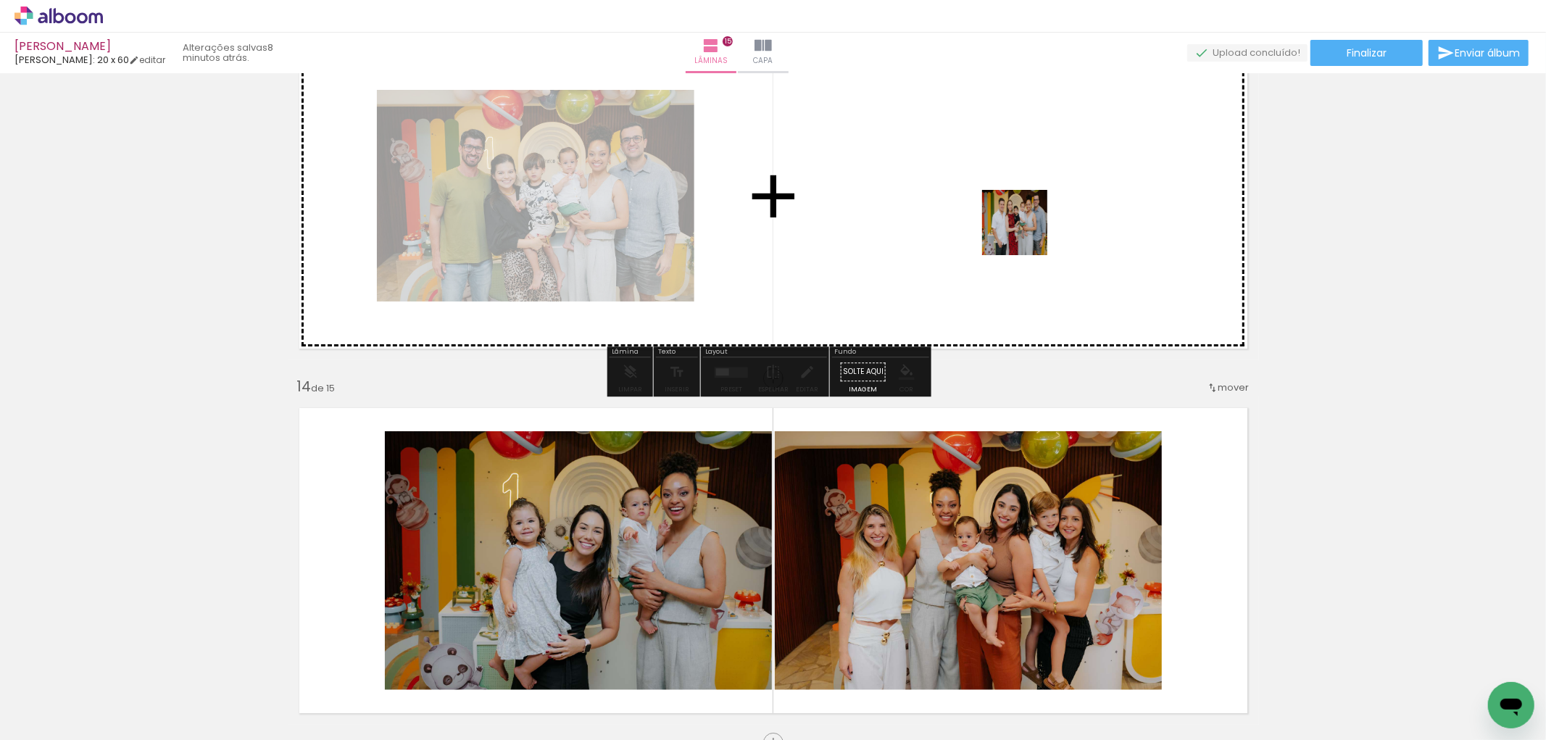
drag, startPoint x: 712, startPoint y: 677, endPoint x: 1029, endPoint y: 211, distance: 563.9
click at [1029, 211] on quentale-workspace at bounding box center [773, 370] width 1546 height 740
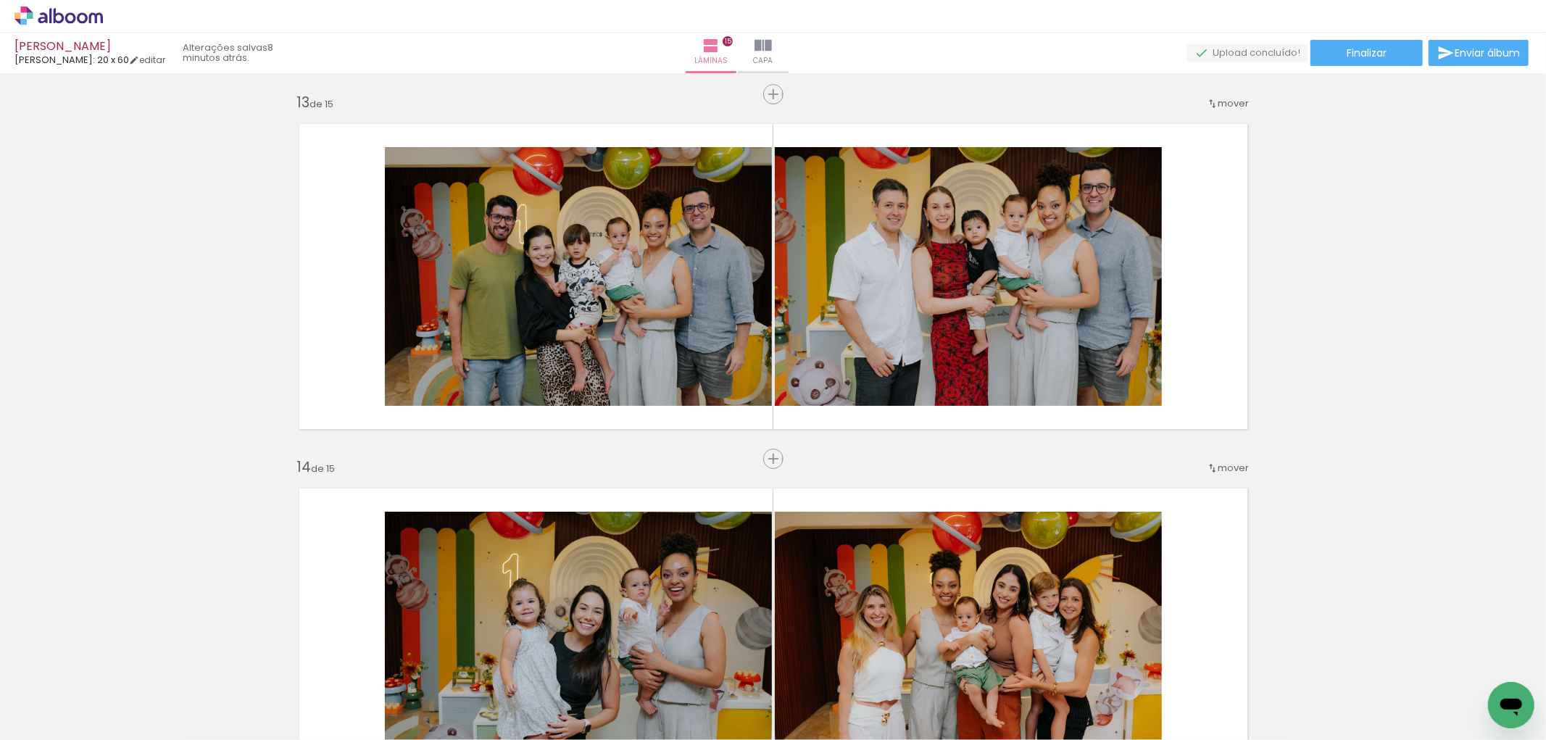
scroll to position [4055, 0]
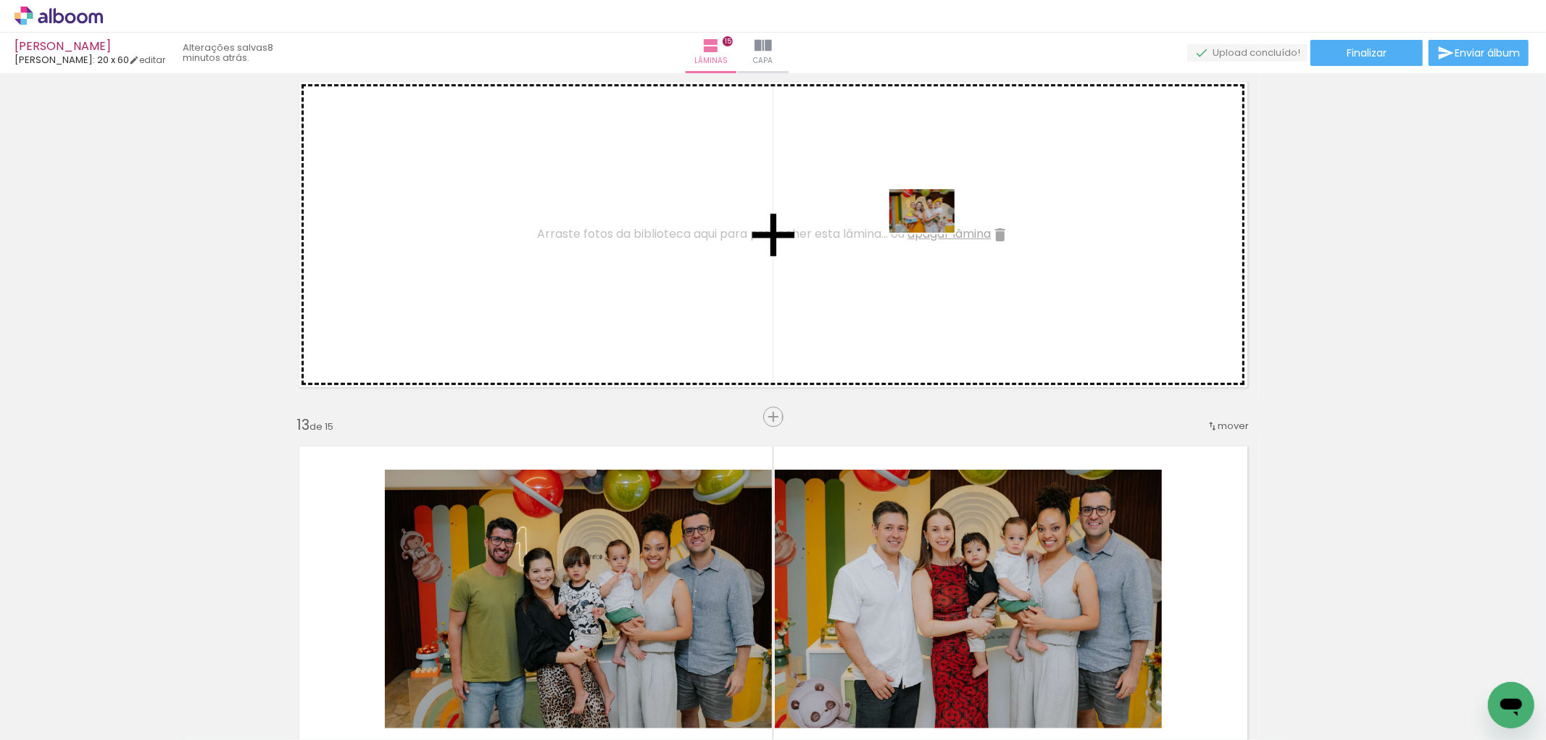
drag, startPoint x: 602, startPoint y: 682, endPoint x: 649, endPoint y: 524, distance: 164.7
click at [923, 241] on quentale-workspace at bounding box center [773, 370] width 1546 height 740
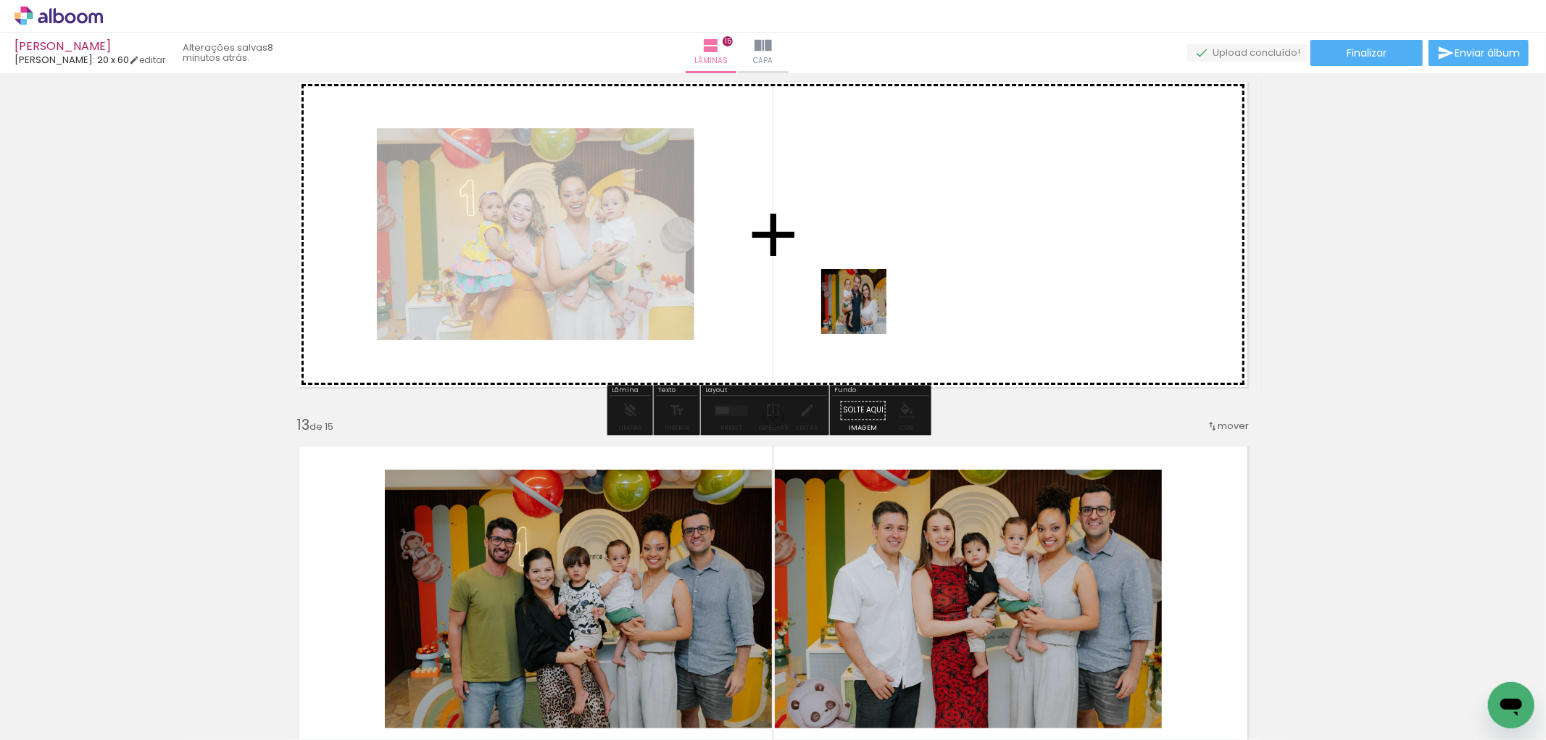
drag, startPoint x: 518, startPoint y: 686, endPoint x: 527, endPoint y: 529, distance: 156.8
click at [841, 293] on quentale-workspace at bounding box center [773, 370] width 1546 height 740
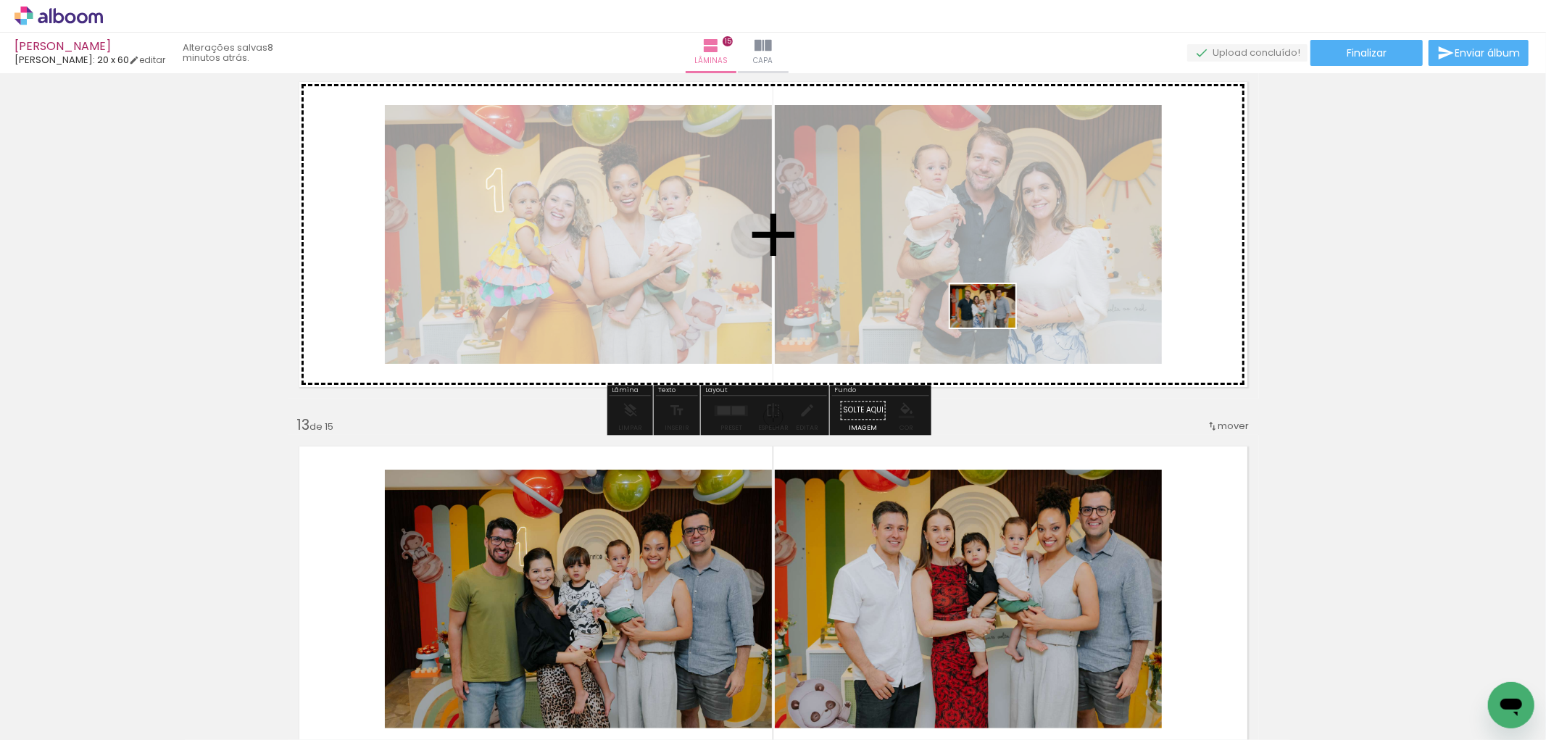
drag, startPoint x: 433, startPoint y: 691, endPoint x: 994, endPoint y: 328, distance: 668.6
click at [994, 328] on quentale-workspace at bounding box center [773, 370] width 1546 height 740
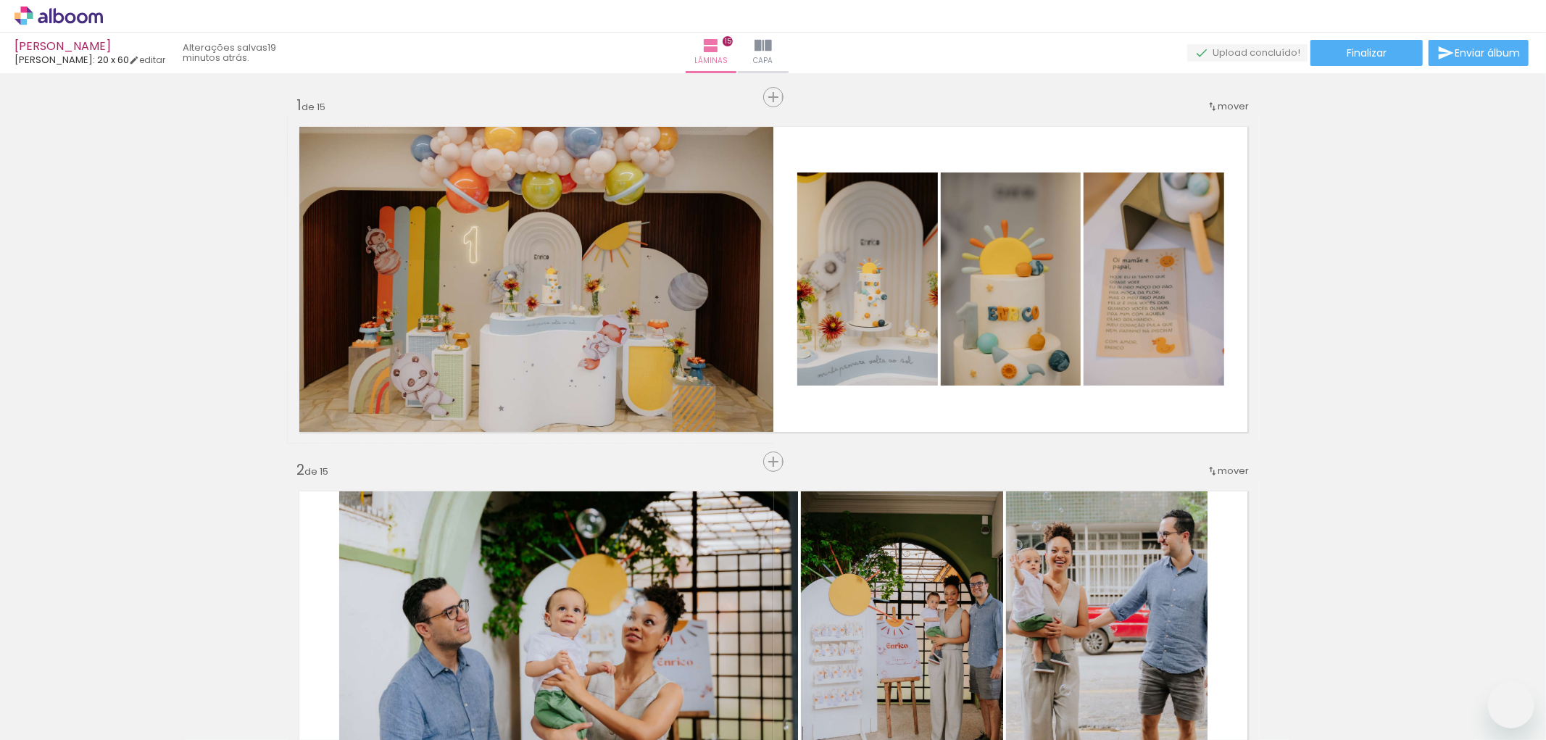
scroll to position [4055, 0]
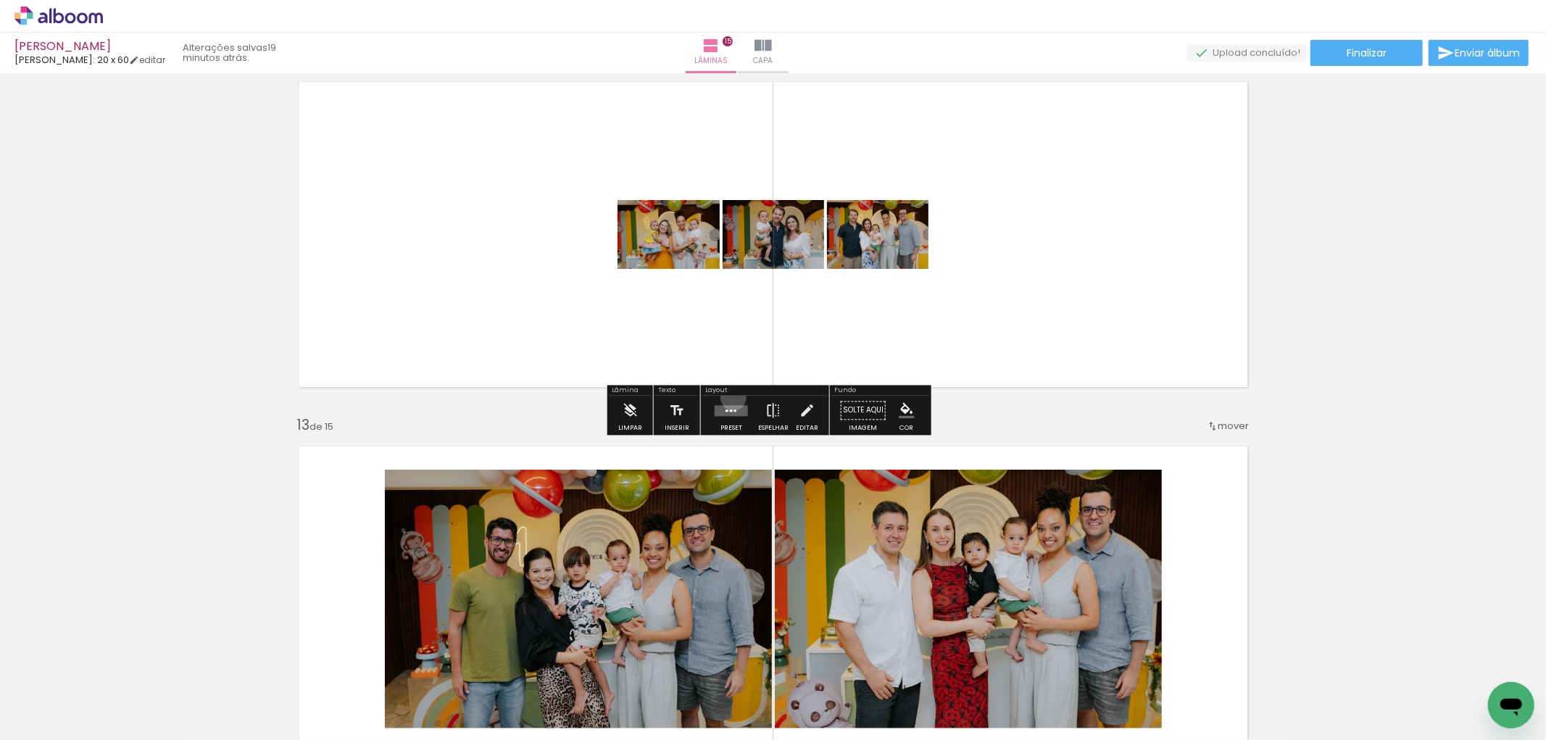
click at [731, 397] on div at bounding box center [731, 410] width 39 height 29
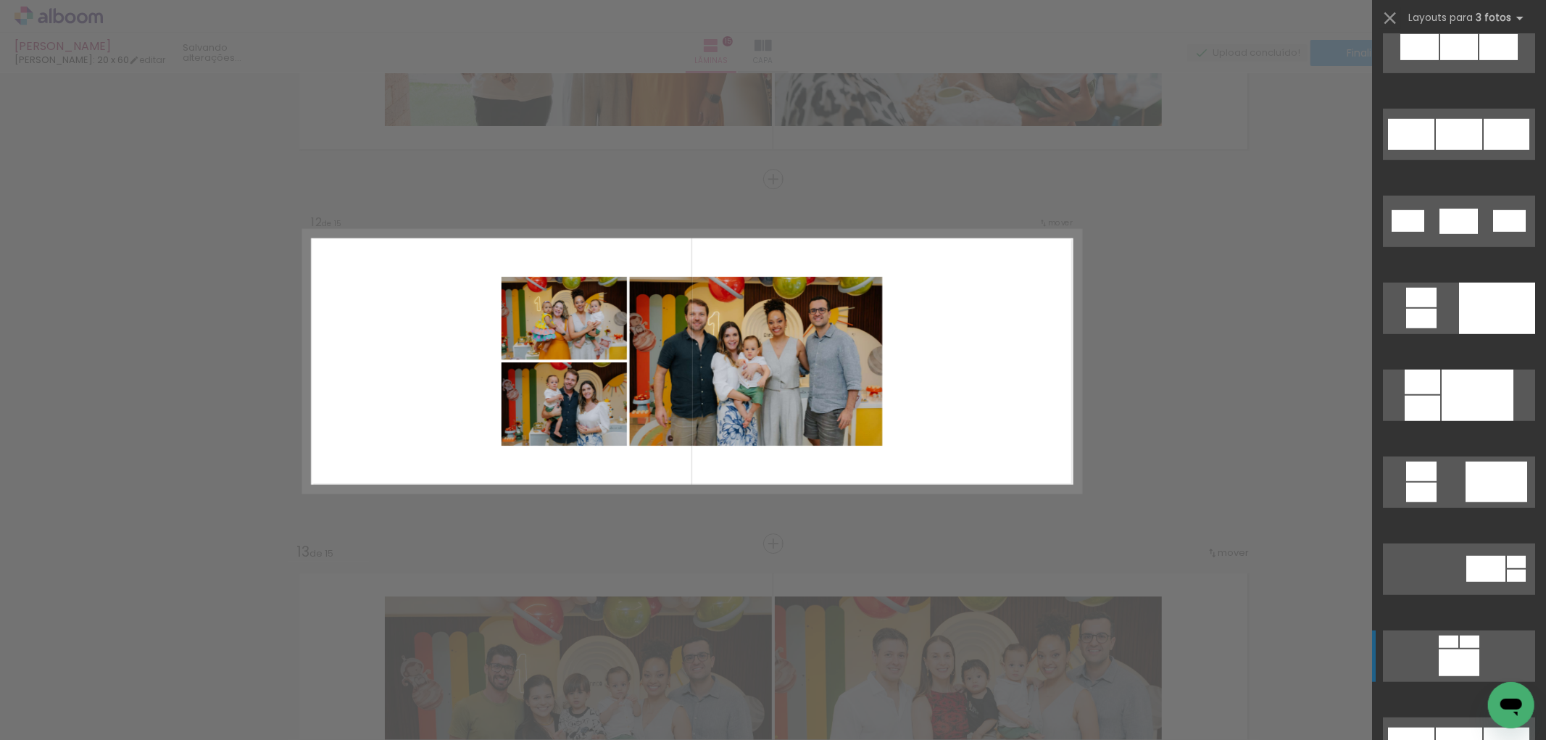
scroll to position [966, 0]
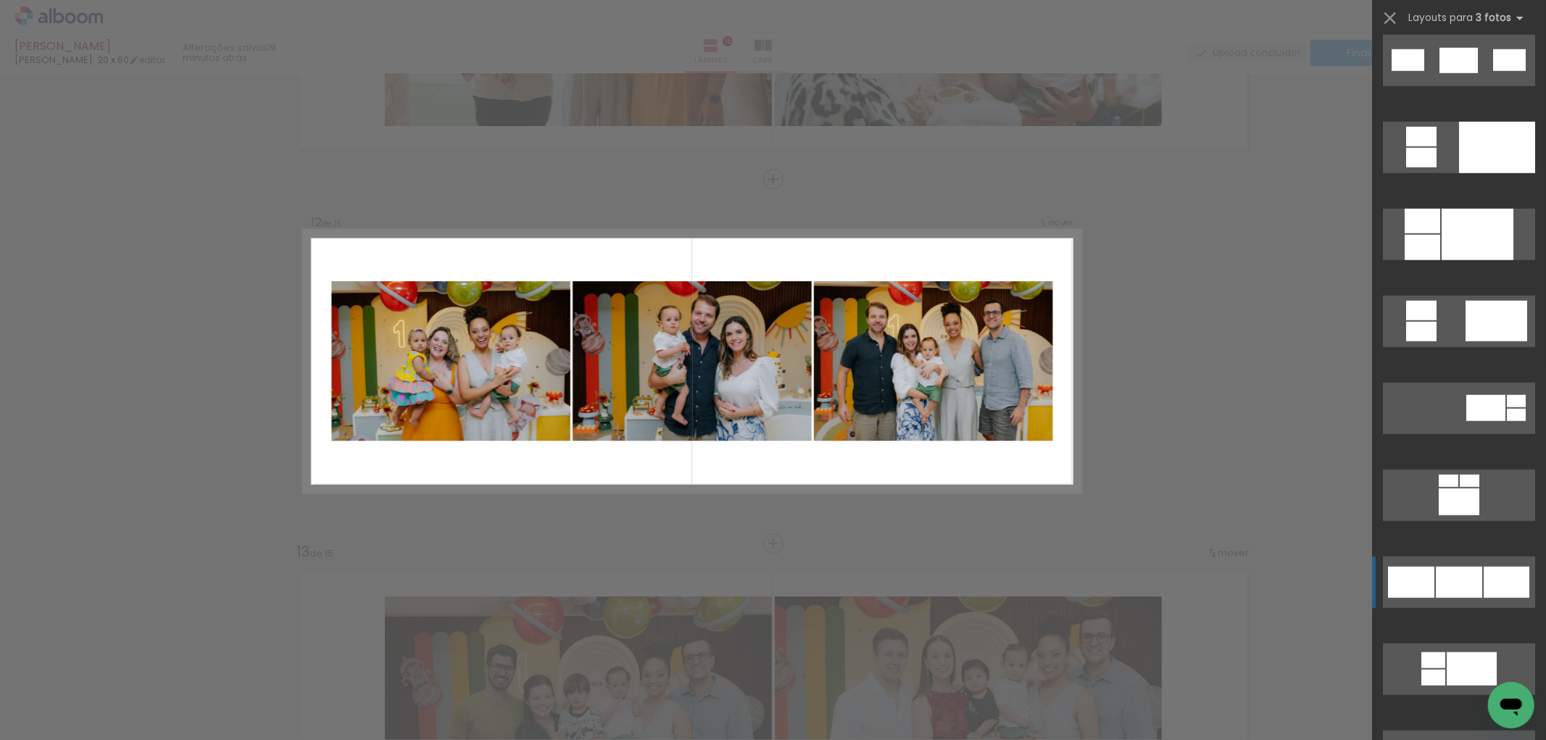
click at [1448, 568] on div at bounding box center [1459, 582] width 46 height 31
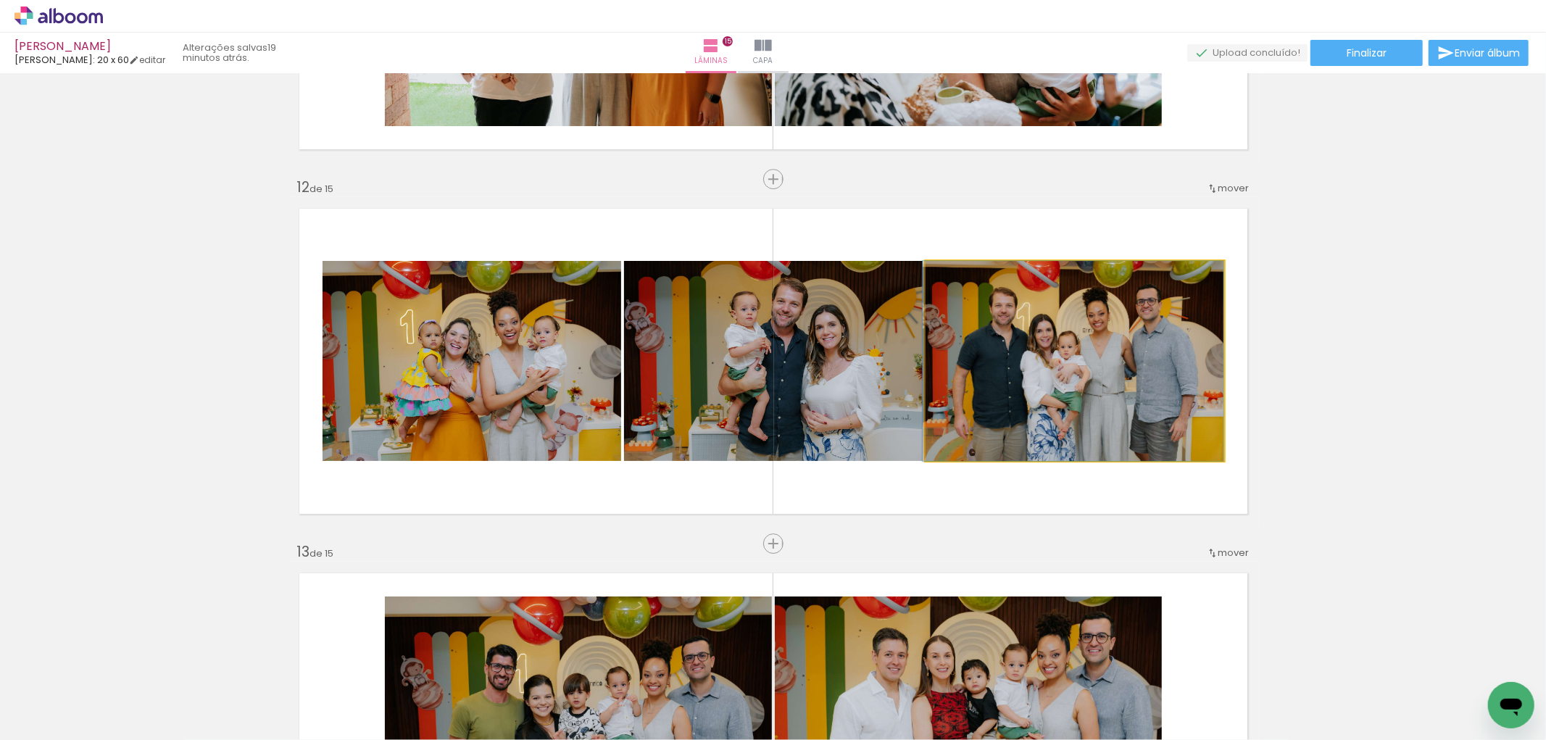
drag, startPoint x: 1003, startPoint y: 355, endPoint x: 796, endPoint y: 356, distance: 207.3
click at [0, 0] on slot at bounding box center [0, 0] width 0 height 0
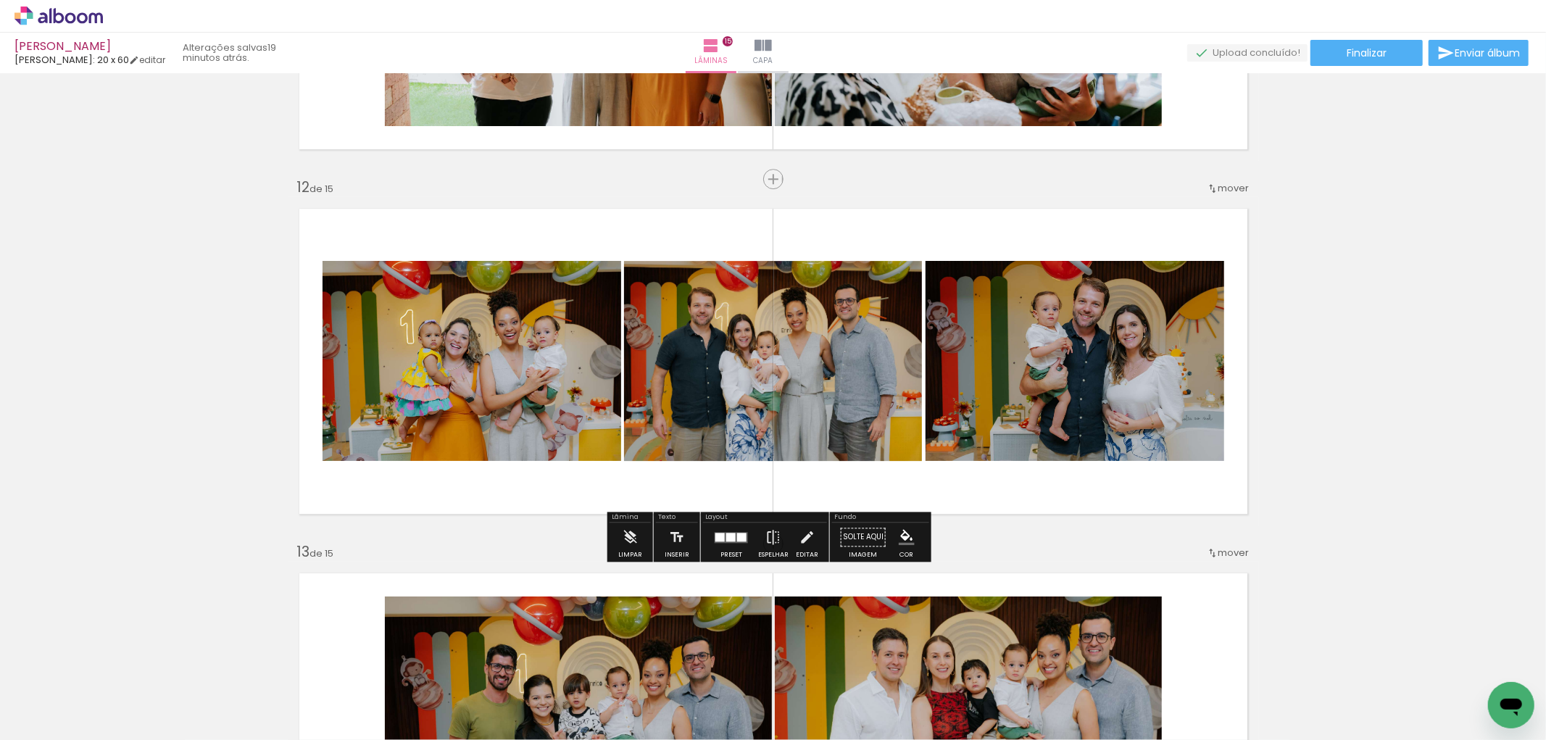
click at [0, 0] on slot at bounding box center [0, 0] width 0 height 0
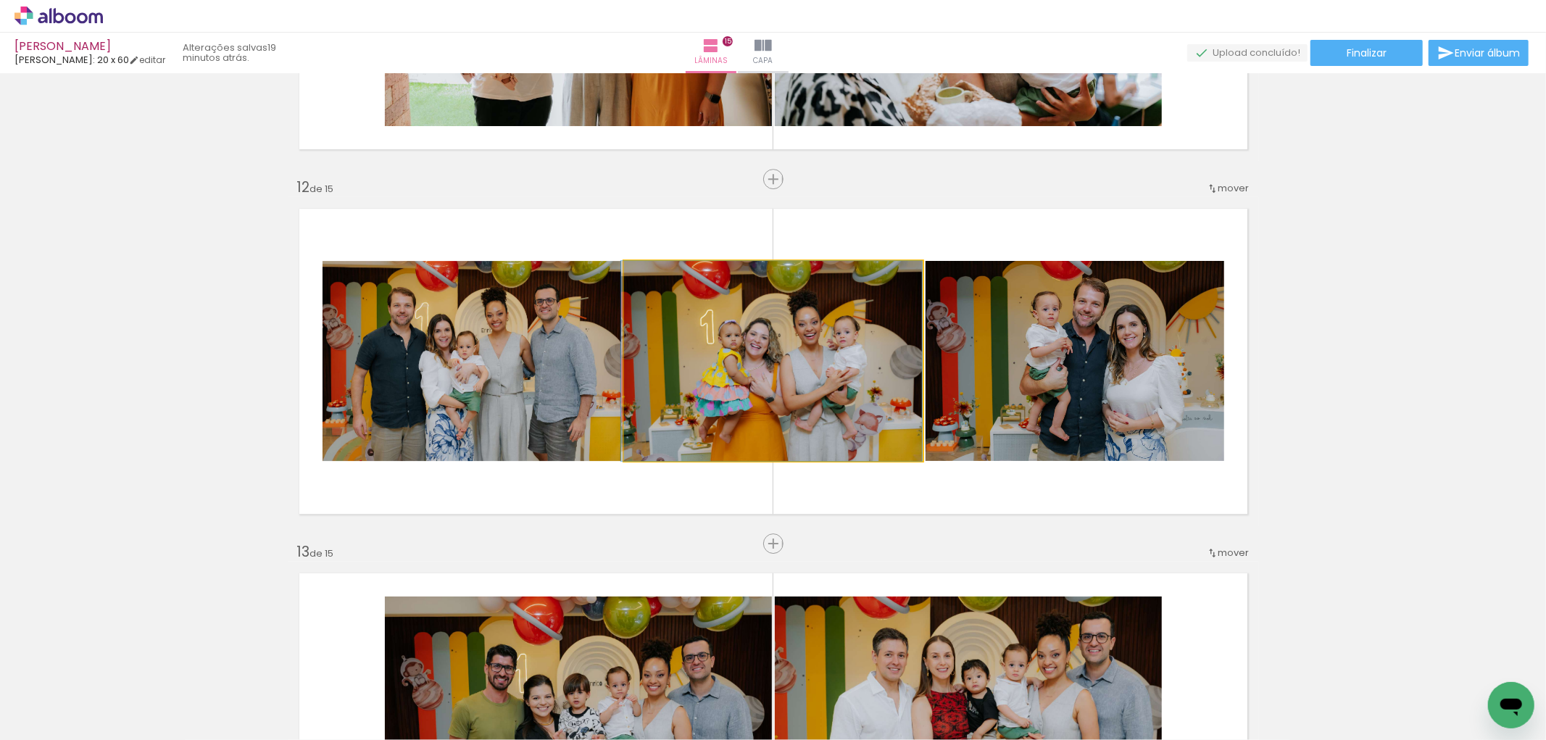
drag, startPoint x: 827, startPoint y: 348, endPoint x: 807, endPoint y: 354, distance: 21.1
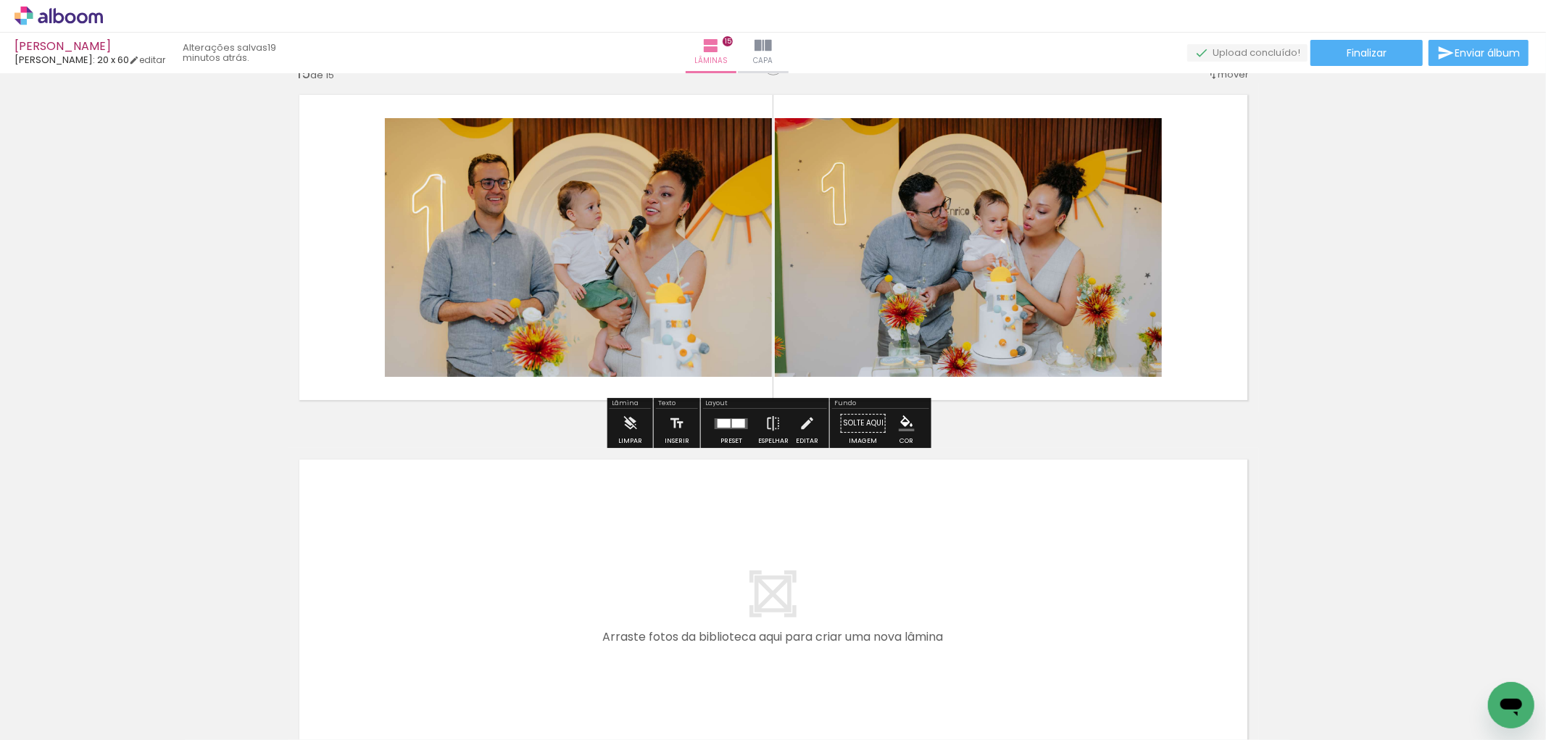
scroll to position [4894, 0]
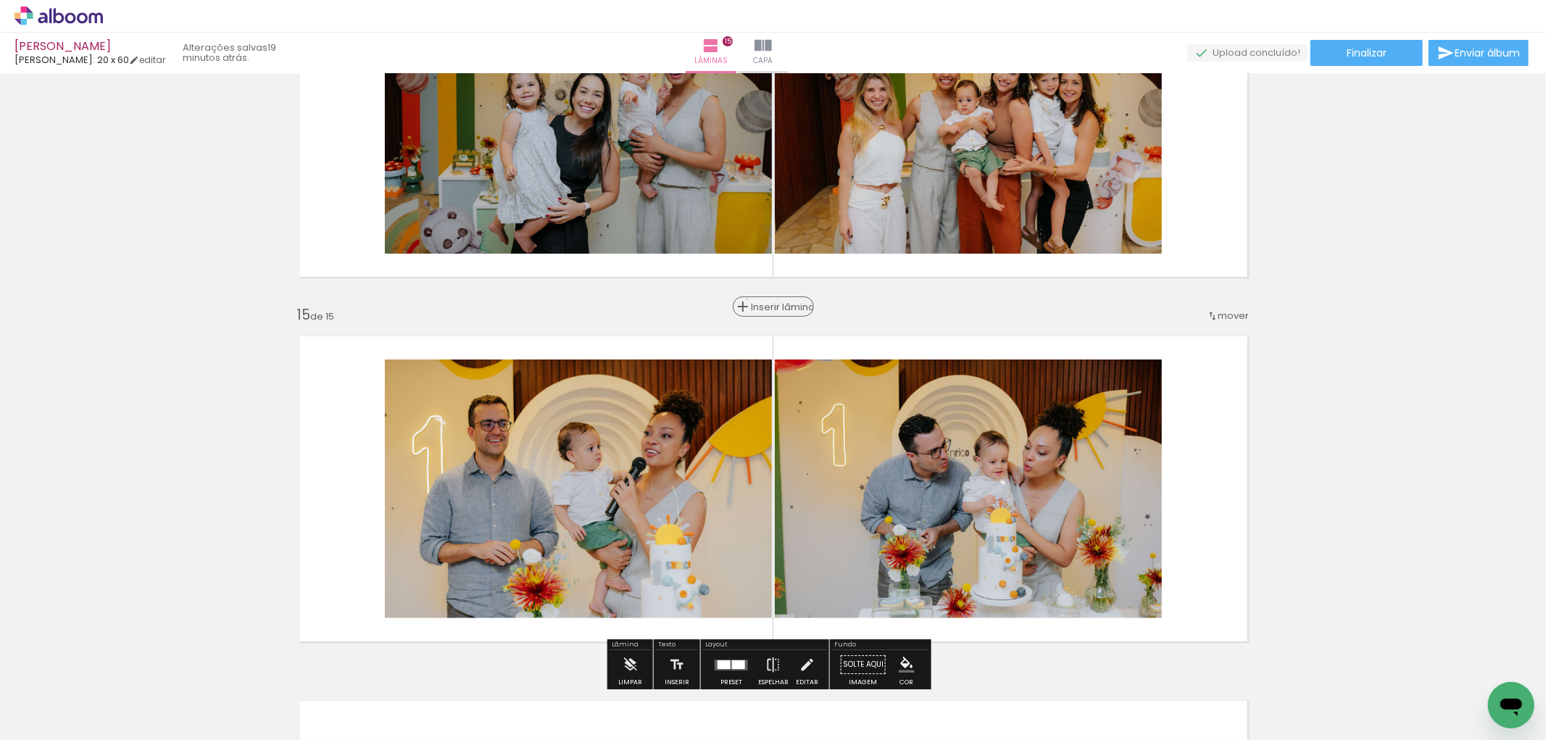
click at [762, 299] on div "Inserir lâmina" at bounding box center [773, 306] width 78 height 17
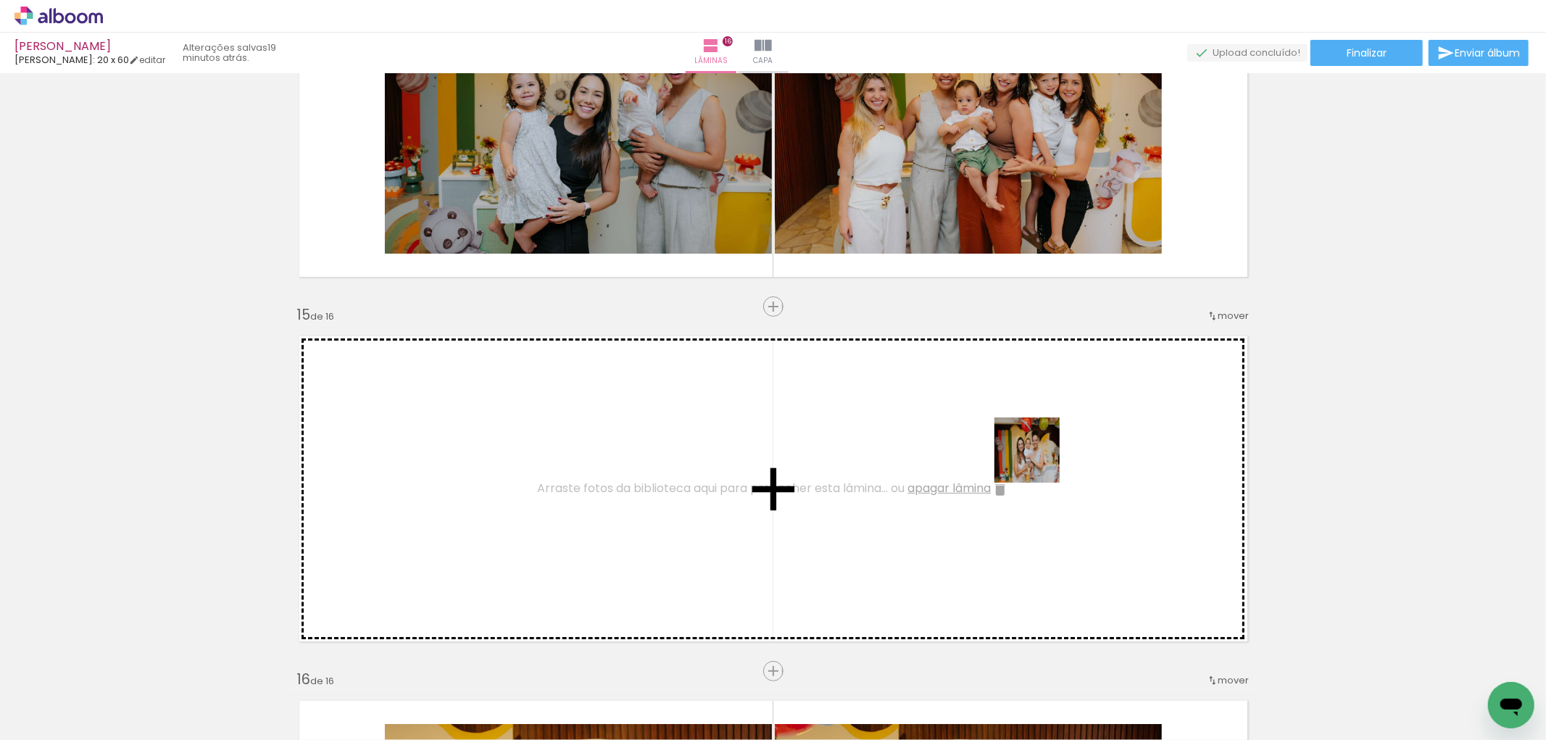
drag, startPoint x: 1097, startPoint y: 664, endPoint x: 1114, endPoint y: 665, distance: 16.7
click at [1044, 484] on quentale-workspace at bounding box center [773, 370] width 1546 height 740
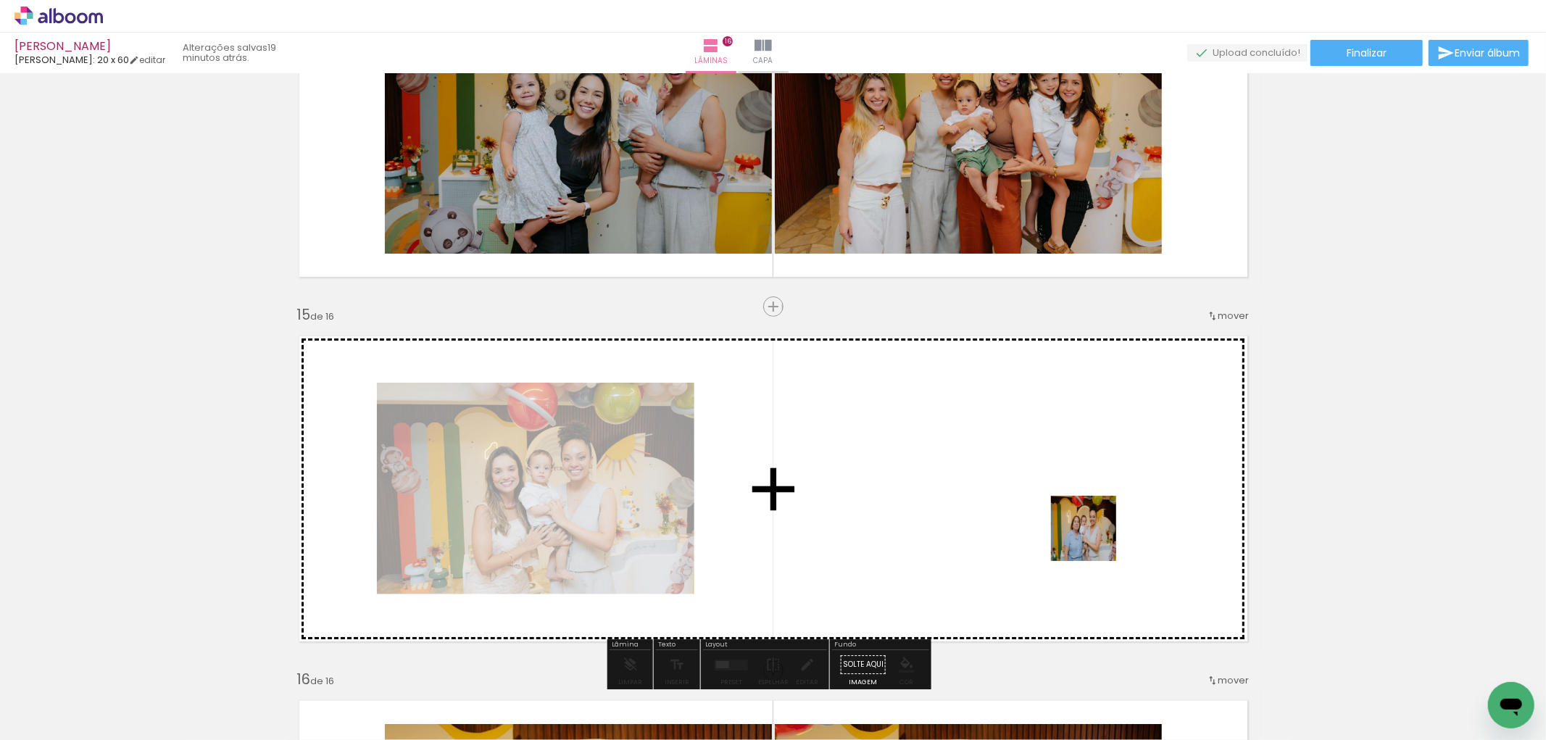
drag, startPoint x: 1111, startPoint y: 603, endPoint x: 1062, endPoint y: 489, distance: 123.7
click at [1062, 489] on quentale-workspace at bounding box center [773, 370] width 1546 height 740
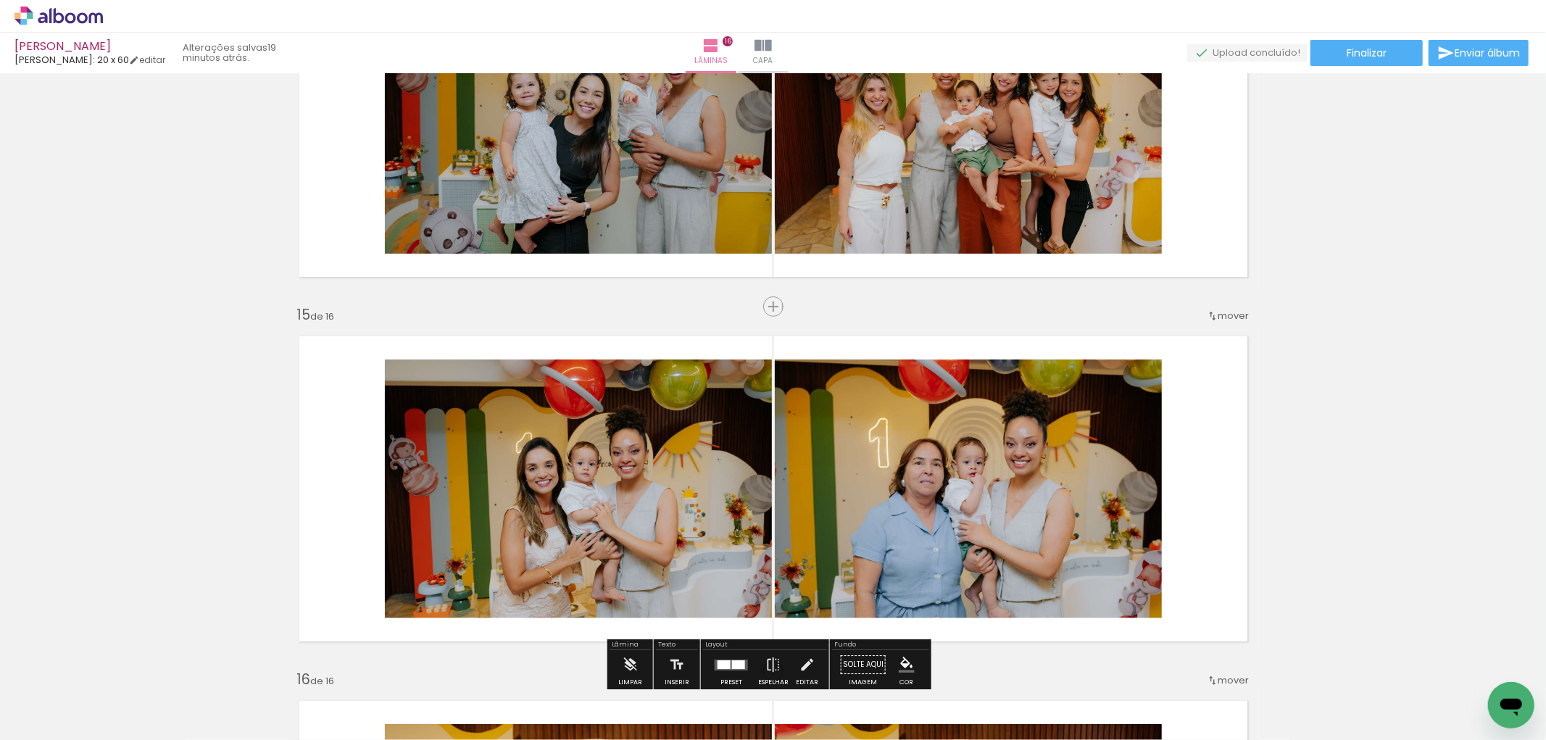
scroll to position [5055, 0]
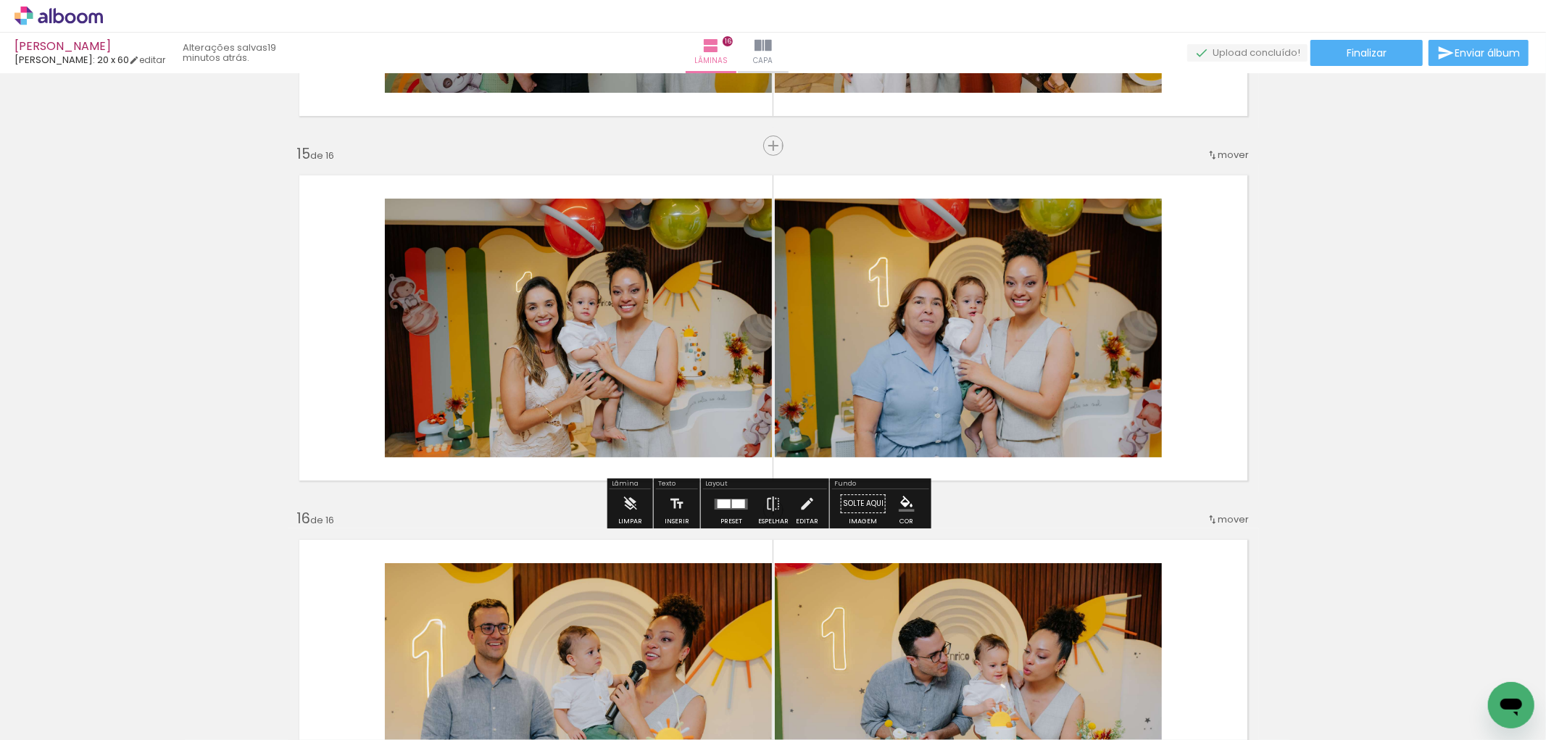
click at [726, 512] on div at bounding box center [731, 503] width 39 height 29
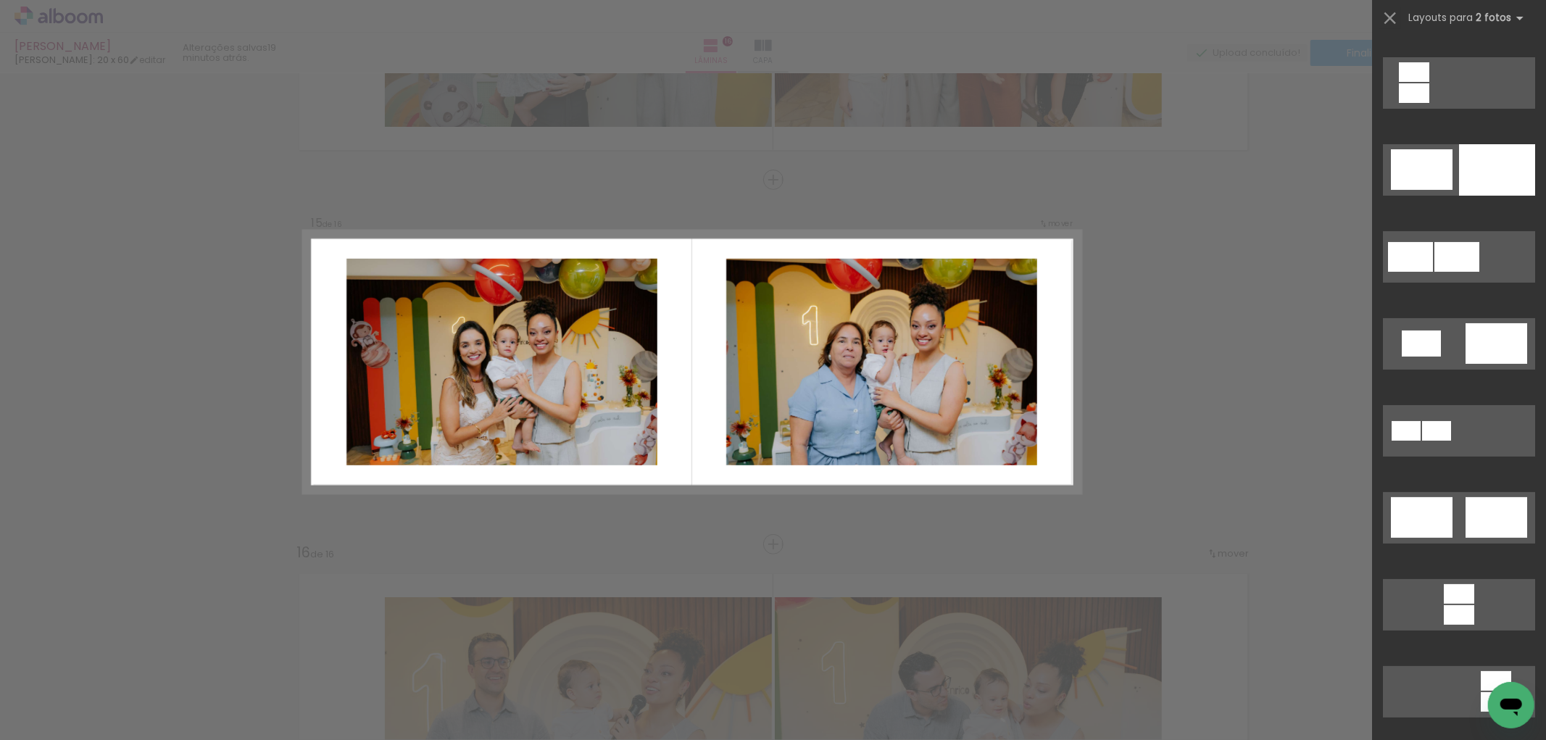
scroll to position [402, 0]
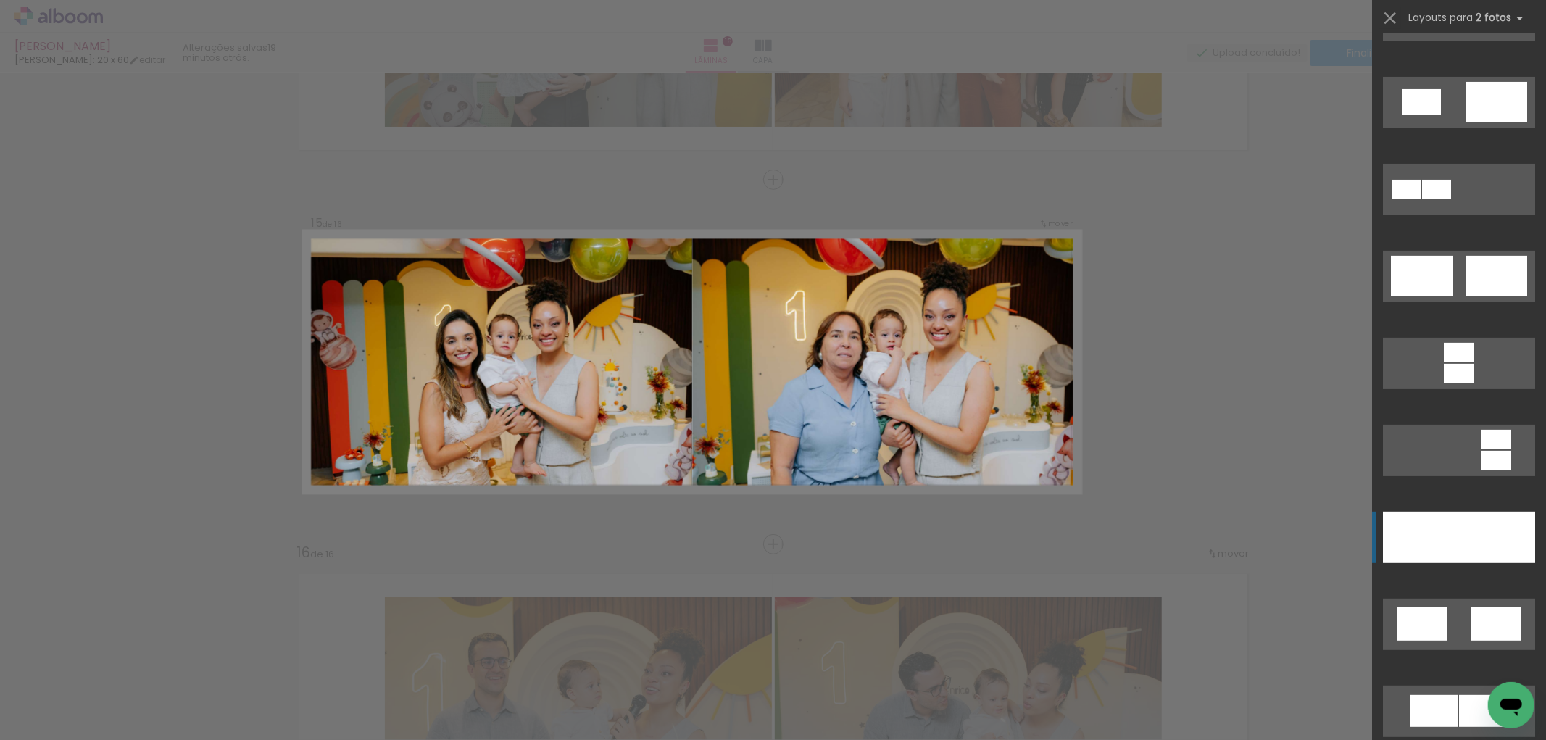
click at [1470, 529] on div at bounding box center [1497, 537] width 76 height 51
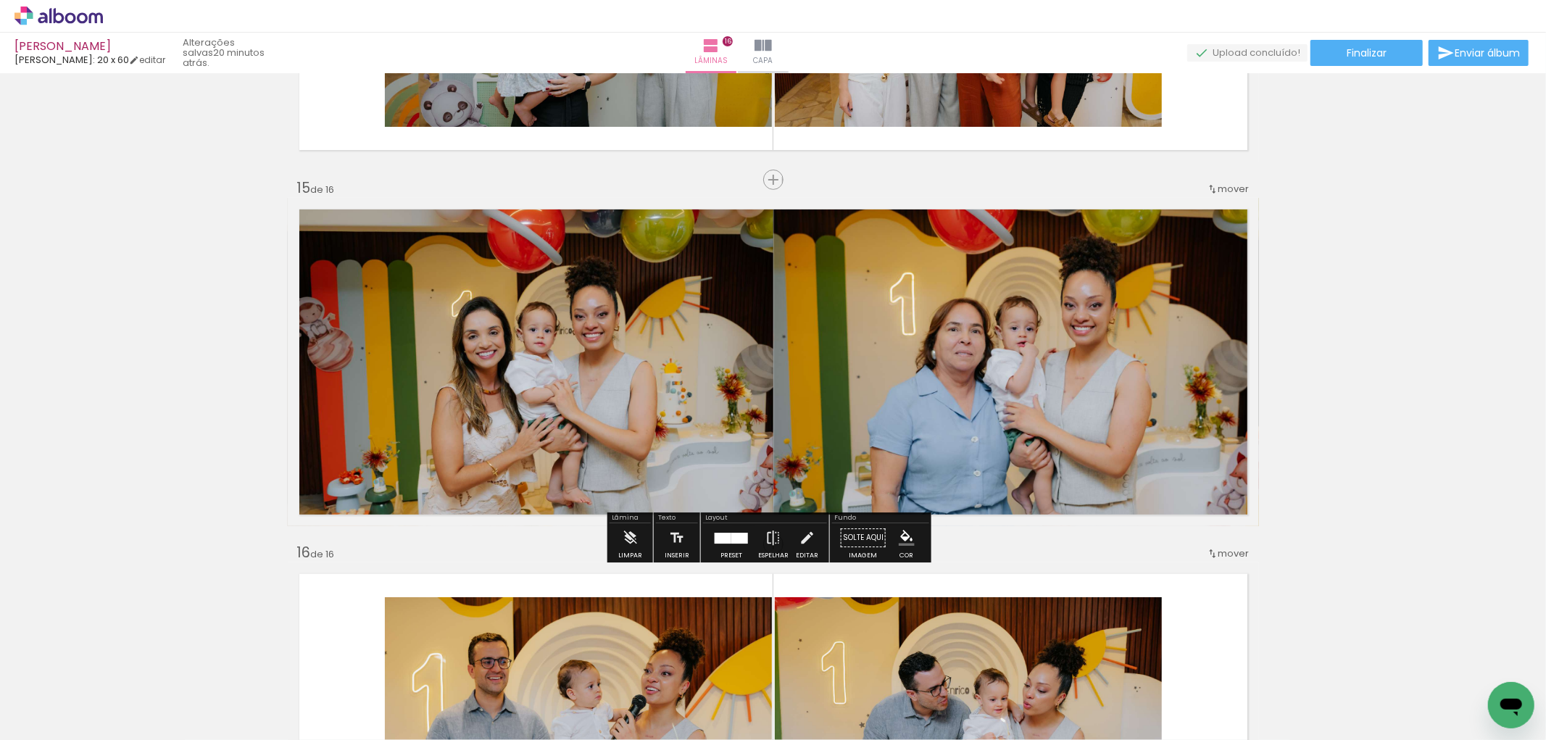
click at [731, 548] on div at bounding box center [731, 537] width 39 height 29
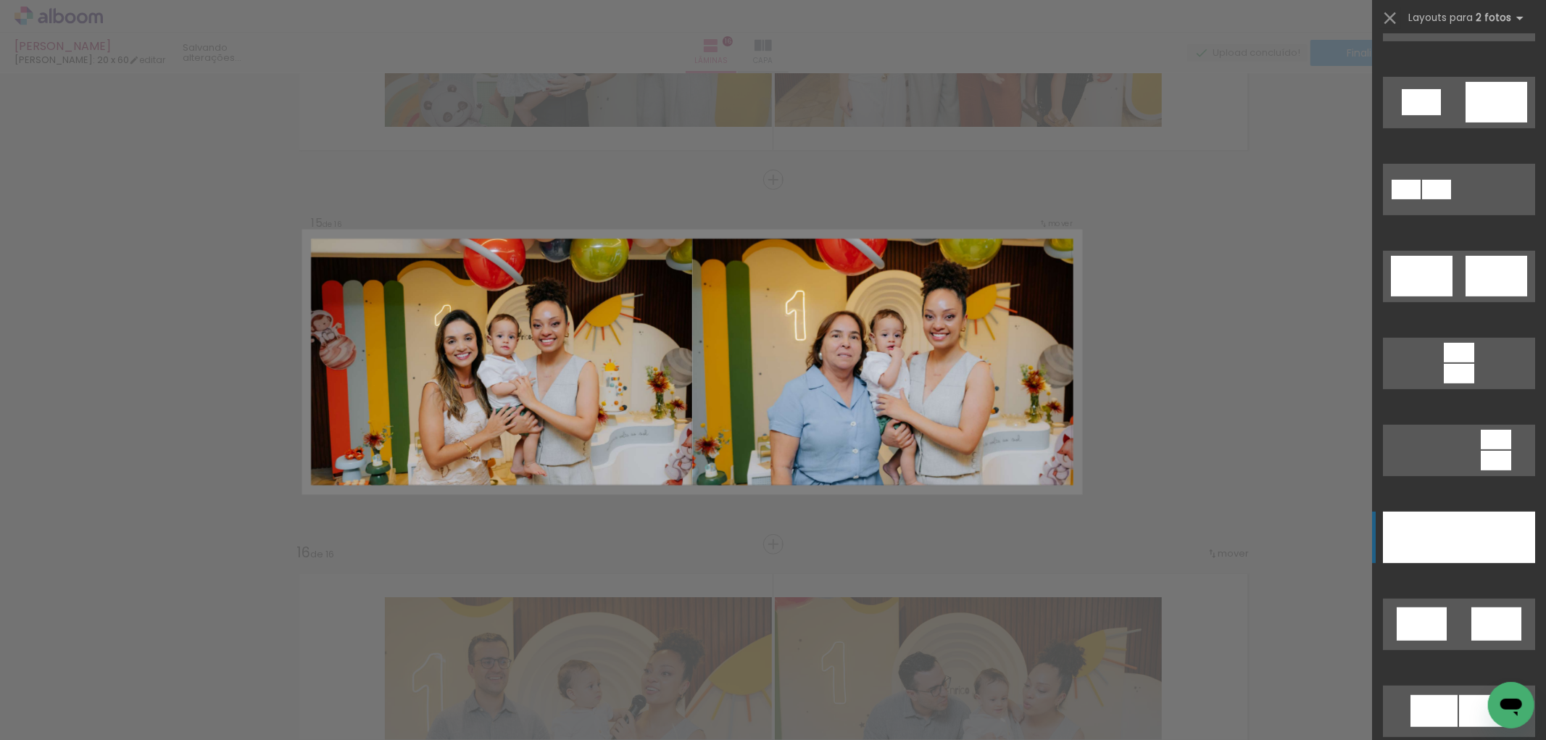
scroll to position [870, 0]
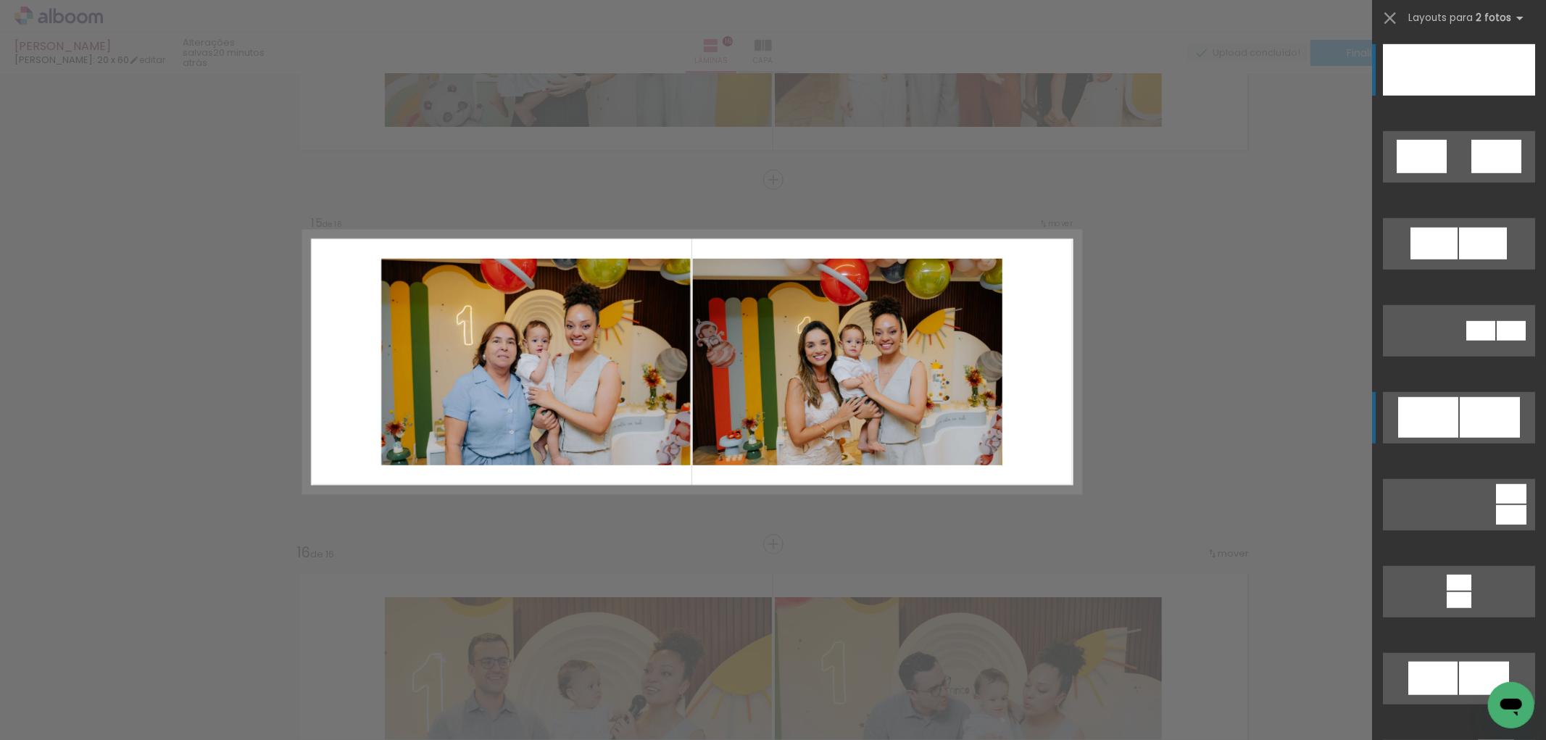
click at [1460, 407] on div at bounding box center [1490, 417] width 60 height 41
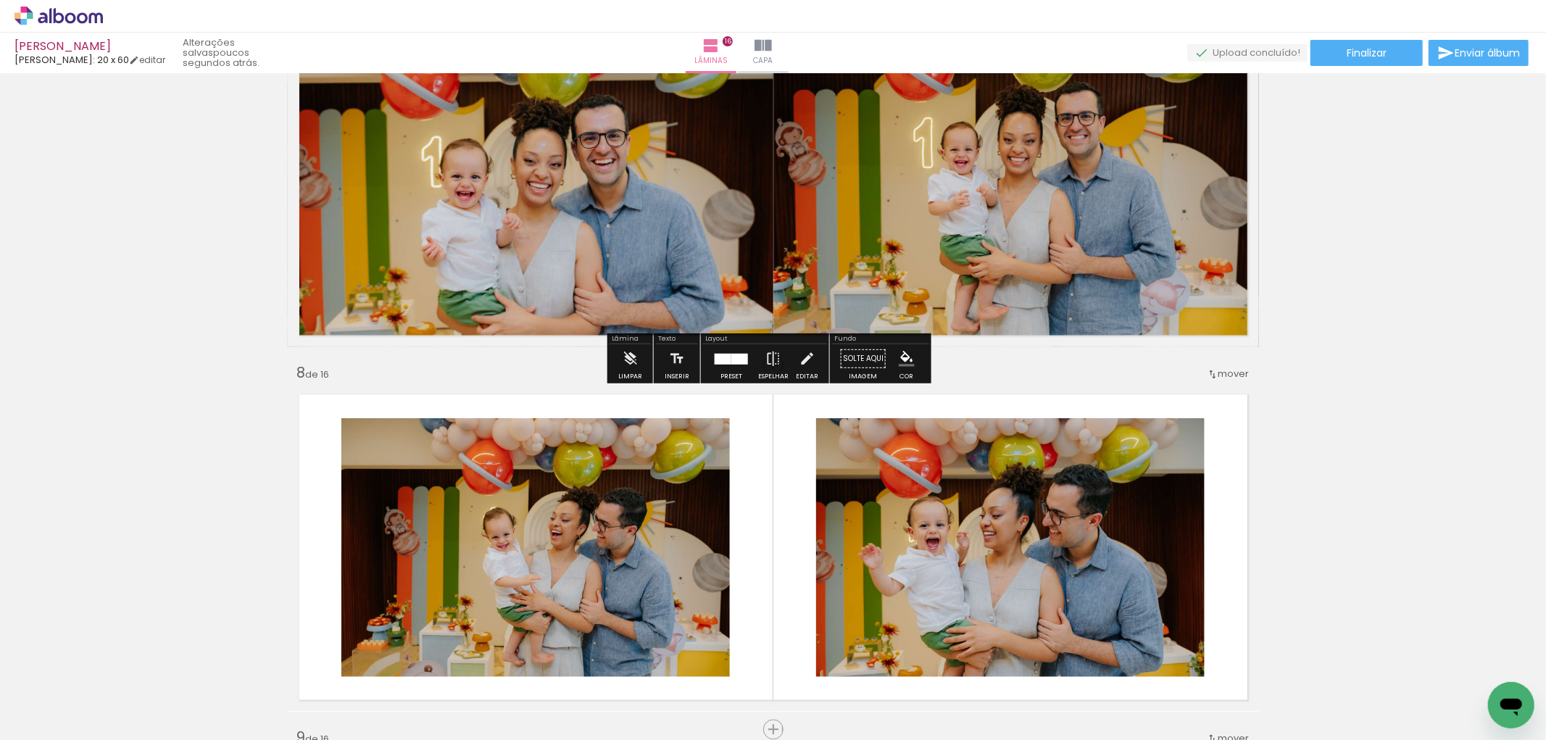
scroll to position [2445, 0]
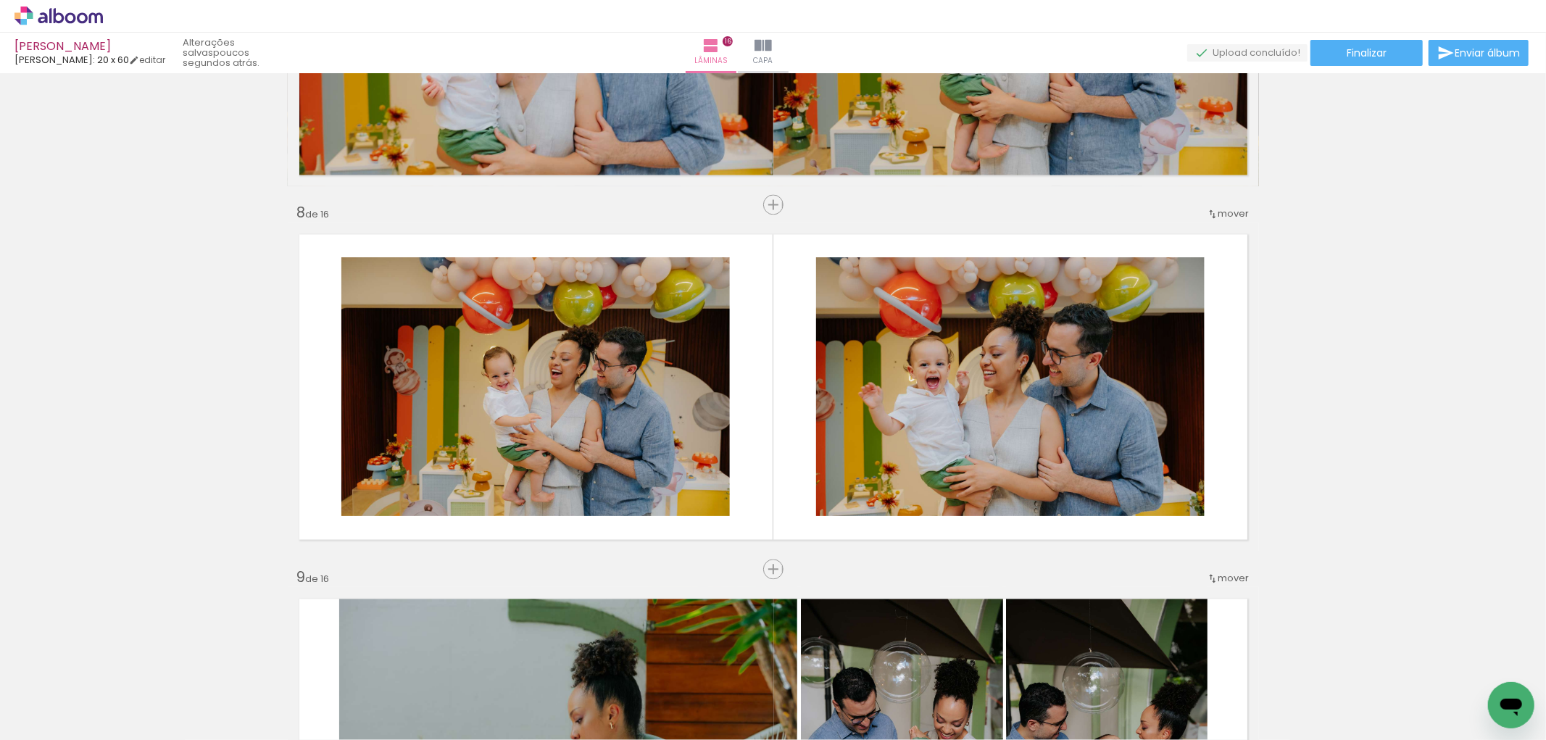
click at [768, 578] on div "Inserir lâmina 1 de 16 Inserir lâmina 2 de 16 Inserir lâmina 3 de 16 Inserir lâ…" at bounding box center [773, 733] width 1546 height 6198
click at [770, 570] on span "Inserir lâmina" at bounding box center [780, 569] width 57 height 9
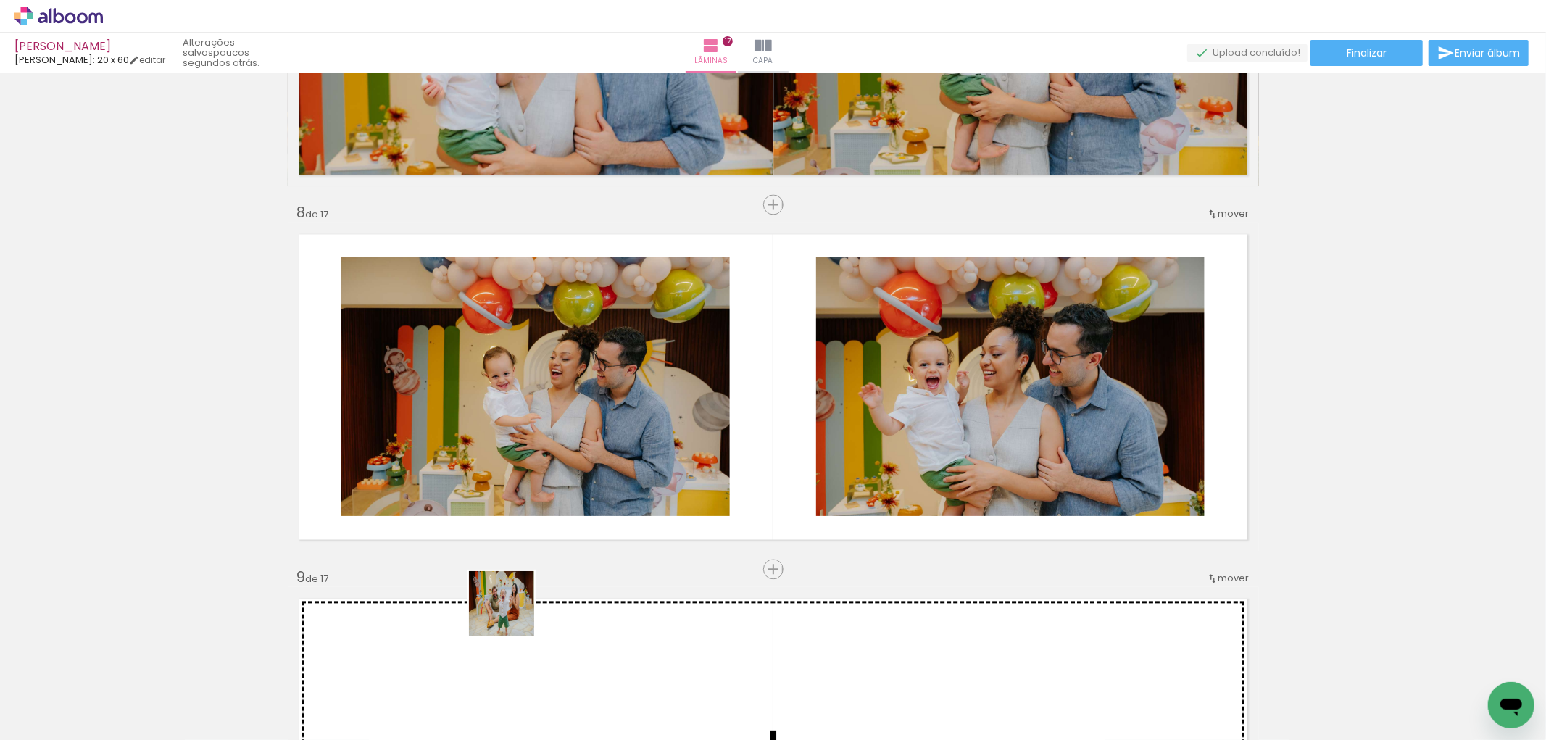
drag, startPoint x: 396, startPoint y: 697, endPoint x: 512, endPoint y: 615, distance: 143.0
click at [512, 615] on quentale-workspace at bounding box center [773, 370] width 1546 height 740
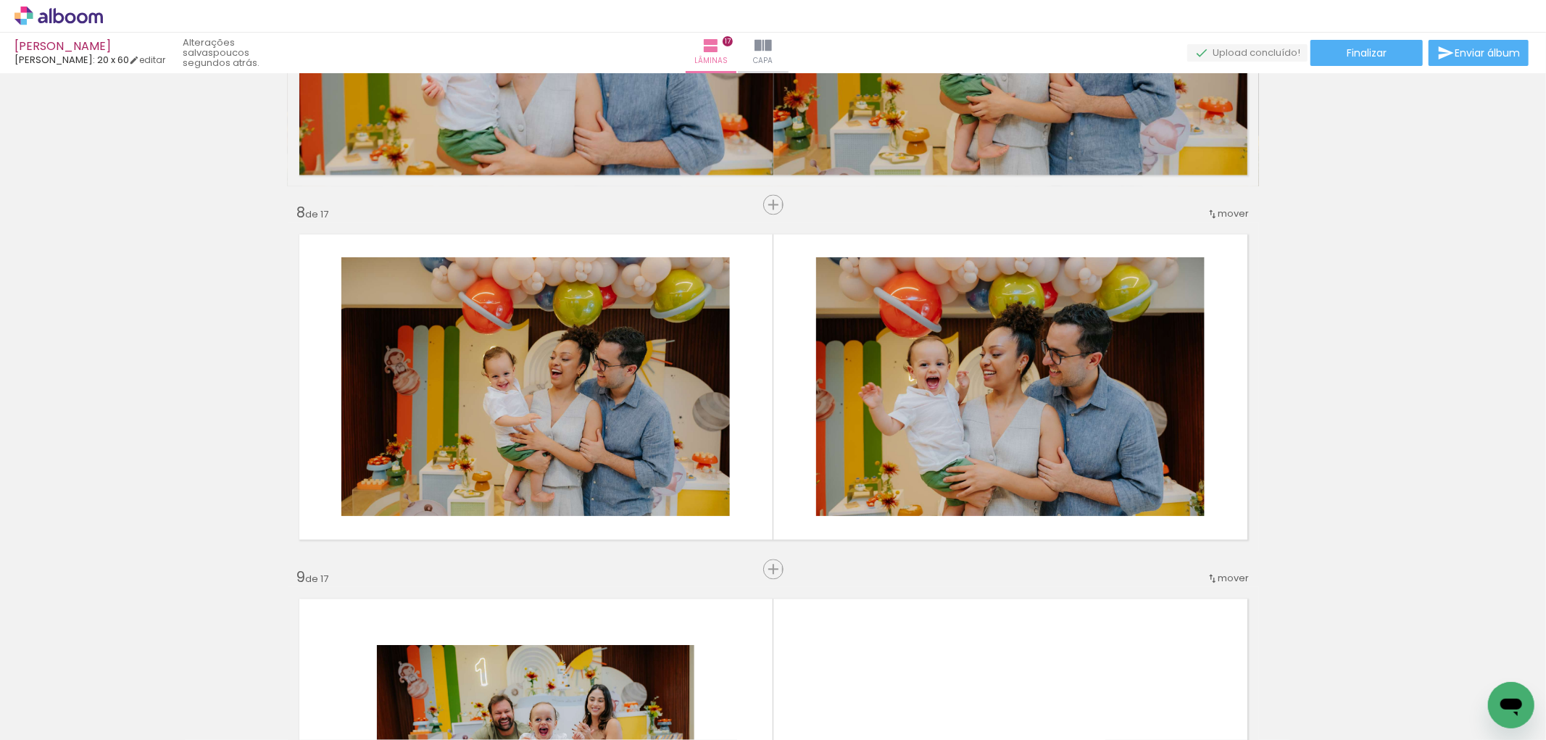
scroll to position [2686, 0]
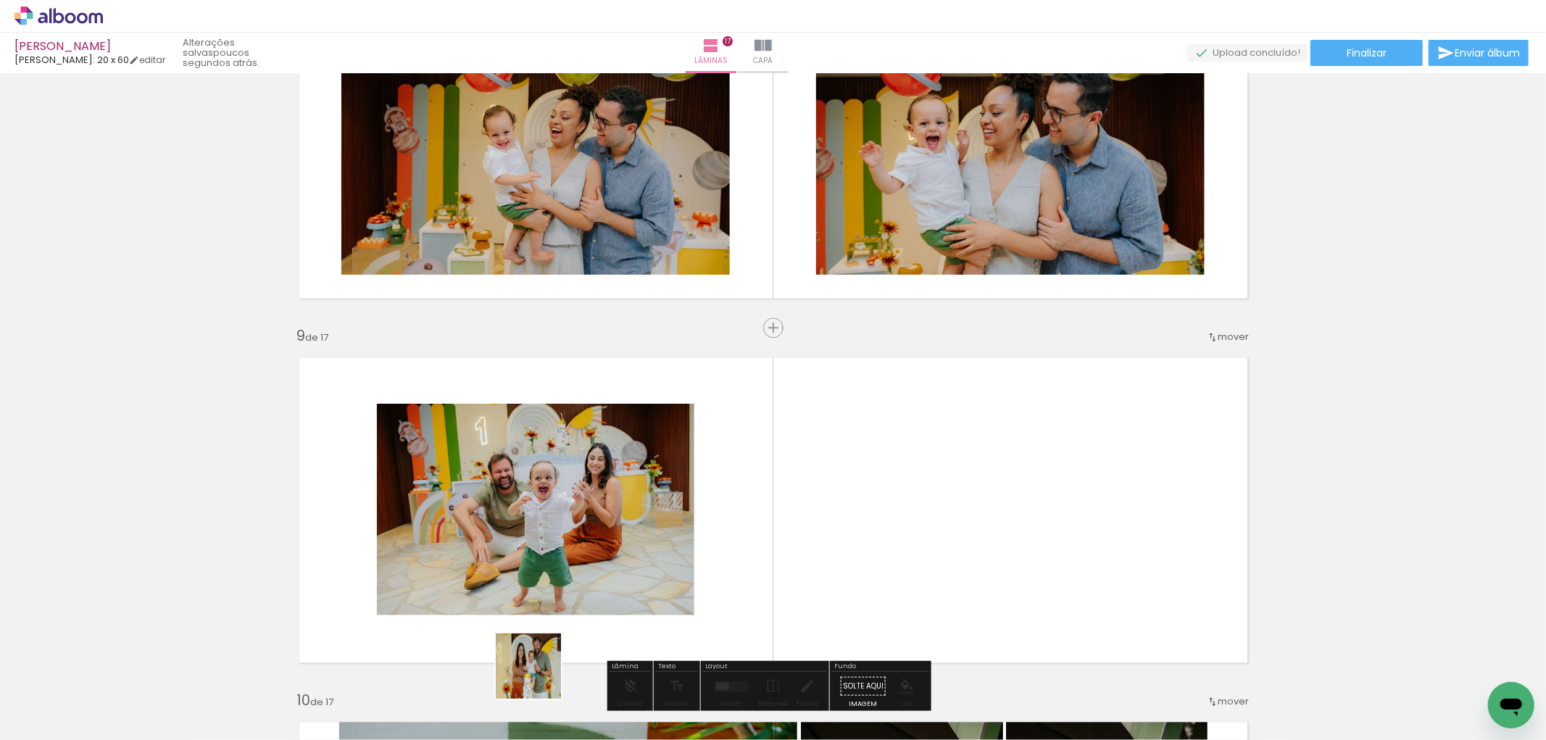
drag, startPoint x: 525, startPoint y: 685, endPoint x: 886, endPoint y: 507, distance: 402.9
click at [886, 507] on quentale-workspace at bounding box center [773, 370] width 1546 height 740
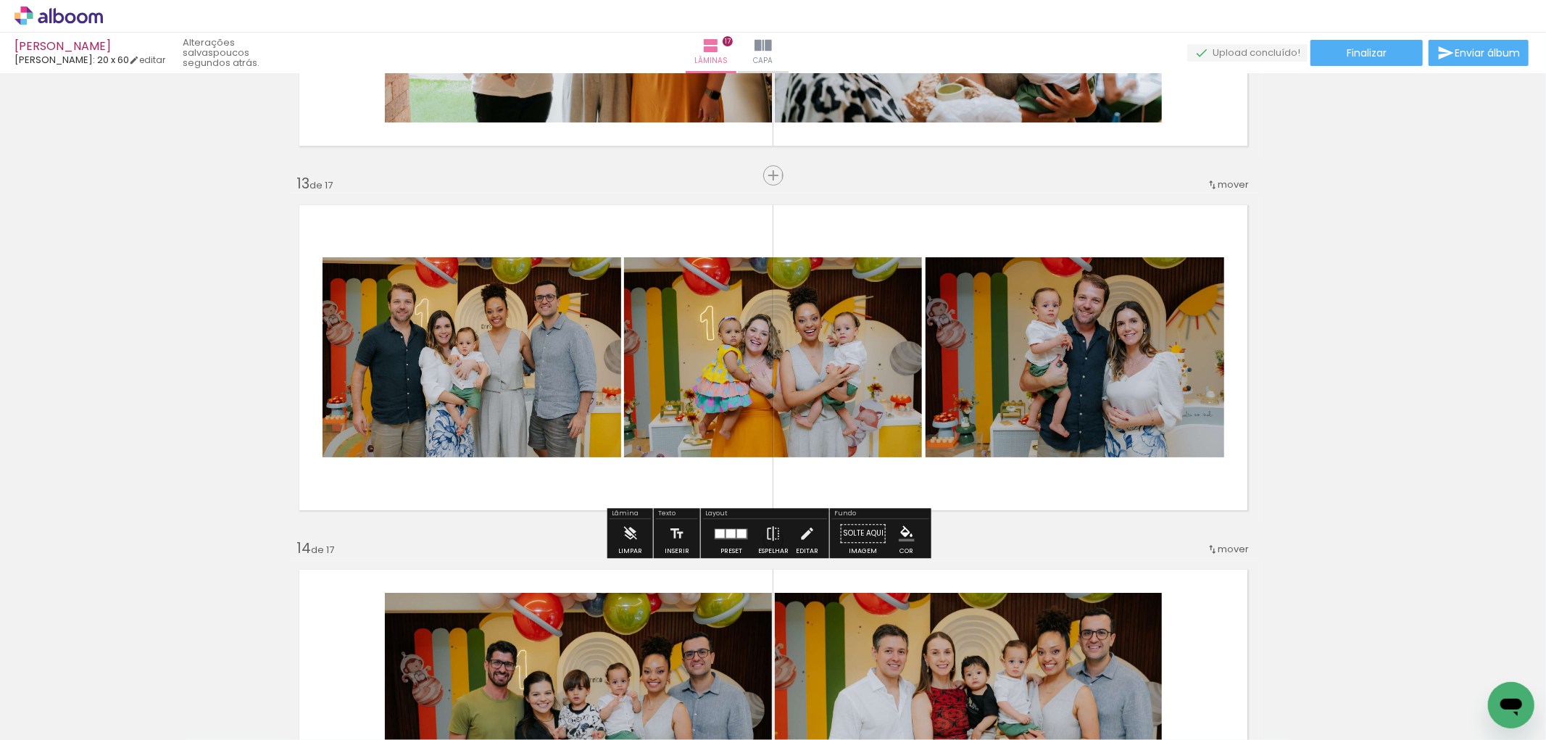
scroll to position [4055, 0]
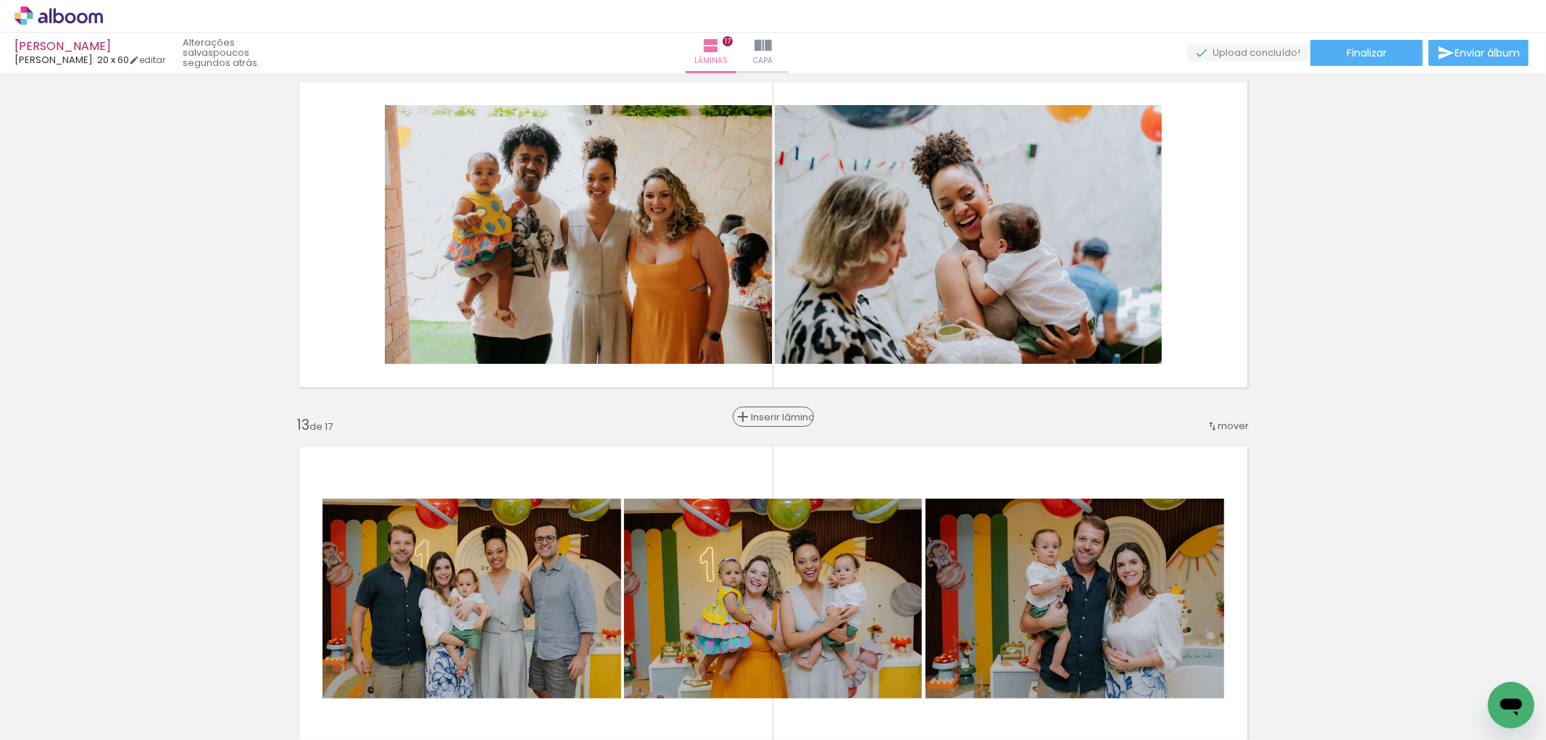
click at [765, 415] on span "Inserir lâmina" at bounding box center [780, 416] width 57 height 9
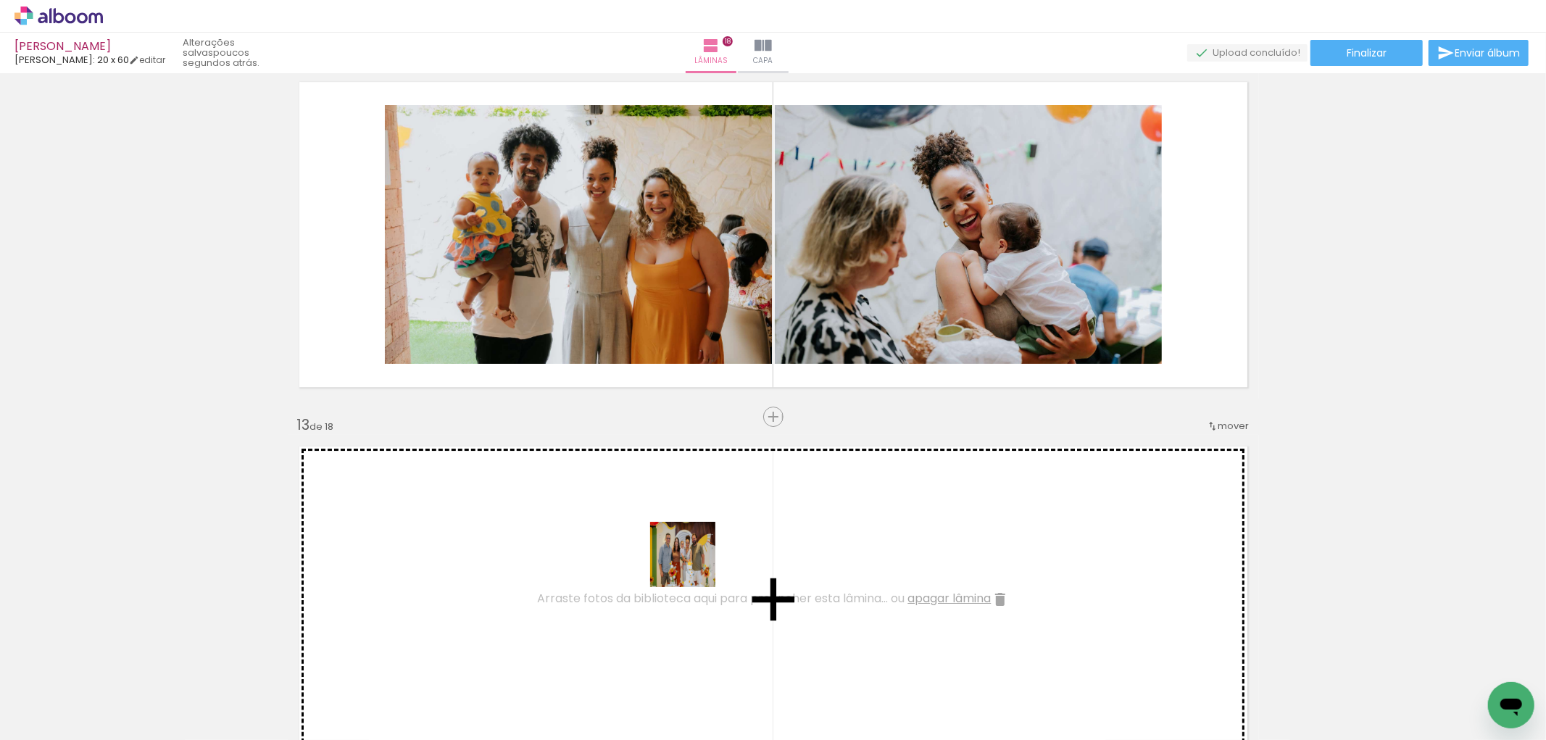
drag, startPoint x: 586, startPoint y: 689, endPoint x: 661, endPoint y: 699, distance: 76.2
click at [691, 573] on quentale-workspace at bounding box center [773, 370] width 1546 height 740
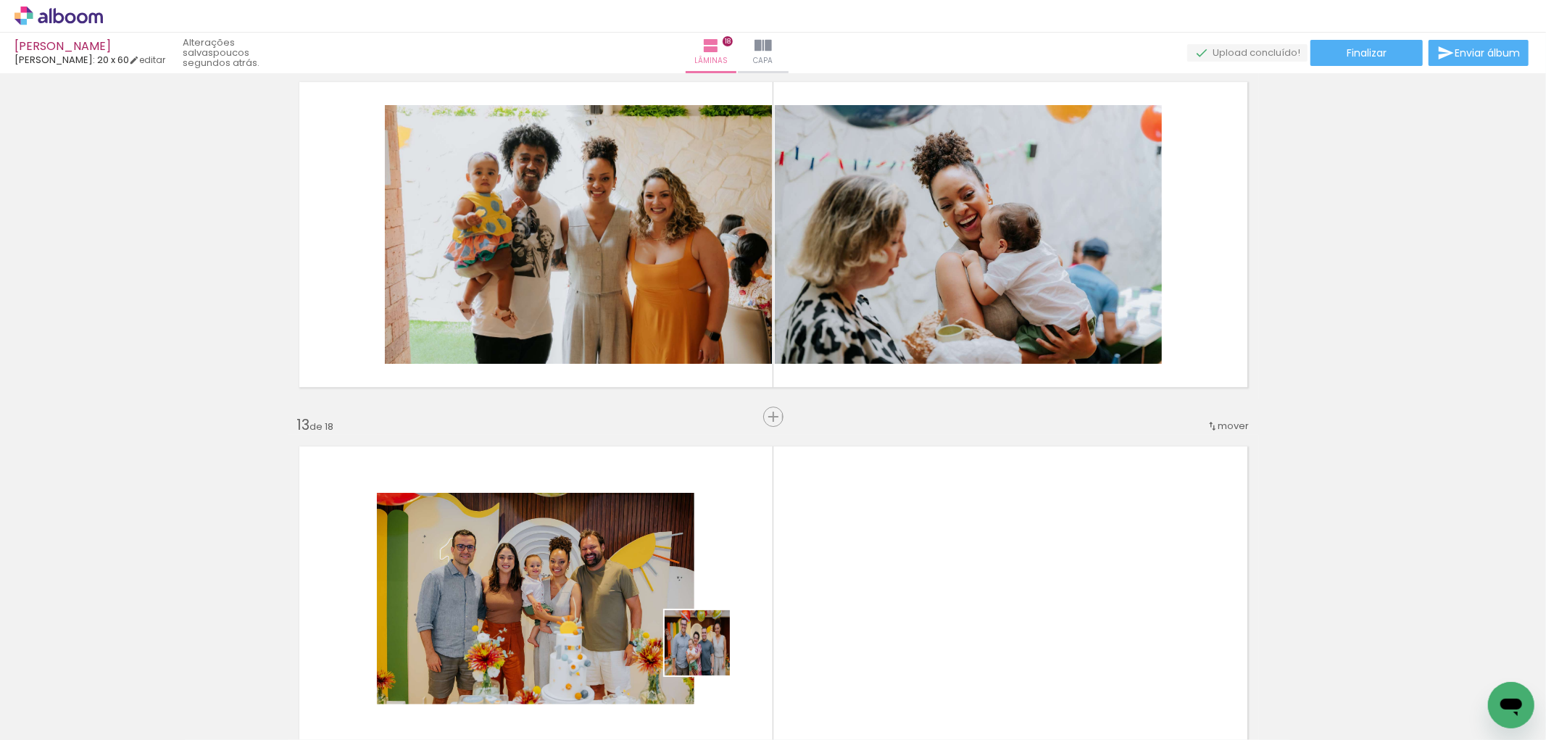
drag, startPoint x: 657, startPoint y: 707, endPoint x: 865, endPoint y: 536, distance: 268.3
click at [865, 536] on quentale-workspace at bounding box center [773, 370] width 1546 height 740
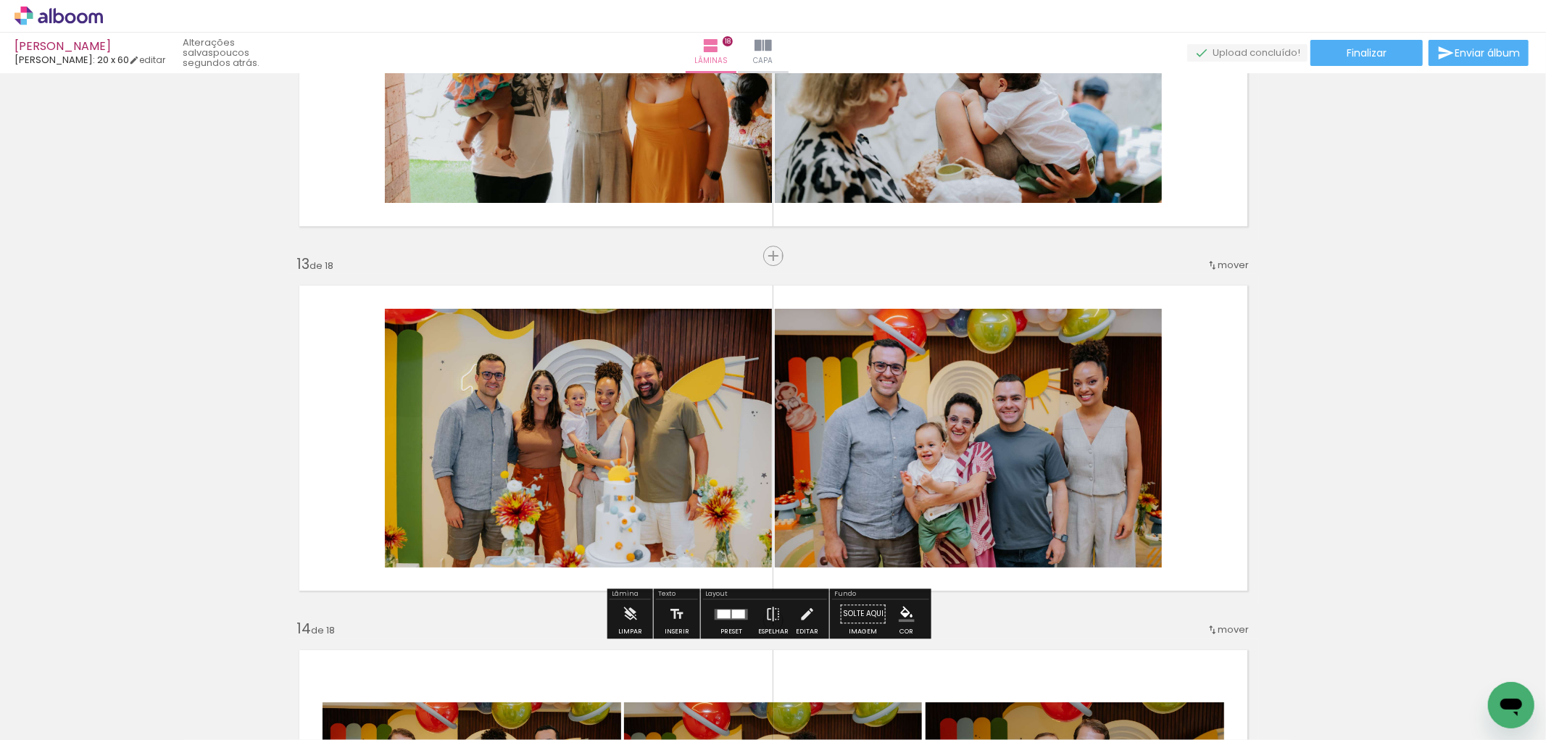
scroll to position [4296, 0]
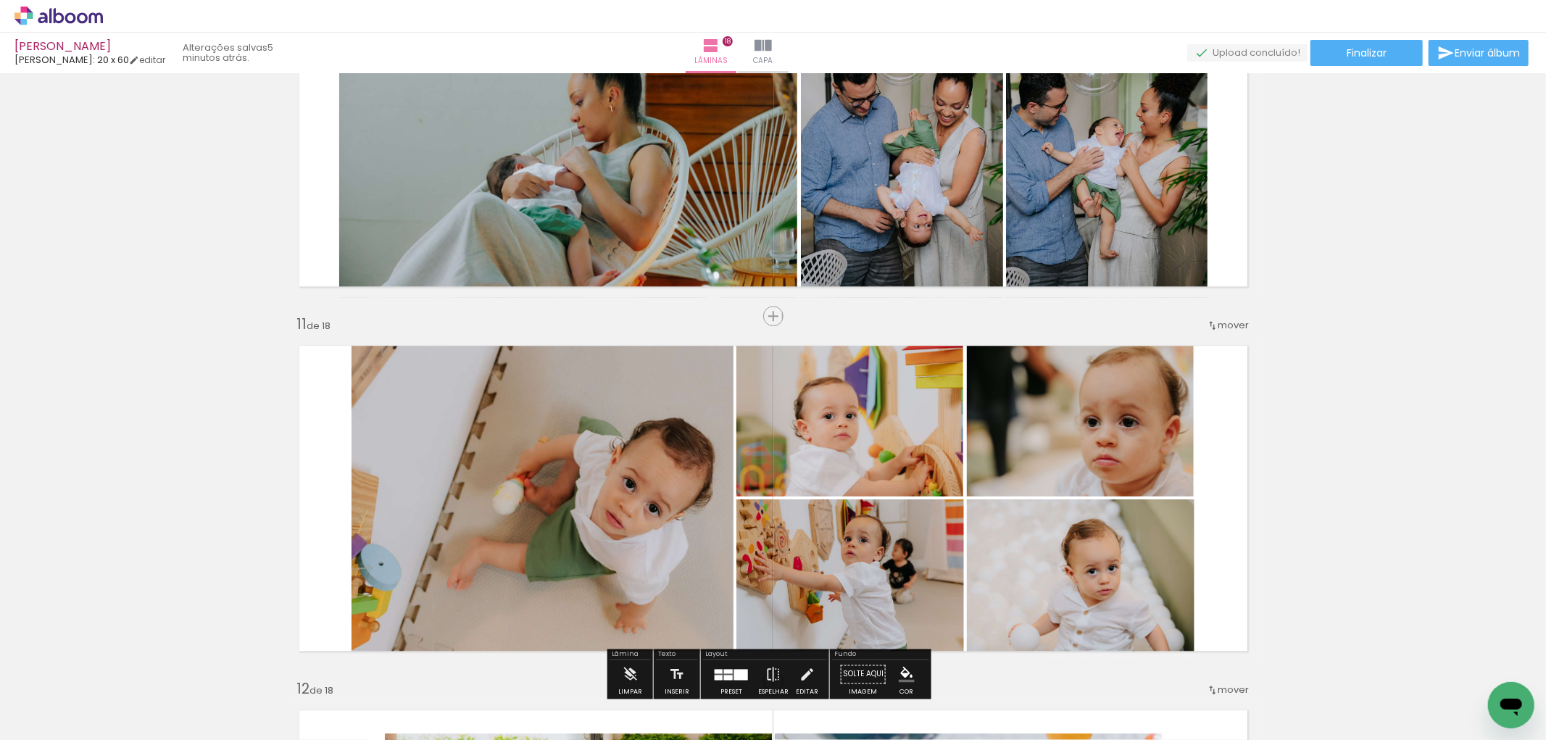
scroll to position [3749, 0]
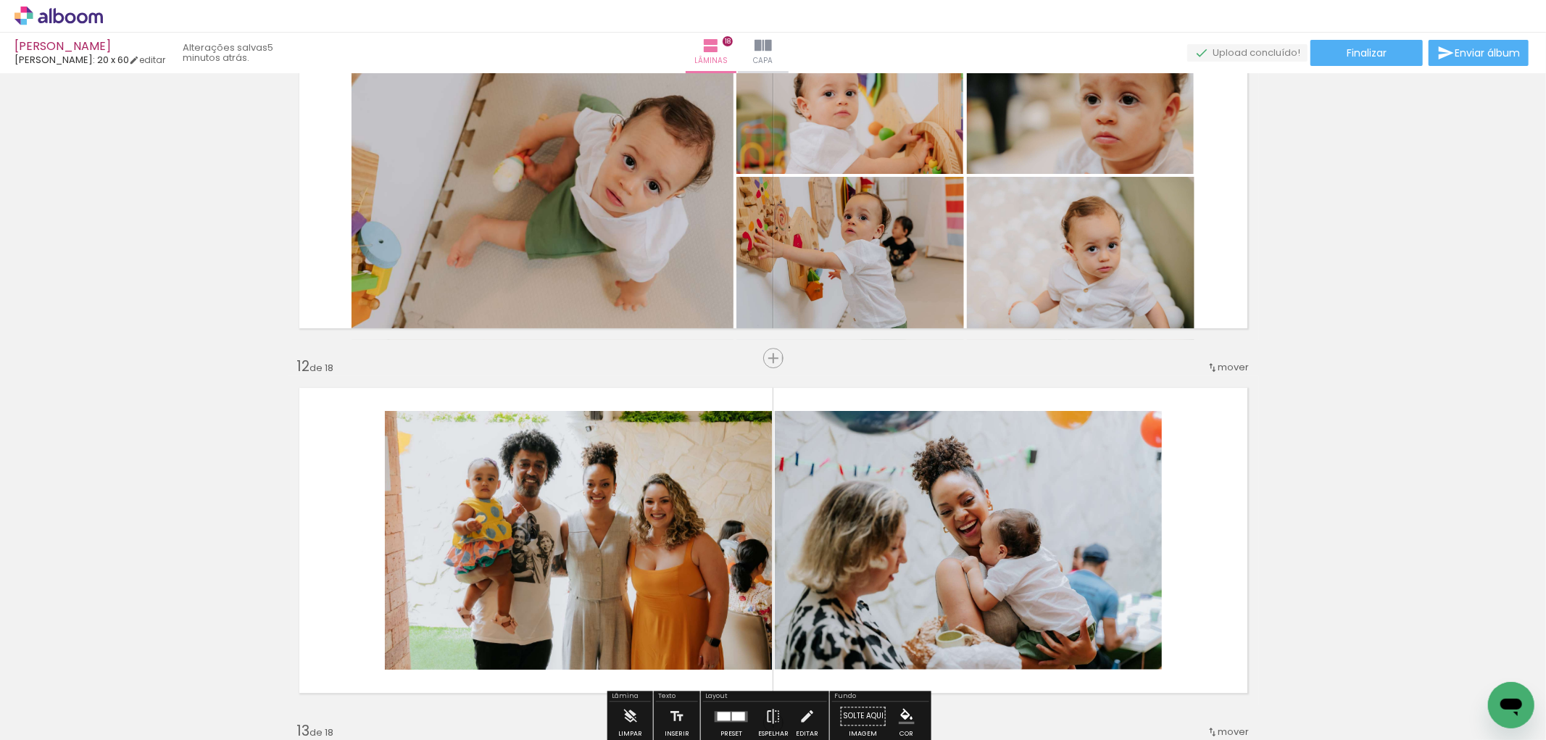
click at [765, 360] on span "Inserir lâmina" at bounding box center [780, 358] width 57 height 9
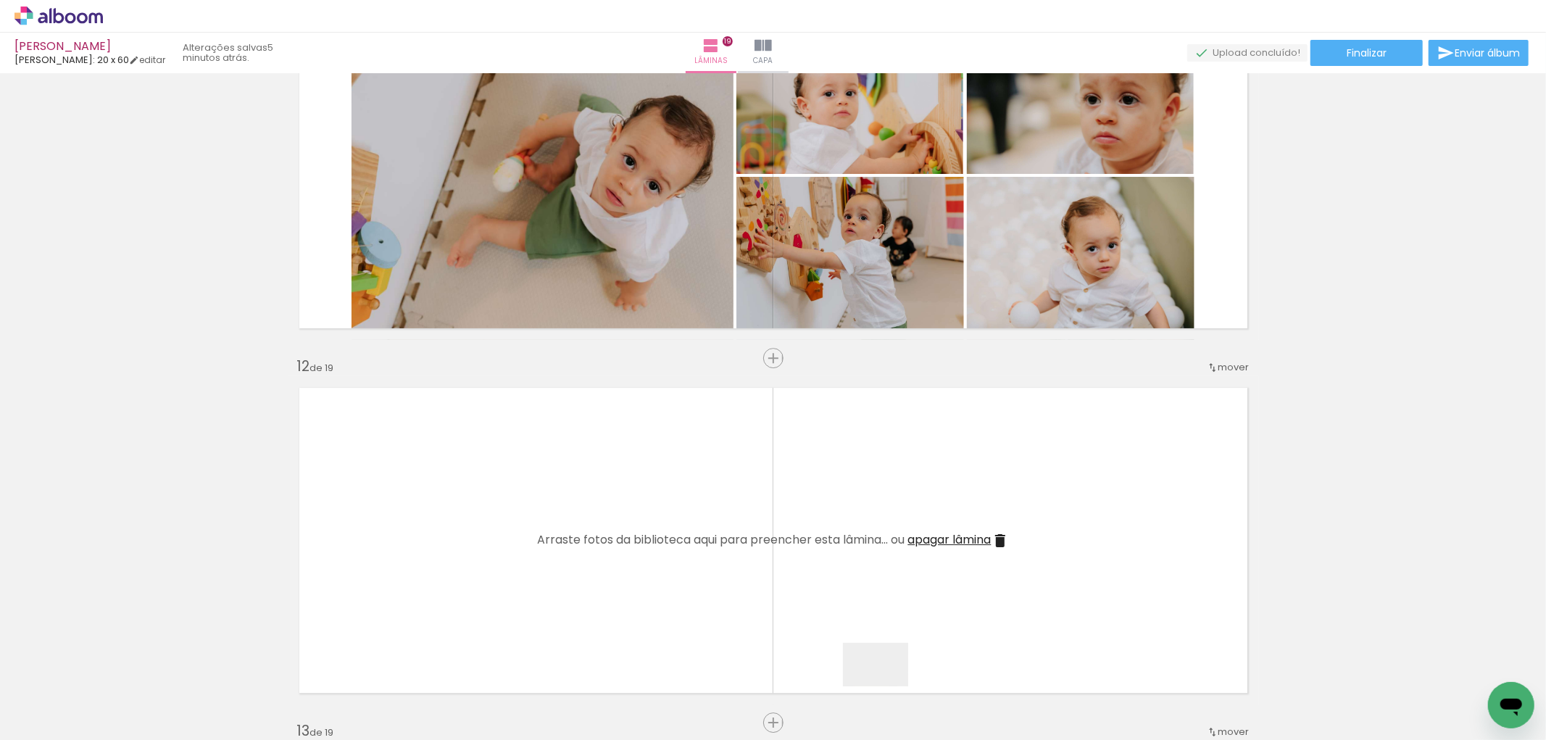
drag, startPoint x: 886, startPoint y: 686, endPoint x: 982, endPoint y: 718, distance: 100.8
click at [954, 571] on quentale-workspace at bounding box center [773, 370] width 1546 height 740
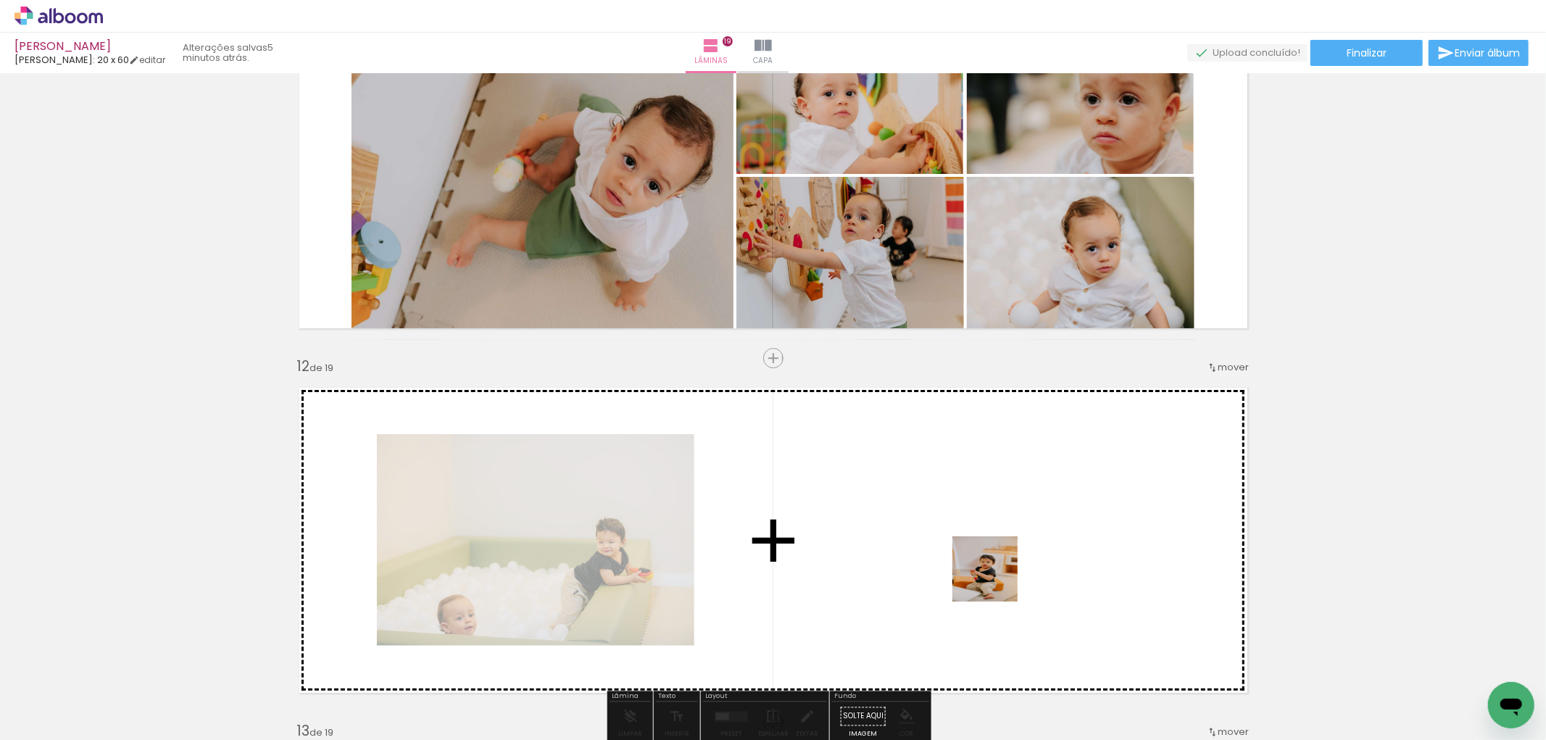
drag, startPoint x: 975, startPoint y: 662, endPoint x: 1041, endPoint y: 702, distance: 77.3
click at [1005, 567] on quentale-workspace at bounding box center [773, 370] width 1546 height 740
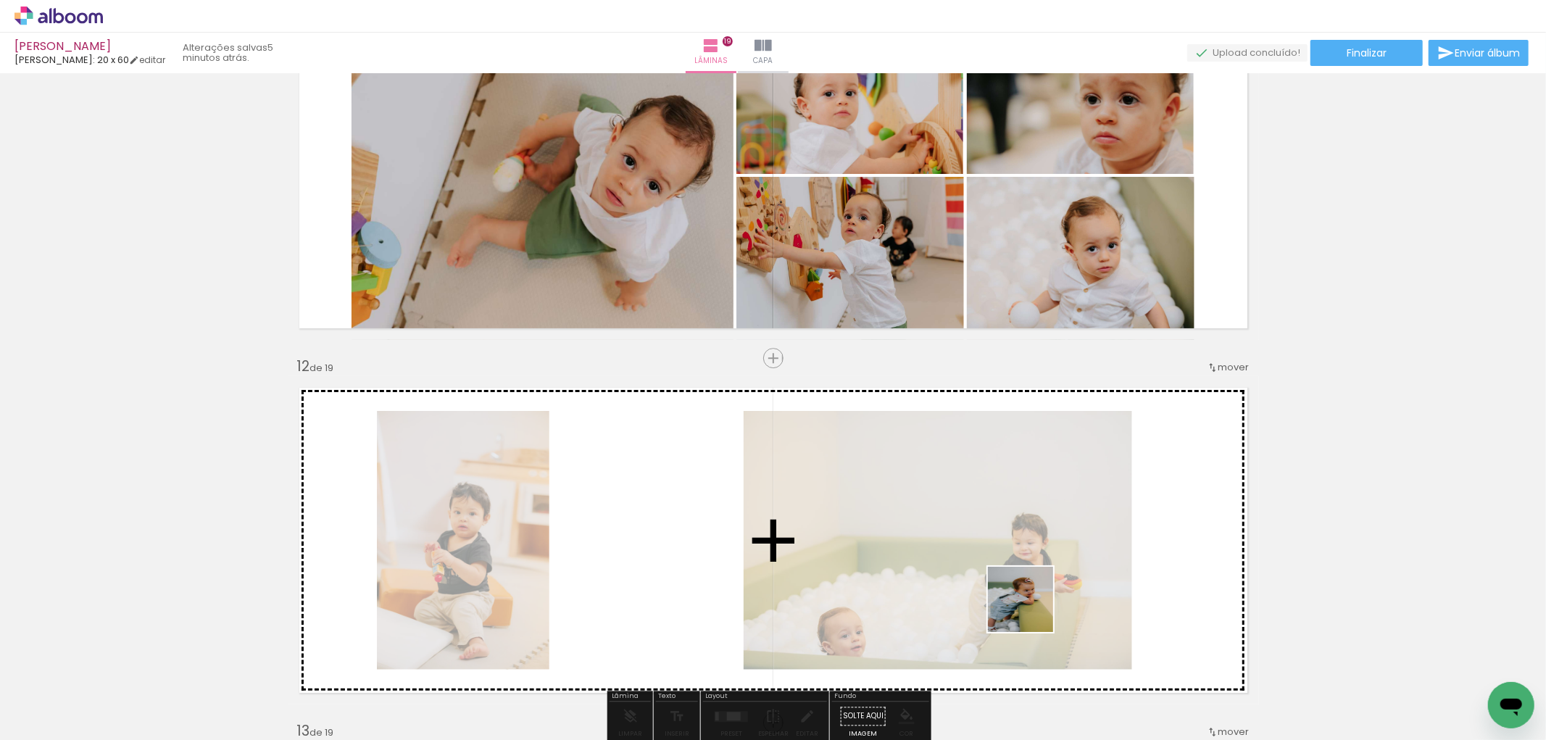
drag, startPoint x: 1031, startPoint y: 610, endPoint x: 989, endPoint y: 583, distance: 50.5
click at [1018, 565] on quentale-workspace at bounding box center [773, 370] width 1546 height 740
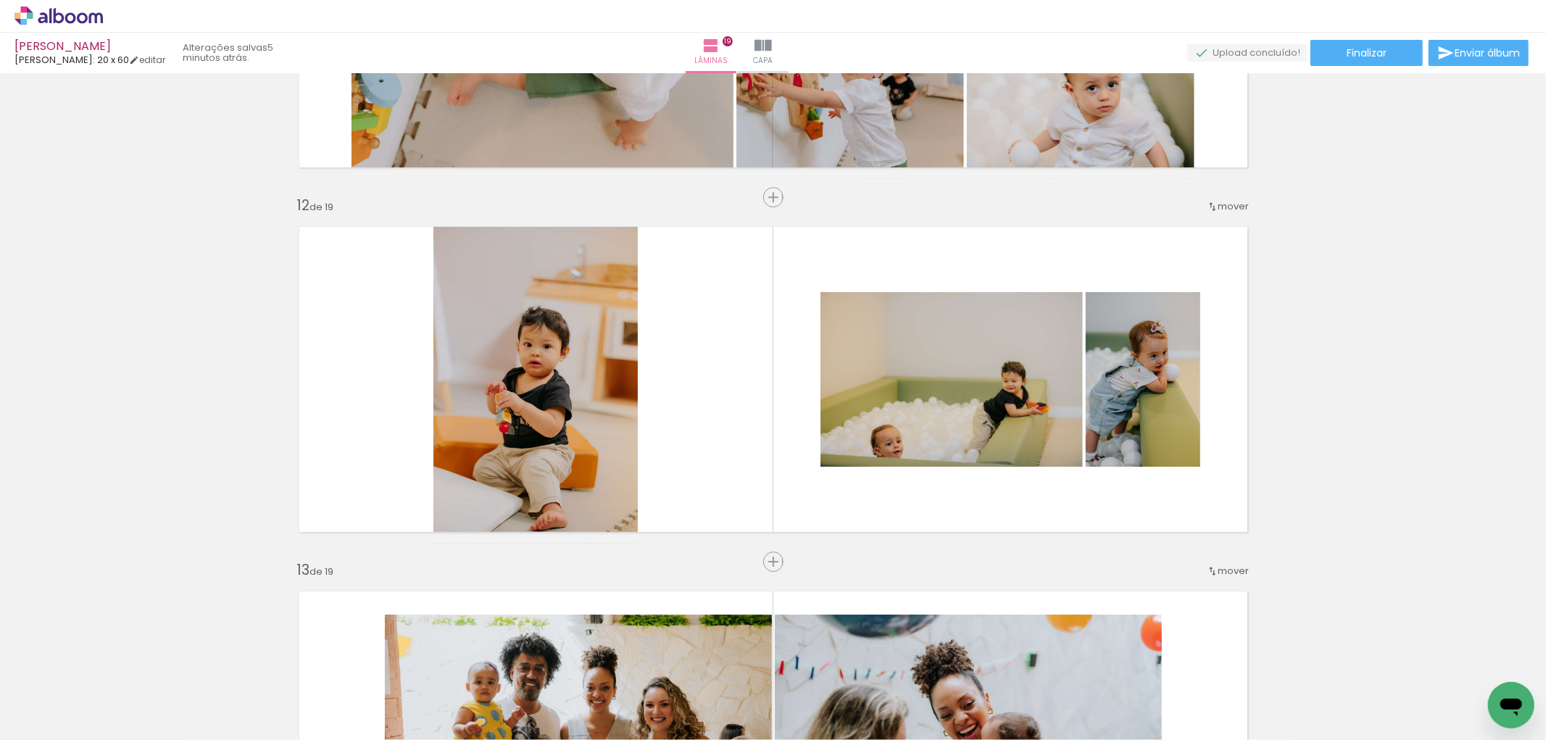
scroll to position [0, 2960]
drag, startPoint x: 349, startPoint y: 701, endPoint x: 707, endPoint y: 410, distance: 461.1
click at [707, 410] on quentale-workspace at bounding box center [773, 370] width 1546 height 740
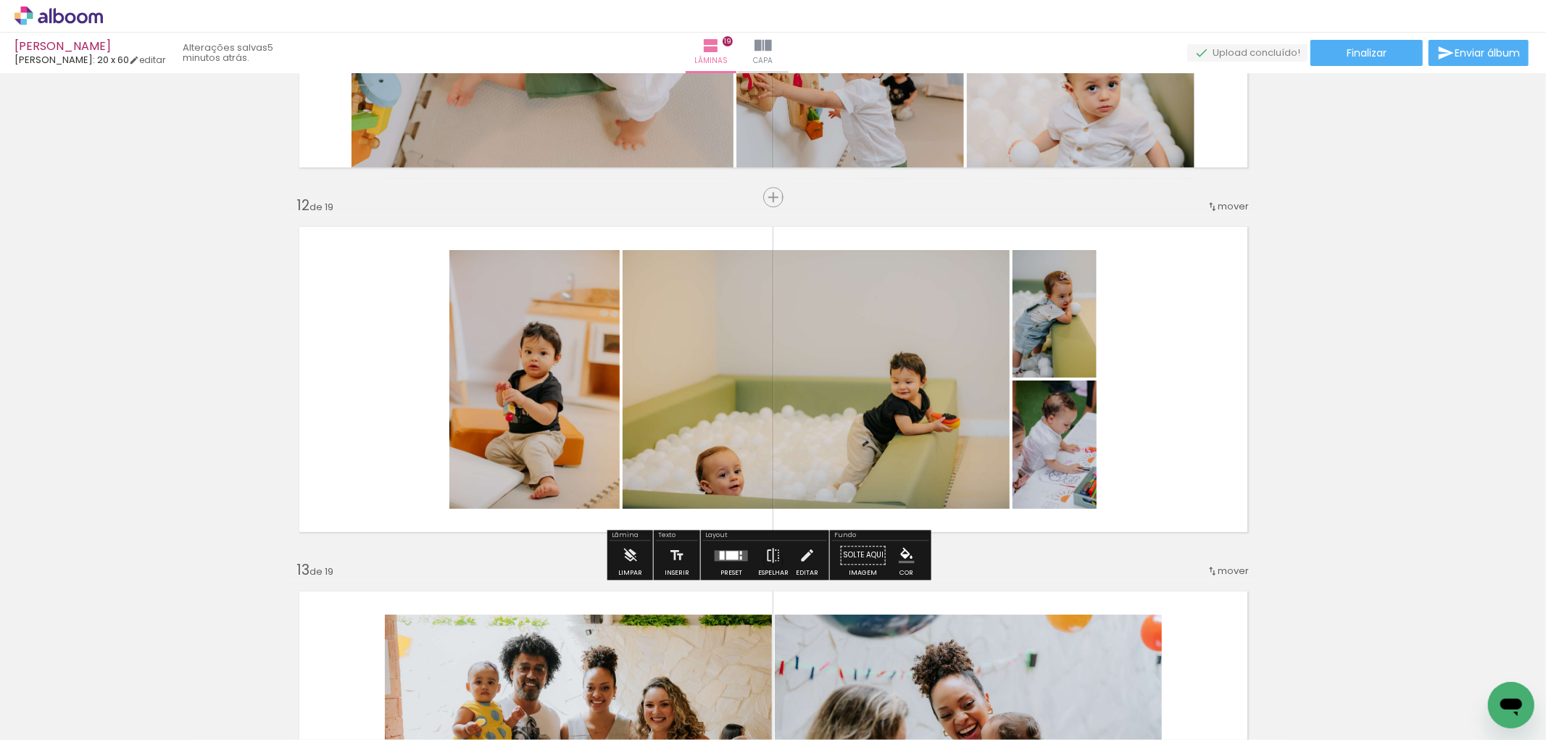
click at [0, 0] on slot at bounding box center [0, 0] width 0 height 0
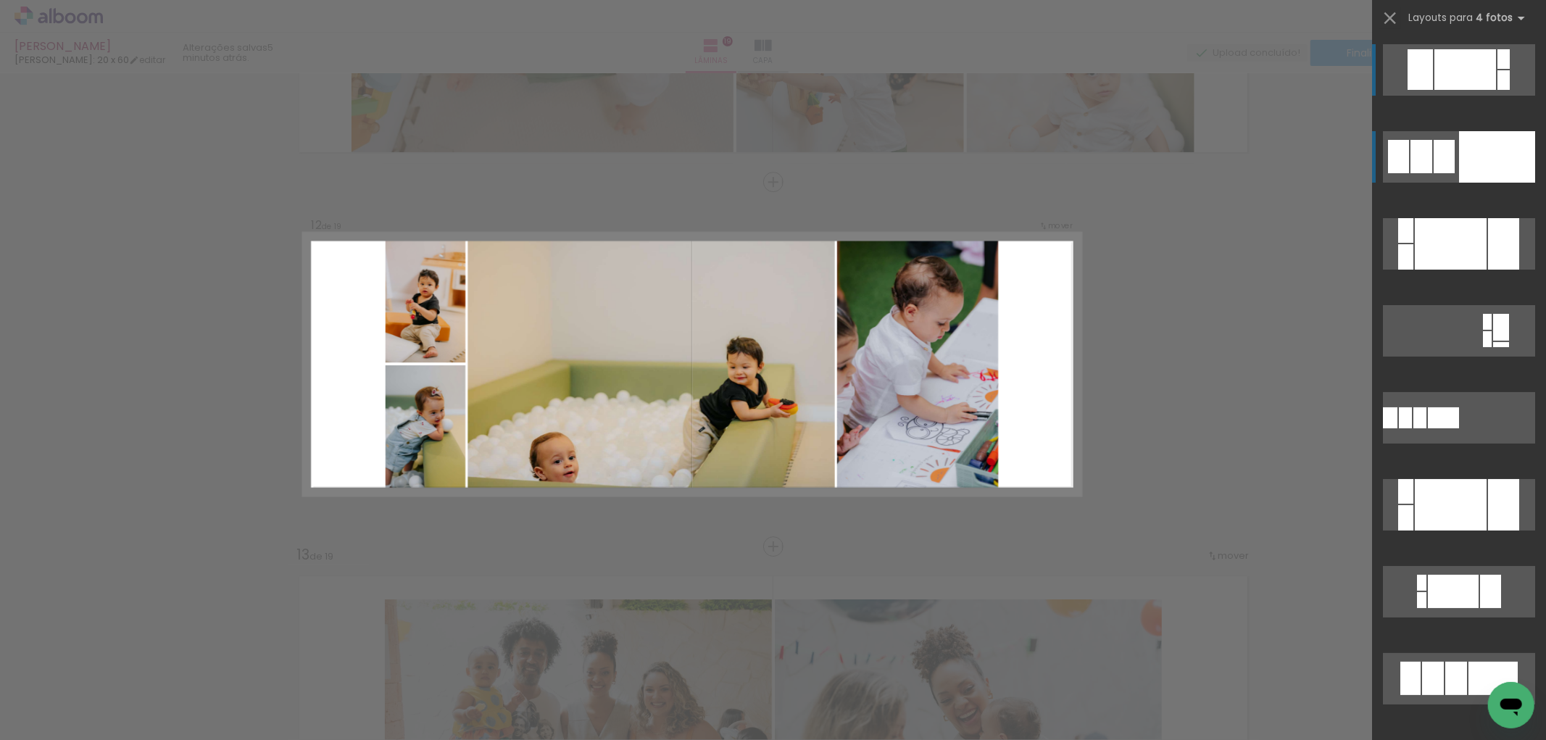
scroll to position [3928, 0]
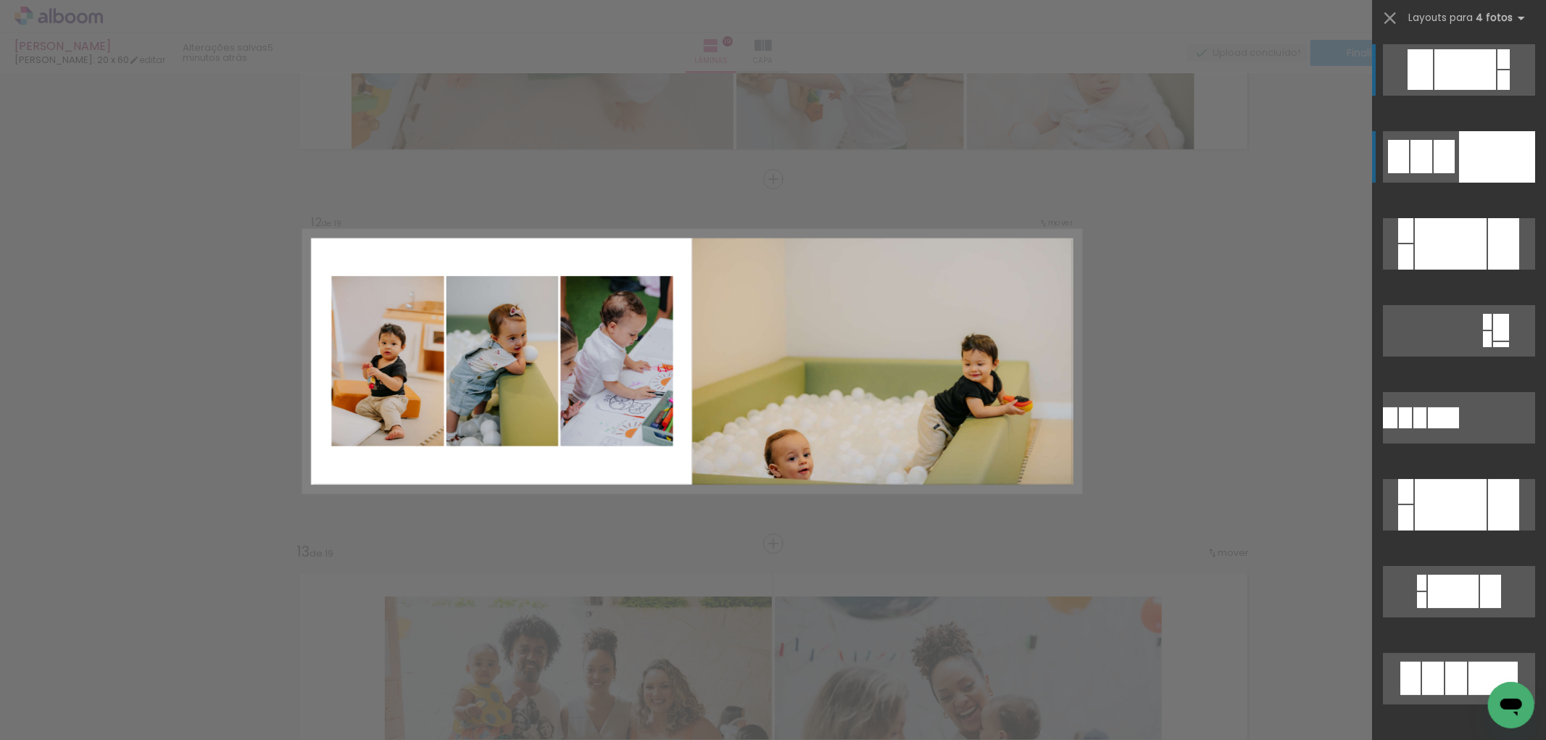
drag, startPoint x: 1472, startPoint y: 159, endPoint x: 1430, endPoint y: 172, distance: 44.0
click at [1472, 158] on div at bounding box center [1497, 156] width 76 height 51
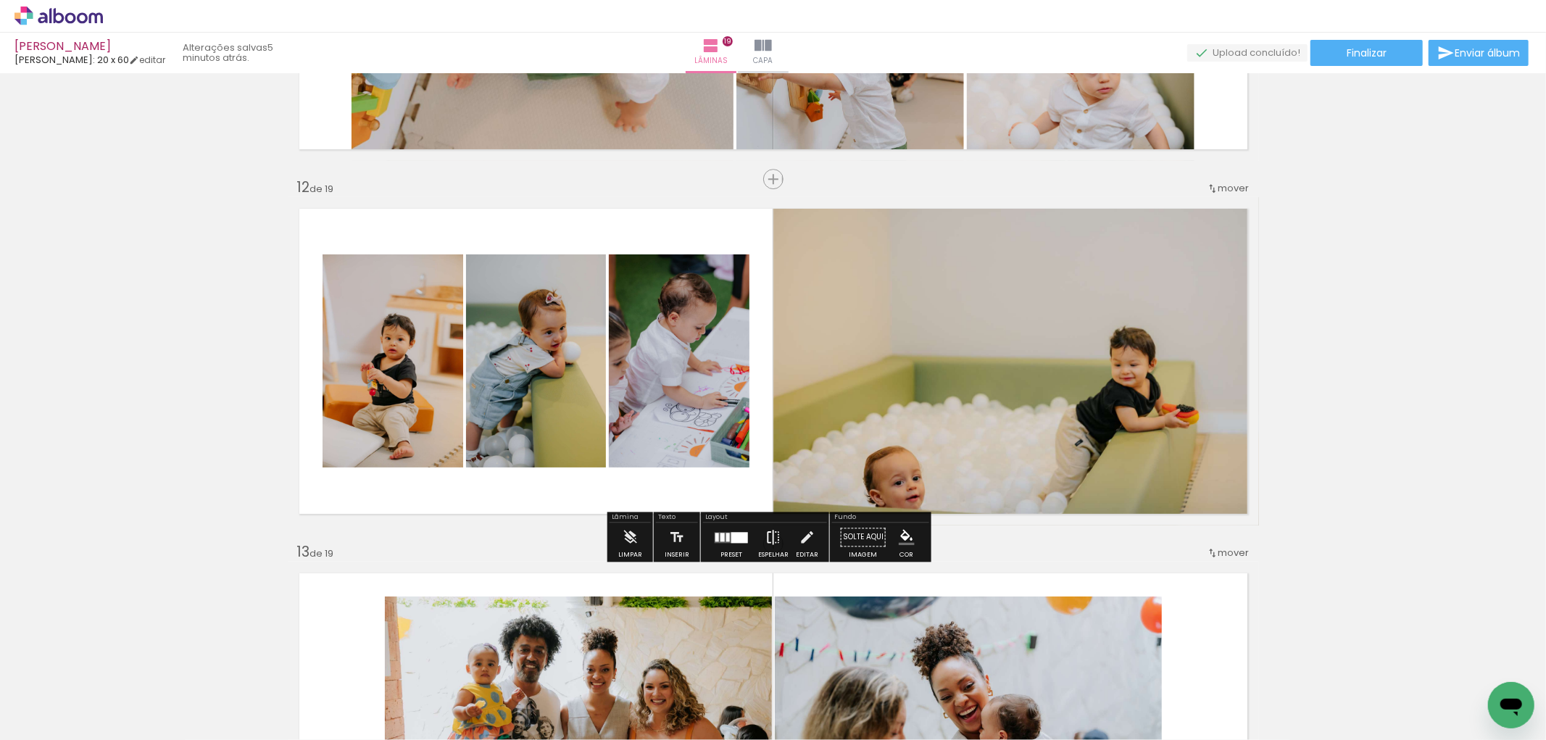
click at [767, 528] on iron-icon at bounding box center [773, 537] width 16 height 29
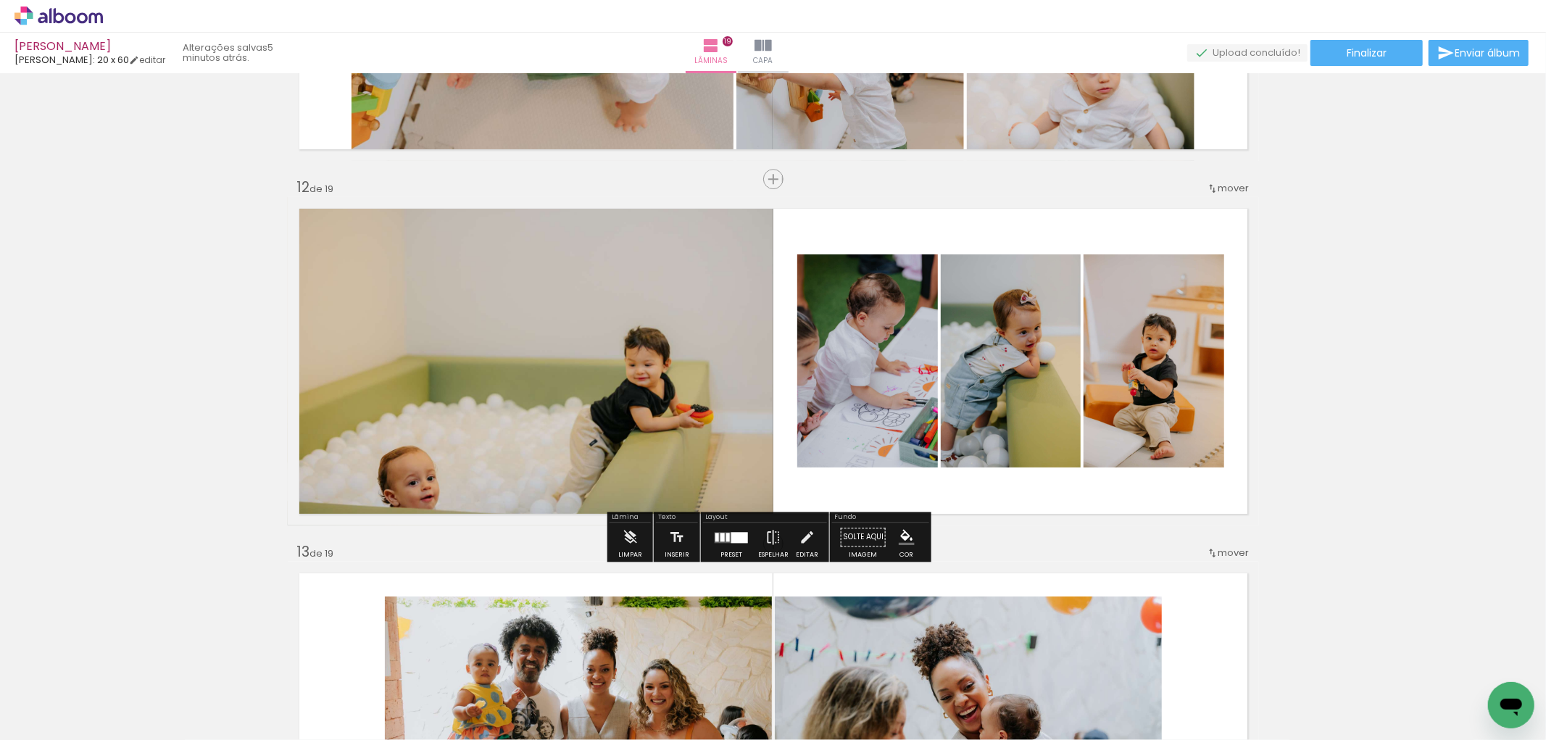
click at [0, 0] on slot at bounding box center [0, 0] width 0 height 0
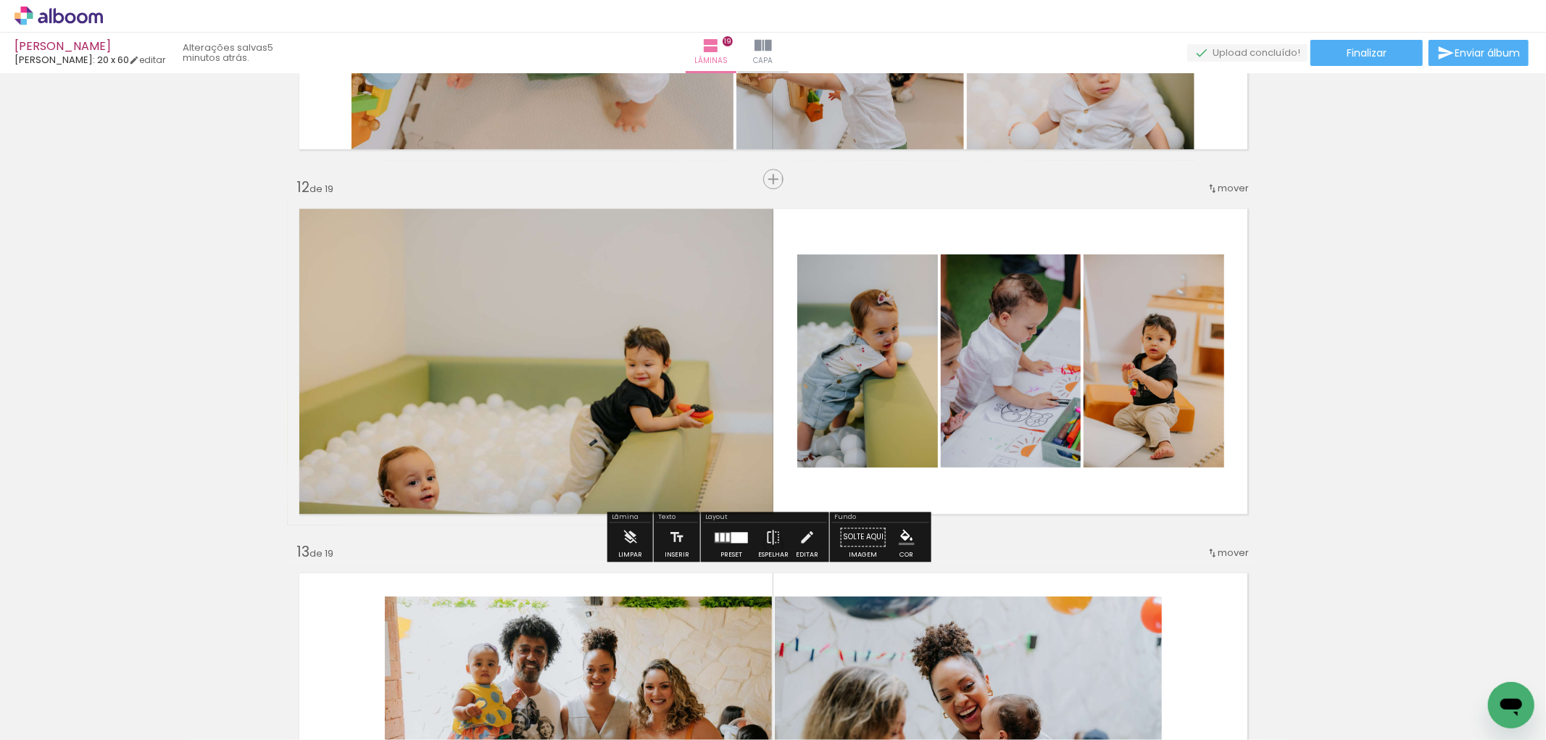
drag, startPoint x: 1136, startPoint y: 400, endPoint x: 1036, endPoint y: 403, distance: 100.1
click at [0, 0] on slot at bounding box center [0, 0] width 0 height 0
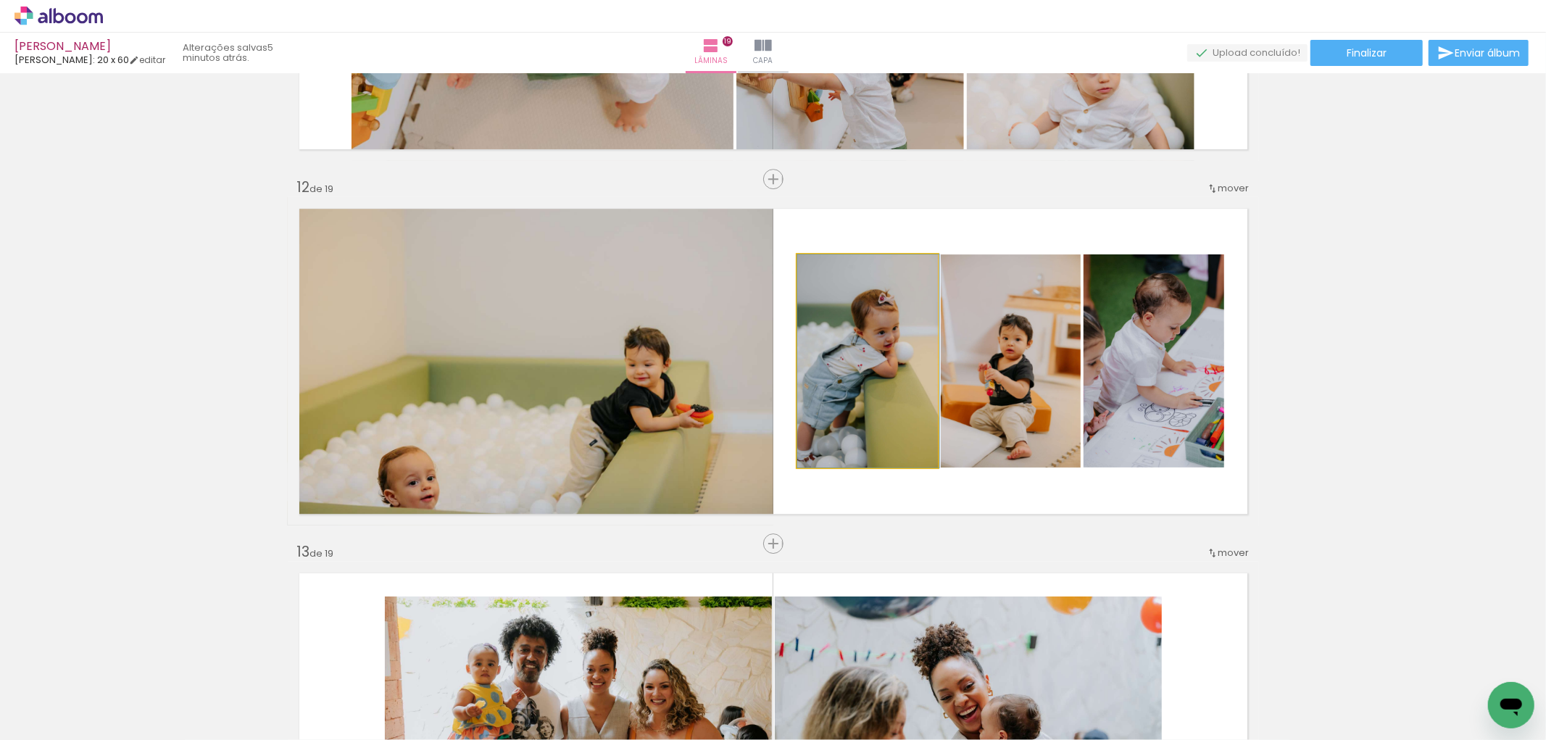
drag, startPoint x: 832, startPoint y: 446, endPoint x: 856, endPoint y: 439, distance: 25.0
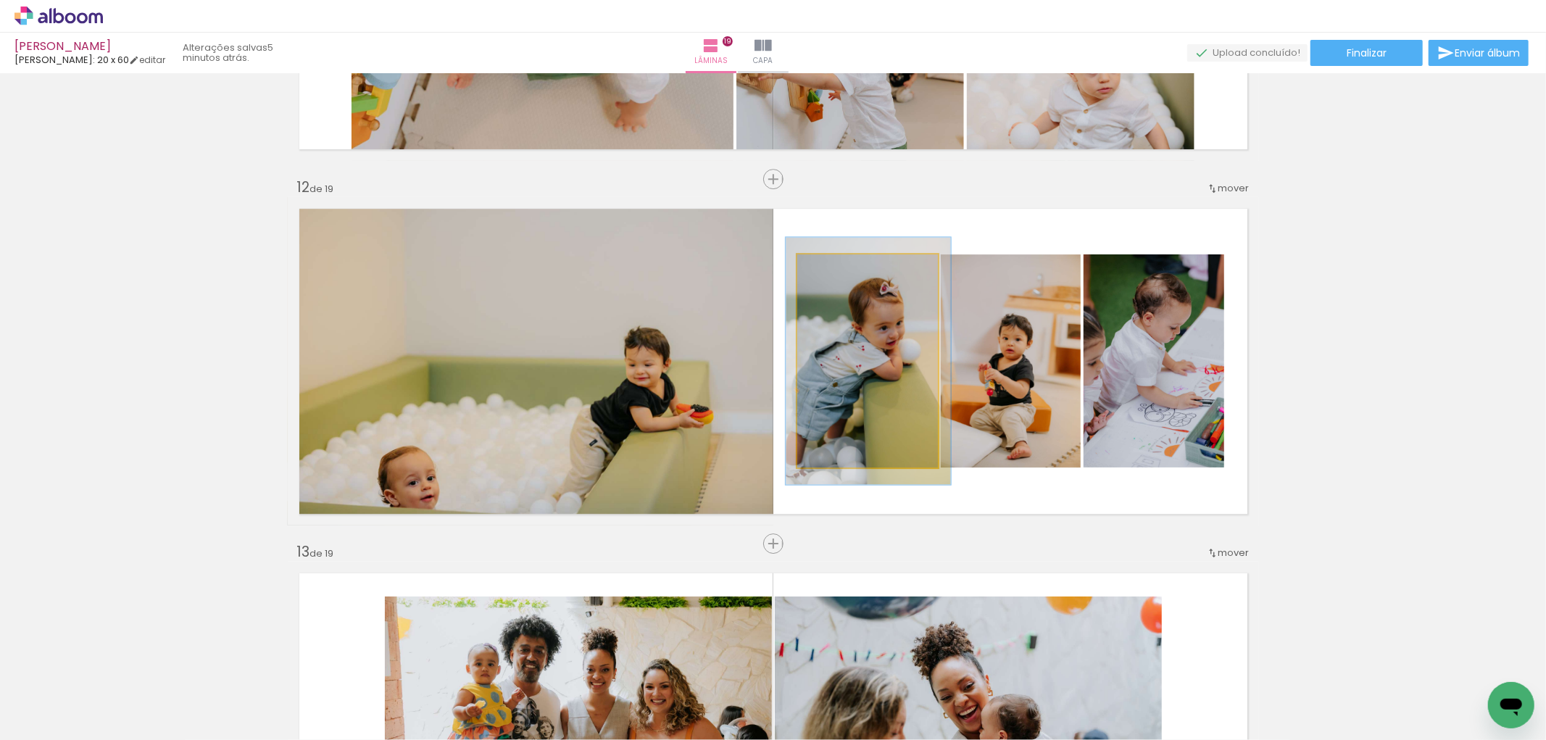
drag, startPoint x: 839, startPoint y: 263, endPoint x: 843, endPoint y: 276, distance: 13.8
type paper-slider "116"
click at [843, 276] on div at bounding box center [839, 269] width 23 height 23
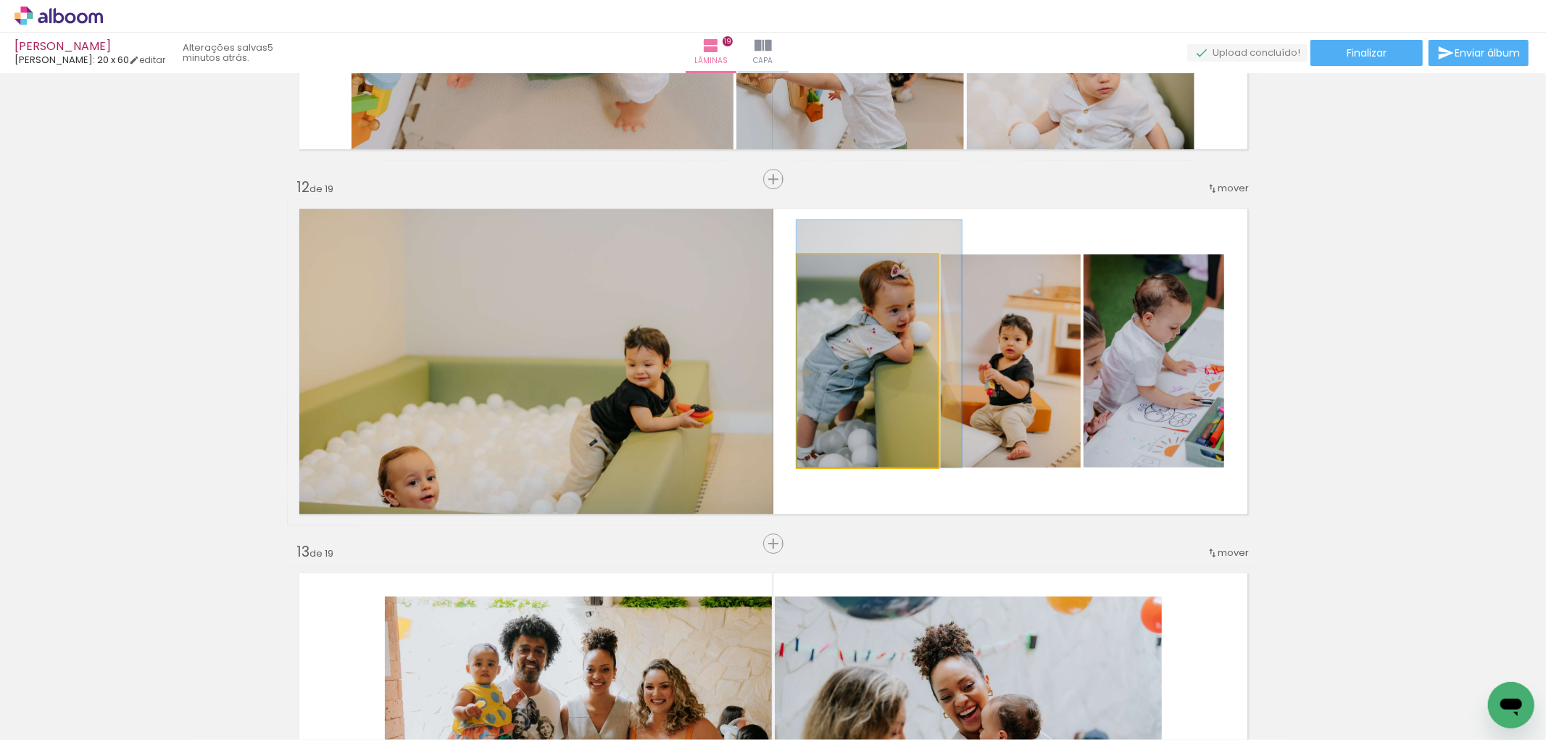
drag, startPoint x: 846, startPoint y: 335, endPoint x: 877, endPoint y: 309, distance: 40.2
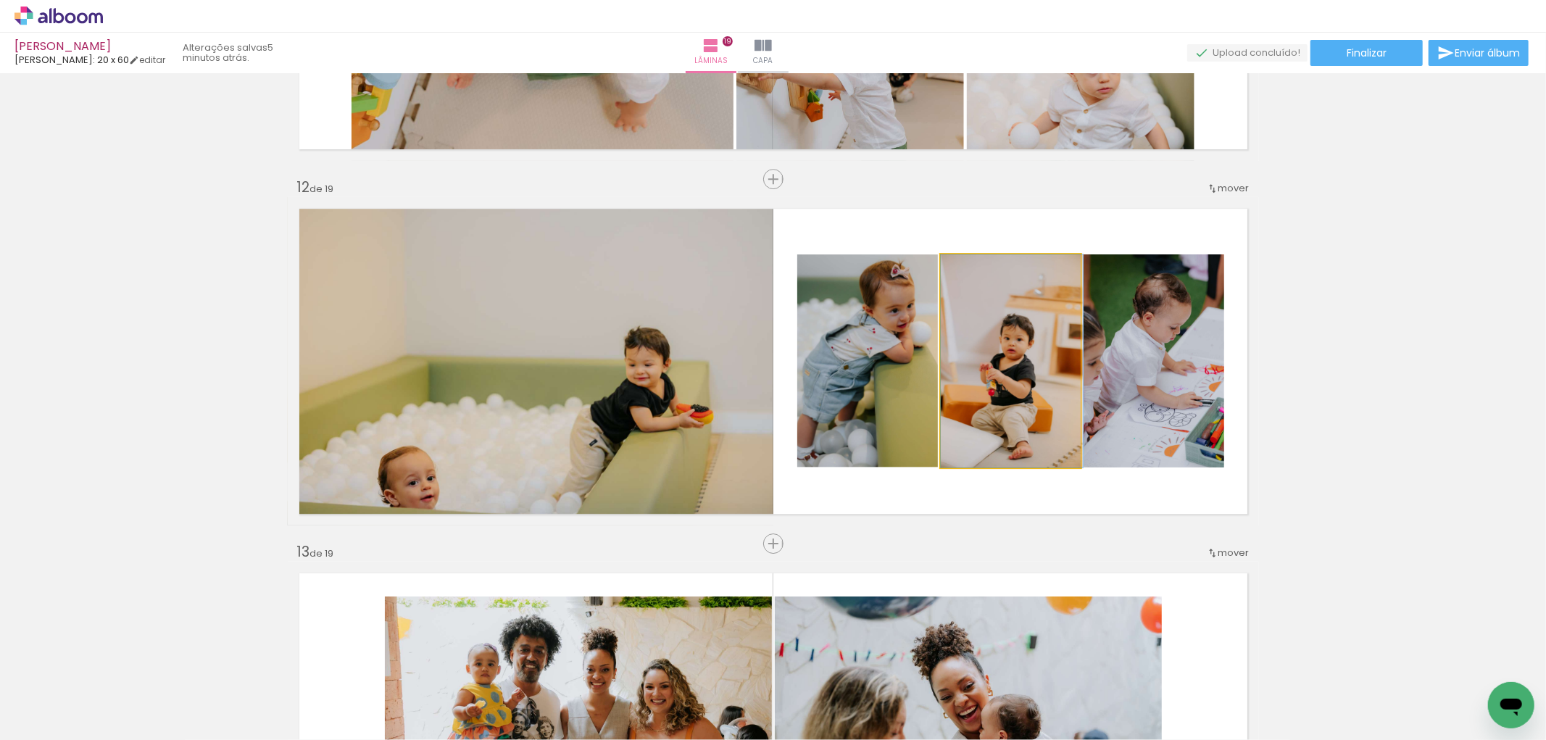
drag, startPoint x: 1018, startPoint y: 353, endPoint x: 986, endPoint y: 315, distance: 49.4
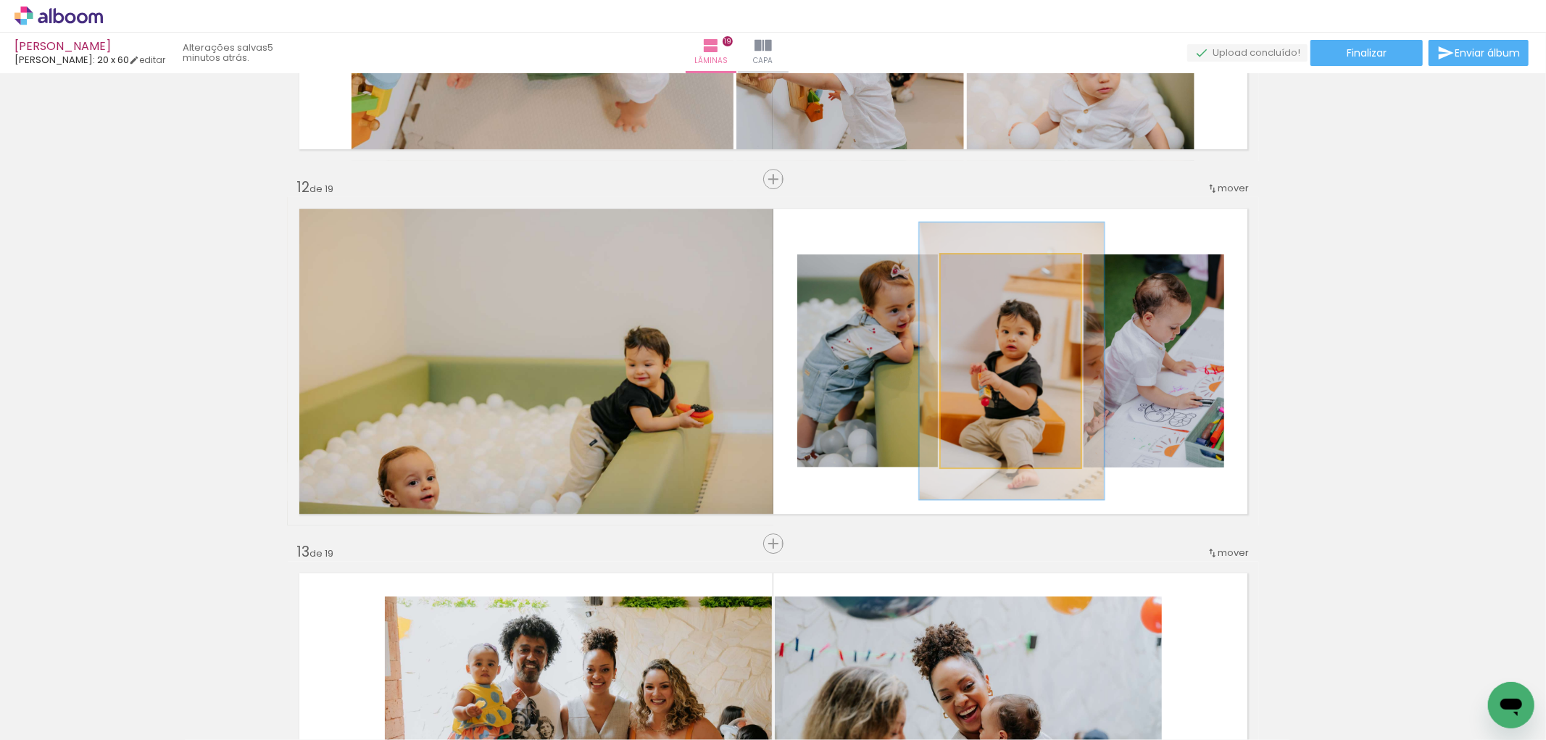
drag, startPoint x: 983, startPoint y: 273, endPoint x: 991, endPoint y: 269, distance: 9.1
type paper-slider "133"
click at [991, 269] on div at bounding box center [1003, 269] width 57 height 23
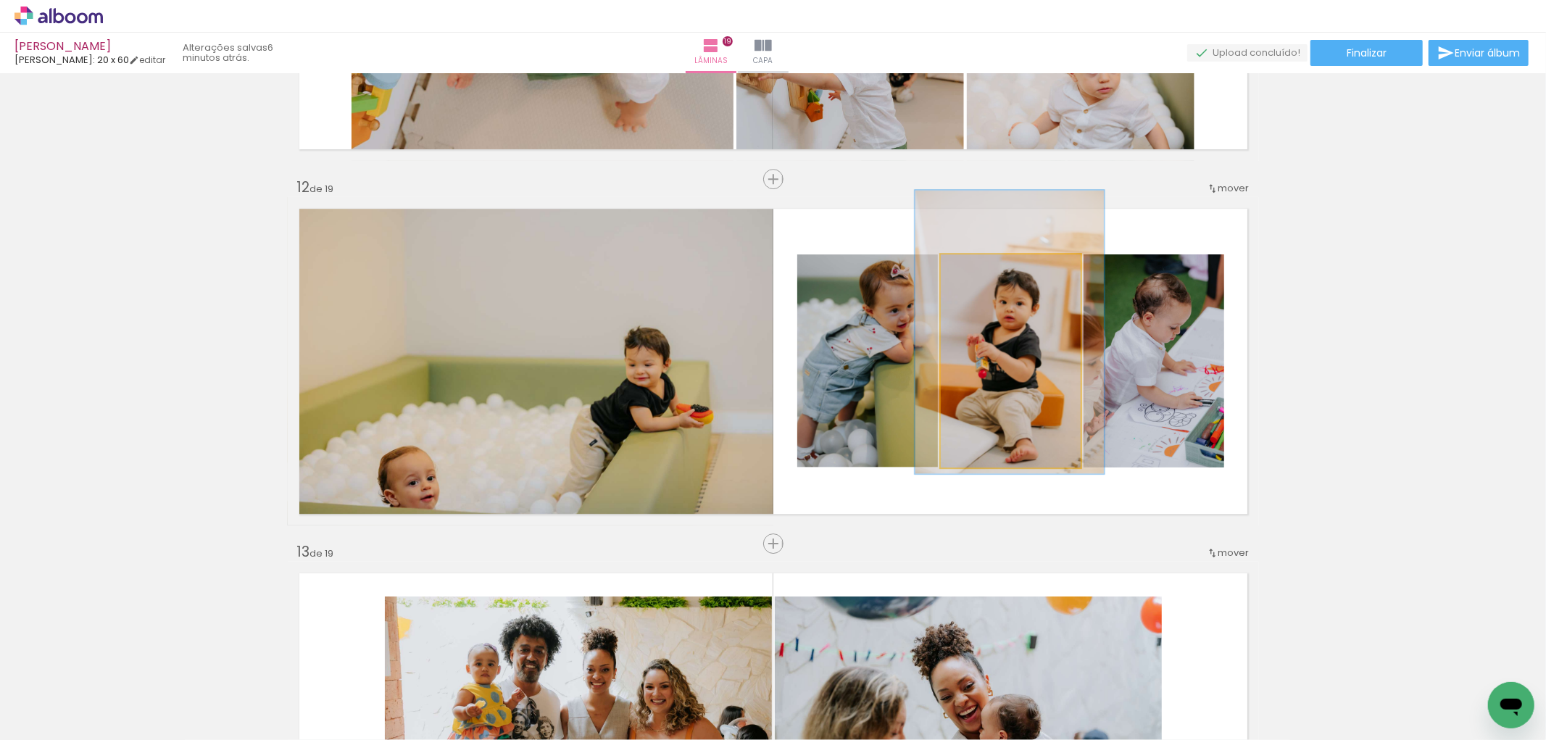
drag, startPoint x: 999, startPoint y: 348, endPoint x: 997, endPoint y: 319, distance: 29.1
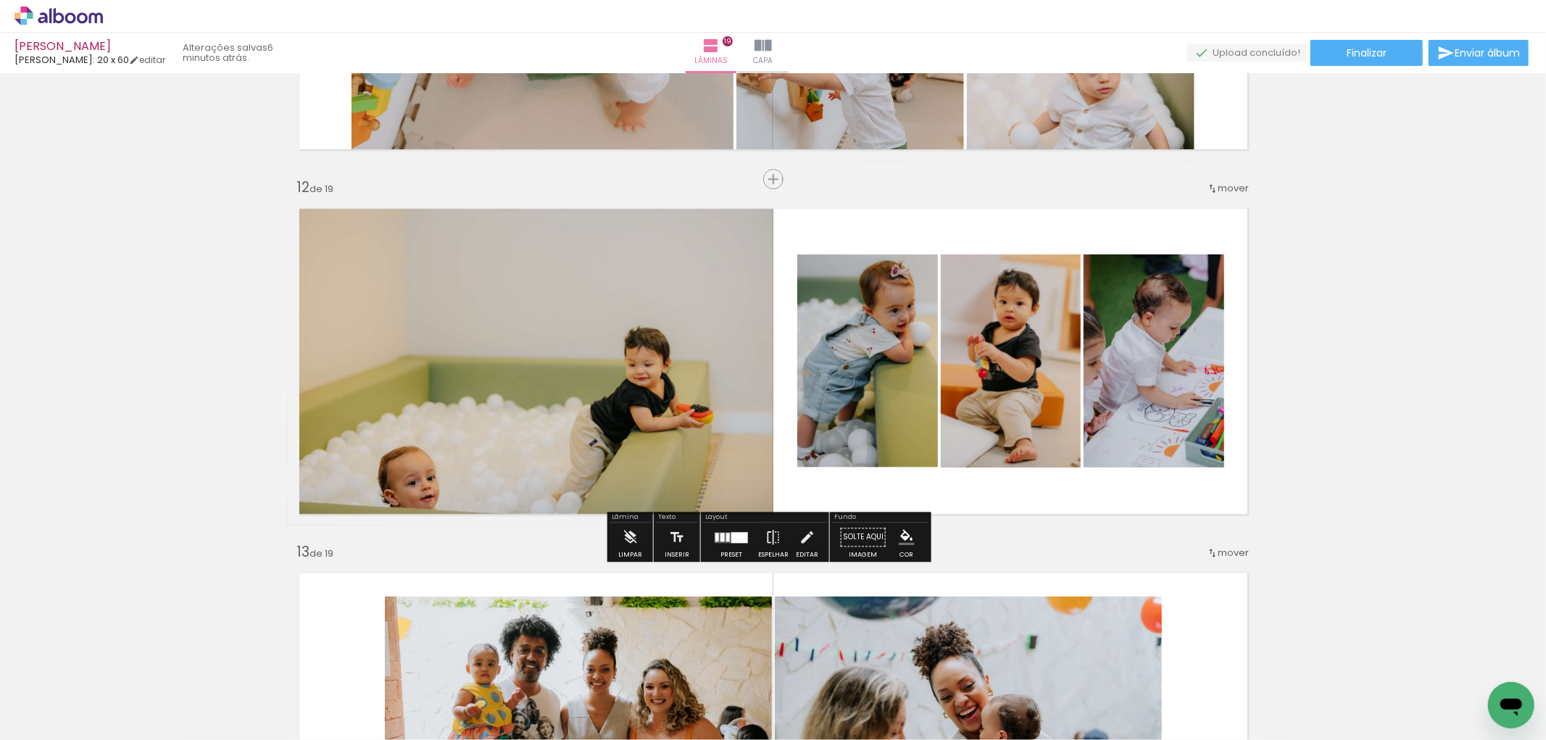
drag, startPoint x: 901, startPoint y: 390, endPoint x: 781, endPoint y: 393, distance: 119.6
click at [0, 0] on slot at bounding box center [0, 0] width 0 height 0
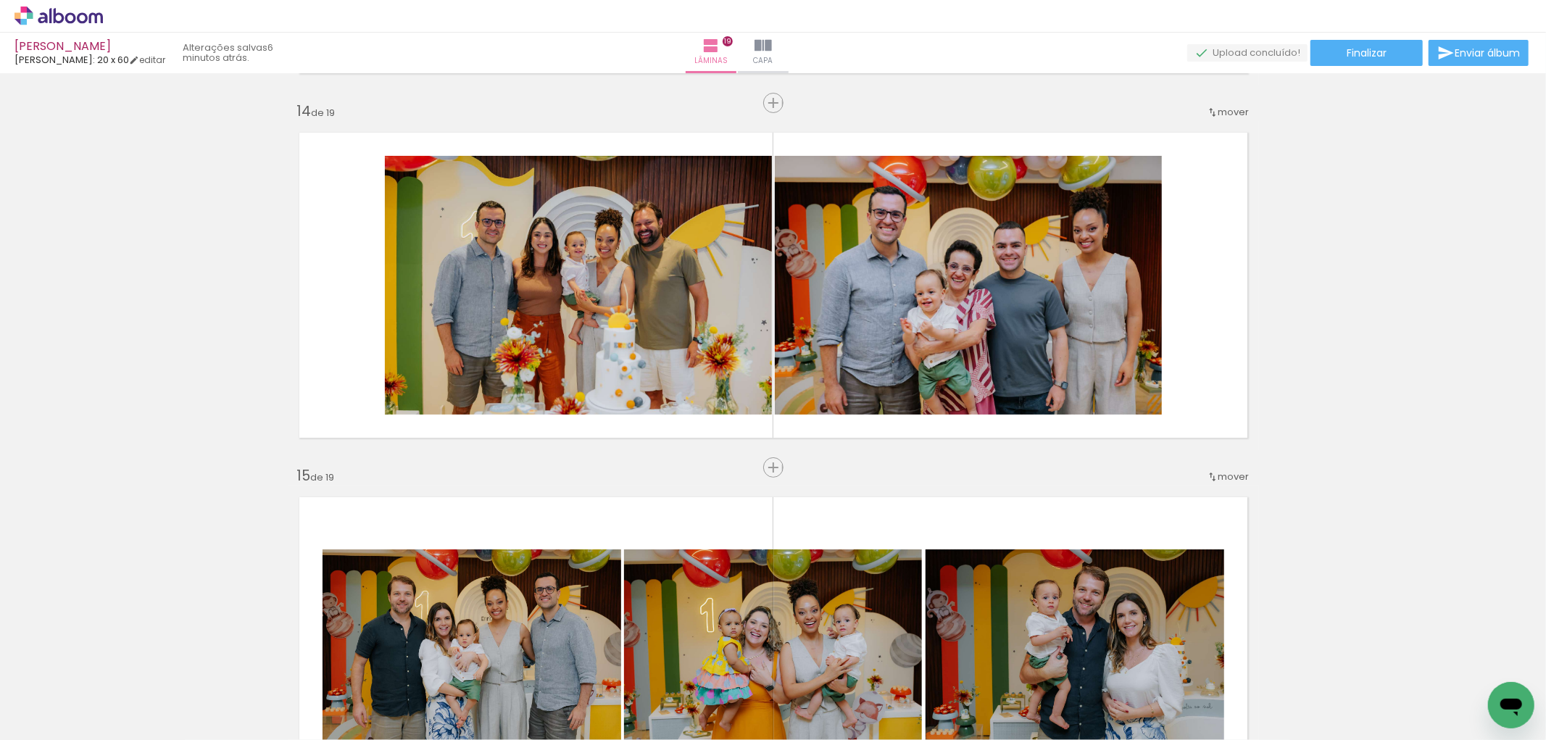
scroll to position [4250, 0]
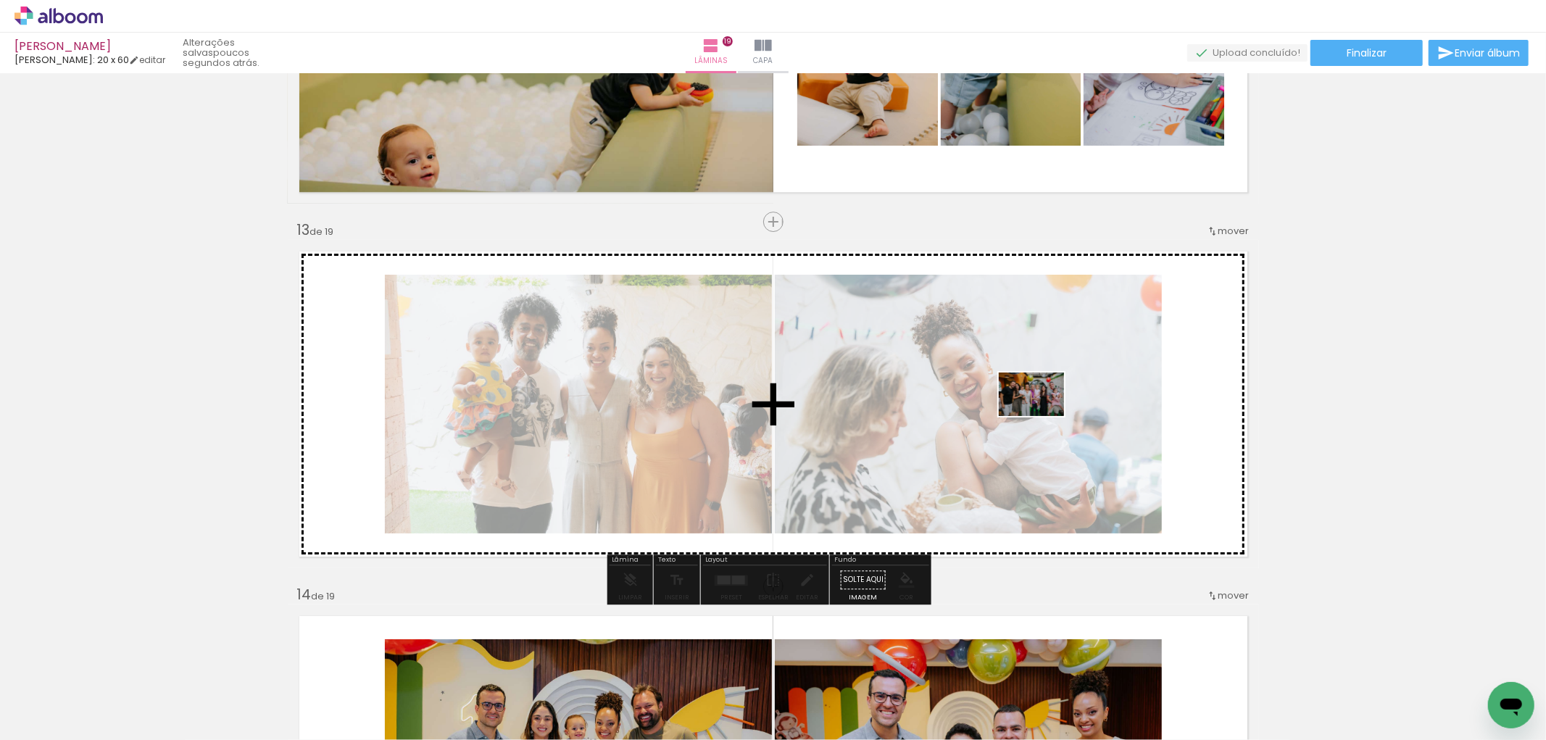
drag, startPoint x: 278, startPoint y: 684, endPoint x: 903, endPoint y: 409, distance: 683.4
click at [903, 409] on quentale-workspace at bounding box center [773, 370] width 1546 height 740
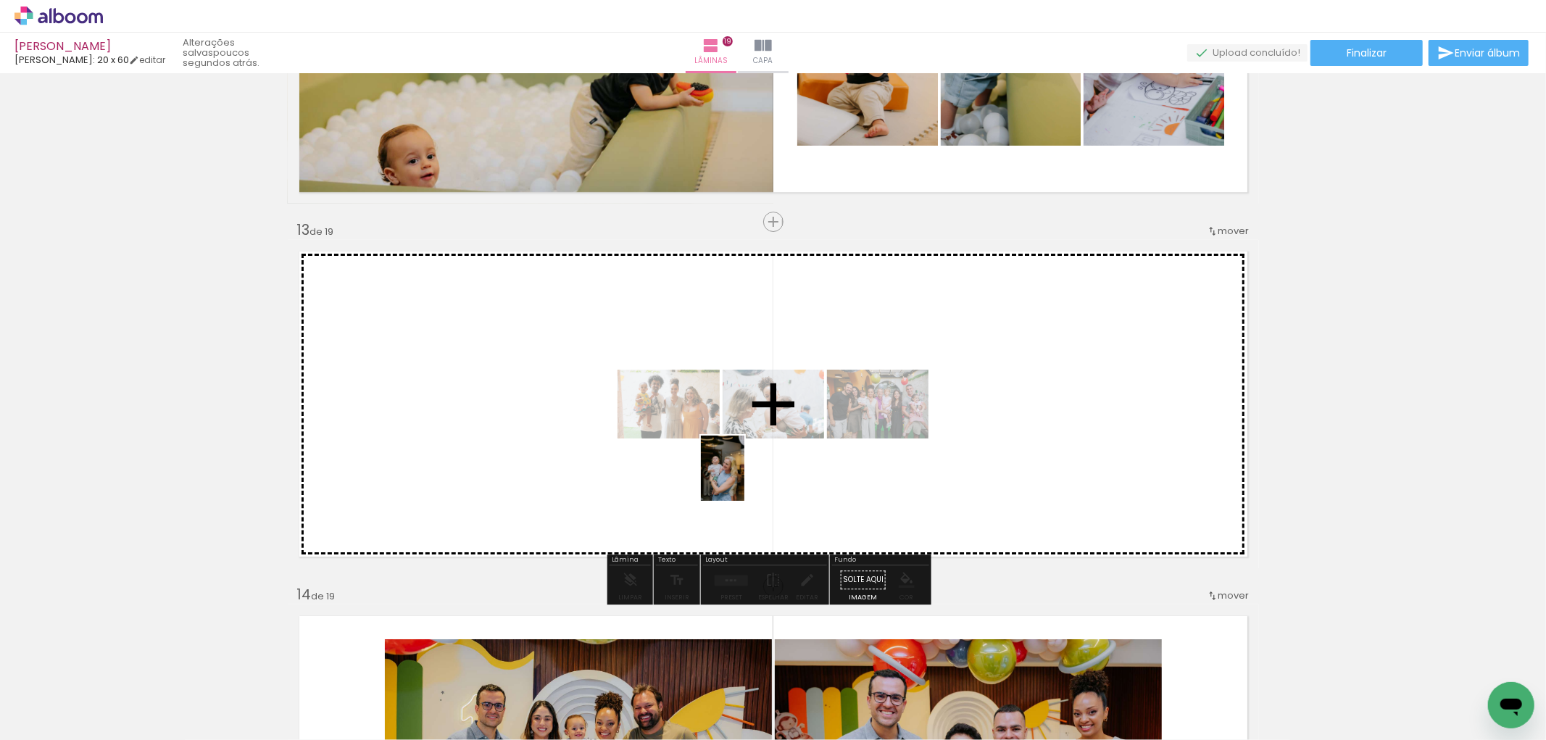
drag, startPoint x: 197, startPoint y: 690, endPoint x: 752, endPoint y: 583, distance: 564.6
click at [744, 480] on quentale-workspace at bounding box center [773, 370] width 1546 height 740
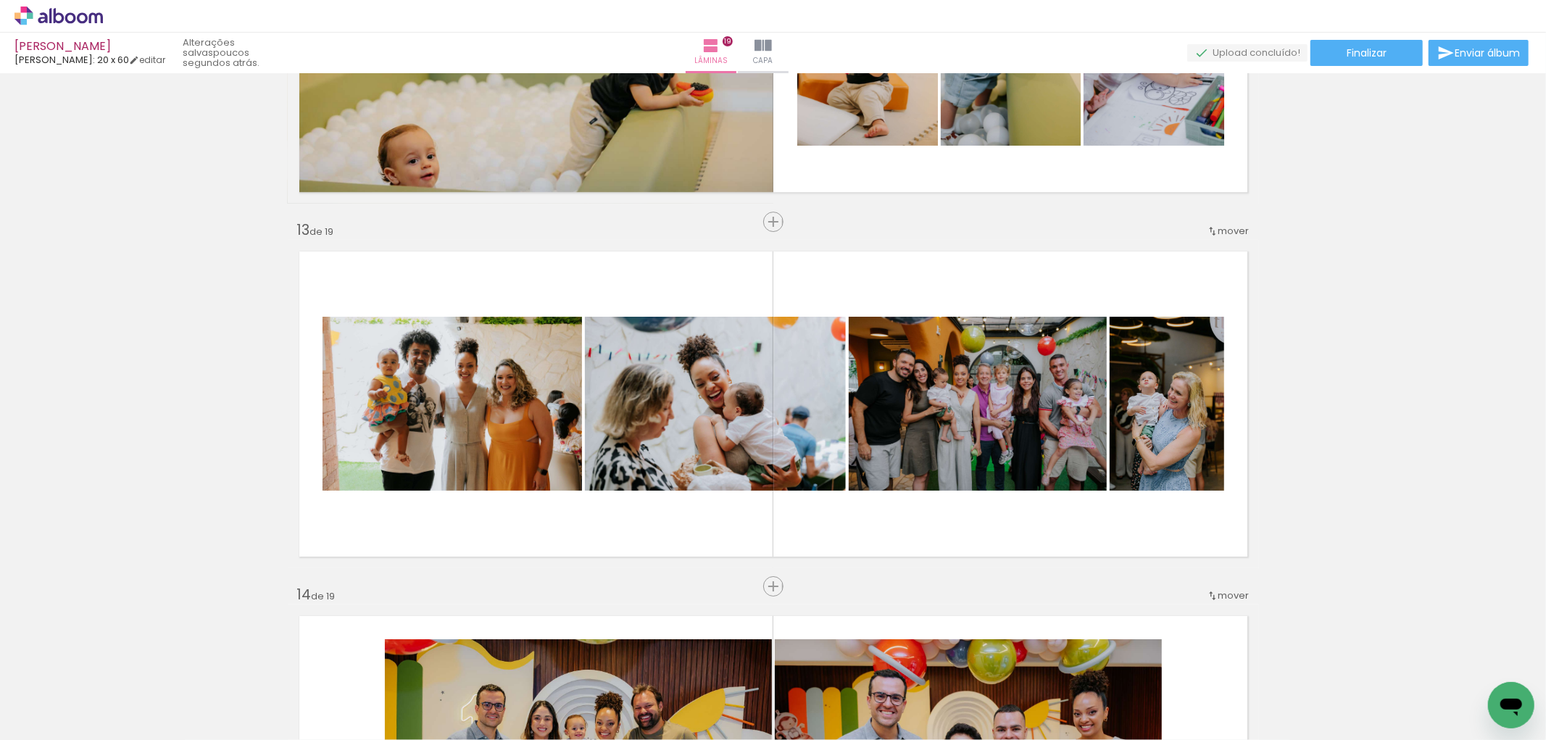
scroll to position [0, 2468]
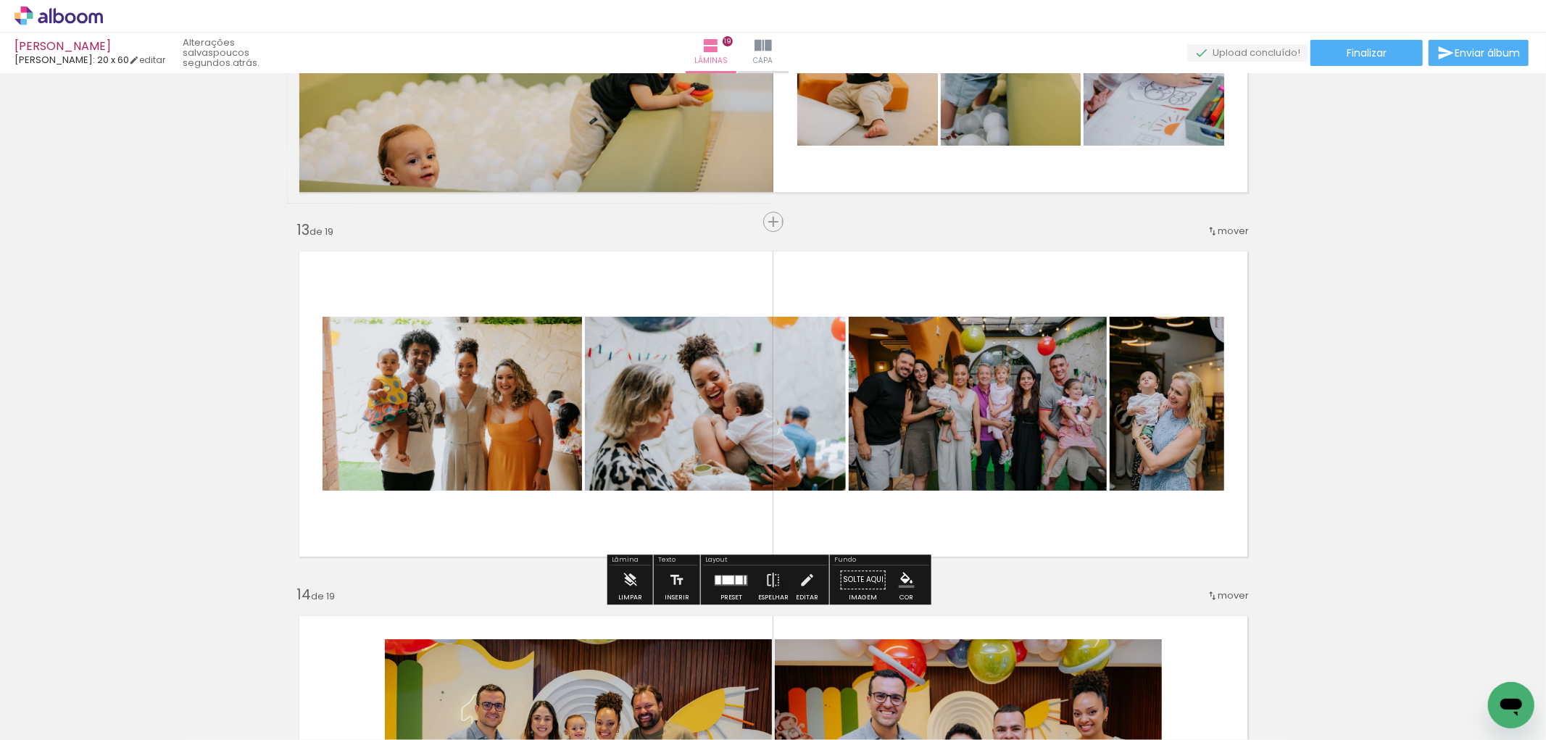
click at [715, 591] on div at bounding box center [731, 579] width 39 height 29
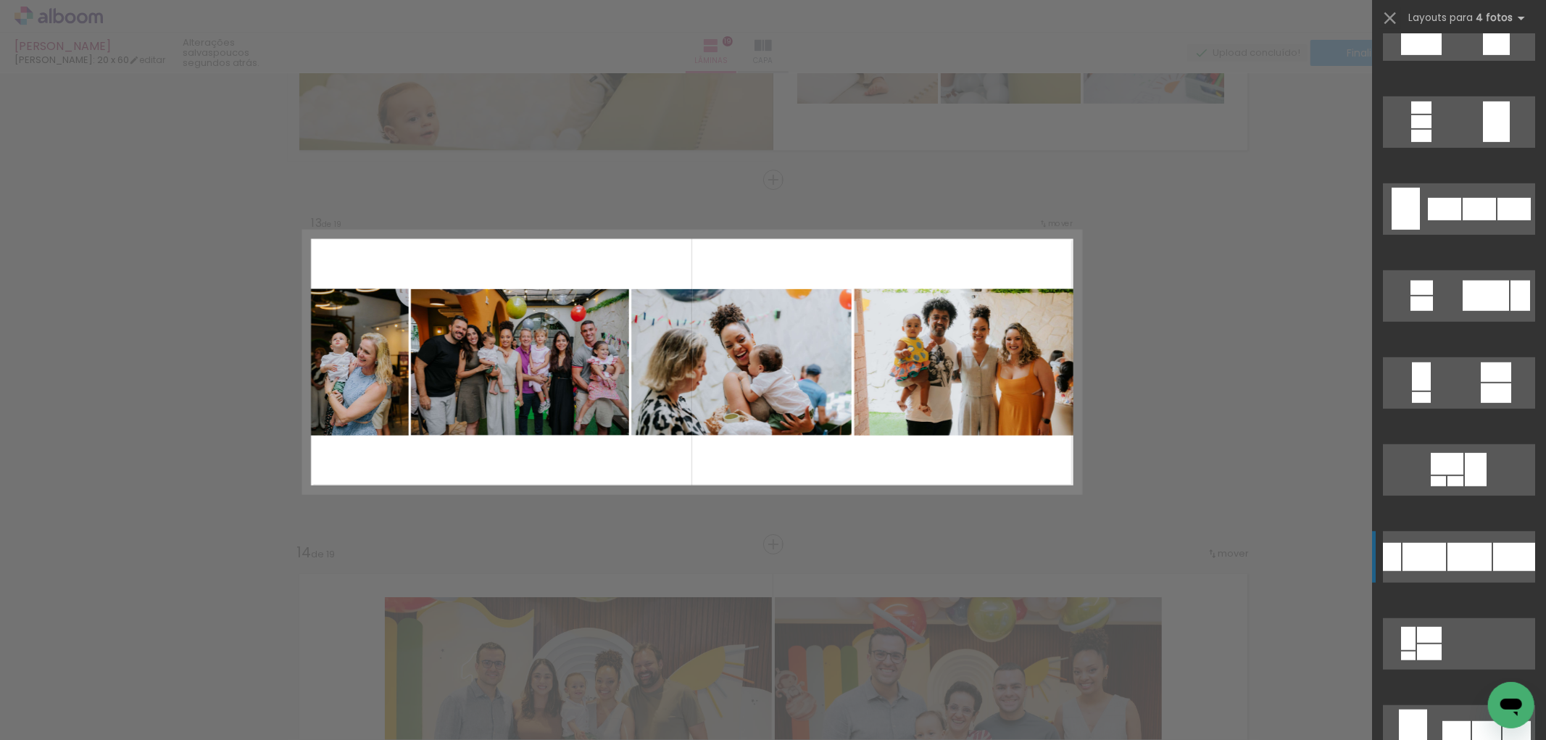
scroll to position [966, 0]
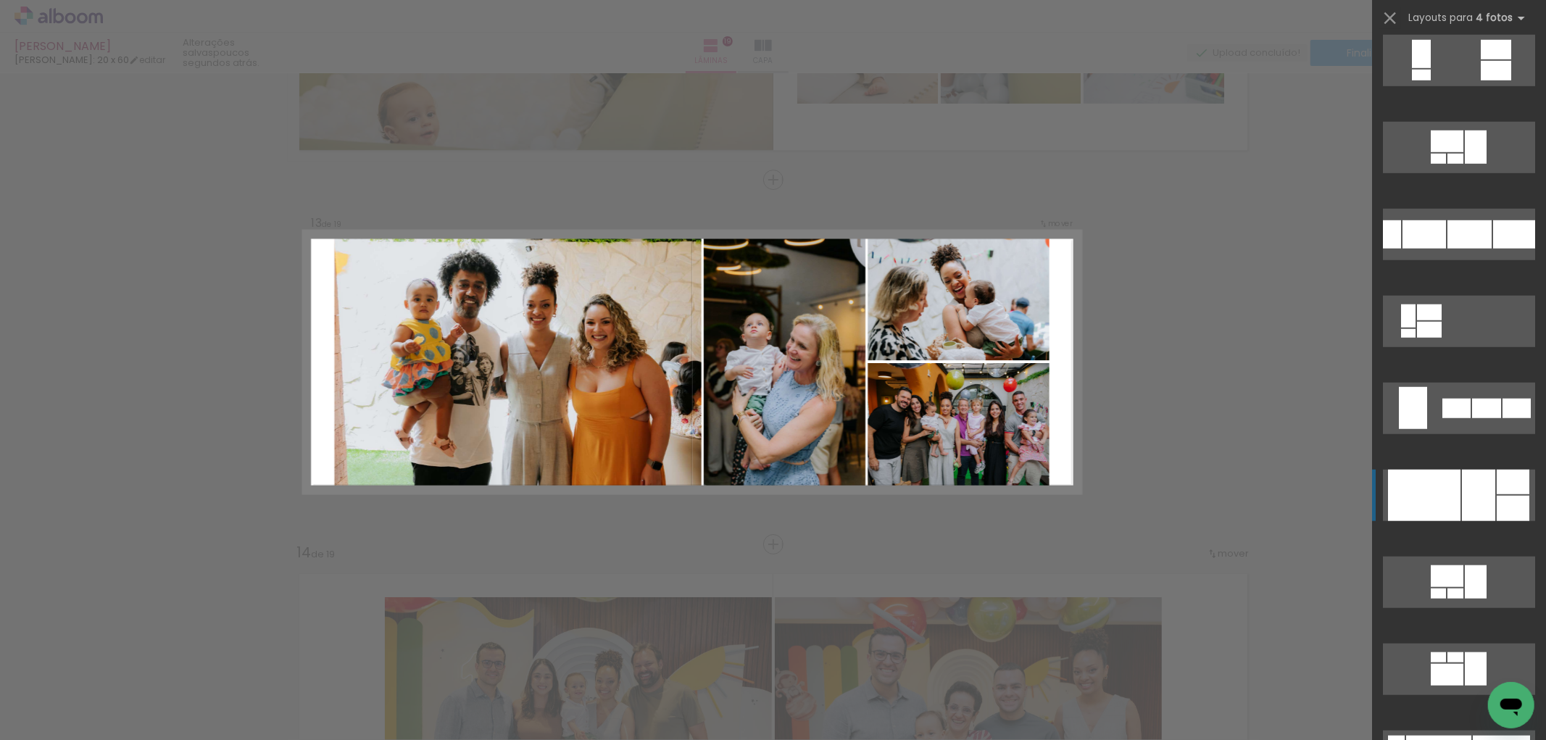
click at [1452, 476] on div at bounding box center [1424, 495] width 72 height 51
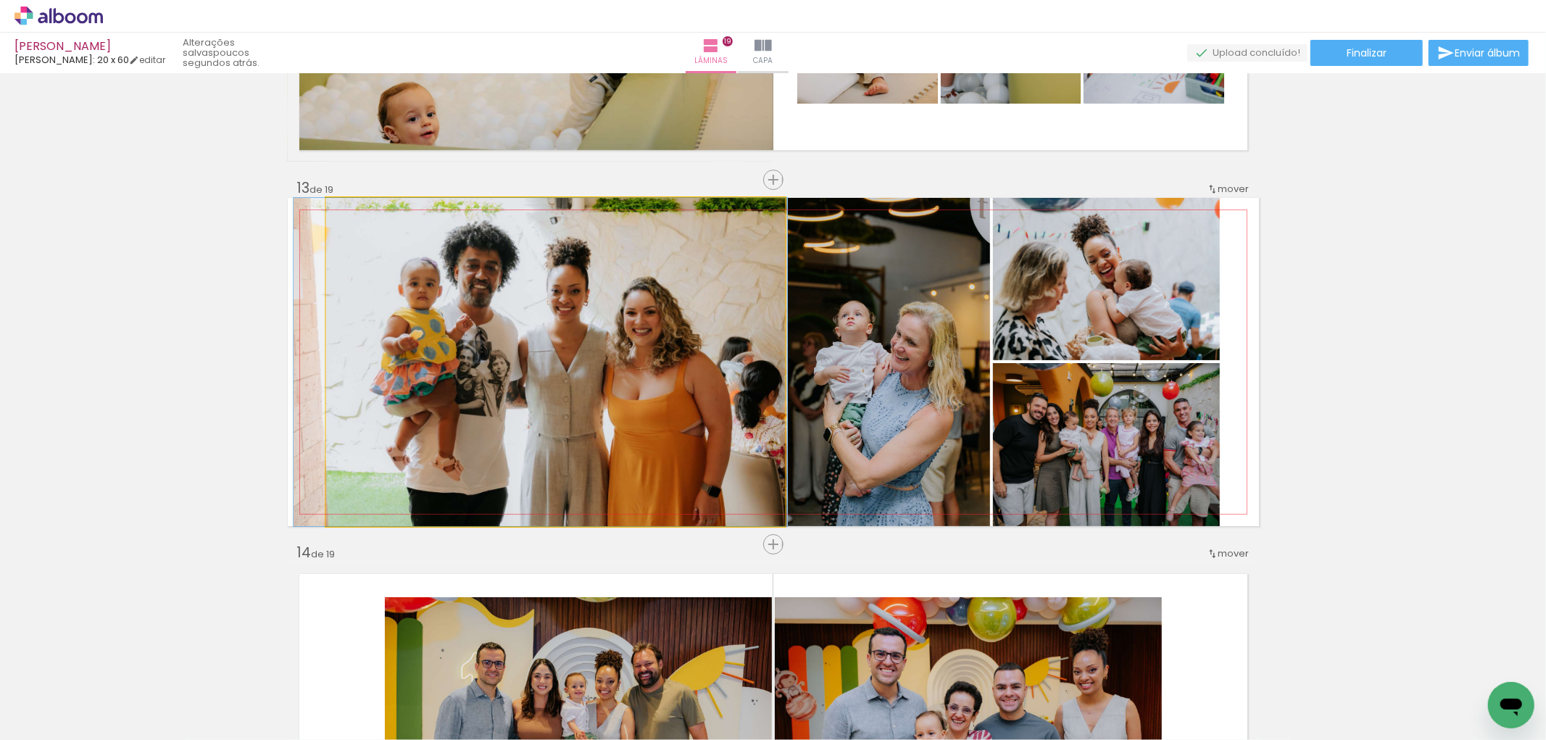
drag, startPoint x: 628, startPoint y: 298, endPoint x: 631, endPoint y: 280, distance: 17.8
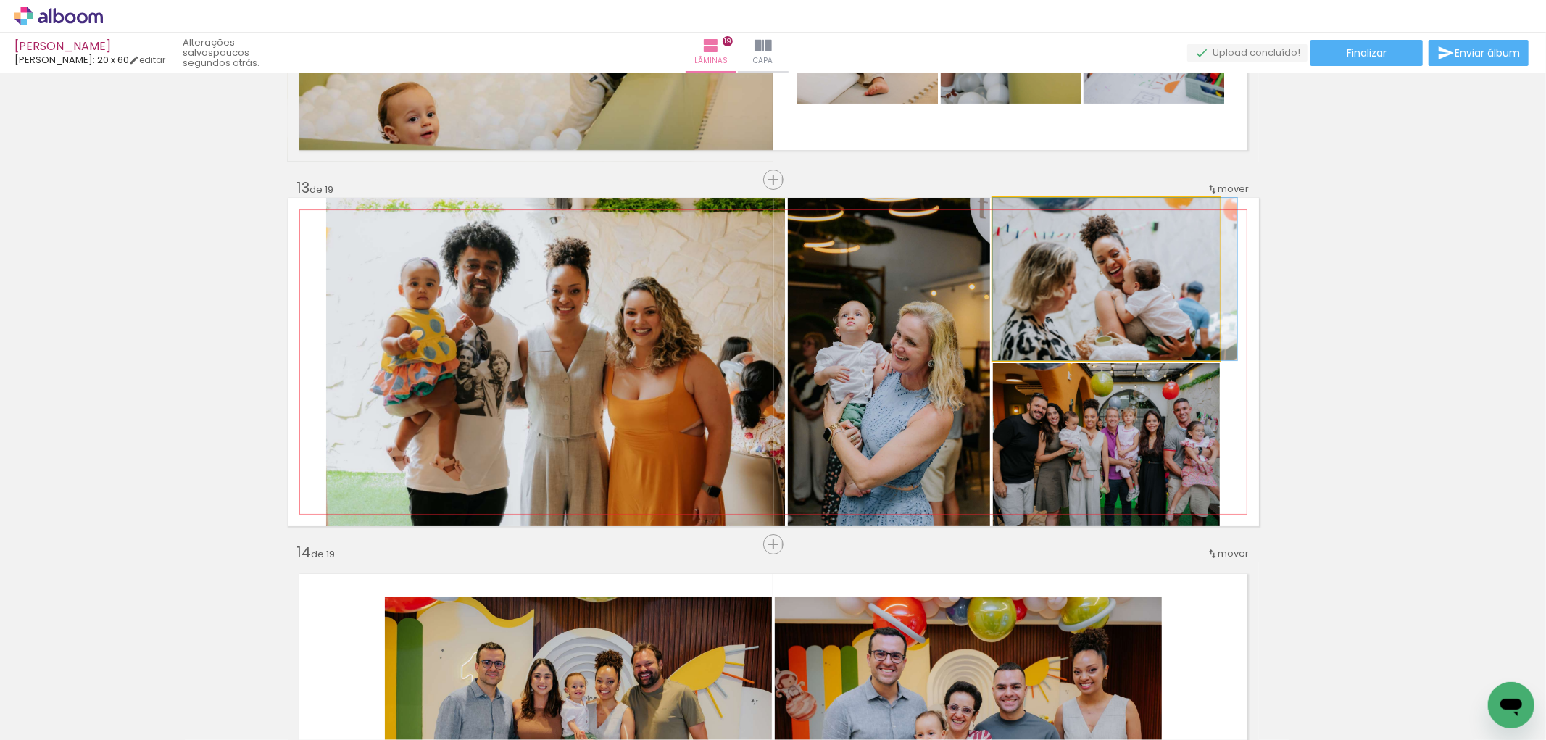
drag, startPoint x: 1082, startPoint y: 295, endPoint x: 1106, endPoint y: 302, distance: 25.0
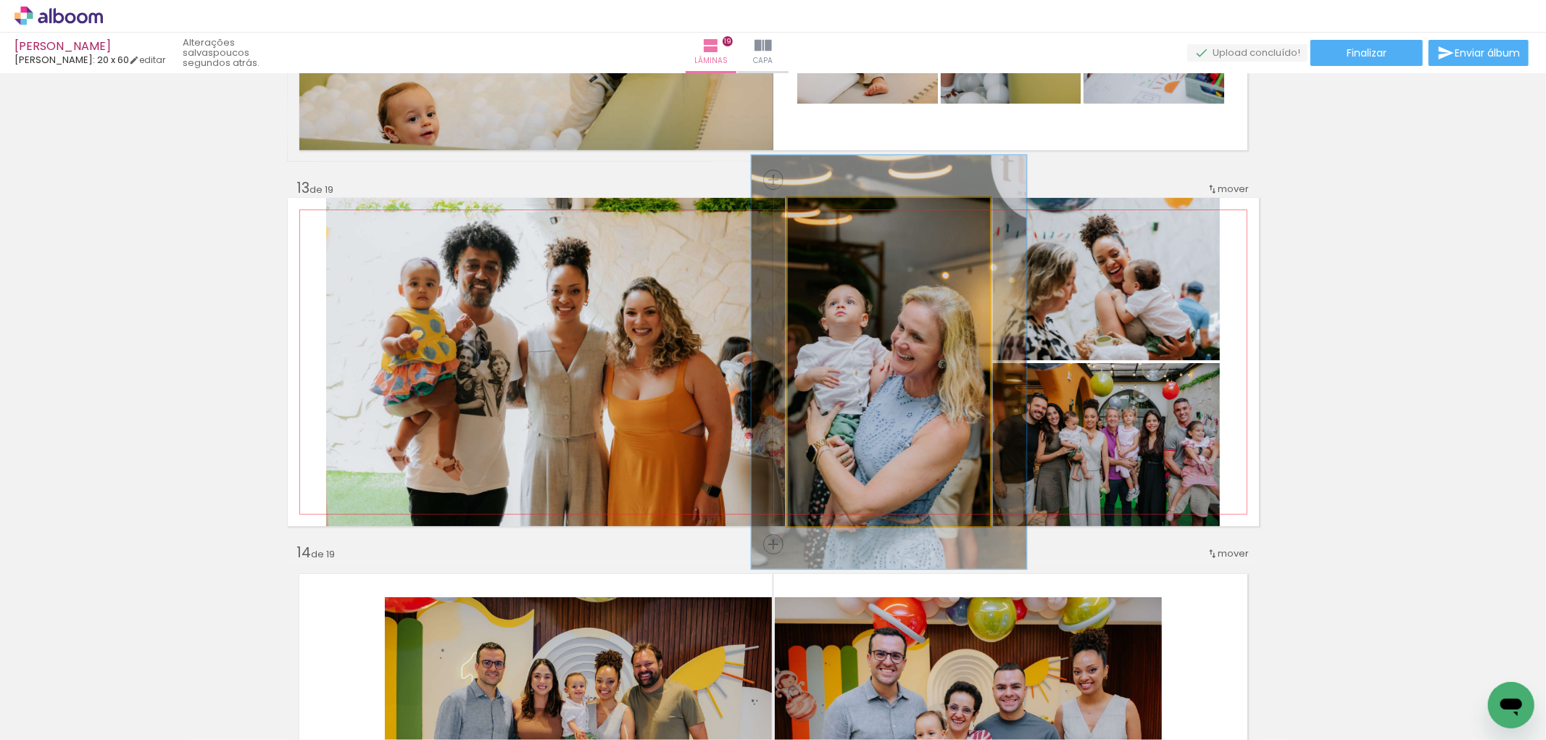
drag, startPoint x: 823, startPoint y: 214, endPoint x: 836, endPoint y: 207, distance: 14.6
type paper-slider "126"
click at [836, 207] on div at bounding box center [834, 212] width 23 height 23
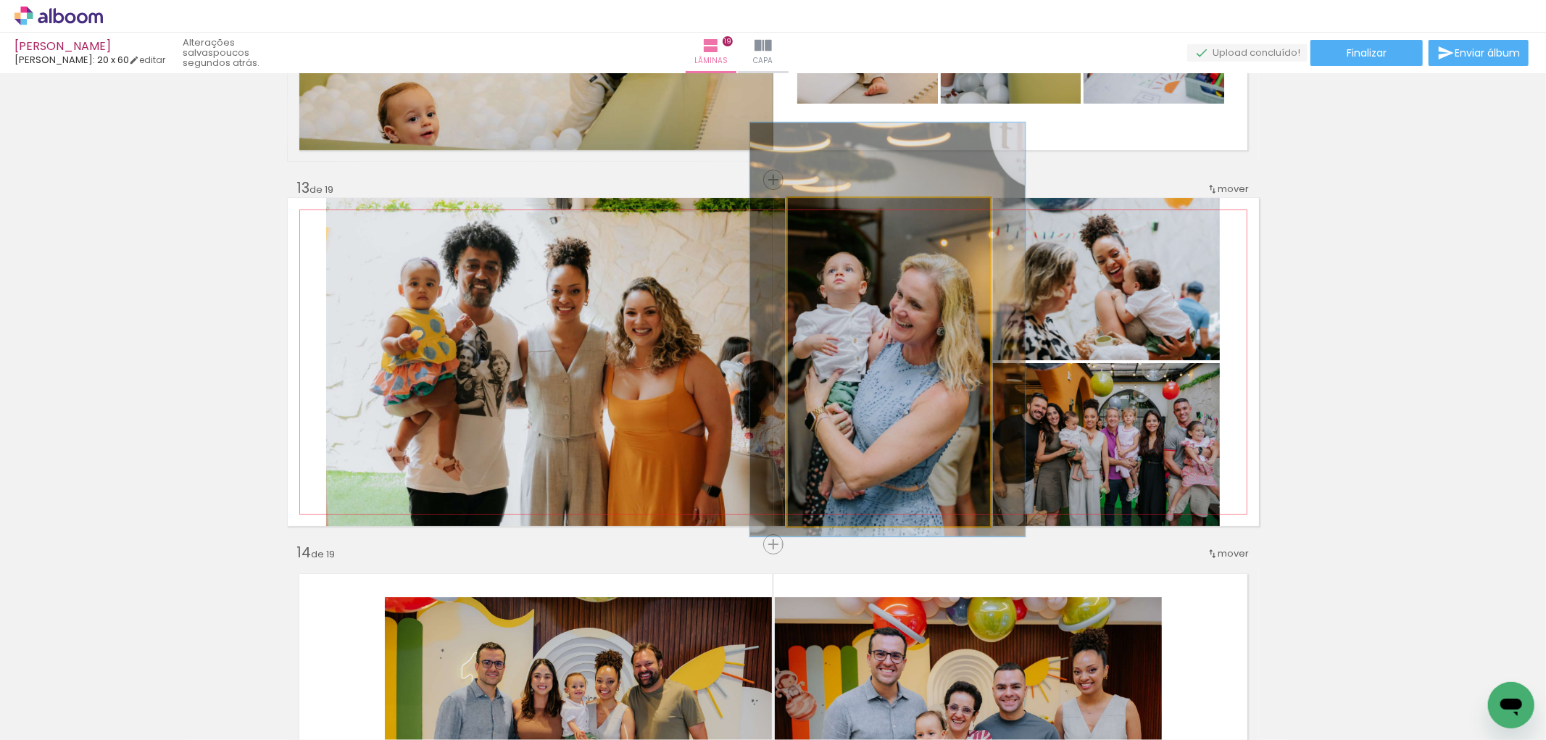
drag, startPoint x: 867, startPoint y: 346, endPoint x: 865, endPoint y: 313, distance: 32.6
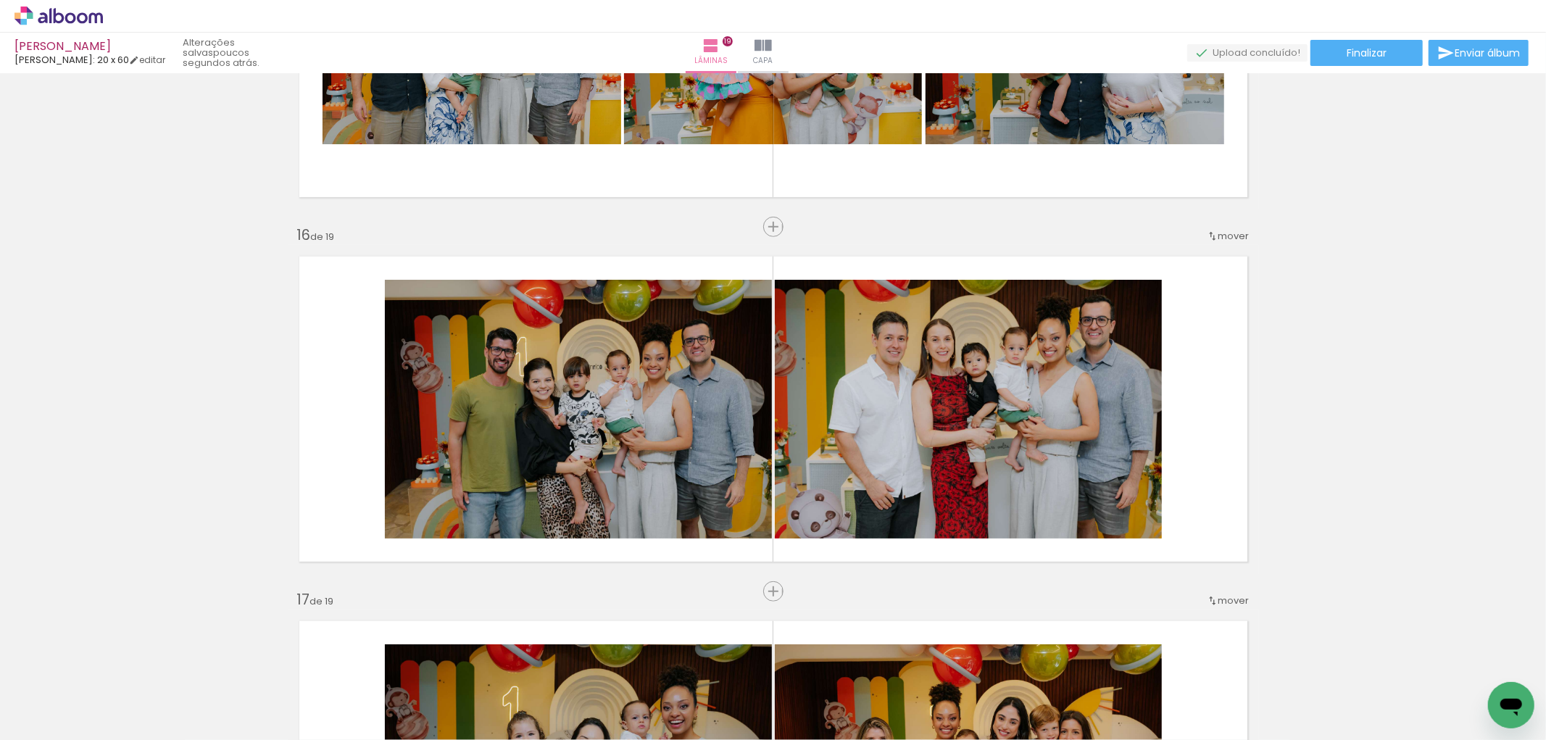
scroll to position [0, 2403]
drag, startPoint x: 765, startPoint y: 588, endPoint x: 654, endPoint y: 622, distance: 115.8
click at [782, 587] on span "Inserir lâmina" at bounding box center [810, 591] width 57 height 9
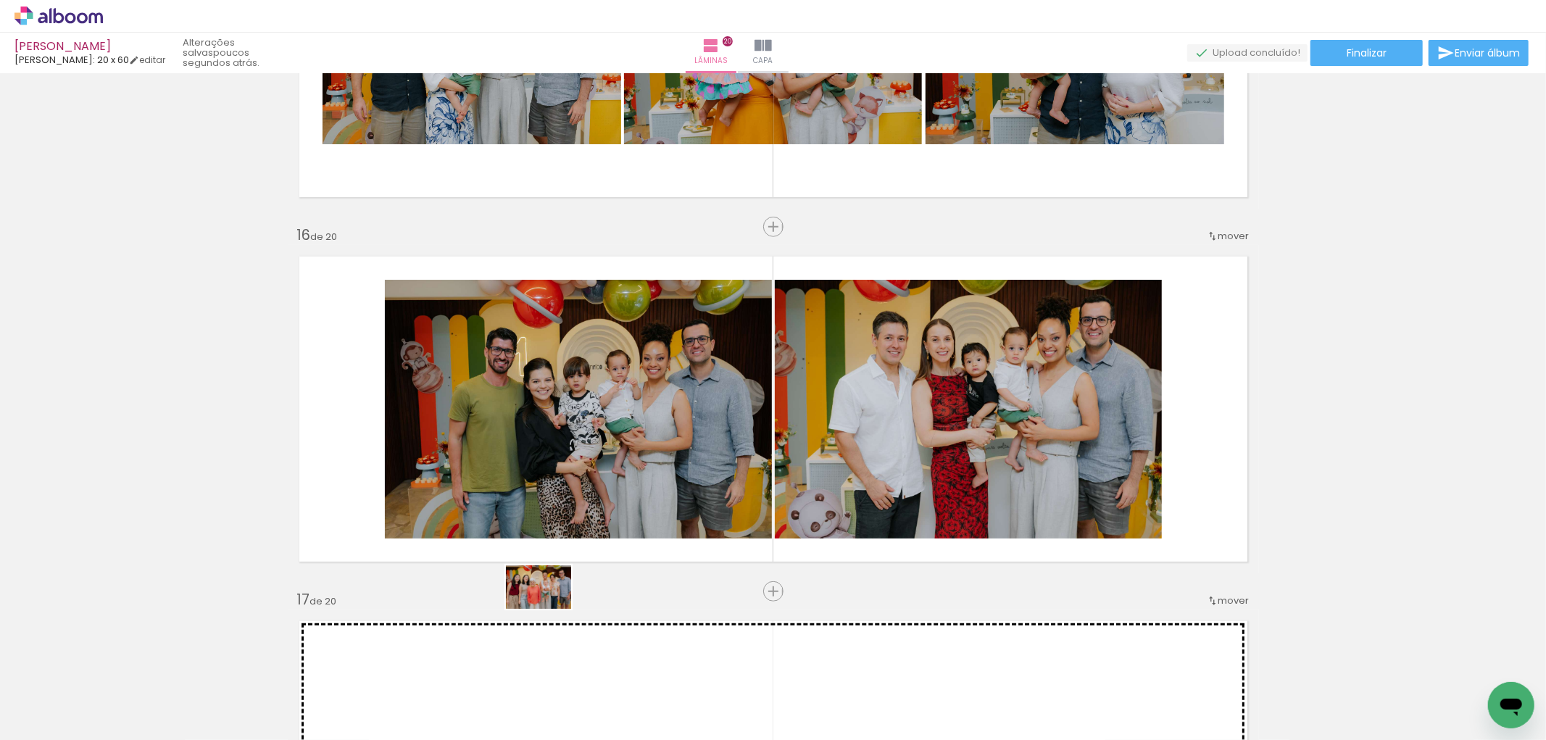
drag, startPoint x: 362, startPoint y: 696, endPoint x: 549, endPoint y: 609, distance: 206.5
click at [549, 609] on quentale-workspace at bounding box center [773, 370] width 1546 height 740
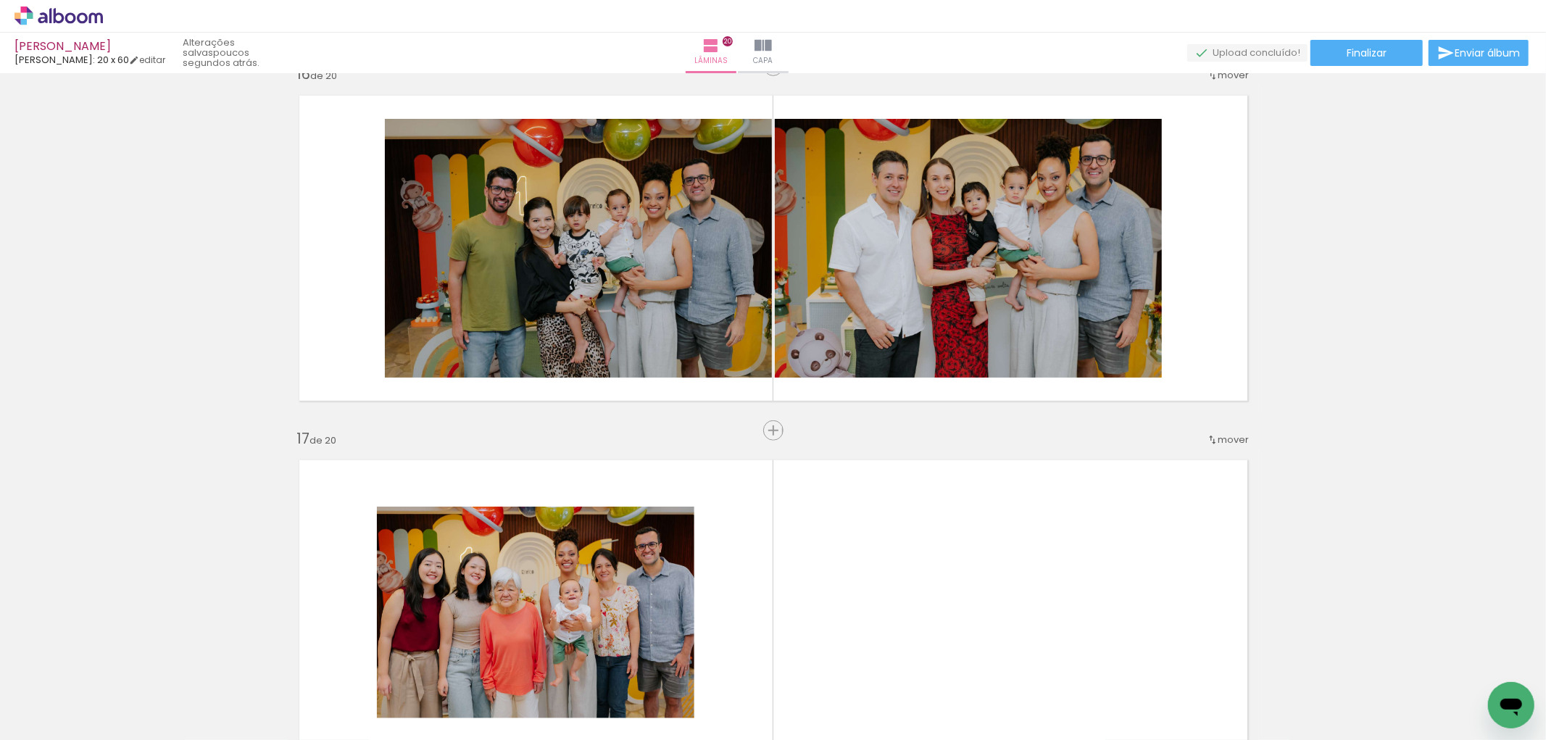
scroll to position [5581, 0]
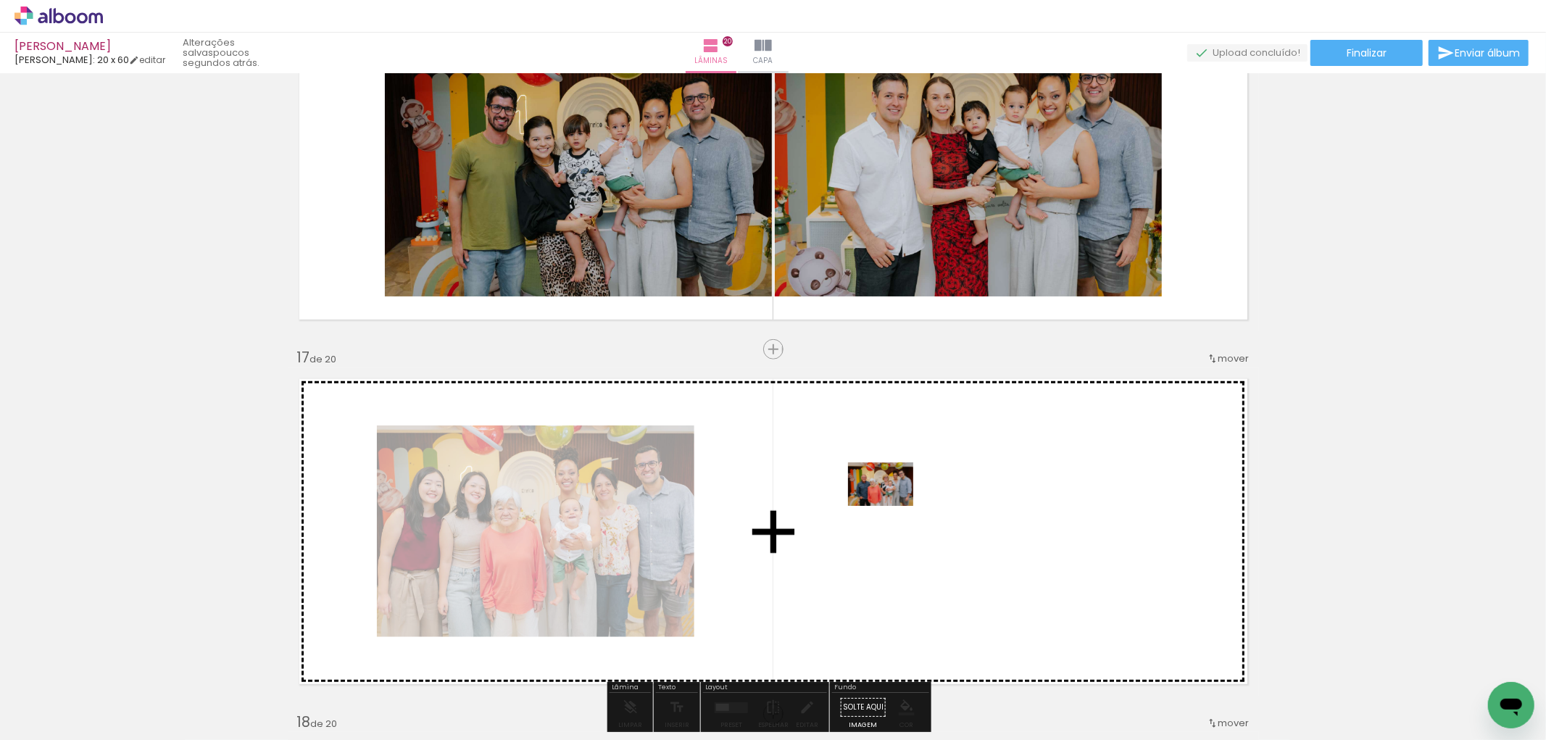
drag, startPoint x: 320, startPoint y: 678, endPoint x: 891, endPoint y: 506, distance: 596.6
click at [891, 506] on quentale-workspace at bounding box center [773, 370] width 1546 height 740
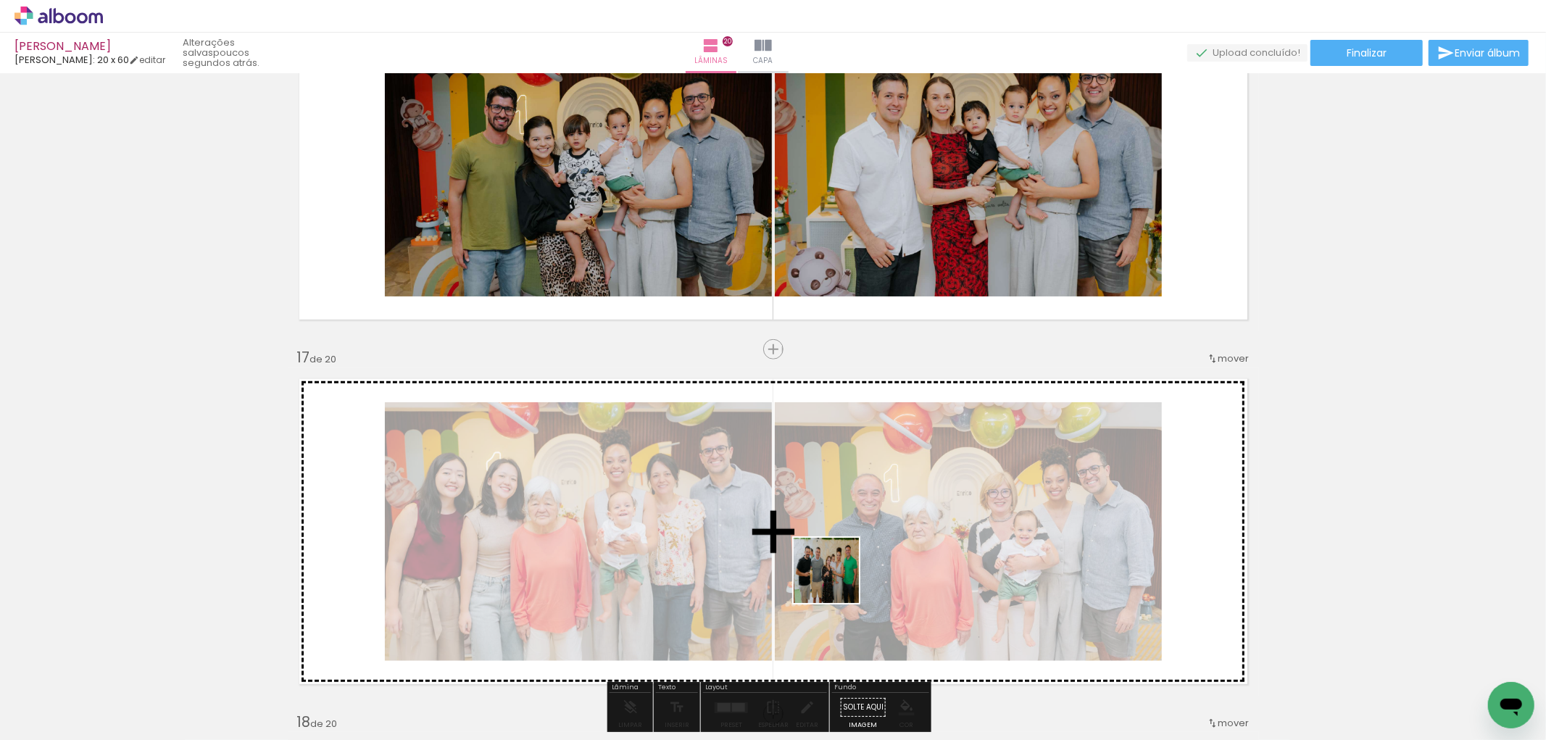
drag, startPoint x: 691, startPoint y: 704, endPoint x: 920, endPoint y: 520, distance: 293.8
click at [920, 520] on quentale-workspace at bounding box center [773, 370] width 1546 height 740
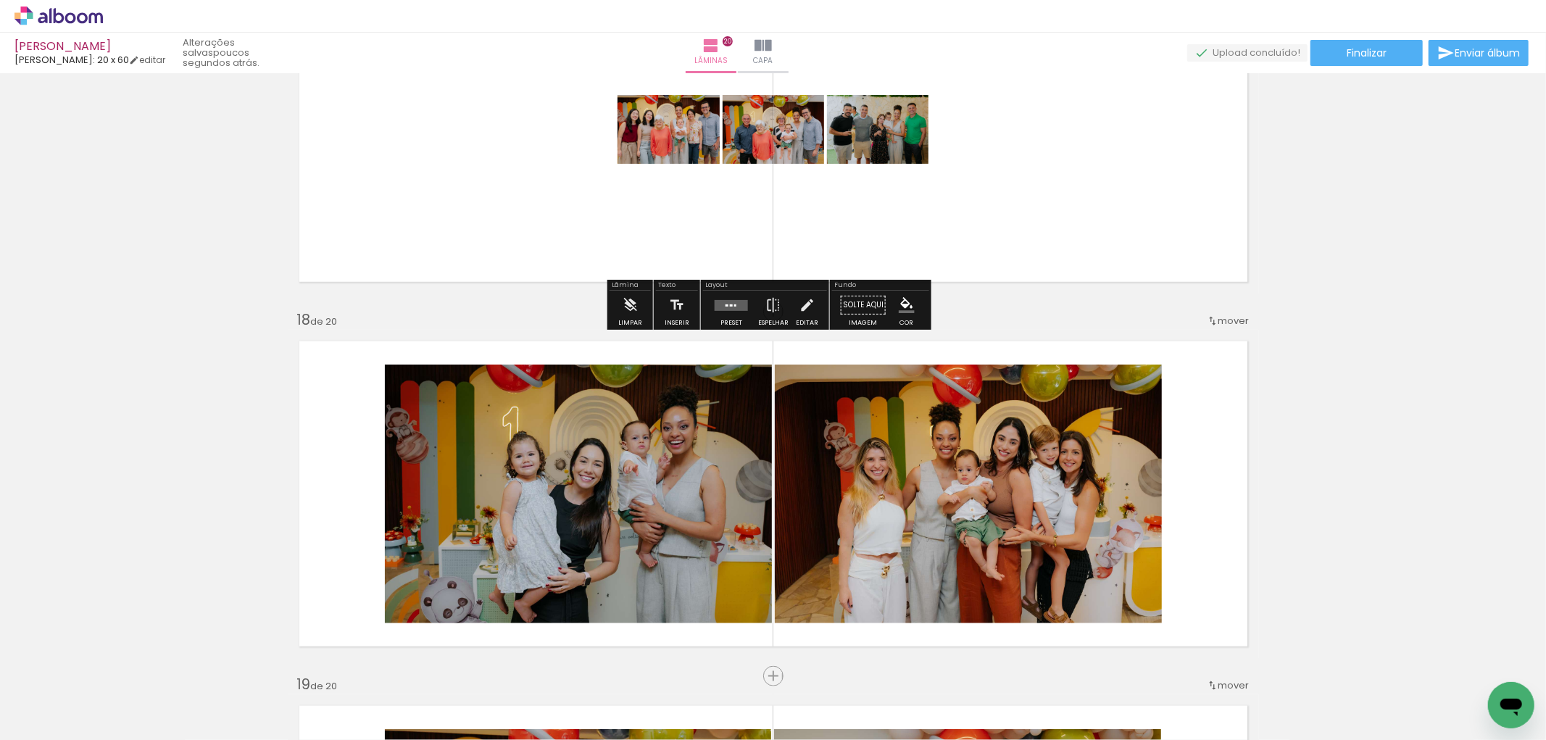
scroll to position [5741, 0]
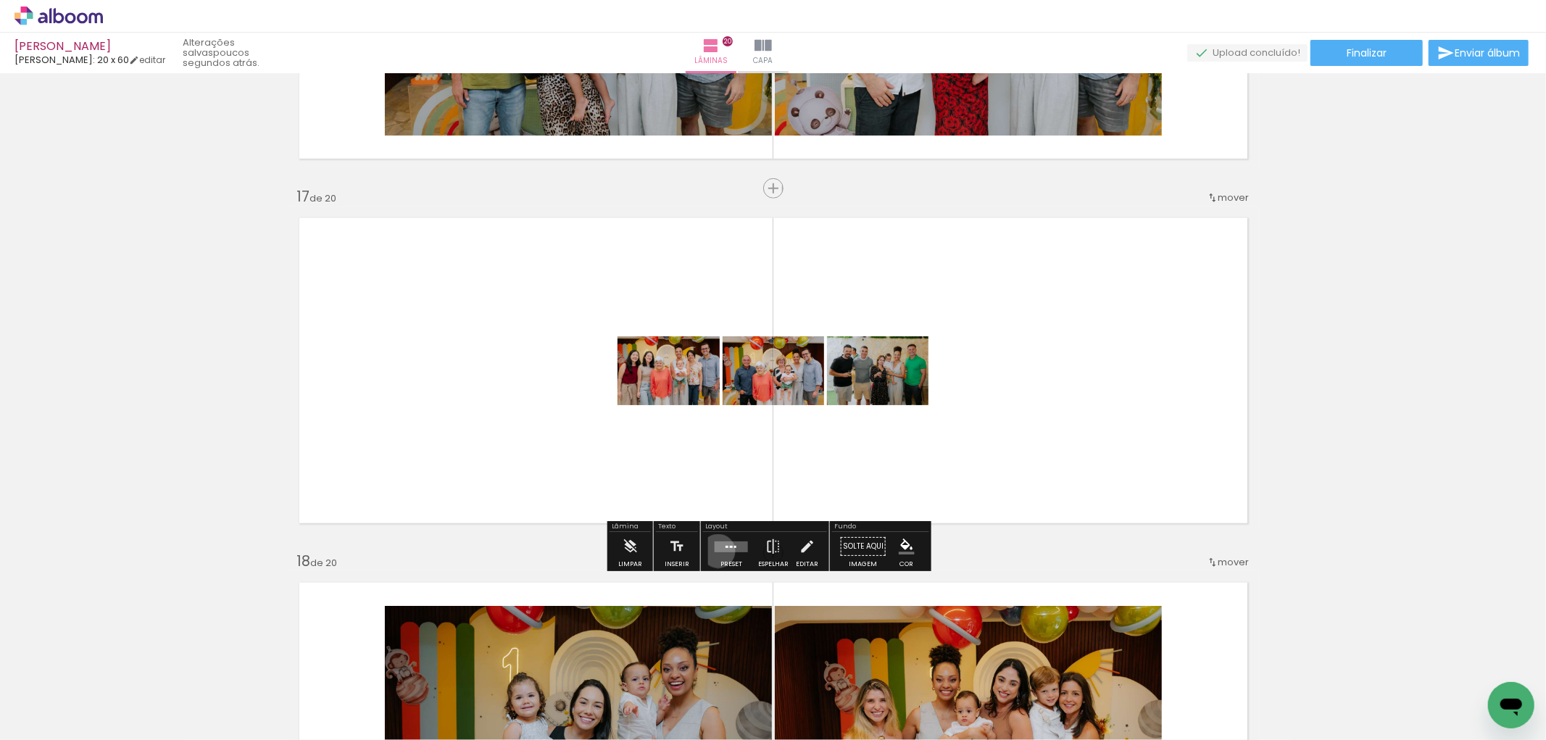
drag, startPoint x: 715, startPoint y: 551, endPoint x: 779, endPoint y: 531, distance: 67.4
click at [722, 546] on quentale-layouter at bounding box center [731, 546] width 33 height 11
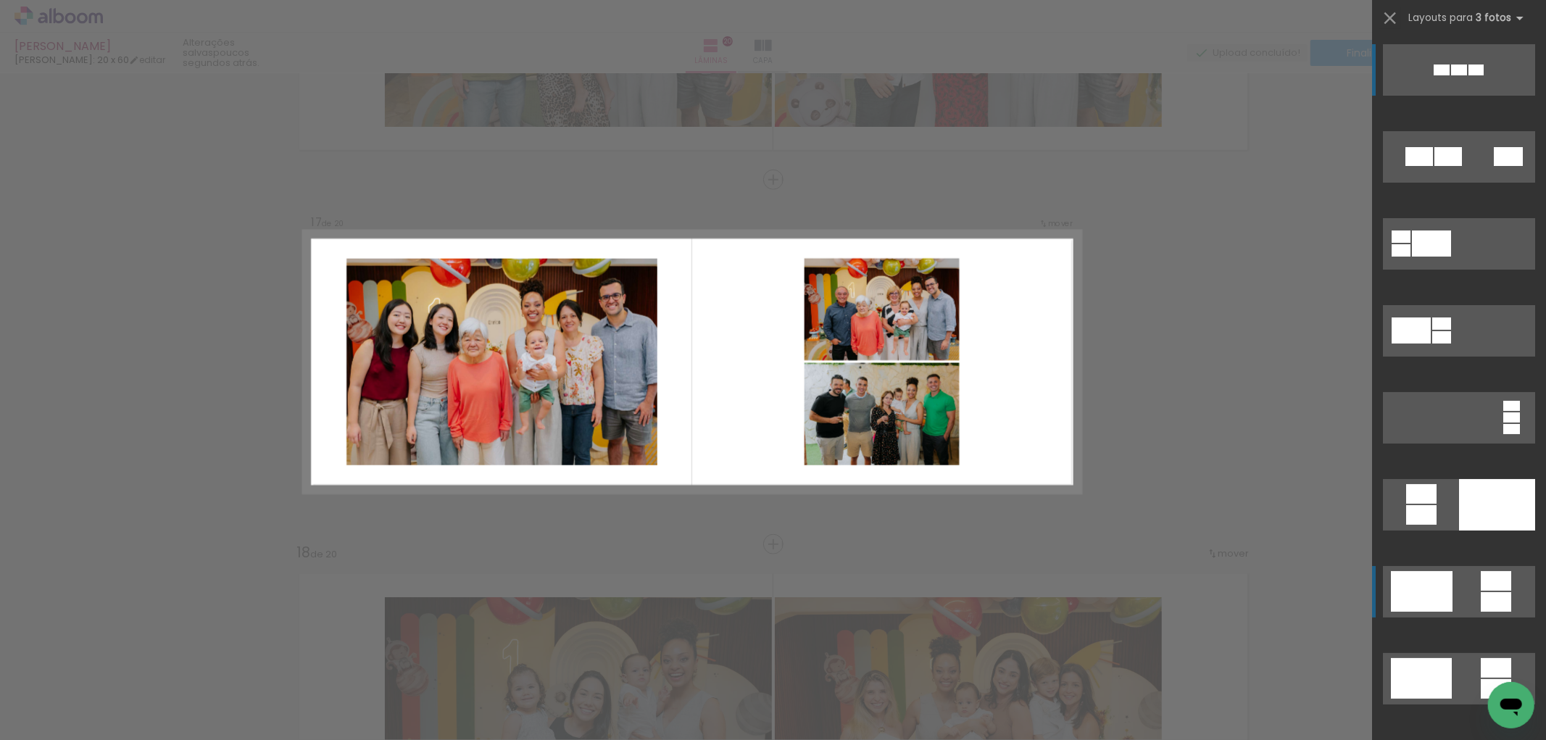
scroll to position [241, 0]
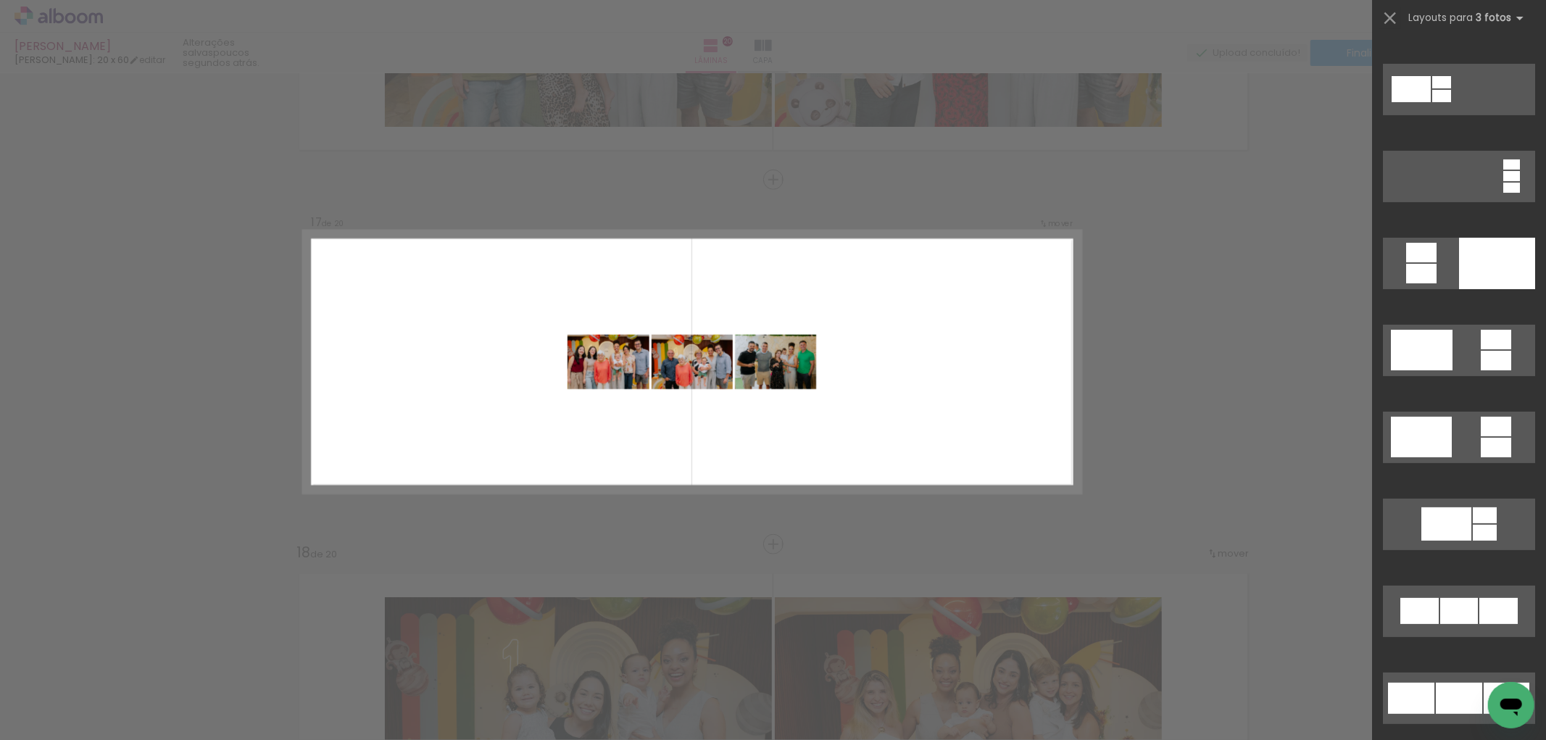
click at [1443, 723] on div at bounding box center [1459, 705] width 174 height 87
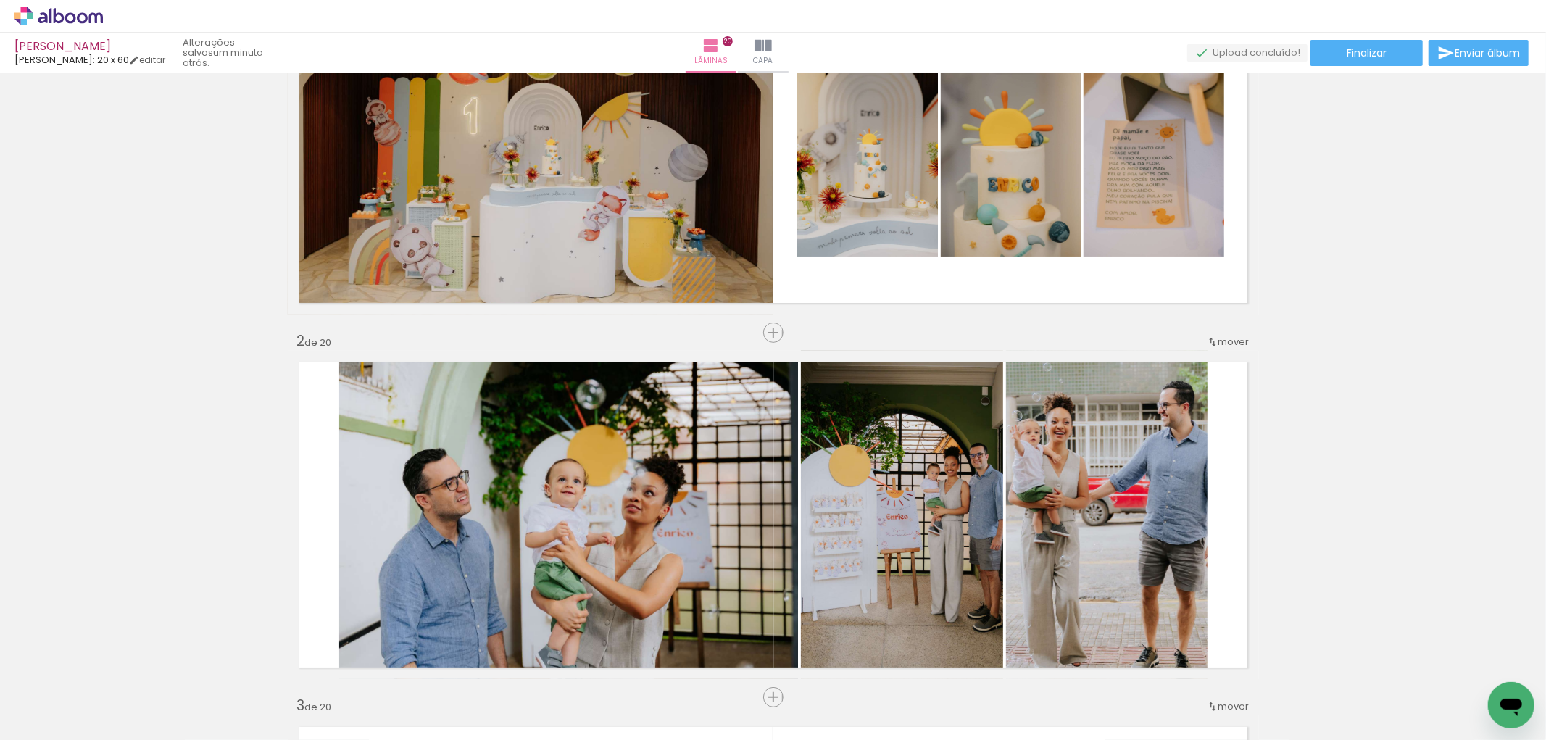
scroll to position [0, 0]
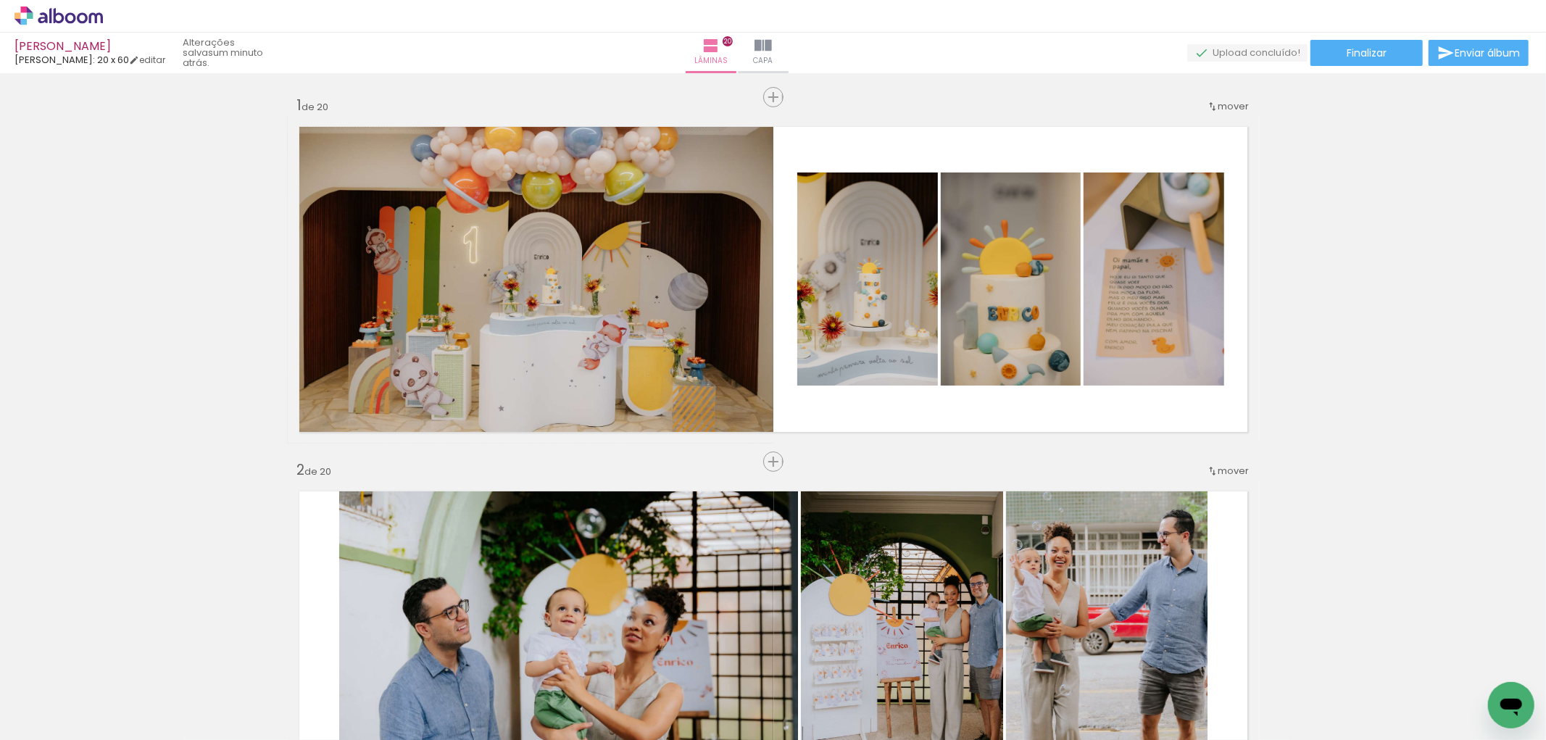
scroll to position [0, 2960]
